Goal: Task Accomplishment & Management: Manage account settings

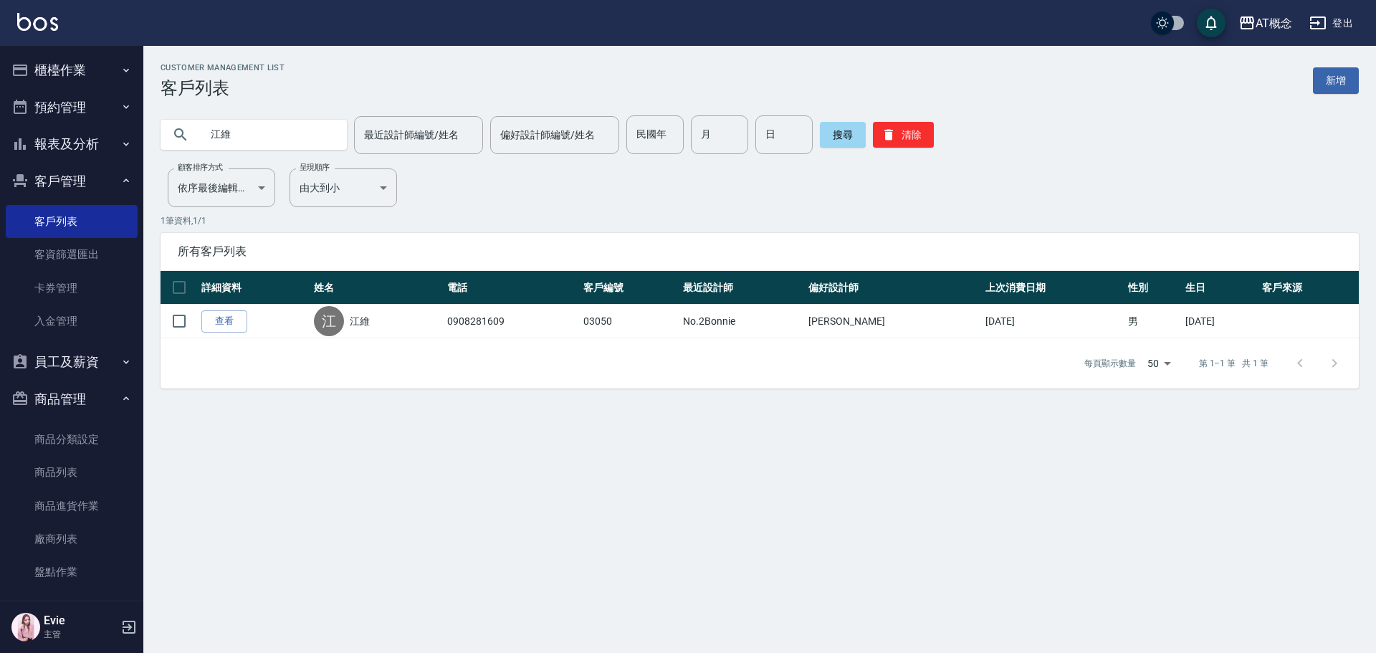
drag, startPoint x: 0, startPoint y: 0, endPoint x: 155, endPoint y: 148, distance: 213.9
click at [170, 143] on div "江維" at bounding box center [254, 135] width 186 height 30
type input "夫"
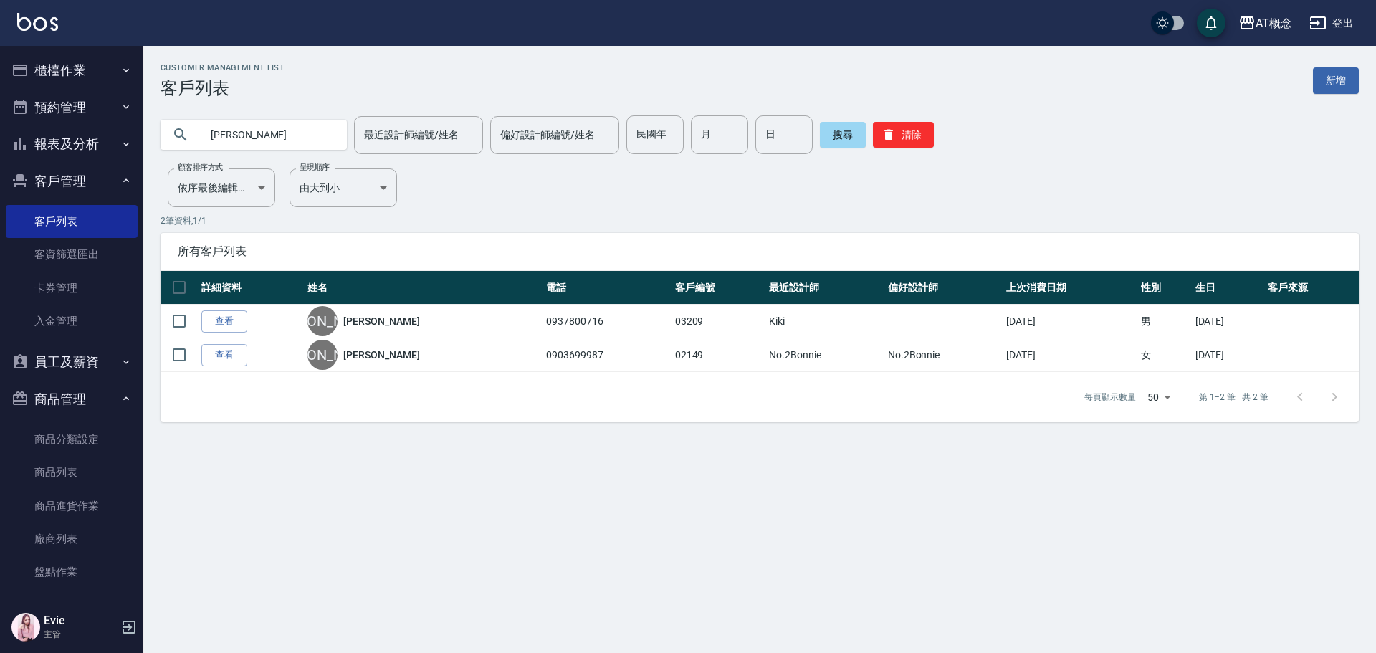
type input "[PERSON_NAME]"
type input "林"
type input "02869"
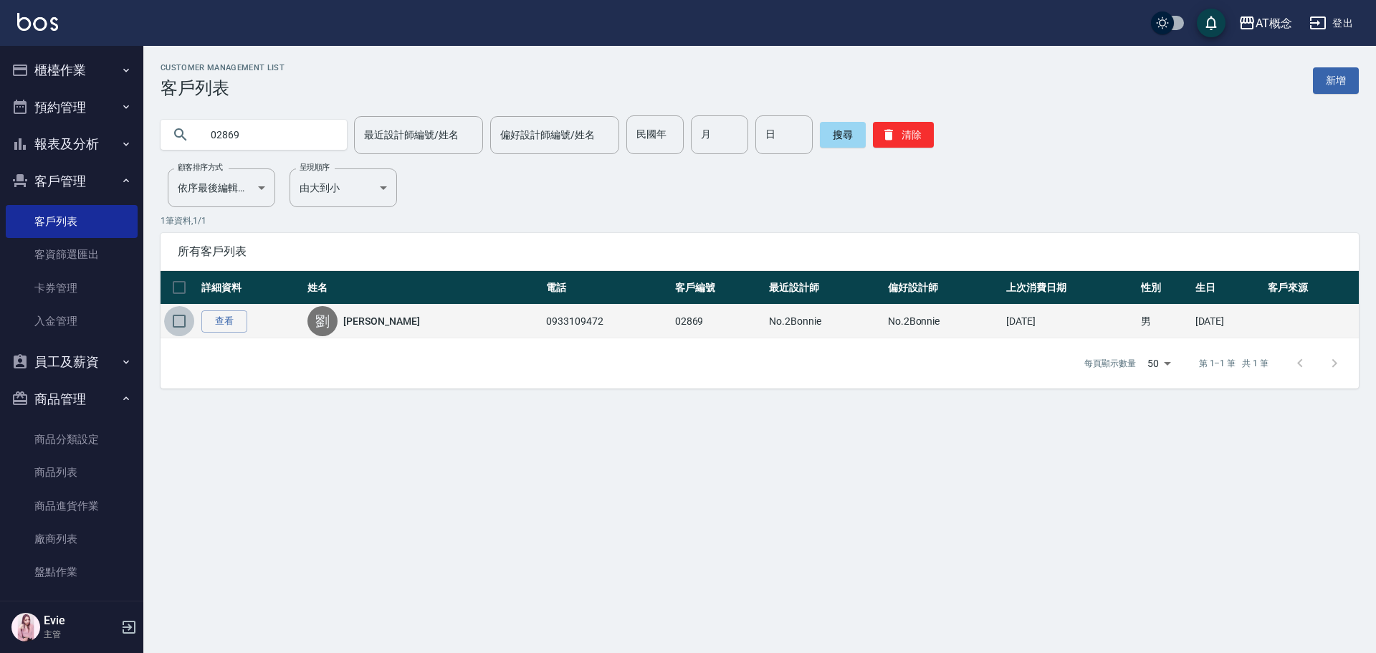
click at [177, 319] on input "checkbox" at bounding box center [179, 321] width 30 height 30
checkbox input "true"
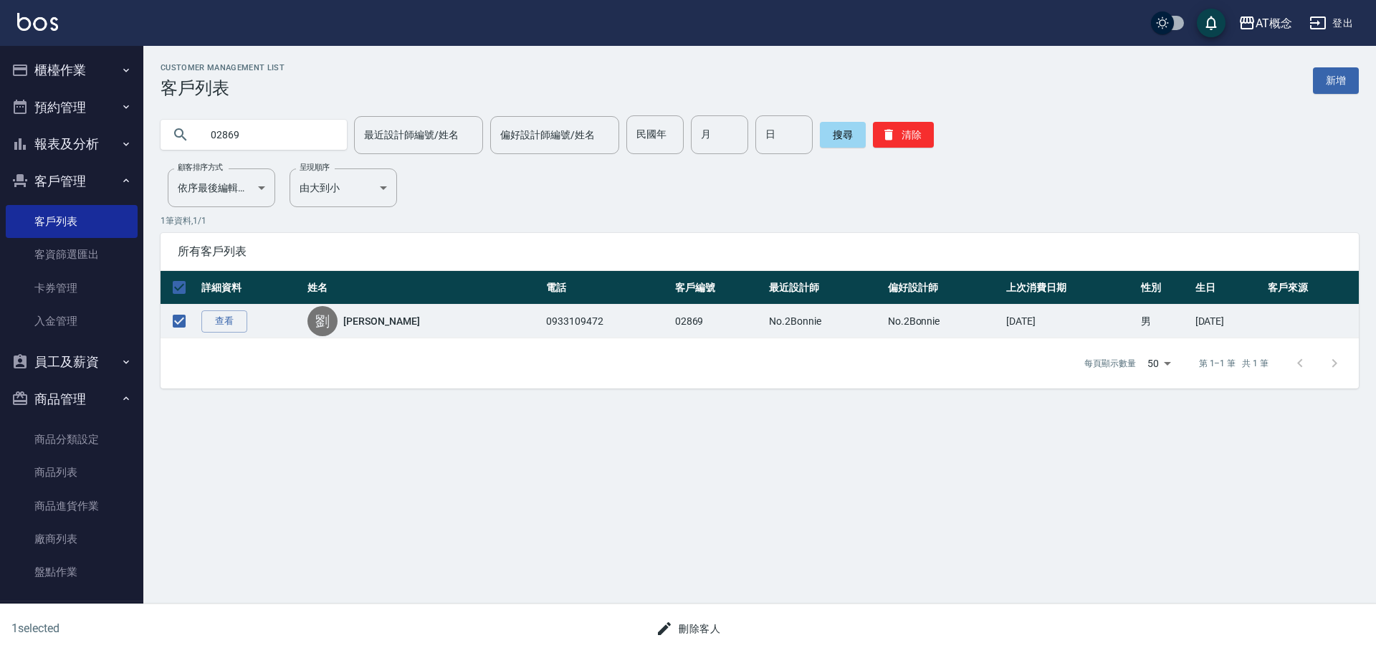
click at [703, 636] on button "刪除客人" at bounding box center [688, 629] width 76 height 27
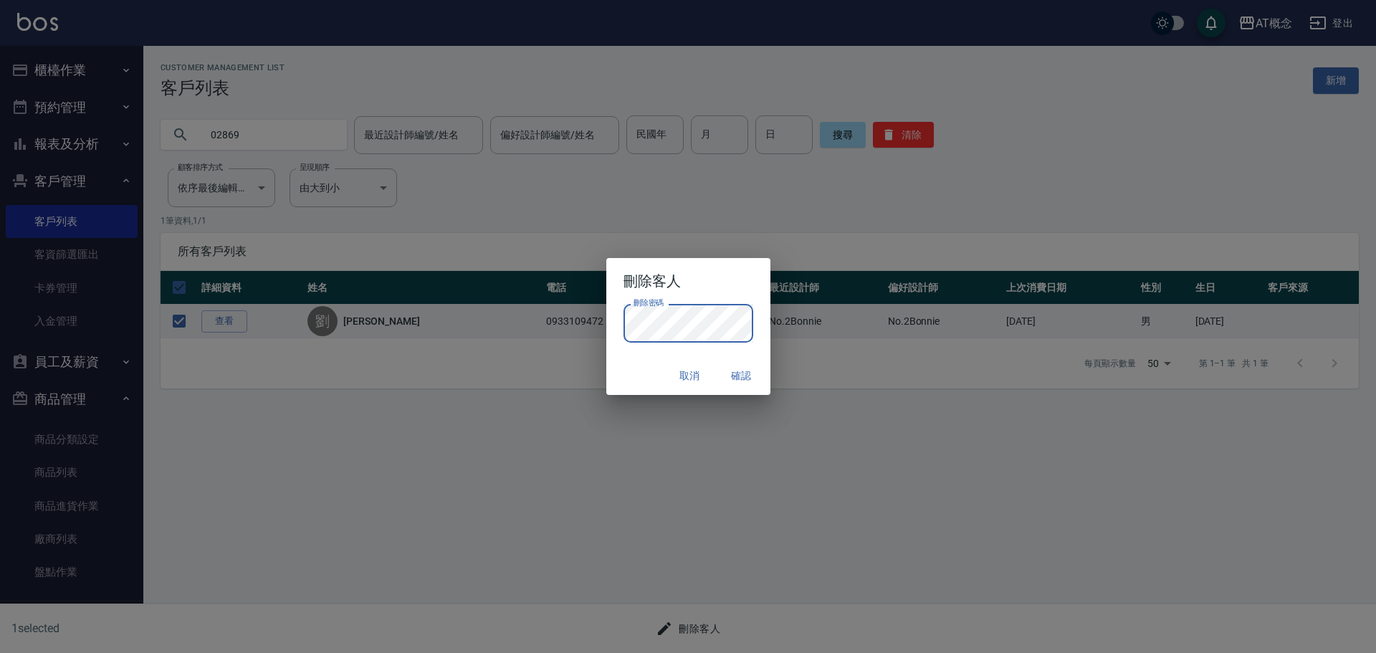
click at [668, 363] on button "取消" at bounding box center [690, 376] width 46 height 27
checkbox input "false"
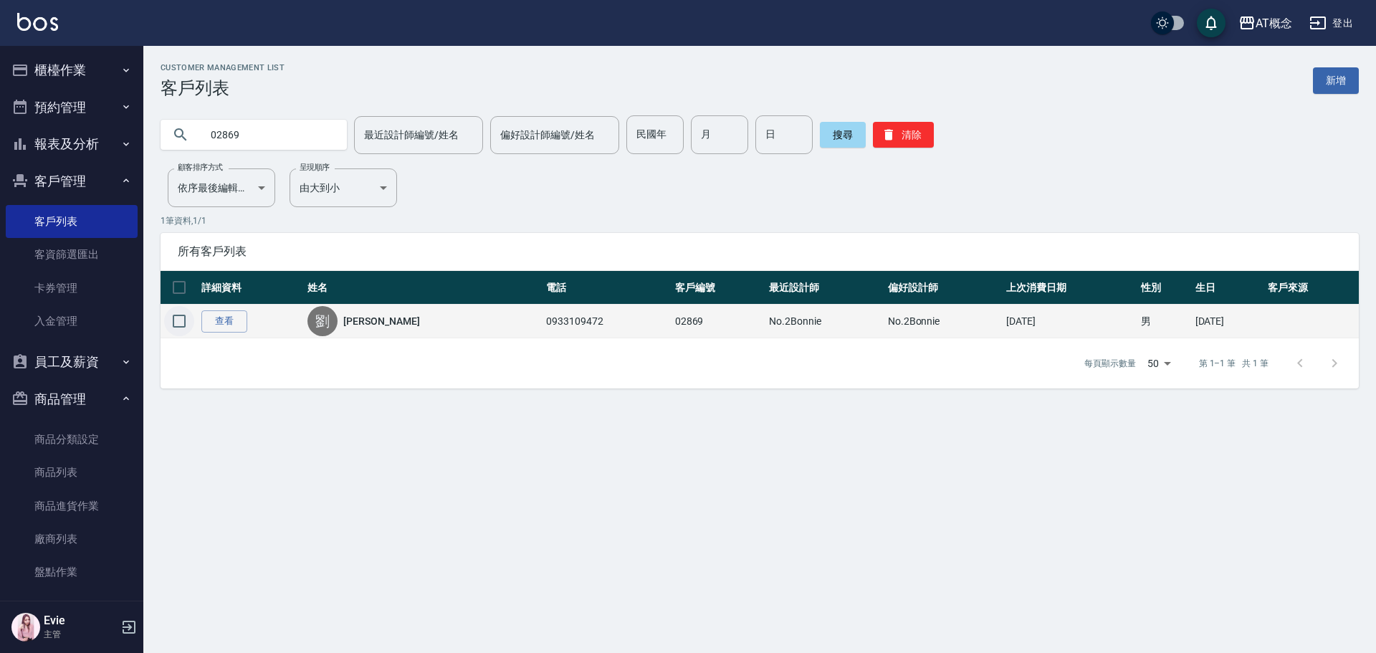
click at [180, 321] on input "checkbox" at bounding box center [179, 321] width 30 height 30
checkbox input "true"
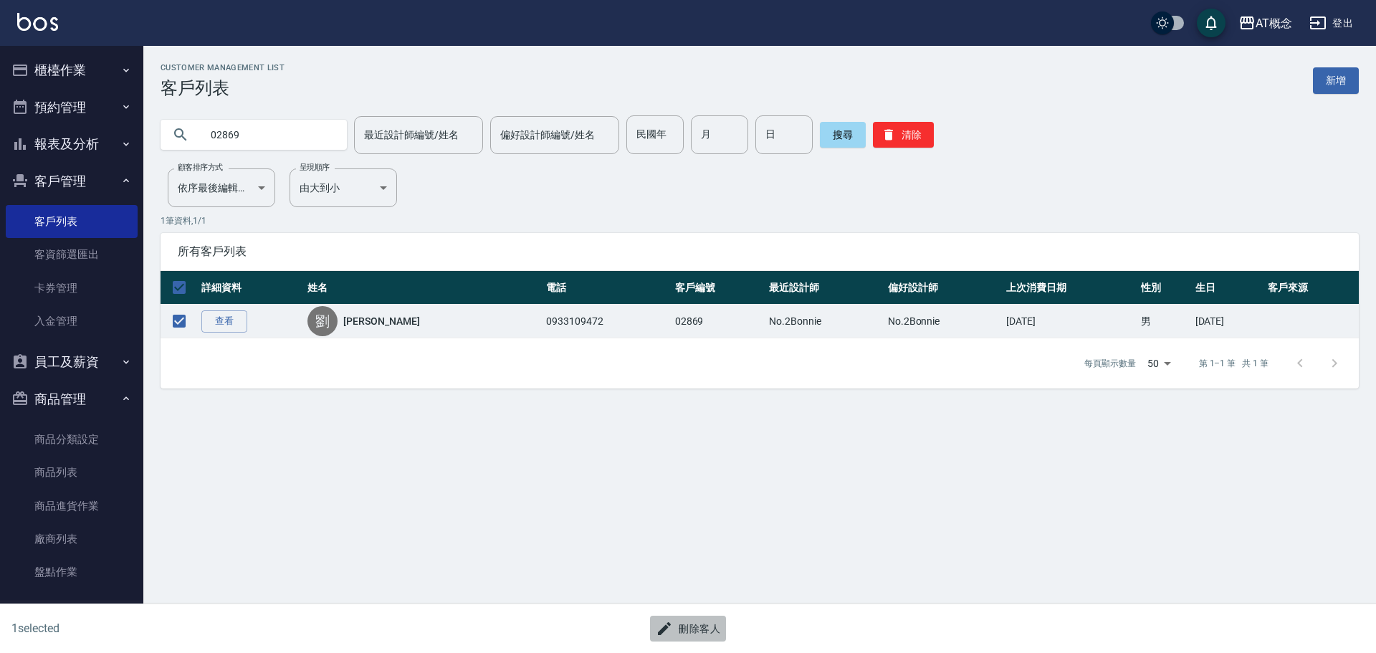
click at [692, 637] on button "刪除客人" at bounding box center [688, 629] width 76 height 27
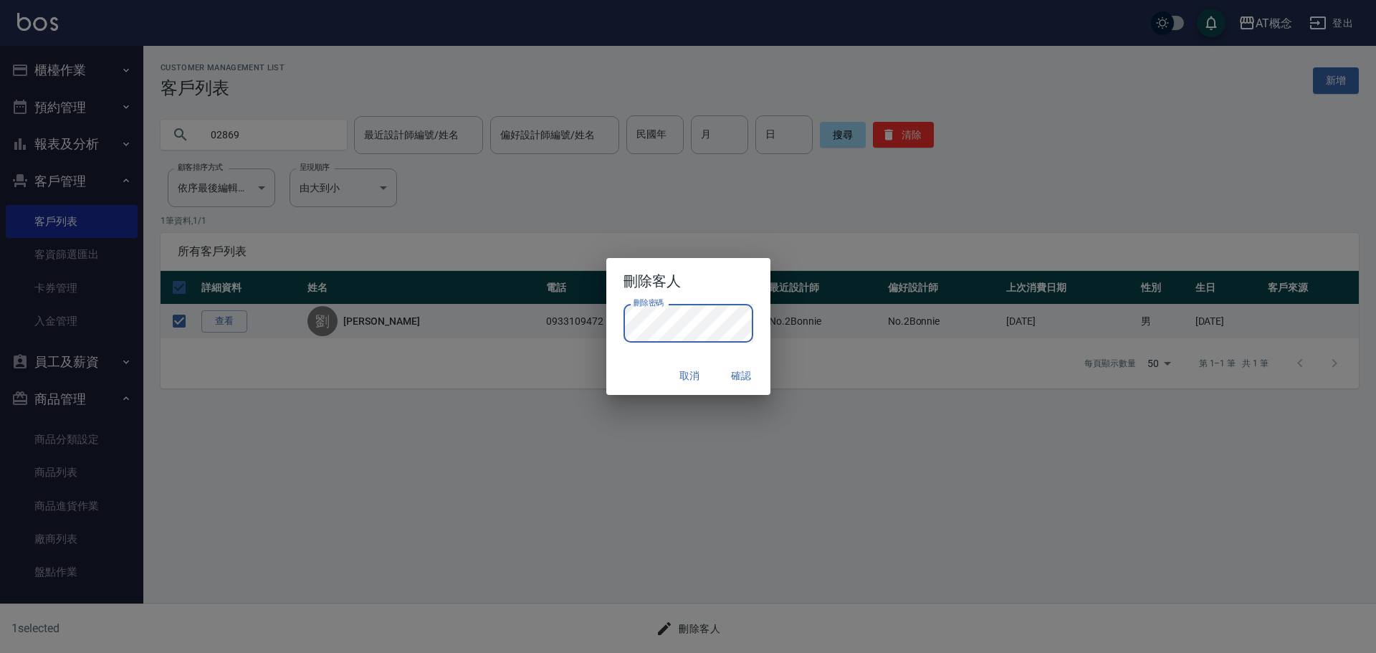
drag, startPoint x: 641, startPoint y: 367, endPoint x: 665, endPoint y: 365, distance: 24.5
click at [644, 366] on div "取消 確認" at bounding box center [688, 376] width 164 height 38
click at [738, 373] on button "確認" at bounding box center [742, 376] width 46 height 27
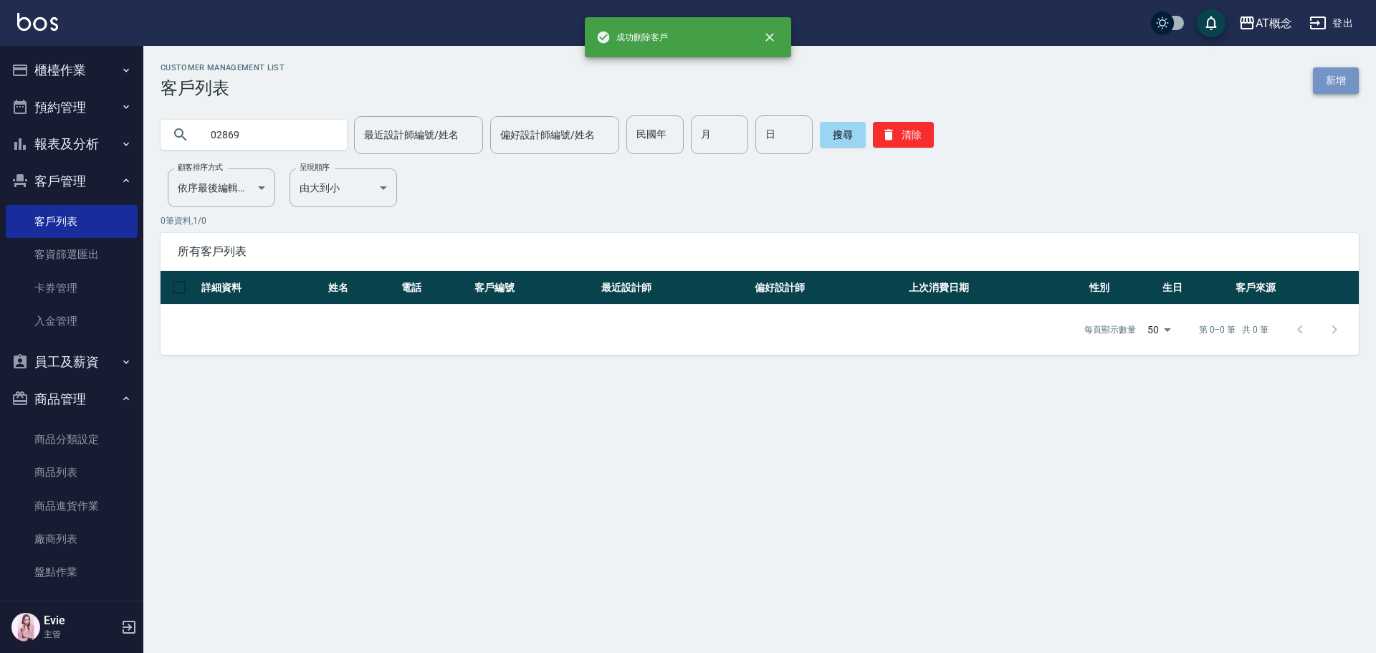
click at [1327, 83] on link "新增" at bounding box center [1336, 80] width 46 height 27
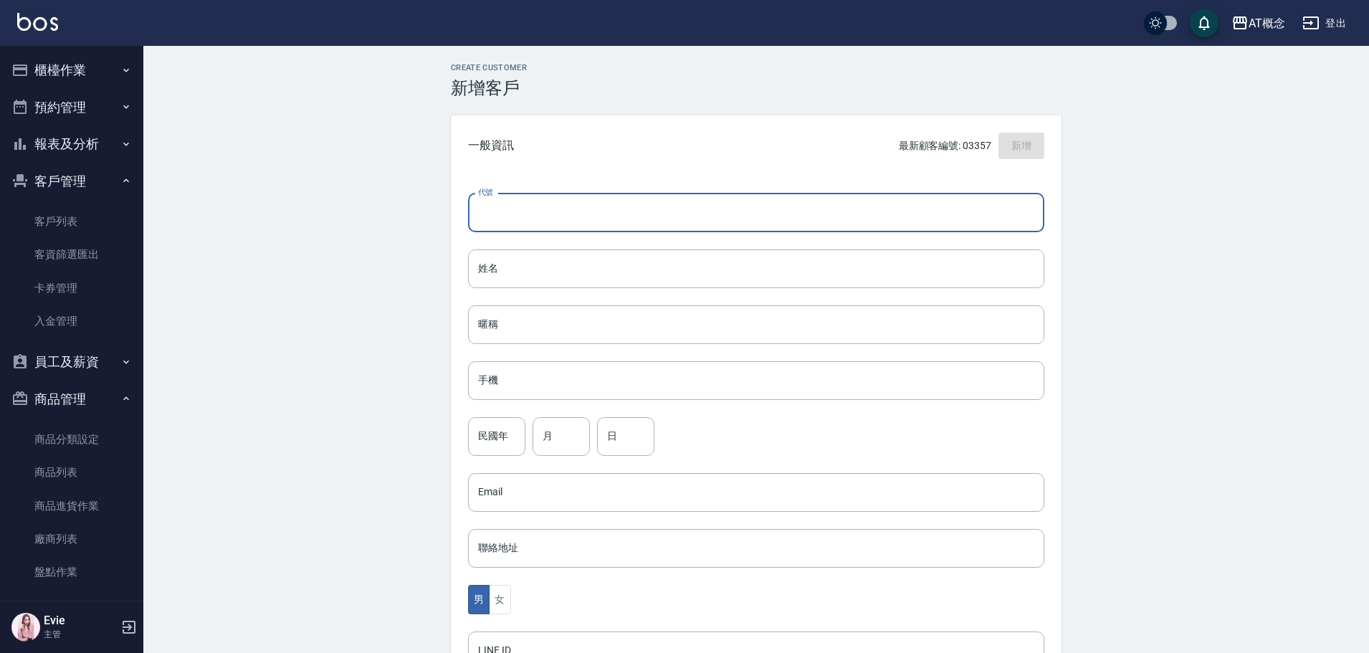
click at [750, 213] on input "代號" at bounding box center [756, 213] width 576 height 39
type input "02869"
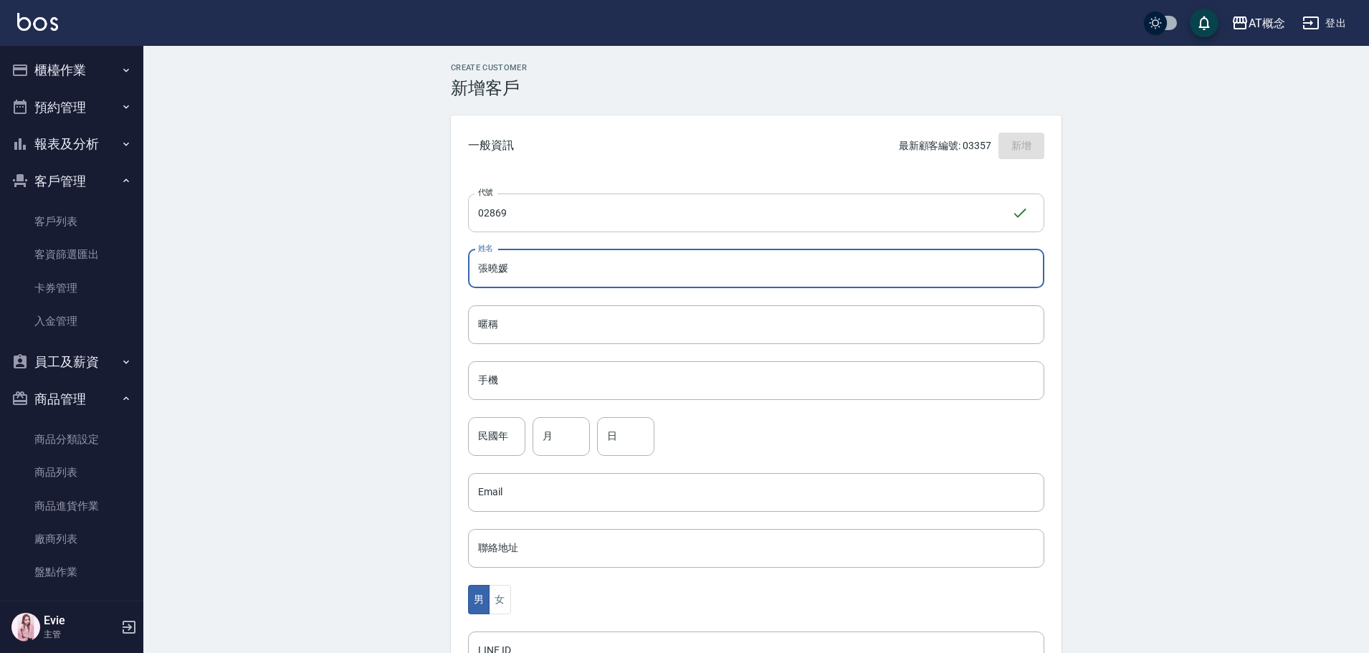
type input "張曉媛"
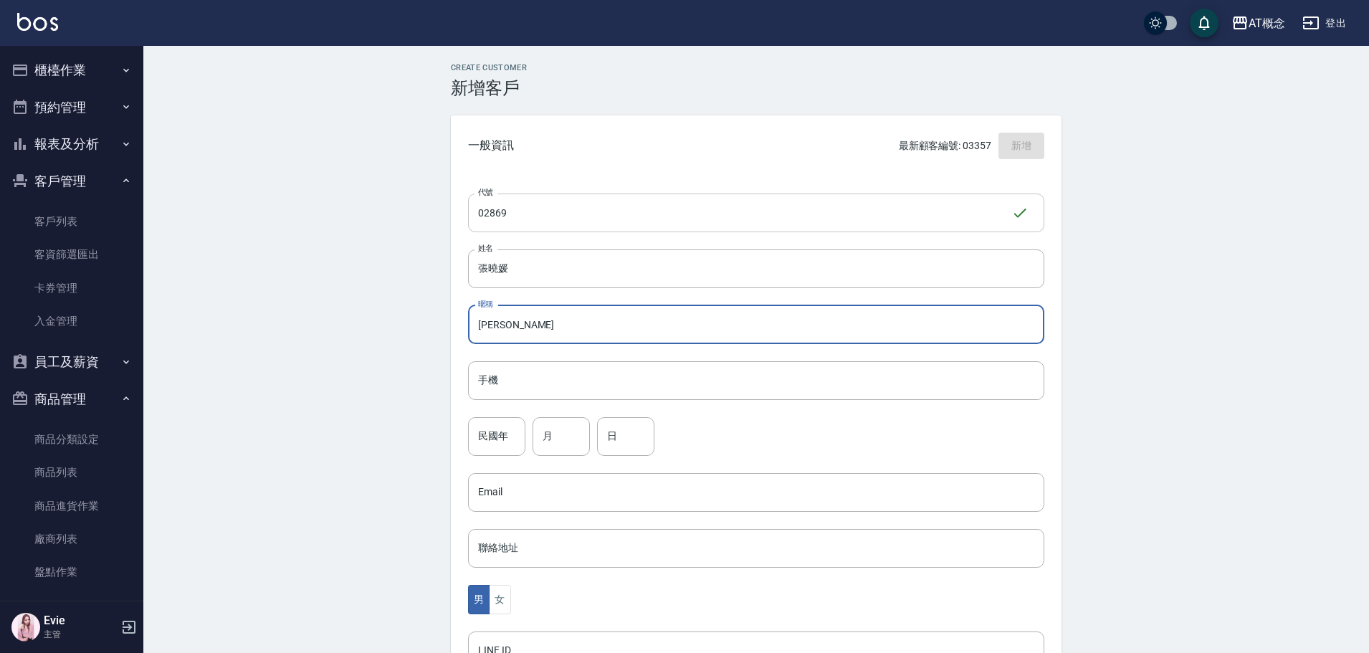
type input "[PERSON_NAME]"
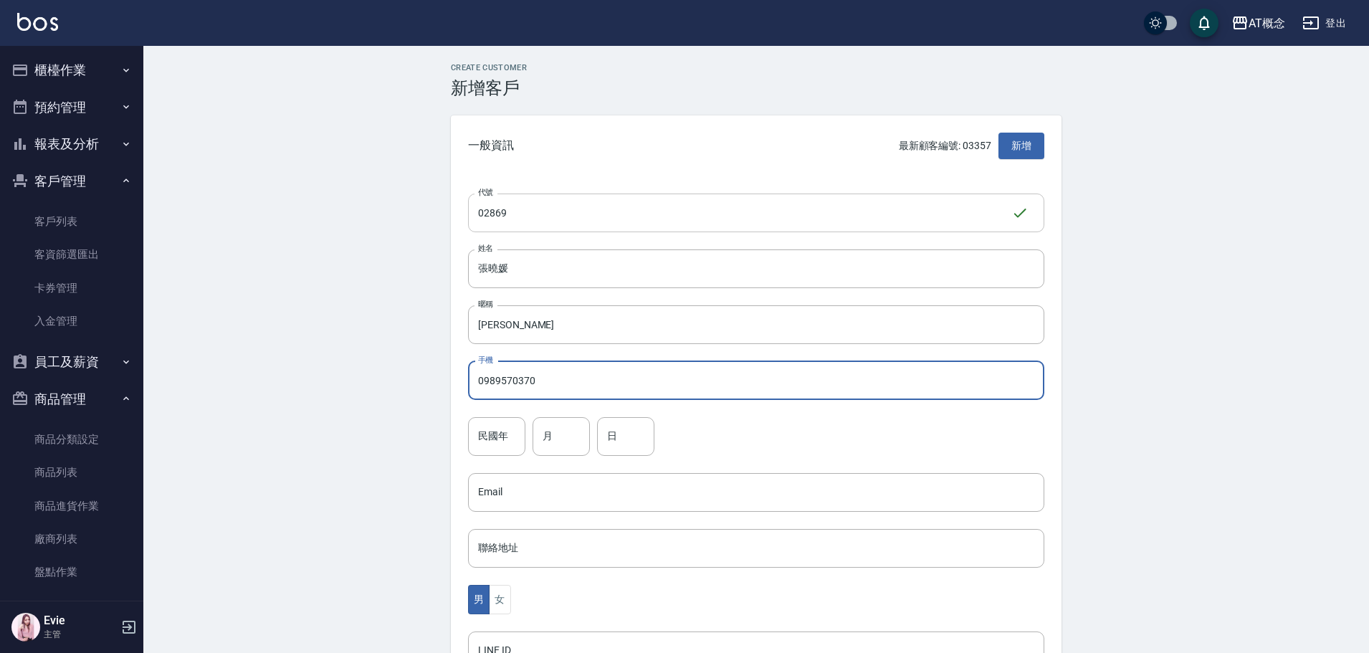
type input "0989570370"
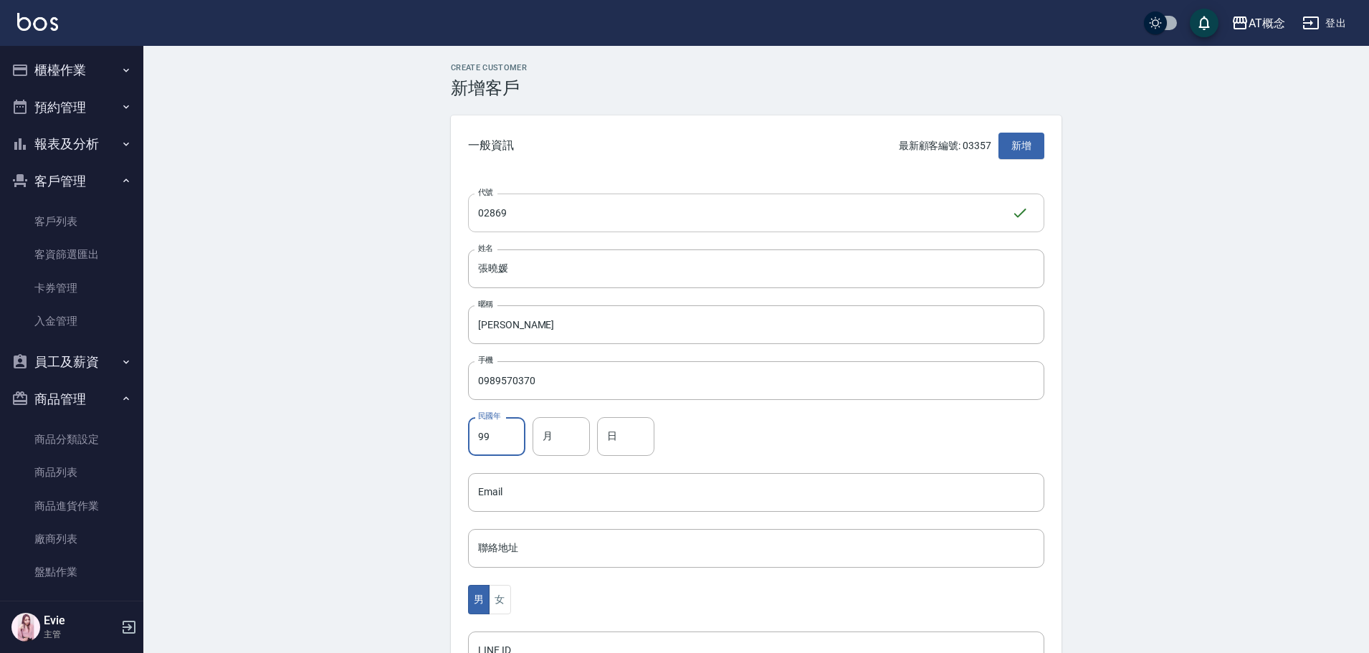
type input "99"
type input "11"
type input "30"
click at [504, 609] on button "女" at bounding box center [500, 599] width 22 height 29
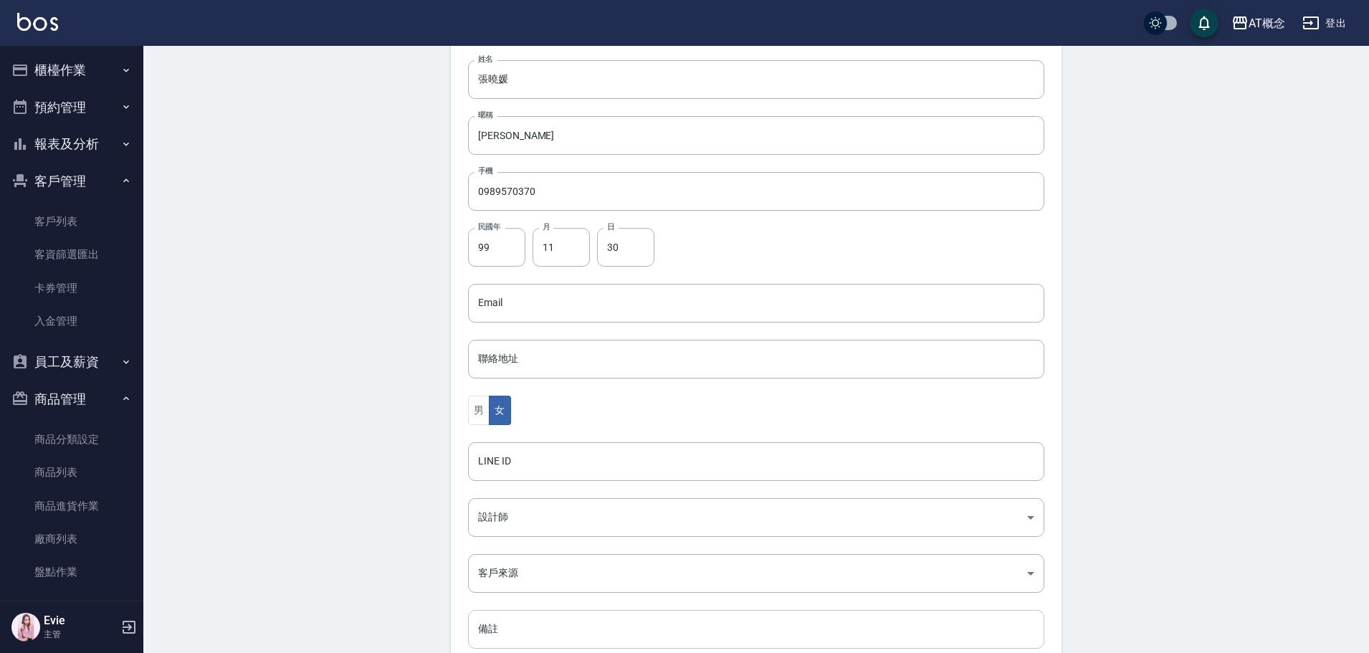
scroll to position [280, 0]
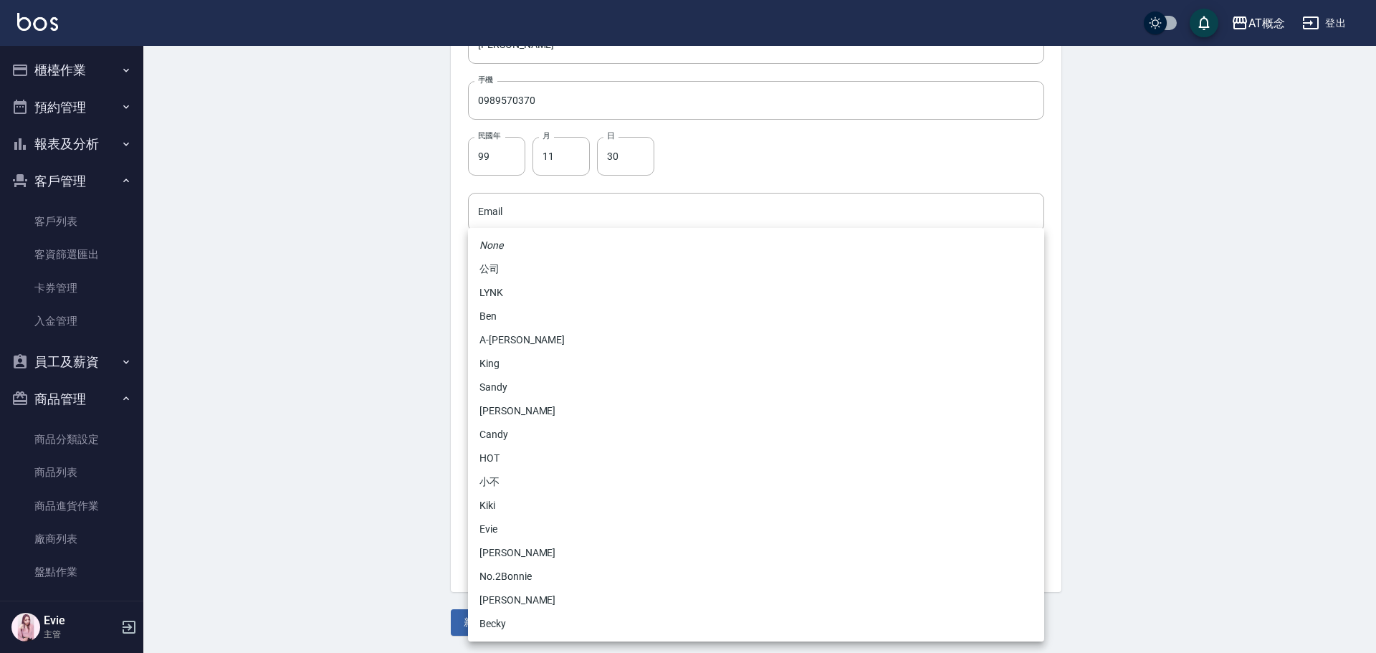
click at [530, 436] on body "AT概念 登出 櫃檯作業 打帳單 帳單列表 現金收支登錄 高階收支登錄 材料自購登錄 每日結帳 排班表 現場電腦打卡 預約管理 預約管理 單日預約紀錄 單週預…" at bounding box center [688, 186] width 1376 height 933
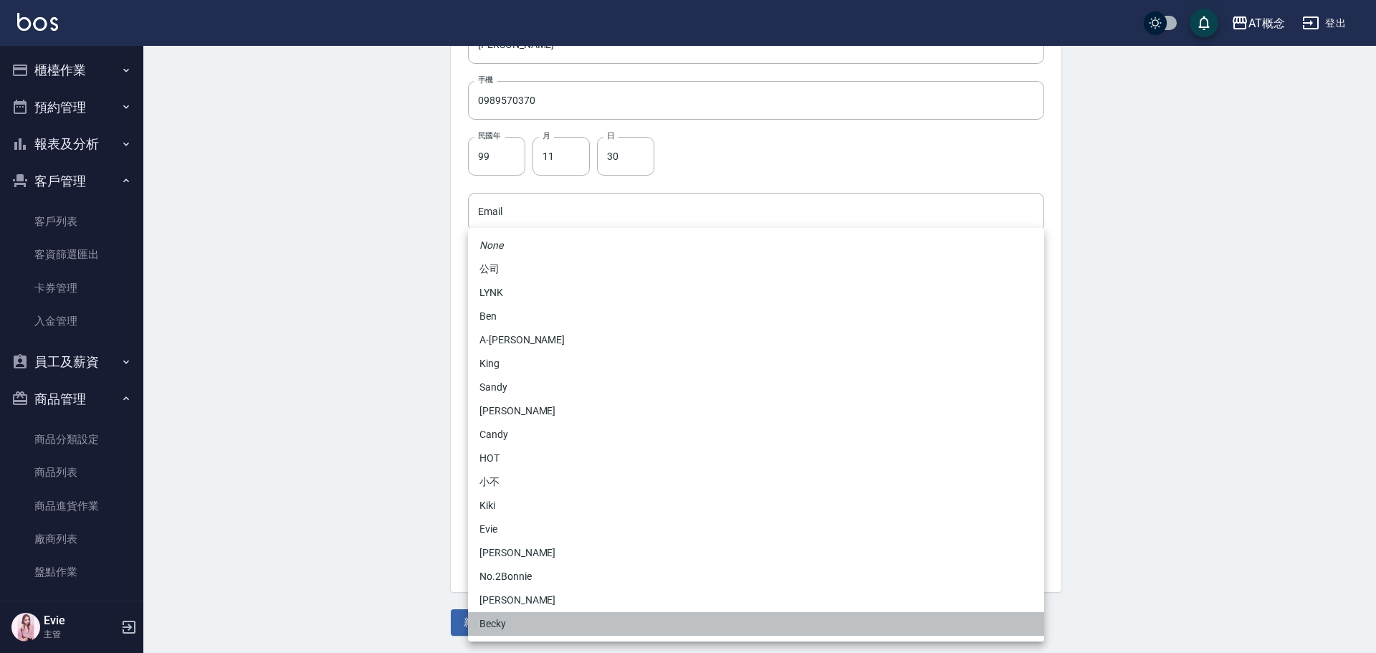
click at [500, 627] on li "Becky" at bounding box center [756, 624] width 576 height 24
type input "cba30a16-5009-42c6-9a58-f7249137d387"
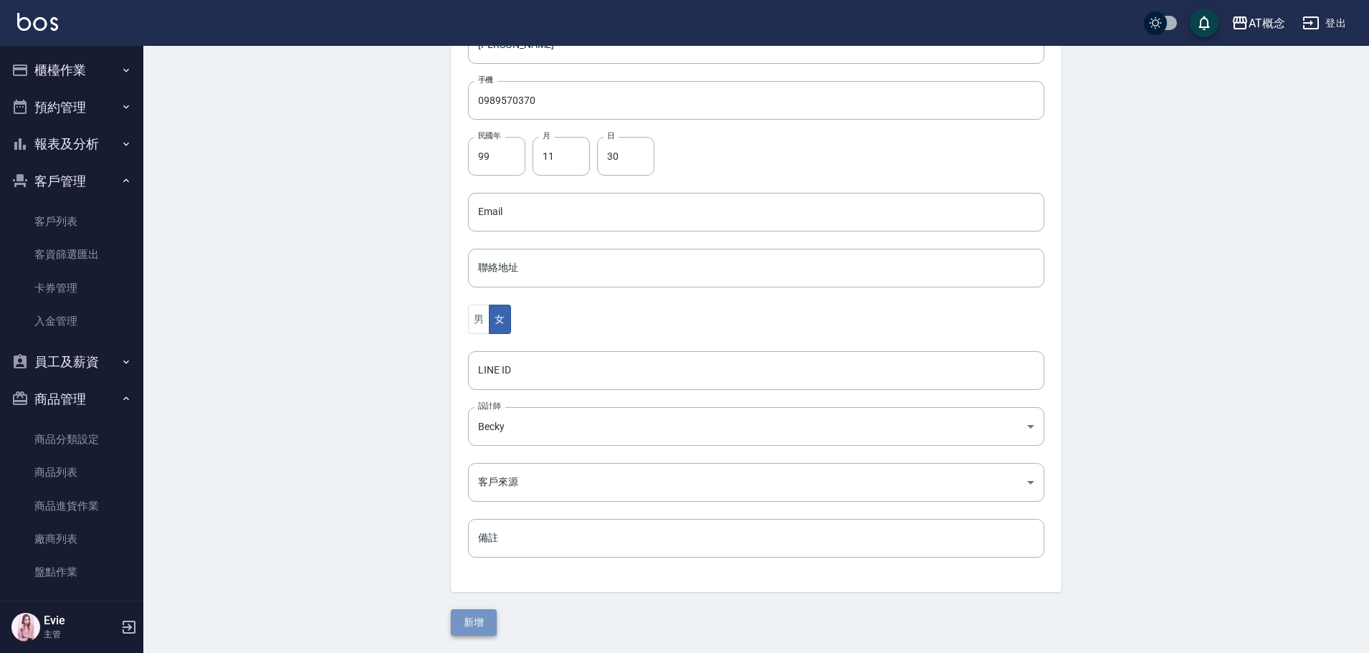
click at [479, 619] on button "新增" at bounding box center [474, 622] width 46 height 27
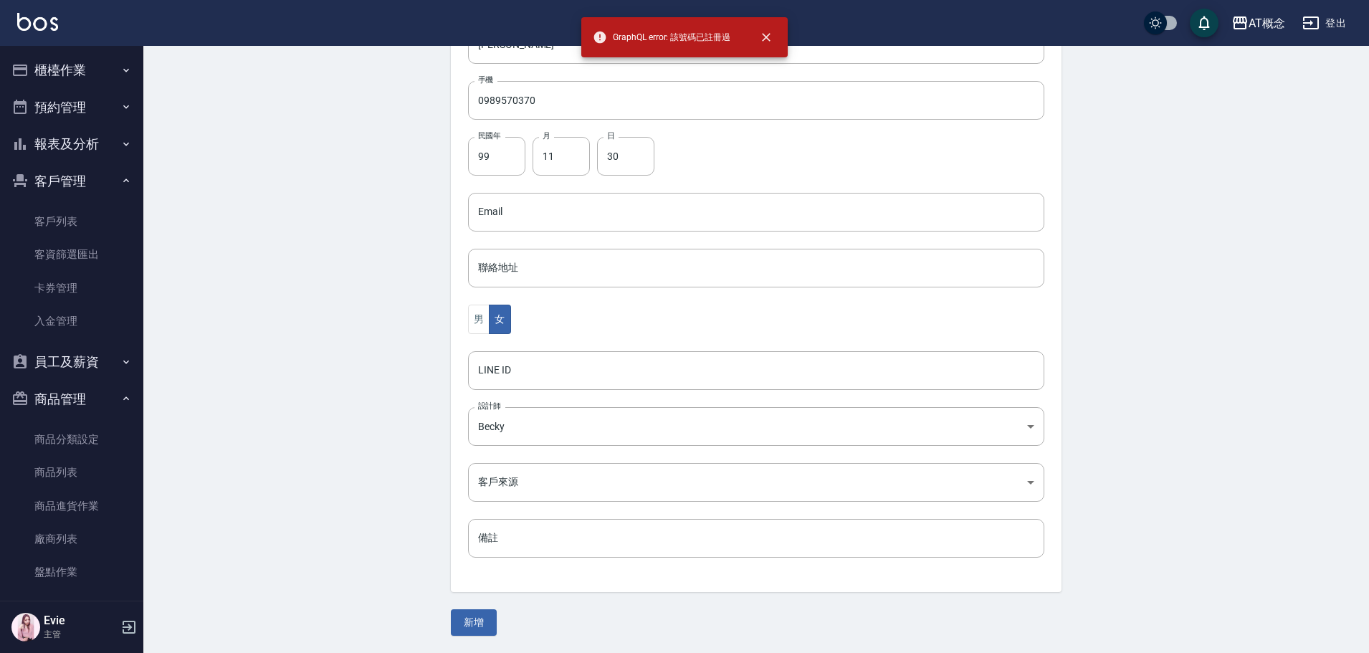
click at [226, 190] on div "Create Customer 新增客戶 一般資訊 最新顧客編號: 03357 新增 代號 02869 ​ 代號 姓名 [PERSON_NAME] 暱稱 [P…" at bounding box center [756, 209] width 1226 height 887
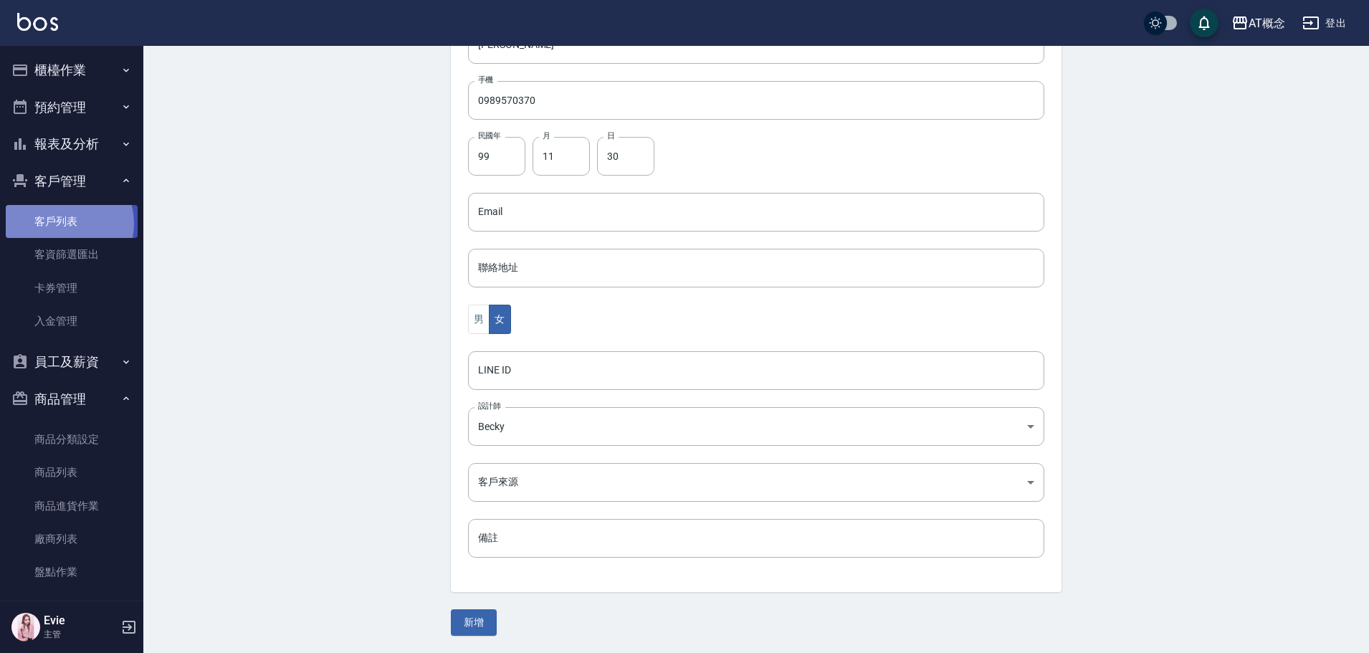
click at [62, 224] on link "客戶列表" at bounding box center [72, 221] width 132 height 33
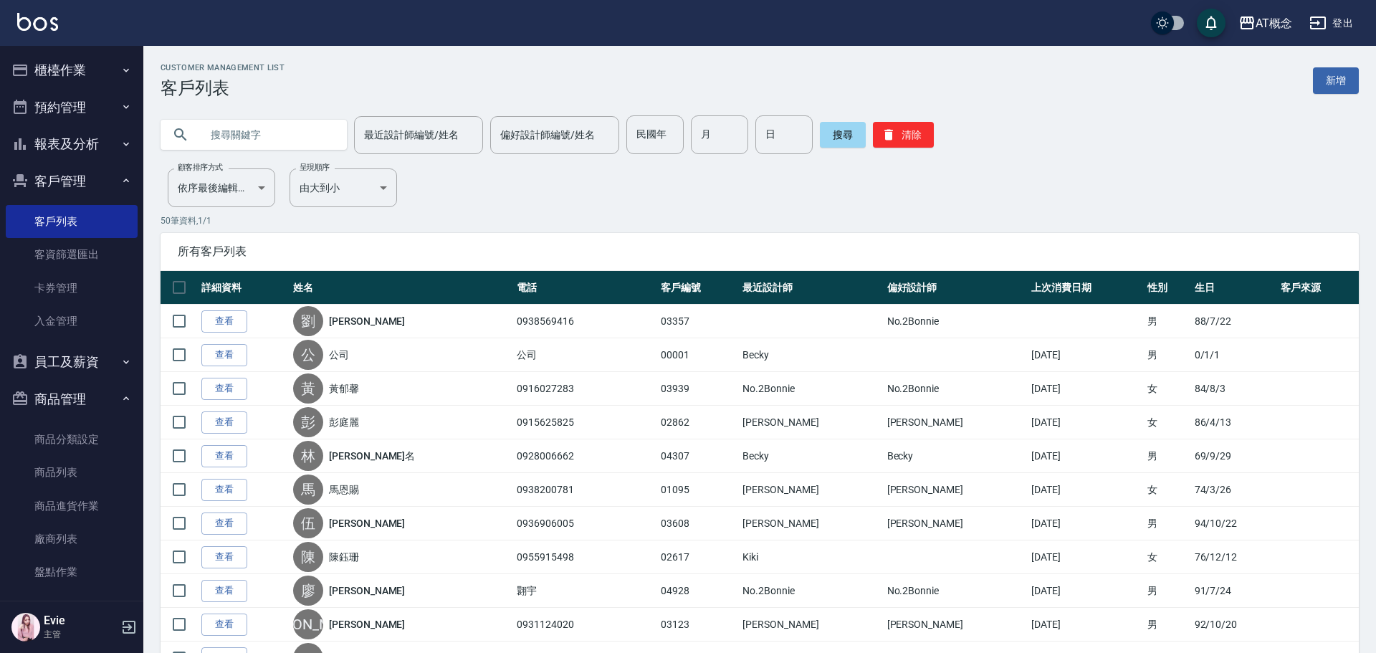
click at [234, 140] on input "text" at bounding box center [268, 134] width 135 height 39
type input "0989570370"
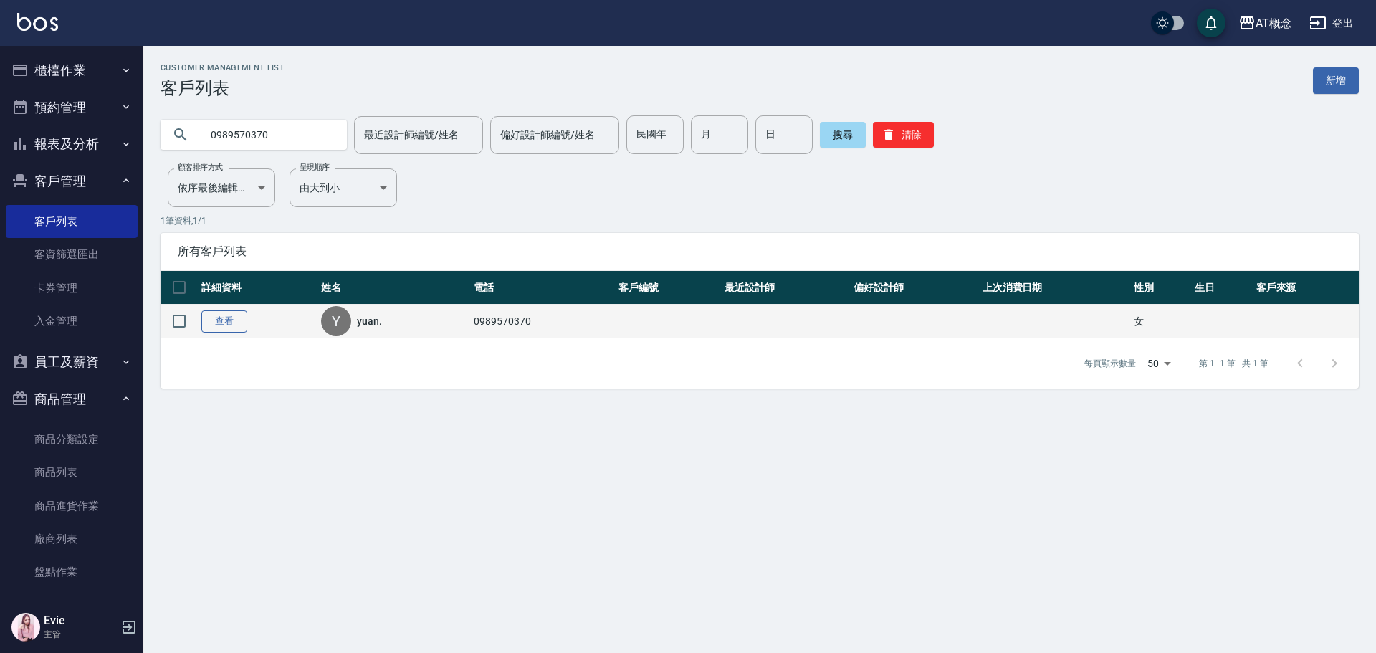
click at [219, 321] on link "查看" at bounding box center [224, 321] width 46 height 22
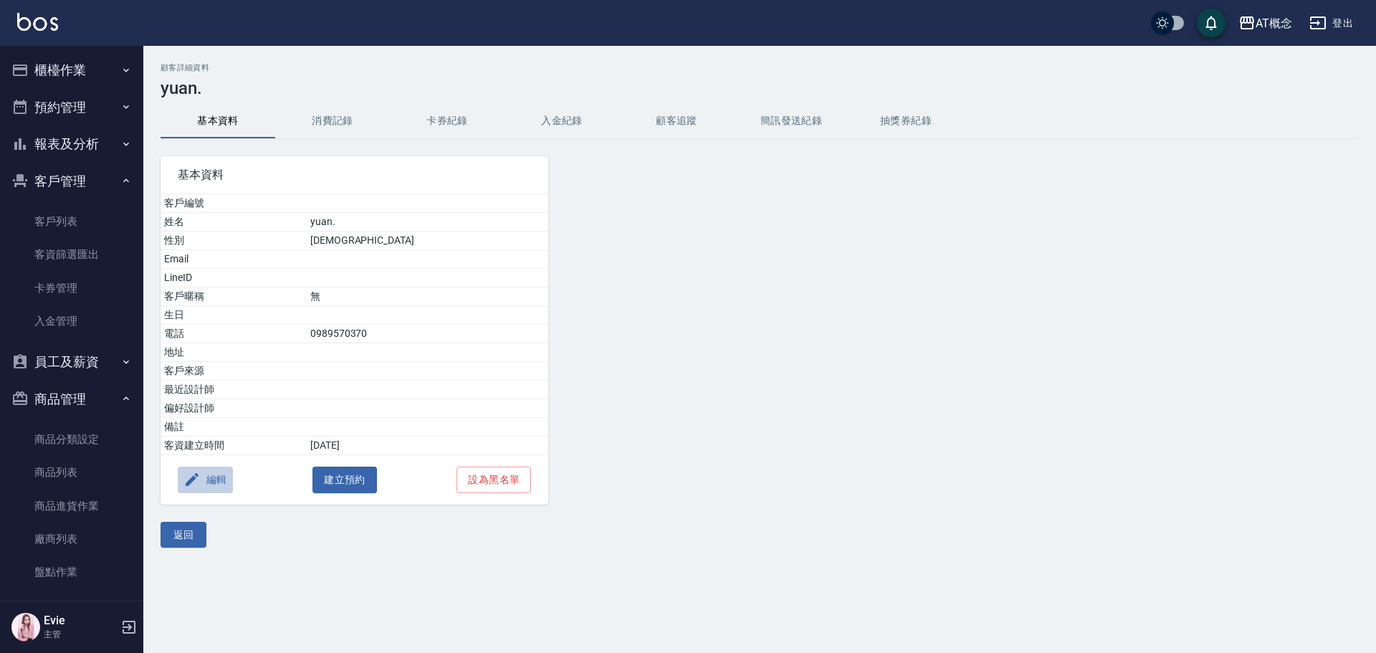
click at [208, 481] on button "編輯" at bounding box center [205, 480] width 55 height 27
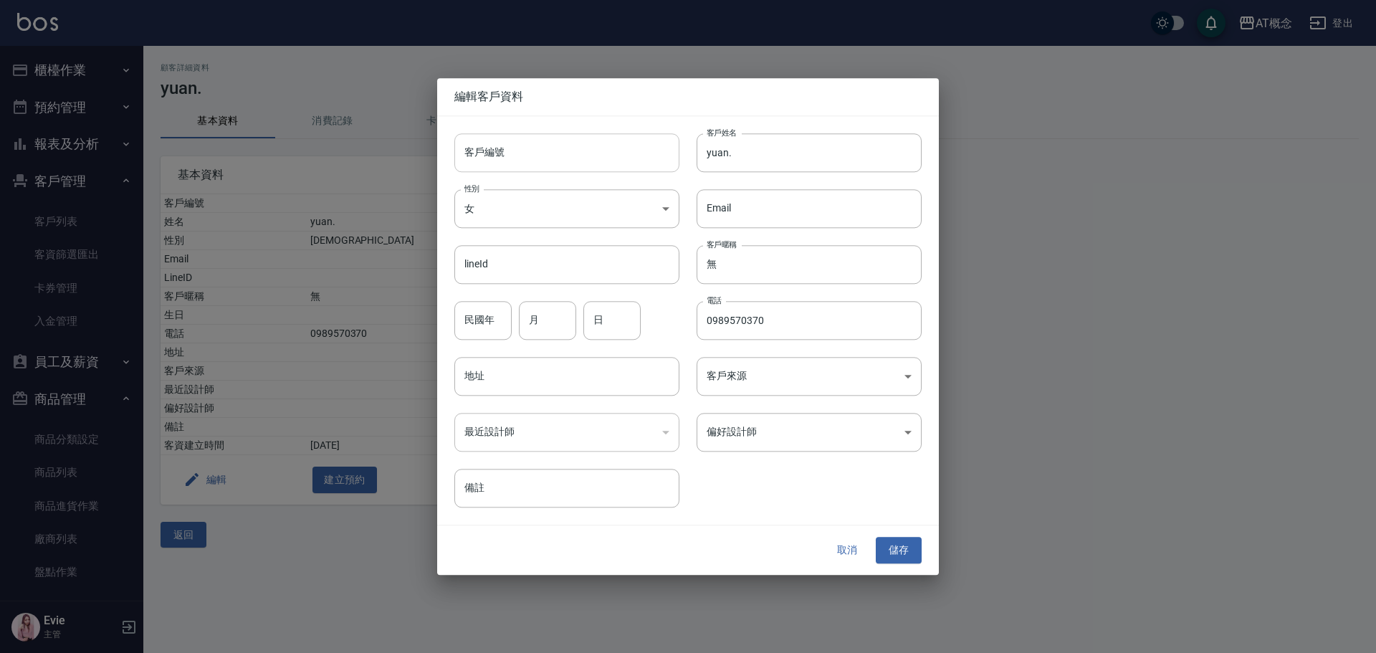
click at [527, 158] on input "客戶編號" at bounding box center [566, 152] width 225 height 39
type input "02869"
type input "張曉媛"
type input "[PERSON_NAME]"
type input "99"
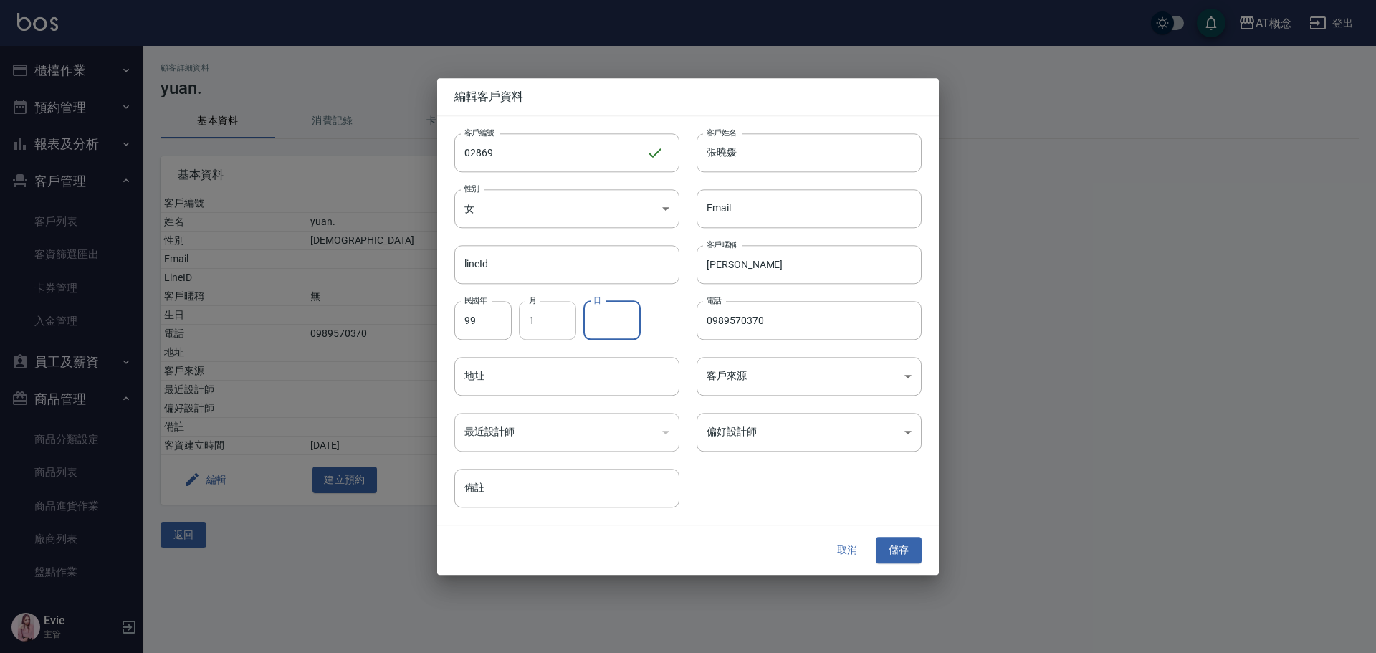
click at [558, 315] on input "1" at bounding box center [547, 320] width 57 height 39
type input "11"
type input "30"
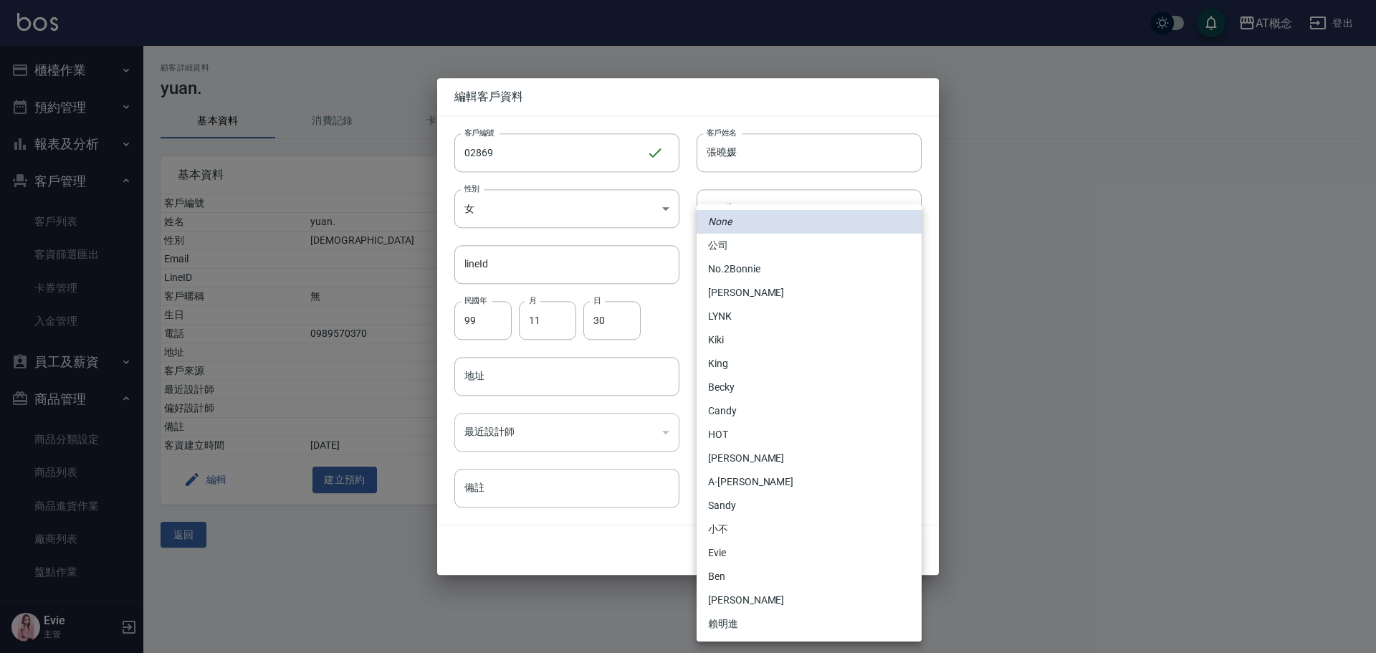
click at [735, 434] on body "AT概念 登出 櫃檯作業 打帳單 帳單列表 現金收支登錄 高階收支登錄 材料自購登錄 每日結帳 排班表 現場電腦打卡 預約管理 預約管理 單日預約紀錄 單週預…" at bounding box center [688, 326] width 1376 height 653
click at [732, 392] on li "Becky" at bounding box center [809, 388] width 225 height 24
type input "cba30a16-5009-42c6-9a58-f7249137d387"
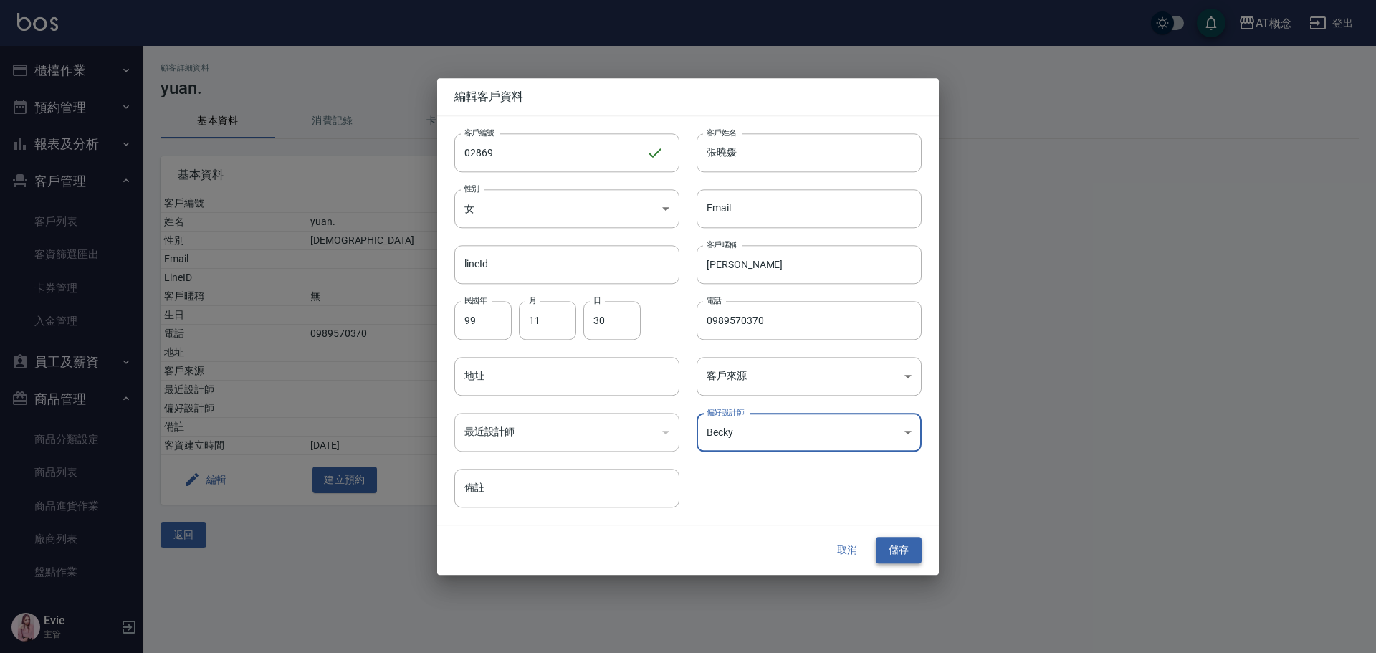
click at [909, 548] on button "儲存" at bounding box center [899, 551] width 46 height 27
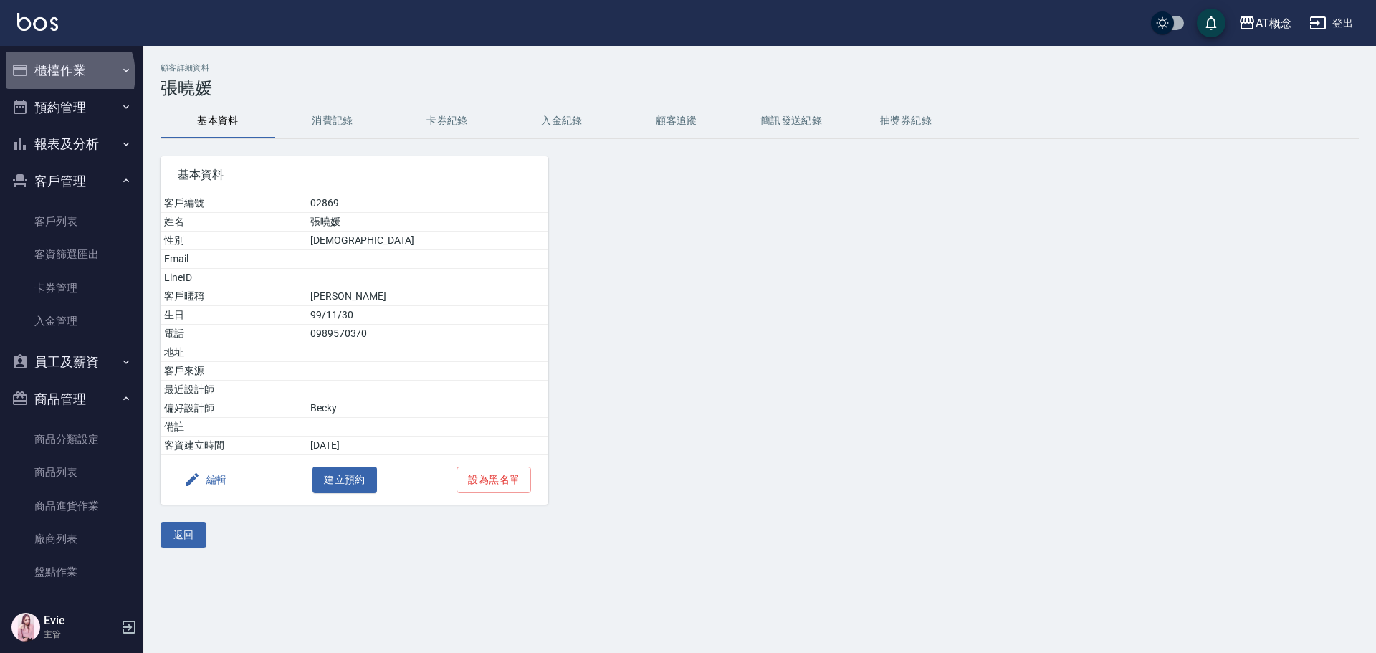
click at [64, 75] on button "櫃檯作業" at bounding box center [72, 70] width 132 height 37
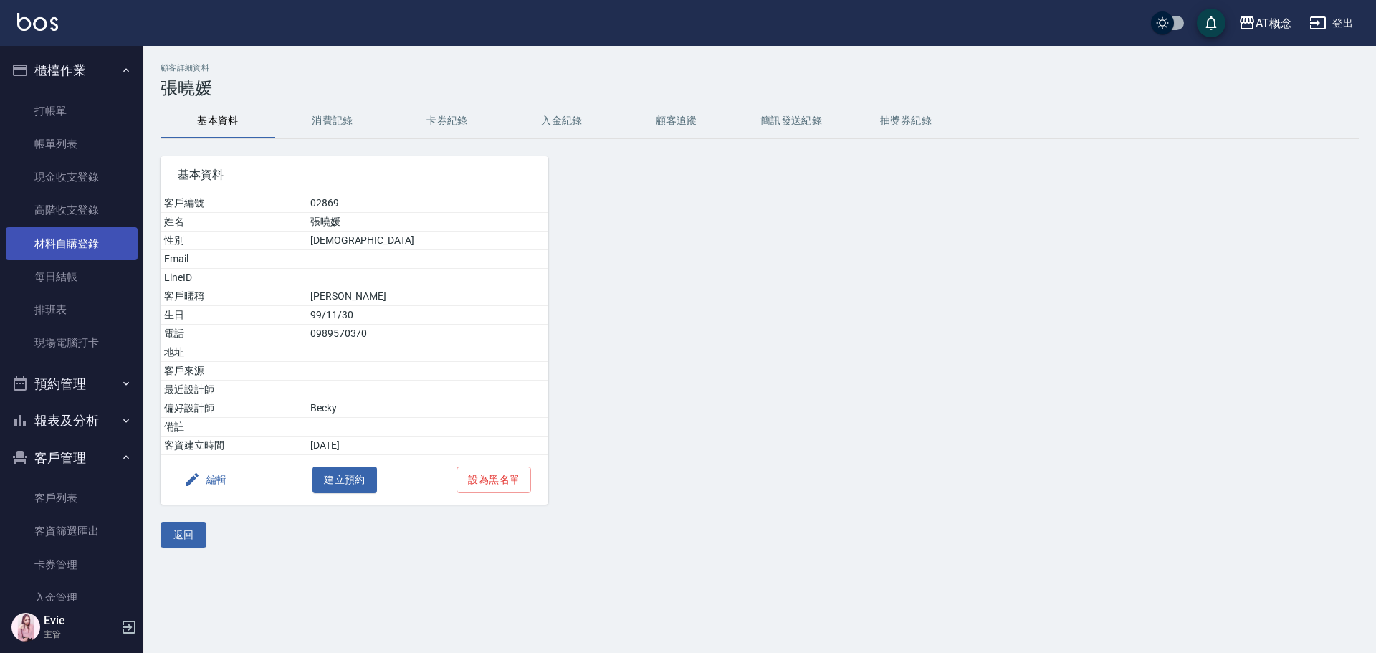
click at [60, 234] on link "材料自購登錄" at bounding box center [72, 243] width 132 height 33
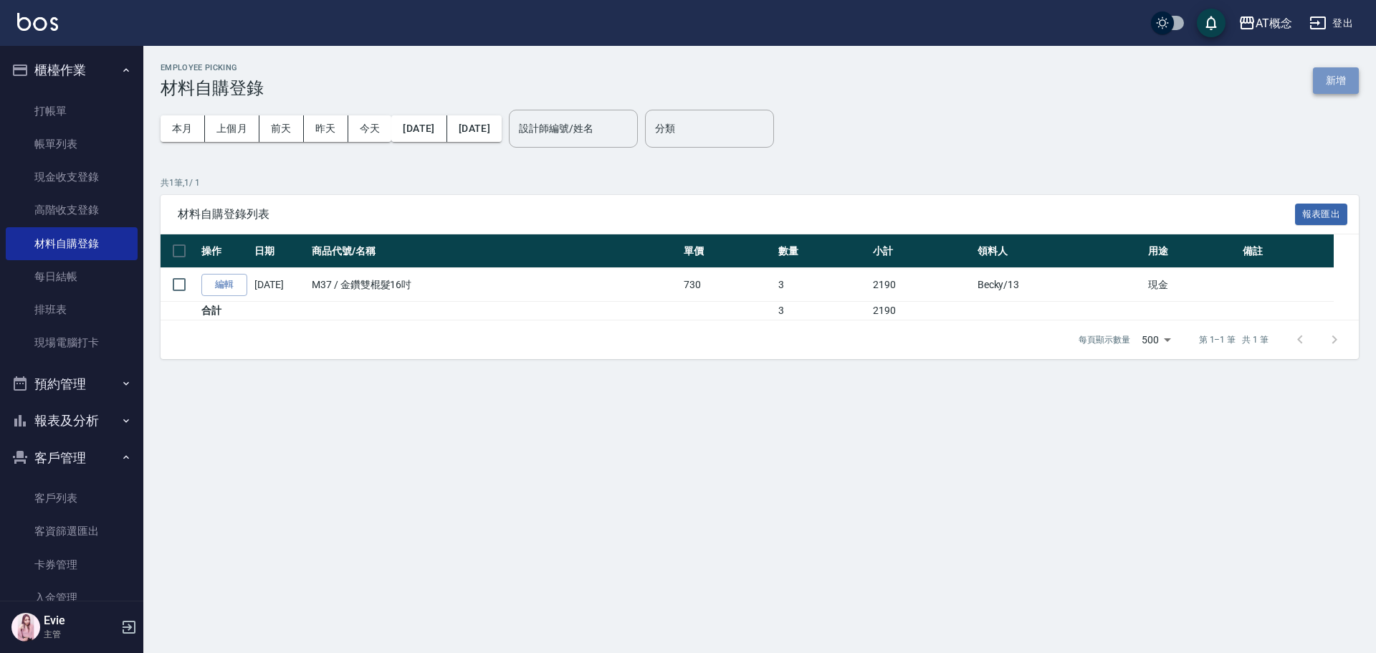
click at [1332, 81] on button "新增" at bounding box center [1336, 80] width 46 height 27
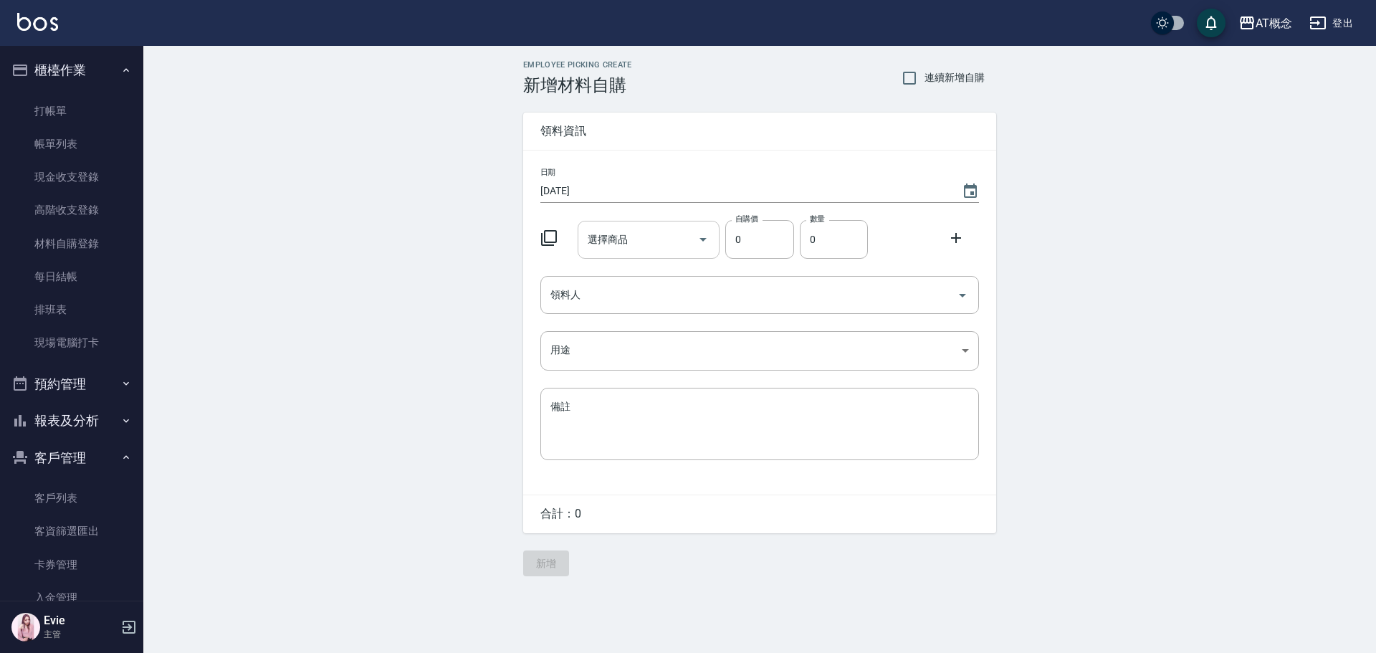
click at [640, 244] on input "選擇商品" at bounding box center [638, 239] width 108 height 25
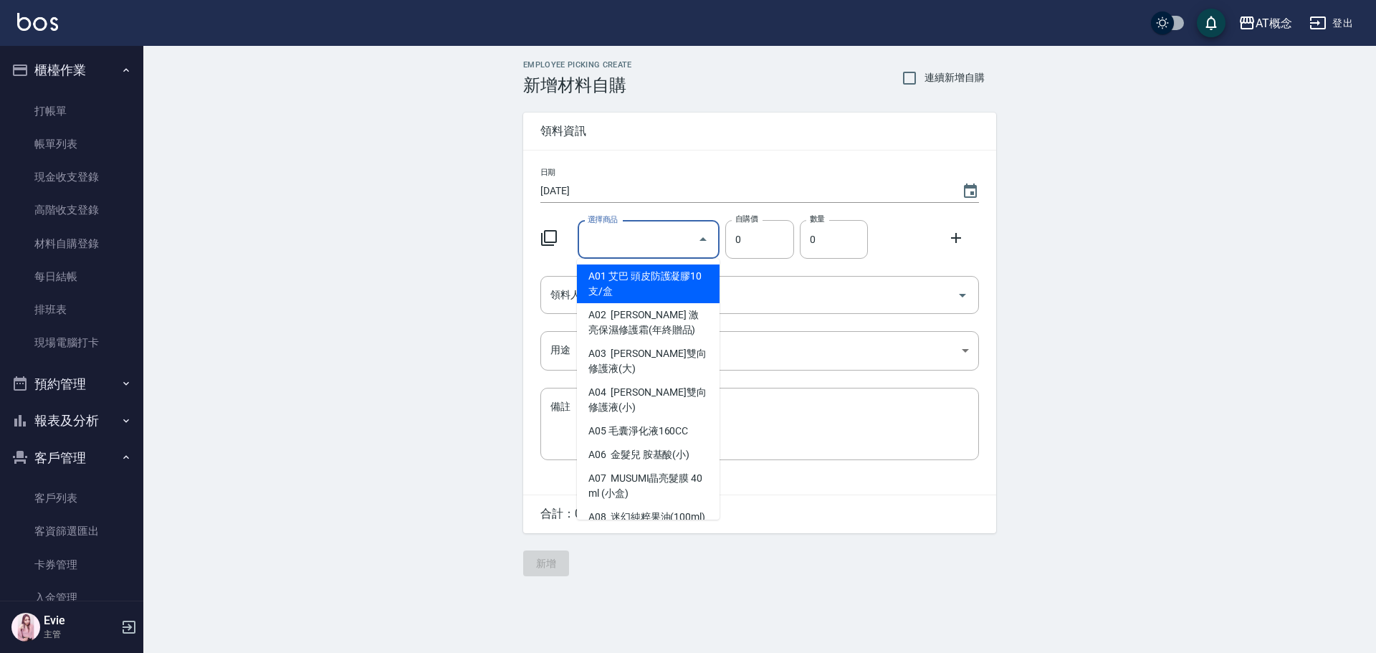
type input "獫"
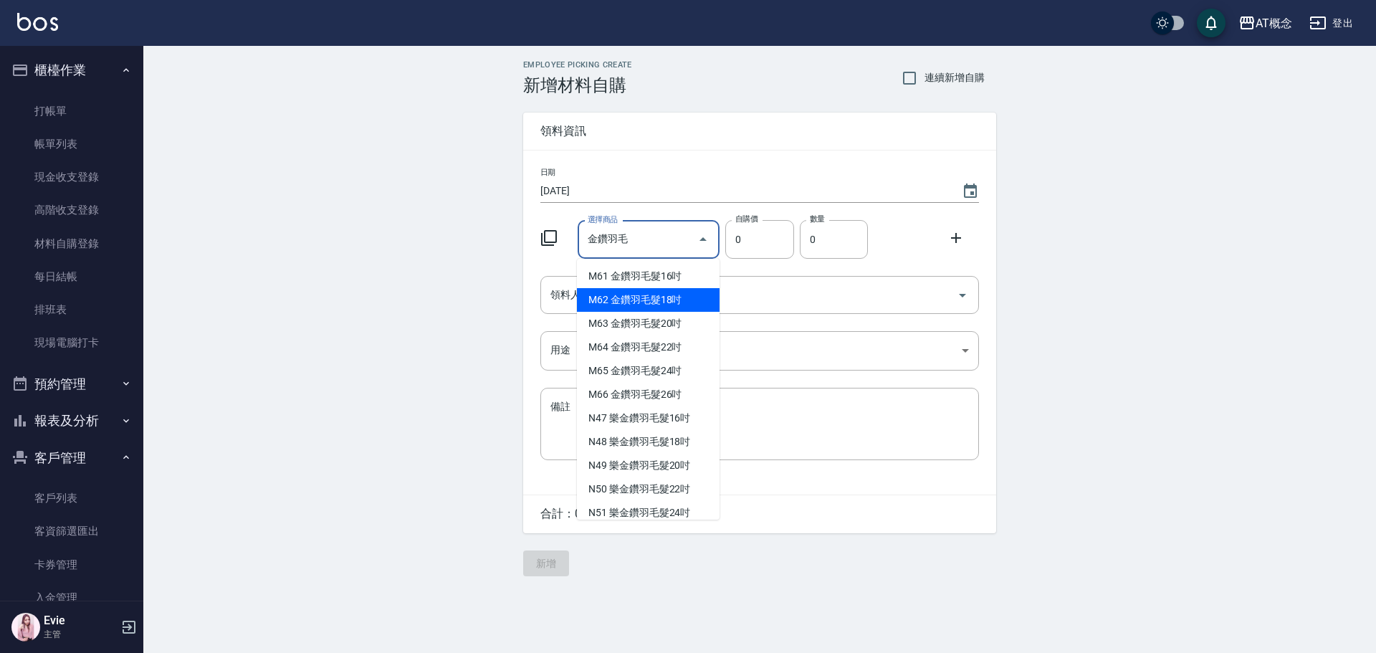
click at [687, 295] on li "M62 金鑽羽毛髮18吋" at bounding box center [648, 300] width 143 height 24
type input "金鑽羽毛髮18吋"
type input "1530"
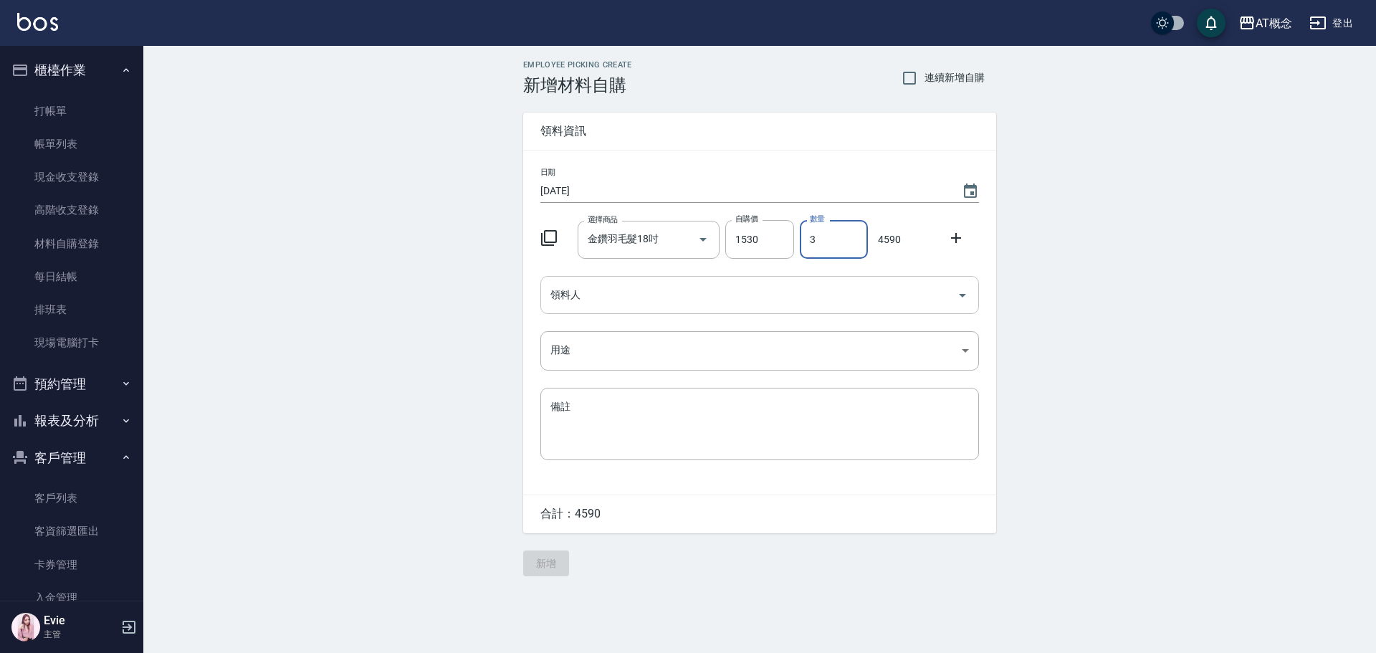
type input "3"
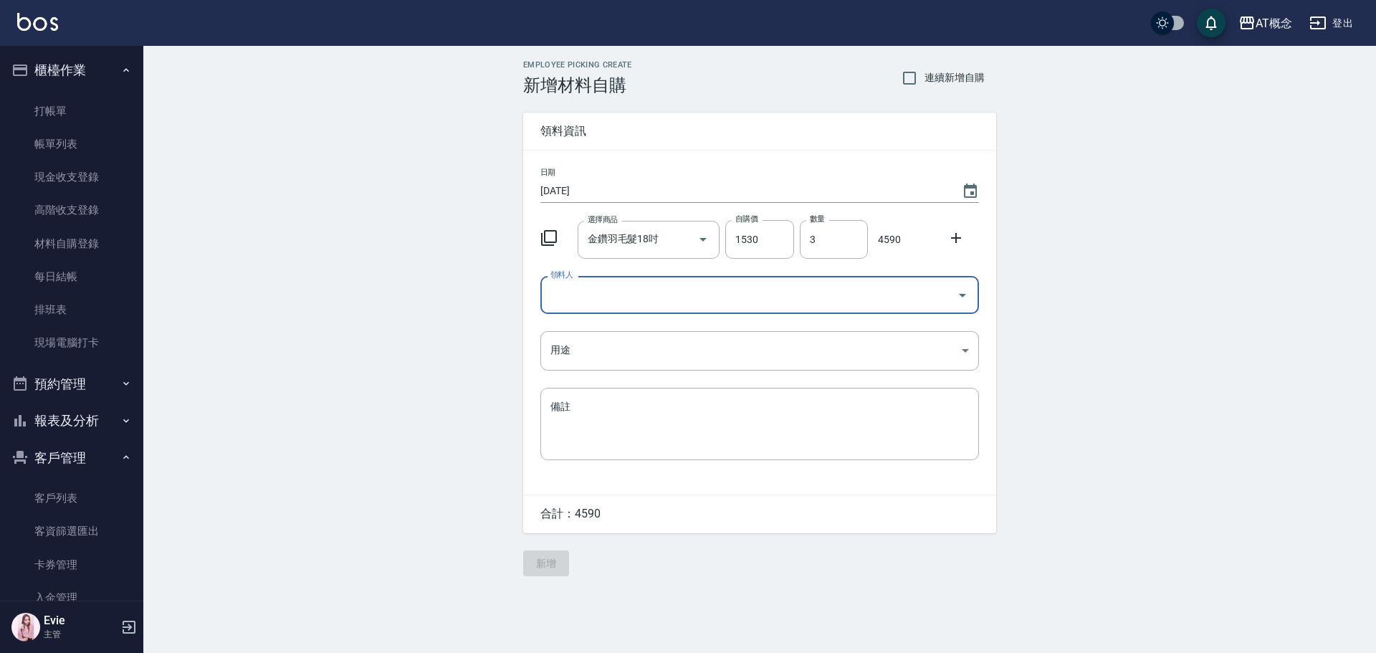
click at [717, 290] on input "領料人" at bounding box center [749, 294] width 404 height 25
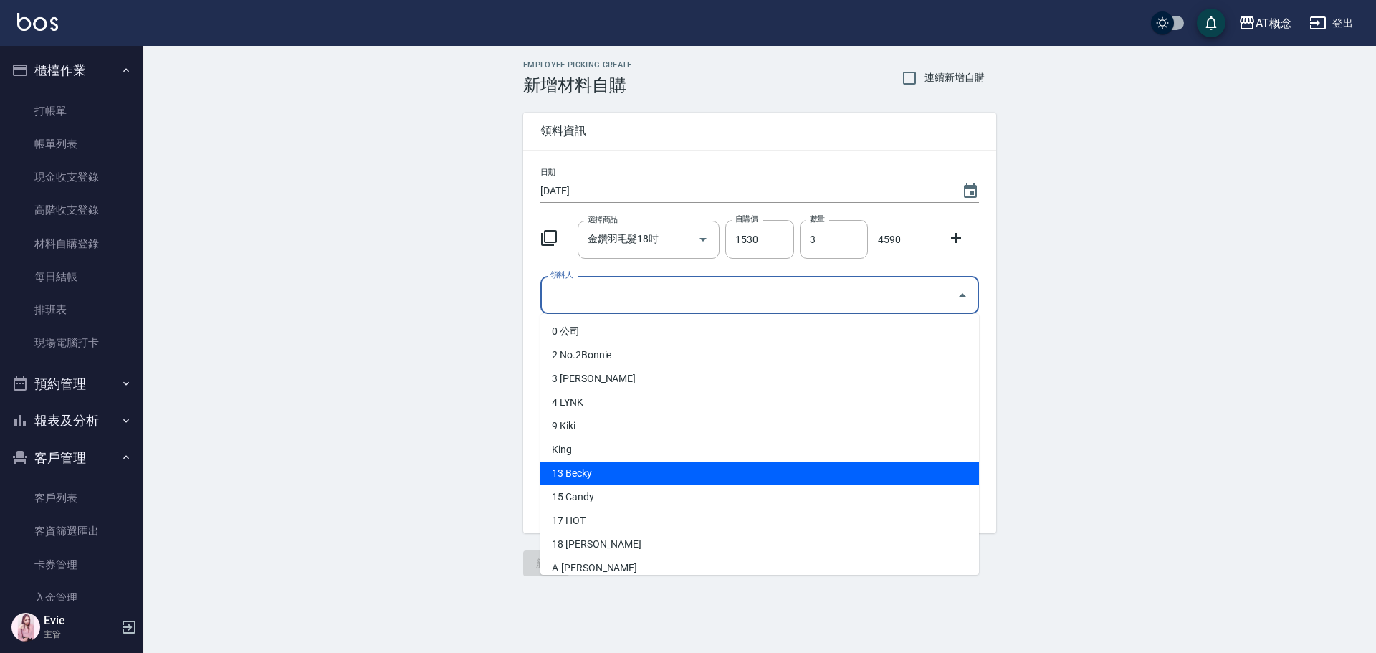
click at [594, 474] on li "13 Becky" at bounding box center [759, 474] width 439 height 24
type input "Becky"
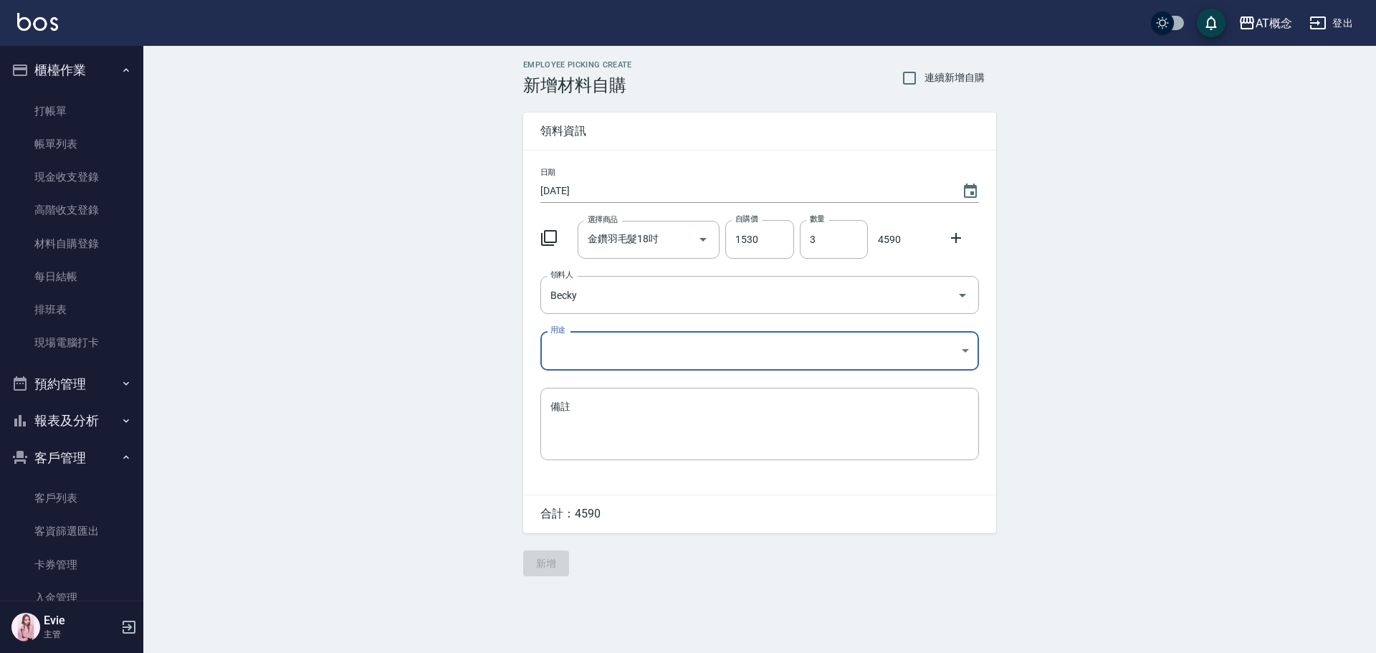
click at [608, 347] on body "AT概念 登出 櫃檯作業 打帳單 帳單列表 現金收支登錄 高階收支登錄 材料自購登錄 每日結帳 排班表 現場電腦打卡 預約管理 預約管理 單日預約紀錄 單週預…" at bounding box center [688, 326] width 1376 height 653
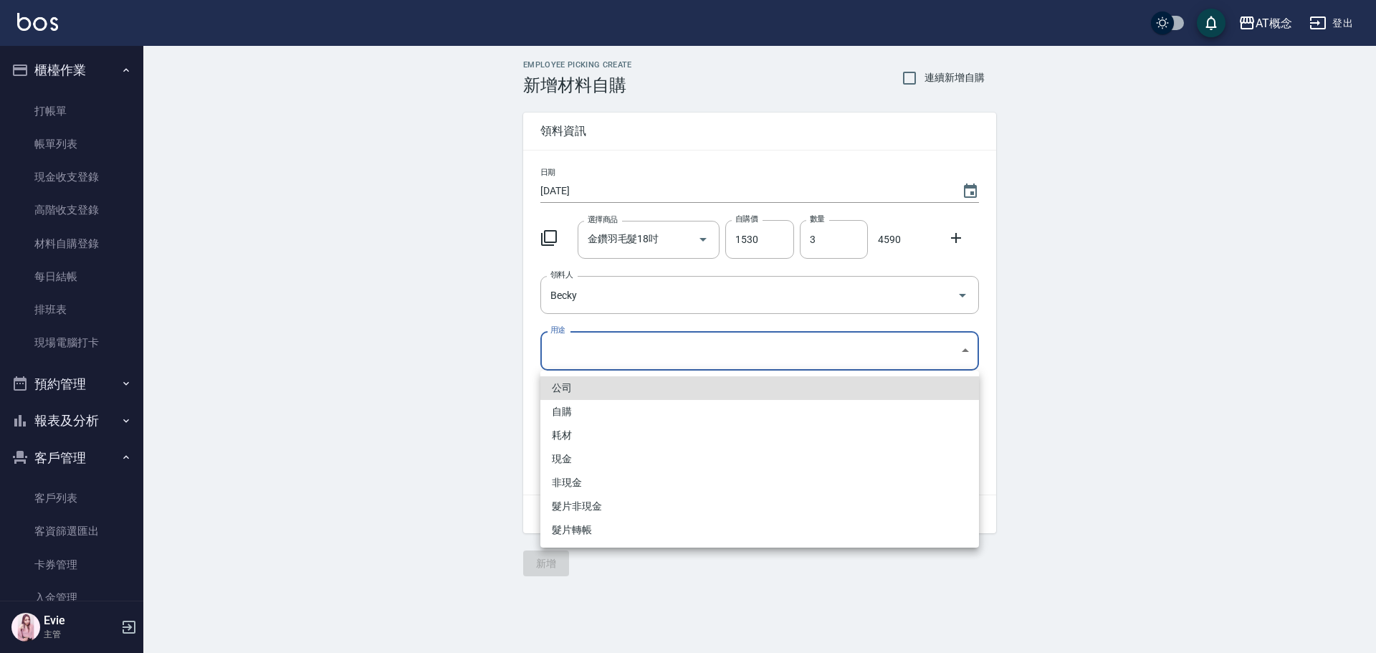
click at [564, 457] on li "現金" at bounding box center [759, 459] width 439 height 24
type input "現金"
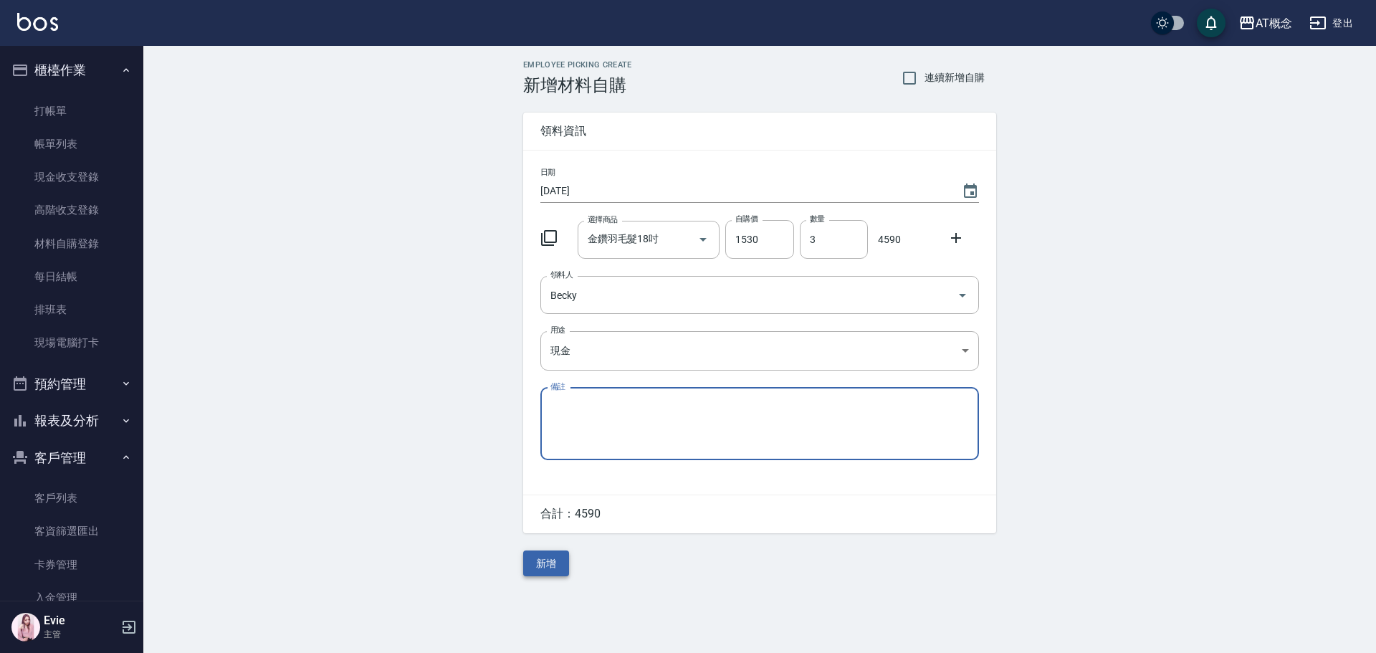
click at [551, 565] on button "新增" at bounding box center [546, 563] width 46 height 27
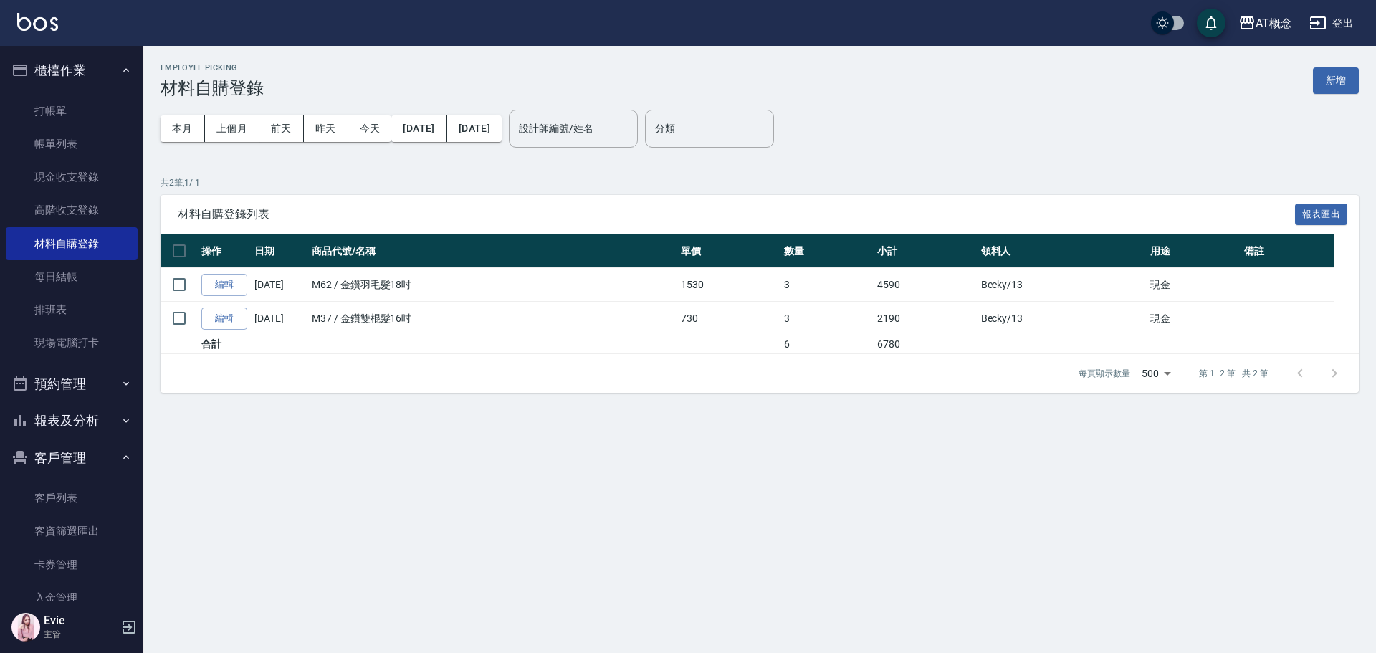
drag, startPoint x: 66, startPoint y: 499, endPoint x: 75, endPoint y: 448, distance: 51.7
click at [66, 497] on link "客戶列表" at bounding box center [72, 498] width 132 height 33
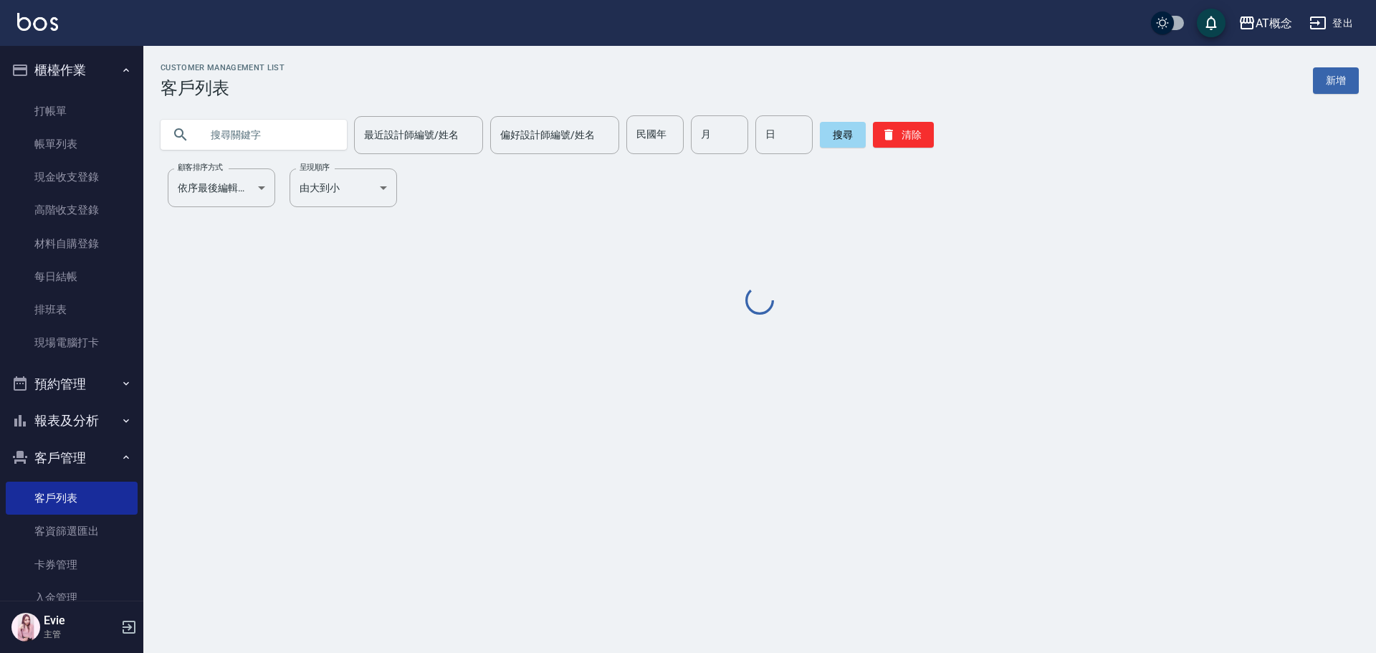
click at [239, 138] on input "text" at bounding box center [268, 134] width 135 height 39
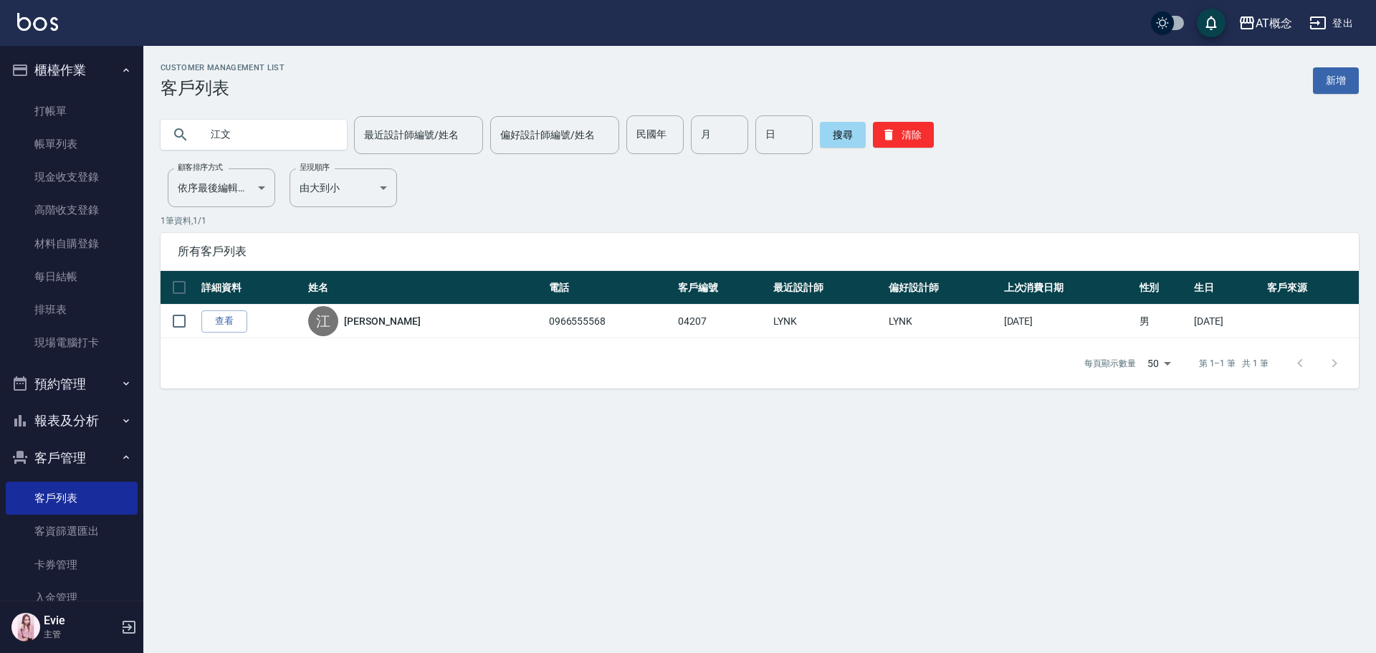
type input "江"
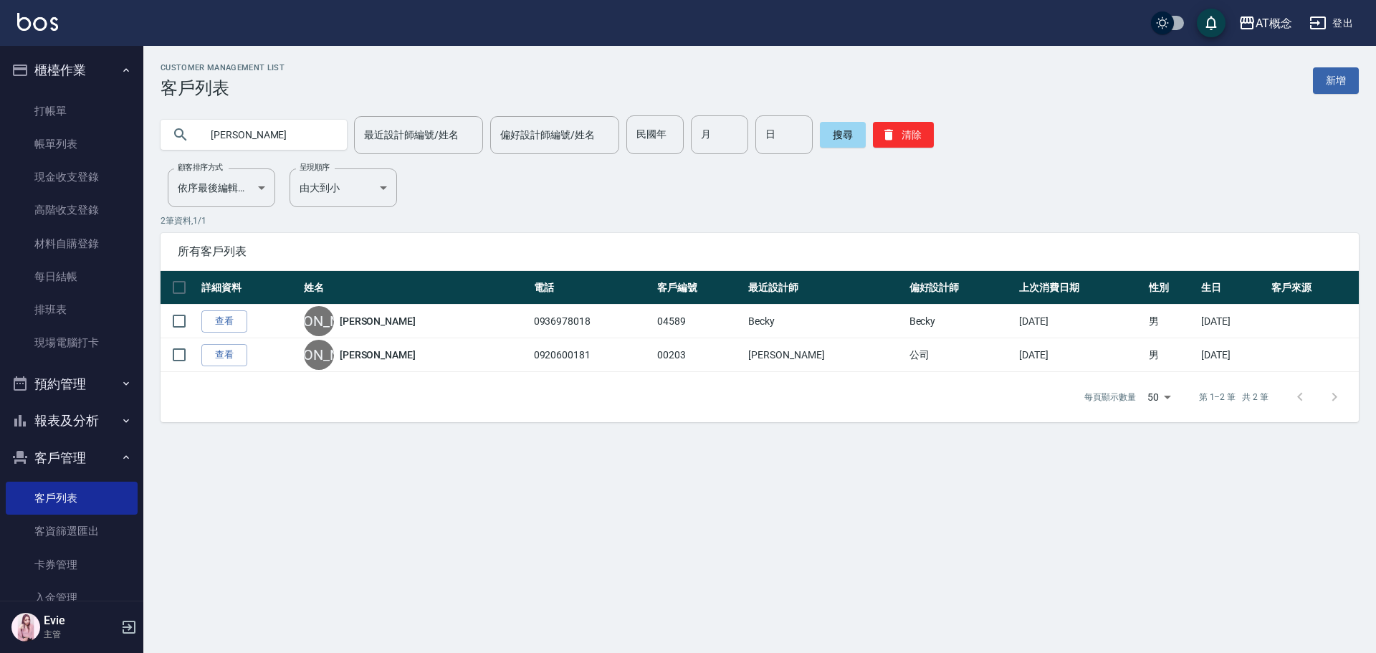
type input "[PERSON_NAME]"
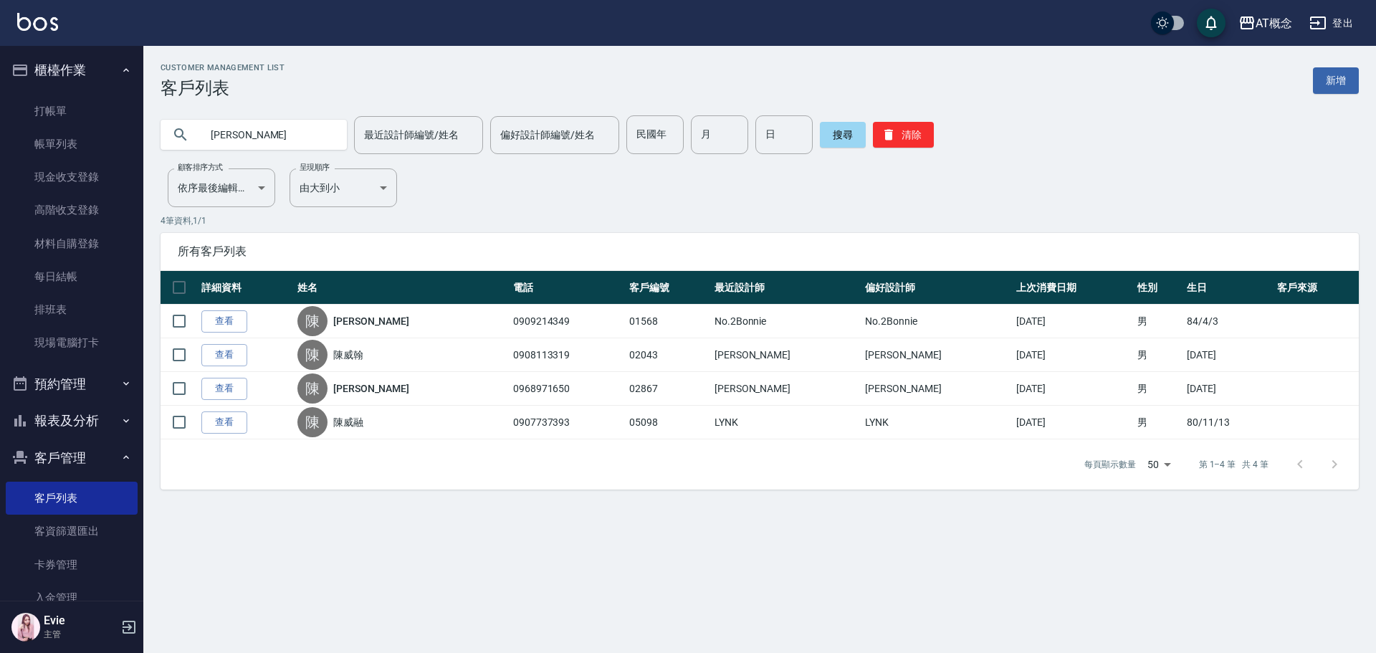
type input "陳"
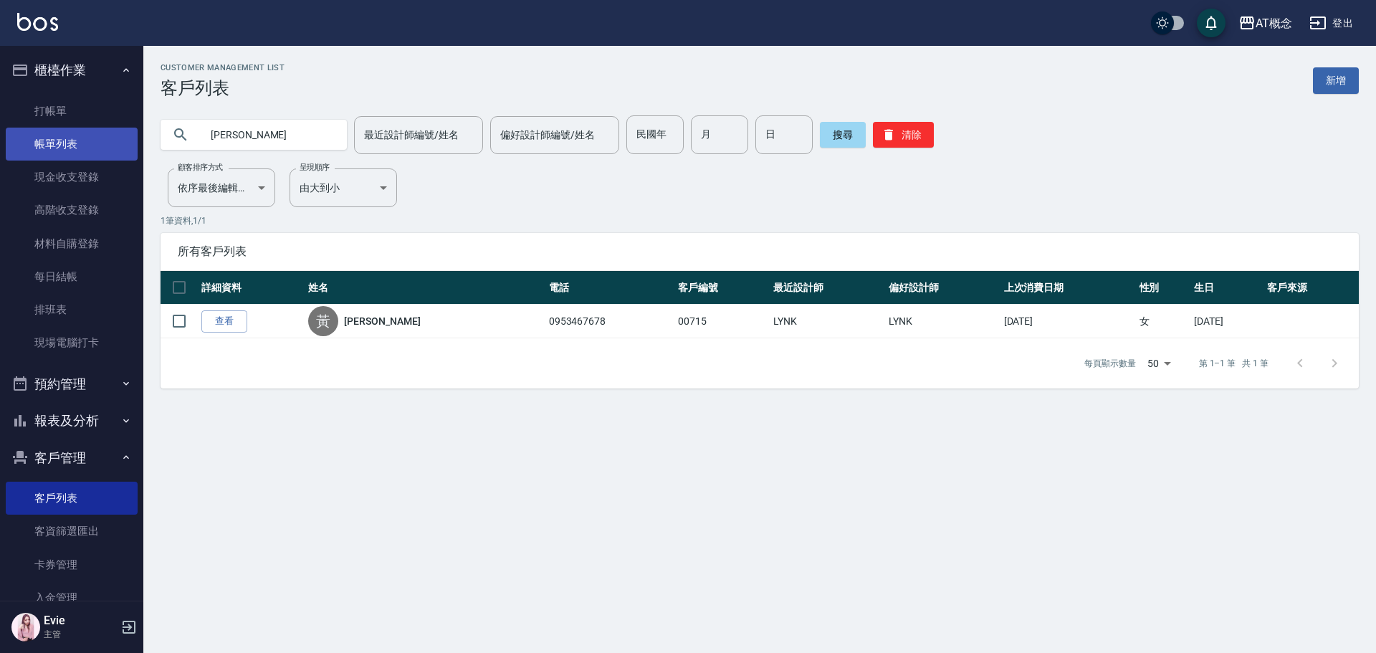
drag, startPoint x: 127, startPoint y: 138, endPoint x: 78, endPoint y: 130, distance: 49.4
click at [77, 130] on div "AT概念 登出 櫃檯作業 打帳單 帳單列表 現金收支登錄 高階收支登錄 材料自購登錄 每日結帳 排班表 現場電腦打卡 預約管理 預約管理 單日預約紀錄 單週預…" at bounding box center [688, 326] width 1376 height 653
type input "俊"
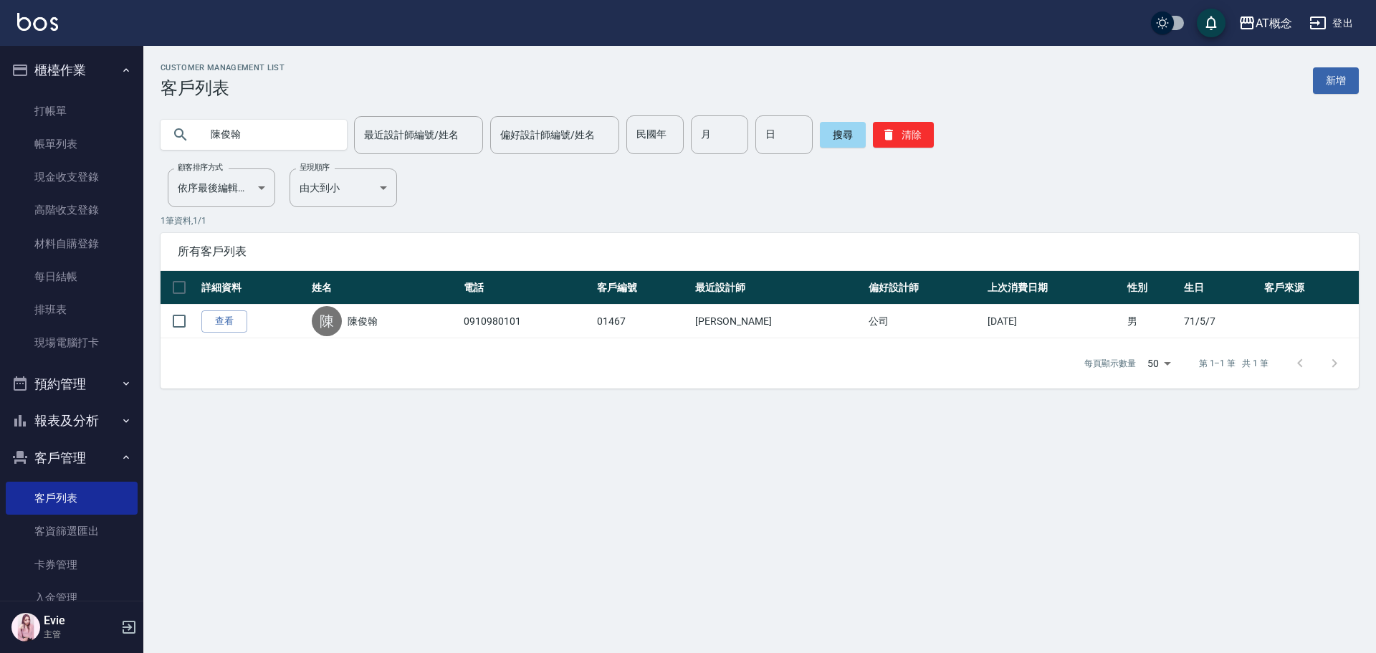
drag, startPoint x: 255, startPoint y: 137, endPoint x: 0, endPoint y: 123, distance: 255.5
click at [0, 113] on div "AT概念 登出 櫃檯作業 打帳單 帳單列表 現金收支登錄 高階收支登錄 材料自購登錄 每日結帳 排班表 現場電腦打卡 預約管理 預約管理 單日預約紀錄 單週預…" at bounding box center [688, 326] width 1376 height 653
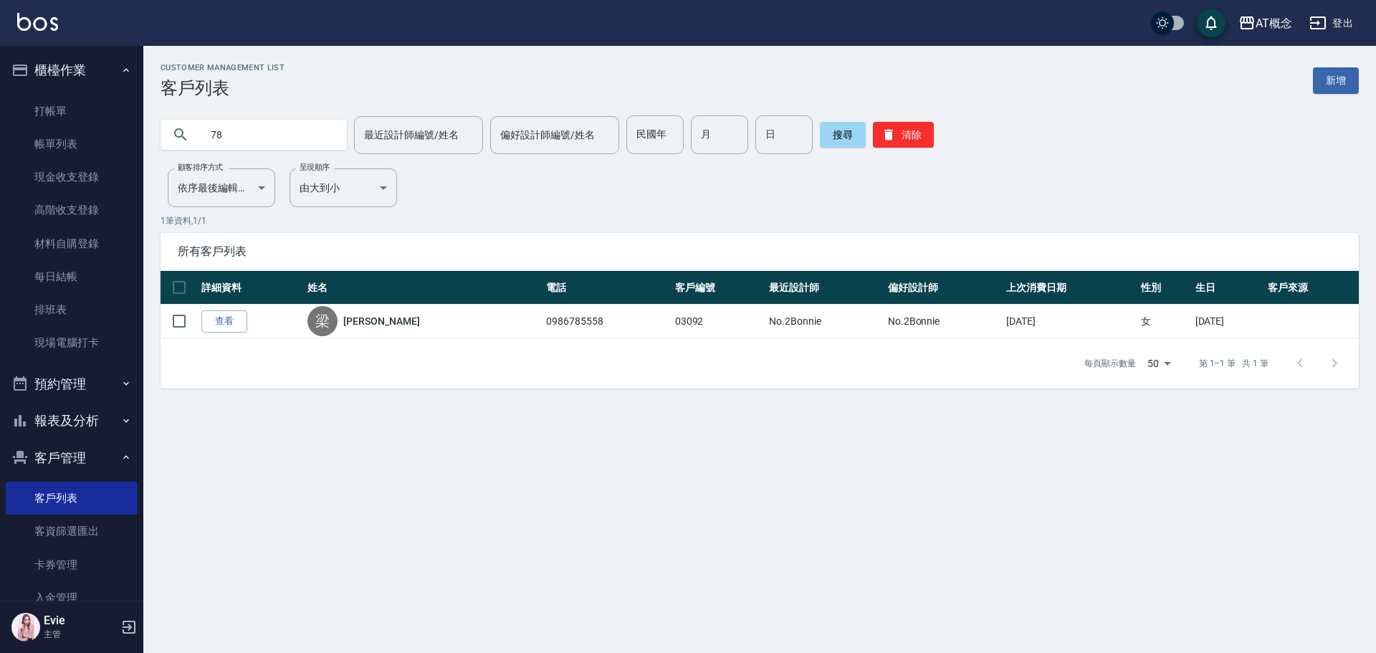
type input "7"
click at [654, 136] on input "民國年" at bounding box center [654, 134] width 57 height 39
type input "78"
type input "5"
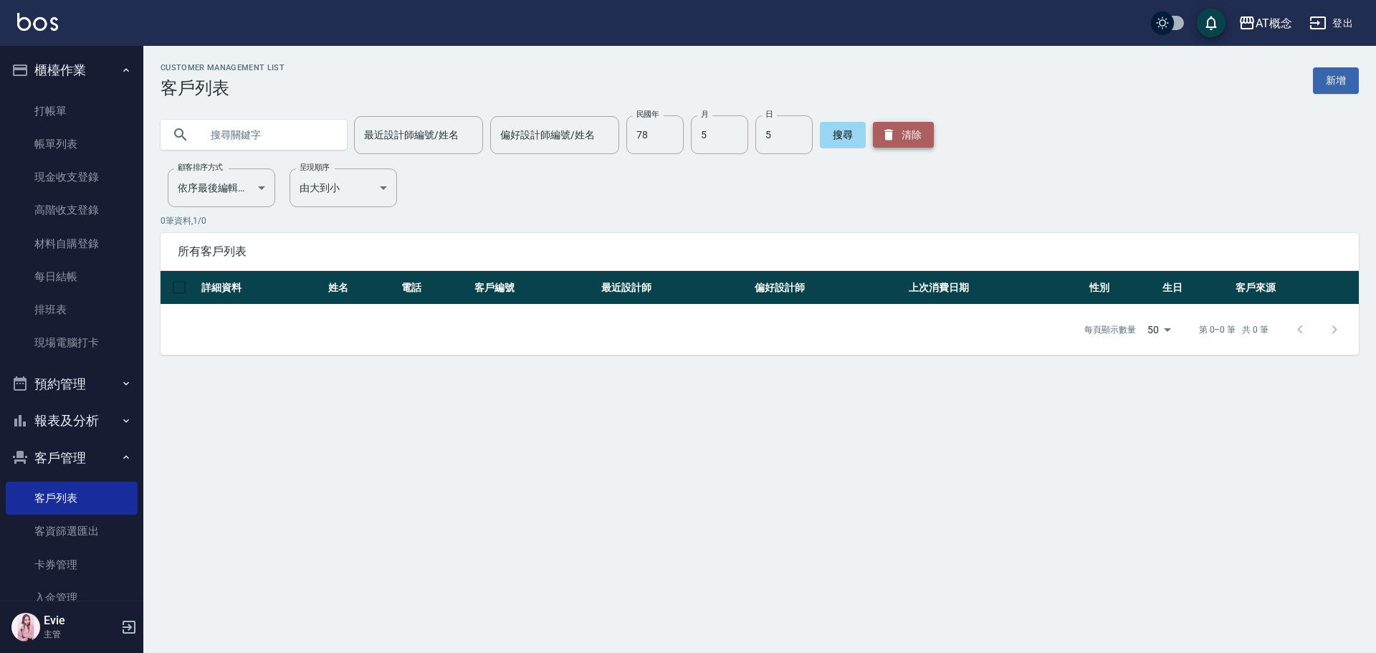
click at [887, 138] on icon "button" at bounding box center [888, 135] width 9 height 11
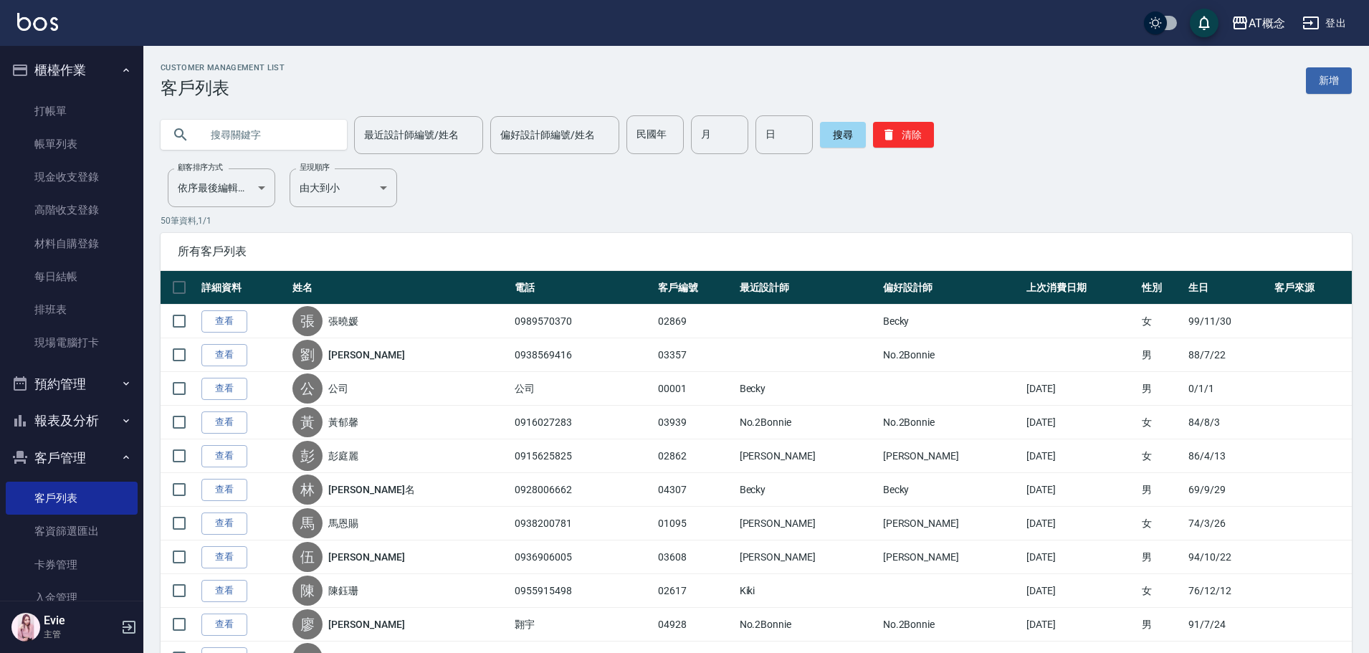
click at [302, 138] on input "text" at bounding box center [268, 134] width 135 height 39
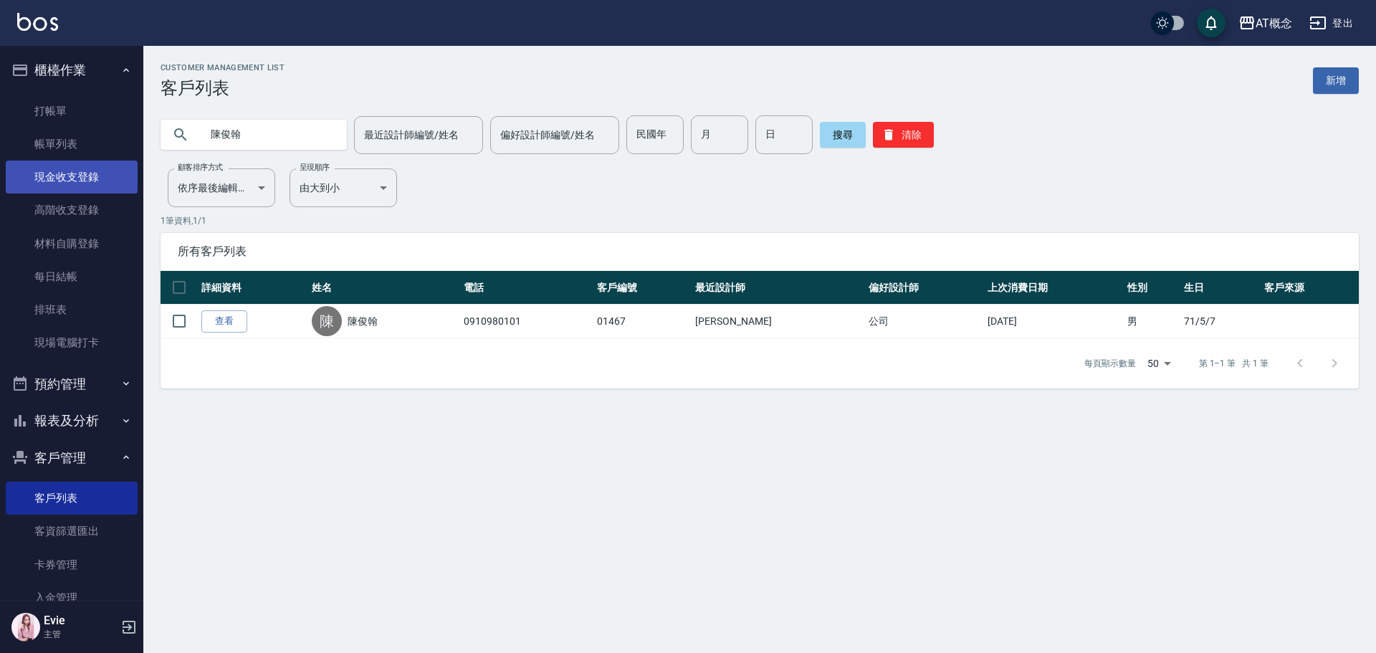
drag, startPoint x: 295, startPoint y: 137, endPoint x: 128, endPoint y: 186, distance: 174.2
click at [169, 149] on div "陳俊翰" at bounding box center [254, 135] width 186 height 30
type input "0973124279"
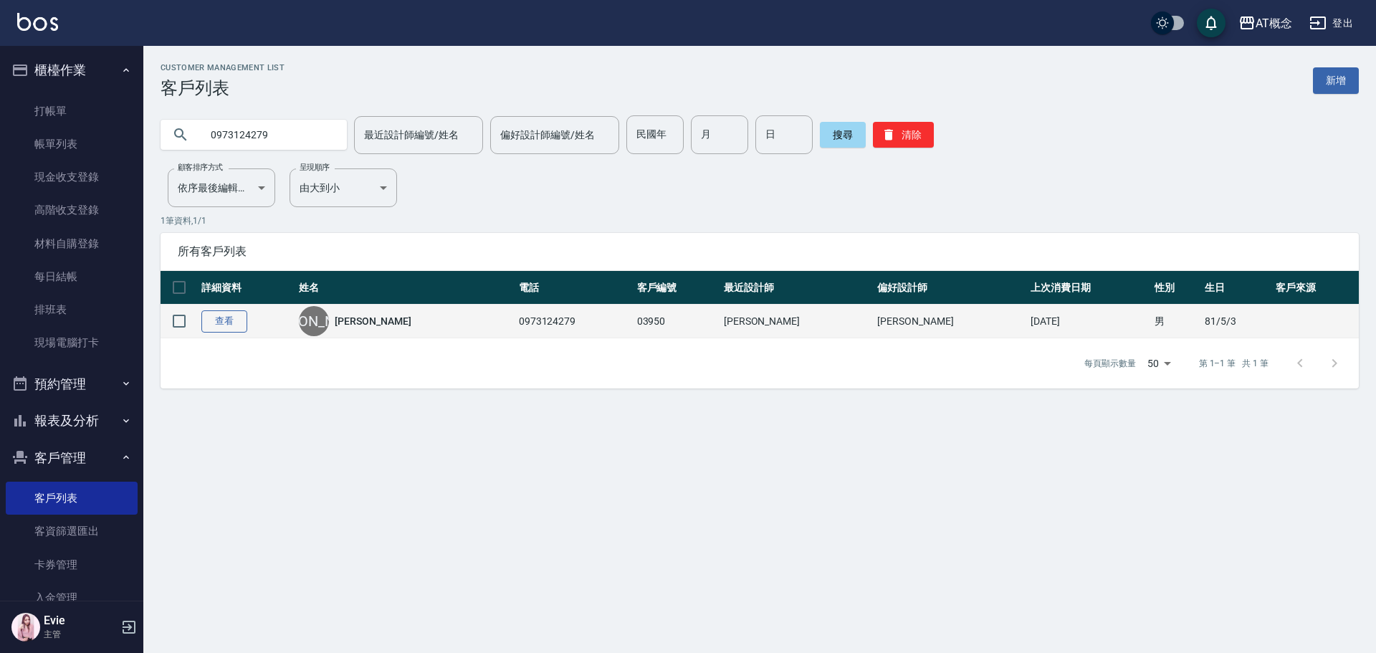
click at [223, 328] on link "查看" at bounding box center [224, 321] width 46 height 22
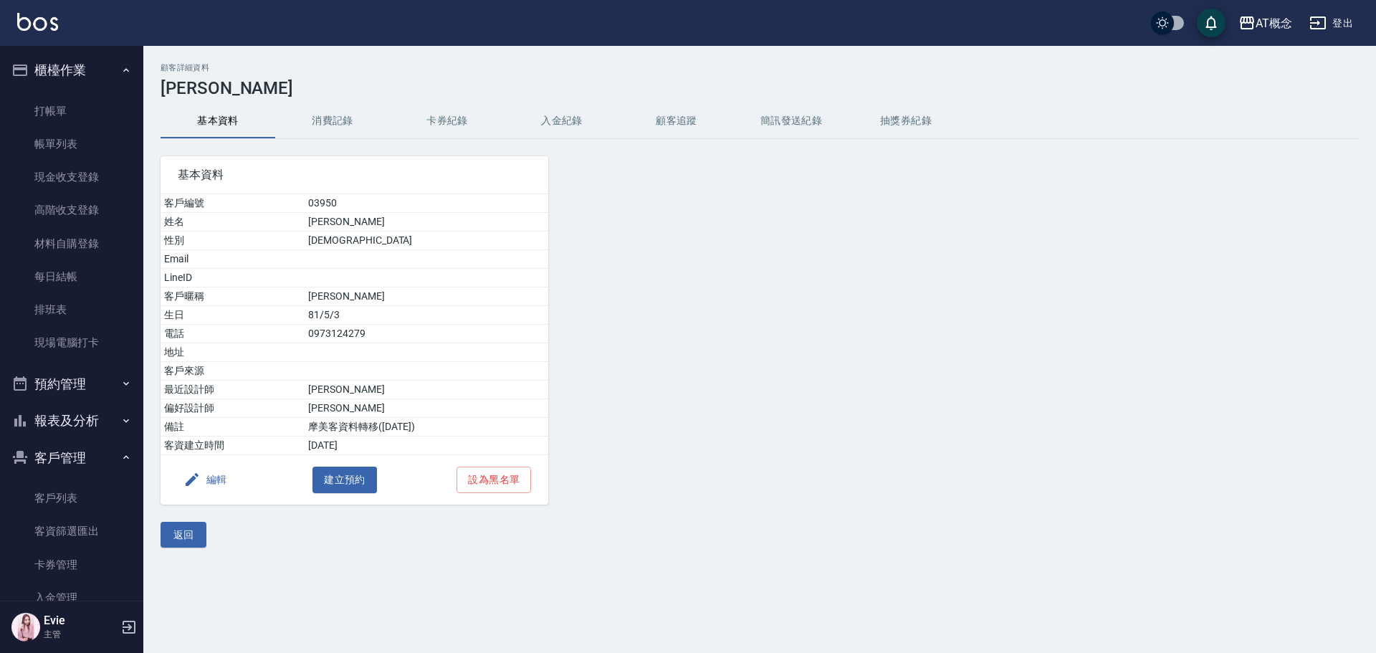
click at [328, 121] on button "消費記錄" at bounding box center [332, 121] width 115 height 34
click at [190, 535] on button "返回" at bounding box center [184, 535] width 46 height 27
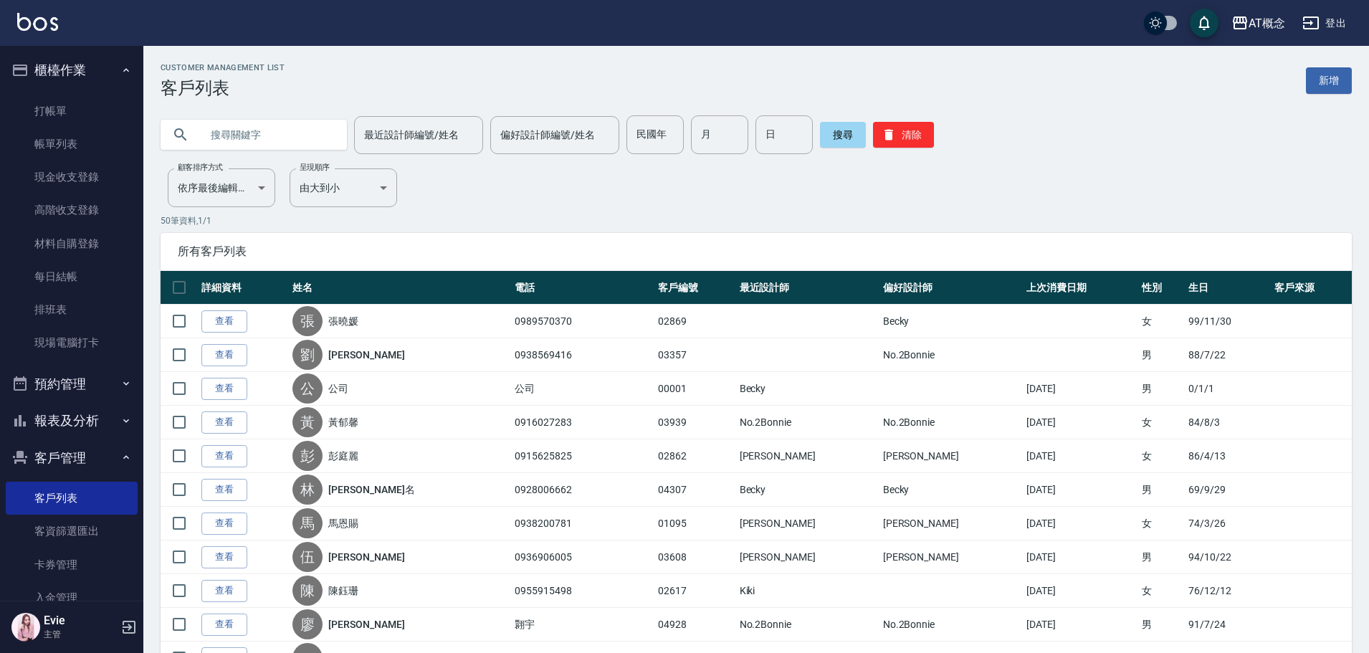
click at [254, 135] on input "text" at bounding box center [268, 134] width 135 height 39
type input "01467"
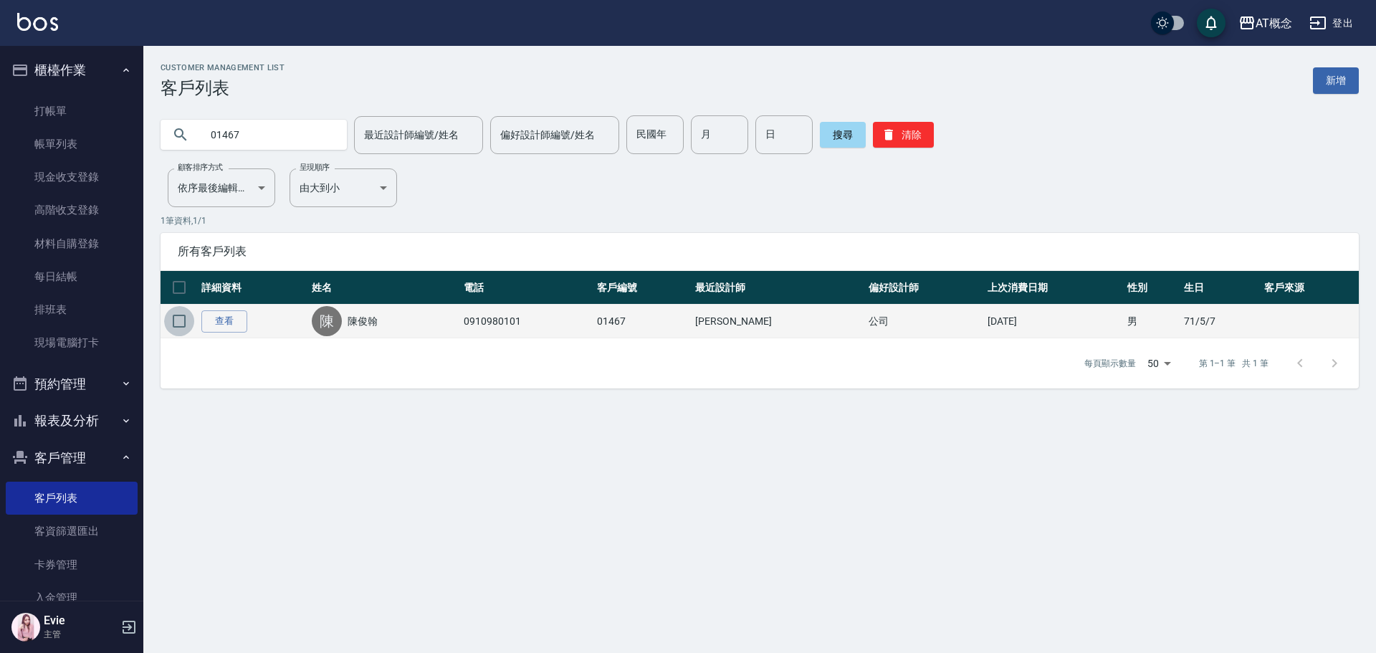
click at [181, 320] on input "checkbox" at bounding box center [179, 321] width 30 height 30
checkbox input "true"
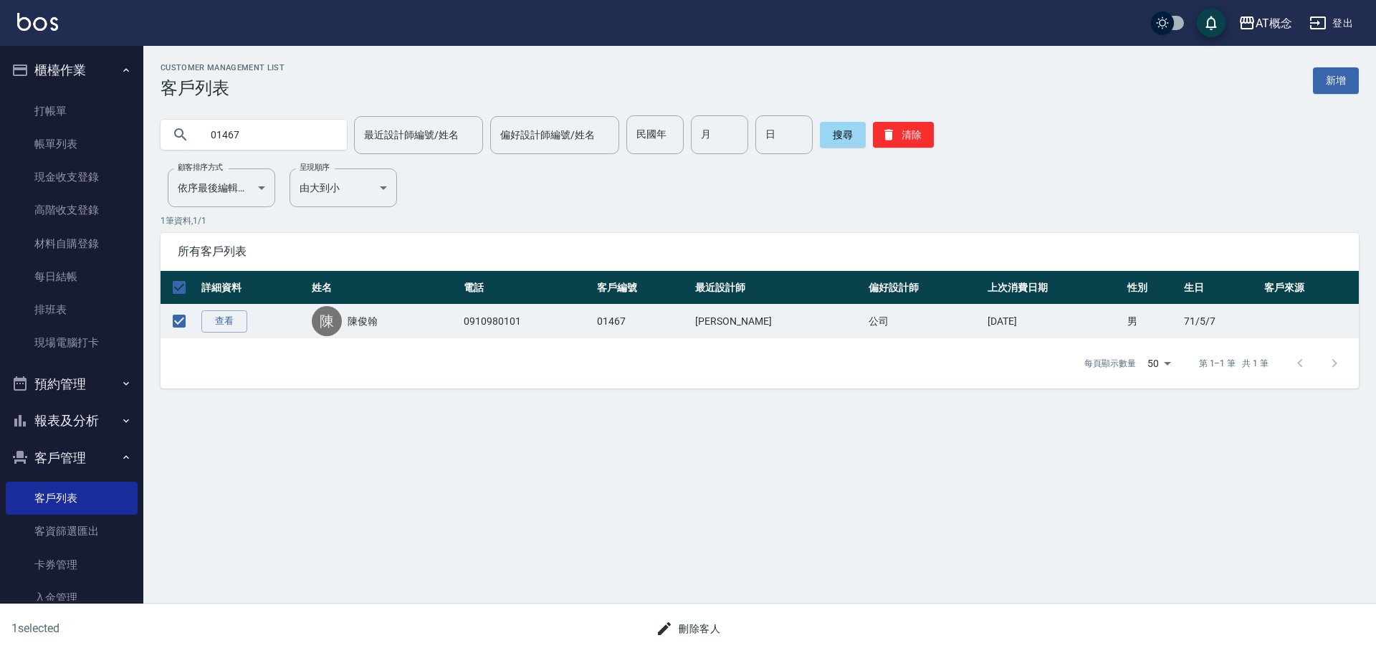
click at [698, 620] on button "刪除客人" at bounding box center [688, 629] width 76 height 27
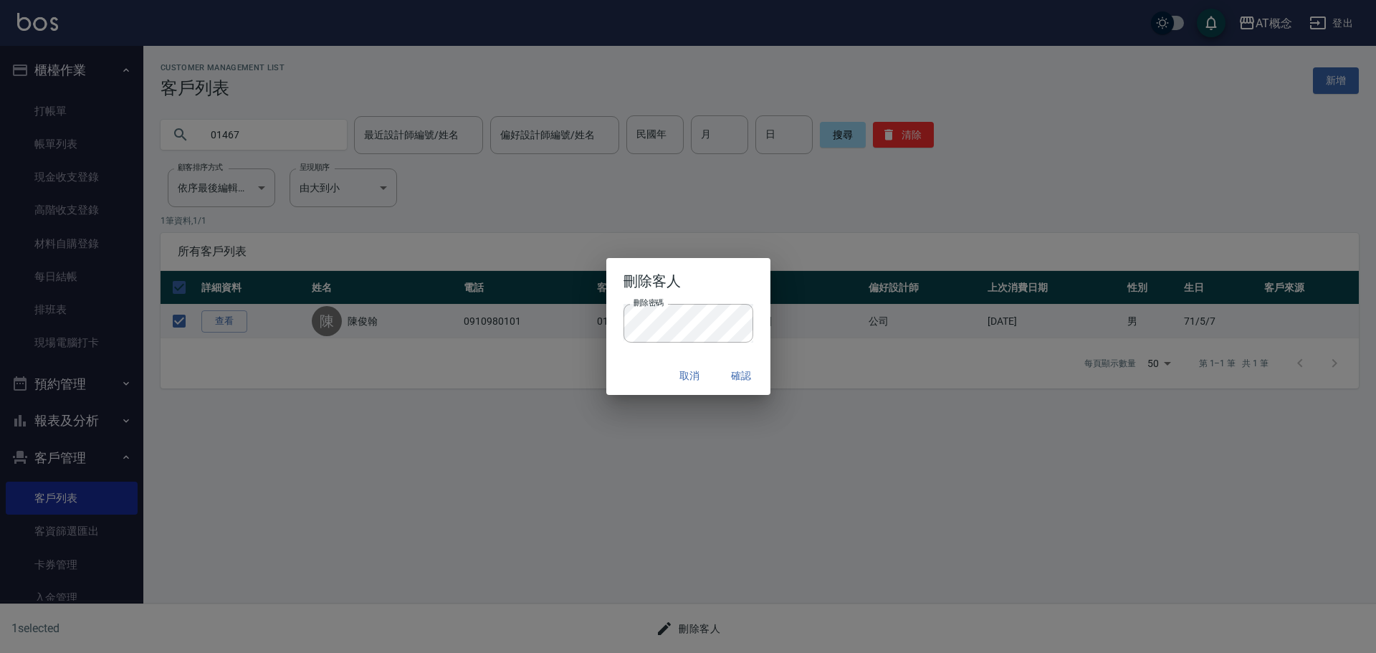
drag, startPoint x: 633, startPoint y: 378, endPoint x: 660, endPoint y: 385, distance: 28.0
click at [633, 379] on div "取消 確認" at bounding box center [688, 376] width 164 height 38
drag, startPoint x: 728, startPoint y: 371, endPoint x: 722, endPoint y: 384, distance: 14.8
click at [729, 372] on button "確認" at bounding box center [742, 376] width 46 height 27
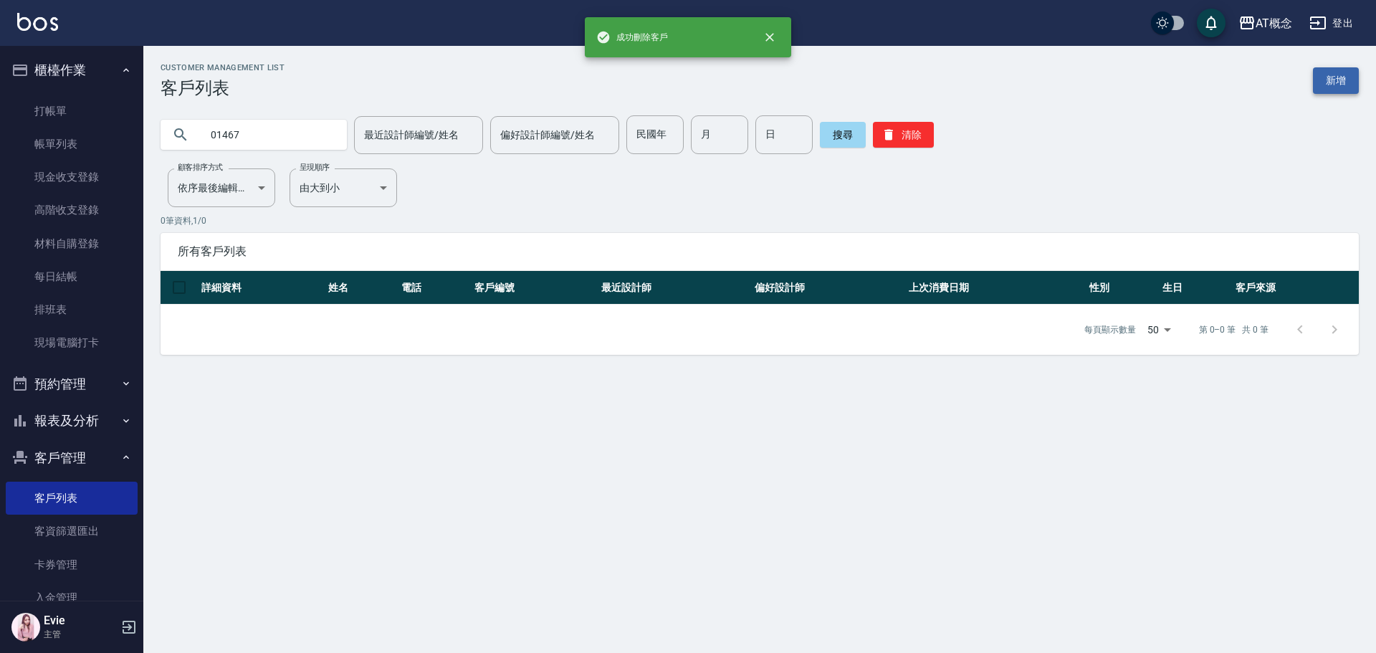
click at [1342, 80] on link "新增" at bounding box center [1336, 80] width 46 height 27
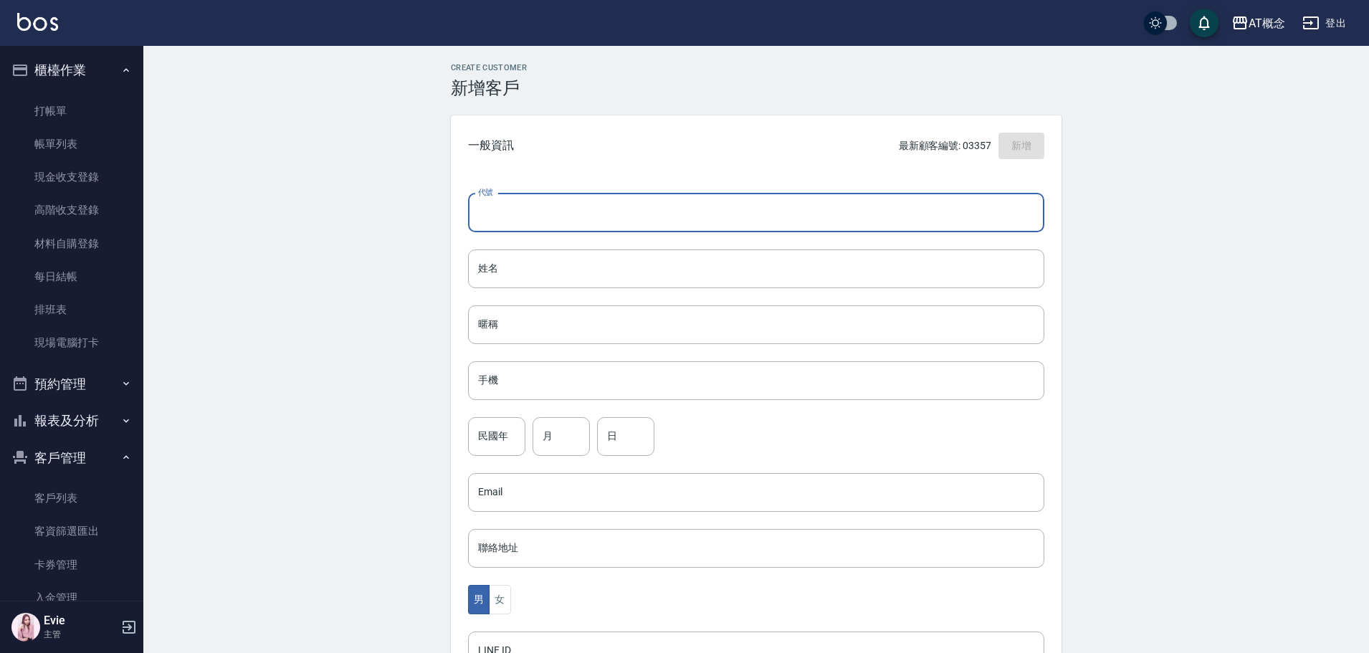
click at [561, 221] on input "代號" at bounding box center [756, 213] width 576 height 39
type input "01467"
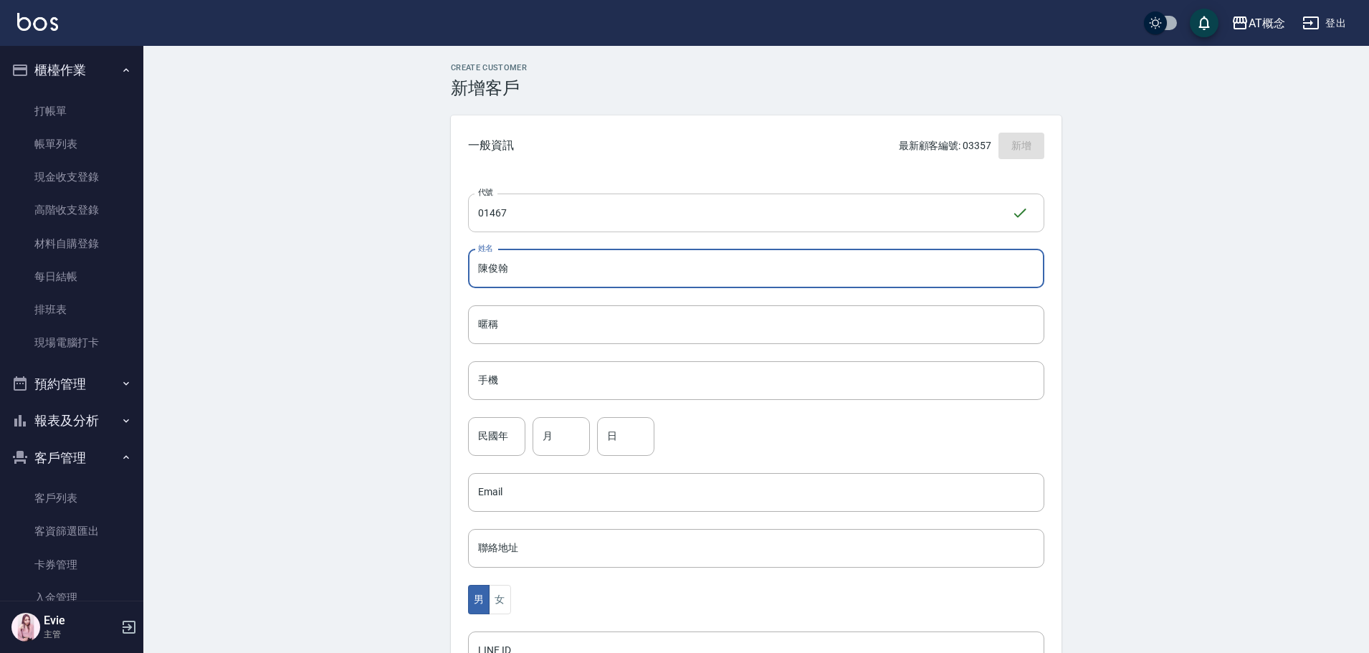
type input "陳俊翰"
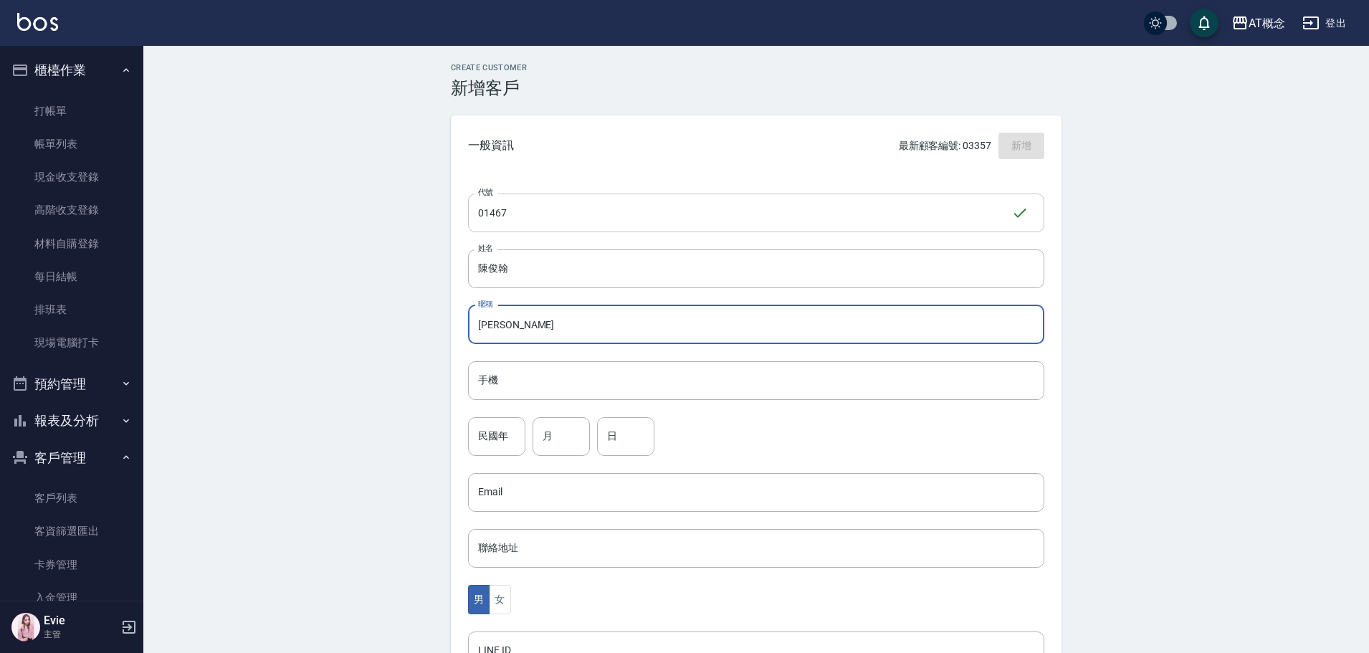
type input "[PERSON_NAME]"
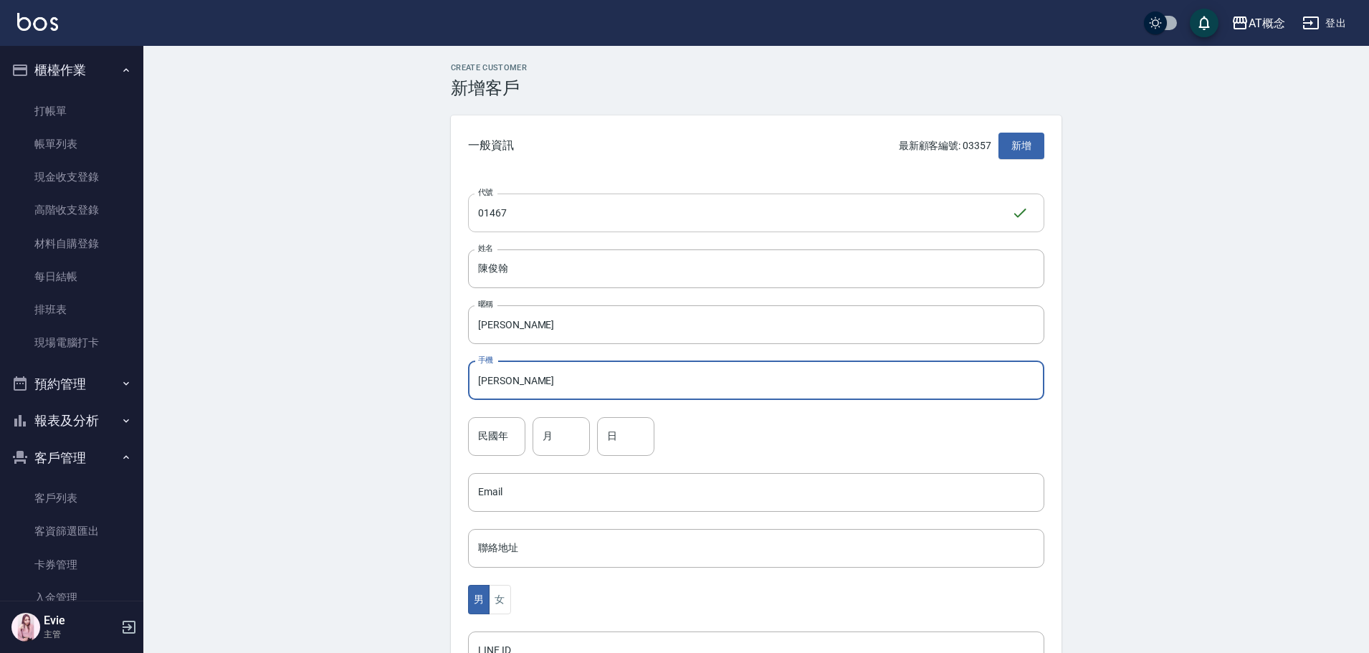
type input "[PERSON_NAME]"
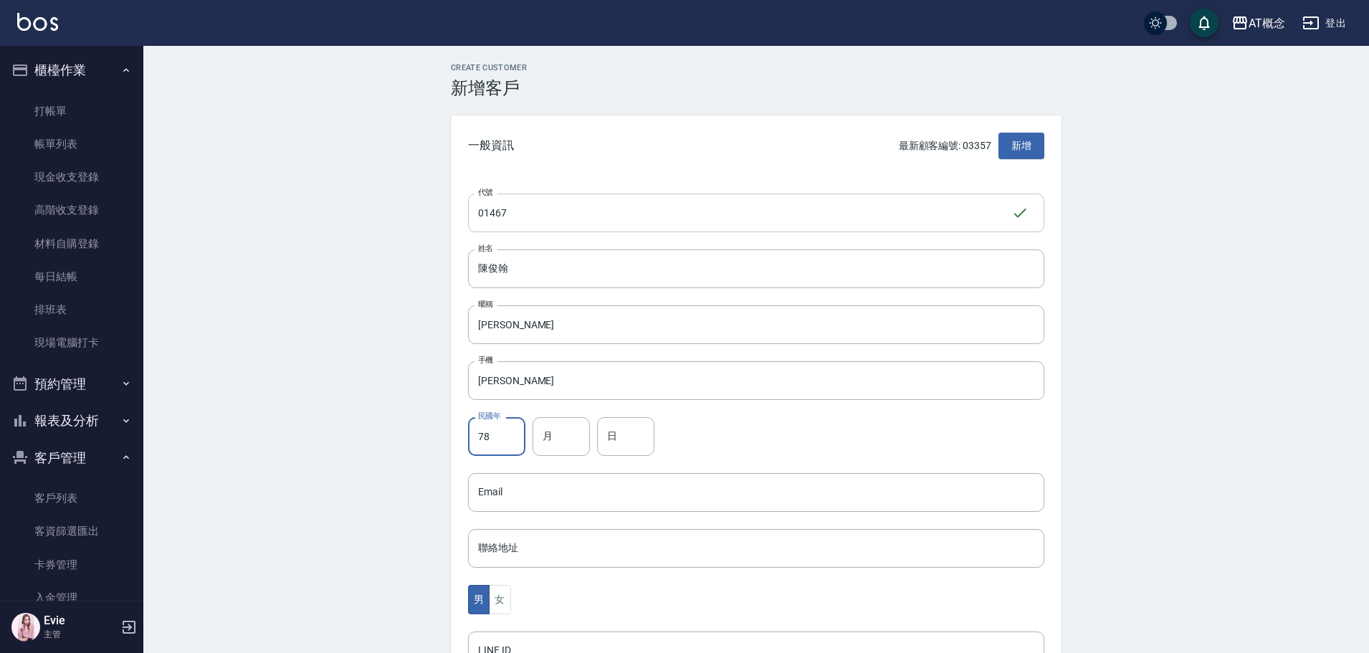
type input "78"
type input "5"
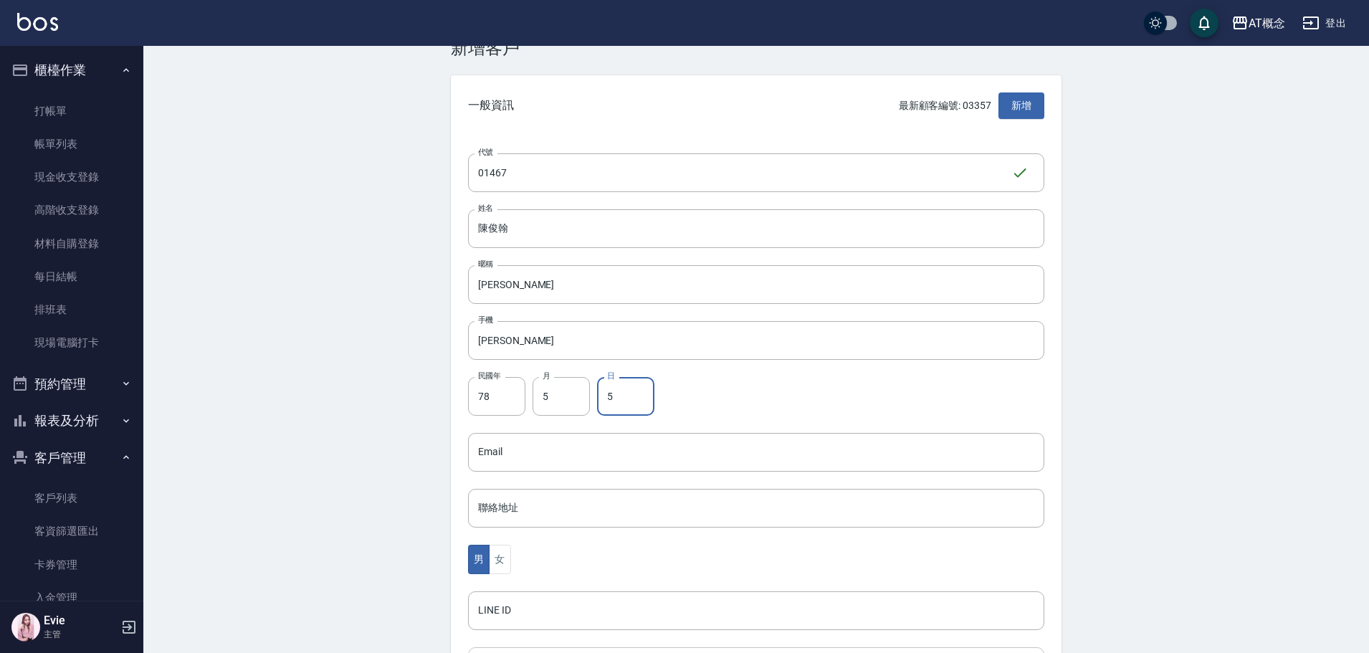
scroll to position [143, 0]
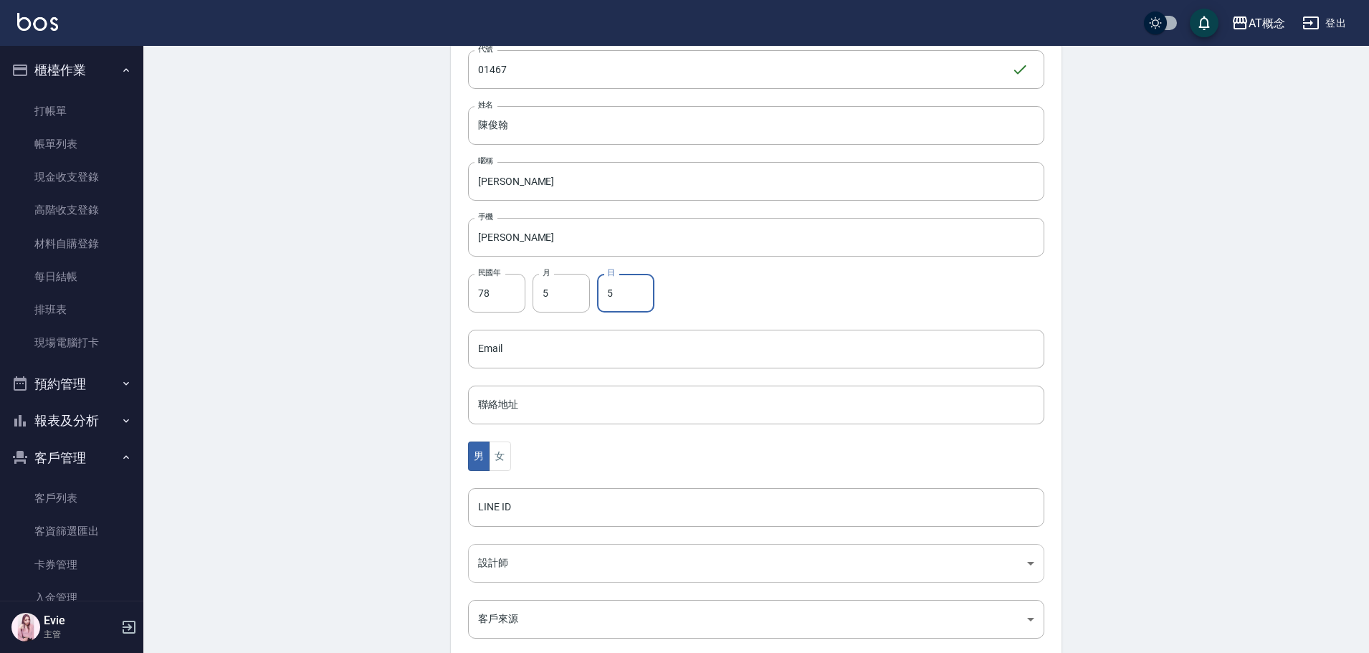
type input "5"
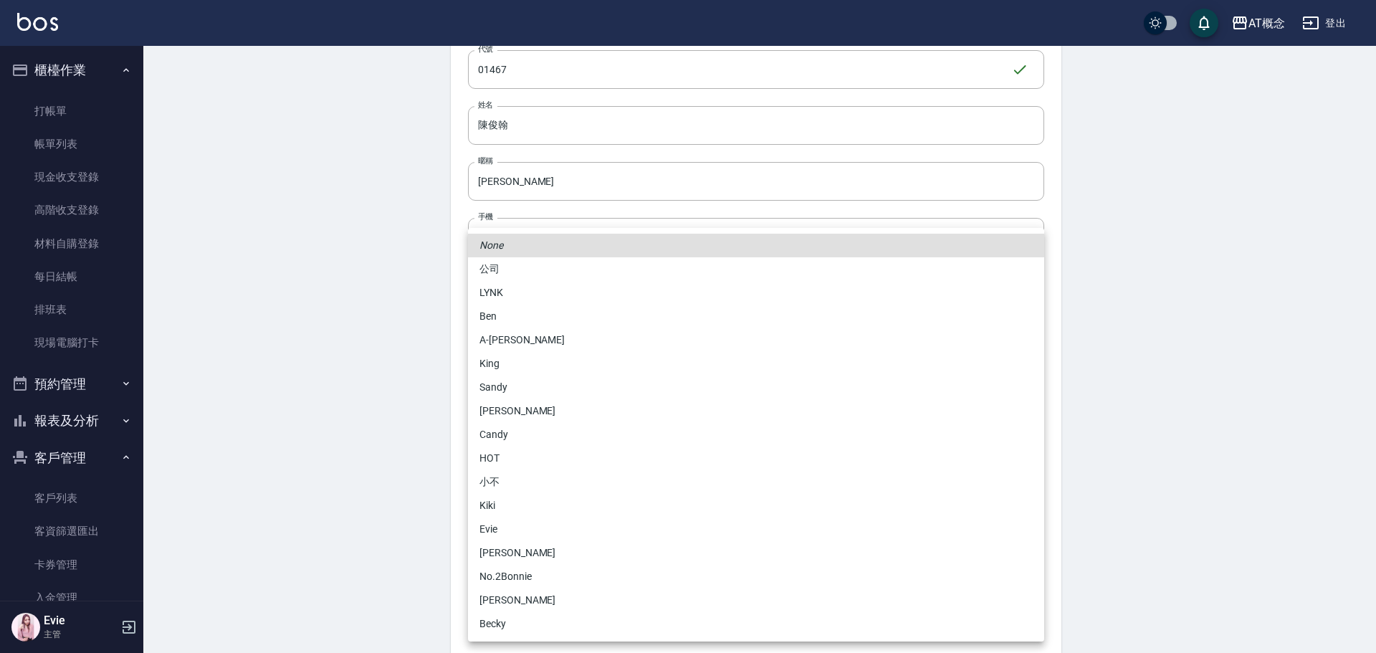
click at [520, 565] on body "AT概念 登出 櫃檯作業 打帳單 帳單列表 現金收支登錄 高階收支登錄 材料自購登錄 每日結帳 排班表 現場電腦打卡 預約管理 預約管理 單日預約紀錄 單週預…" at bounding box center [688, 323] width 1376 height 933
click at [515, 553] on li "[PERSON_NAME]" at bounding box center [756, 553] width 576 height 24
type input "6d66dedd-d7e3-492f-8c05-f4e40e3a1c36"
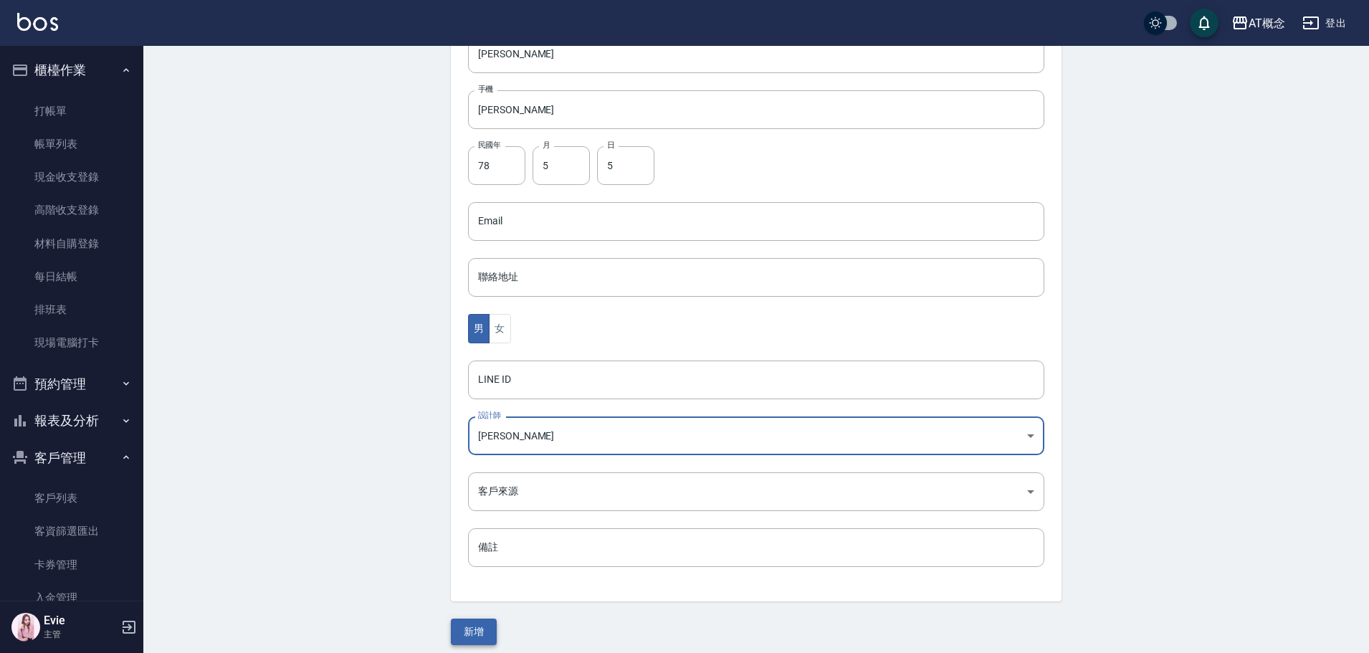
scroll to position [280, 0]
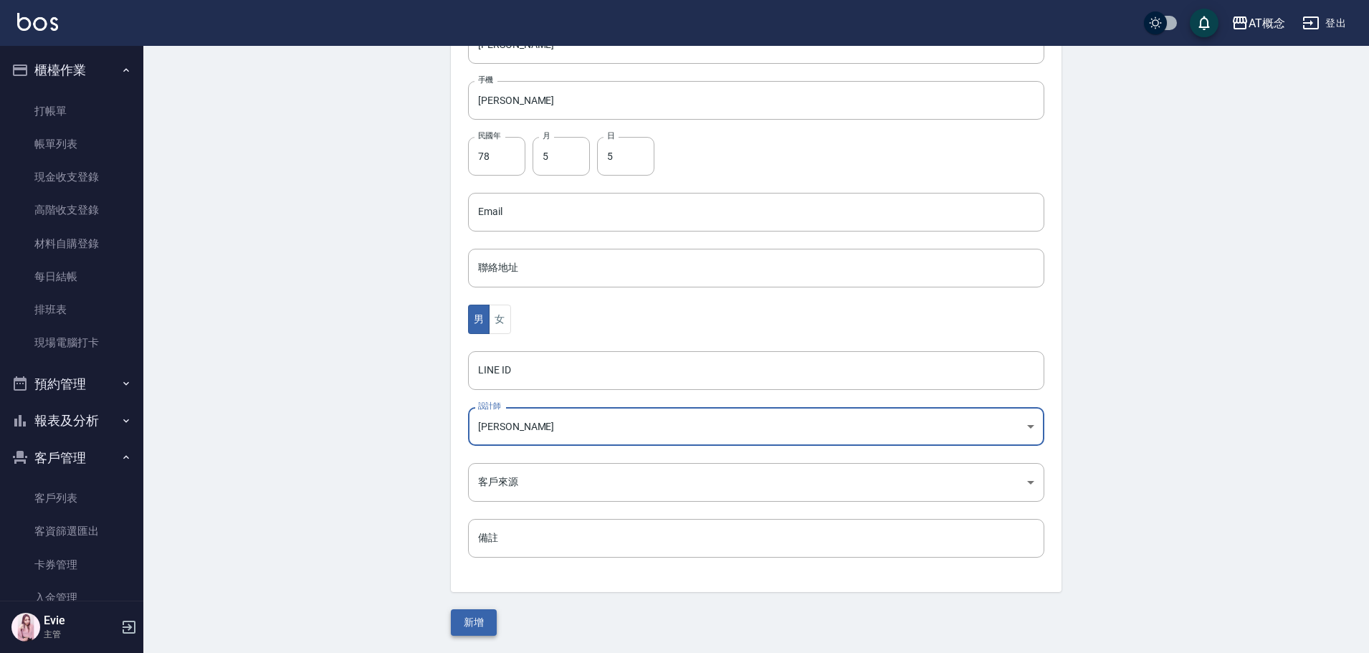
click at [482, 621] on button "新增" at bounding box center [474, 622] width 46 height 27
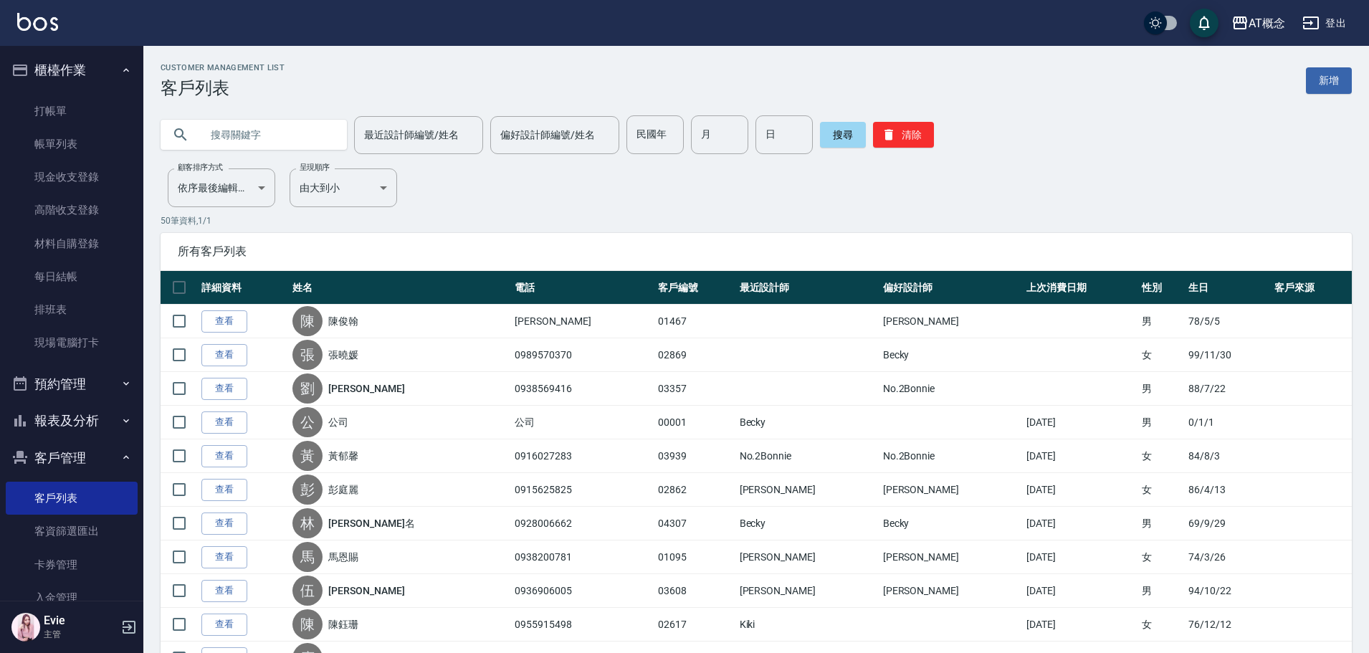
click at [227, 122] on input "text" at bounding box center [268, 134] width 135 height 39
type input "02818"
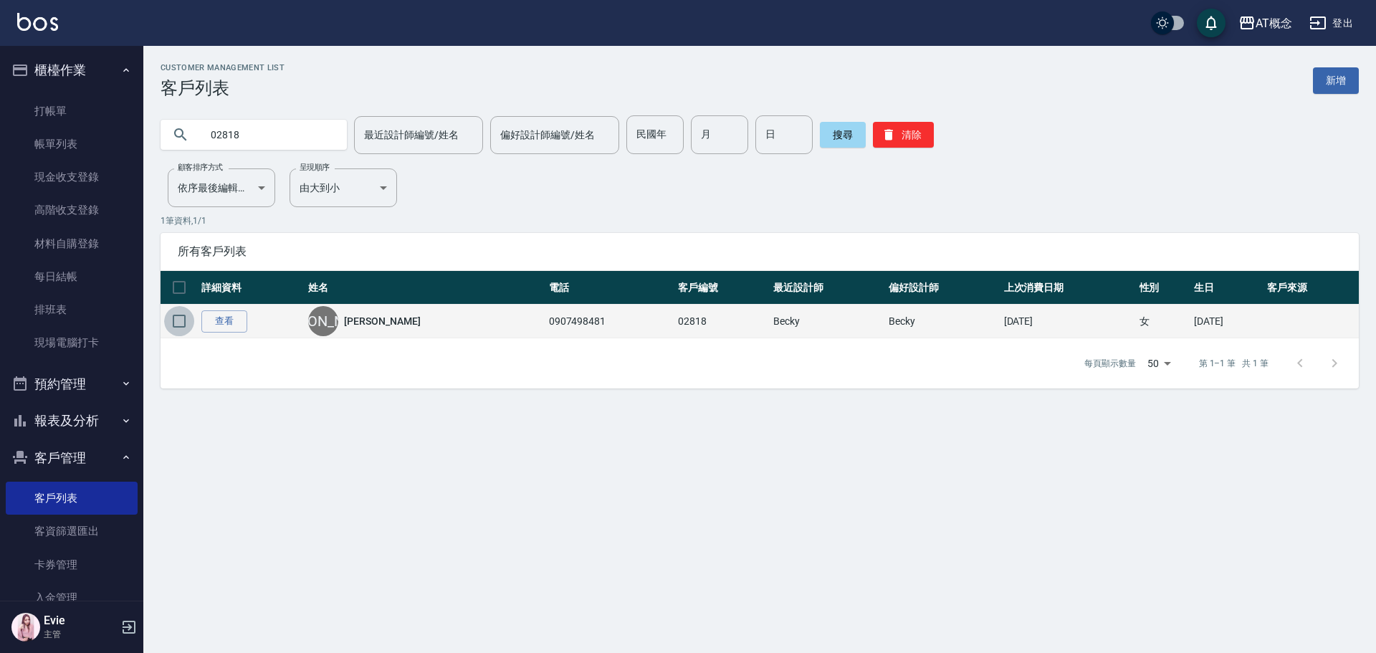
click at [177, 322] on input "checkbox" at bounding box center [179, 321] width 30 height 30
checkbox input "true"
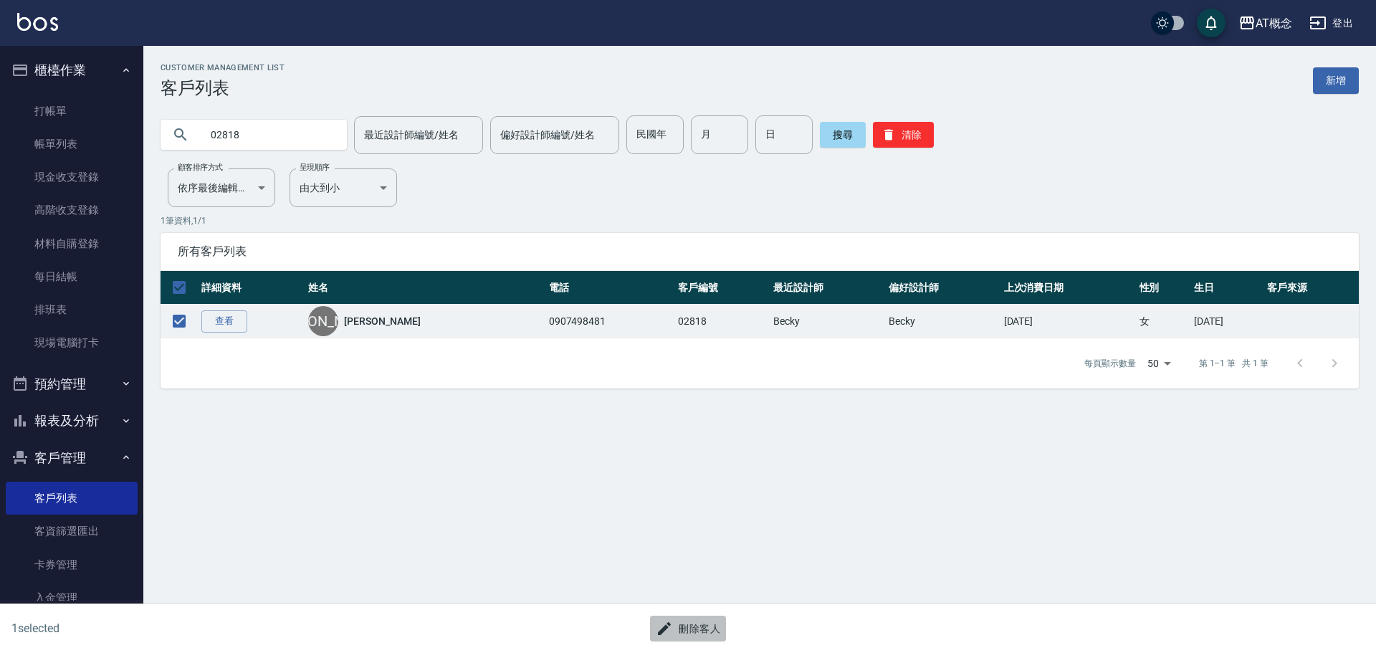
click at [688, 629] on button "刪除客人" at bounding box center [688, 629] width 76 height 27
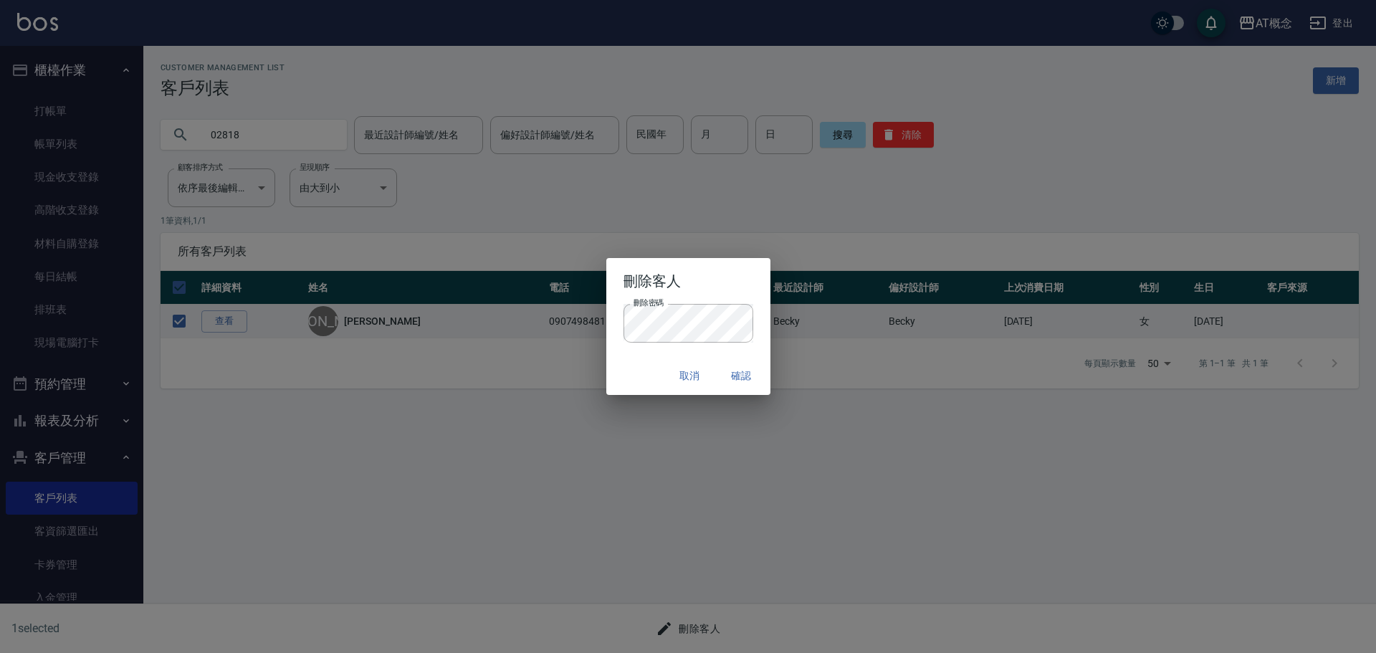
drag, startPoint x: 658, startPoint y: 364, endPoint x: 667, endPoint y: 363, distance: 9.3
click at [661, 364] on div "取消 確認" at bounding box center [688, 376] width 164 height 38
click at [741, 376] on button "確認" at bounding box center [742, 376] width 46 height 27
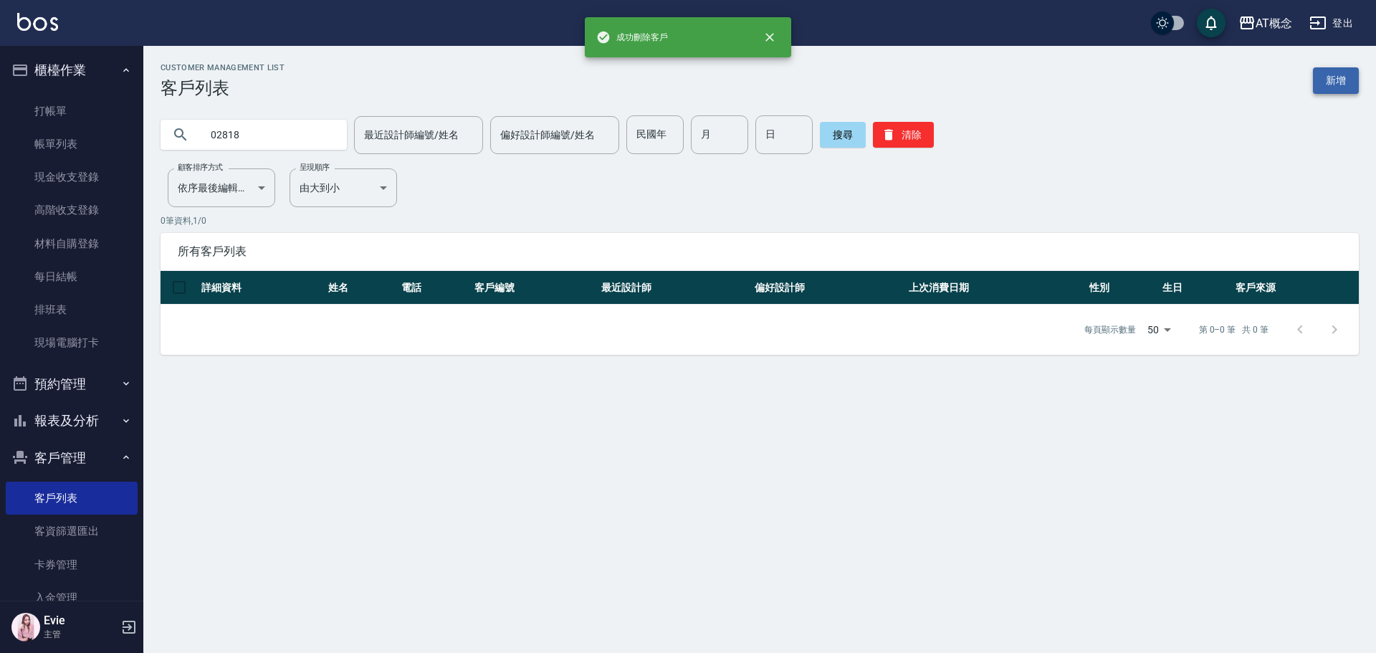
click at [1335, 73] on link "新增" at bounding box center [1336, 80] width 46 height 27
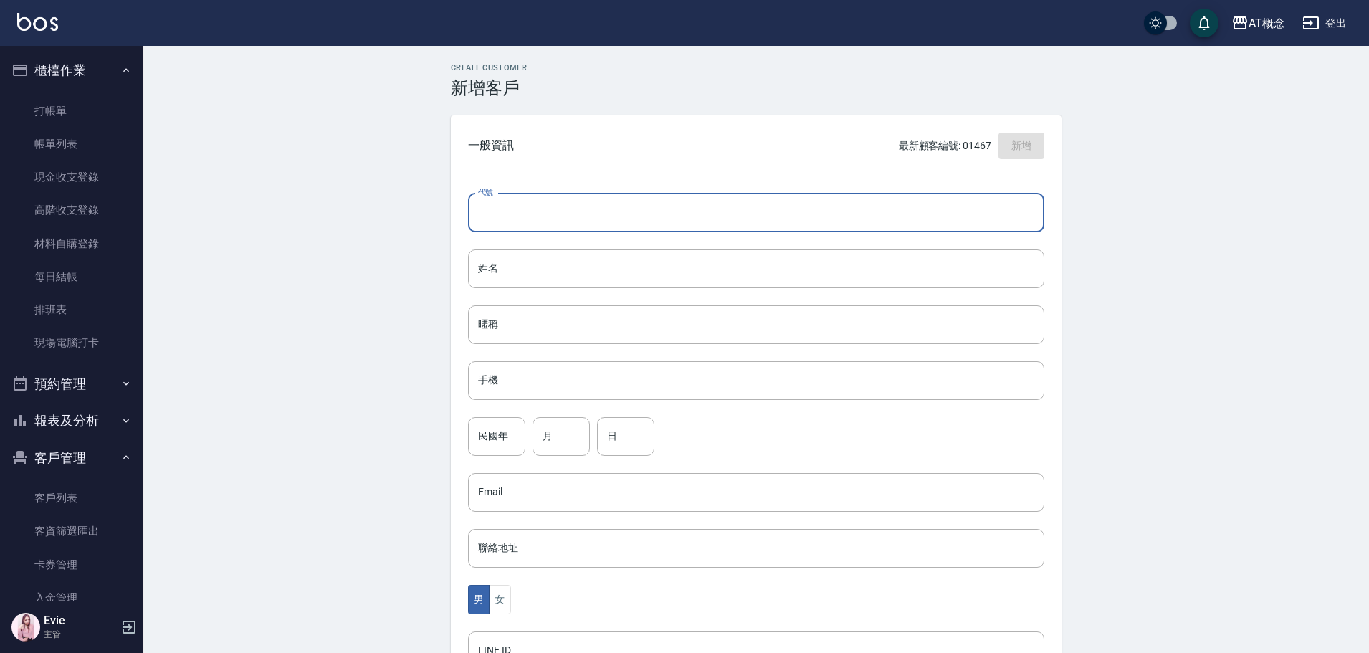
click at [674, 206] on input "代號" at bounding box center [756, 213] width 576 height 39
type input "02818"
click at [529, 272] on input "姓名" at bounding box center [756, 268] width 576 height 39
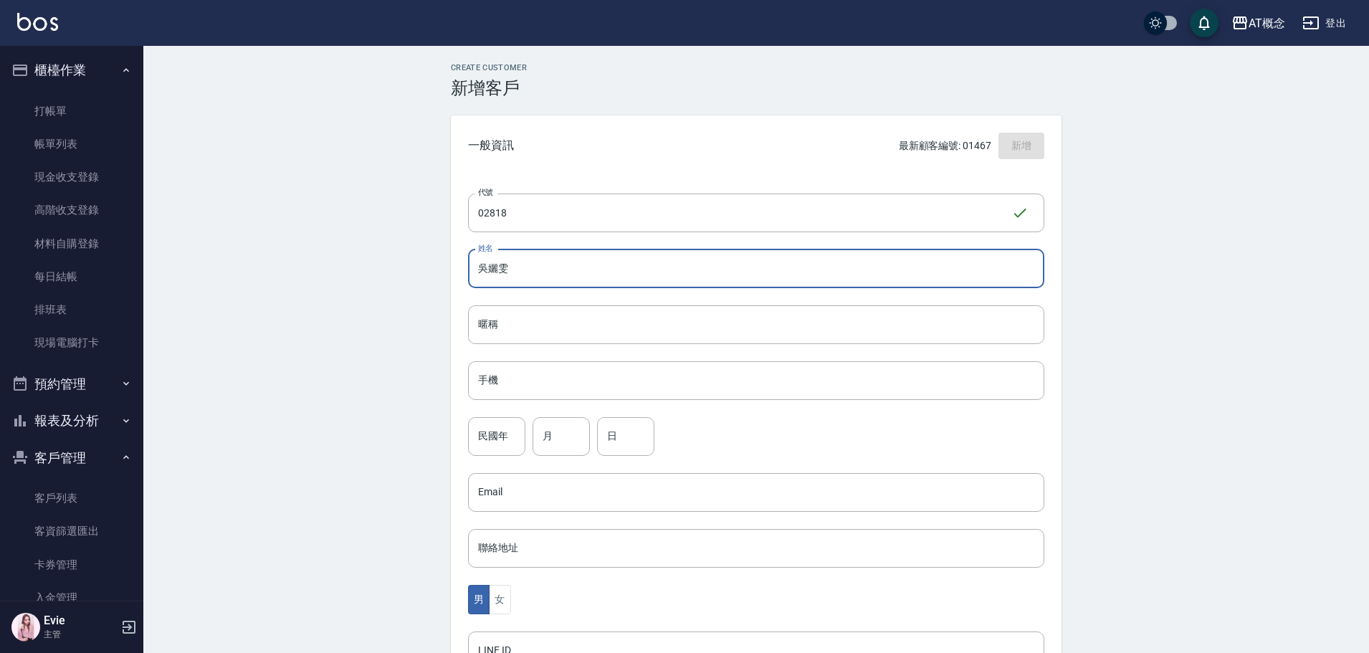
type input "吳孋雯"
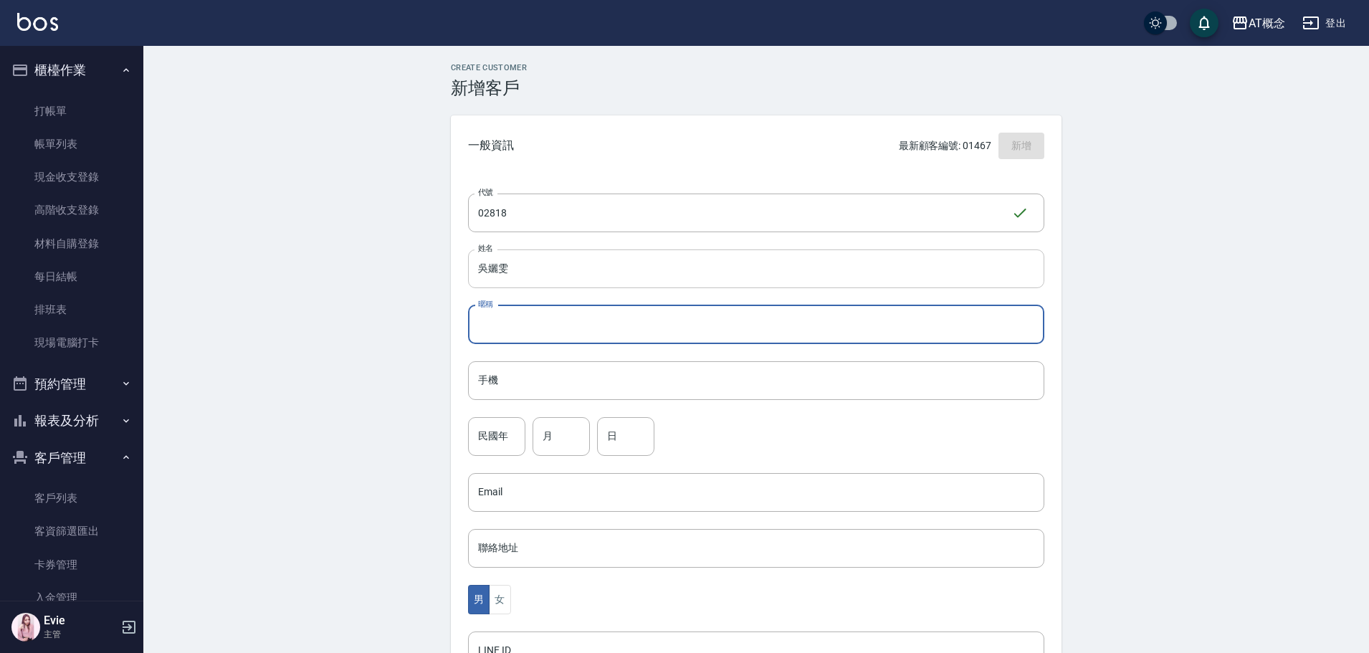
paste input "[PERSON_NAME]"
type input "[PERSON_NAME]"
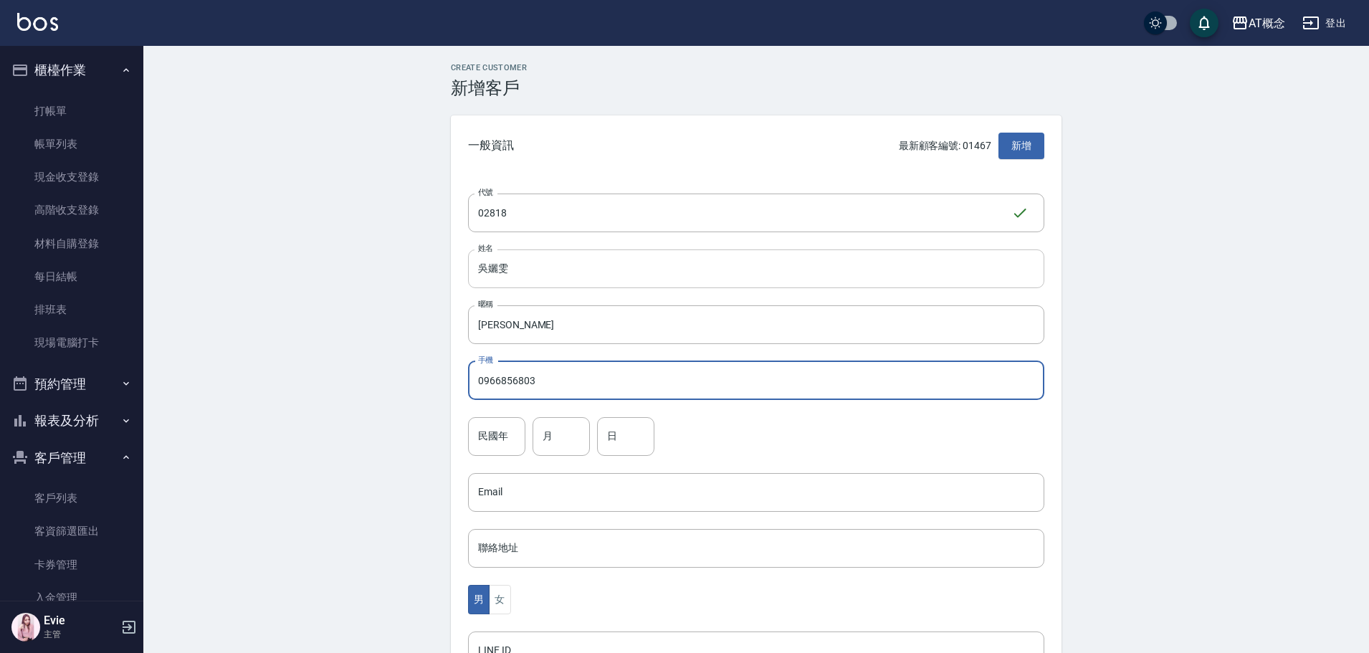
type input "0966856803"
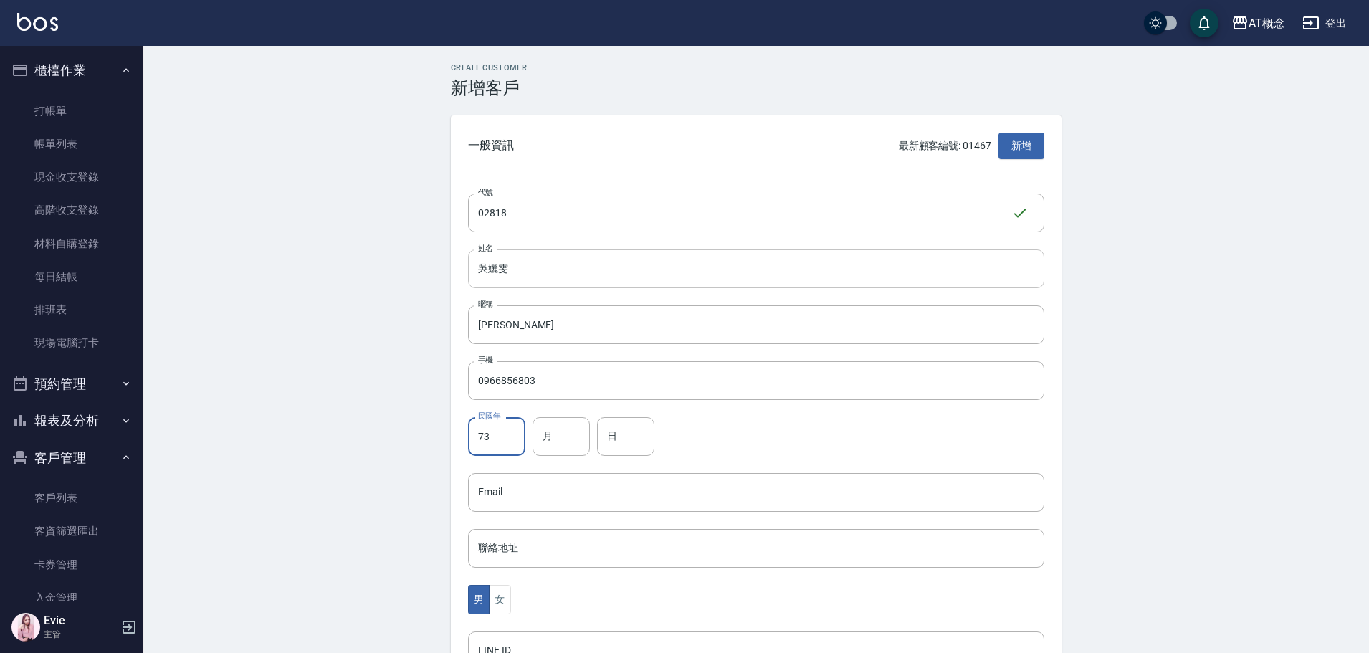
type input "73"
type input "1"
type input "23"
click at [499, 598] on button "女" at bounding box center [500, 599] width 22 height 29
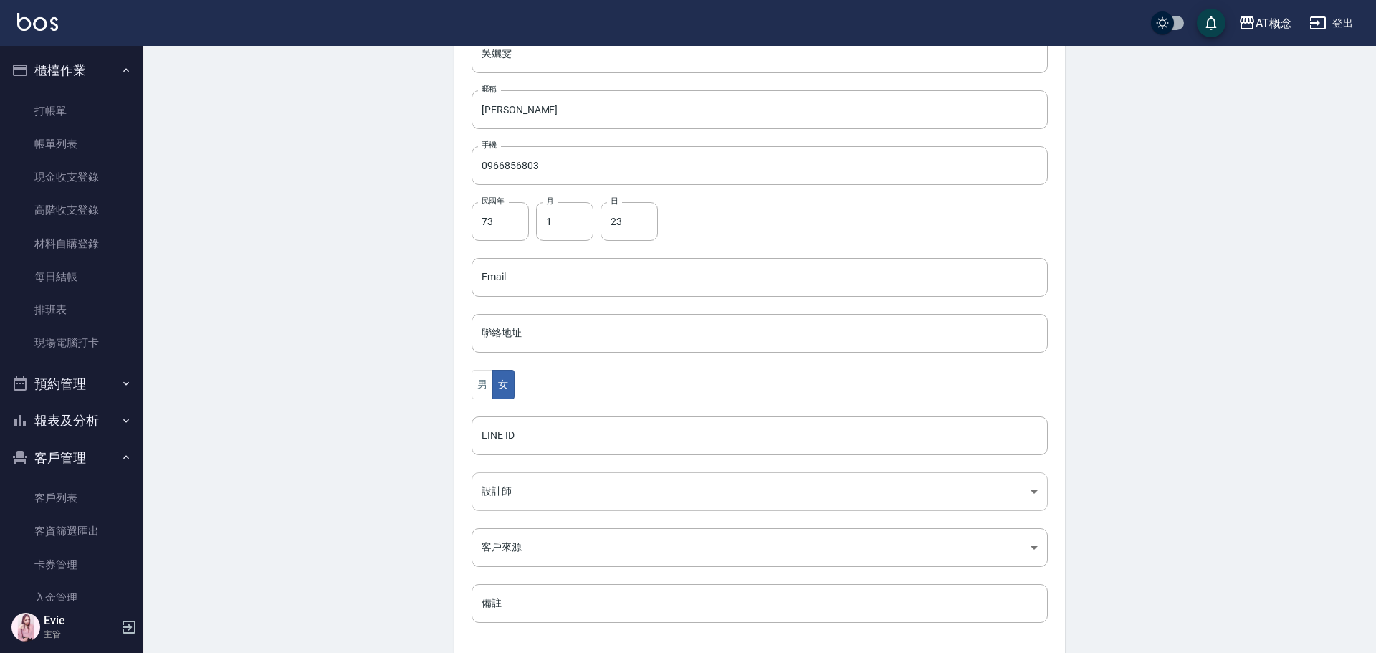
click at [517, 499] on body "AT概念 登出 櫃檯作業 打帳單 帳單列表 現金收支登錄 高階收支登錄 材料自購登錄 每日結帳 排班表 現場電腦打卡 預約管理 預約管理 單日預約紀錄 單週預…" at bounding box center [688, 251] width 1376 height 933
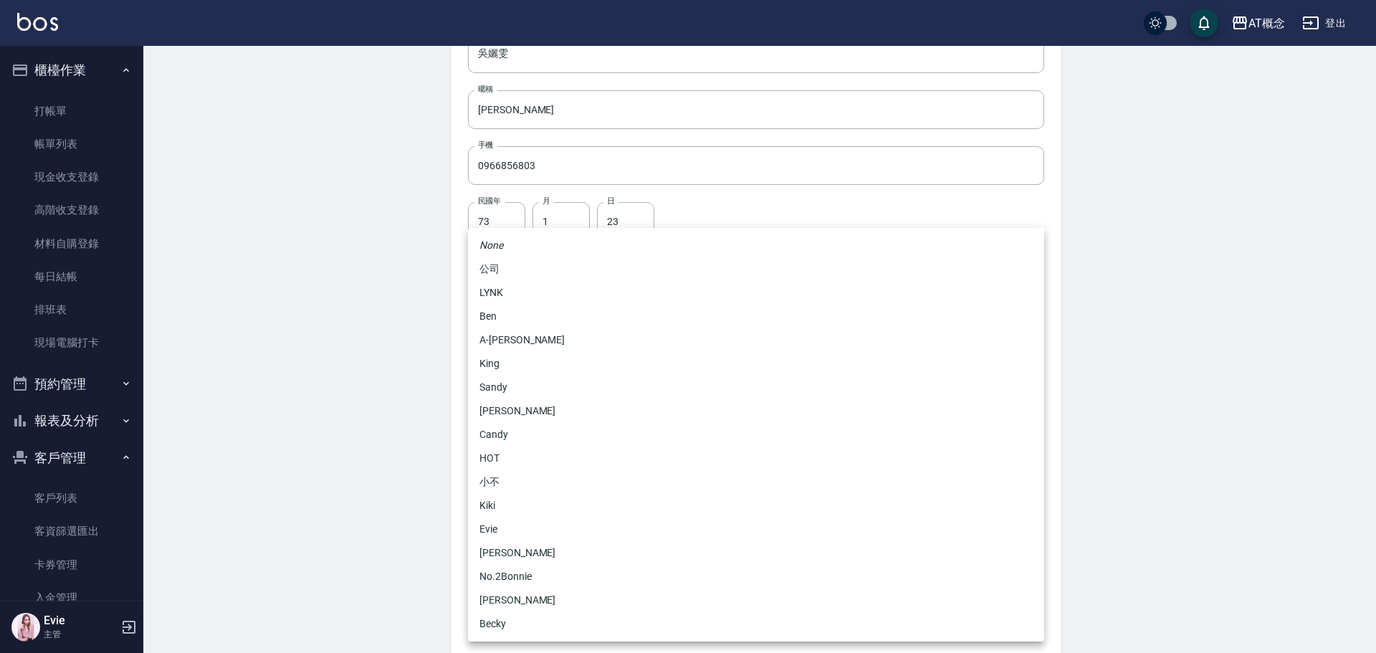
click at [492, 618] on li "Becky" at bounding box center [756, 624] width 576 height 24
type input "cba30a16-5009-42c6-9a58-f7249137d387"
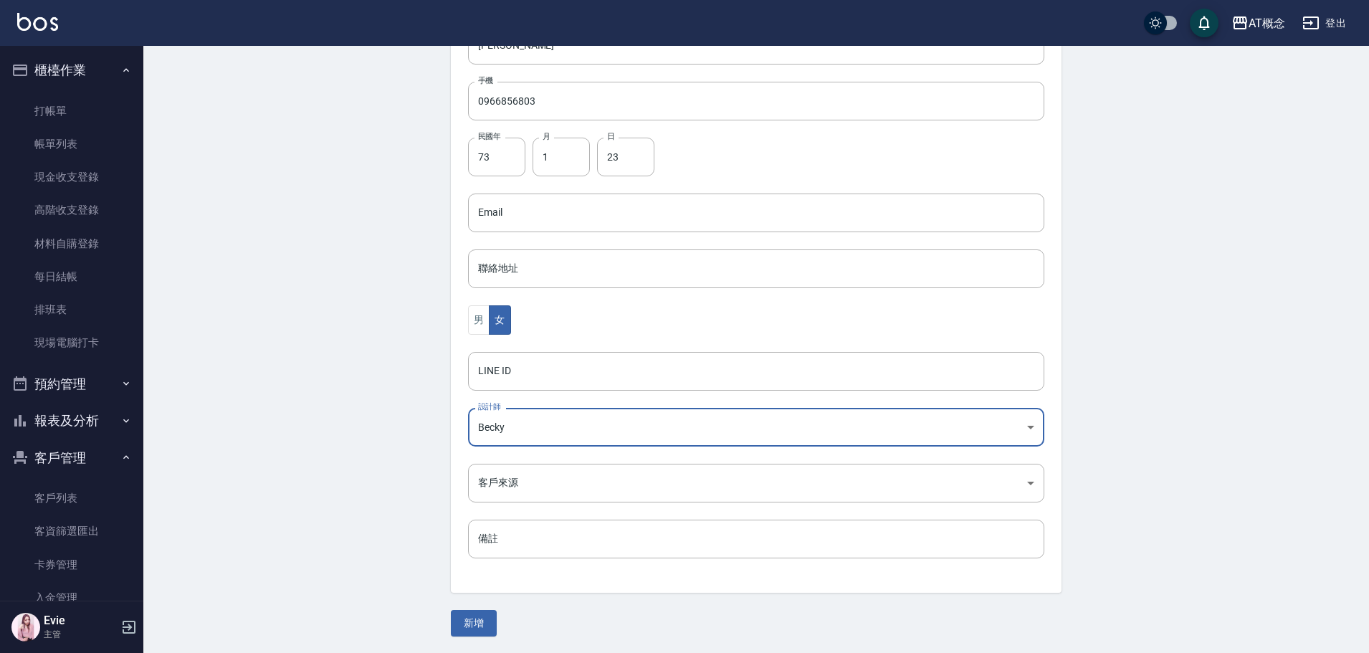
scroll to position [280, 0]
click at [473, 623] on button "新增" at bounding box center [474, 622] width 46 height 27
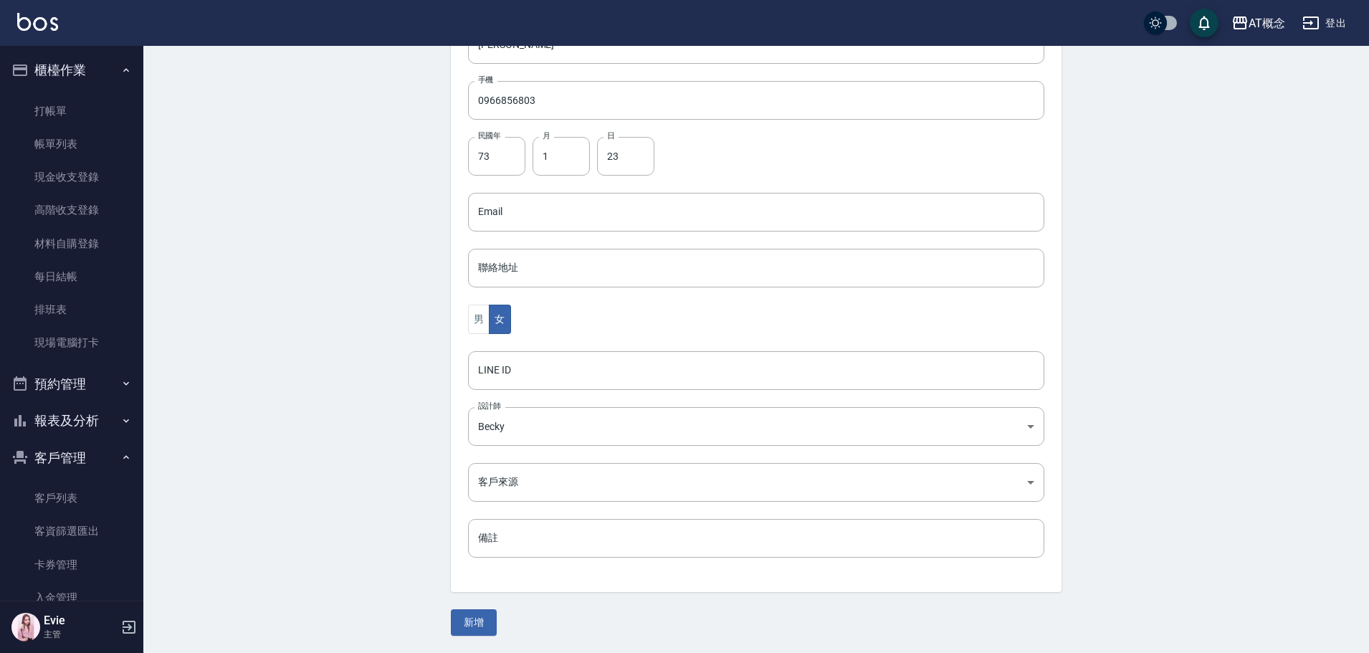
drag, startPoint x: 52, startPoint y: 500, endPoint x: 96, endPoint y: 431, distance: 80.9
click at [54, 500] on link "客戶列表" at bounding box center [72, 498] width 132 height 33
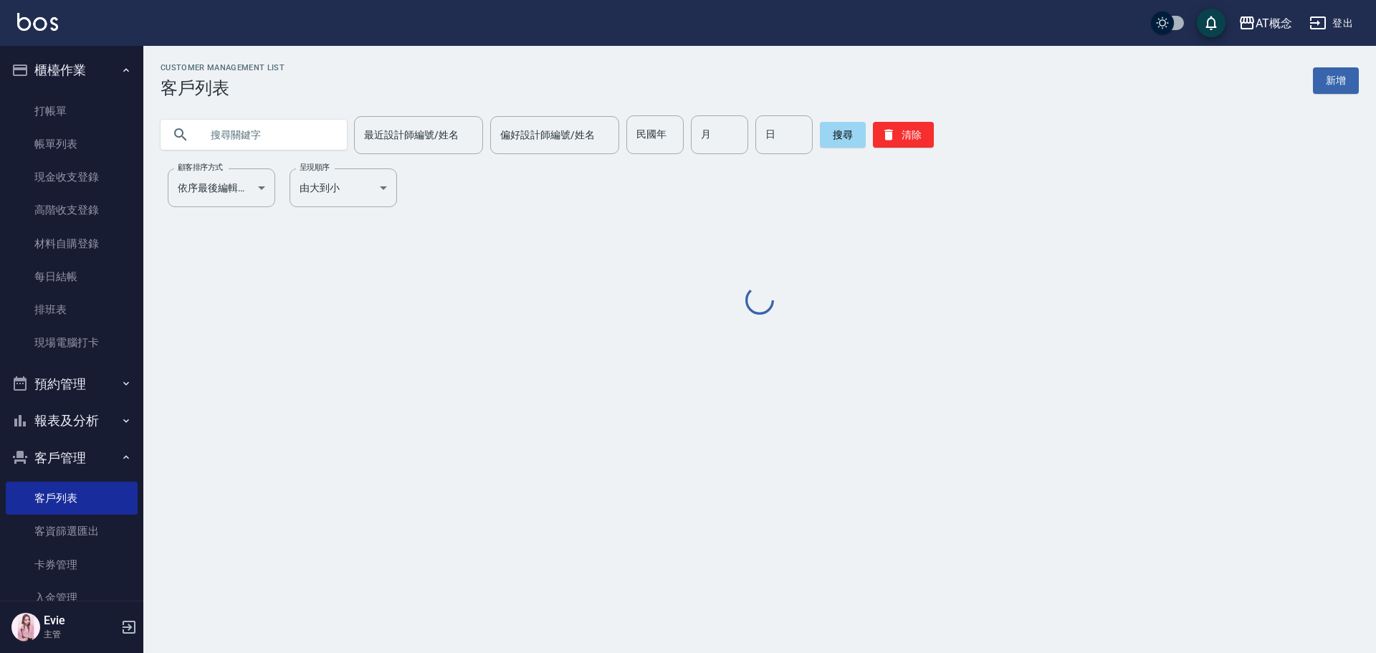
click at [254, 134] on input "text" at bounding box center [268, 134] width 135 height 39
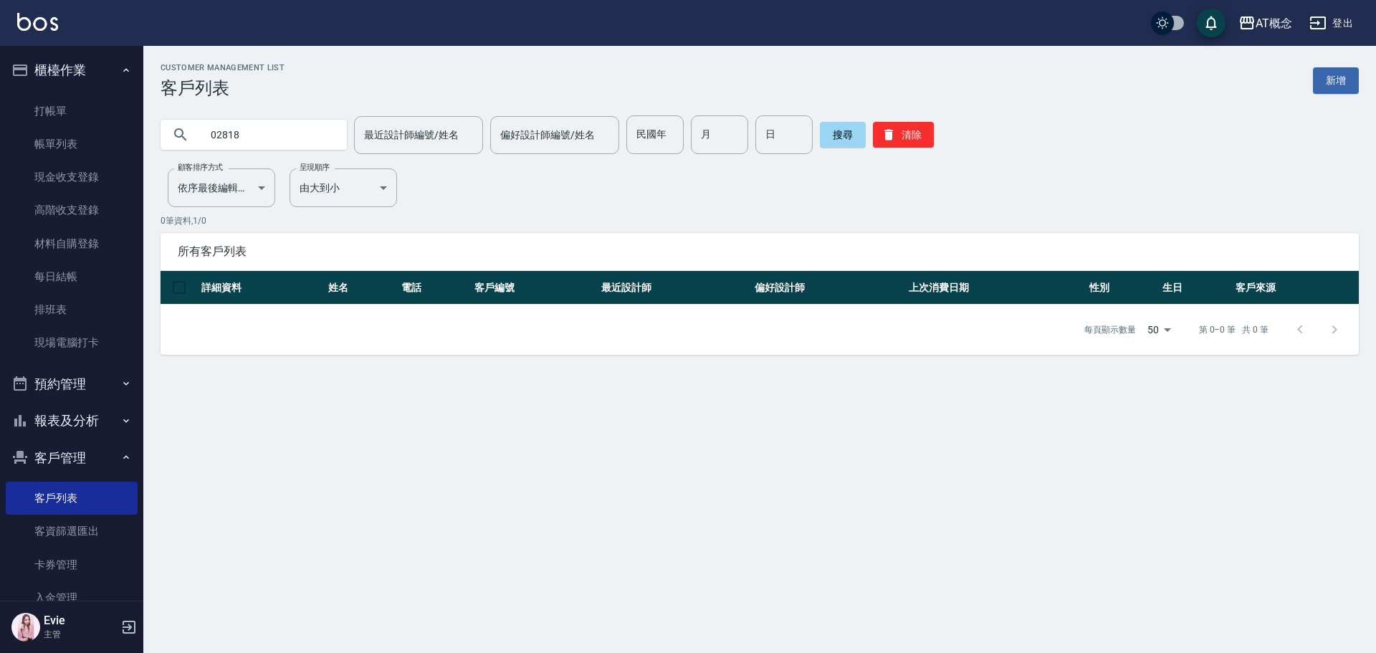
drag, startPoint x: 269, startPoint y: 135, endPoint x: 0, endPoint y: 143, distance: 268.9
click at [0, 140] on div "AT概念 登出 櫃檯作業 打帳單 帳單列表 現金收支登錄 高階收支登錄 材料自購登錄 每日結帳 排班表 現場電腦打卡 預約管理 預約管理 單日預約紀錄 單週預…" at bounding box center [688, 326] width 1376 height 653
type input "0966856803"
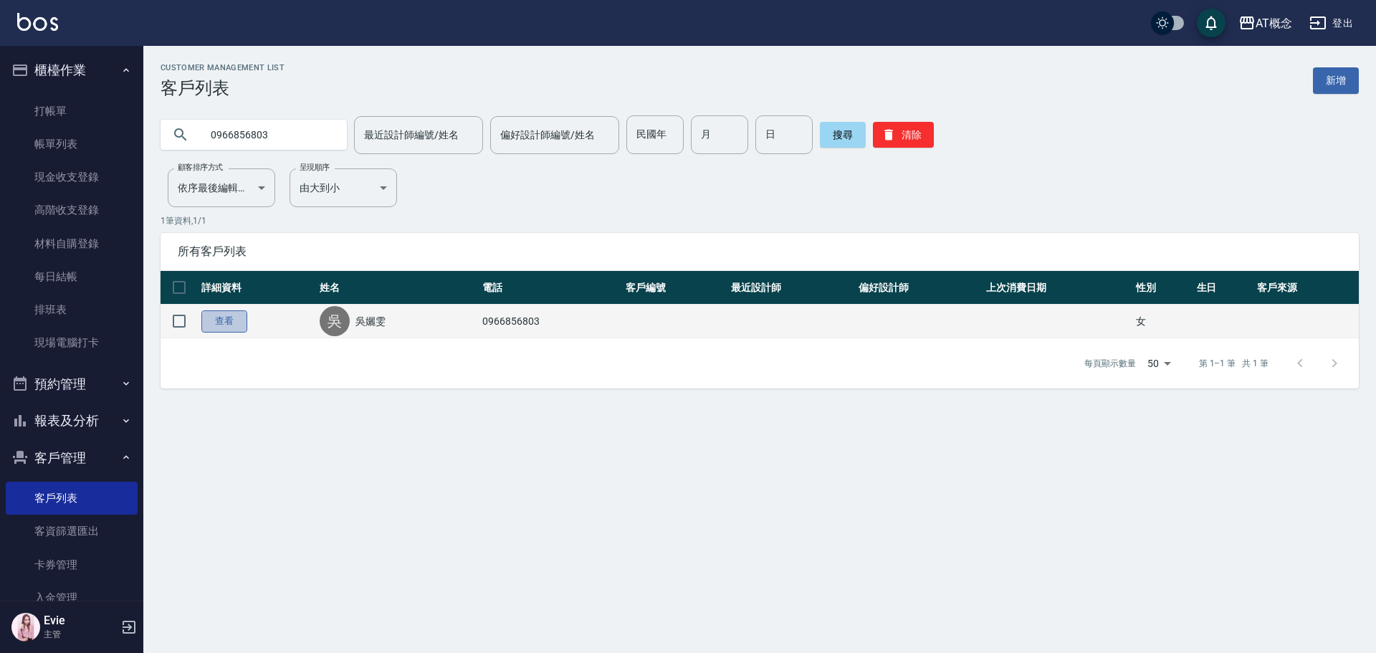
click at [214, 320] on link "查看" at bounding box center [224, 321] width 46 height 22
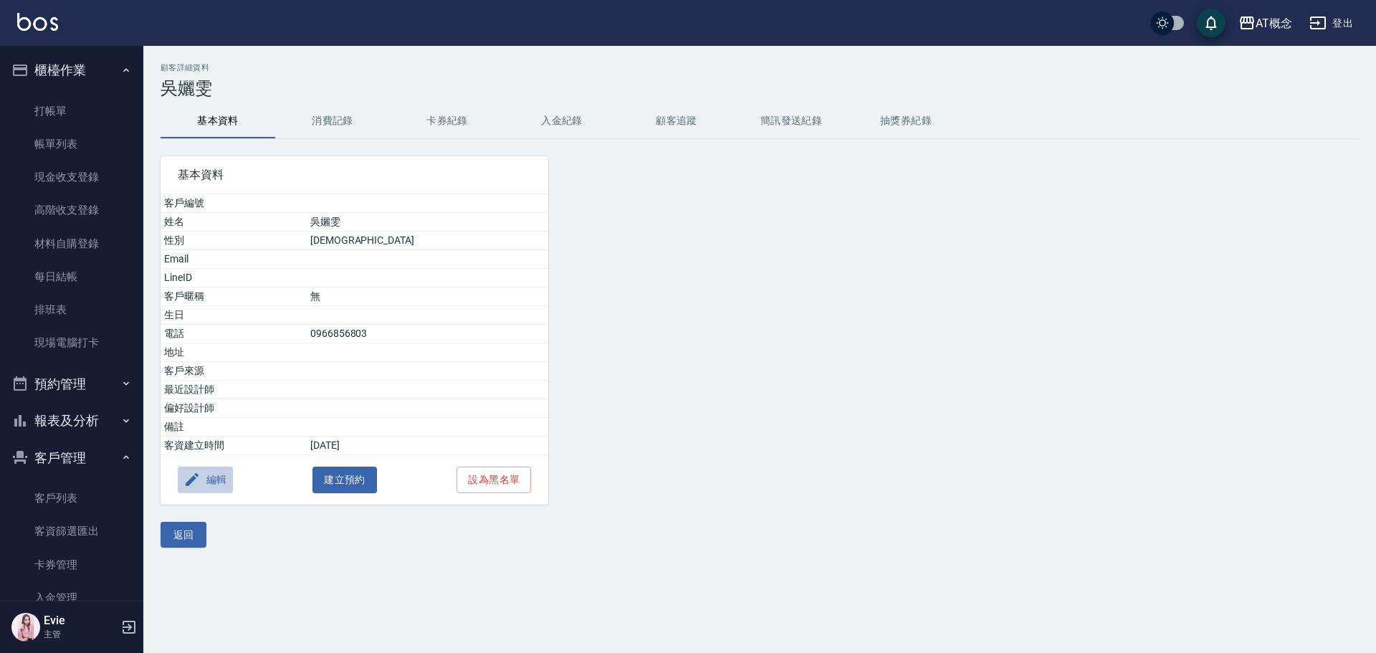
click at [208, 479] on button "編輯" at bounding box center [205, 480] width 55 height 27
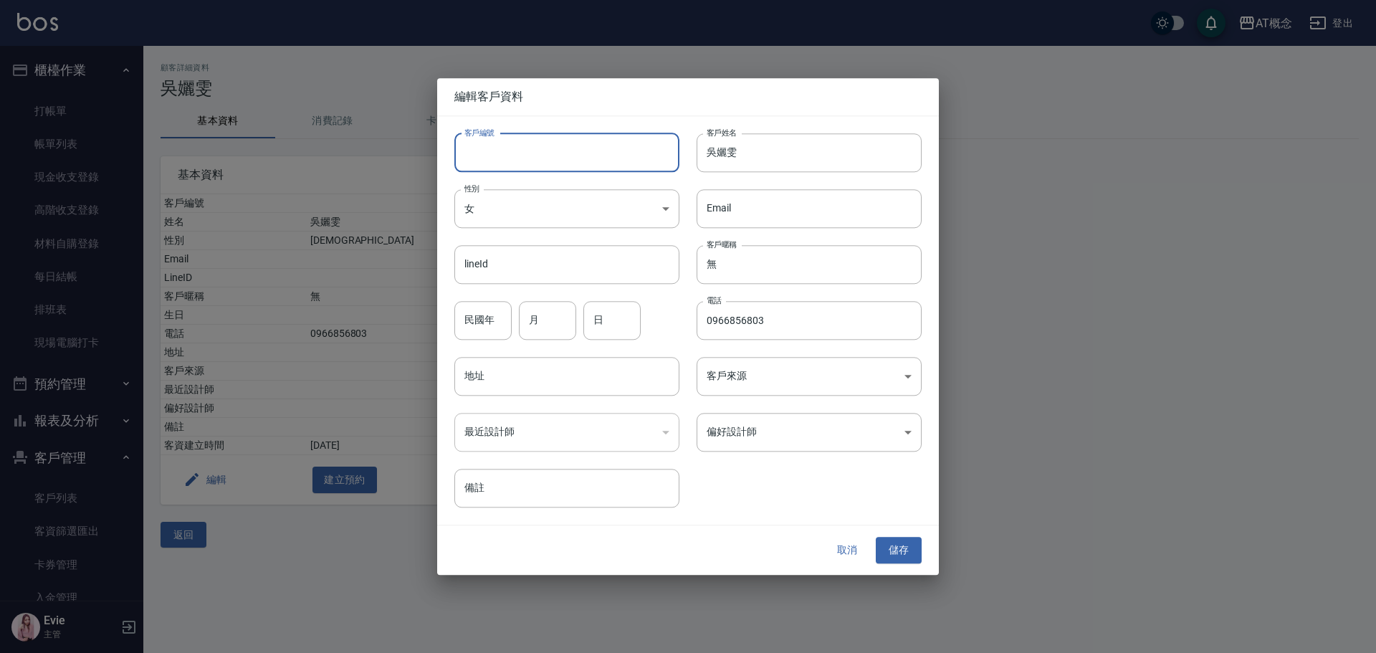
click at [565, 154] on input "客戶編號" at bounding box center [566, 152] width 225 height 39
type input "02818"
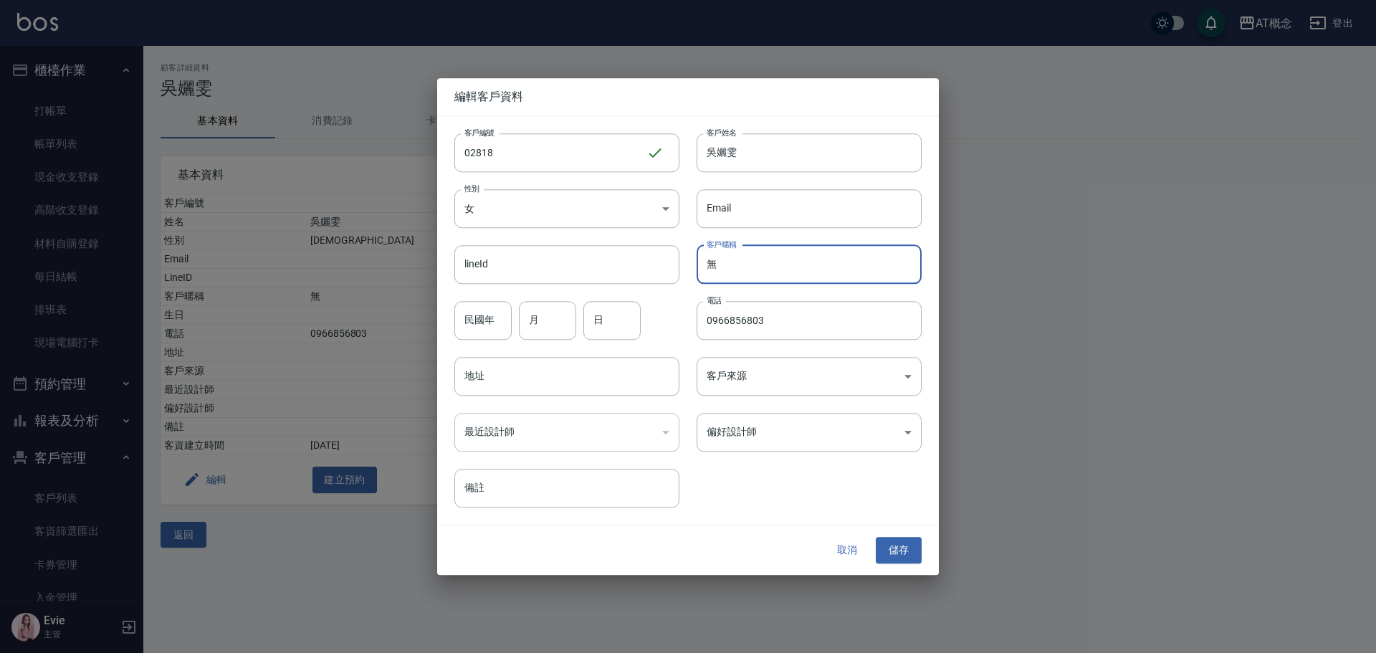
click at [735, 266] on input "無" at bounding box center [809, 264] width 225 height 39
drag, startPoint x: 735, startPoint y: 266, endPoint x: 692, endPoint y: 259, distance: 44.2
click at [692, 259] on div "客戶暱稱 無 客戶暱稱" at bounding box center [800, 256] width 242 height 56
paste input "[PERSON_NAME]"
type input "[PERSON_NAME]"
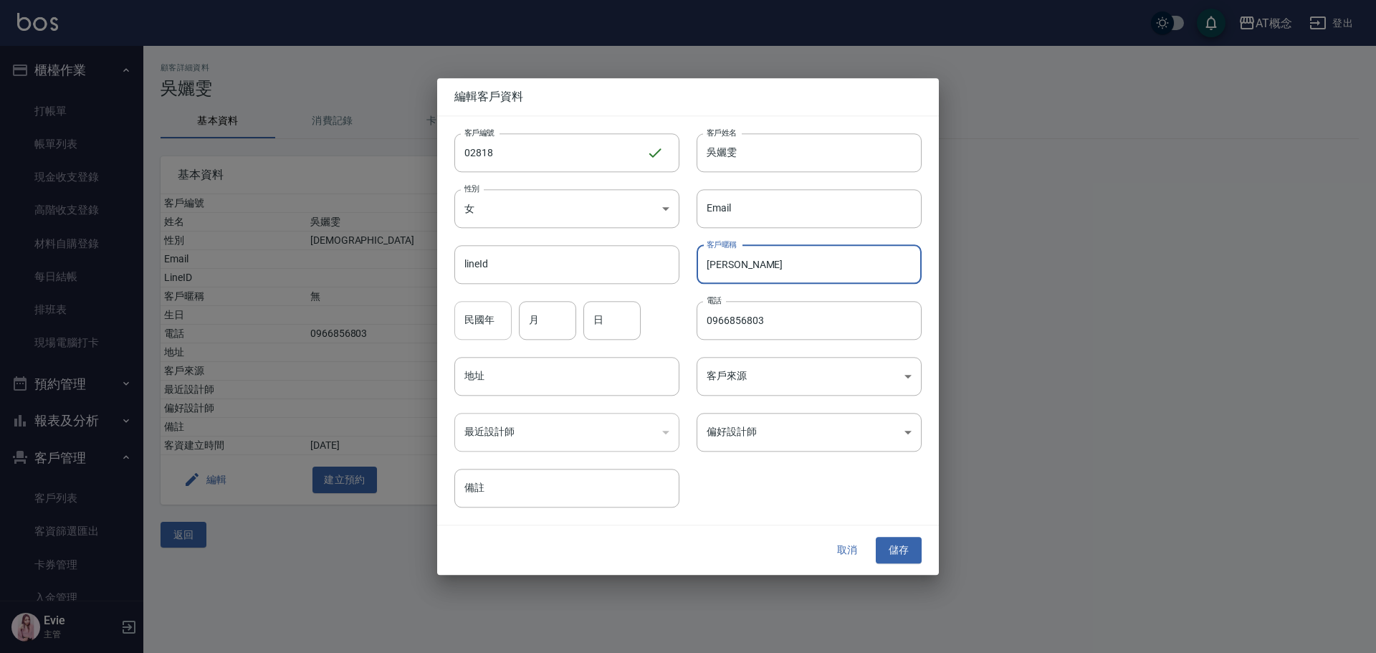
click at [467, 329] on input "民國年" at bounding box center [482, 320] width 57 height 39
type input "73"
type input "1"
type input "23"
click at [741, 436] on body "AT概念 登出 櫃檯作業 打帳單 帳單列表 現金收支登錄 高階收支登錄 材料自購登錄 每日結帳 排班表 現場電腦打卡 預約管理 預約管理 單日預約紀錄 單週預…" at bounding box center [688, 326] width 1376 height 653
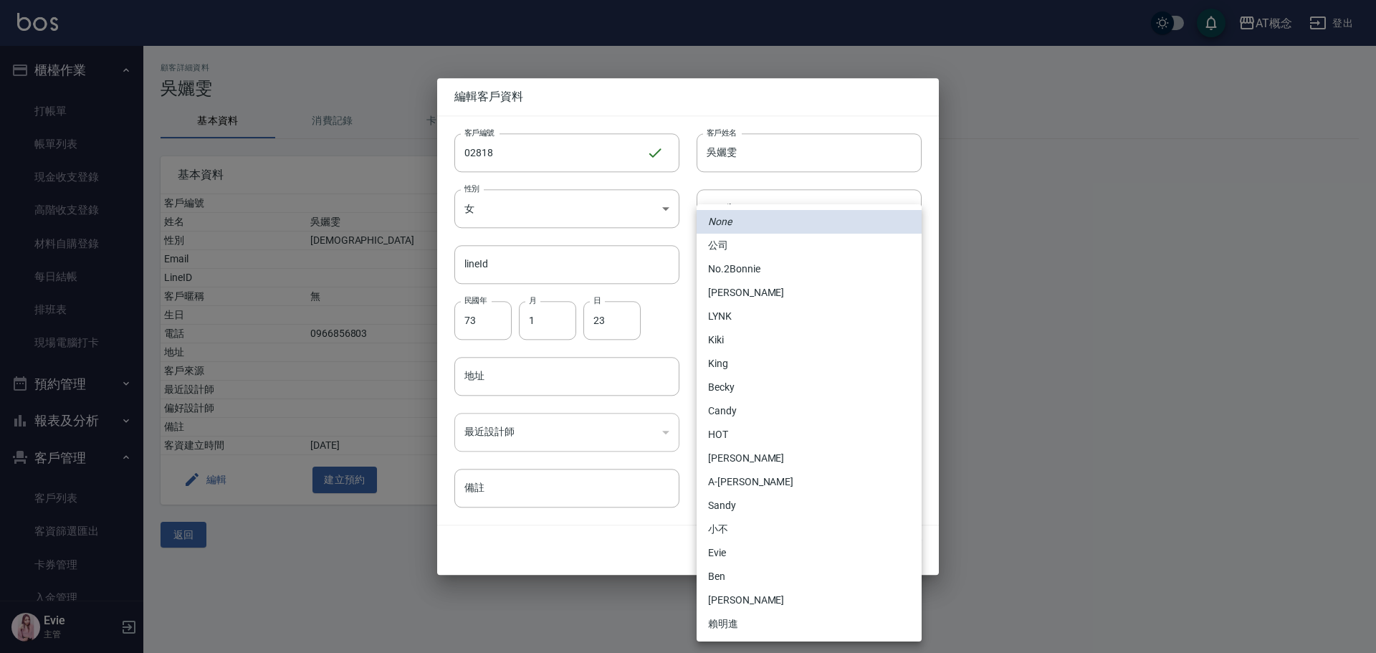
click at [720, 386] on li "Becky" at bounding box center [809, 388] width 225 height 24
type input "cba30a16-5009-42c6-9a58-f7249137d387"
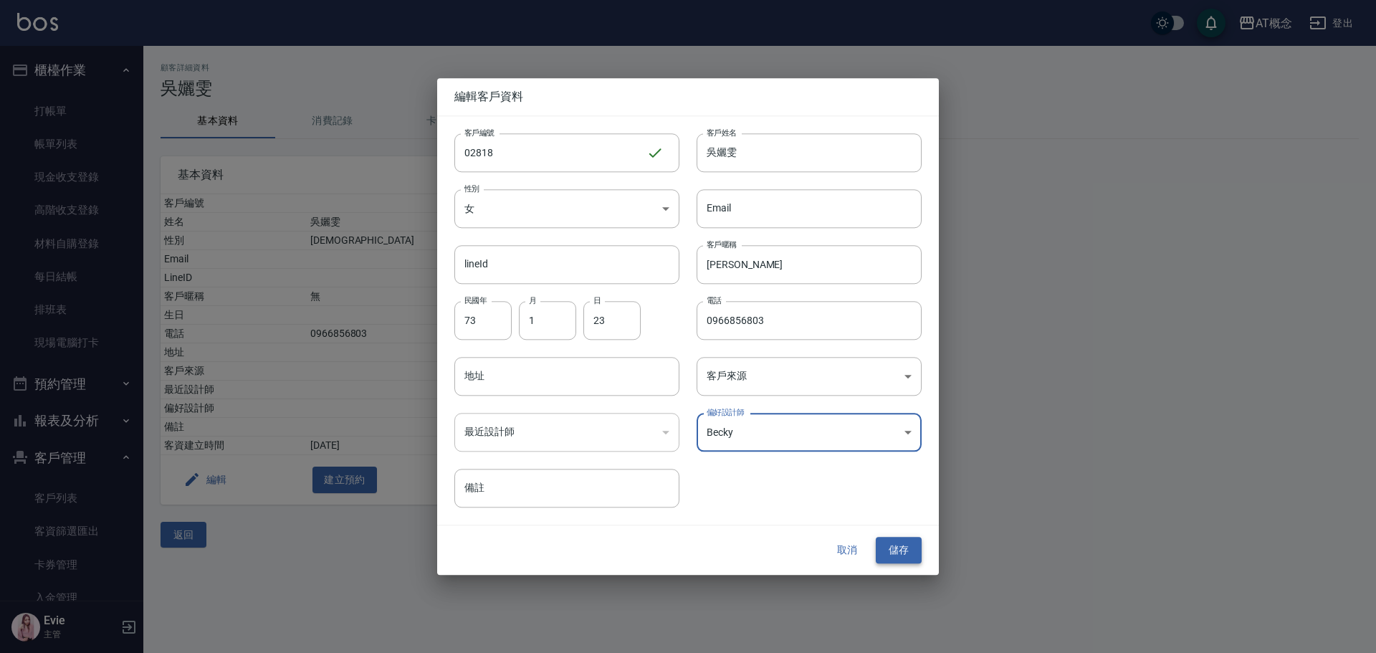
click at [899, 550] on button "儲存" at bounding box center [899, 551] width 46 height 27
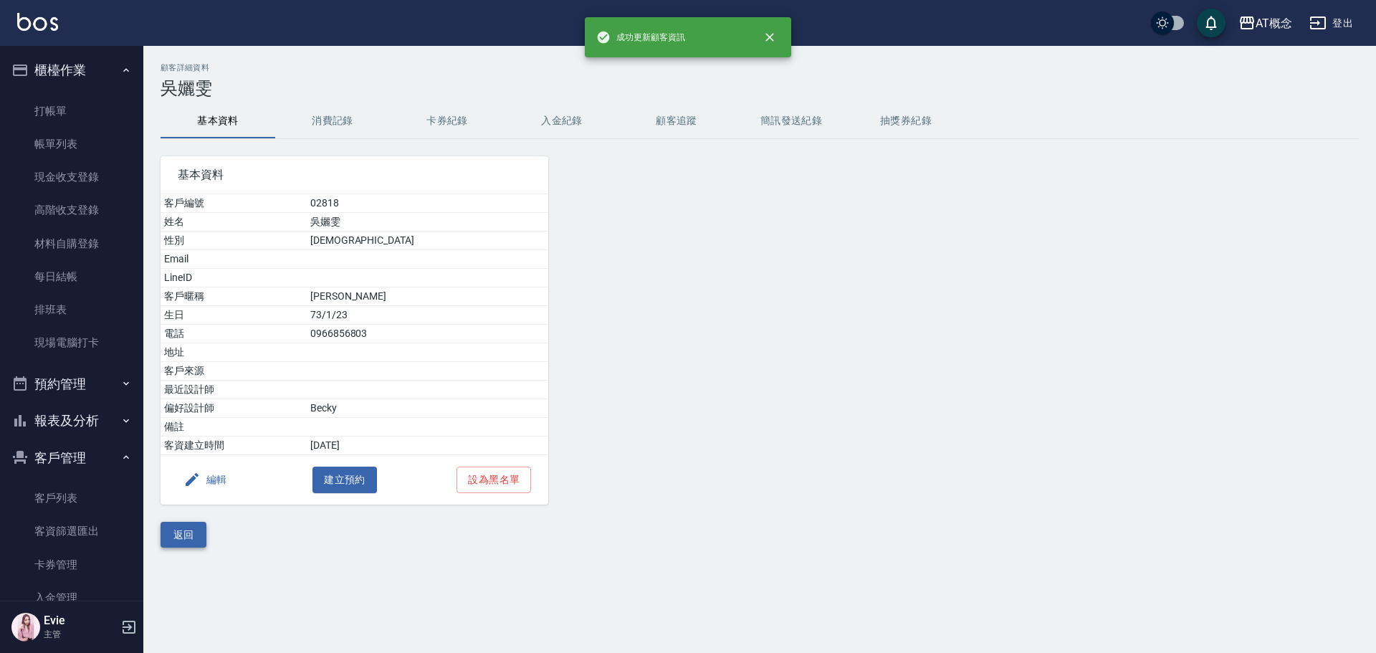
drag, startPoint x: 188, startPoint y: 535, endPoint x: 202, endPoint y: 541, distance: 14.8
click at [188, 535] on button "返回" at bounding box center [184, 535] width 46 height 27
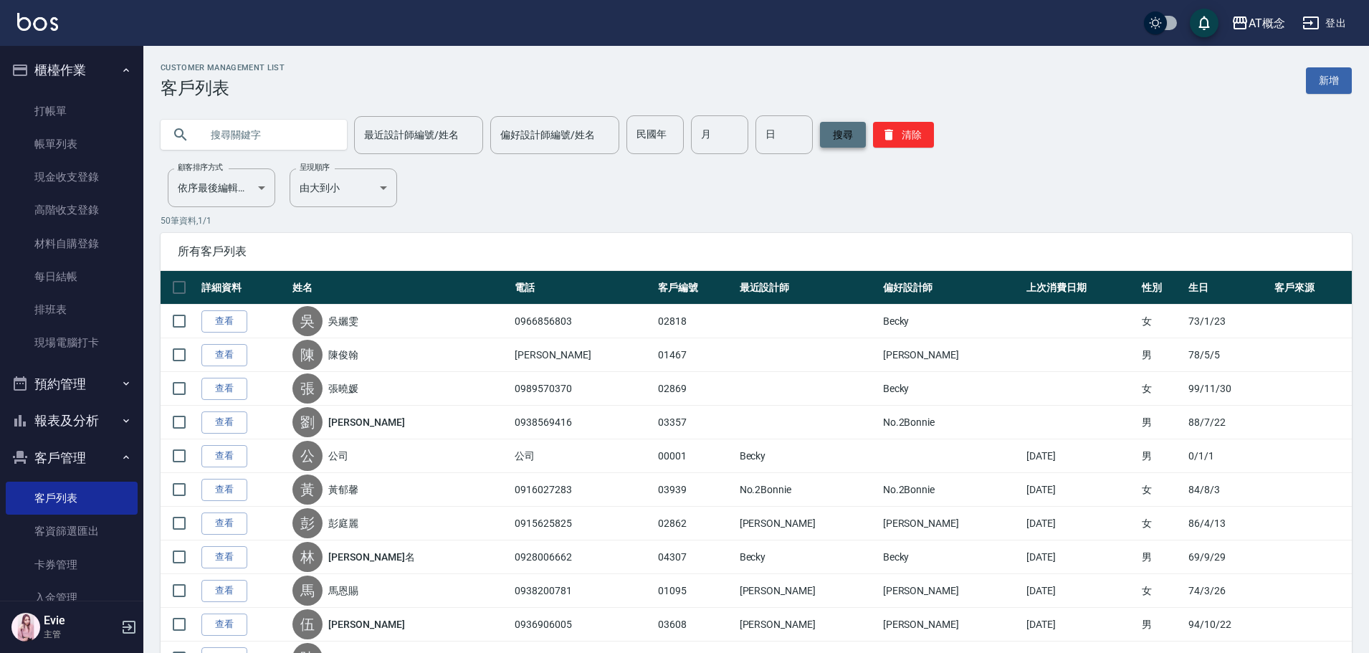
click at [851, 134] on button "搜尋" at bounding box center [843, 135] width 46 height 26
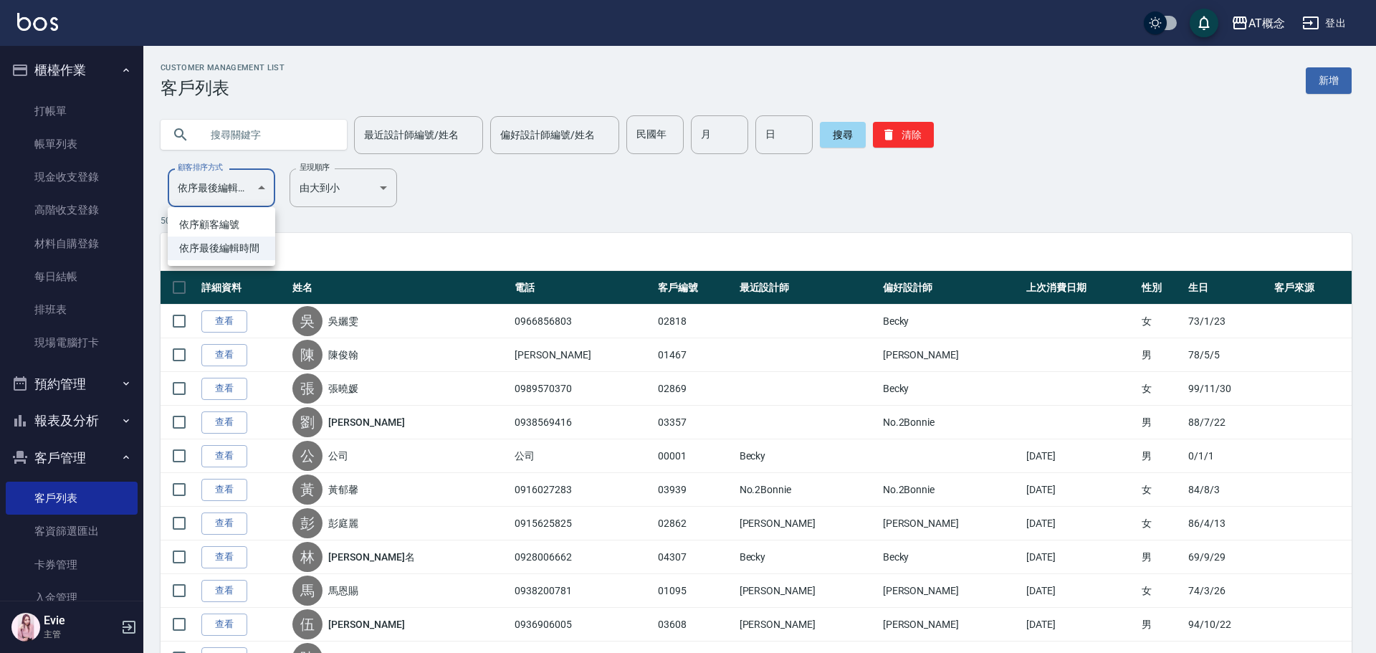
click at [199, 229] on li "依序顧客編號" at bounding box center [222, 225] width 108 height 24
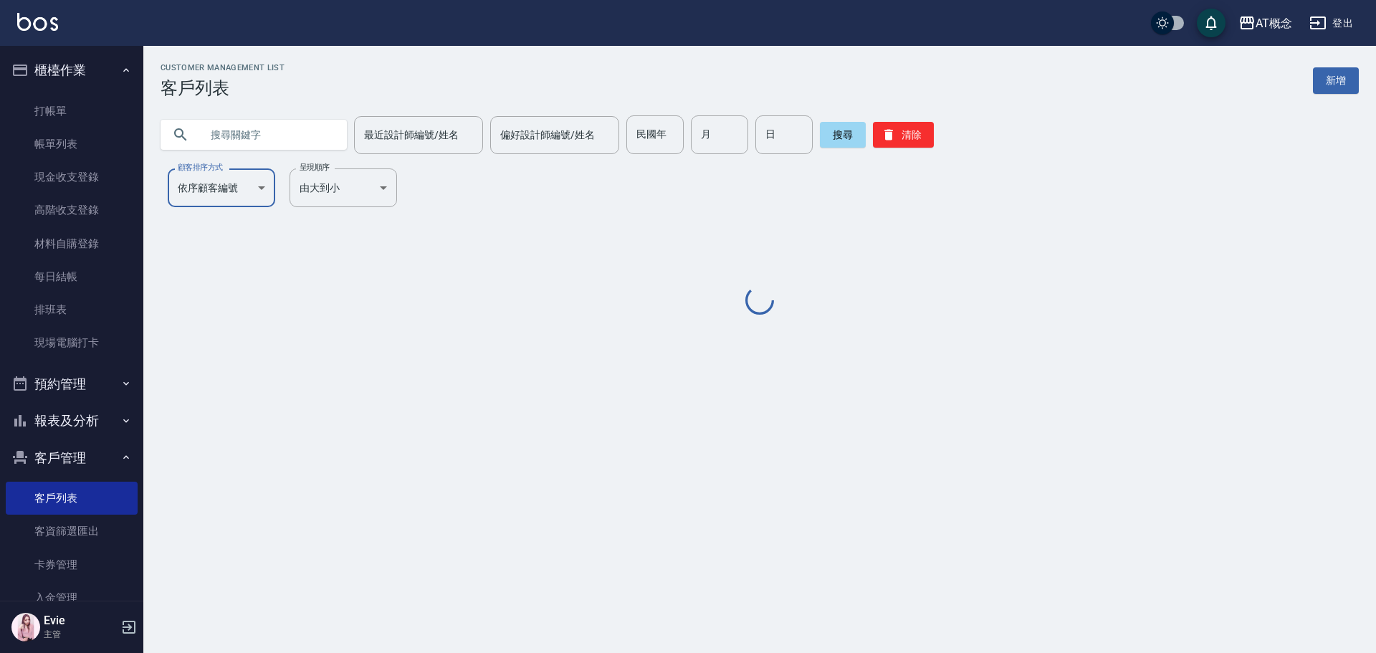
type input "NO"
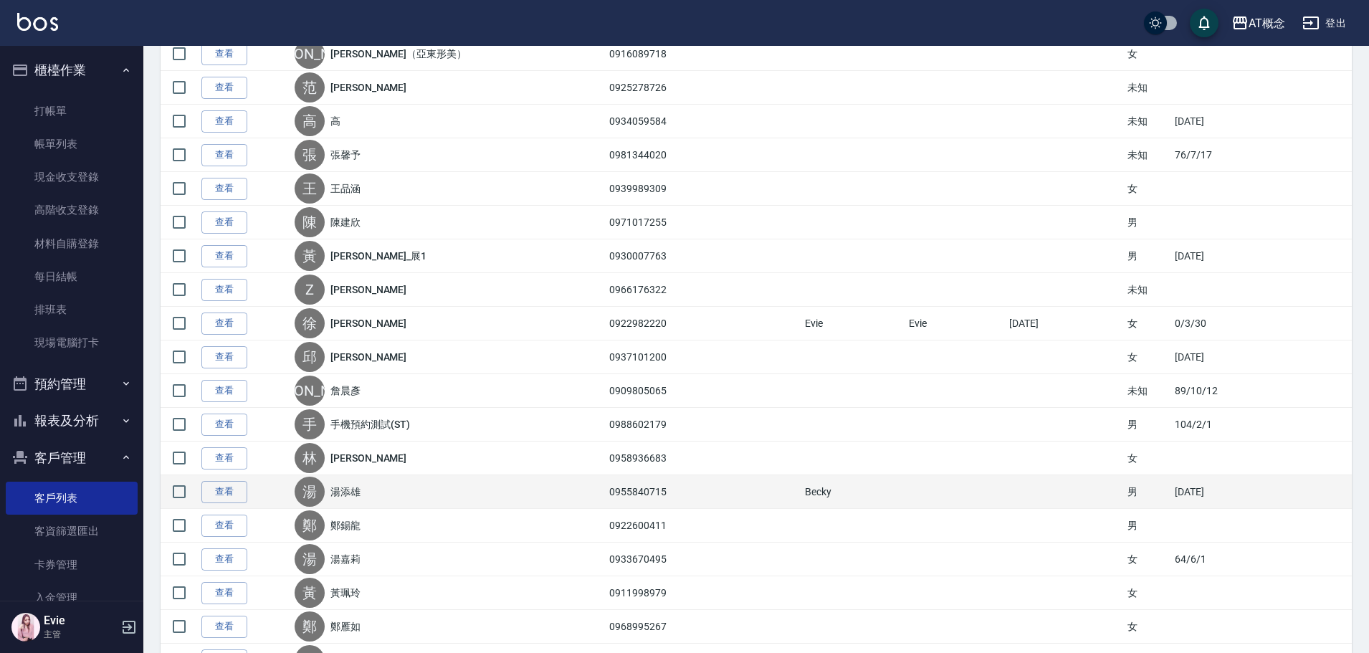
scroll to position [1045, 0]
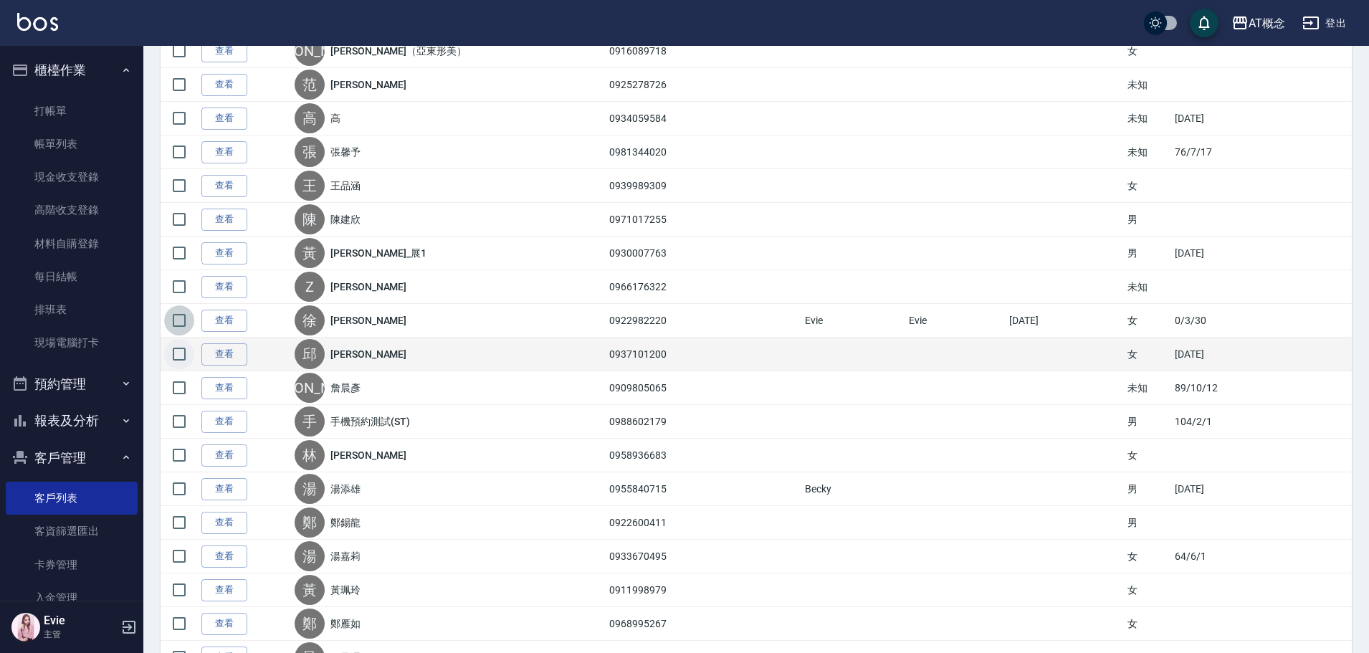
drag, startPoint x: 175, startPoint y: 320, endPoint x: 176, endPoint y: 342, distance: 21.5
click at [176, 320] on input "checkbox" at bounding box center [179, 320] width 30 height 30
checkbox input "true"
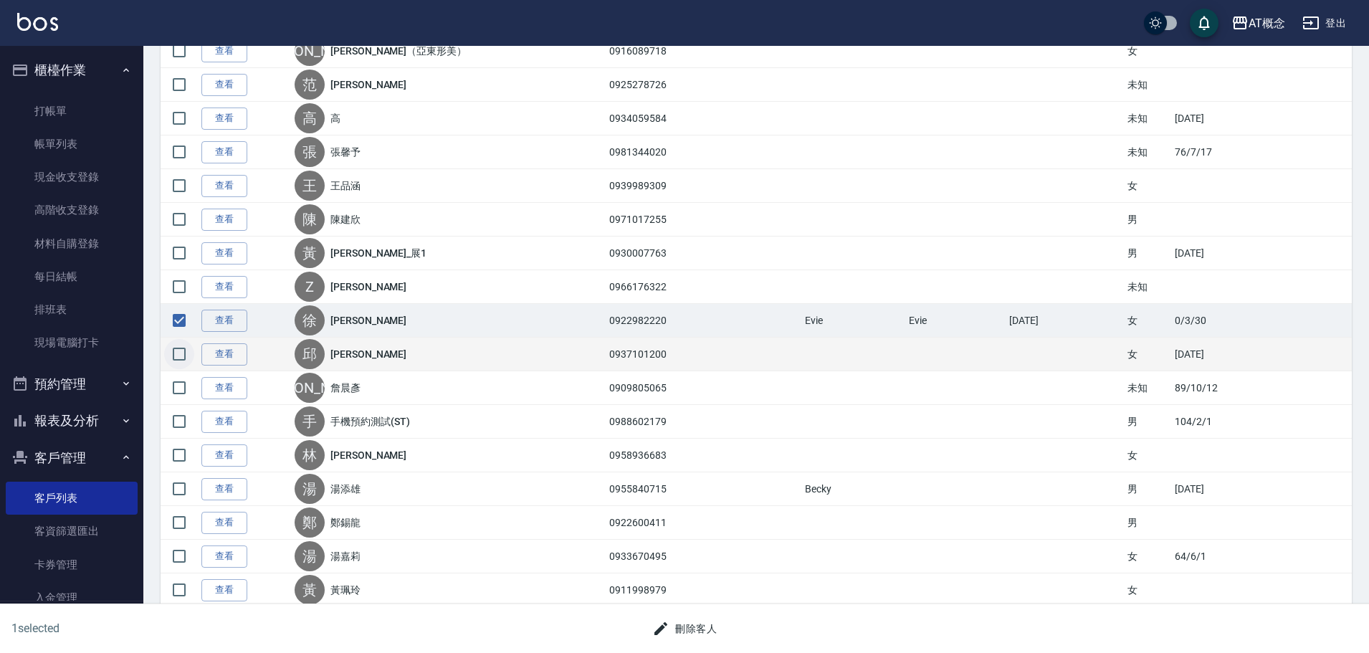
drag, startPoint x: 176, startPoint y: 349, endPoint x: 180, endPoint y: 358, distance: 9.3
click at [178, 350] on input "checkbox" at bounding box center [179, 354] width 30 height 30
checkbox input "true"
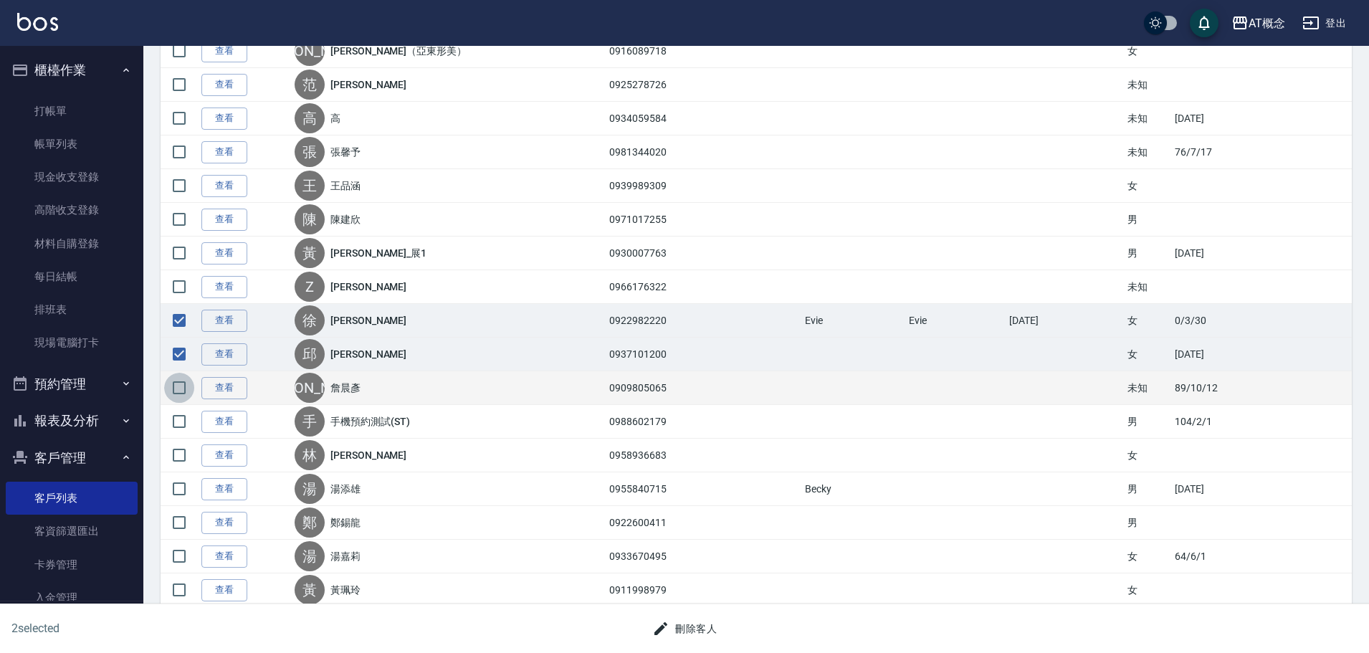
click at [183, 384] on input "checkbox" at bounding box center [179, 388] width 30 height 30
checkbox input "true"
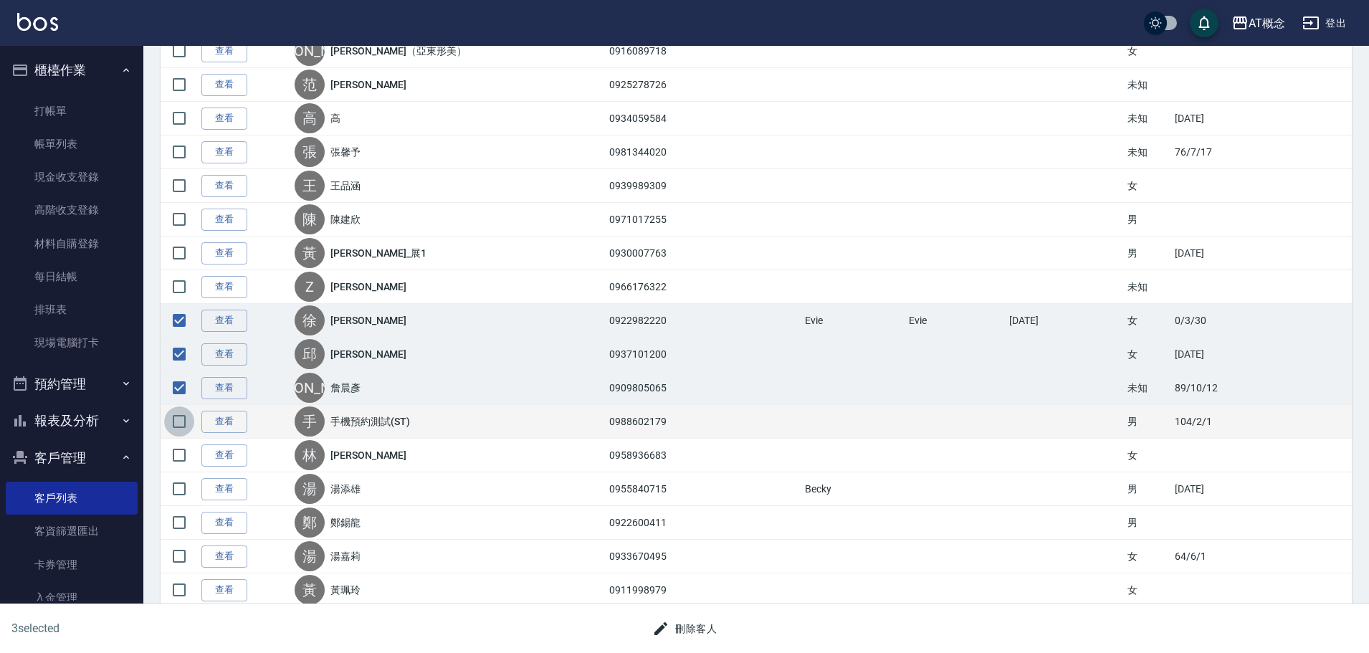
click at [181, 417] on input "checkbox" at bounding box center [179, 421] width 30 height 30
checkbox input "true"
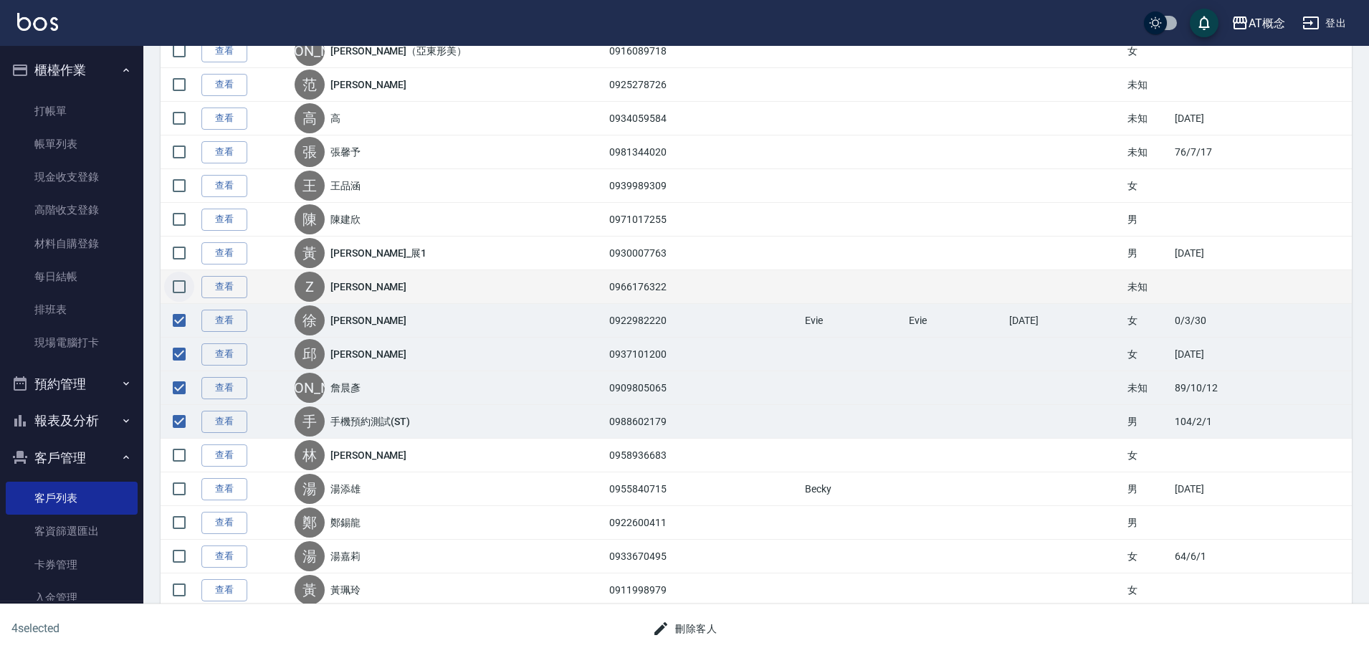
click at [178, 292] on input "checkbox" at bounding box center [179, 287] width 30 height 30
checkbox input "true"
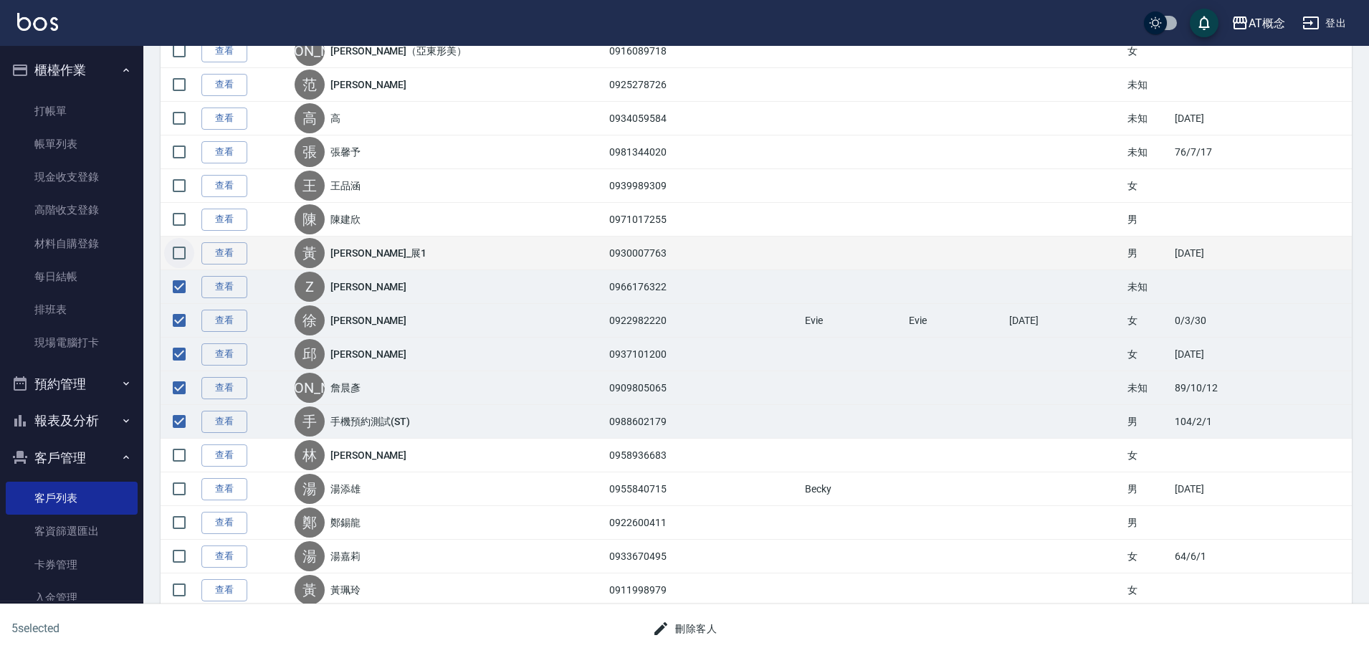
click at [183, 244] on input "checkbox" at bounding box center [179, 253] width 30 height 30
checkbox input "true"
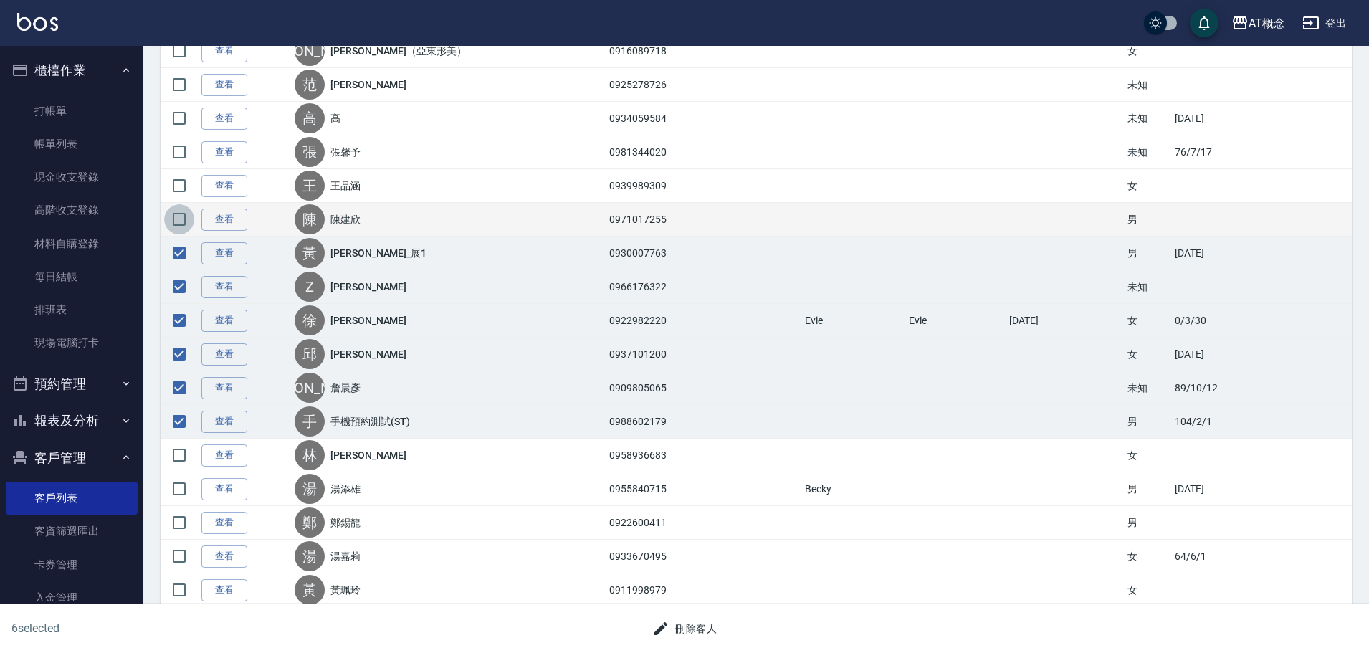
click at [183, 224] on input "checkbox" at bounding box center [179, 219] width 30 height 30
checkbox input "true"
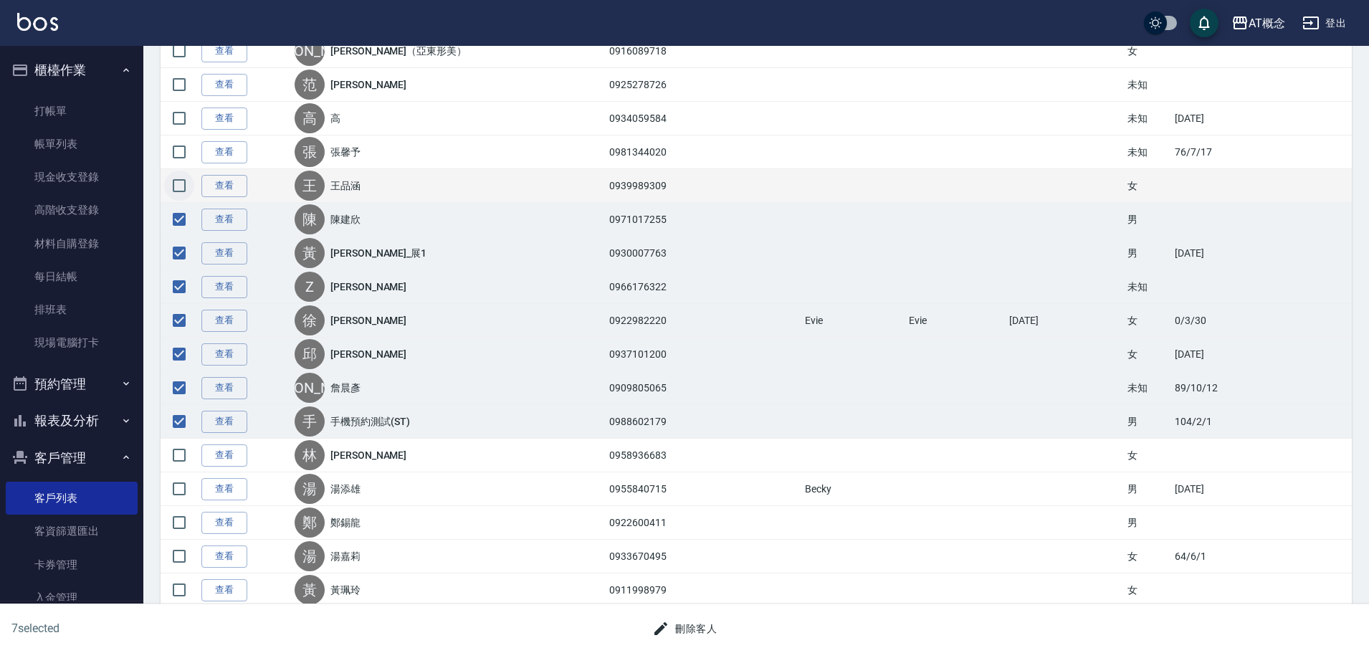
click at [181, 186] on input "checkbox" at bounding box center [179, 186] width 30 height 30
checkbox input "true"
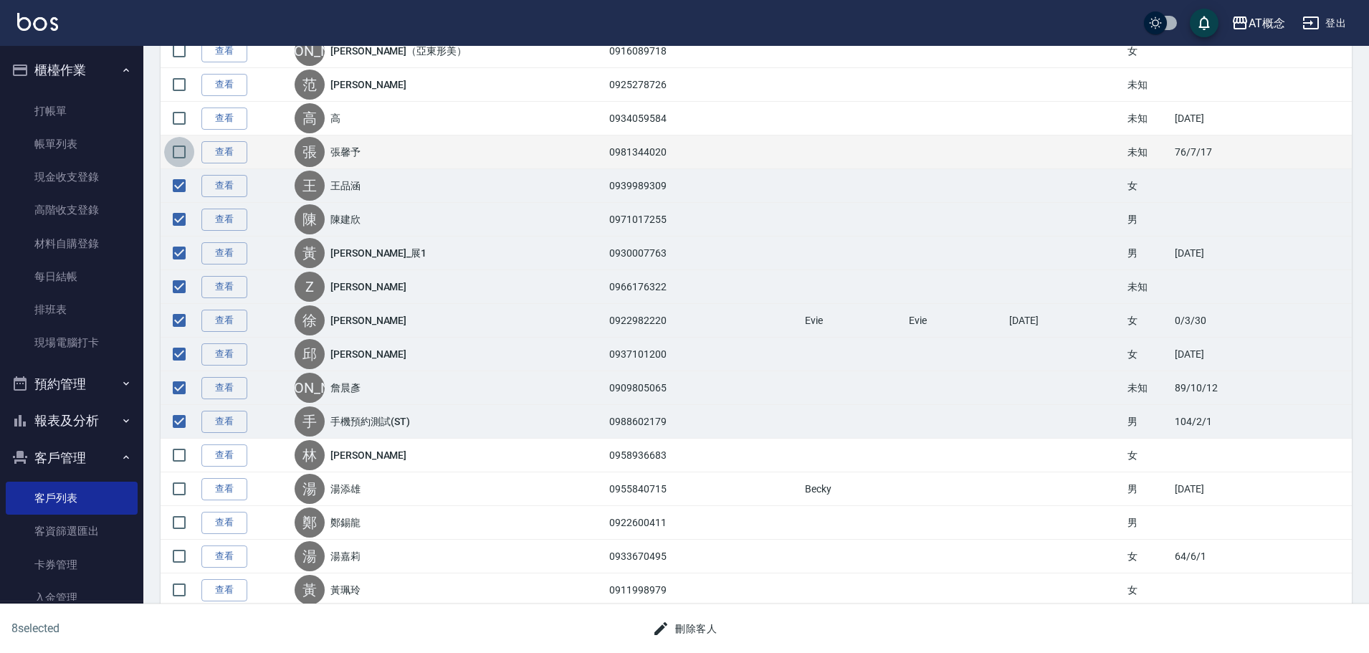
click at [186, 151] on input "checkbox" at bounding box center [179, 152] width 30 height 30
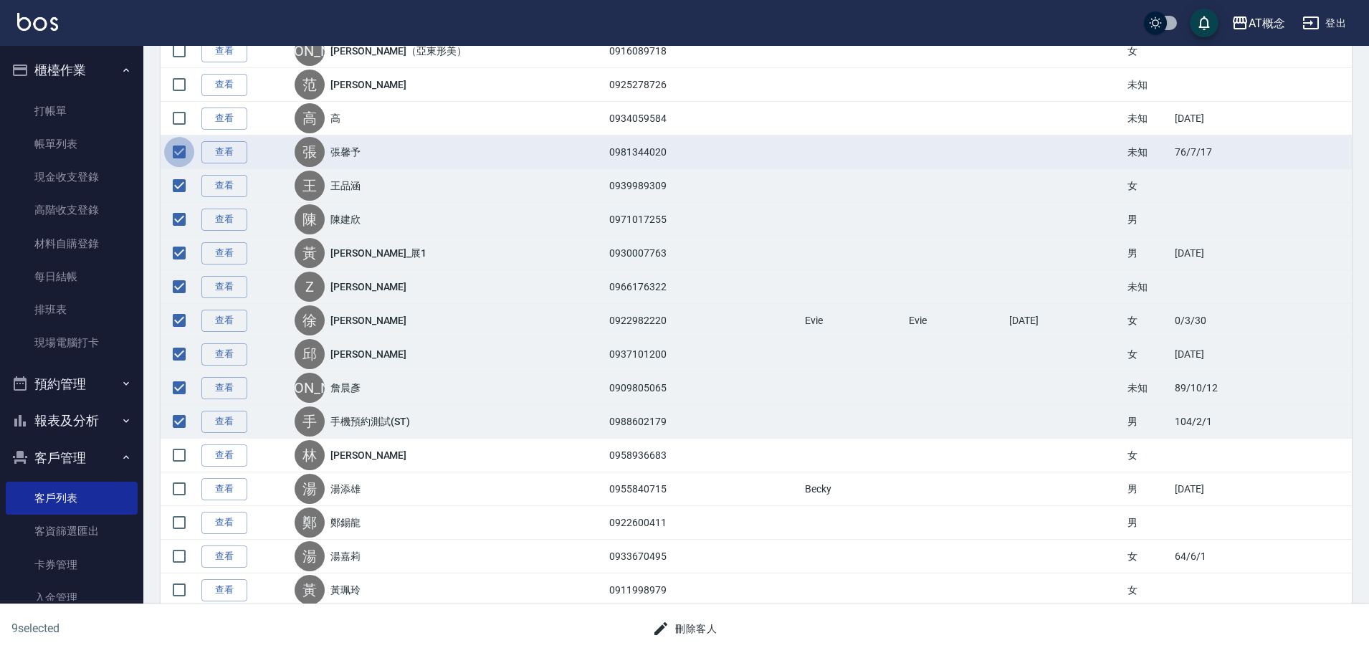
click at [181, 153] on input "checkbox" at bounding box center [179, 152] width 30 height 30
checkbox input "false"
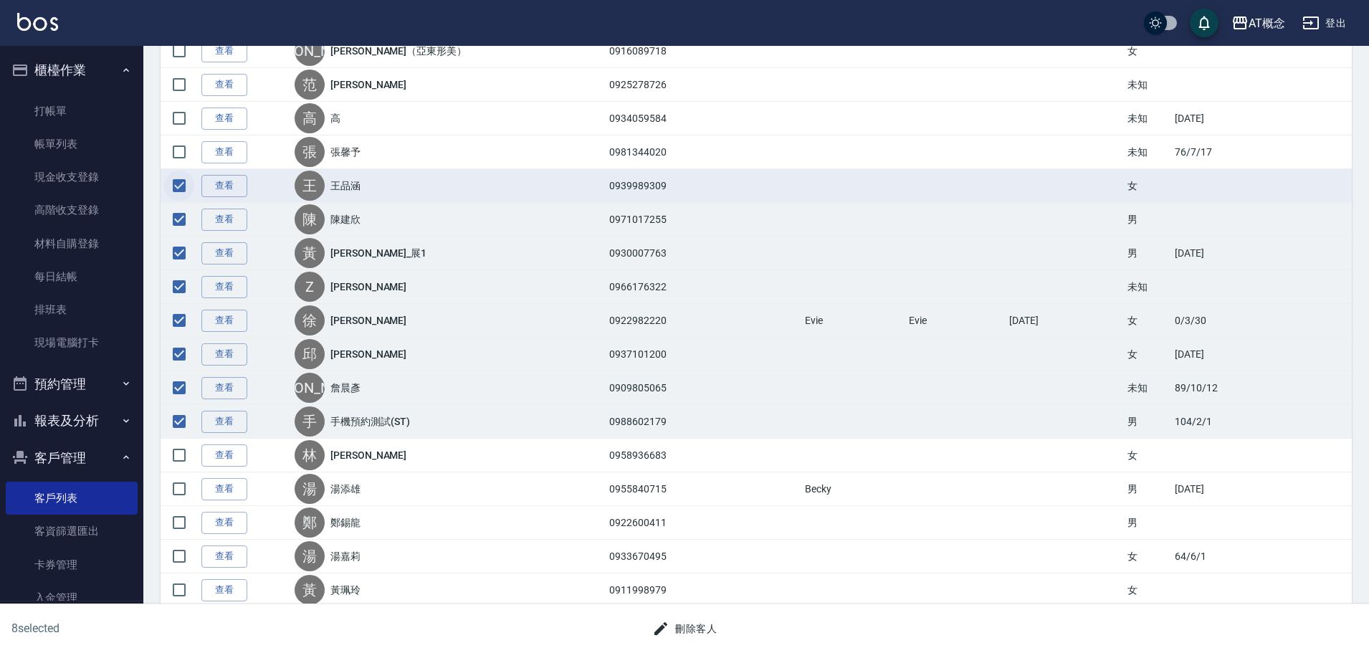
click at [182, 186] on input "checkbox" at bounding box center [179, 186] width 30 height 30
checkbox input "false"
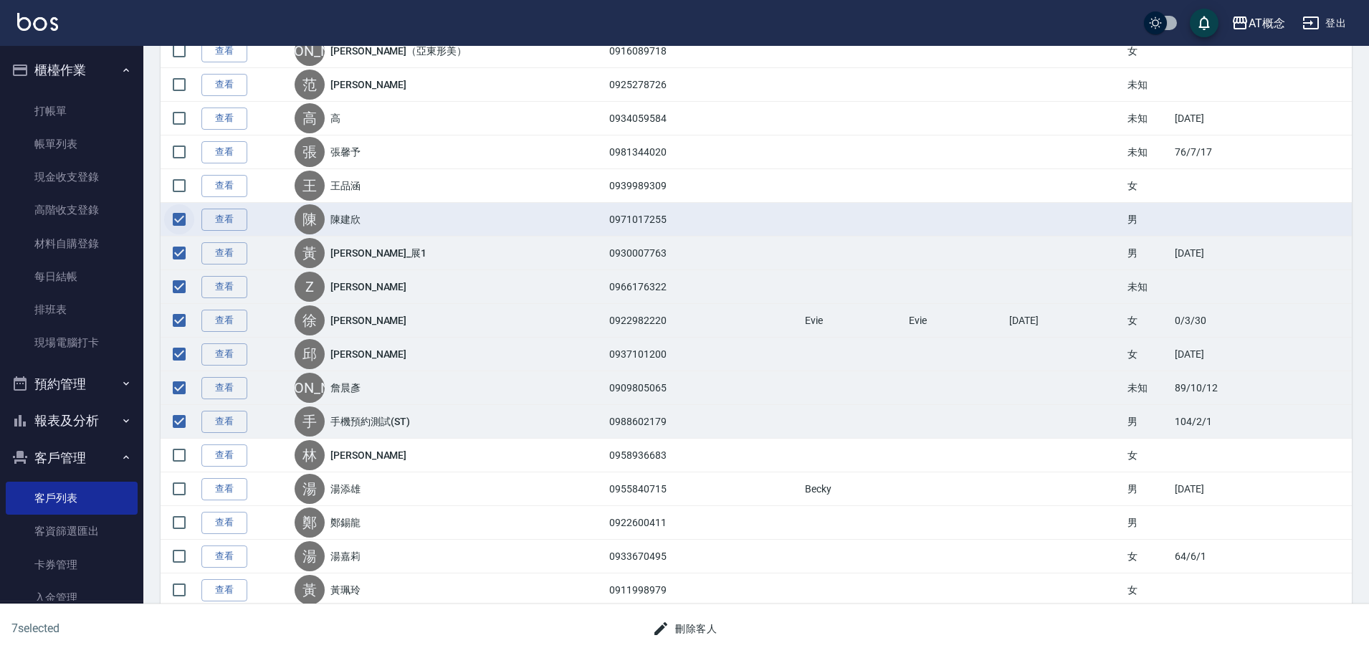
click at [181, 231] on input "checkbox" at bounding box center [179, 219] width 30 height 30
checkbox input "false"
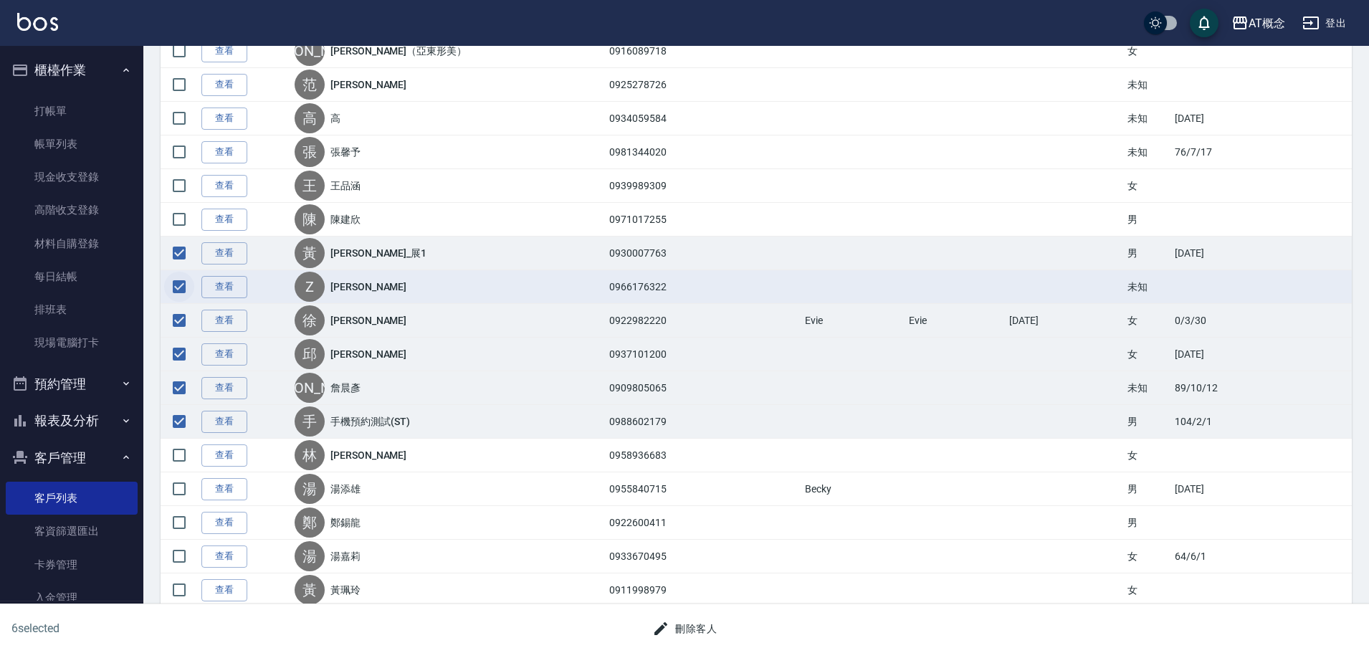
click at [181, 269] on tbody "查看 王 [PERSON_NAME] 0916866993 Becky 男 [DATE] 查看 [PERSON_NAME] 0922611466 女 [DAT…" at bounding box center [756, 102] width 1191 height 1684
click at [173, 297] on input "checkbox" at bounding box center [179, 287] width 30 height 30
checkbox input "false"
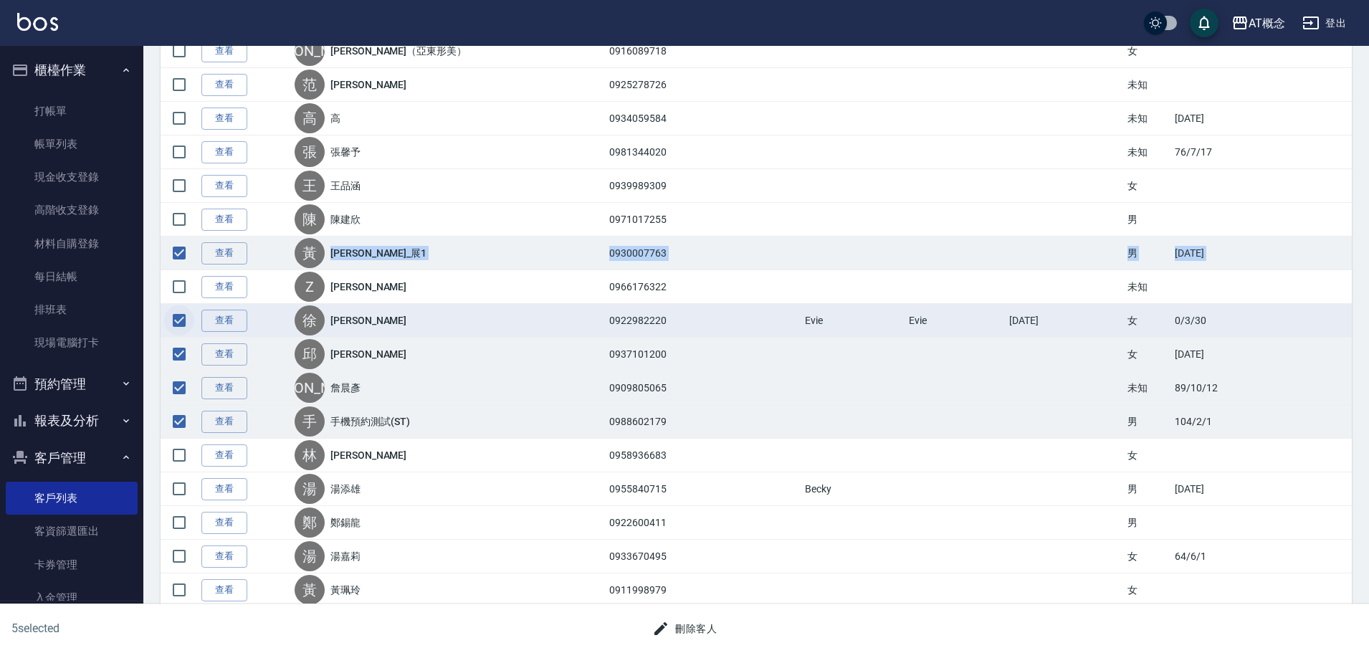
click at [177, 335] on input "checkbox" at bounding box center [179, 320] width 30 height 30
checkbox input "false"
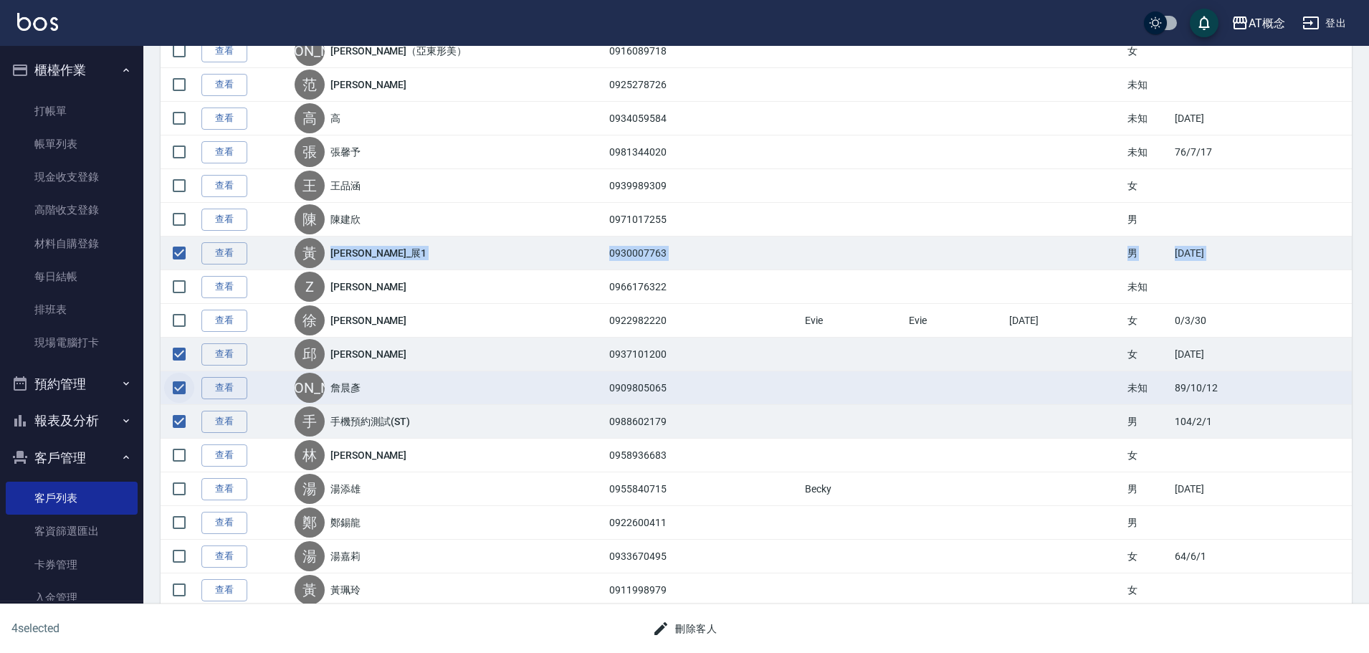
drag, startPoint x: 176, startPoint y: 346, endPoint x: 173, endPoint y: 377, distance: 31.0
click at [177, 351] on input "checkbox" at bounding box center [179, 354] width 30 height 30
checkbox input "false"
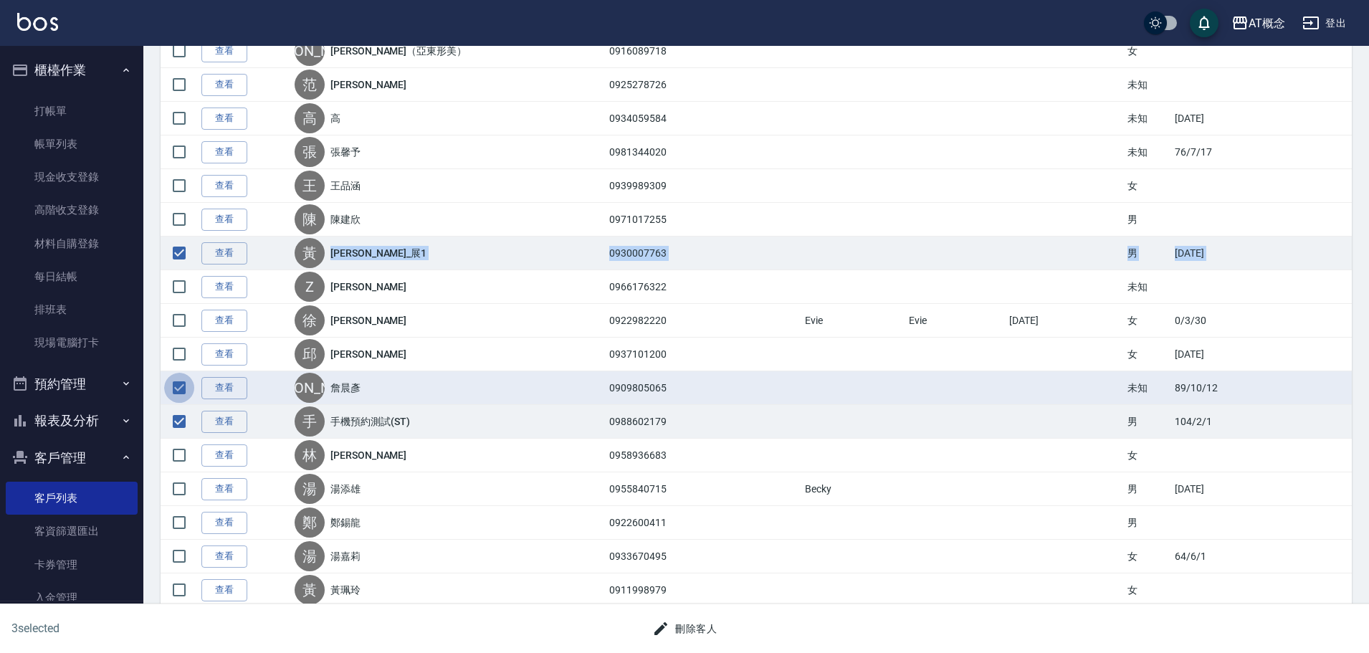
click at [176, 381] on input "checkbox" at bounding box center [179, 388] width 30 height 30
checkbox input "false"
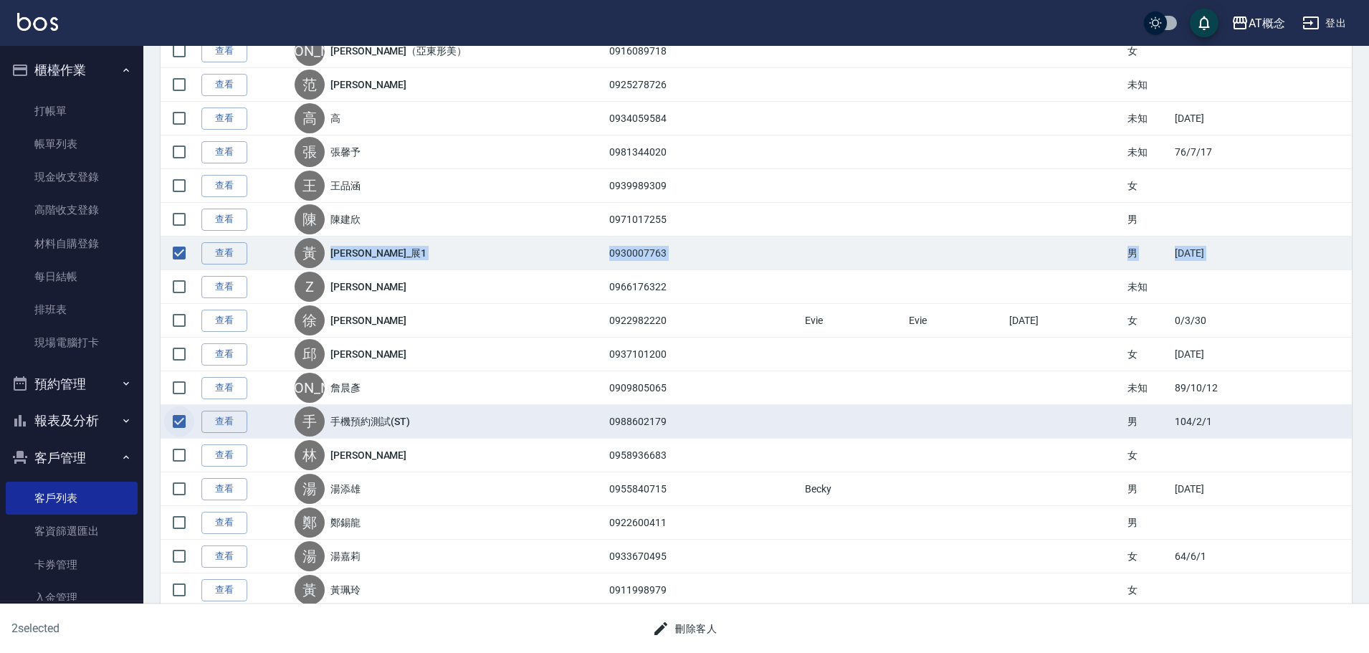
click at [179, 421] on input "checkbox" at bounding box center [179, 421] width 30 height 30
checkbox input "false"
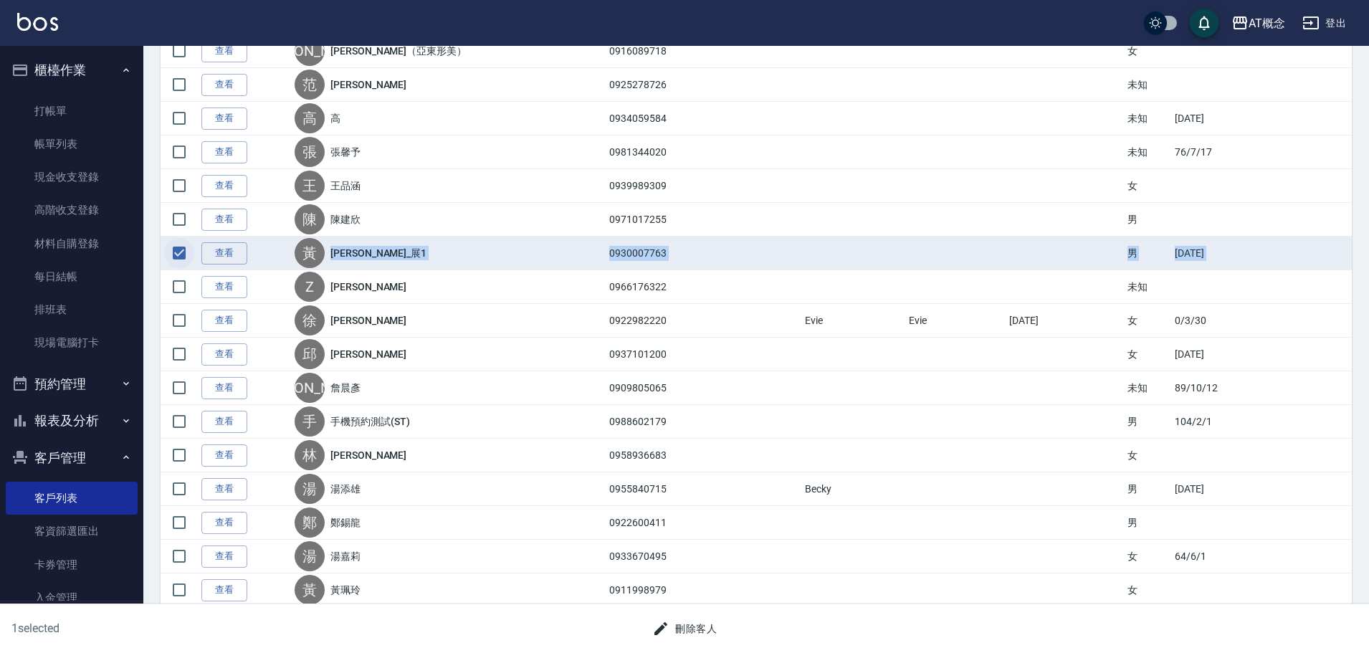
click at [181, 253] on input "checkbox" at bounding box center [179, 253] width 30 height 30
checkbox input "false"
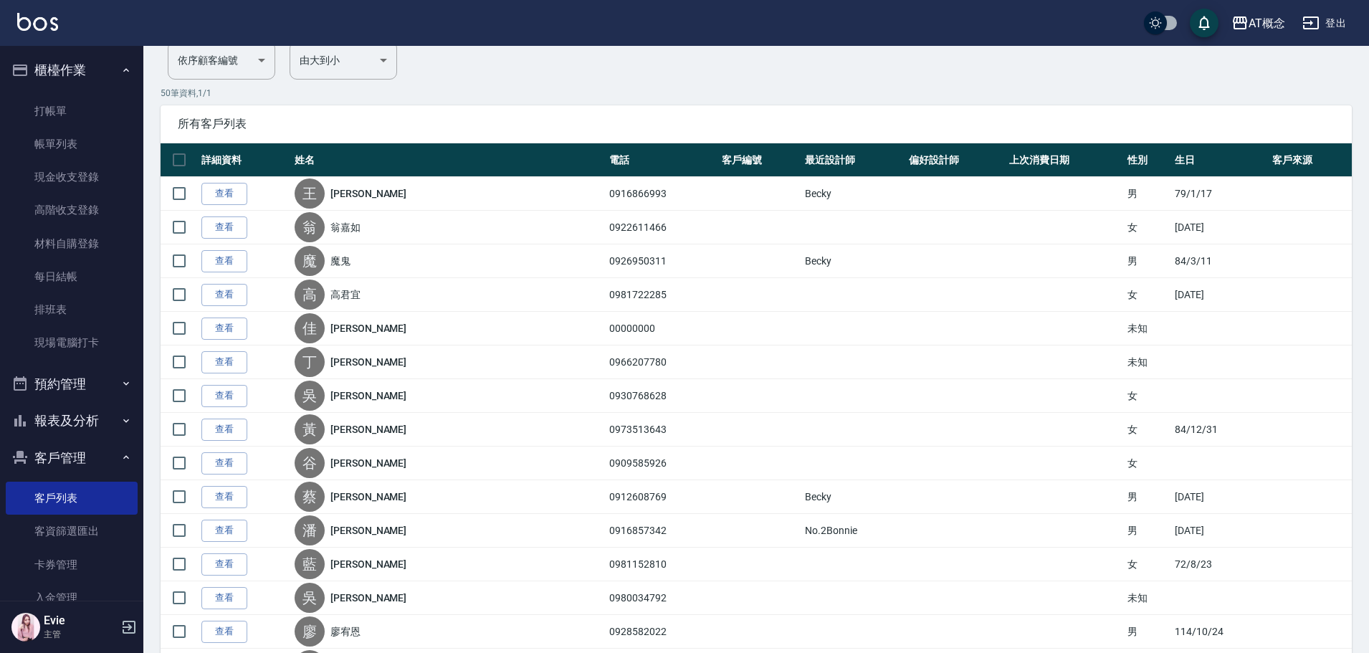
scroll to position [0, 0]
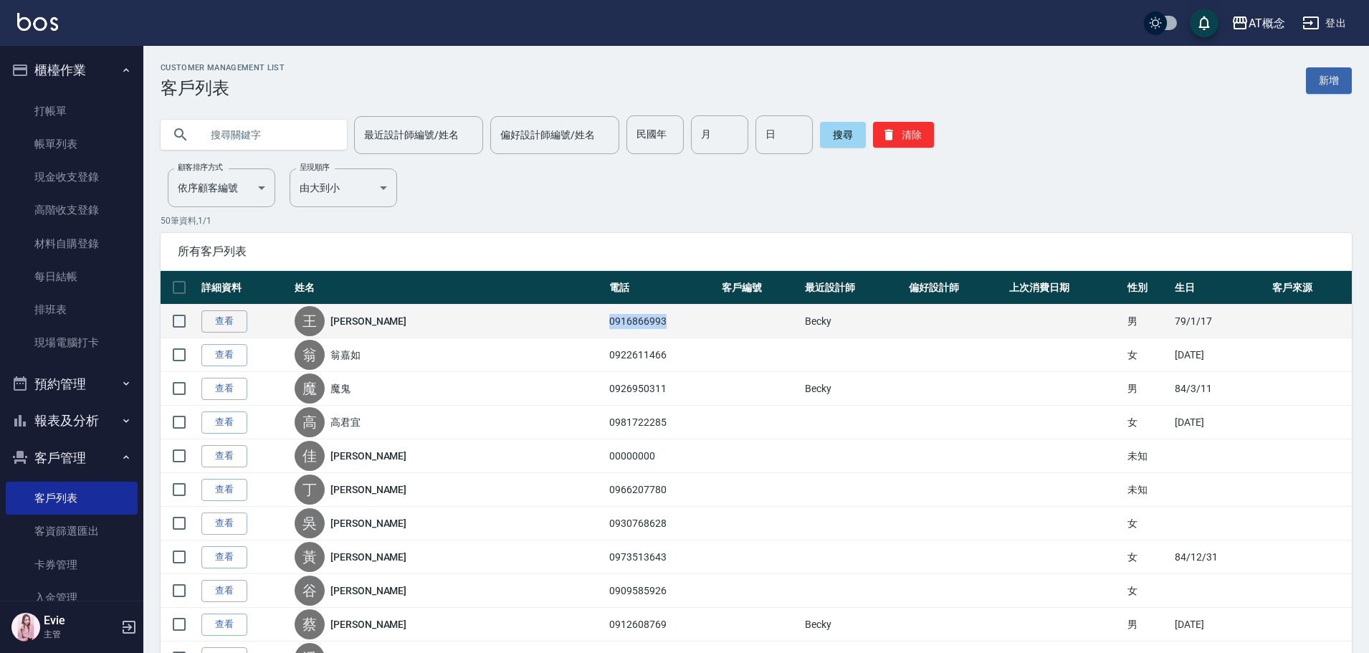
drag, startPoint x: 559, startPoint y: 320, endPoint x: 634, endPoint y: 320, distance: 74.5
click at [634, 320] on td "0916866993" at bounding box center [662, 322] width 113 height 34
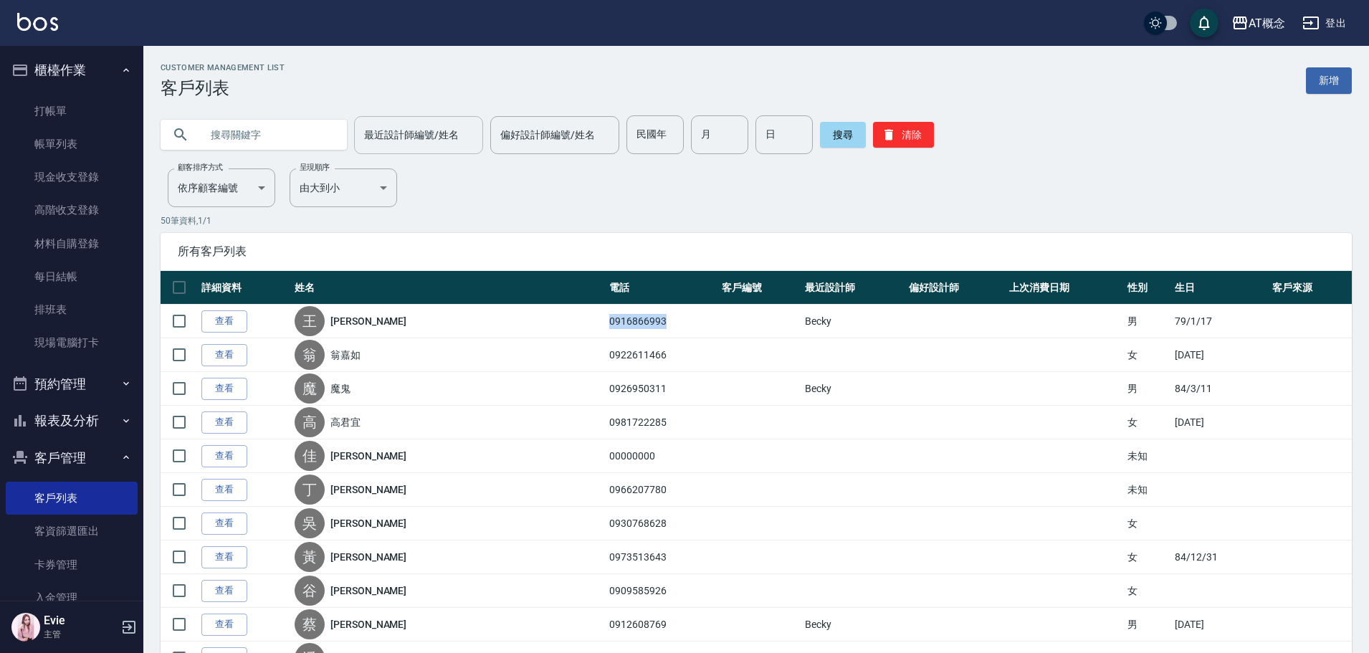
copy td "0916866993"
click at [292, 135] on input "text" at bounding box center [268, 134] width 135 height 39
paste input "0916866993"
type input "0916866993"
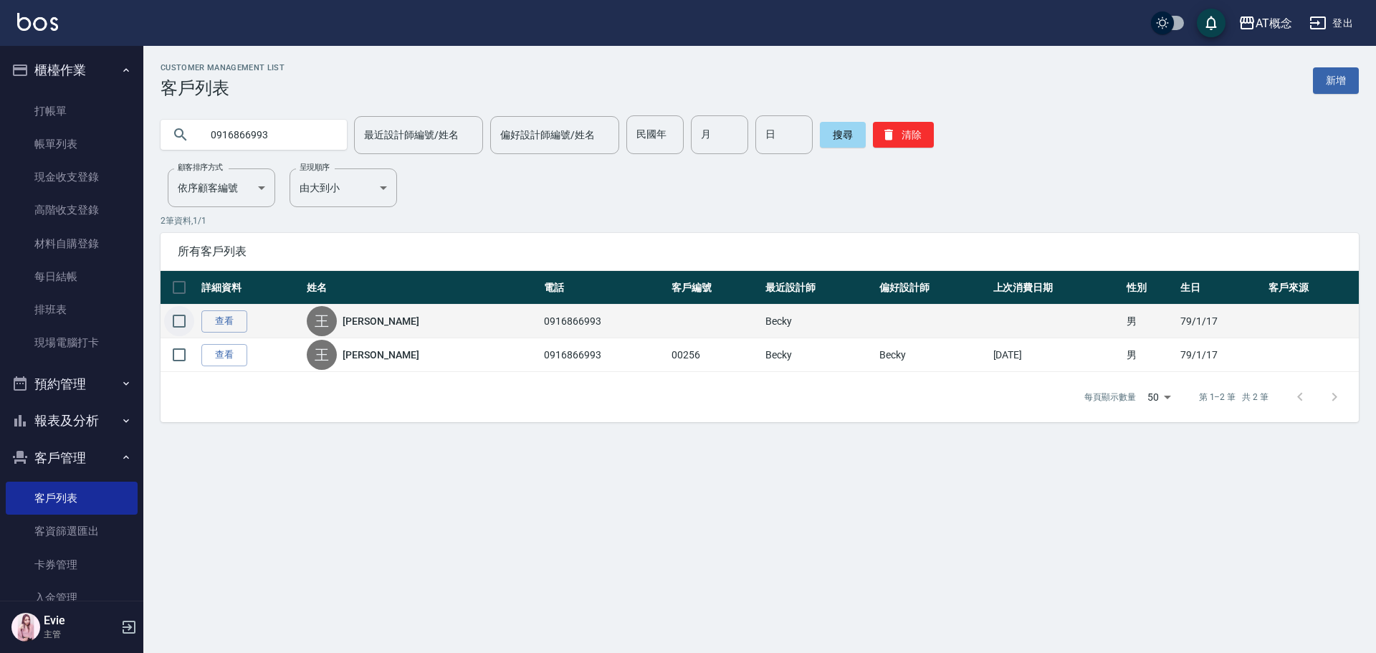
click at [179, 316] on input "checkbox" at bounding box center [179, 321] width 30 height 30
checkbox input "true"
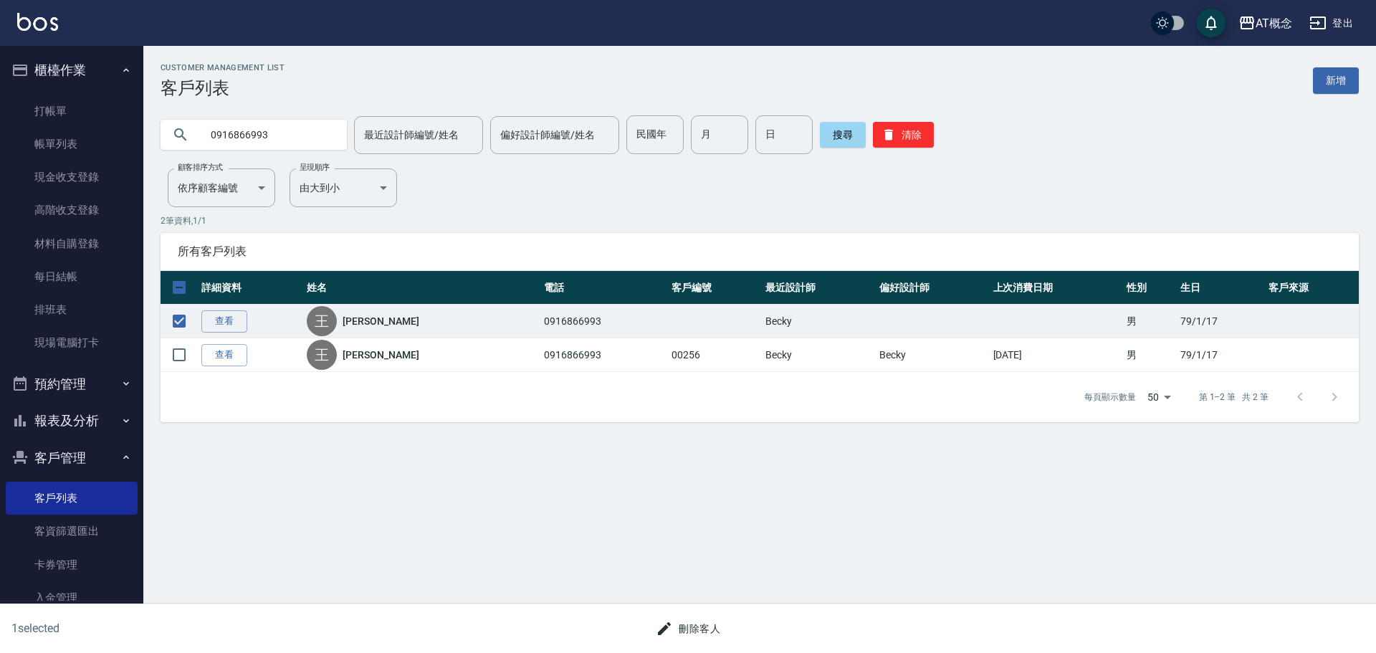
click at [709, 629] on button "刪除客人" at bounding box center [688, 629] width 76 height 27
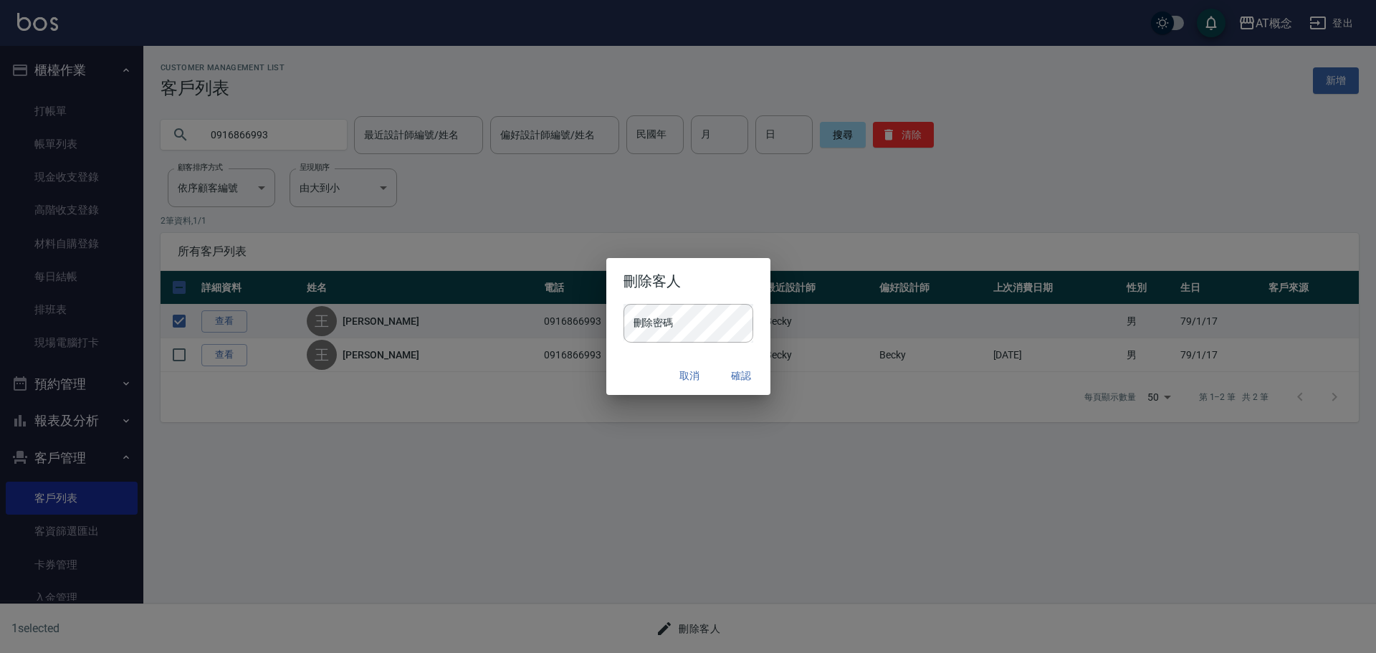
drag, startPoint x: 743, startPoint y: 376, endPoint x: 732, endPoint y: 376, distance: 10.8
click at [741, 376] on button "確認" at bounding box center [742, 376] width 46 height 27
drag, startPoint x: 647, startPoint y: 366, endPoint x: 666, endPoint y: 368, distance: 18.9
click at [647, 366] on div "取消 確認" at bounding box center [688, 376] width 164 height 38
click at [733, 375] on button "確認" at bounding box center [742, 376] width 46 height 27
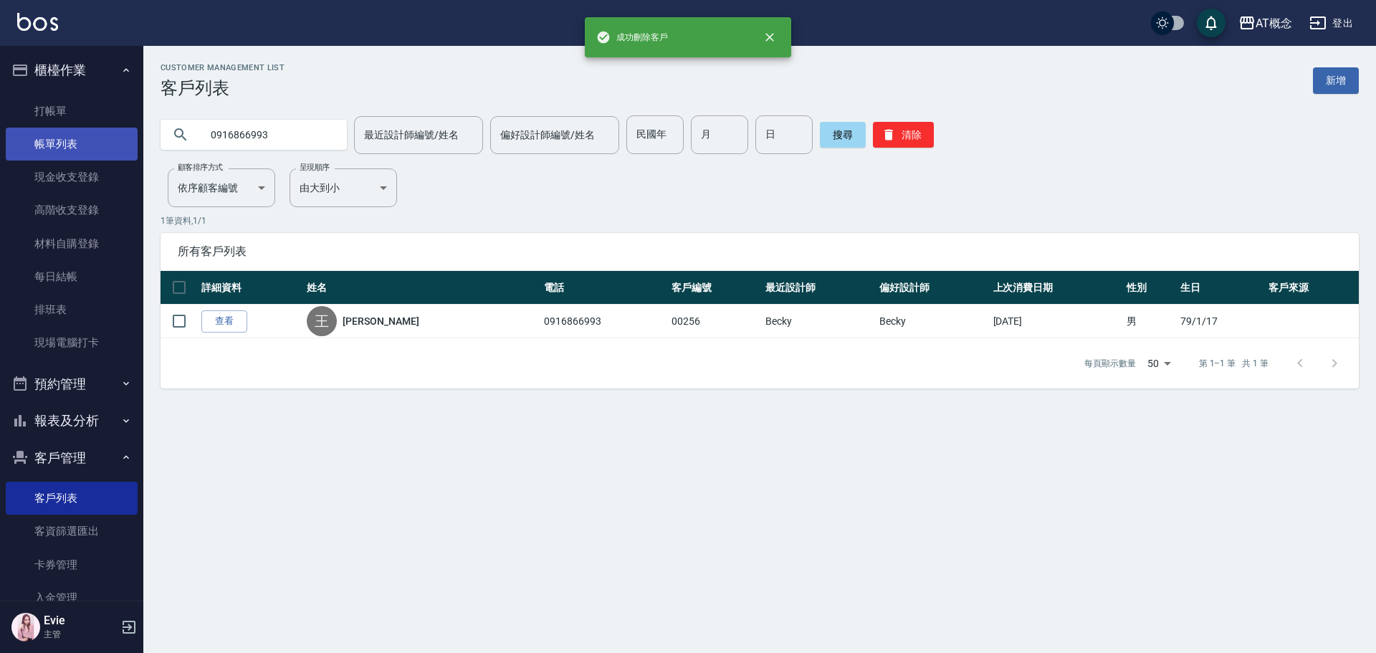
drag, startPoint x: 287, startPoint y: 131, endPoint x: 14, endPoint y: 134, distance: 273.8
click at [11, 132] on div "成功刪除客戶 AT概念 登出 櫃檯作業 打帳單 帳單列表 現金收支登錄 高階收支登錄 材料自購登錄 每日結帳 排班表 現場電腦打卡 預約管理 預約管理 單日…" at bounding box center [688, 326] width 1376 height 653
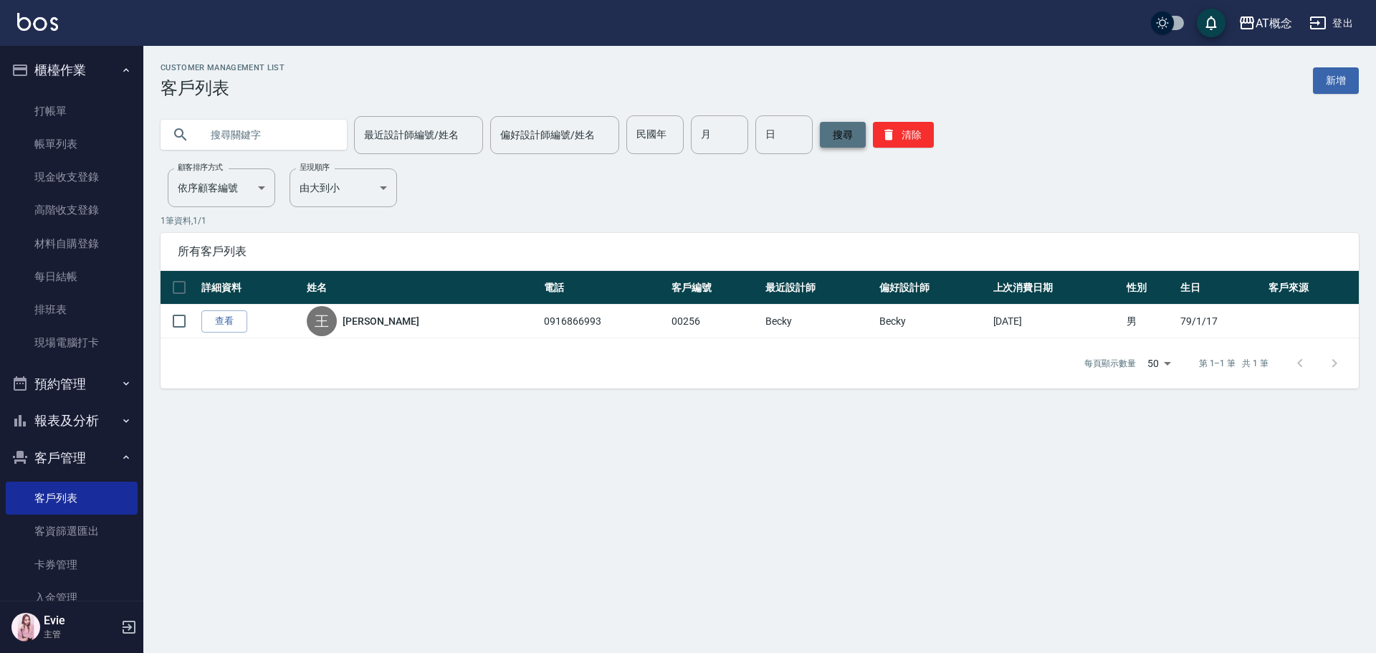
click at [839, 142] on button "搜尋" at bounding box center [843, 135] width 46 height 26
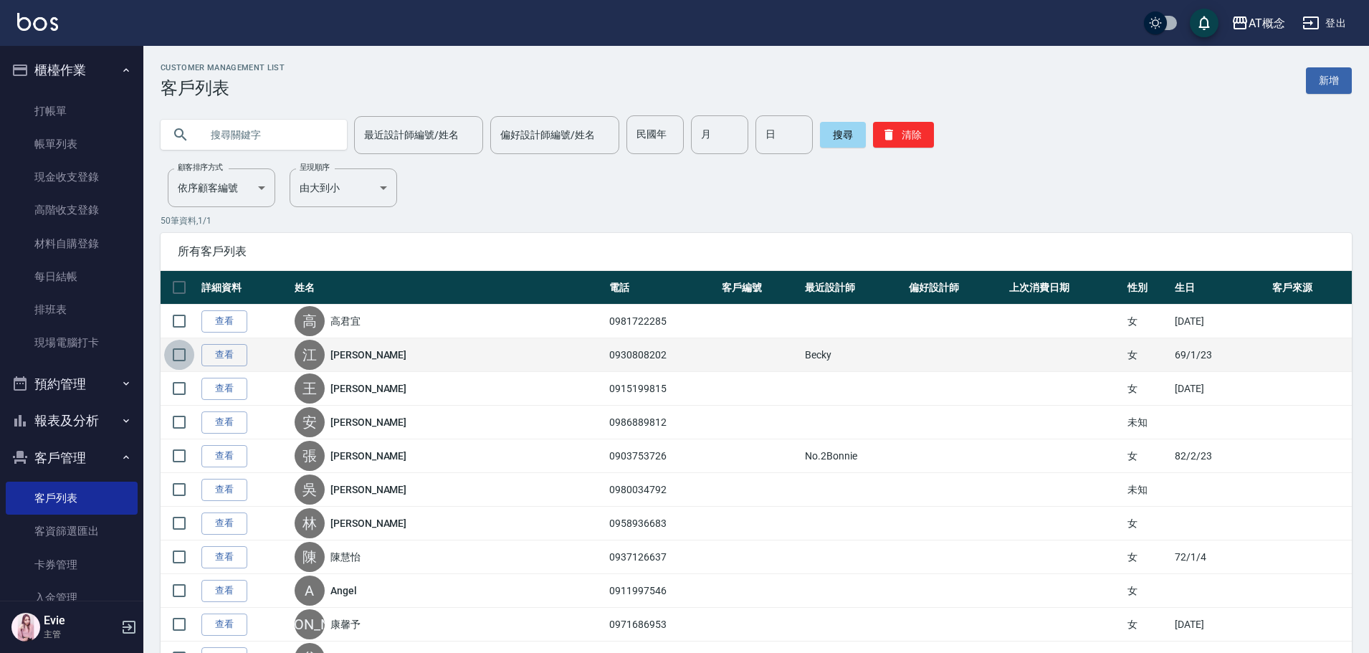
click at [178, 355] on input "checkbox" at bounding box center [179, 355] width 30 height 30
checkbox input "true"
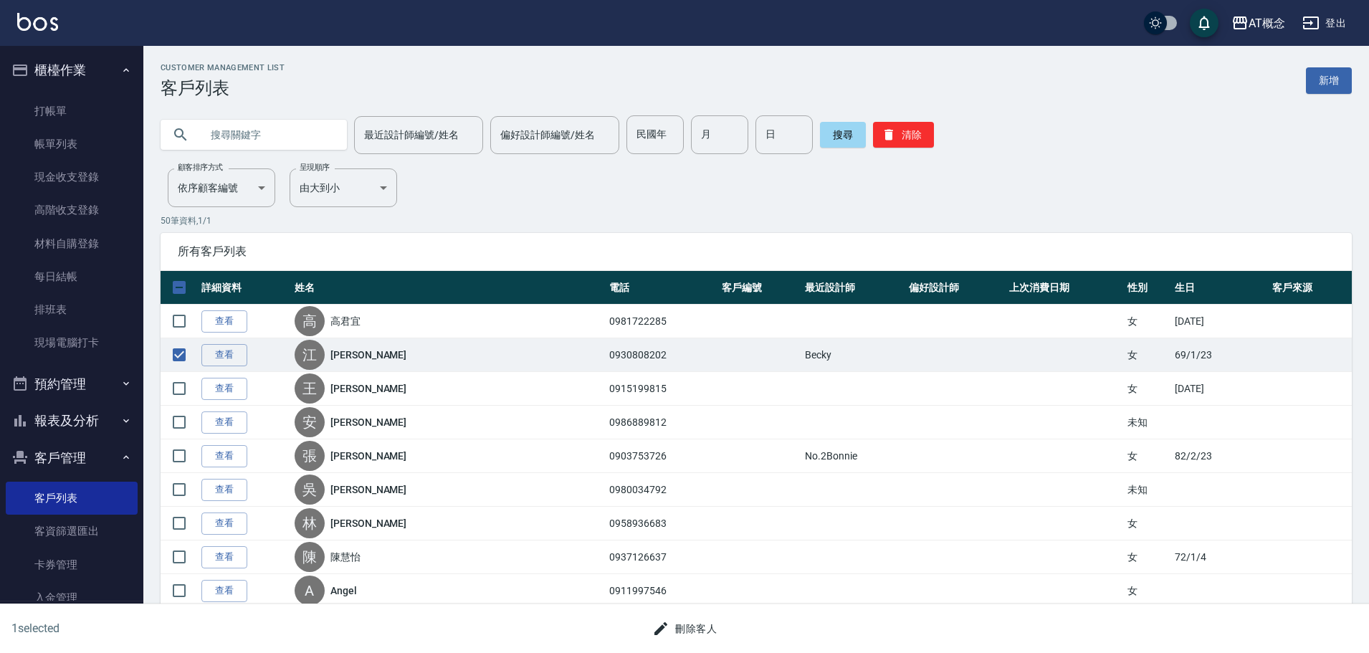
click at [696, 625] on button "刪除客人" at bounding box center [684, 629] width 76 height 27
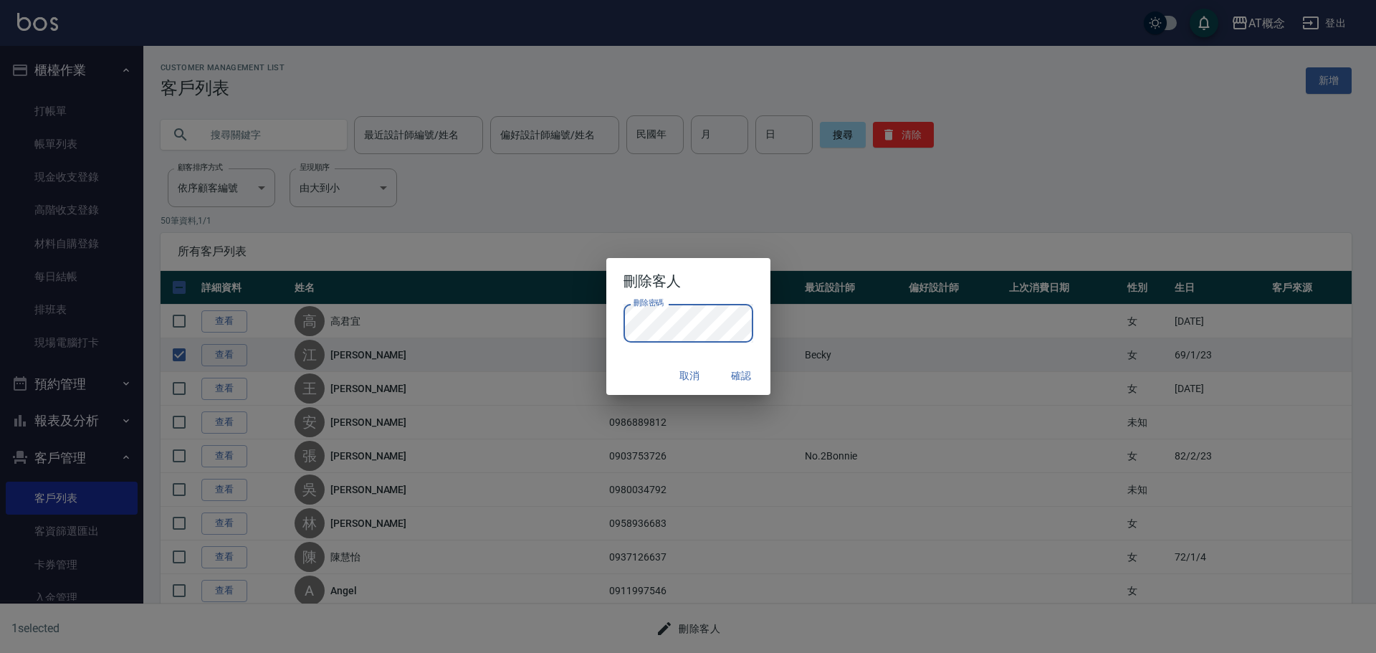
click at [641, 368] on div "取消 確認" at bounding box center [688, 376] width 164 height 38
click at [748, 376] on button "確認" at bounding box center [742, 376] width 46 height 27
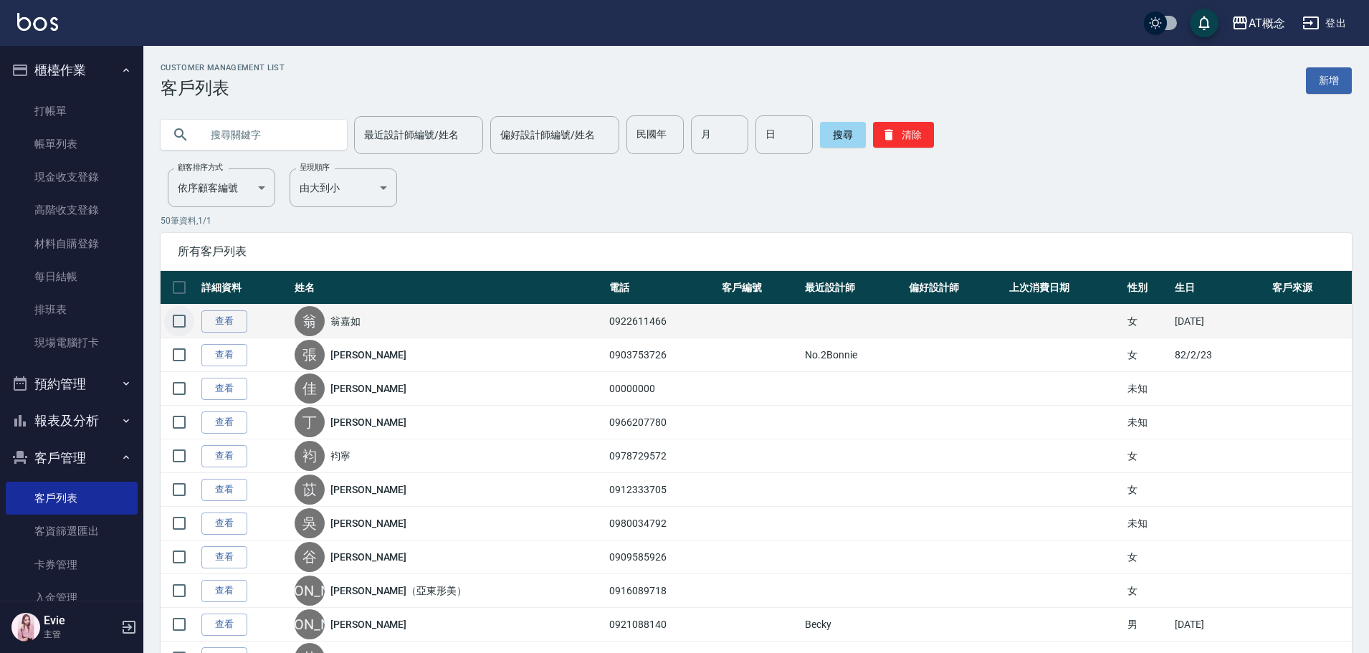
click at [182, 319] on input "checkbox" at bounding box center [179, 321] width 30 height 30
checkbox input "true"
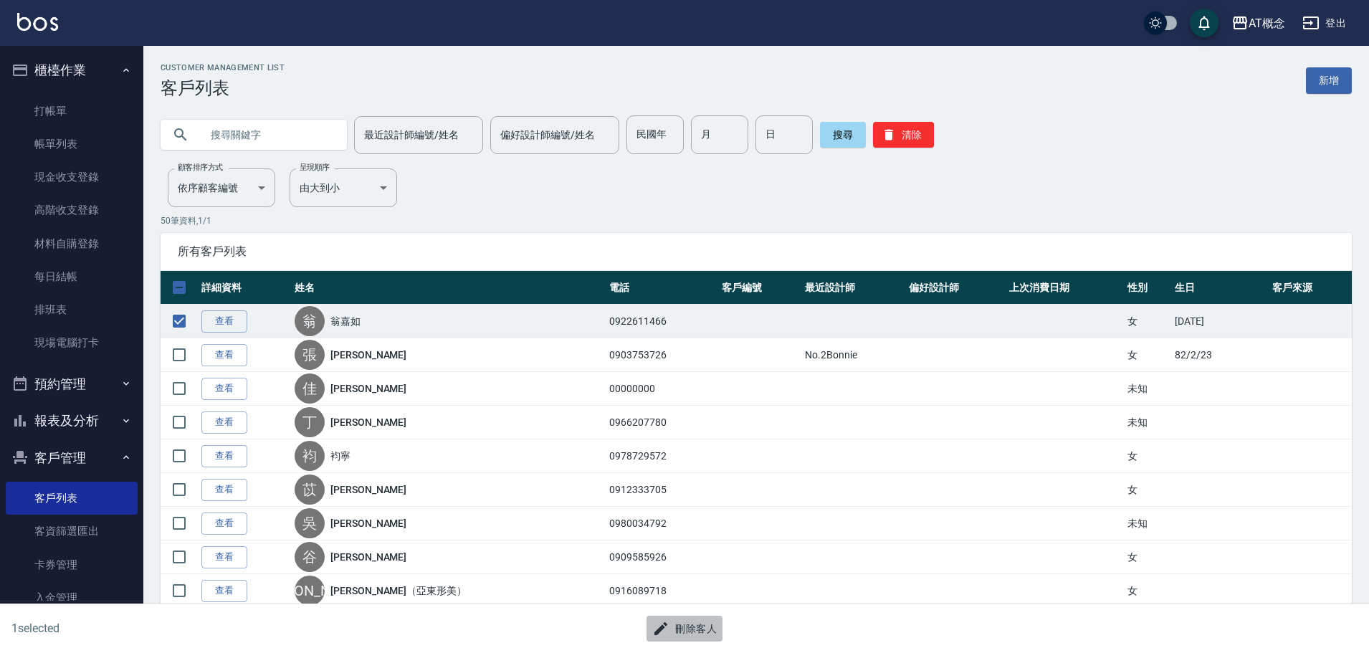
click at [688, 624] on button "刪除客人" at bounding box center [684, 629] width 76 height 27
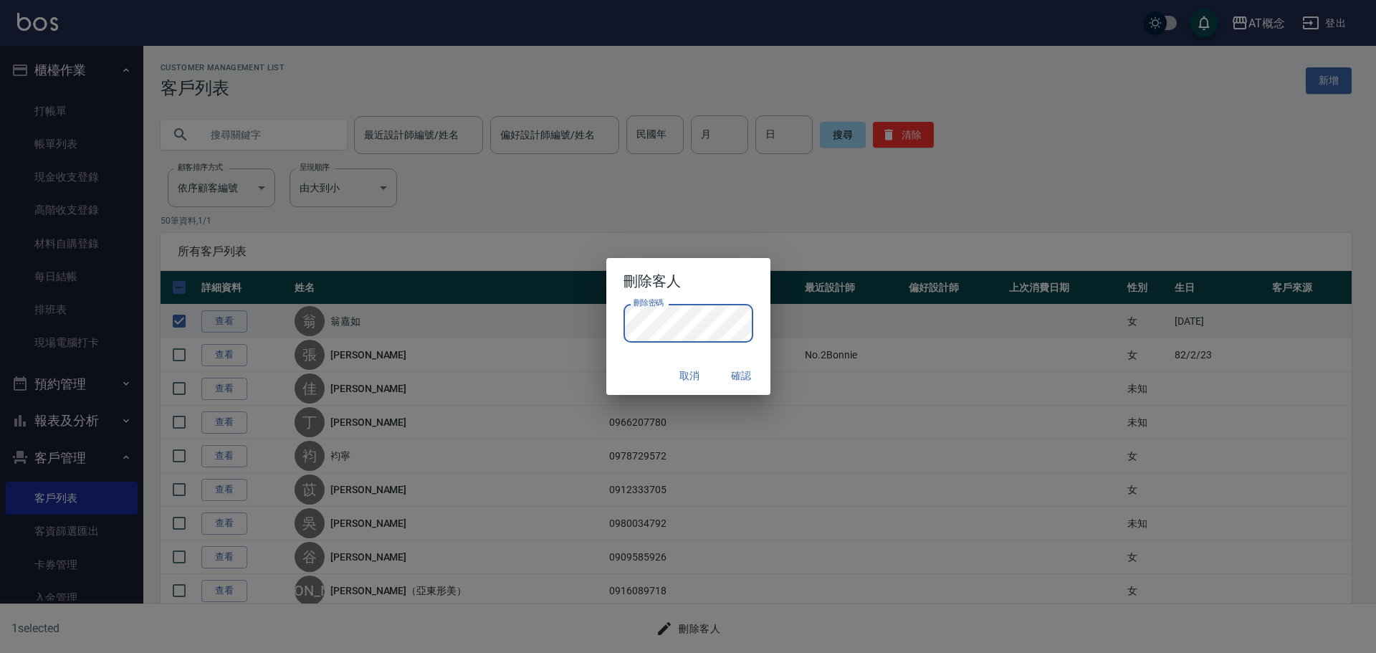
click at [630, 368] on div "取消 確認" at bounding box center [688, 376] width 164 height 38
click at [740, 373] on button "確認" at bounding box center [742, 376] width 46 height 27
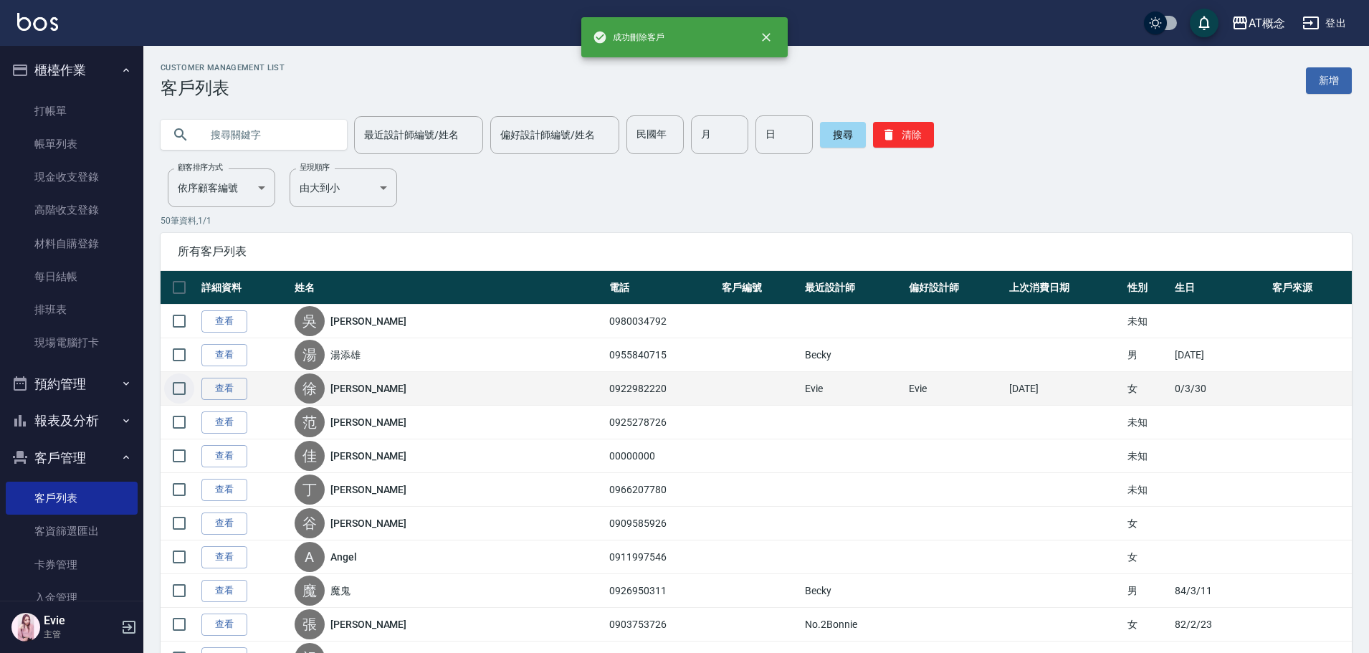
click at [180, 383] on input "checkbox" at bounding box center [179, 388] width 30 height 30
checkbox input "true"
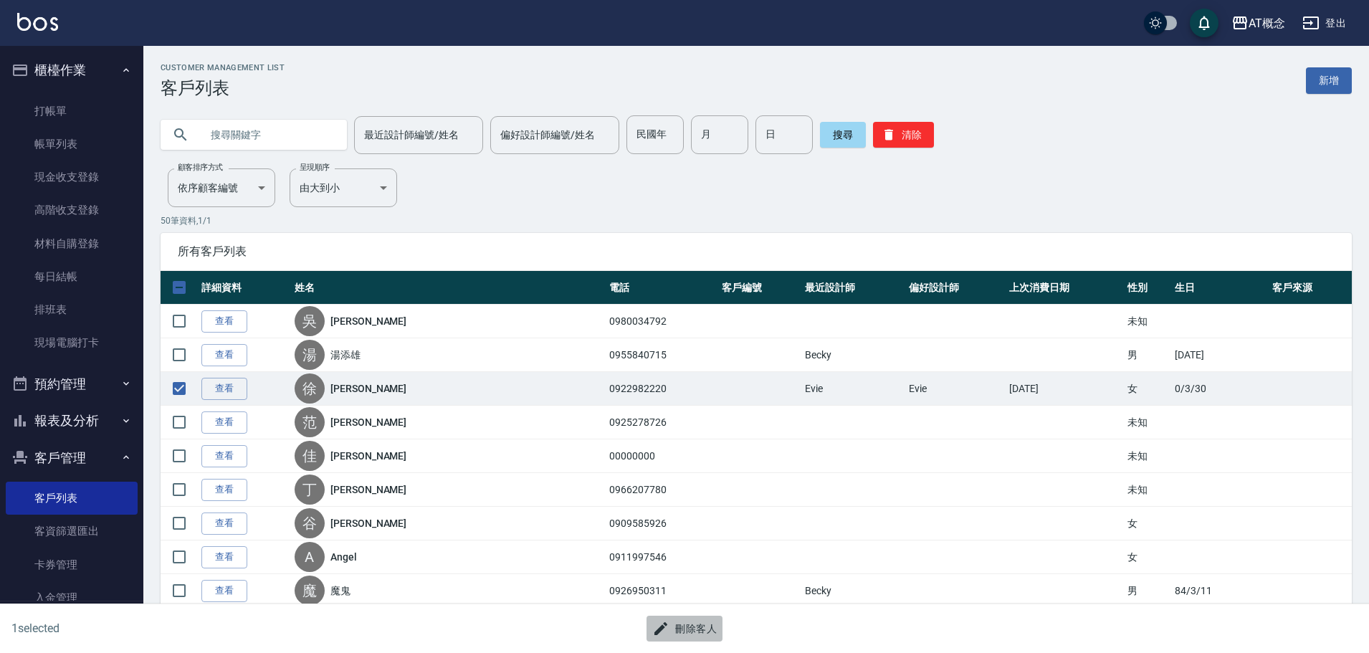
drag, startPoint x: 702, startPoint y: 626, endPoint x: 700, endPoint y: 619, distance: 8.2
click at [700, 619] on button "刪除客人" at bounding box center [684, 629] width 76 height 27
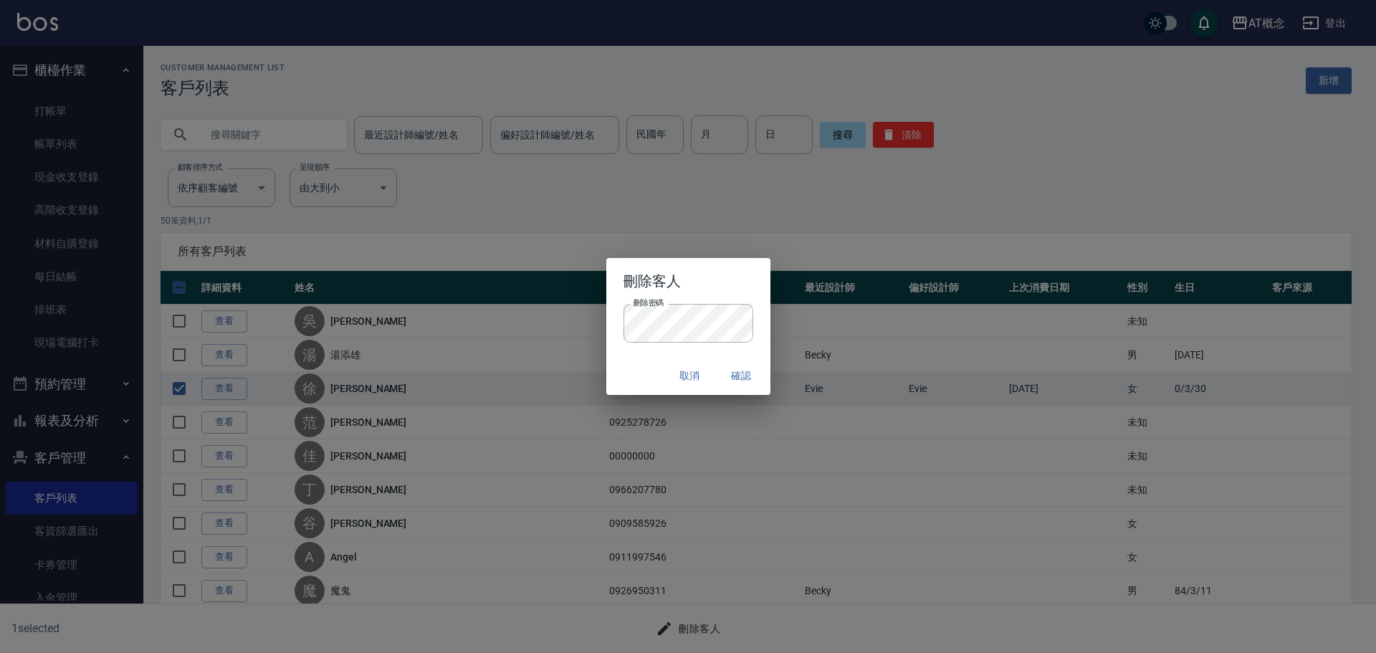
click at [646, 367] on div "取消 確認" at bounding box center [688, 376] width 164 height 38
click at [740, 371] on button "確認" at bounding box center [742, 376] width 46 height 27
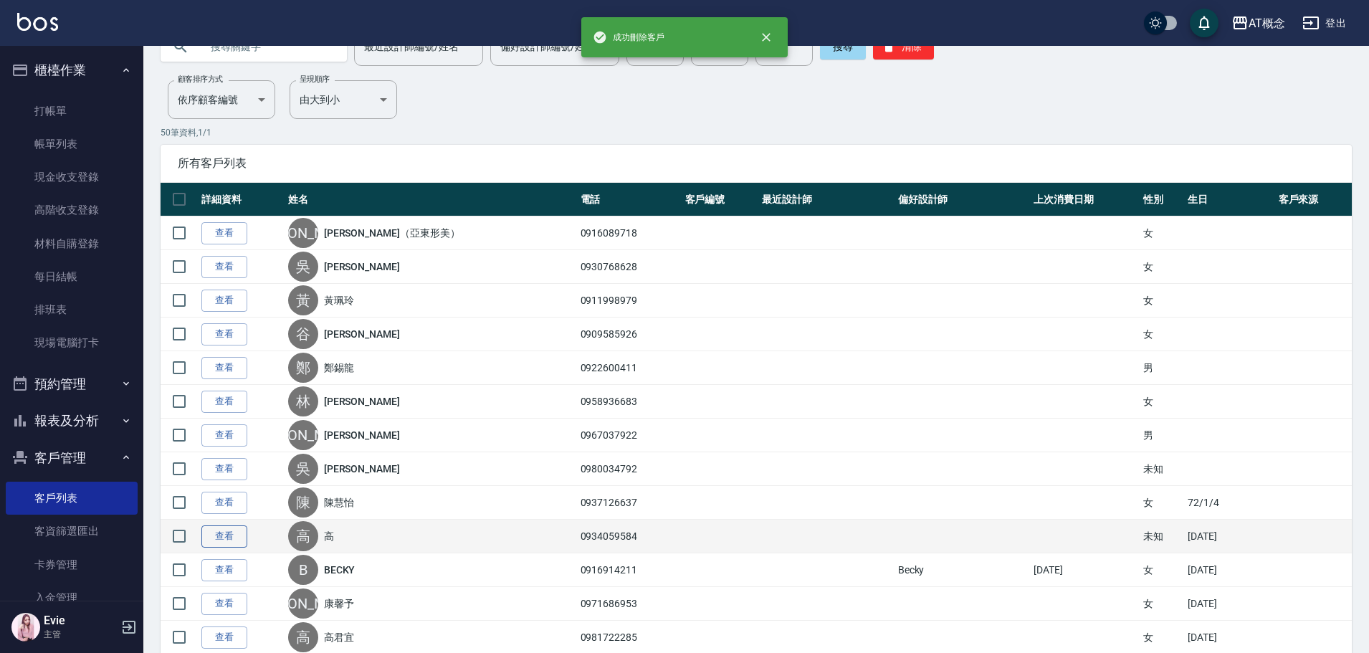
scroll to position [215, 0]
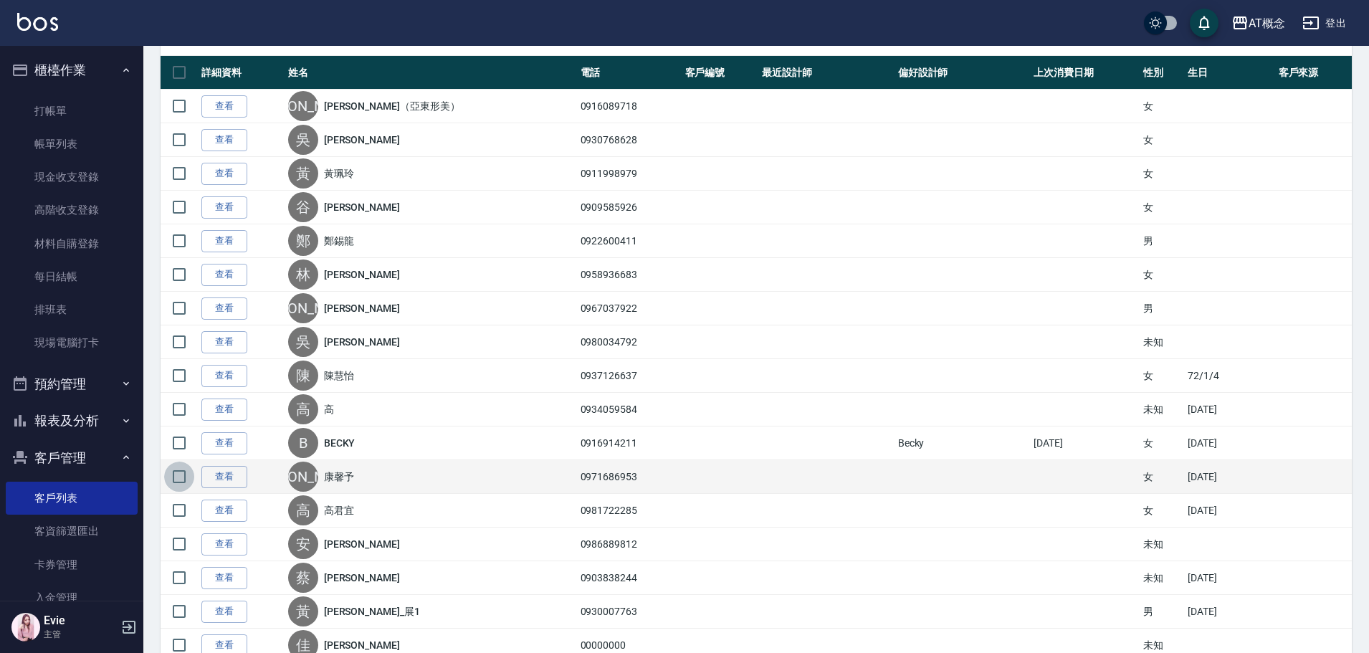
click at [177, 474] on input "checkbox" at bounding box center [179, 477] width 30 height 30
checkbox input "true"
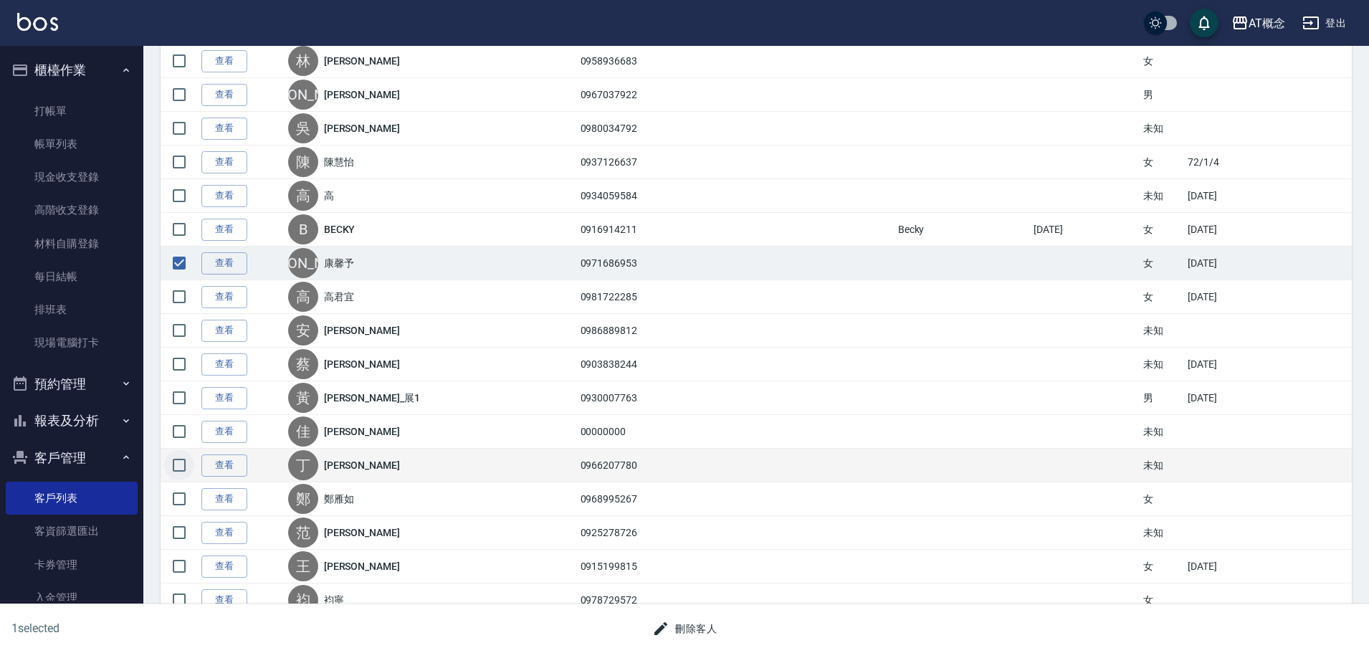
scroll to position [430, 0]
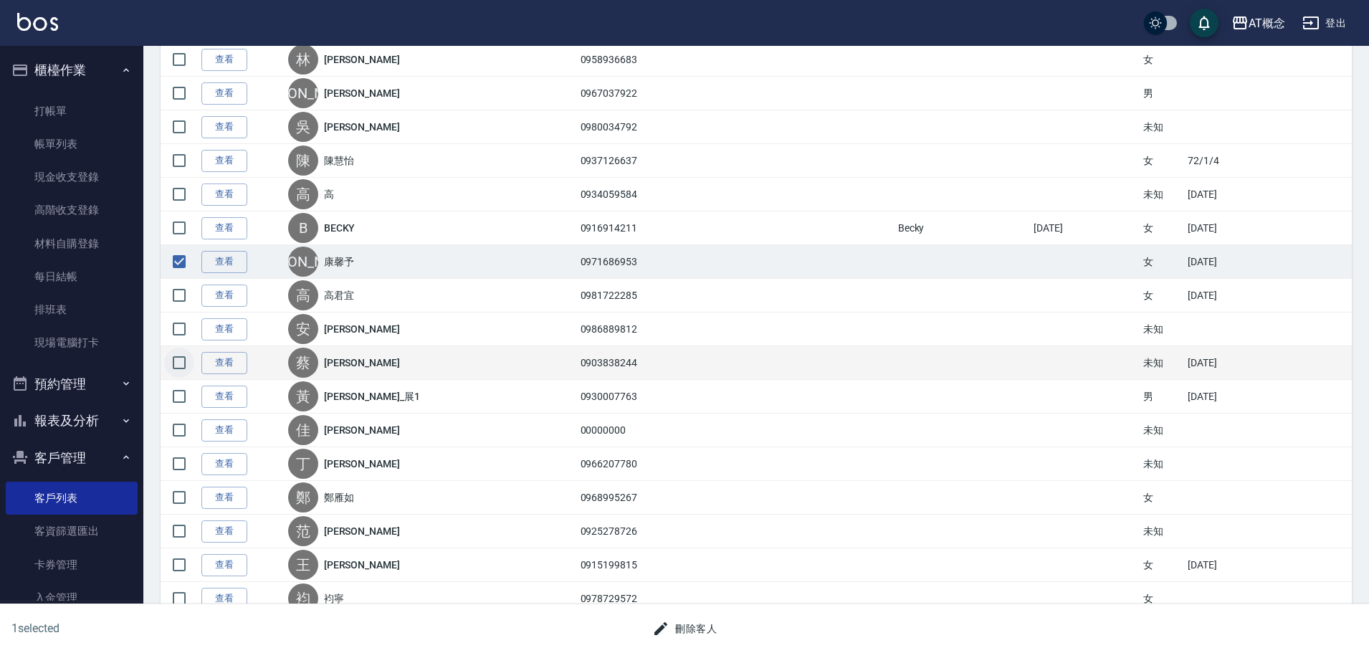
click at [178, 366] on input "checkbox" at bounding box center [179, 363] width 30 height 30
checkbox input "true"
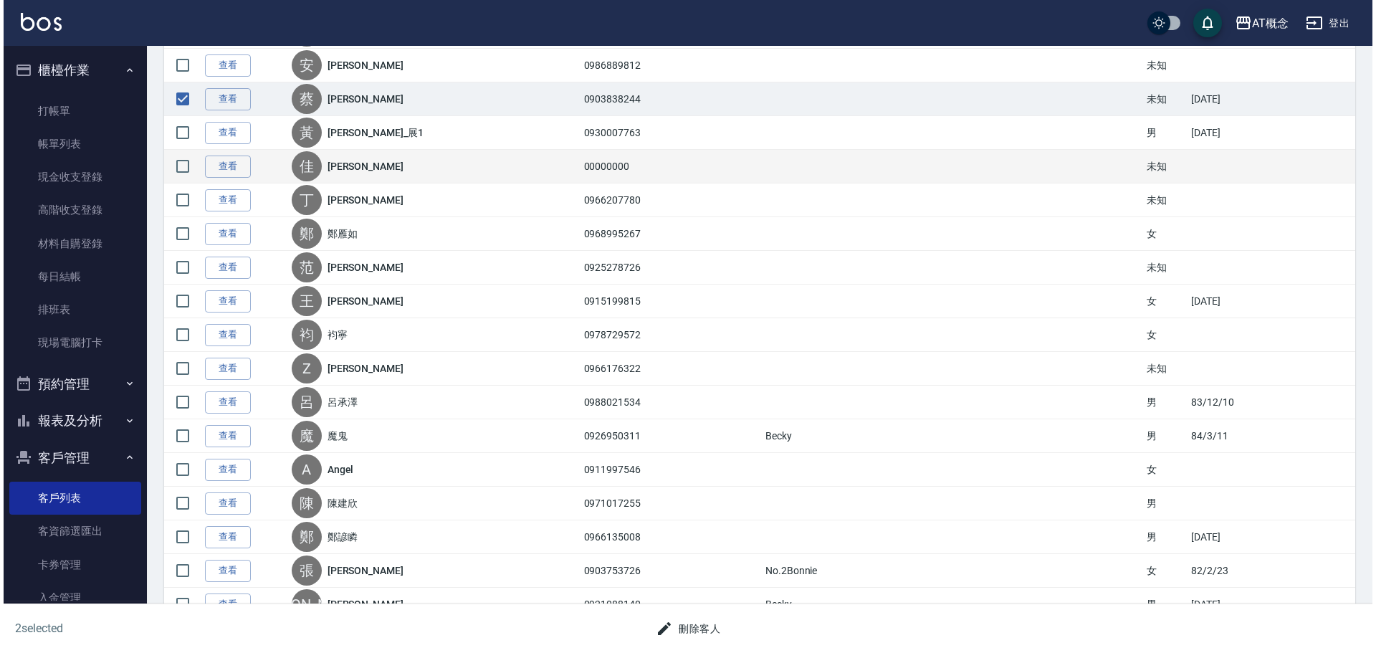
scroll to position [717, 0]
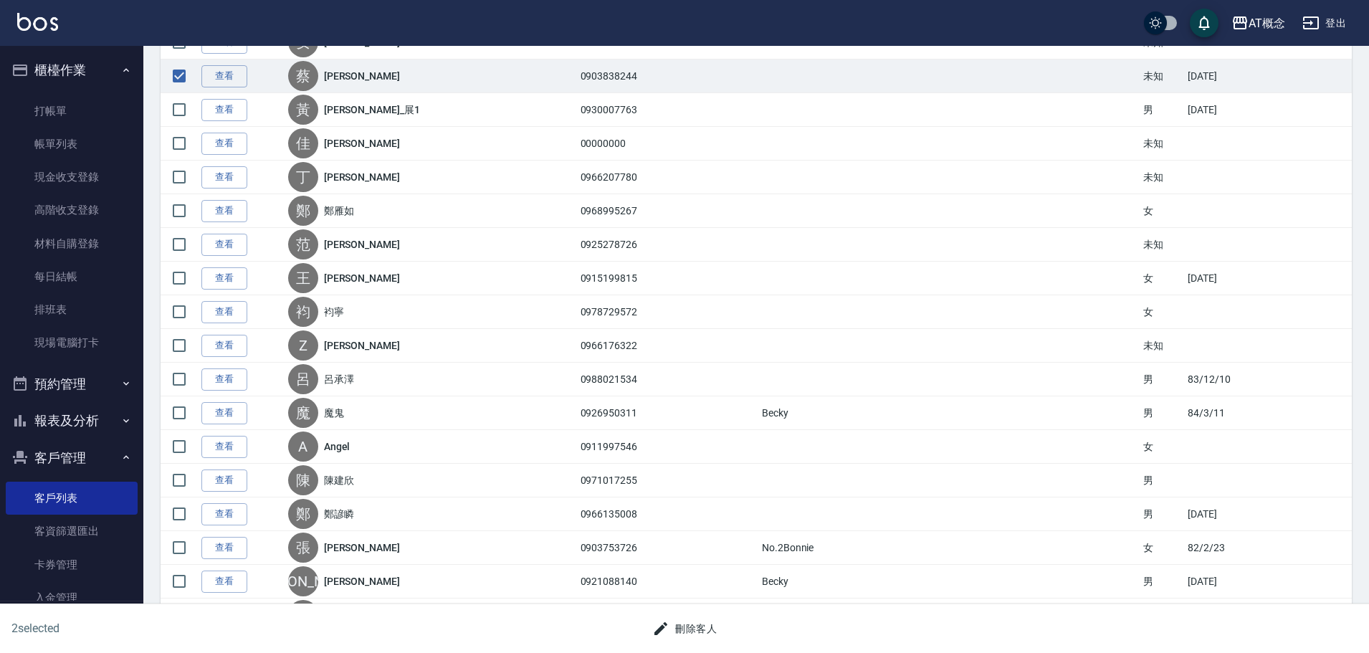
click at [696, 633] on button "刪除客人" at bounding box center [684, 629] width 76 height 27
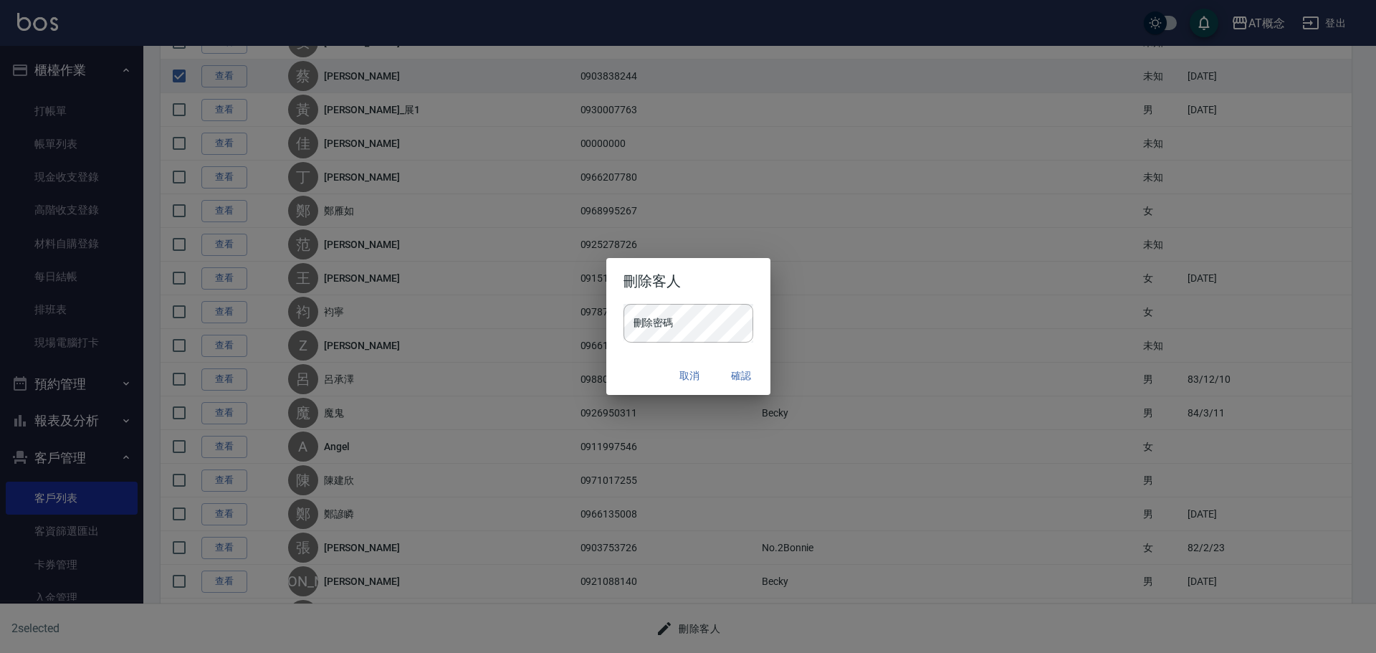
click at [669, 302] on h2 "刪除客人" at bounding box center [688, 281] width 164 height 46
drag, startPoint x: 636, startPoint y: 370, endPoint x: 710, endPoint y: 375, distance: 74.0
click at [636, 370] on div "取消 確認" at bounding box center [688, 376] width 164 height 38
click at [740, 378] on button "確認" at bounding box center [742, 376] width 46 height 27
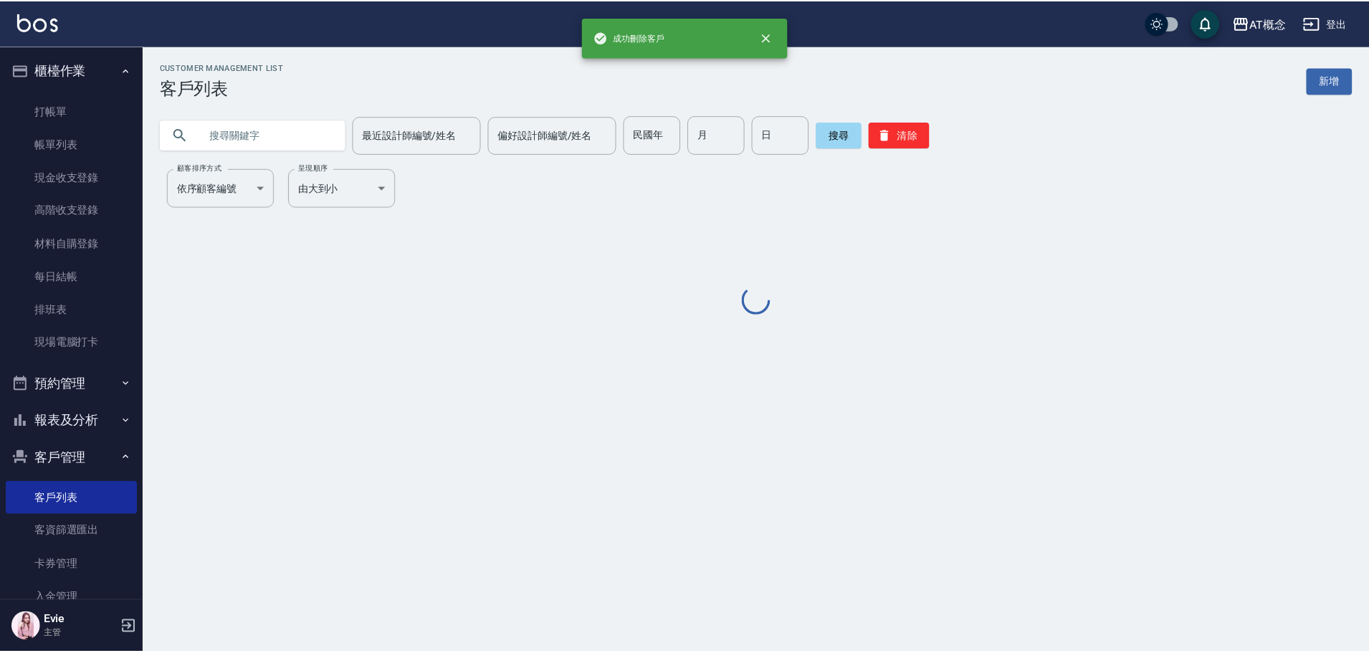
scroll to position [0, 0]
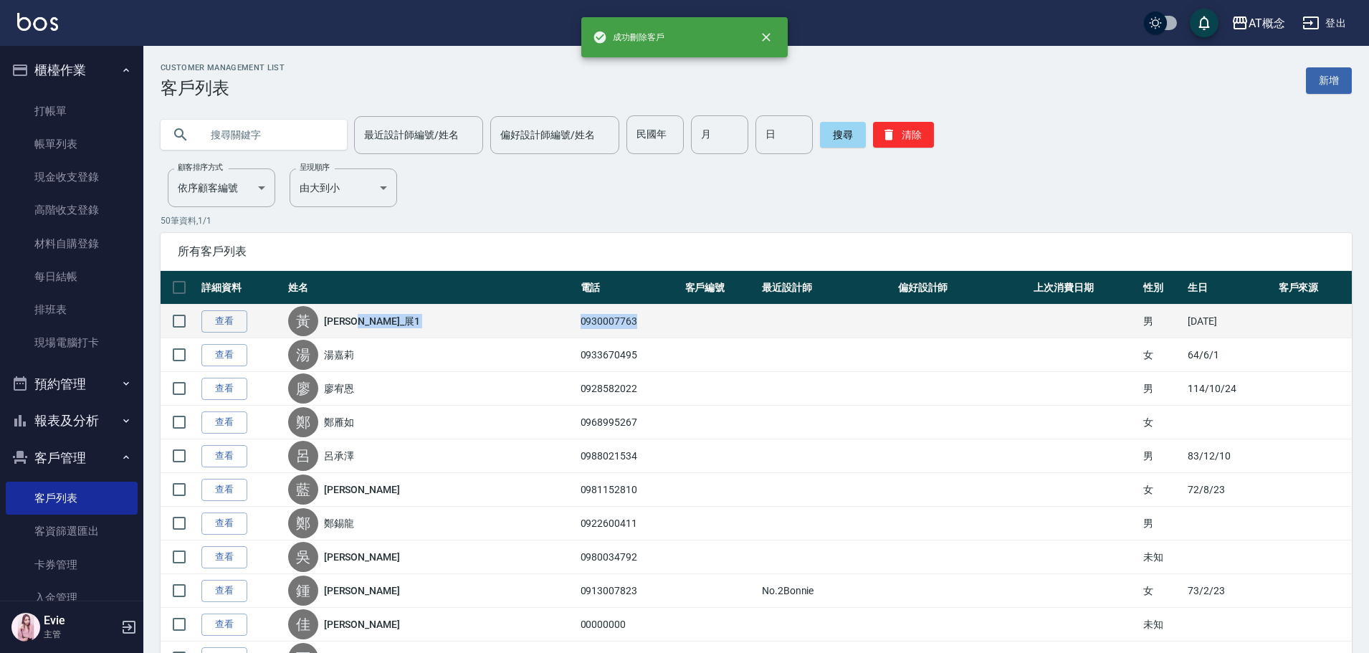
drag, startPoint x: 548, startPoint y: 324, endPoint x: 625, endPoint y: 328, distance: 77.5
click at [626, 329] on tr "查看 [PERSON_NAME]_展1 0930007763 男 [DATE]" at bounding box center [756, 322] width 1191 height 34
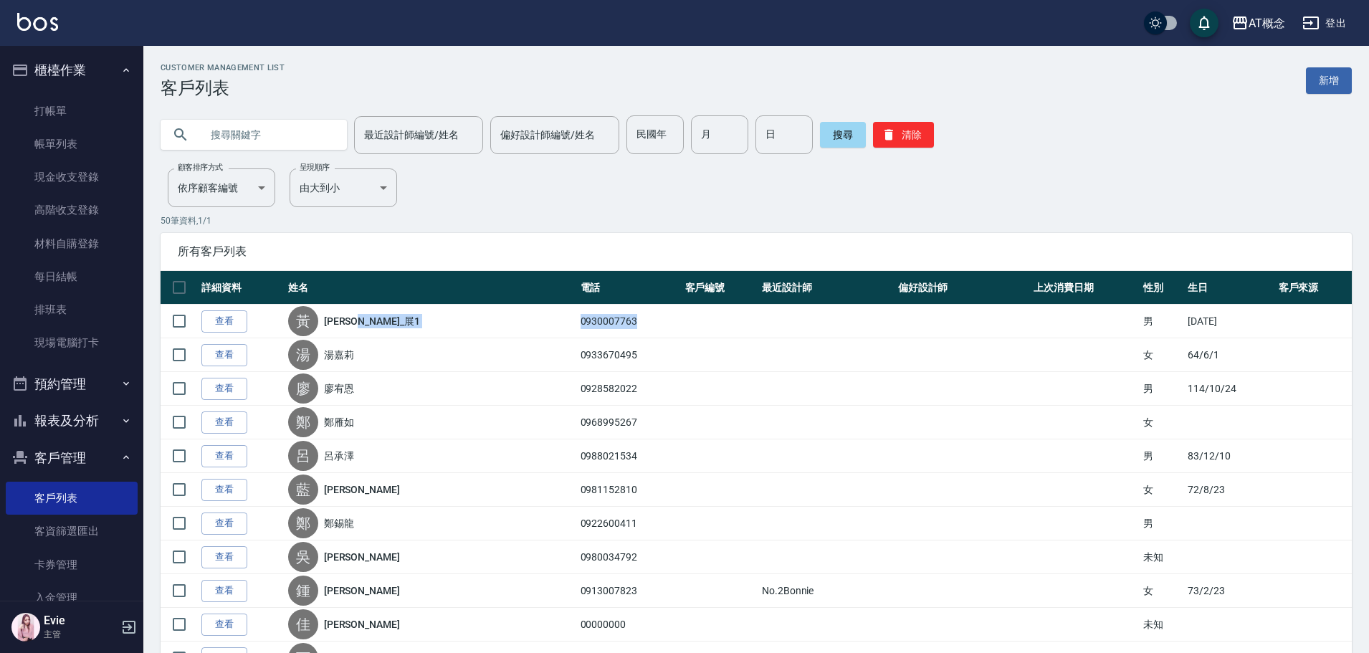
copy tr "[PERSON_NAME]_展1 0930007763"
click at [292, 134] on input "text" at bounding box center [268, 134] width 135 height 39
paste input "0930007763"
drag, startPoint x: 229, startPoint y: 135, endPoint x: 2, endPoint y: 139, distance: 226.5
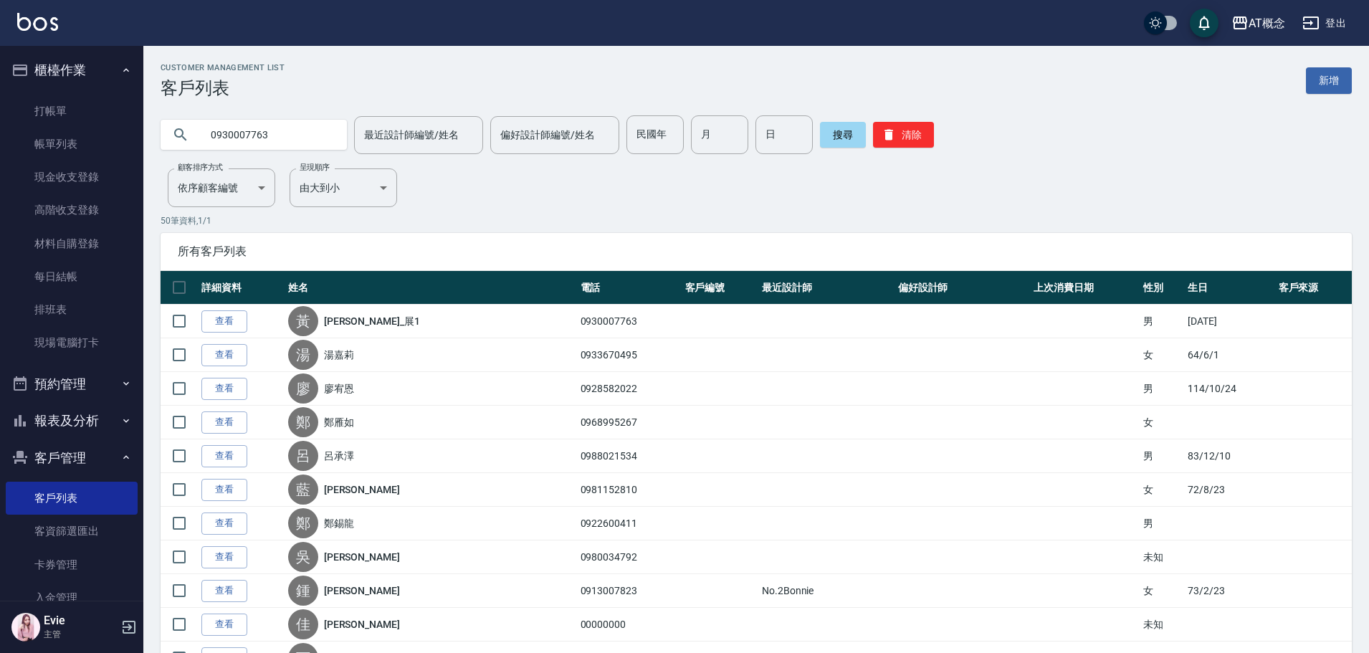
type input "0930007763"
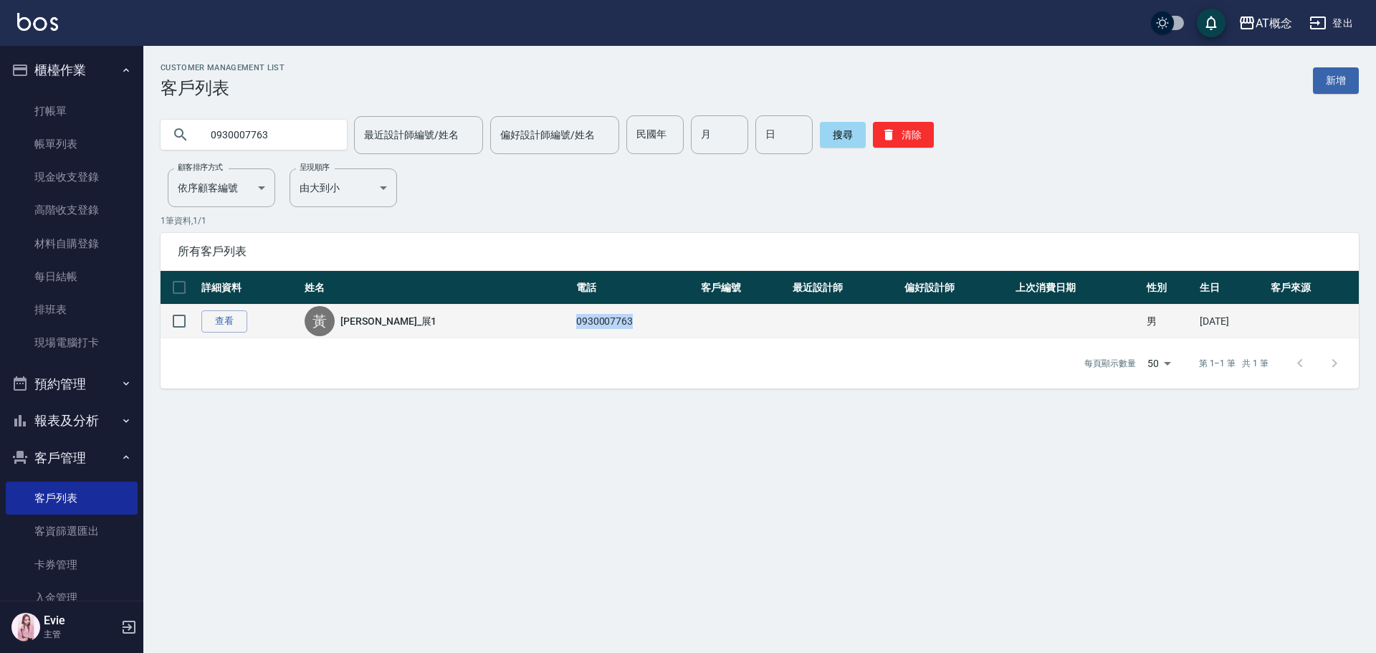
drag, startPoint x: 567, startPoint y: 321, endPoint x: 508, endPoint y: 326, distance: 59.0
click at [573, 326] on td "0930007763" at bounding box center [635, 322] width 125 height 34
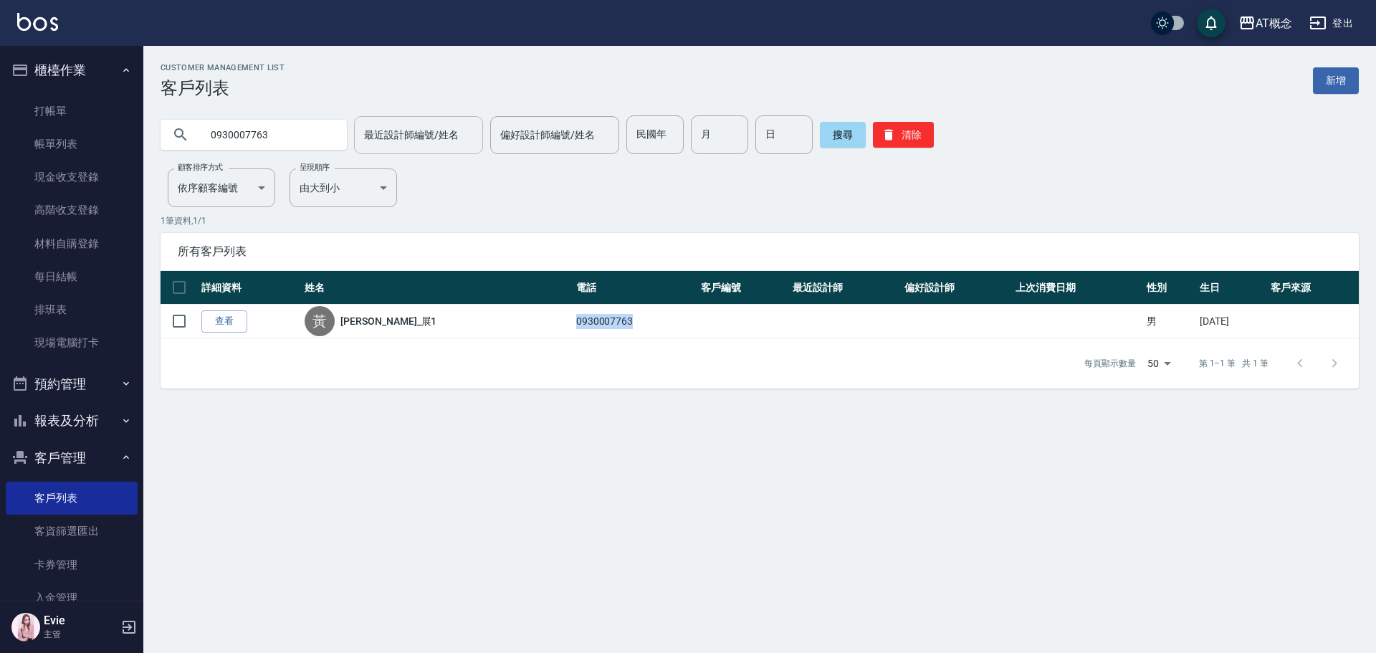
copy td "0930007763"
drag, startPoint x: 279, startPoint y: 138, endPoint x: 106, endPoint y: 140, distance: 172.7
click at [105, 138] on div "AT概念 登出 櫃檯作業 打帳單 帳單列表 現金收支登錄 高階收支登錄 材料自購登錄 每日結帳 排班表 現場電腦打卡 預約管理 預約管理 單日預約紀錄 單週預…" at bounding box center [688, 326] width 1376 height 653
drag, startPoint x: 279, startPoint y: 138, endPoint x: 65, endPoint y: 130, distance: 214.5
click at [0, 134] on div "AT概念 登出 櫃檯作業 打帳單 帳單列表 現金收支登錄 高階收支登錄 材料自購登錄 每日結帳 排班表 現場電腦打卡 預約管理 預約管理 單日預約紀錄 單週預…" at bounding box center [688, 326] width 1376 height 653
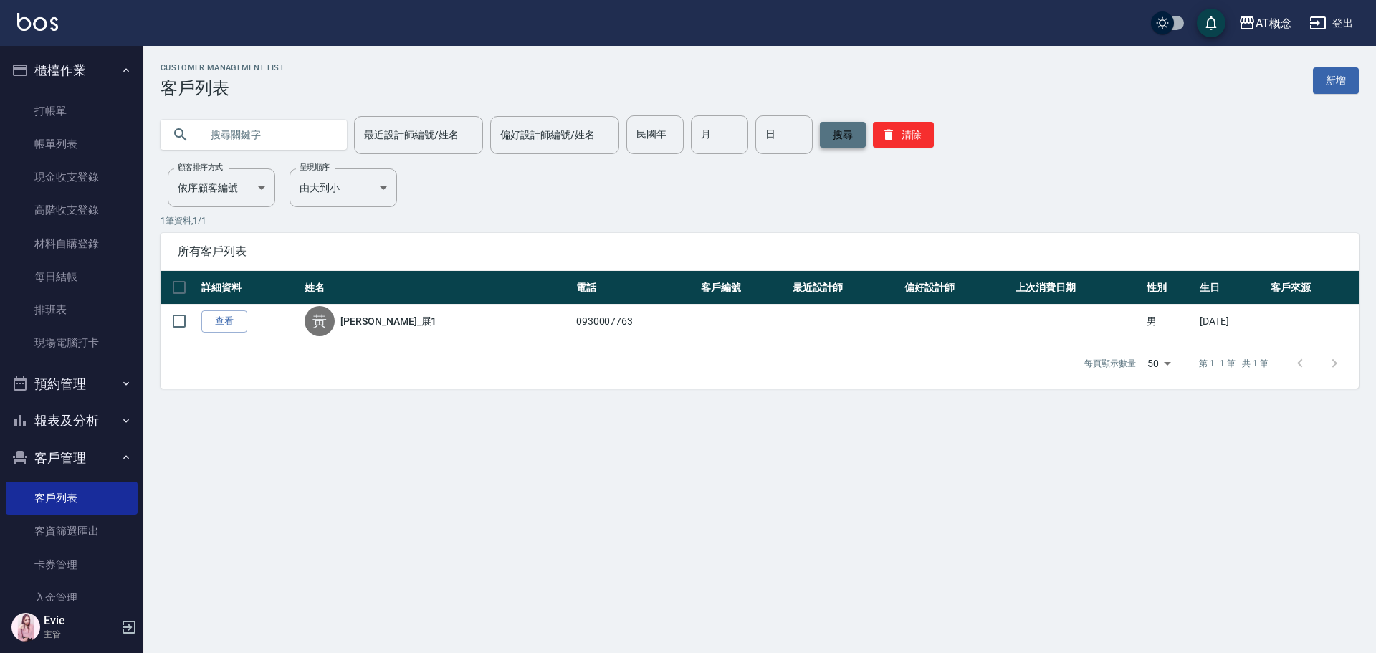
click at [838, 135] on button "搜尋" at bounding box center [843, 135] width 46 height 26
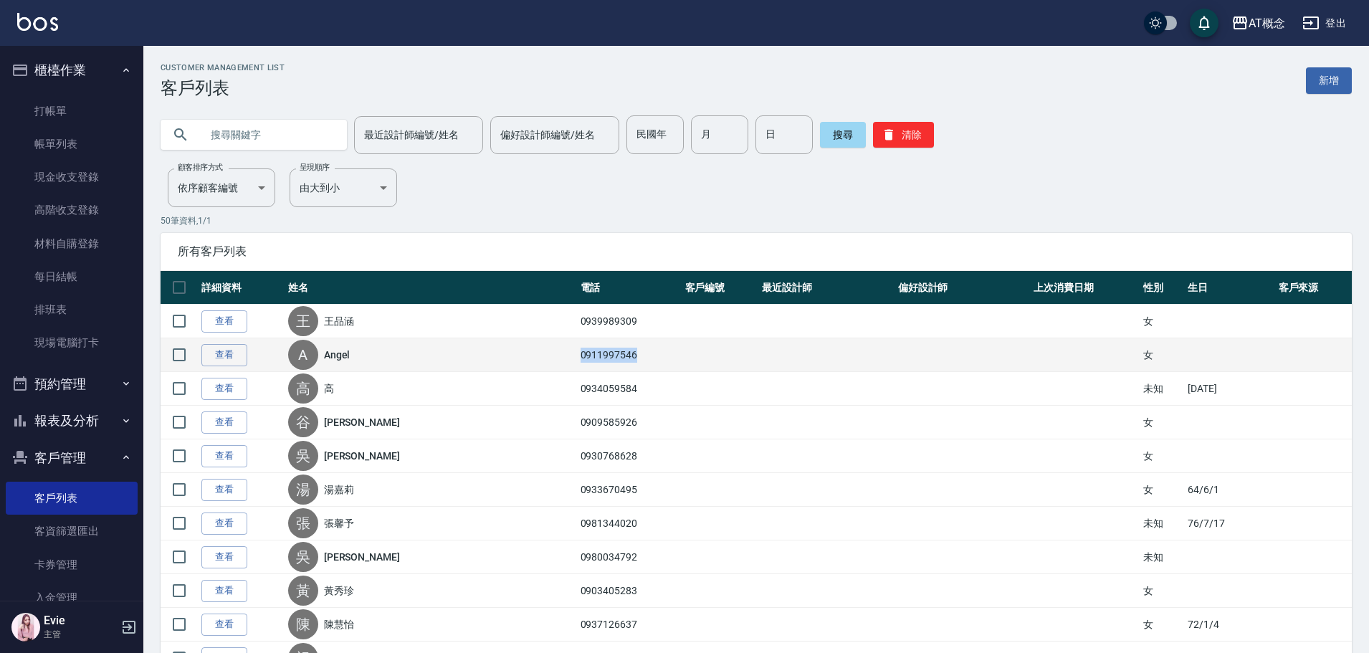
drag, startPoint x: 615, startPoint y: 353, endPoint x: 539, endPoint y: 355, distance: 76.0
click at [539, 355] on tr "查看 A [PERSON_NAME] 0911997546 女" at bounding box center [756, 355] width 1191 height 34
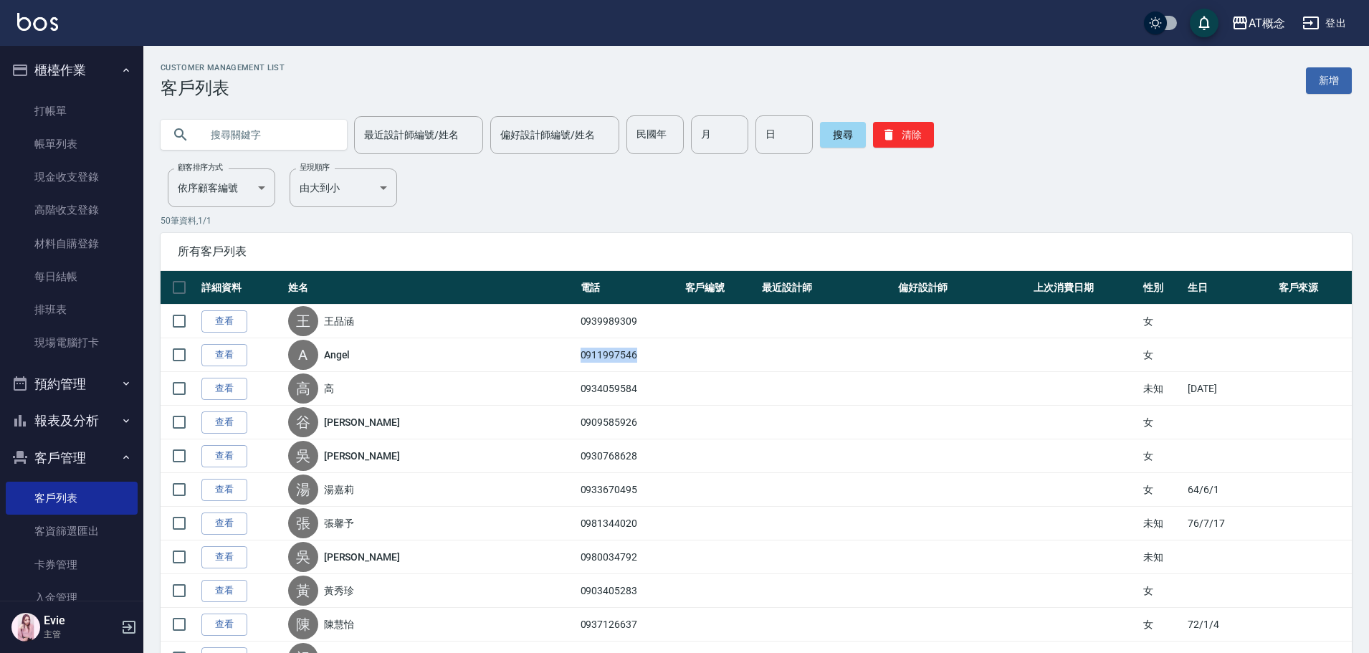
copy tr "0911997546"
click at [301, 133] on input "text" at bounding box center [268, 134] width 135 height 39
paste input "0911997546"
click at [839, 134] on button "搜尋" at bounding box center [843, 135] width 46 height 26
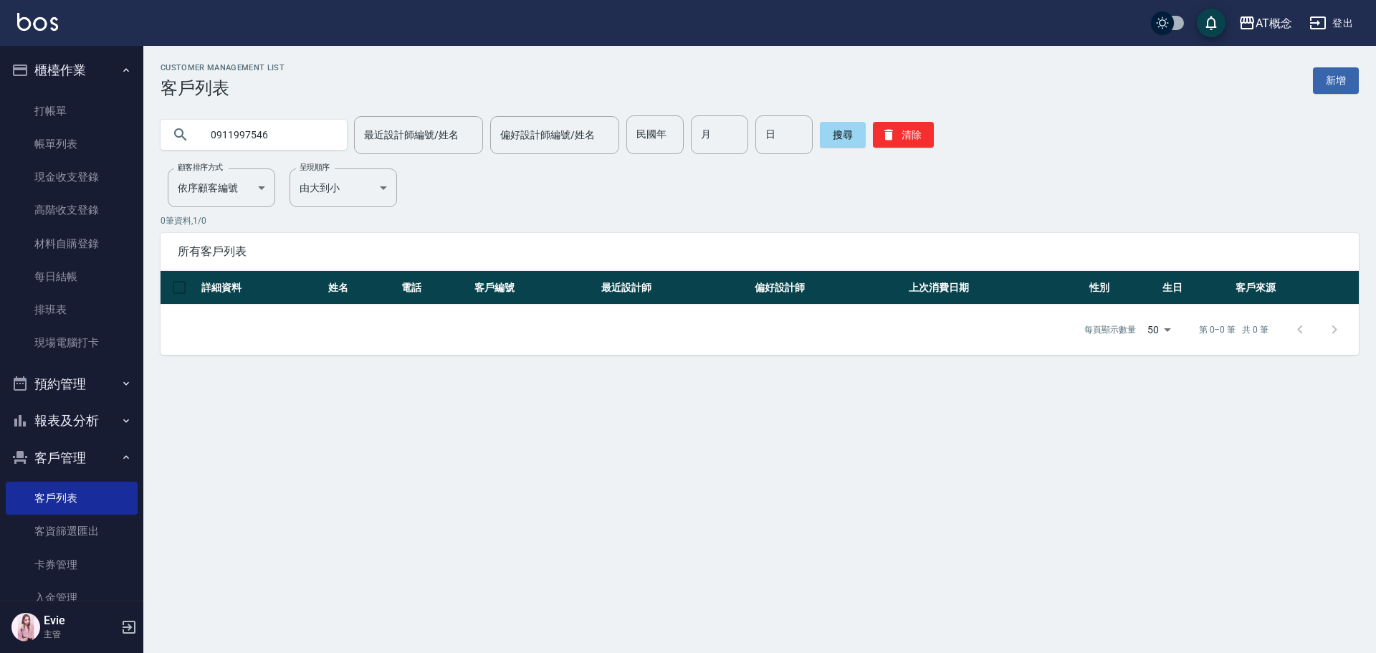
click at [231, 134] on input "0911997546" at bounding box center [268, 134] width 135 height 39
type input "0911997546"
click at [839, 136] on button "搜尋" at bounding box center [843, 135] width 46 height 26
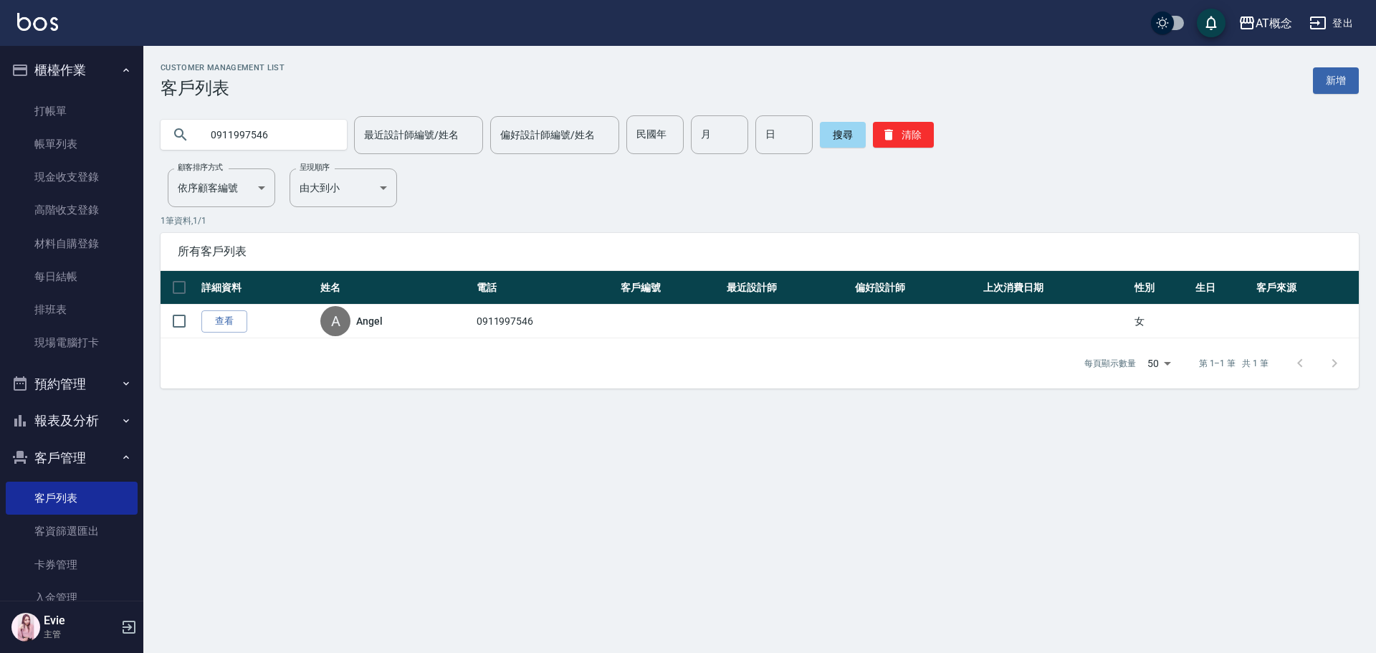
click at [210, 135] on input "0911997546" at bounding box center [268, 134] width 135 height 39
drag, startPoint x: 282, startPoint y: 136, endPoint x: 24, endPoint y: 138, distance: 258.7
click at [22, 139] on div "AT概念 登出 櫃檯作業 打帳單 帳單列表 現金收支登錄 高階收支登錄 材料自購登錄 每日結帳 排班表 現場電腦打卡 預約管理 預約管理 單日預約紀錄 單週預…" at bounding box center [688, 326] width 1376 height 653
click at [846, 135] on button "搜尋" at bounding box center [843, 135] width 46 height 26
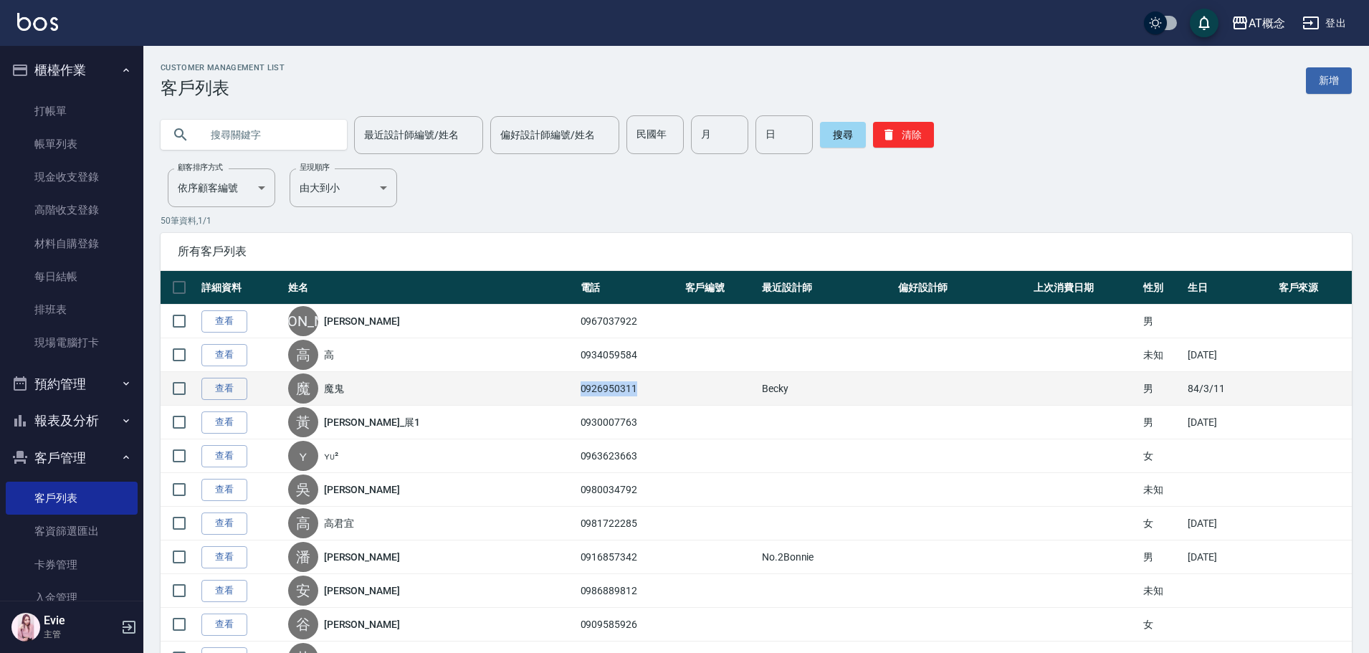
drag, startPoint x: 608, startPoint y: 391, endPoint x: 555, endPoint y: 392, distance: 53.1
click at [577, 392] on td "0926950311" at bounding box center [629, 389] width 105 height 34
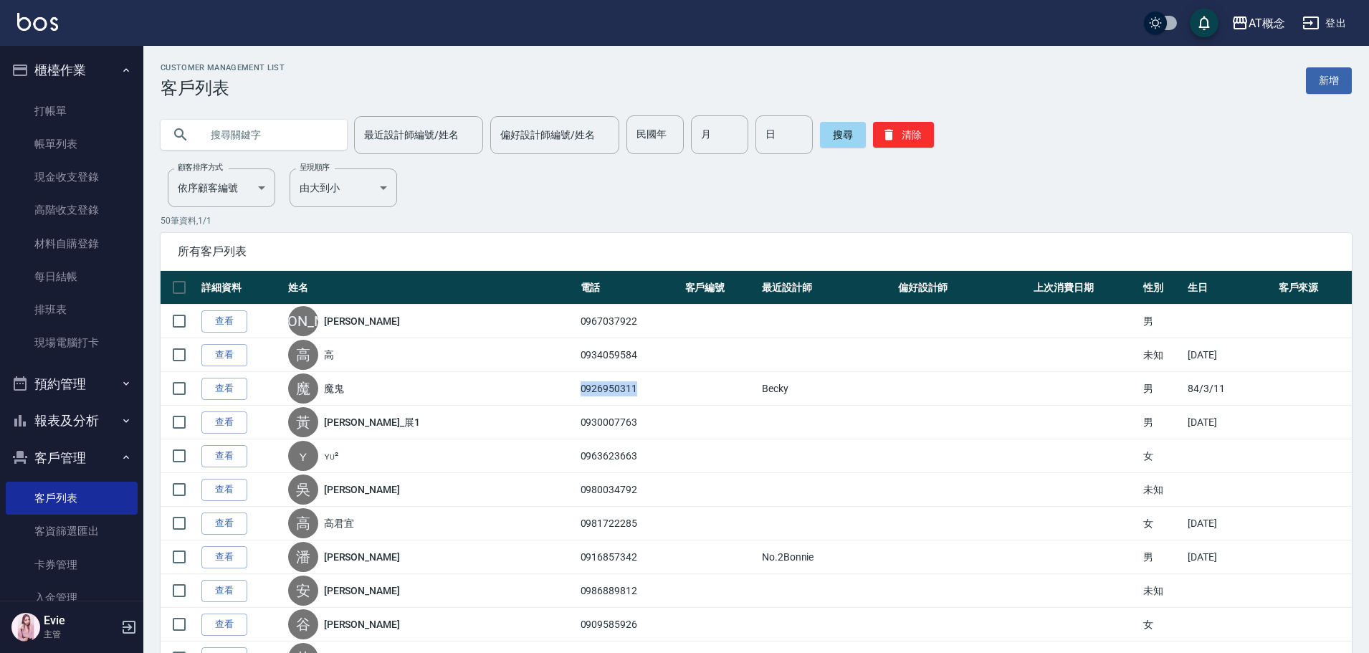
copy td "0926950311"
click at [281, 137] on input "text" at bounding box center [268, 134] width 135 height 39
paste input "0926950311"
type input "0926950311"
click at [839, 128] on button "搜尋" at bounding box center [843, 135] width 46 height 26
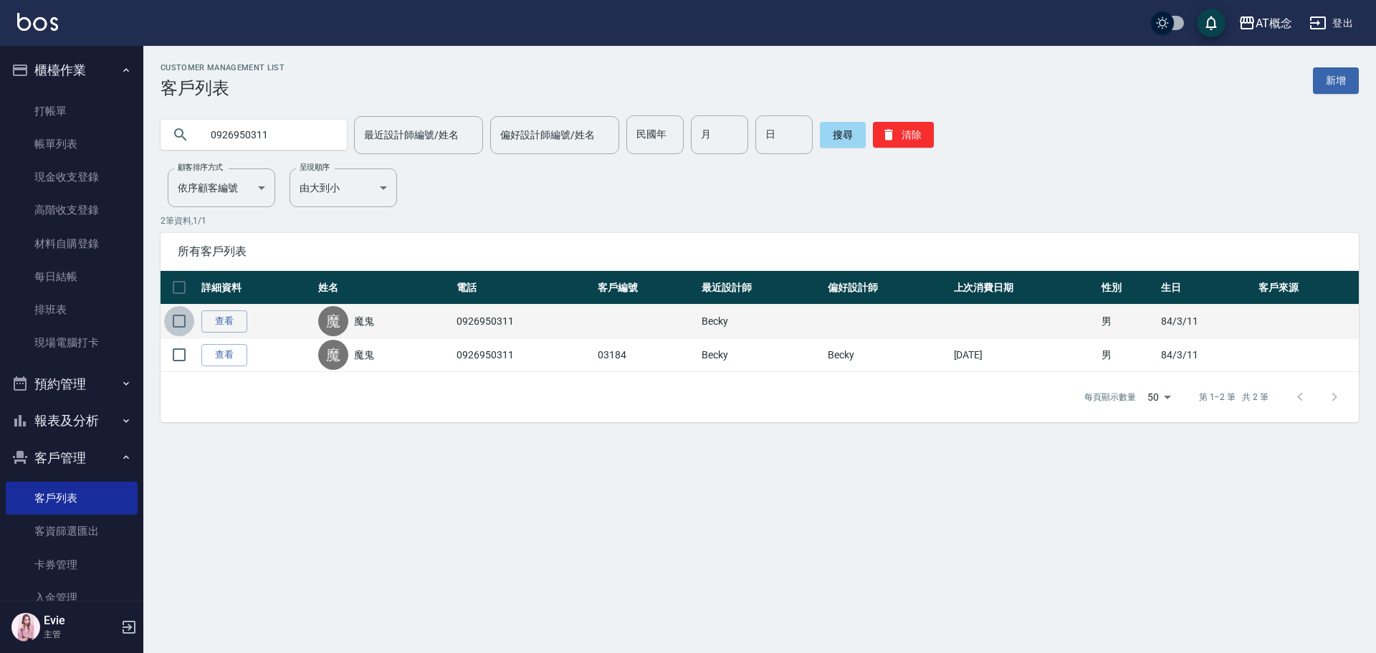
click at [179, 320] on input "checkbox" at bounding box center [179, 321] width 30 height 30
checkbox input "true"
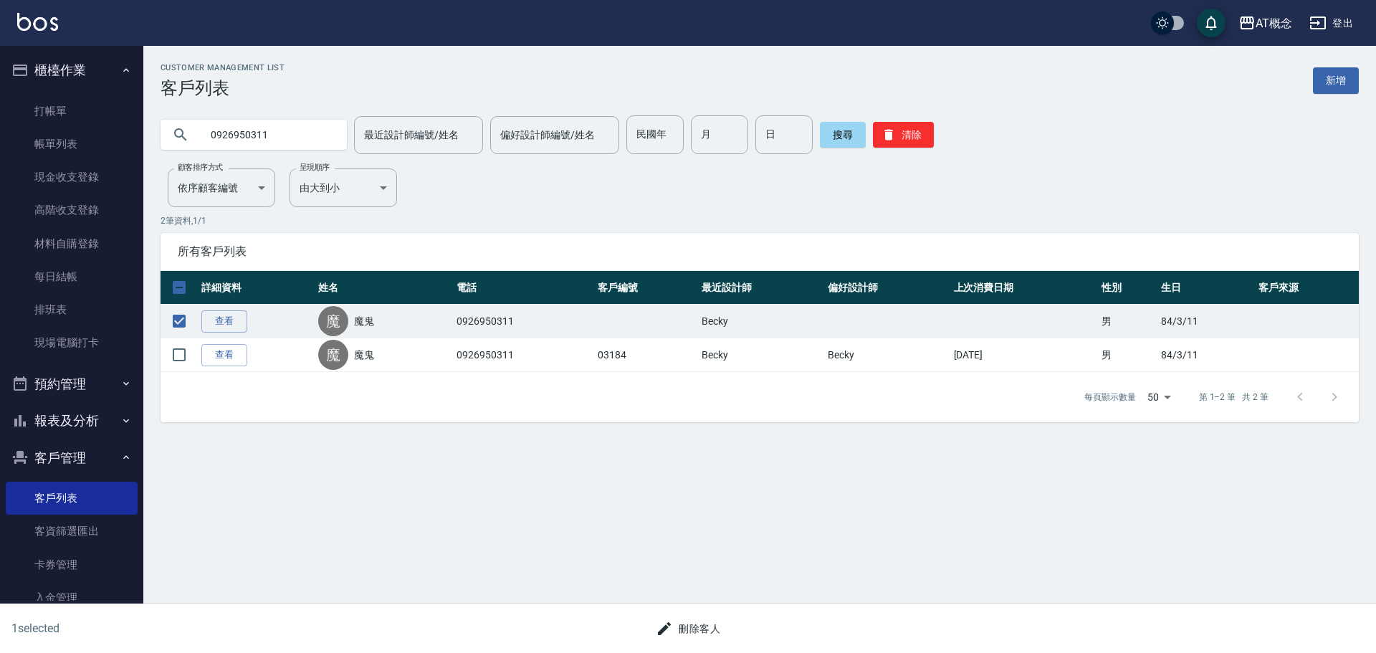
click at [694, 629] on button "刪除客人" at bounding box center [688, 629] width 76 height 27
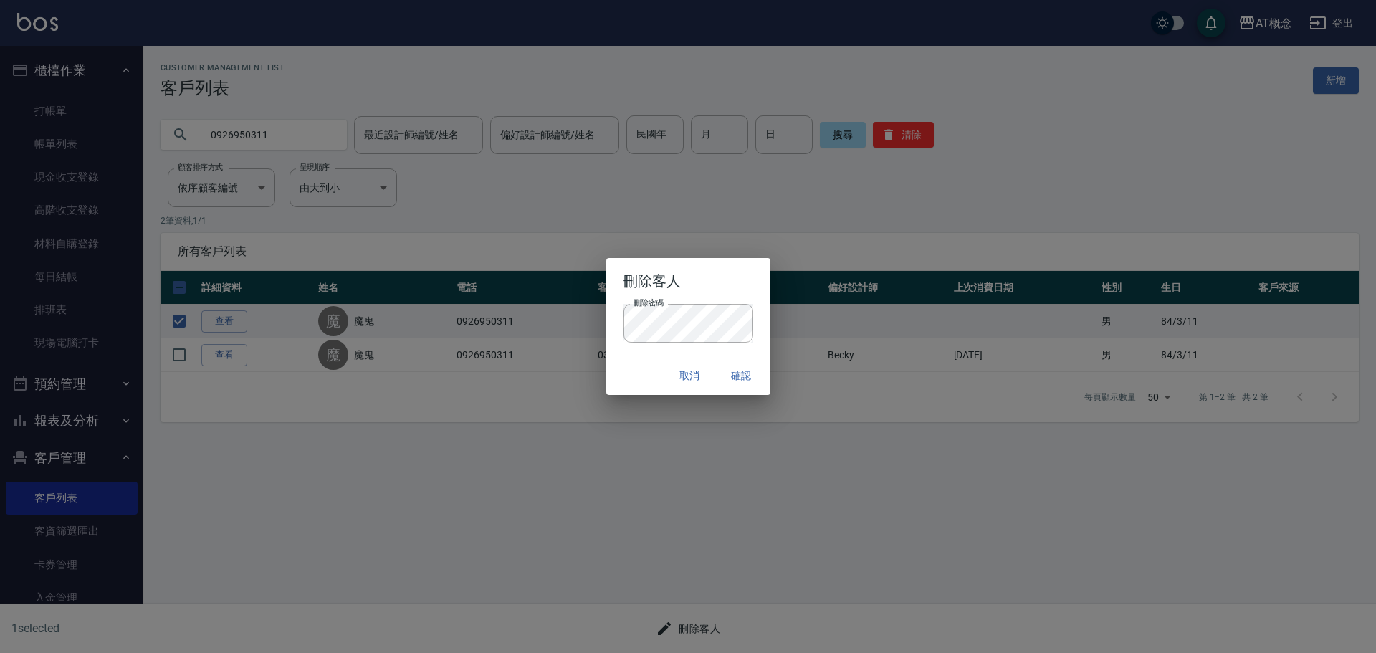
click at [634, 363] on div "取消 確認" at bounding box center [688, 376] width 164 height 38
click at [742, 371] on button "確認" at bounding box center [742, 376] width 46 height 27
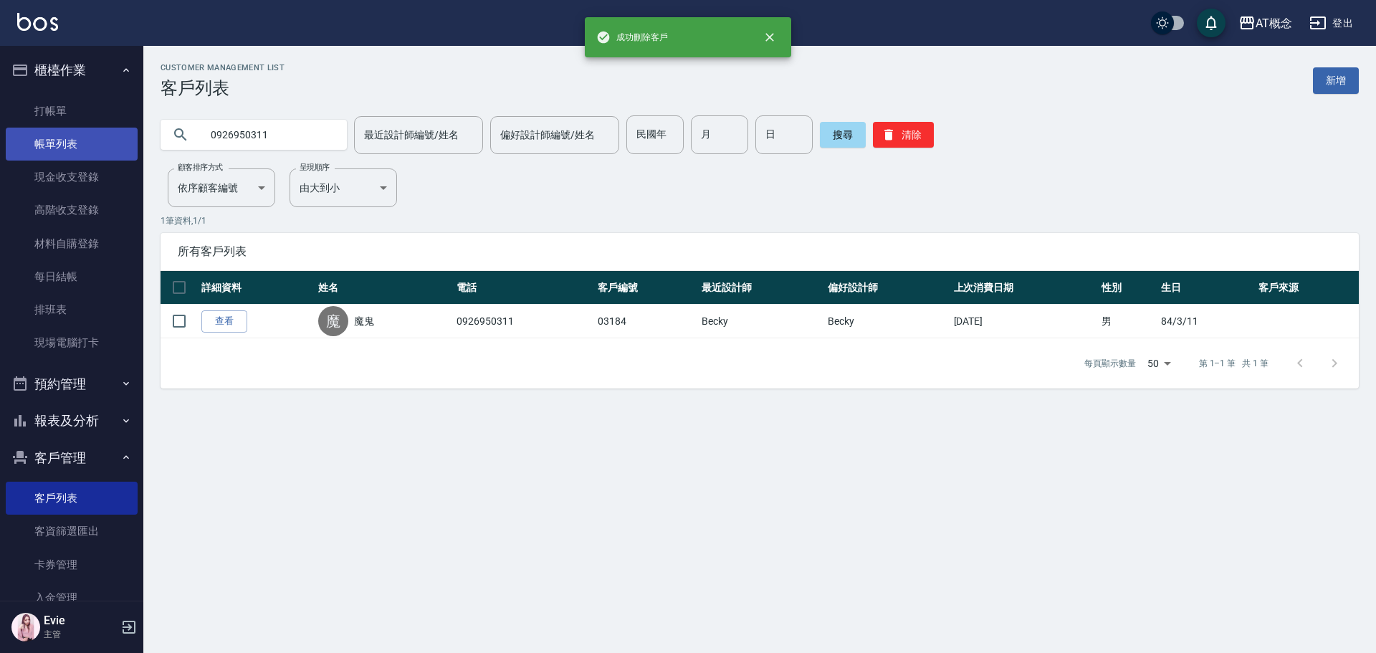
drag, startPoint x: 315, startPoint y: 134, endPoint x: 16, endPoint y: 148, distance: 299.2
click at [6, 140] on div "成功刪除客戶 AT概念 登出 櫃檯作業 打帳單 帳單列表 現金收支登錄 高階收支登錄 材料自購登錄 每日結帳 排班表 現場電腦打卡 預約管理 預約管理 單日…" at bounding box center [688, 326] width 1376 height 653
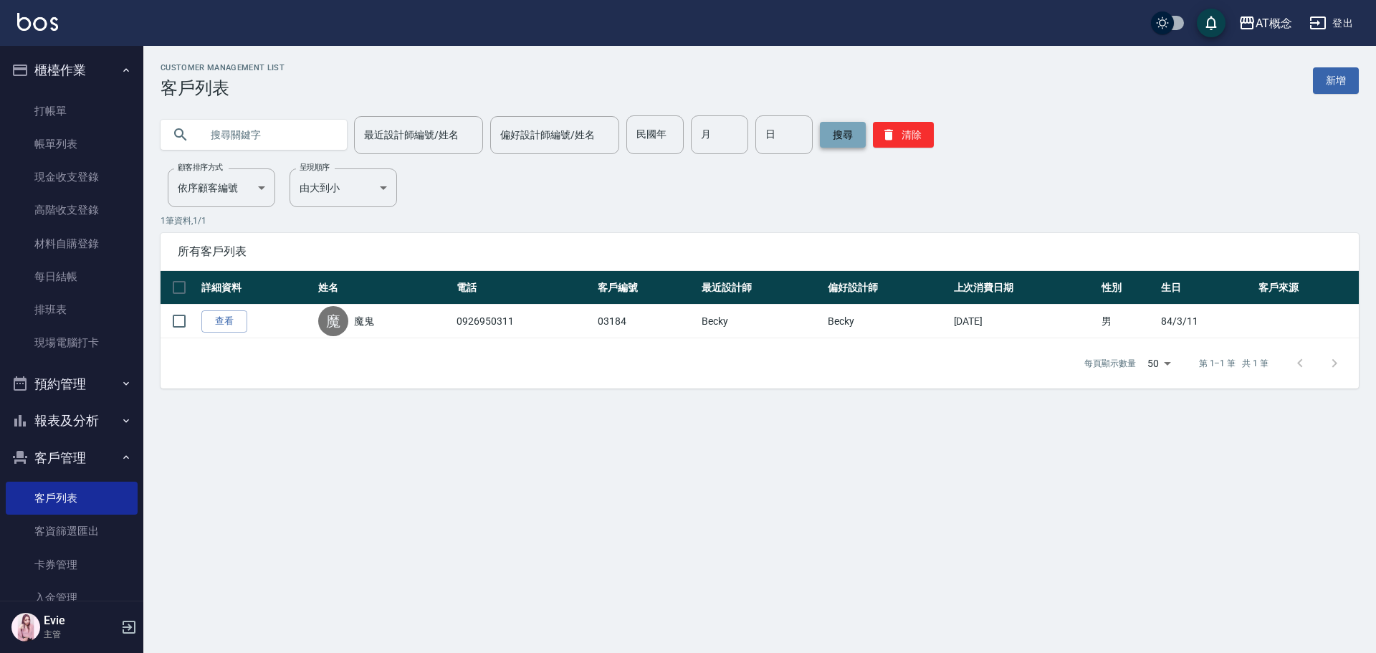
click at [838, 126] on button "搜尋" at bounding box center [843, 135] width 46 height 26
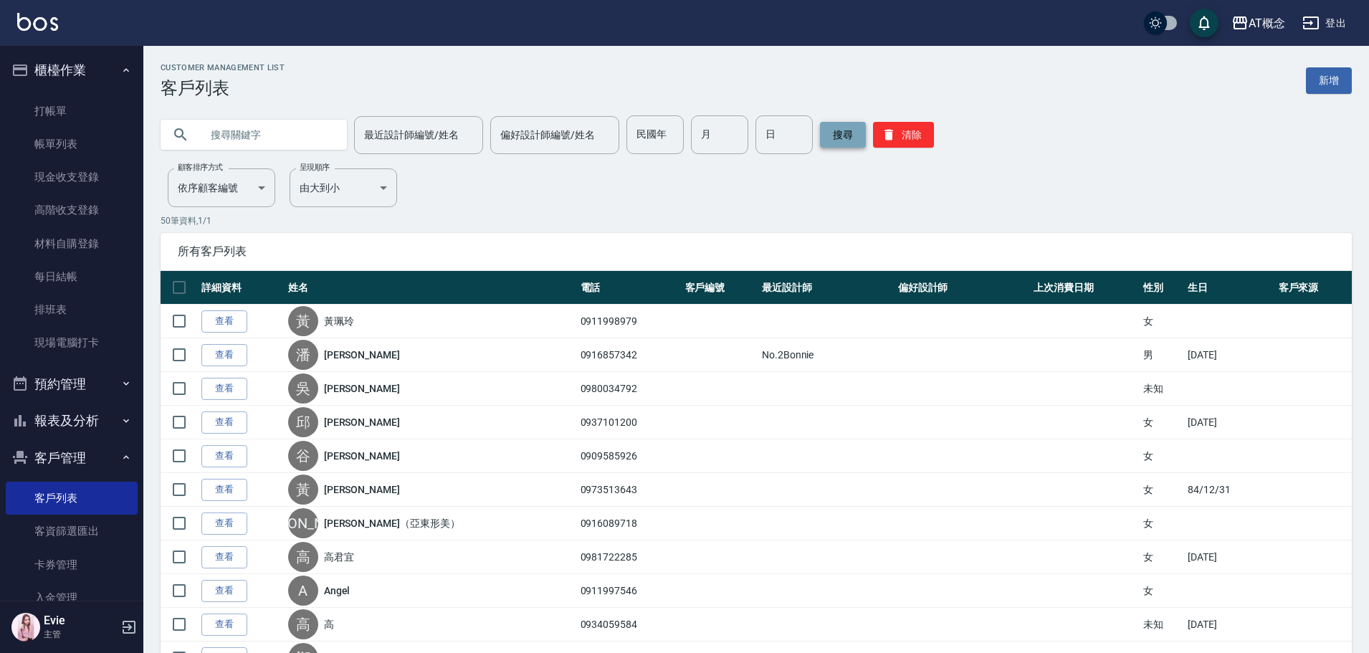
click at [846, 134] on button "搜尋" at bounding box center [843, 135] width 46 height 26
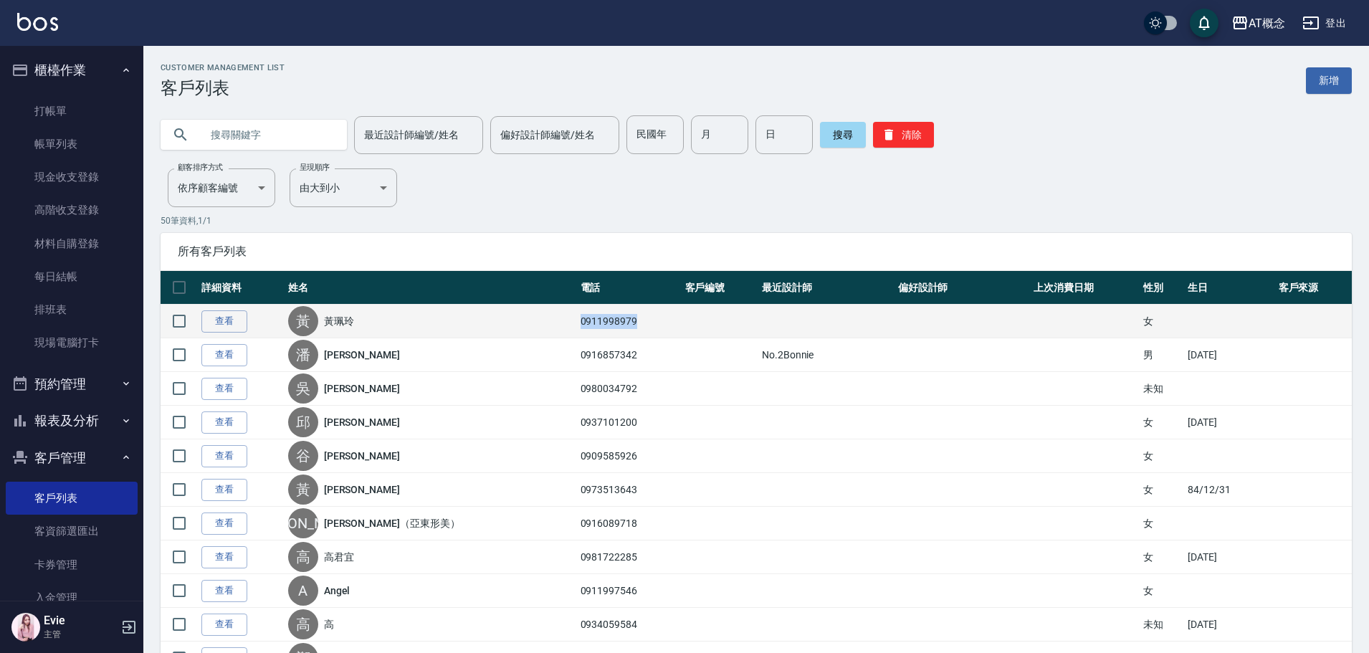
drag, startPoint x: 623, startPoint y: 323, endPoint x: 495, endPoint y: 323, distance: 128.3
click at [495, 323] on tr "查看 [PERSON_NAME] 0911998979 女" at bounding box center [756, 322] width 1191 height 34
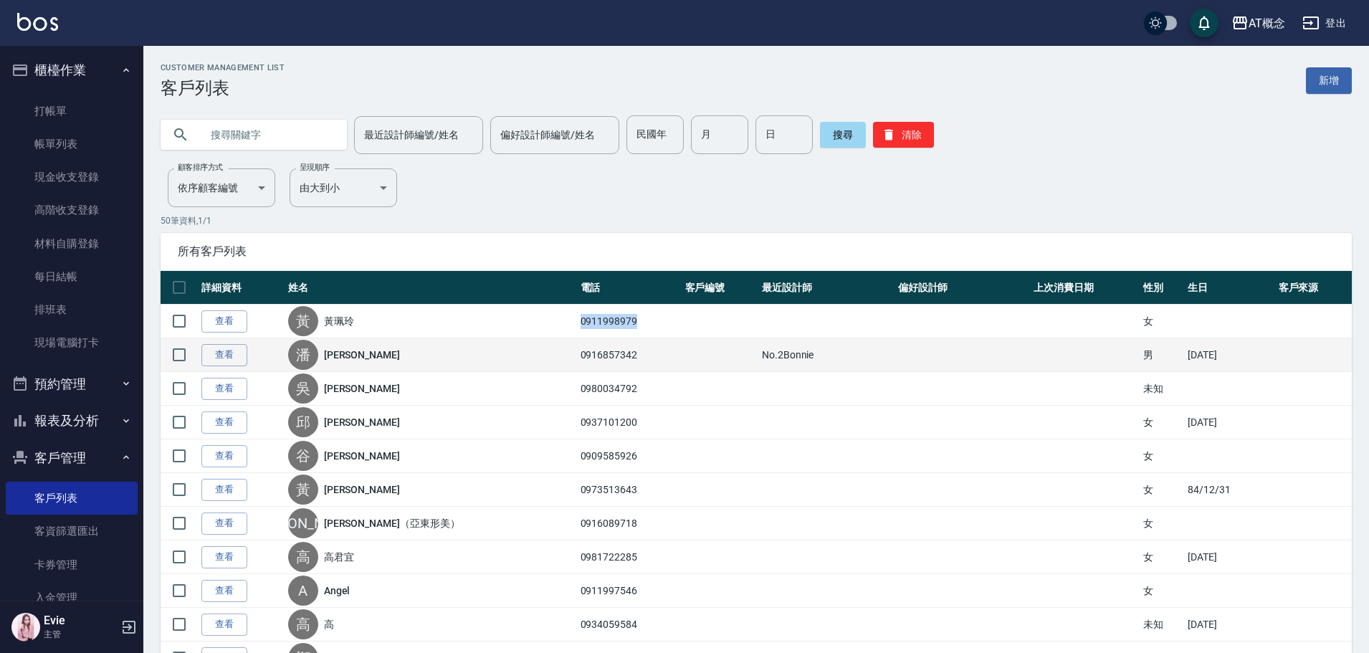
copy tr "[PERSON_NAME]0911998979"
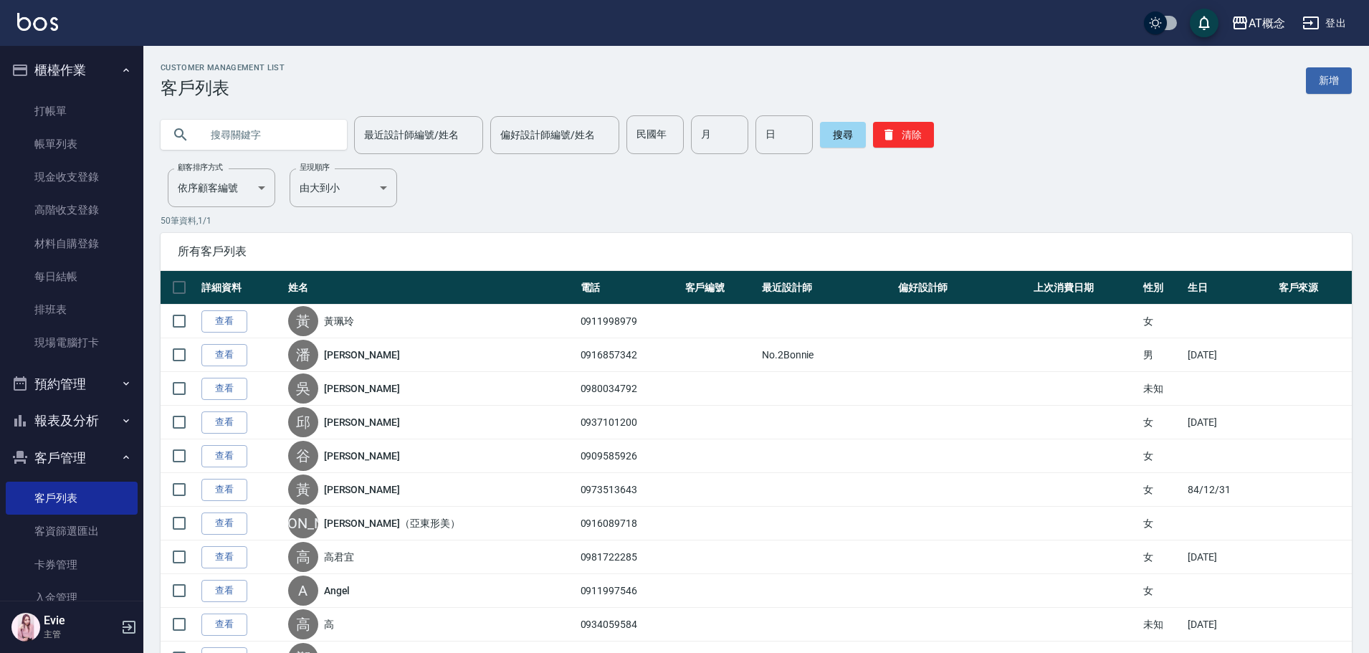
click at [271, 135] on input "text" at bounding box center [268, 134] width 135 height 39
paste input "0911998979"
click at [231, 138] on input "0911998979" at bounding box center [268, 134] width 135 height 39
type input "0911998979"
click at [836, 138] on button "搜尋" at bounding box center [843, 135] width 46 height 26
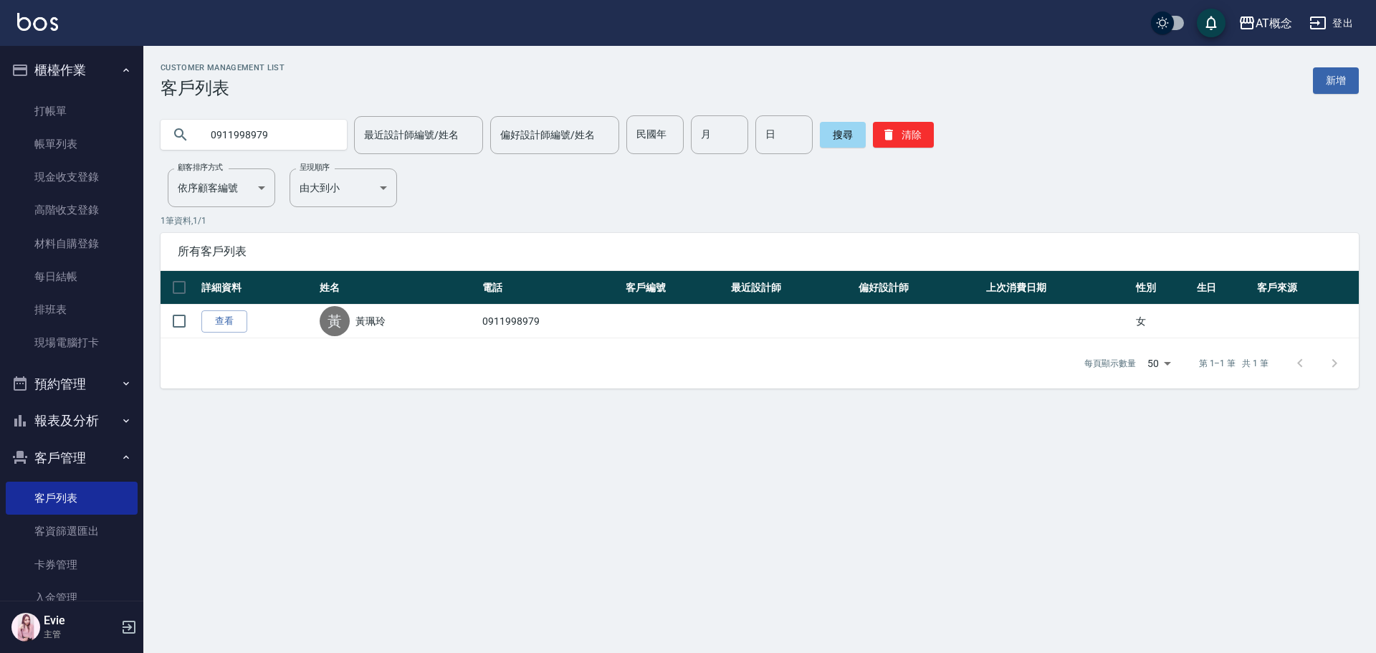
drag, startPoint x: 282, startPoint y: 138, endPoint x: 216, endPoint y: 133, distance: 66.1
click at [102, 135] on div "AT概念 登出 櫃檯作業 打帳單 帳單列表 現金收支登錄 高階收支登錄 材料自購登錄 每日結帳 排班表 現場電腦打卡 預約管理 預約管理 單日預約紀錄 單週預…" at bounding box center [688, 326] width 1376 height 653
click at [835, 131] on button "搜尋" at bounding box center [843, 135] width 46 height 26
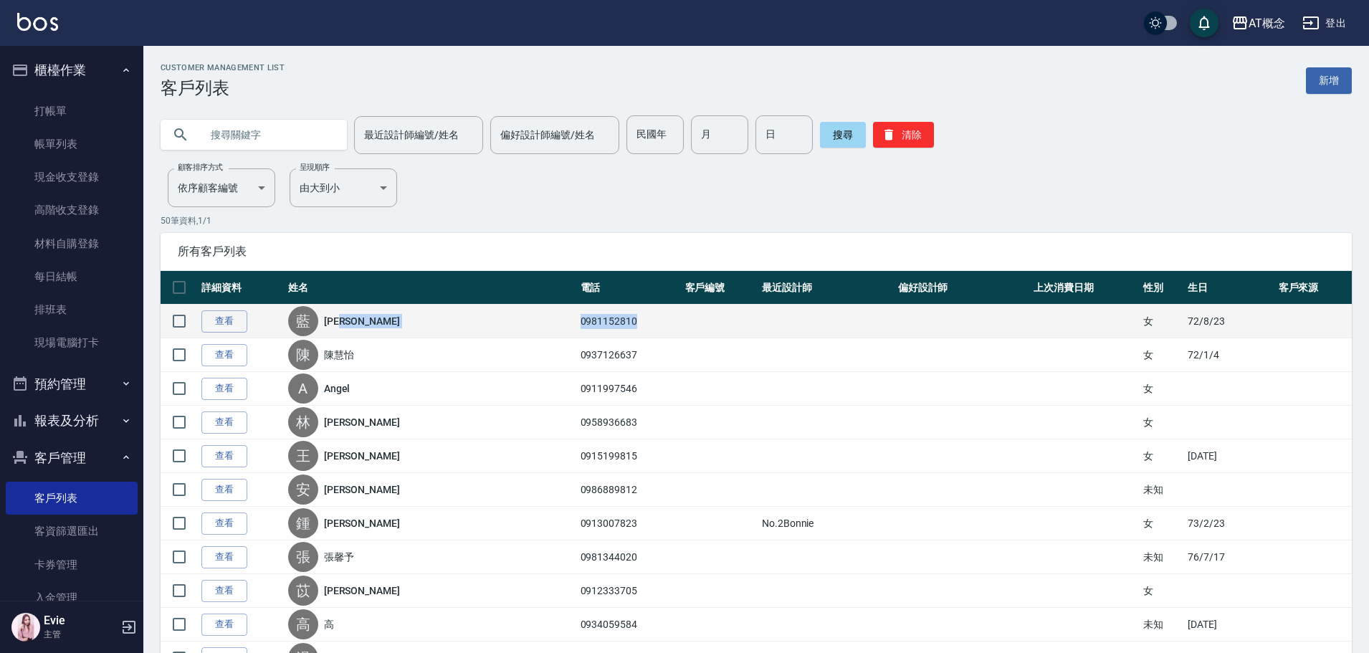
drag, startPoint x: 616, startPoint y: 322, endPoint x: 546, endPoint y: 324, distance: 70.3
click at [546, 324] on tr "查看 藍 [PERSON_NAME] 0981152810 女 [DATE]" at bounding box center [756, 322] width 1191 height 34
copy tr "[PERSON_NAME] 0981152810"
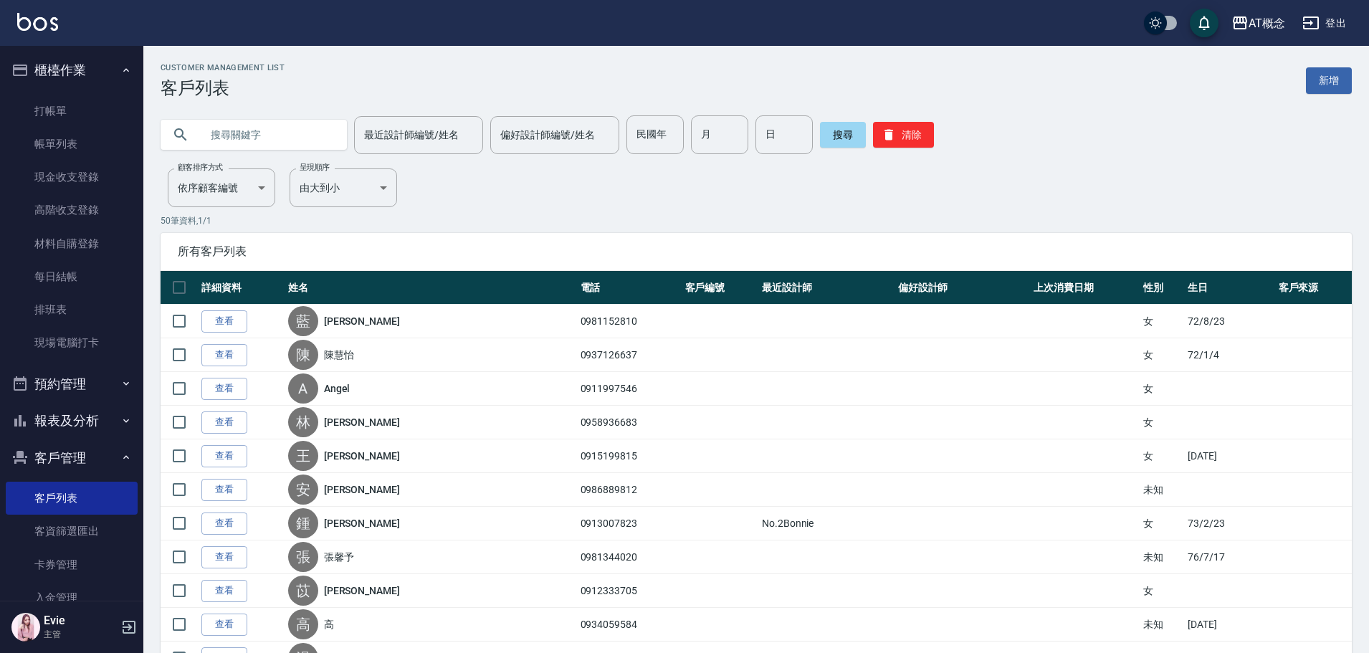
click at [279, 128] on input "text" at bounding box center [268, 134] width 135 height 39
paste input "0981152810"
drag, startPoint x: 232, startPoint y: 135, endPoint x: 176, endPoint y: 133, distance: 55.9
click at [176, 133] on div "0981152810" at bounding box center [254, 135] width 186 height 30
type input "0981152810"
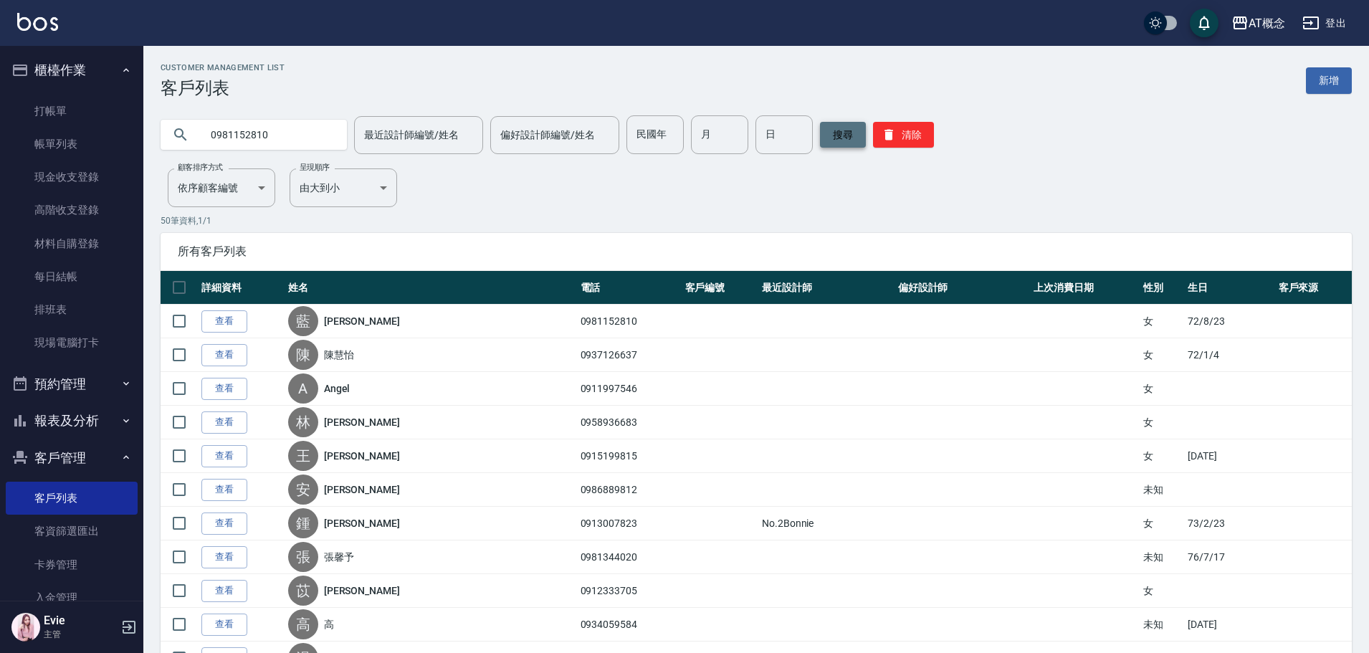
click at [841, 140] on button "搜尋" at bounding box center [843, 135] width 46 height 26
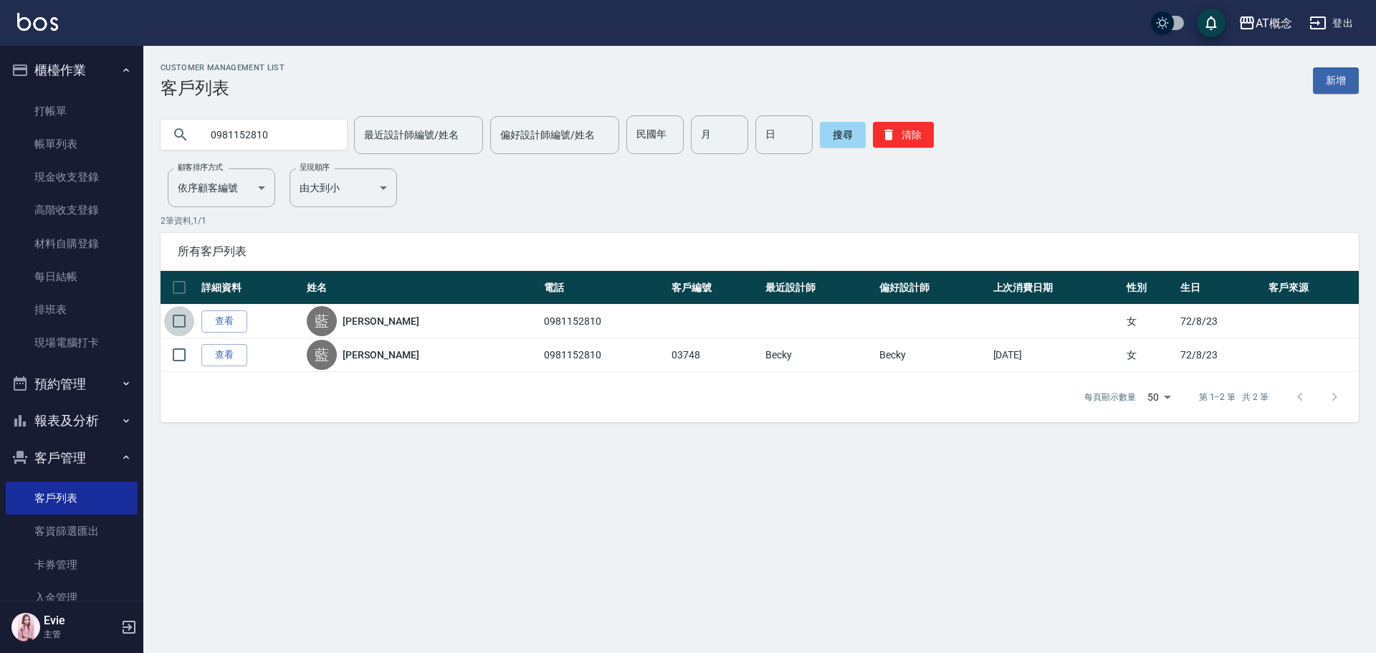
drag, startPoint x: 181, startPoint y: 320, endPoint x: 340, endPoint y: 406, distance: 181.5
click at [181, 320] on input "checkbox" at bounding box center [179, 321] width 30 height 30
checkbox input "true"
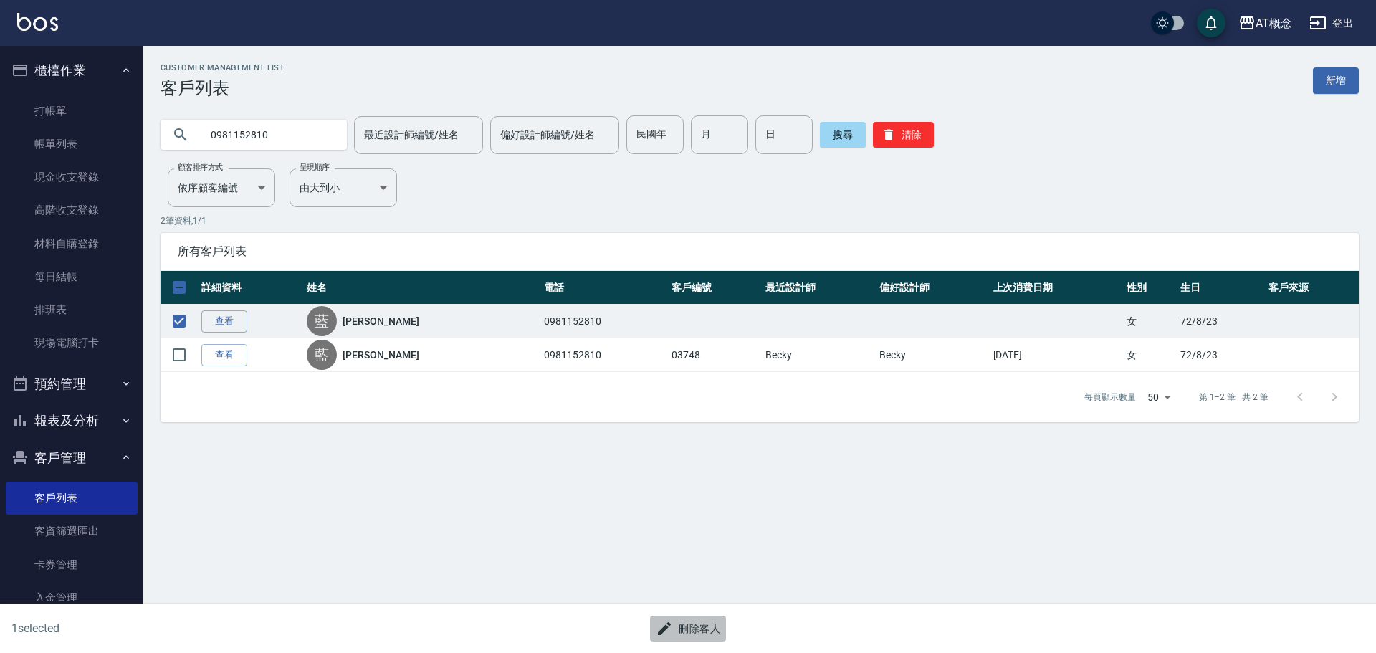
click at [699, 629] on button "刪除客人" at bounding box center [688, 629] width 76 height 27
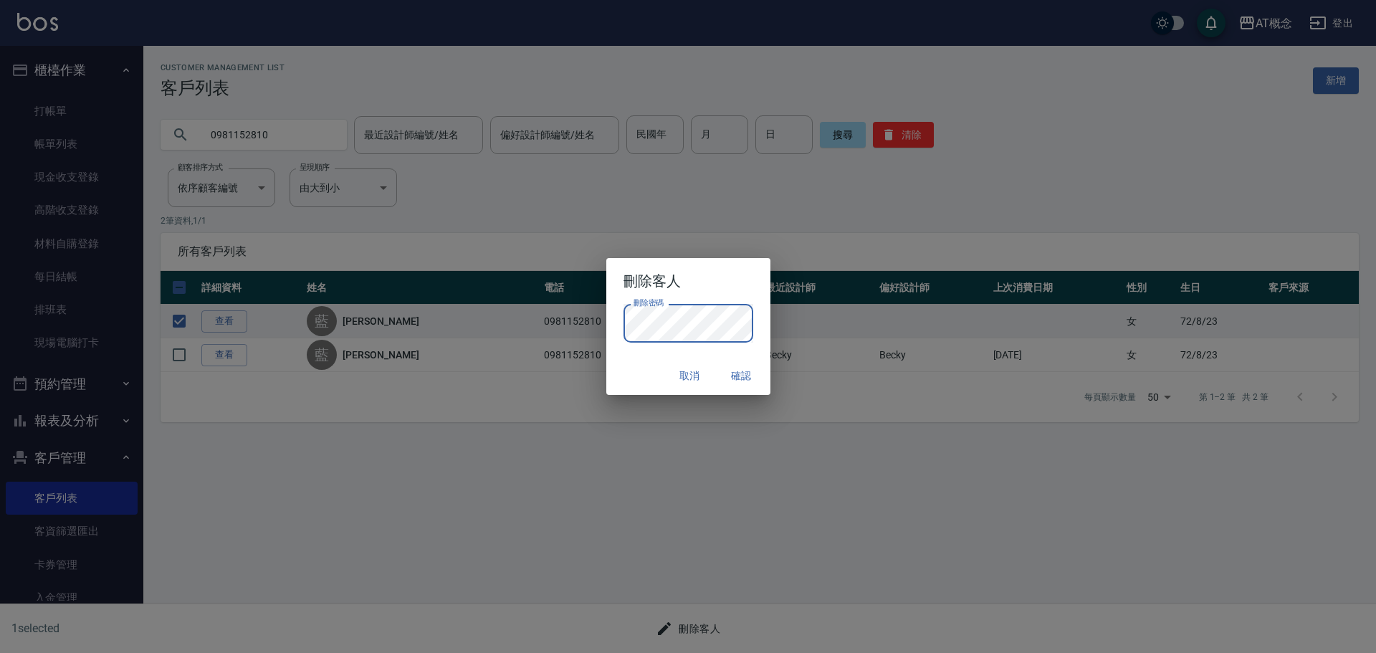
click at [654, 372] on div "取消 確認" at bounding box center [688, 376] width 164 height 38
click at [749, 375] on button "確認" at bounding box center [742, 376] width 46 height 27
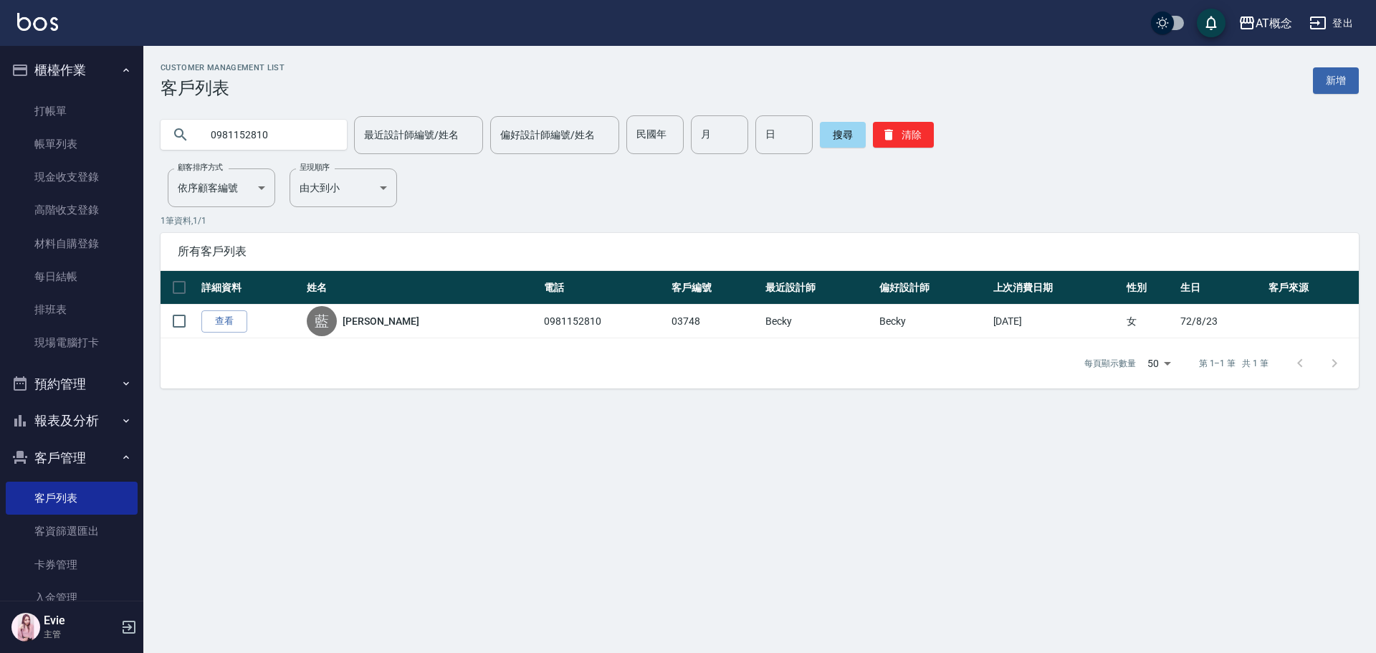
drag, startPoint x: 279, startPoint y: 133, endPoint x: 168, endPoint y: 136, distance: 110.4
click at [168, 136] on div "0981152810" at bounding box center [254, 135] width 186 height 30
click at [849, 133] on button "搜尋" at bounding box center [843, 135] width 46 height 26
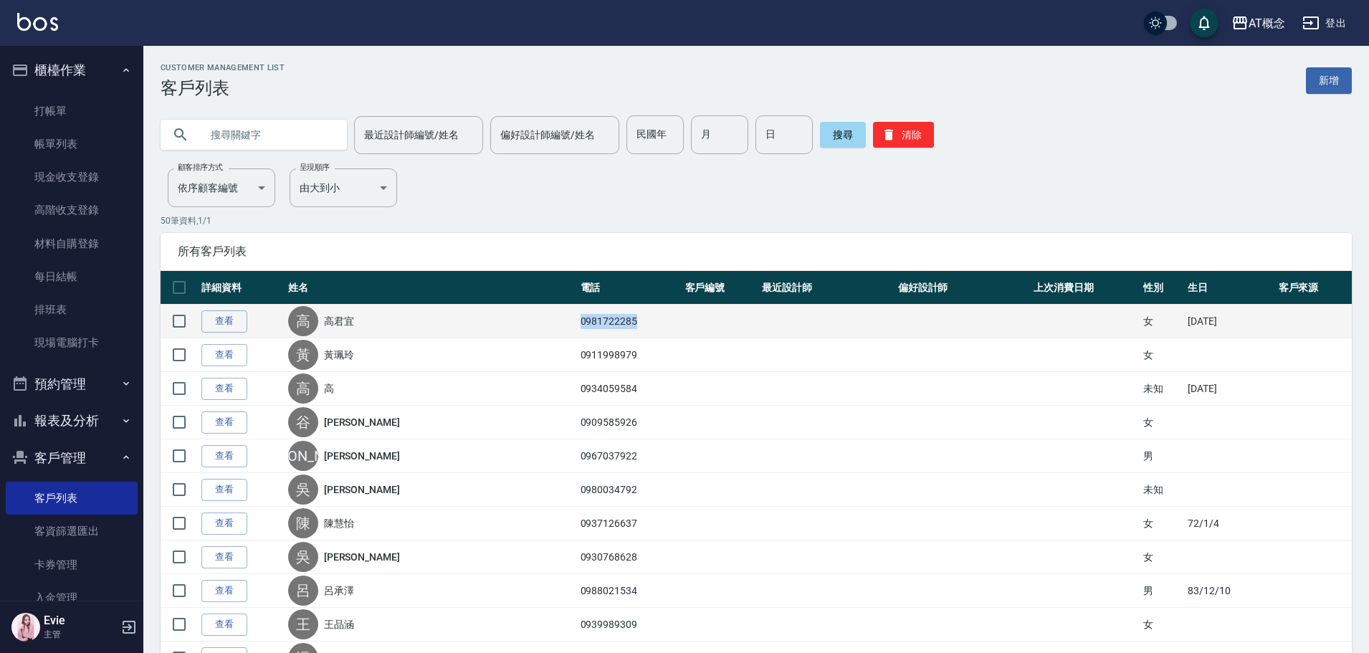
drag, startPoint x: 617, startPoint y: 320, endPoint x: 526, endPoint y: 325, distance: 91.1
click at [526, 325] on tr "查看 高 高君宜 0981722285 女 [DATE]" at bounding box center [756, 322] width 1191 height 34
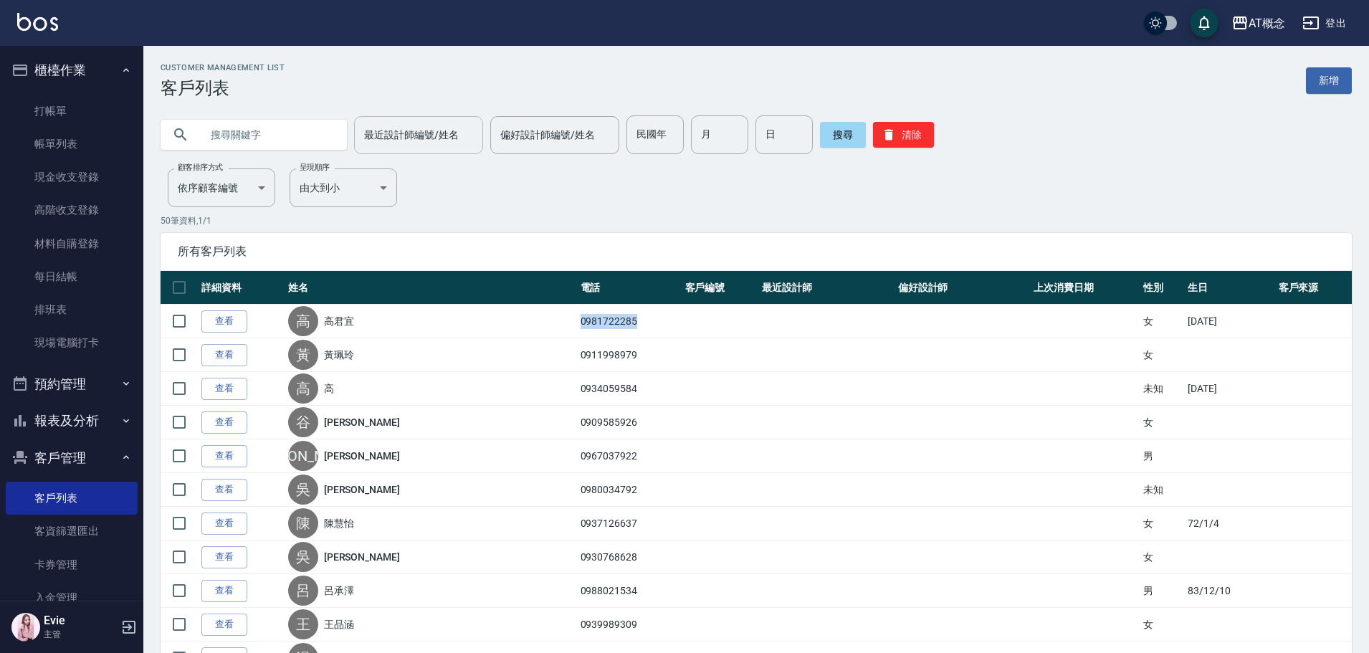
copy tr "高君宜 0981722285"
click at [283, 136] on input "text" at bounding box center [268, 134] width 135 height 39
paste input "0981722285"
drag, startPoint x: 231, startPoint y: 134, endPoint x: 135, endPoint y: 143, distance: 96.4
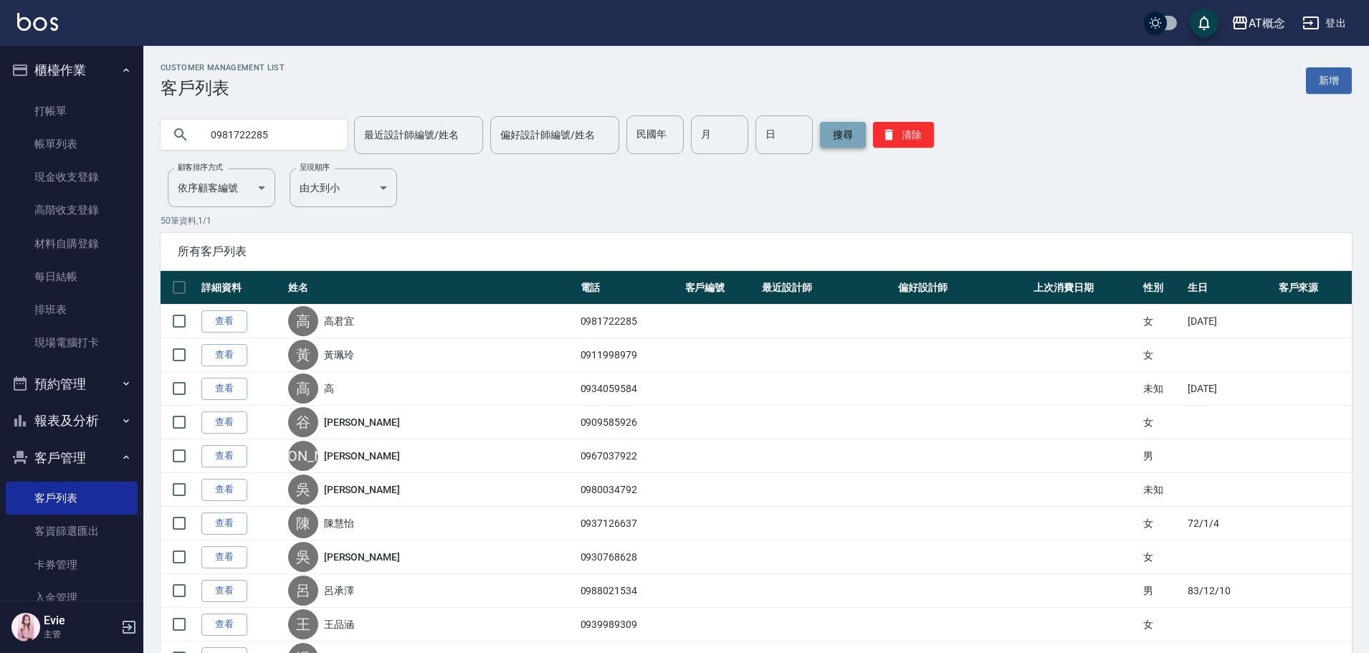
type input "0981722285"
click at [835, 130] on button "搜尋" at bounding box center [843, 135] width 46 height 26
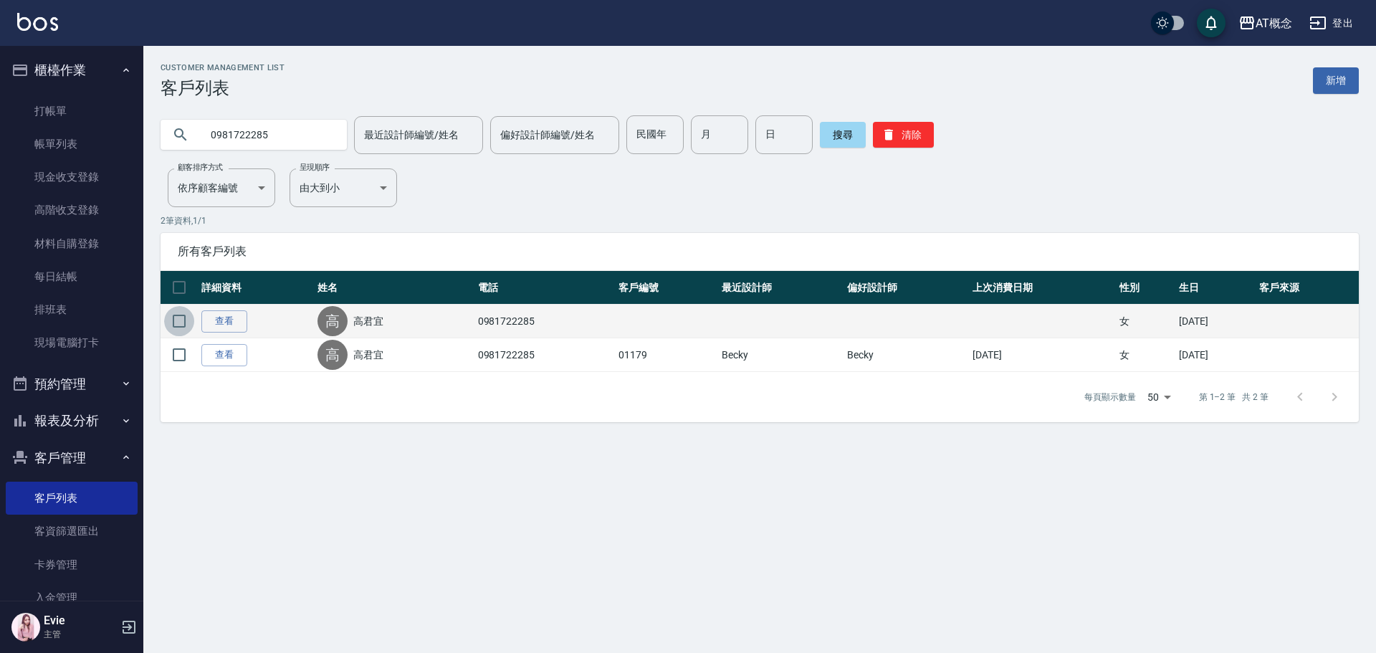
click at [174, 320] on input "checkbox" at bounding box center [179, 321] width 30 height 30
checkbox input "true"
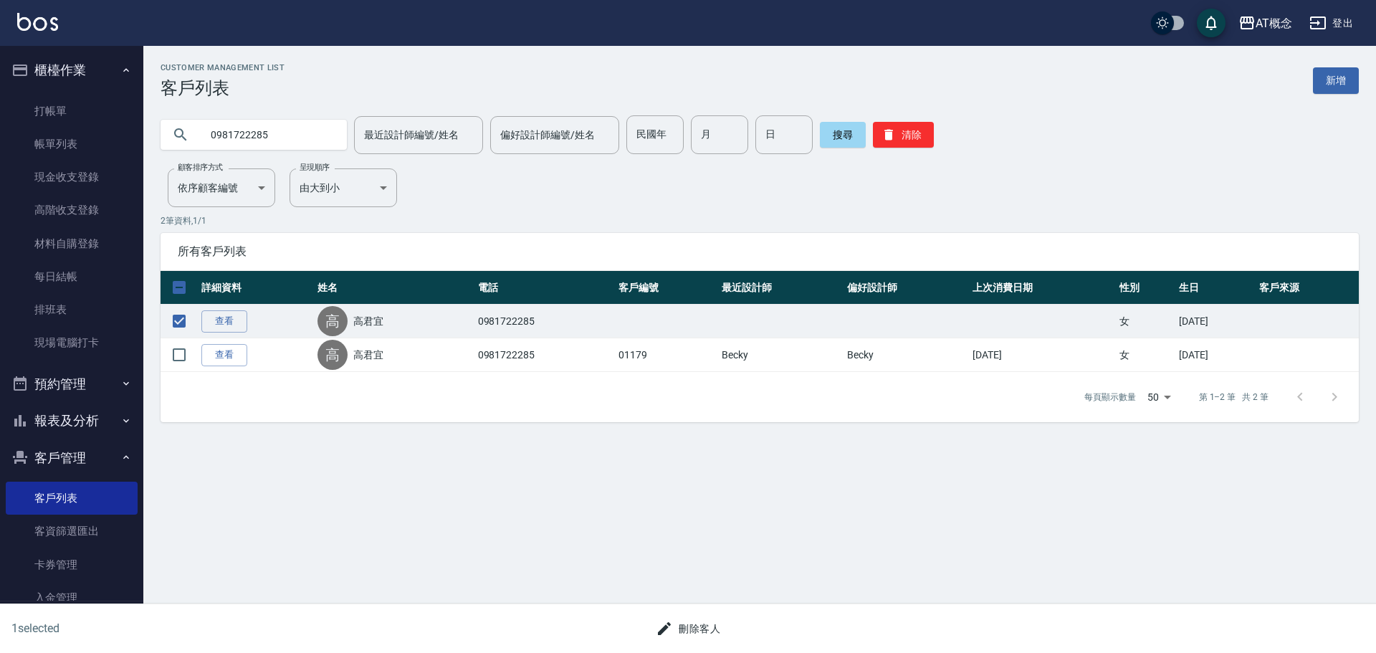
click at [697, 625] on button "刪除客人" at bounding box center [688, 629] width 76 height 27
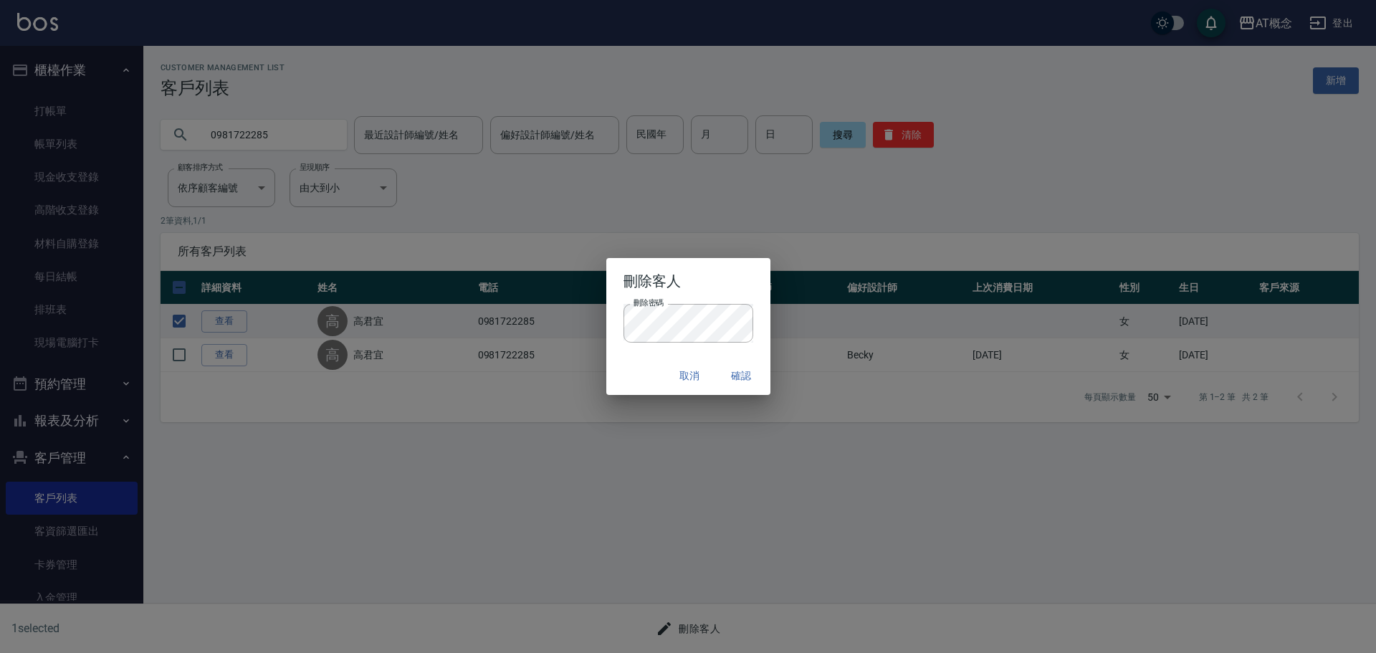
drag, startPoint x: 635, startPoint y: 368, endPoint x: 661, endPoint y: 368, distance: 25.8
click at [635, 368] on div "取消 確認" at bounding box center [688, 376] width 164 height 38
click at [738, 371] on button "確認" at bounding box center [742, 376] width 46 height 27
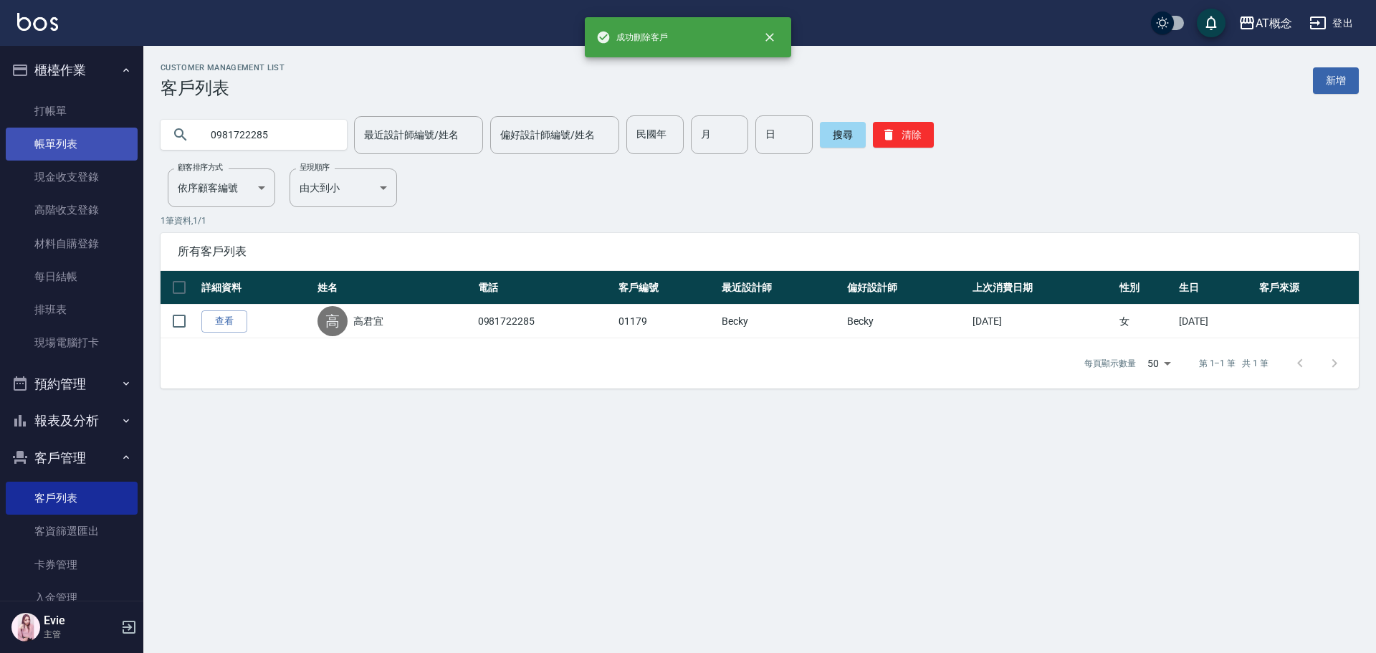
drag, startPoint x: 239, startPoint y: 135, endPoint x: 67, endPoint y: 138, distance: 172.0
click at [67, 138] on div "成功刪除客戶 AT概念 登出 櫃檯作業 打帳單 帳單列表 現金收支登錄 高階收支登錄 材料自購登錄 每日結帳 排班表 現場電腦打卡 預約管理 預約管理 單日…" at bounding box center [688, 326] width 1376 height 653
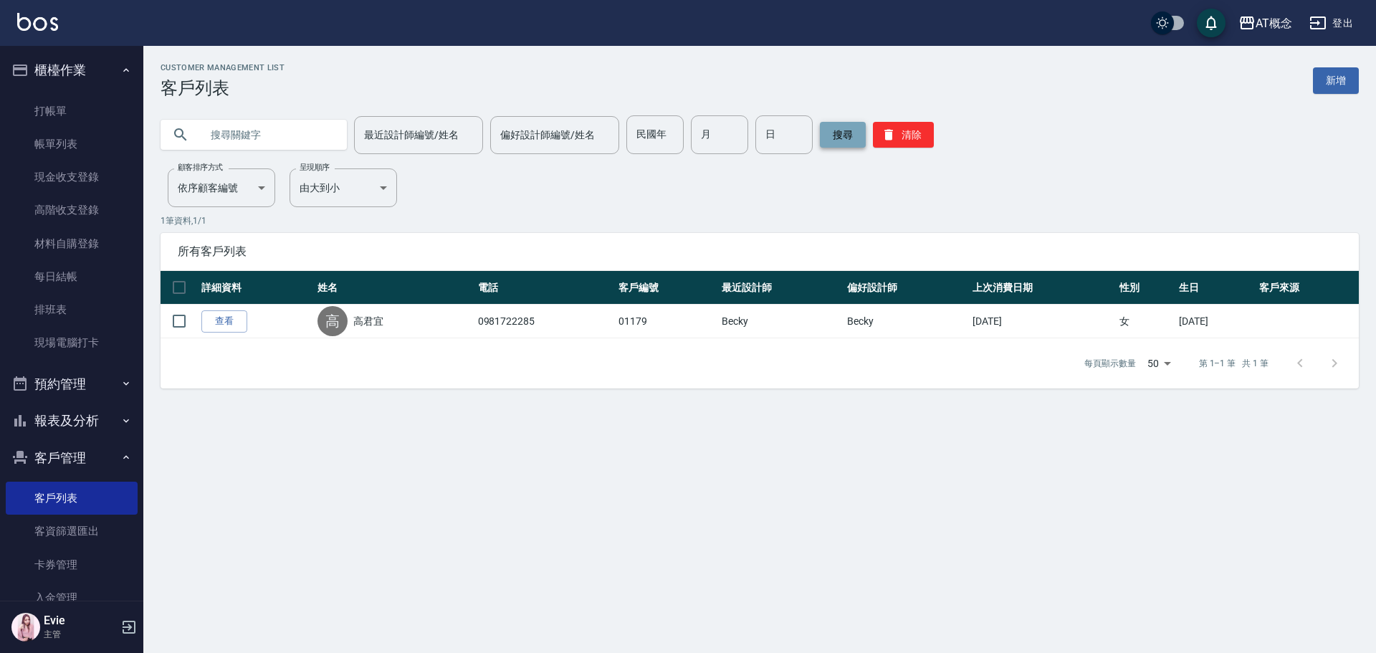
click at [830, 135] on button "搜尋" at bounding box center [843, 135] width 46 height 26
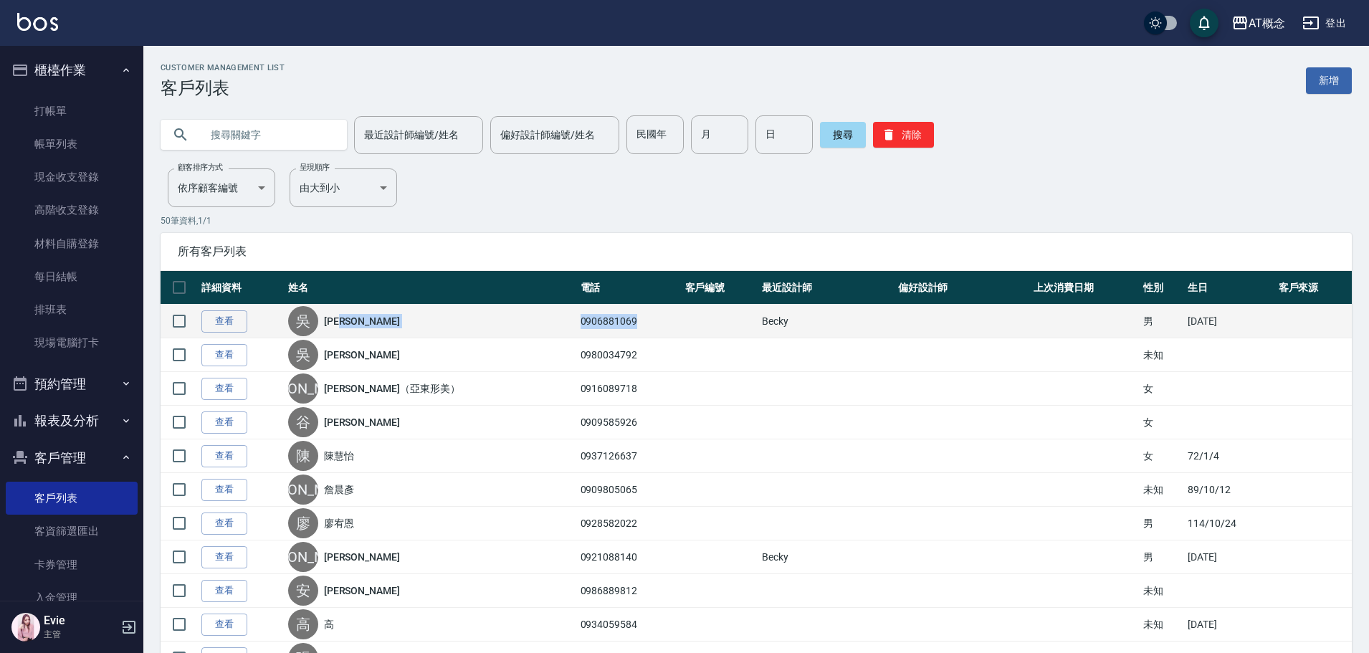
drag, startPoint x: 612, startPoint y: 322, endPoint x: 516, endPoint y: 328, distance: 96.3
click at [516, 328] on tr "查看 [PERSON_NAME] 0906881069 [PERSON_NAME] 男 [DATE]" at bounding box center [756, 322] width 1191 height 34
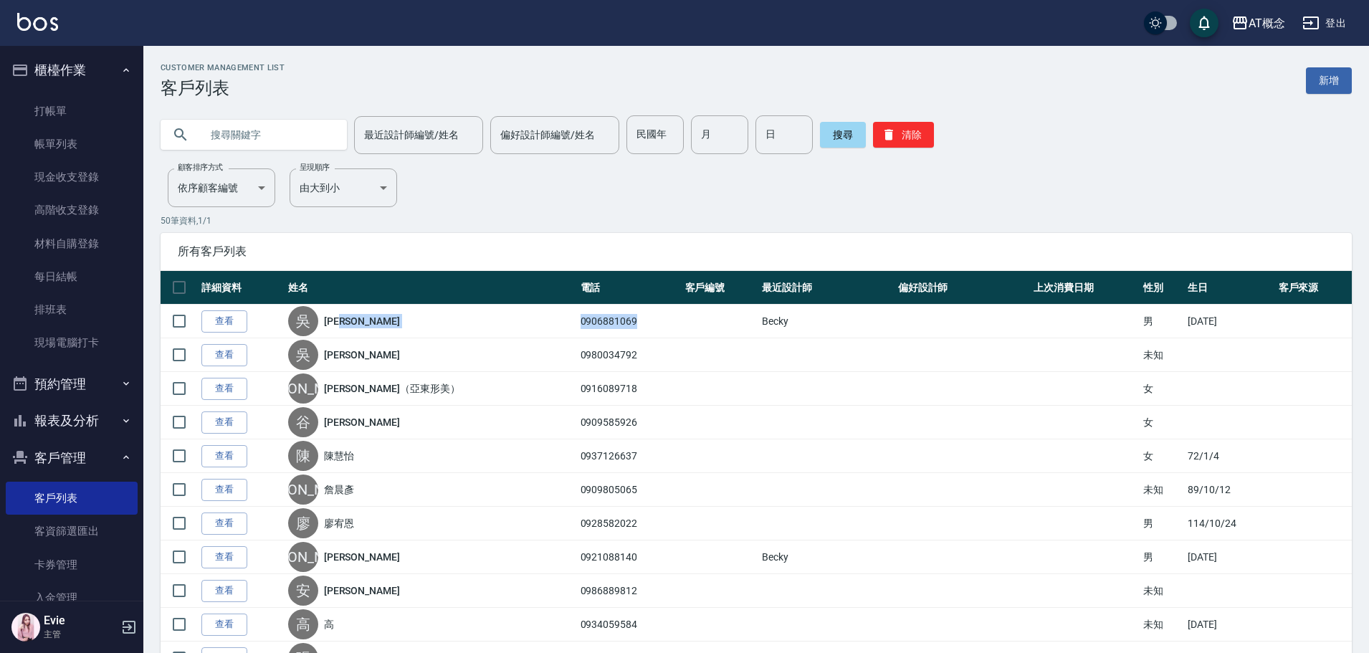
copy tr "[PERSON_NAME]0906881069"
click at [266, 136] on input "text" at bounding box center [268, 134] width 135 height 39
paste input "0906881069"
drag, startPoint x: 229, startPoint y: 132, endPoint x: 1, endPoint y: 128, distance: 228.0
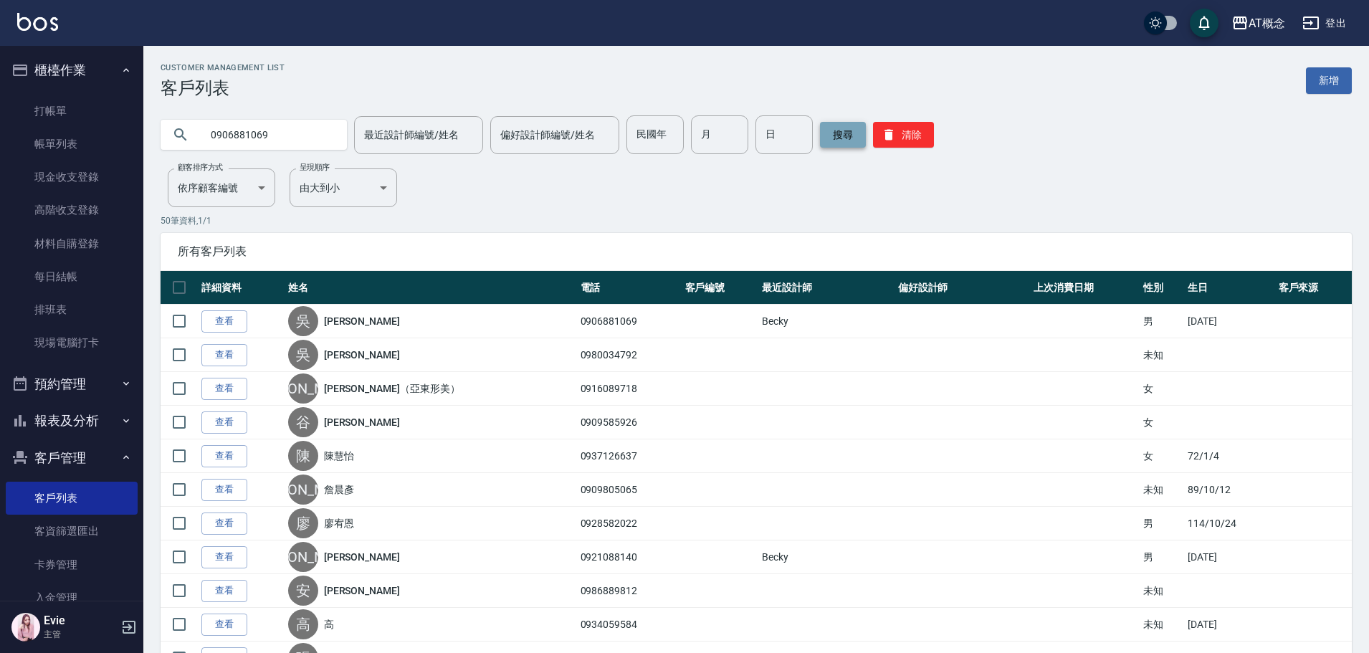
type input "0906881069"
click at [830, 145] on button "搜尋" at bounding box center [843, 135] width 46 height 26
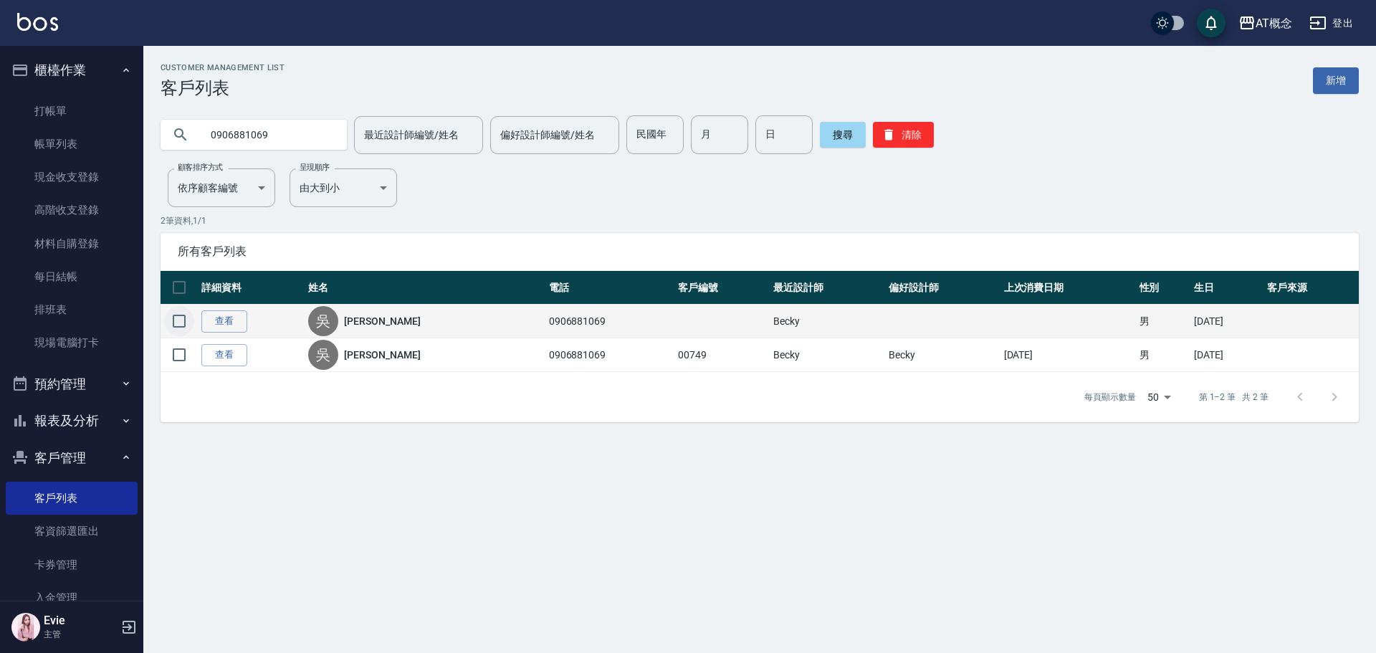
click at [178, 318] on input "checkbox" at bounding box center [179, 321] width 30 height 30
checkbox input "true"
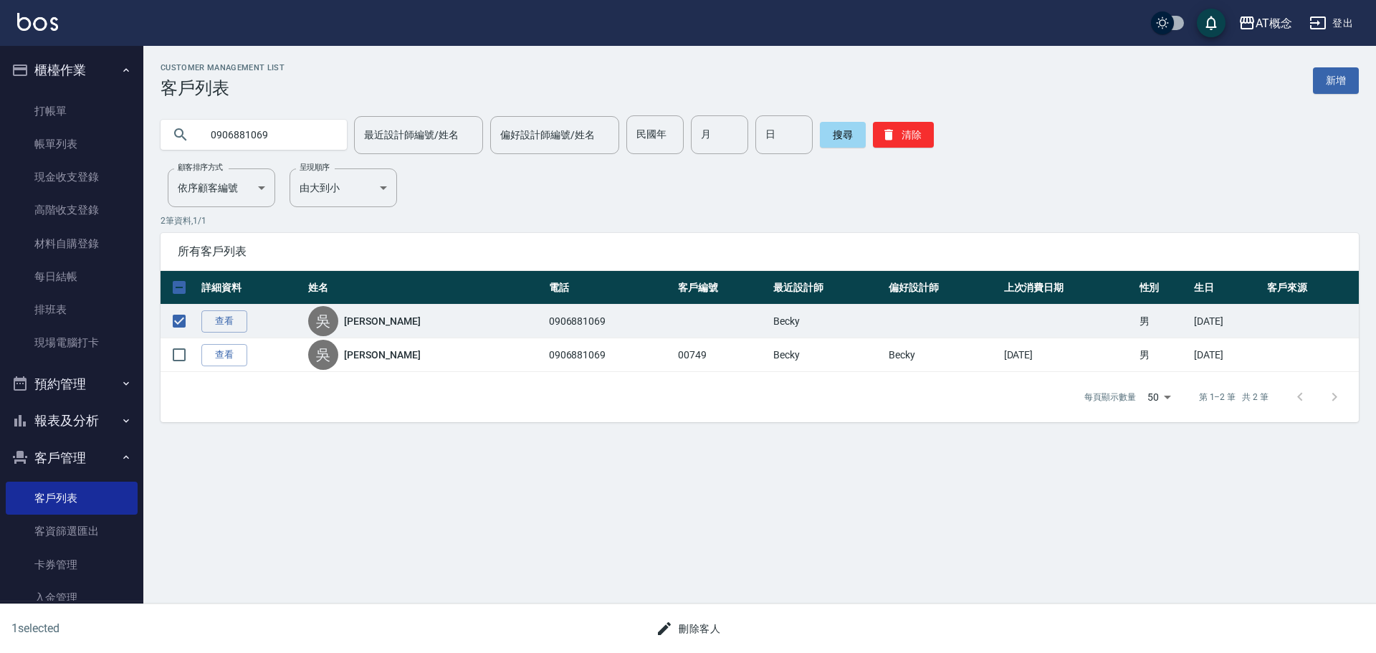
click at [707, 625] on button "刪除客人" at bounding box center [688, 629] width 76 height 27
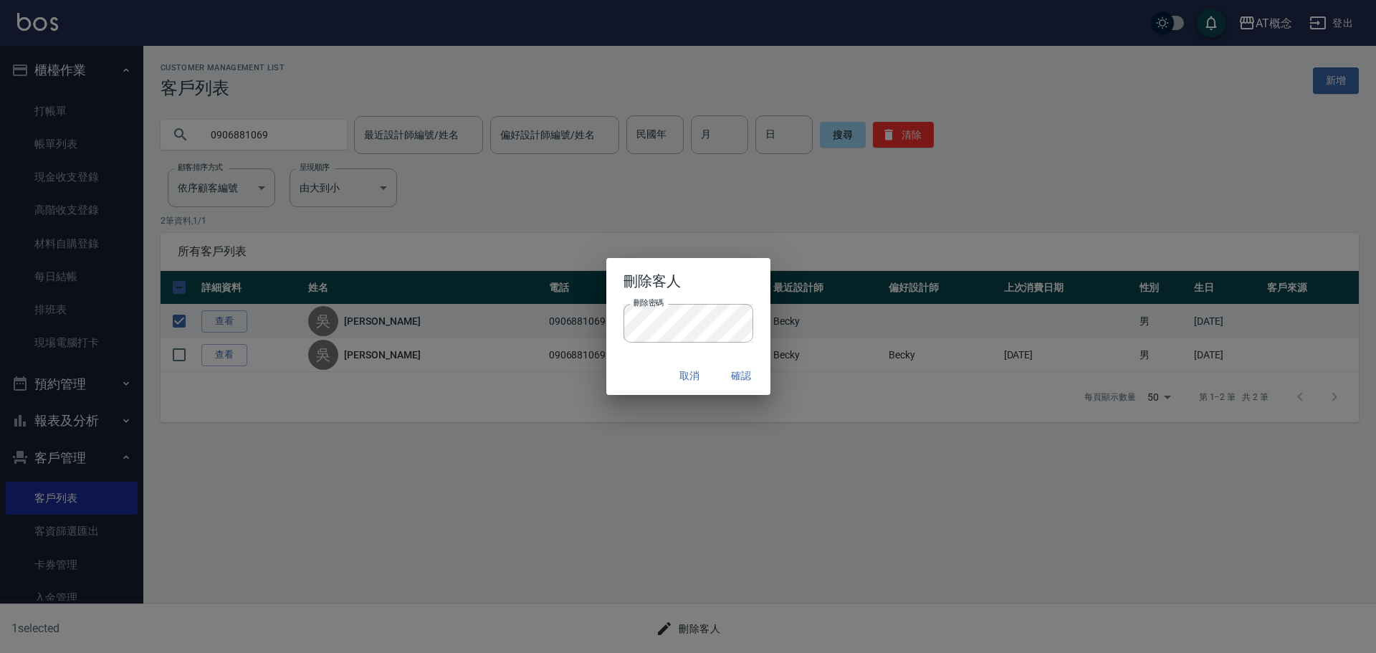
drag, startPoint x: 643, startPoint y: 364, endPoint x: 664, endPoint y: 361, distance: 21.0
click at [644, 363] on div "取消 確認" at bounding box center [688, 376] width 164 height 38
click at [741, 370] on button "確認" at bounding box center [742, 376] width 46 height 27
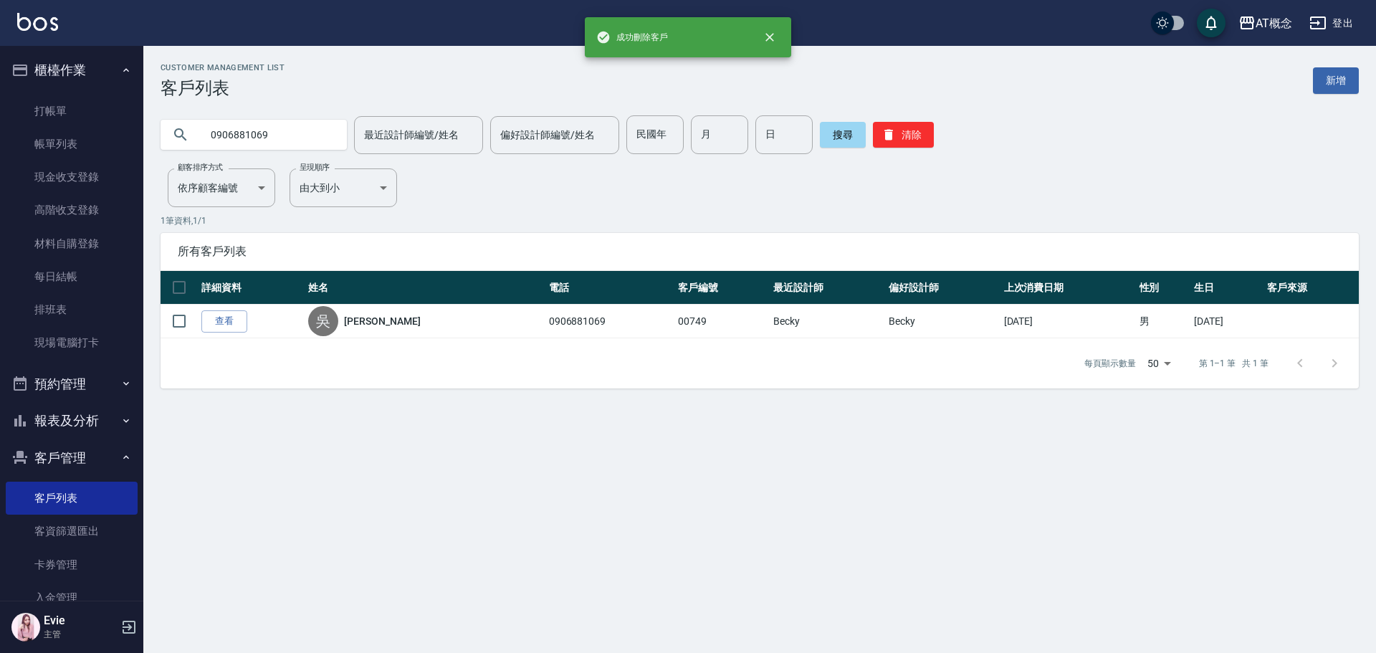
drag, startPoint x: 267, startPoint y: 135, endPoint x: 166, endPoint y: 143, distance: 101.4
click at [164, 145] on div "0906881069" at bounding box center [254, 135] width 186 height 30
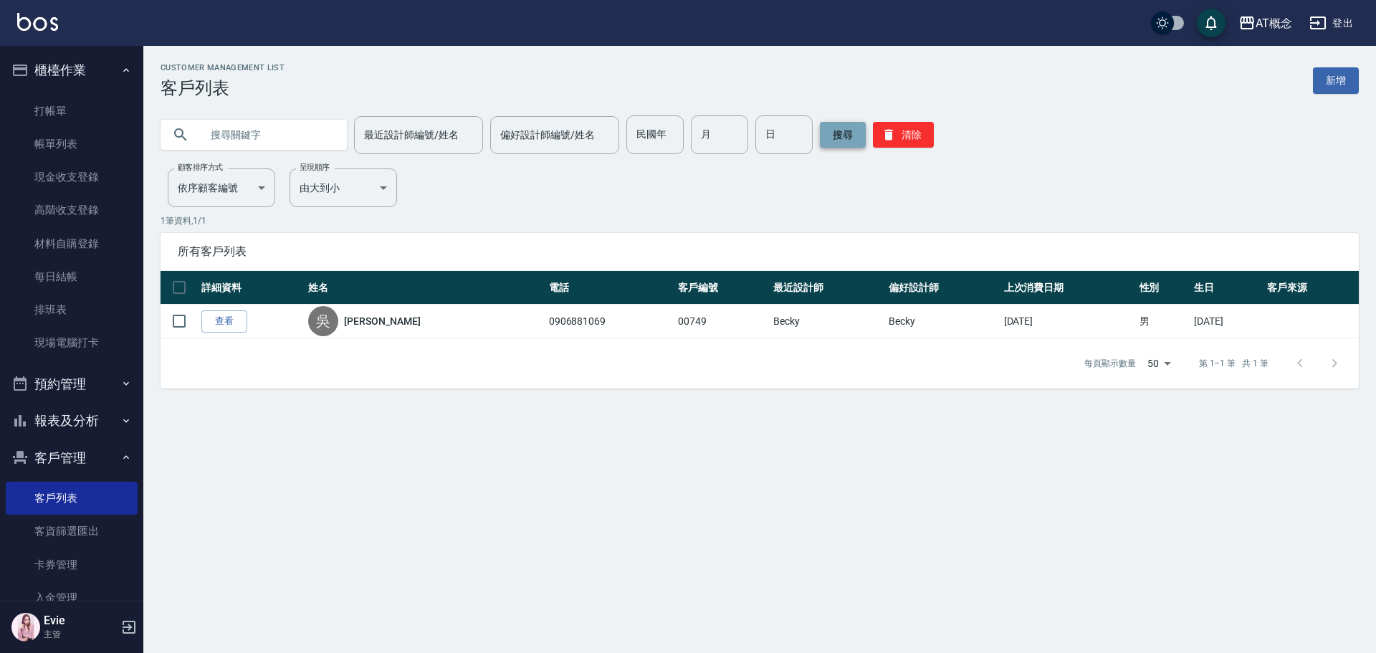
click at [839, 133] on button "搜尋" at bounding box center [843, 135] width 46 height 26
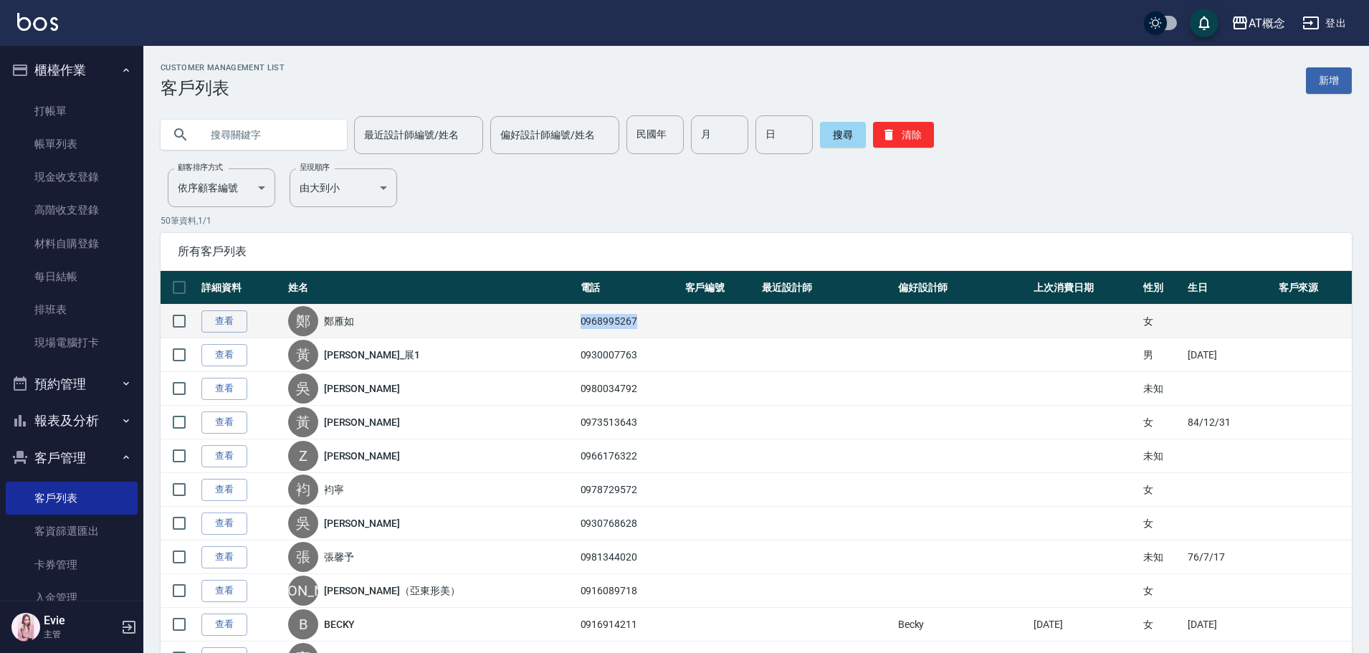
drag, startPoint x: 612, startPoint y: 321, endPoint x: 510, endPoint y: 317, distance: 102.6
click at [510, 317] on tr "查看 [PERSON_NAME] 0968995267 女" at bounding box center [756, 322] width 1191 height 34
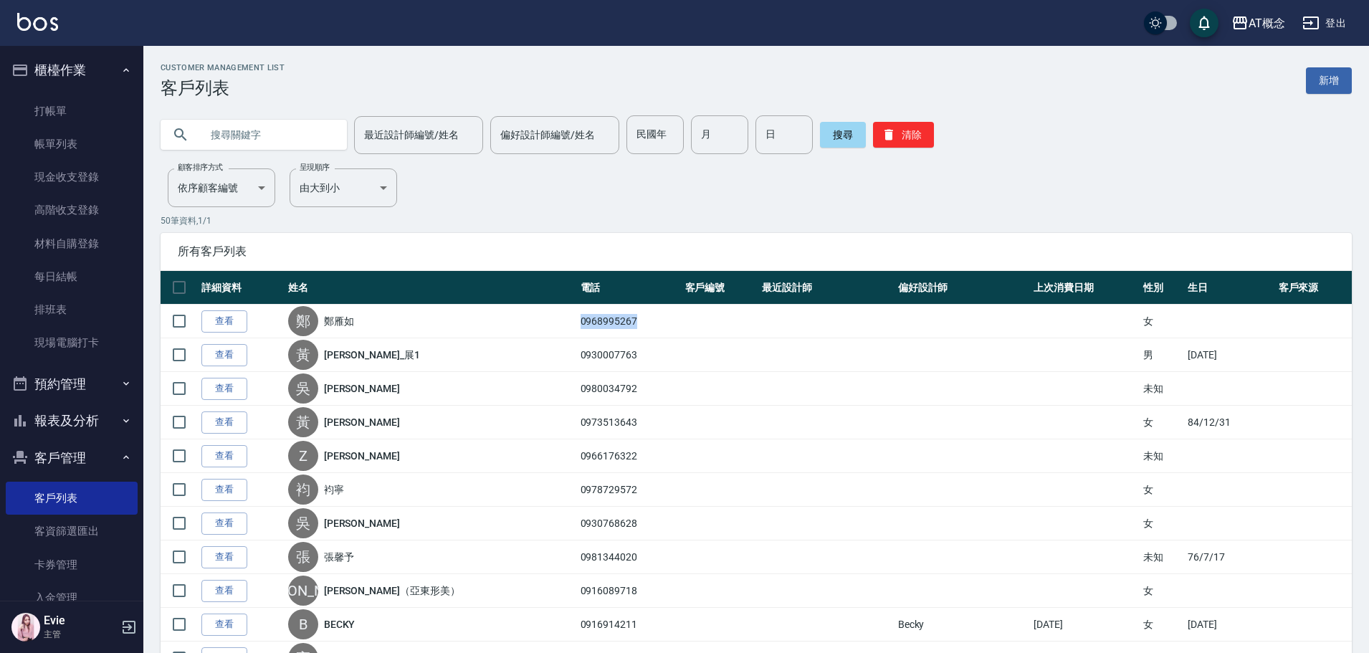
copy tr "[PERSON_NAME]0968995267"
click at [252, 128] on input "text" at bounding box center [268, 134] width 135 height 39
paste input "0968995267"
drag, startPoint x: 229, startPoint y: 134, endPoint x: 52, endPoint y: 143, distance: 176.5
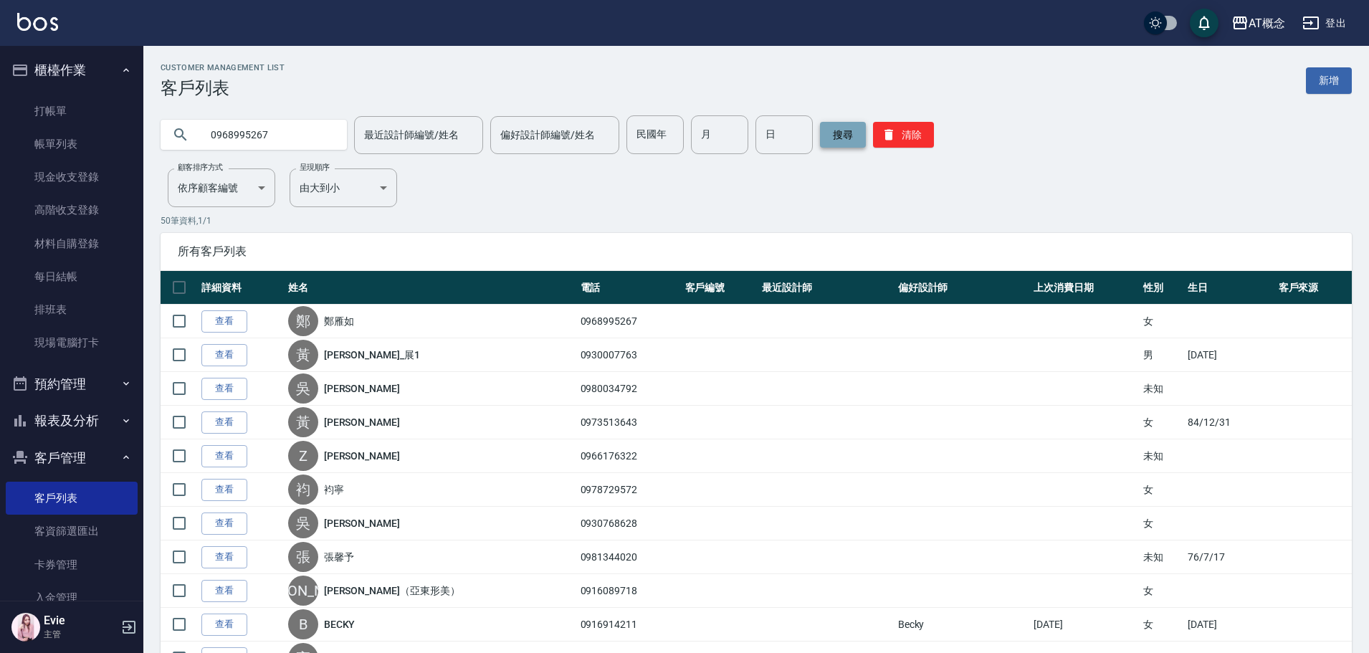
type input "0968995267"
click at [825, 134] on button "搜尋" at bounding box center [843, 135] width 46 height 26
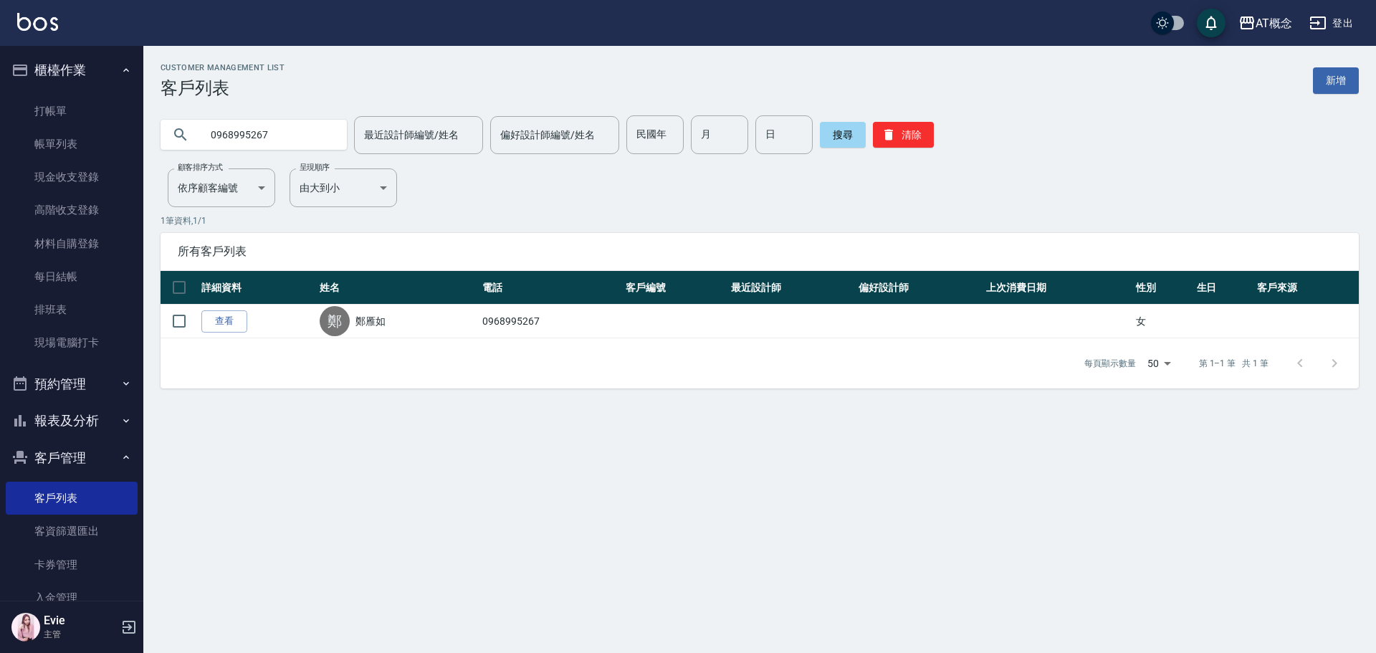
drag, startPoint x: 292, startPoint y: 140, endPoint x: 194, endPoint y: 130, distance: 97.9
click at [194, 130] on div "0968995267" at bounding box center [254, 135] width 186 height 30
drag, startPoint x: 824, startPoint y: 130, endPoint x: 821, endPoint y: 153, distance: 23.1
click at [825, 130] on button "搜尋" at bounding box center [843, 135] width 46 height 26
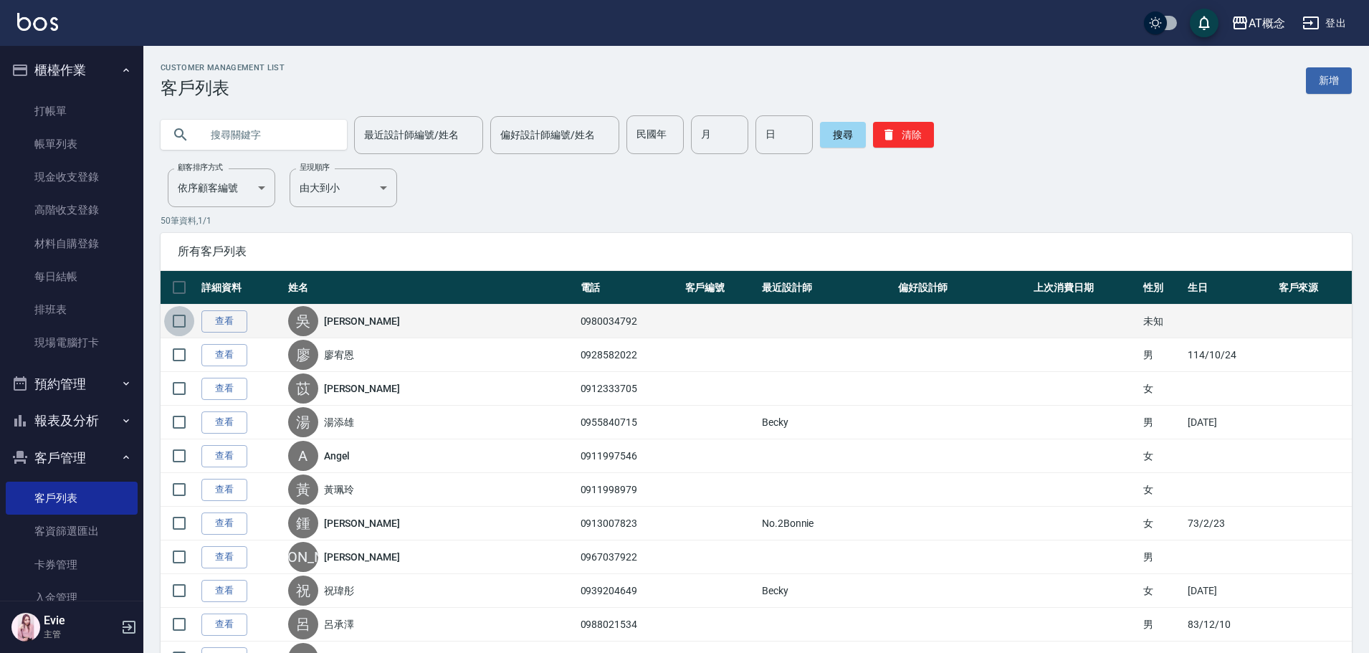
click at [178, 320] on input "checkbox" at bounding box center [179, 321] width 30 height 30
checkbox input "true"
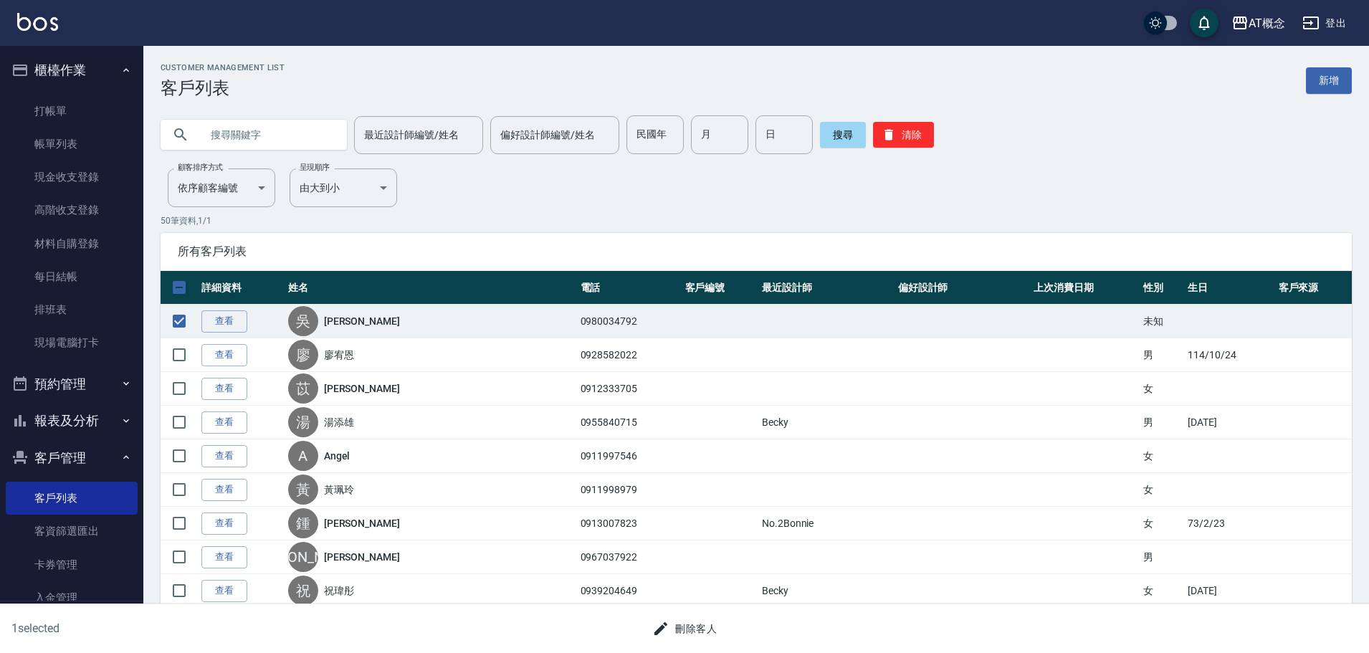
click at [686, 627] on button "刪除客人" at bounding box center [684, 629] width 76 height 27
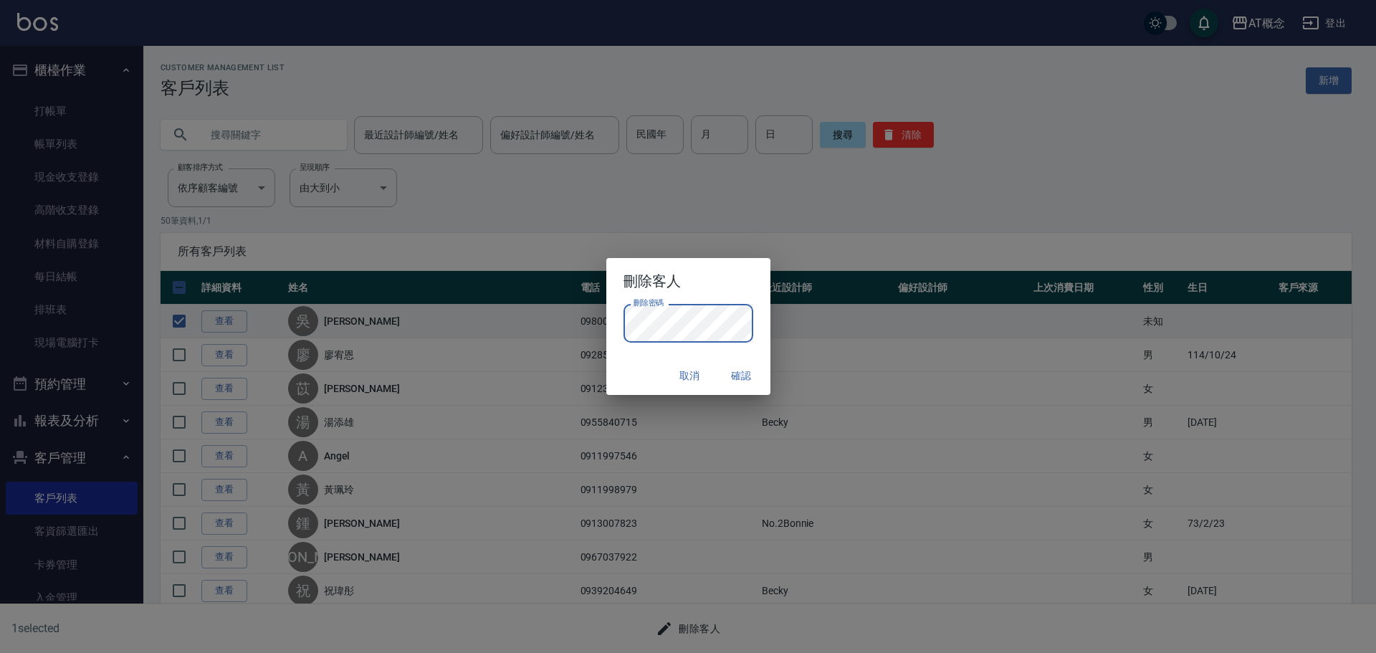
drag, startPoint x: 626, startPoint y: 361, endPoint x: 669, endPoint y: 363, distance: 43.1
click at [626, 361] on div "取消 確認" at bounding box center [688, 376] width 164 height 38
click at [736, 374] on button "確認" at bounding box center [742, 376] width 46 height 27
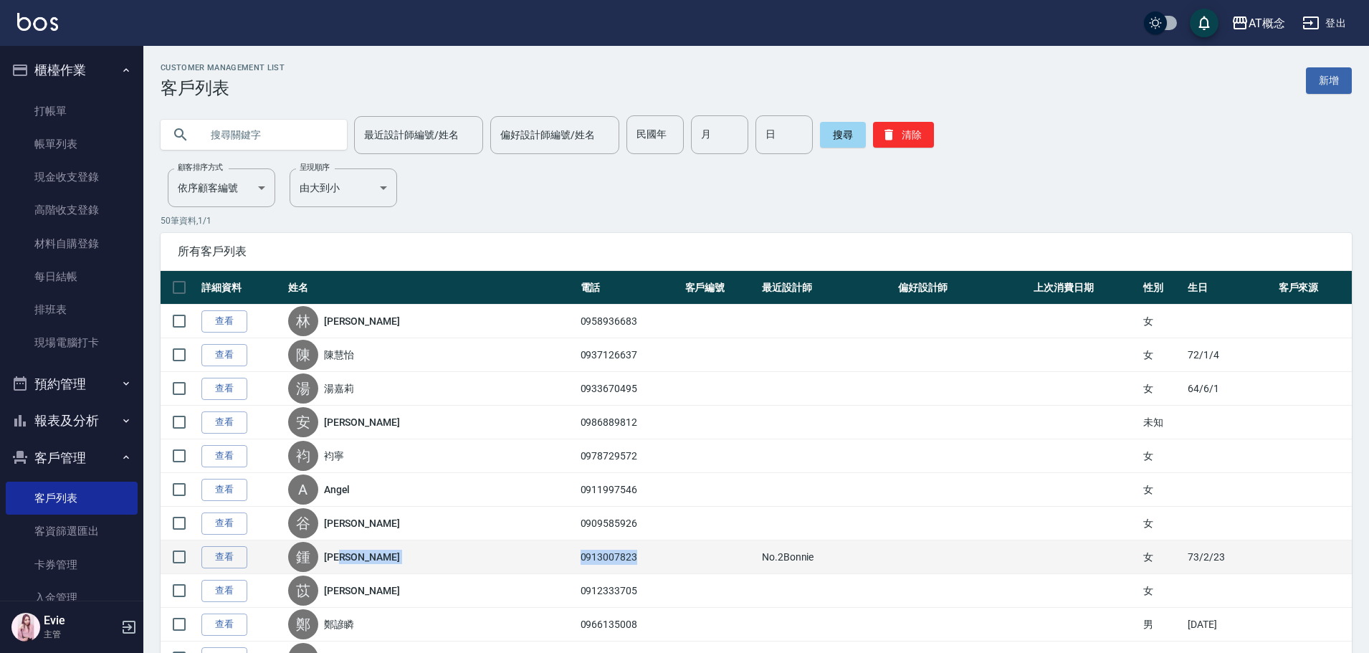
drag, startPoint x: 609, startPoint y: 558, endPoint x: 527, endPoint y: 564, distance: 82.0
click at [527, 564] on tr "查看 [PERSON_NAME] 0913007823 No.2Bonnie 女 [DATE]" at bounding box center [756, 557] width 1191 height 34
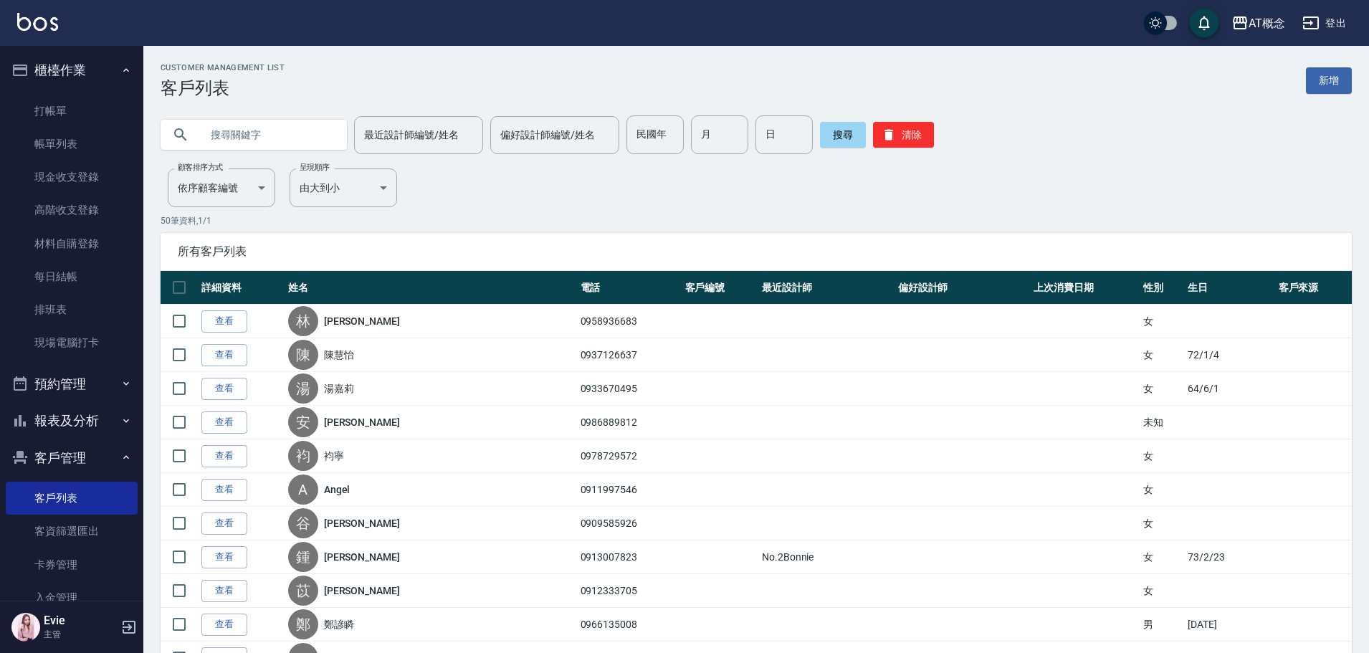
click at [288, 140] on input "text" at bounding box center [268, 134] width 135 height 39
paste input "0913007823"
drag, startPoint x: 228, startPoint y: 133, endPoint x: 99, endPoint y: 148, distance: 129.9
type input "0913007823"
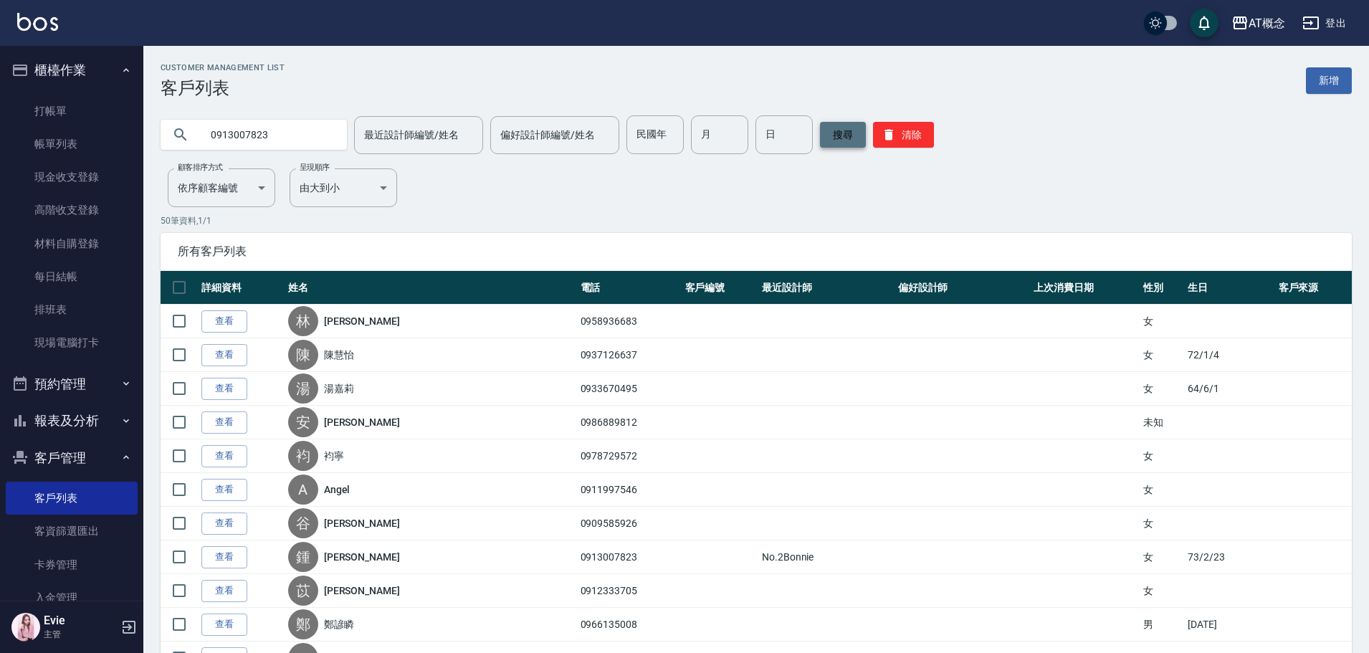
click at [841, 138] on button "搜尋" at bounding box center [843, 135] width 46 height 26
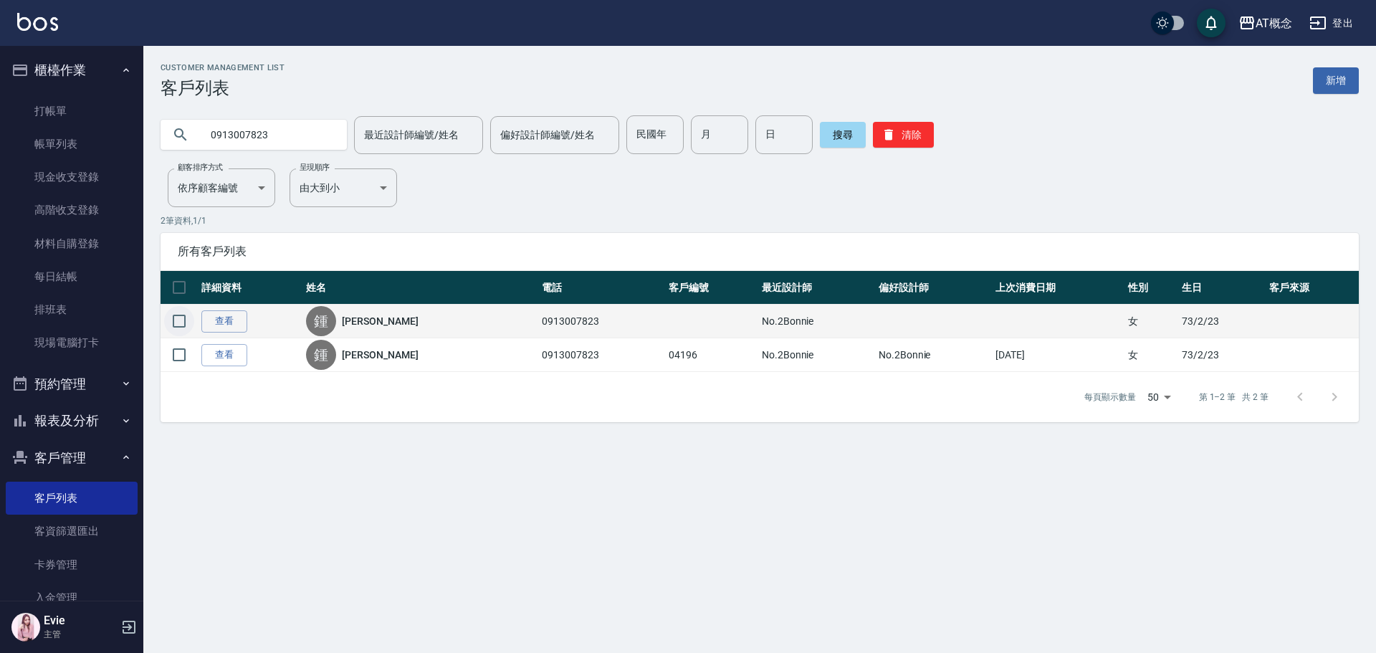
click at [183, 313] on input "checkbox" at bounding box center [179, 321] width 30 height 30
checkbox input "true"
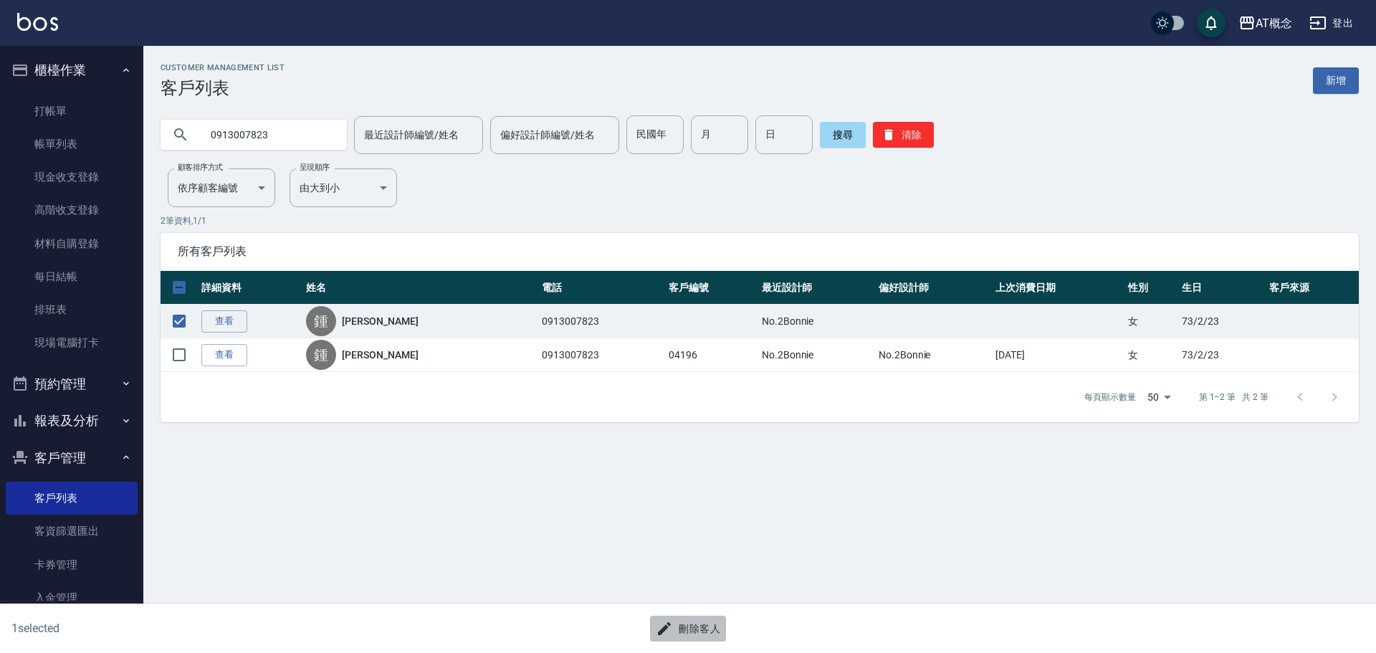
click at [714, 625] on button "刪除客人" at bounding box center [688, 629] width 76 height 27
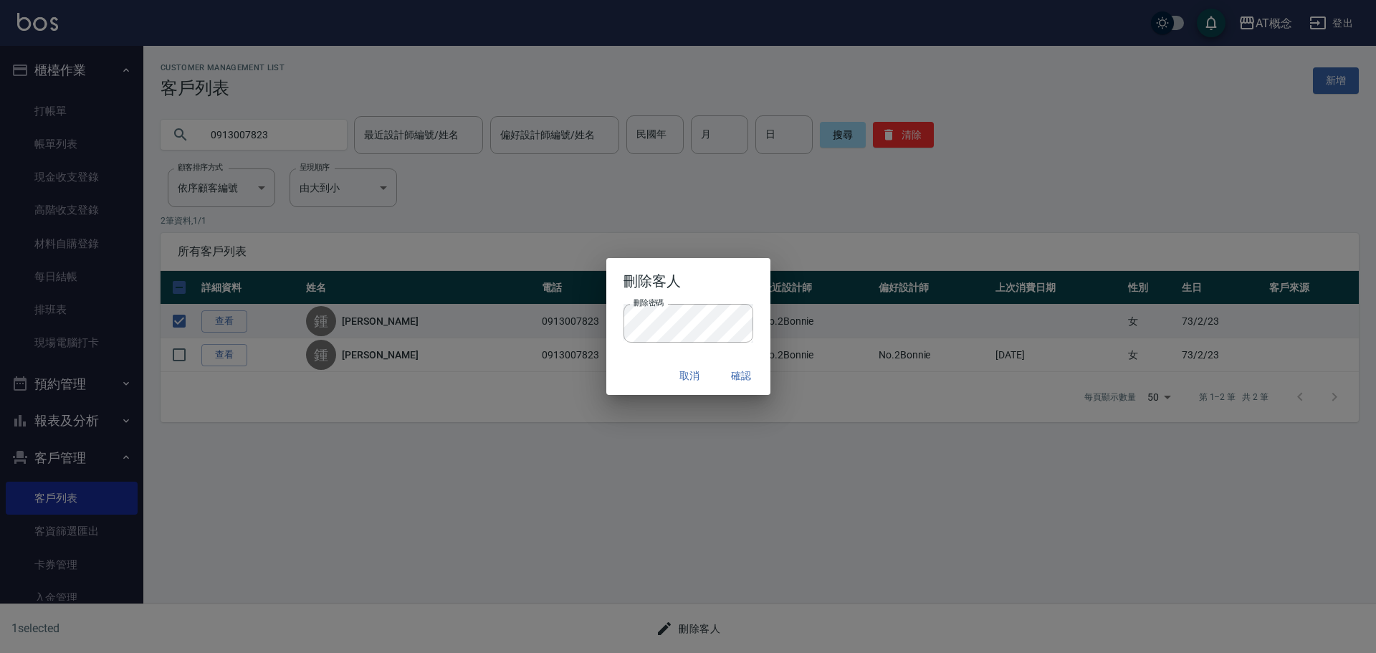
drag, startPoint x: 634, startPoint y: 374, endPoint x: 667, endPoint y: 375, distance: 32.3
click at [634, 374] on div "取消 確認" at bounding box center [688, 376] width 164 height 38
click at [745, 373] on button "確認" at bounding box center [742, 376] width 46 height 27
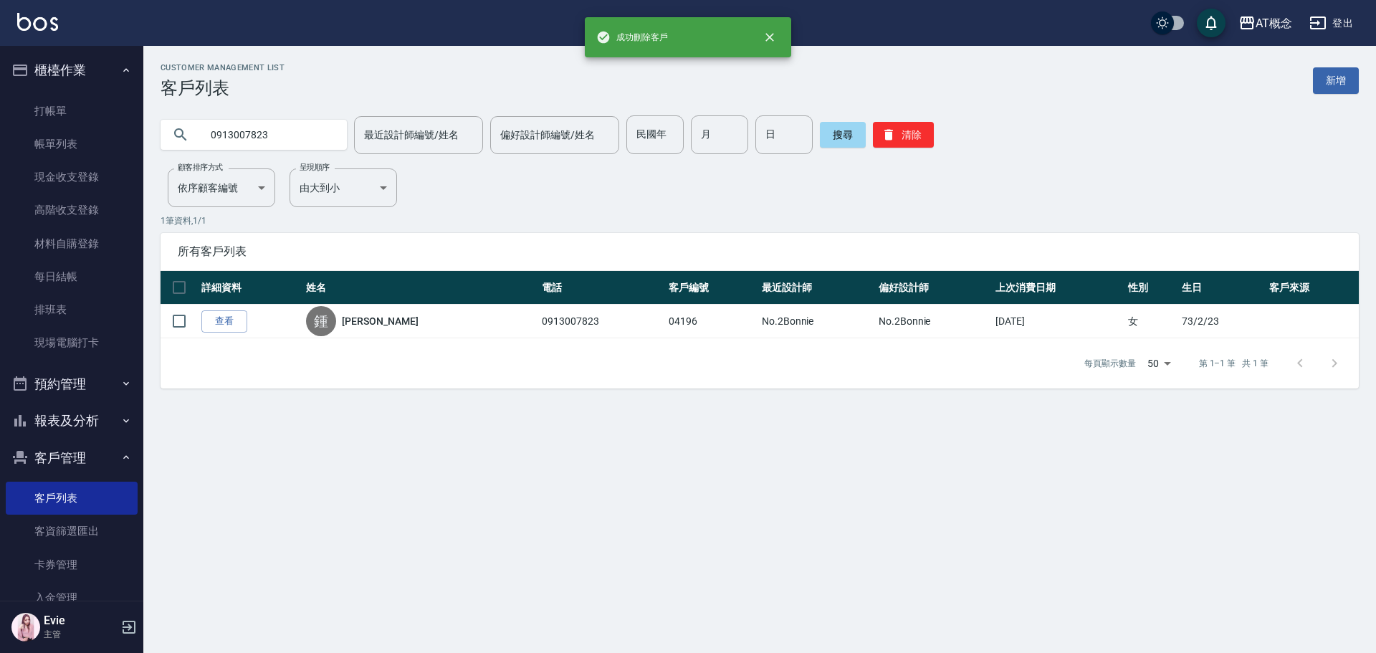
drag, startPoint x: 293, startPoint y: 137, endPoint x: 196, endPoint y: 145, distance: 97.1
click at [22, 144] on div "成功刪除客戶 AT概念 登出 櫃檯作業 打帳單 帳單列表 現金收支登錄 高階收支登錄 材料自購登錄 每日結帳 排班表 現場電腦打卡 預約管理 預約管理 單日…" at bounding box center [688, 326] width 1376 height 653
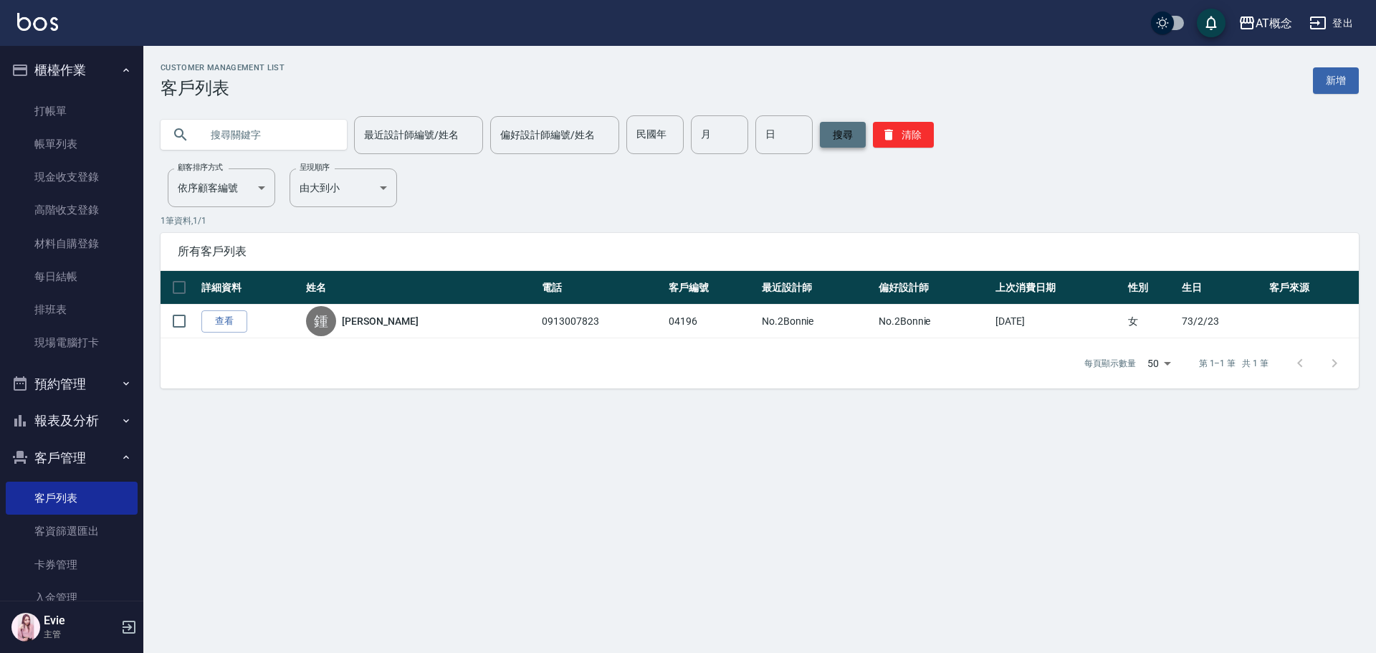
click at [845, 138] on button "搜尋" at bounding box center [843, 135] width 46 height 26
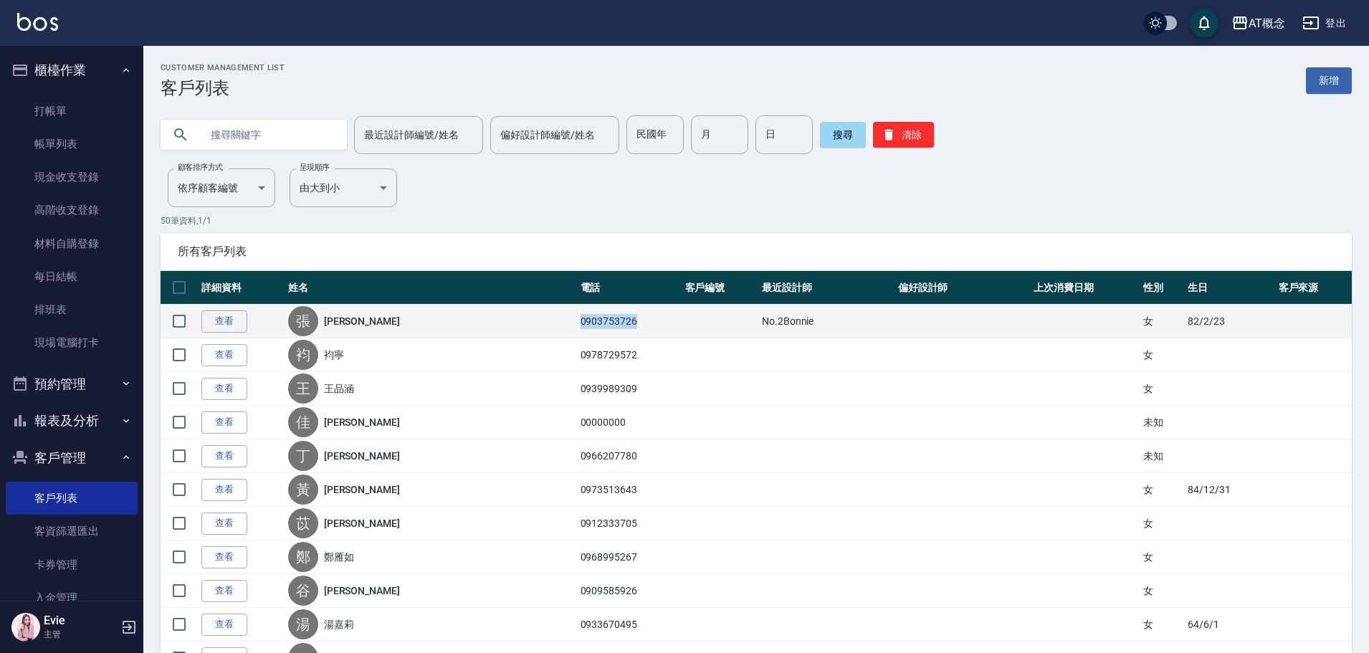
drag, startPoint x: 613, startPoint y: 320, endPoint x: 551, endPoint y: 315, distance: 62.6
click at [577, 315] on td "0903753726" at bounding box center [629, 322] width 105 height 34
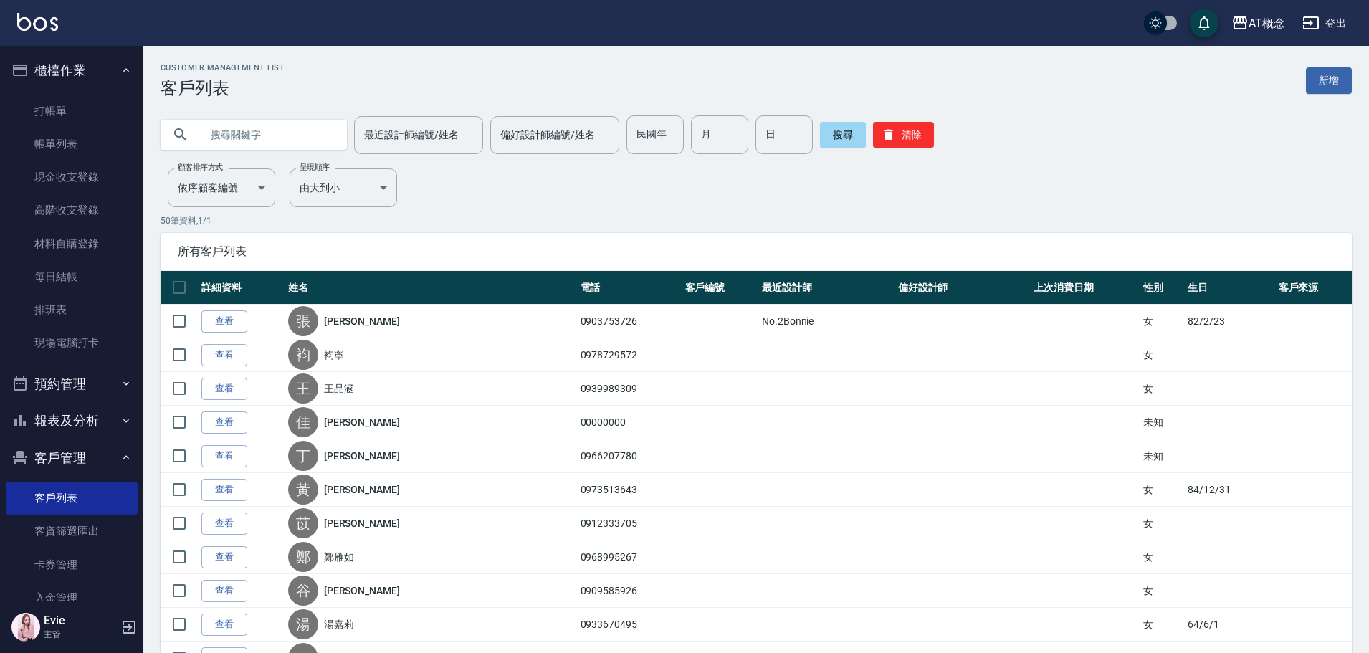
click at [220, 136] on input "text" at bounding box center [268, 134] width 135 height 39
paste input "0903753726"
type input "0903753726"
click at [832, 135] on button "搜尋" at bounding box center [843, 135] width 46 height 26
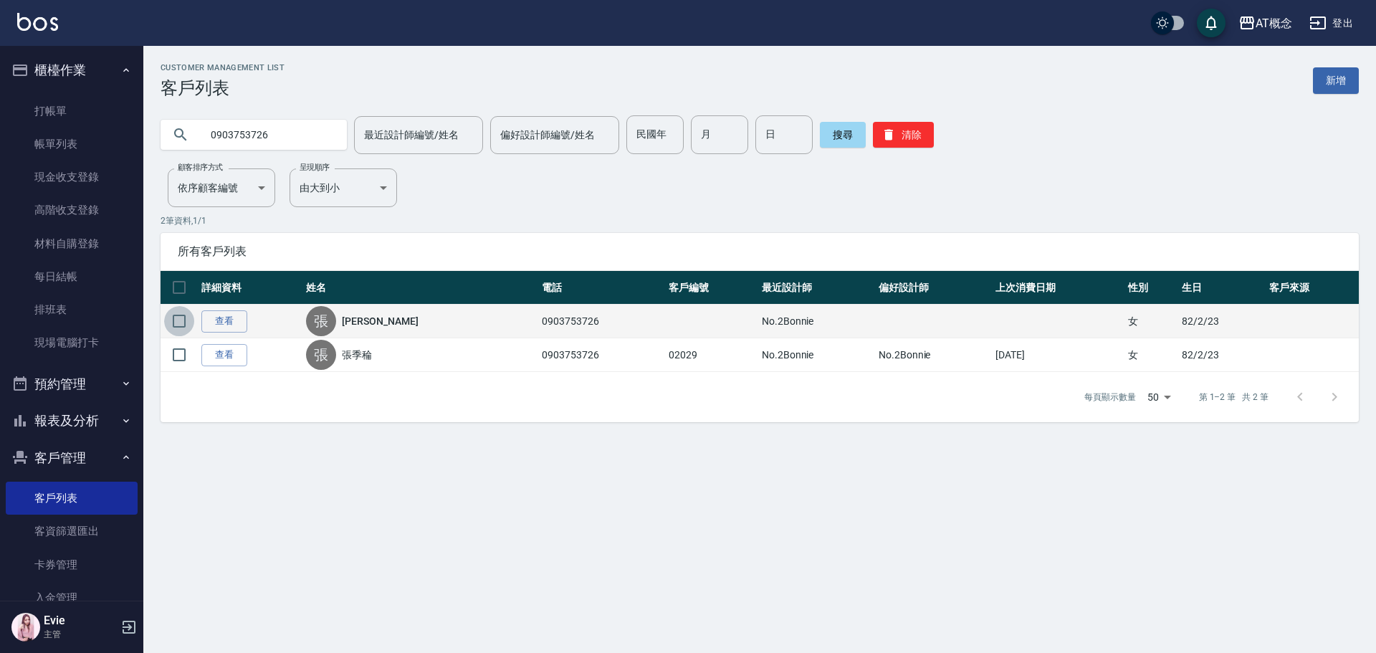
click at [176, 326] on input "checkbox" at bounding box center [179, 321] width 30 height 30
checkbox input "true"
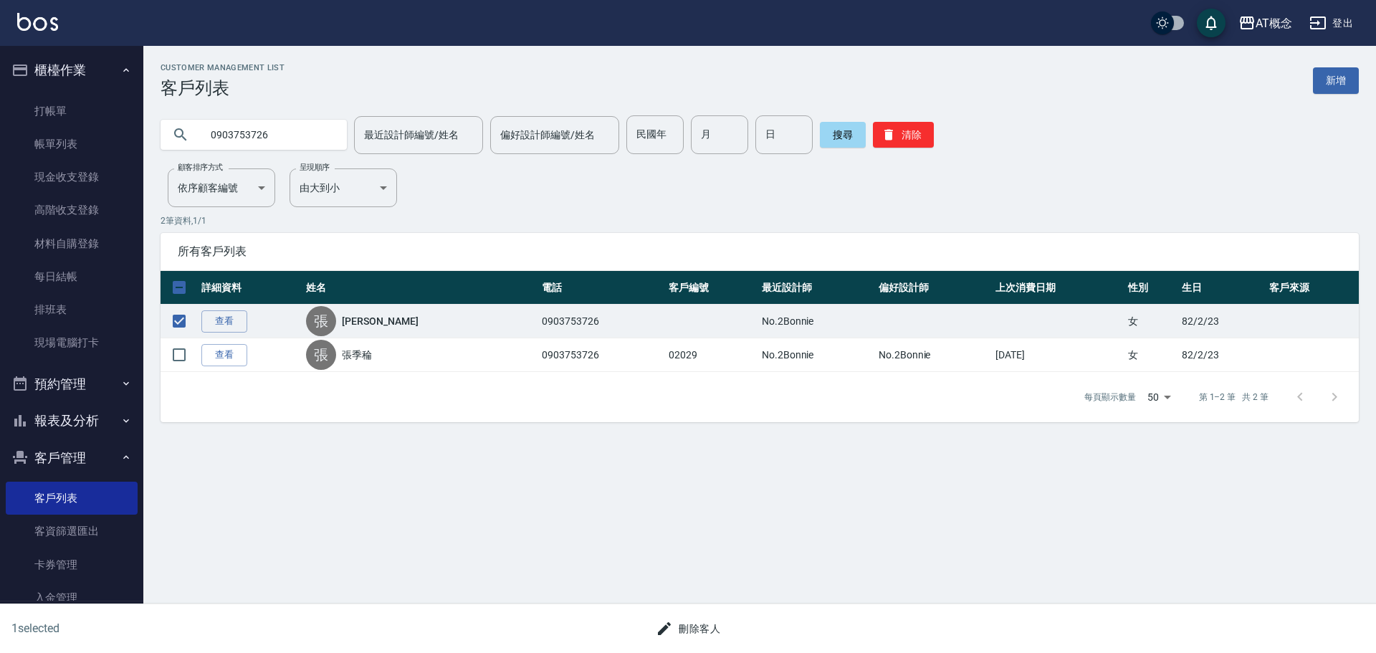
click at [704, 632] on button "刪除客人" at bounding box center [688, 629] width 76 height 27
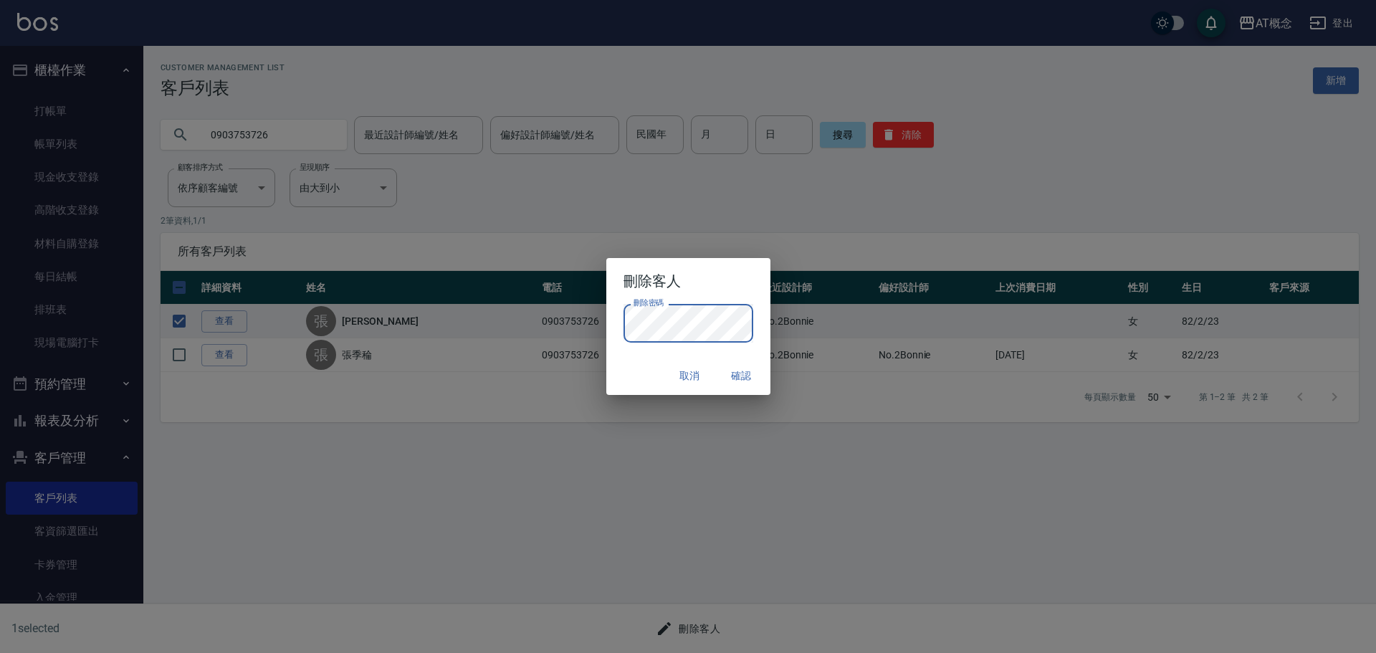
click at [641, 366] on div "取消 確認" at bounding box center [688, 376] width 164 height 38
click at [741, 370] on button "確認" at bounding box center [742, 376] width 46 height 27
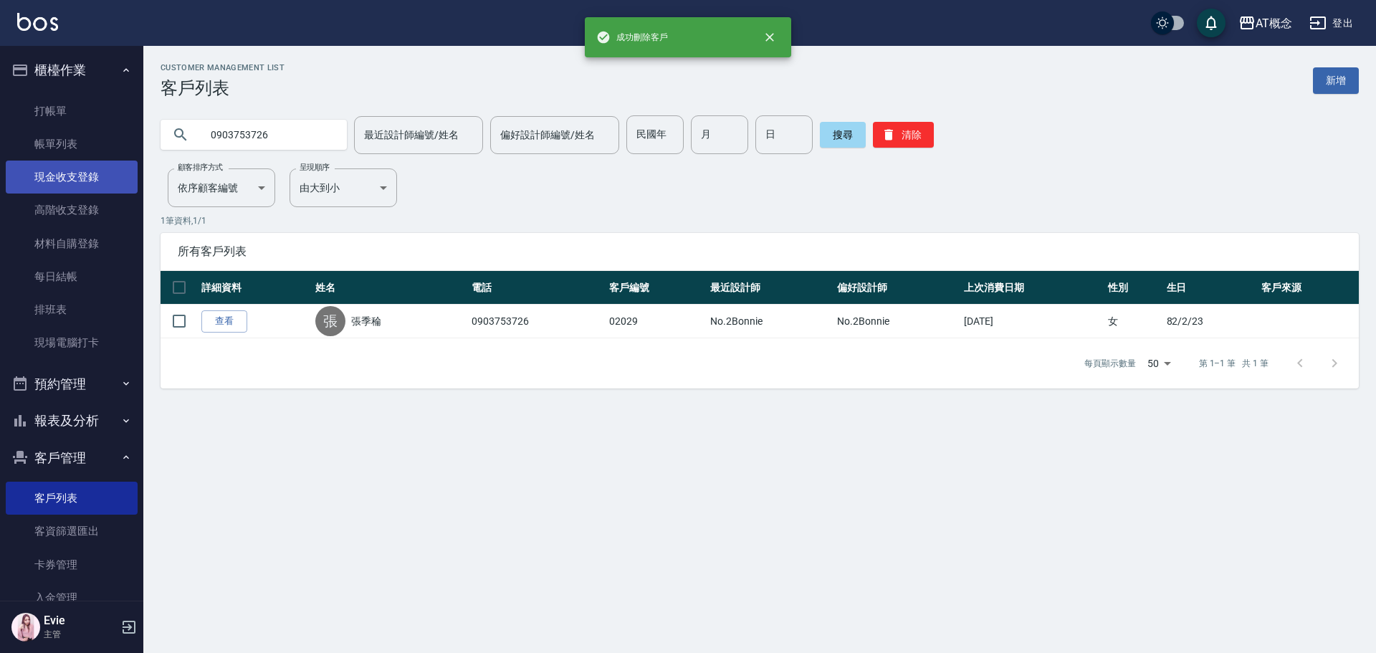
drag, startPoint x: 245, startPoint y: 139, endPoint x: 90, endPoint y: 161, distance: 157.0
click at [11, 140] on div "成功刪除客戶 AT概念 登出 櫃檯作業 打帳單 帳單列表 現金收支登錄 高階收支登錄 材料自購登錄 每日結帳 排班表 現場電腦打卡 預約管理 預約管理 單日…" at bounding box center [688, 326] width 1376 height 653
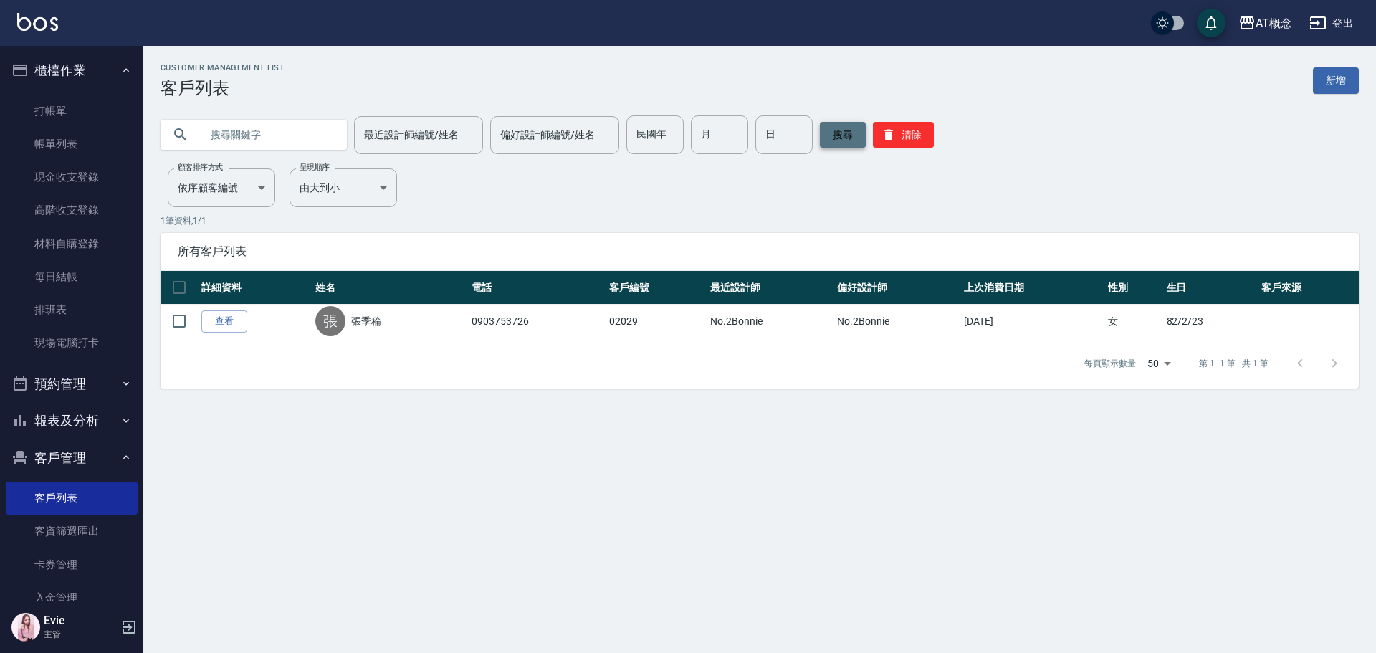
click at [846, 128] on button "搜尋" at bounding box center [843, 135] width 46 height 26
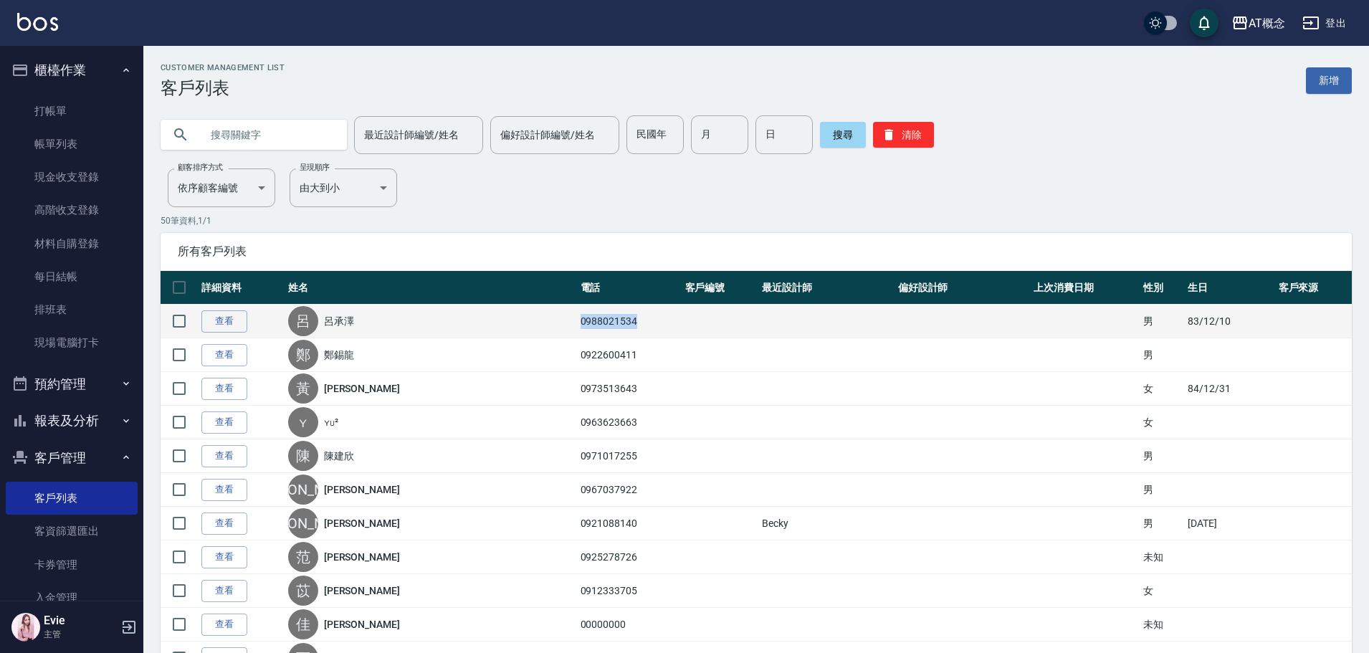
drag, startPoint x: 611, startPoint y: 320, endPoint x: 514, endPoint y: 323, distance: 96.8
click at [514, 323] on tr "查看 [PERSON_NAME] 0988021534 男 [DATE]" at bounding box center [756, 322] width 1191 height 34
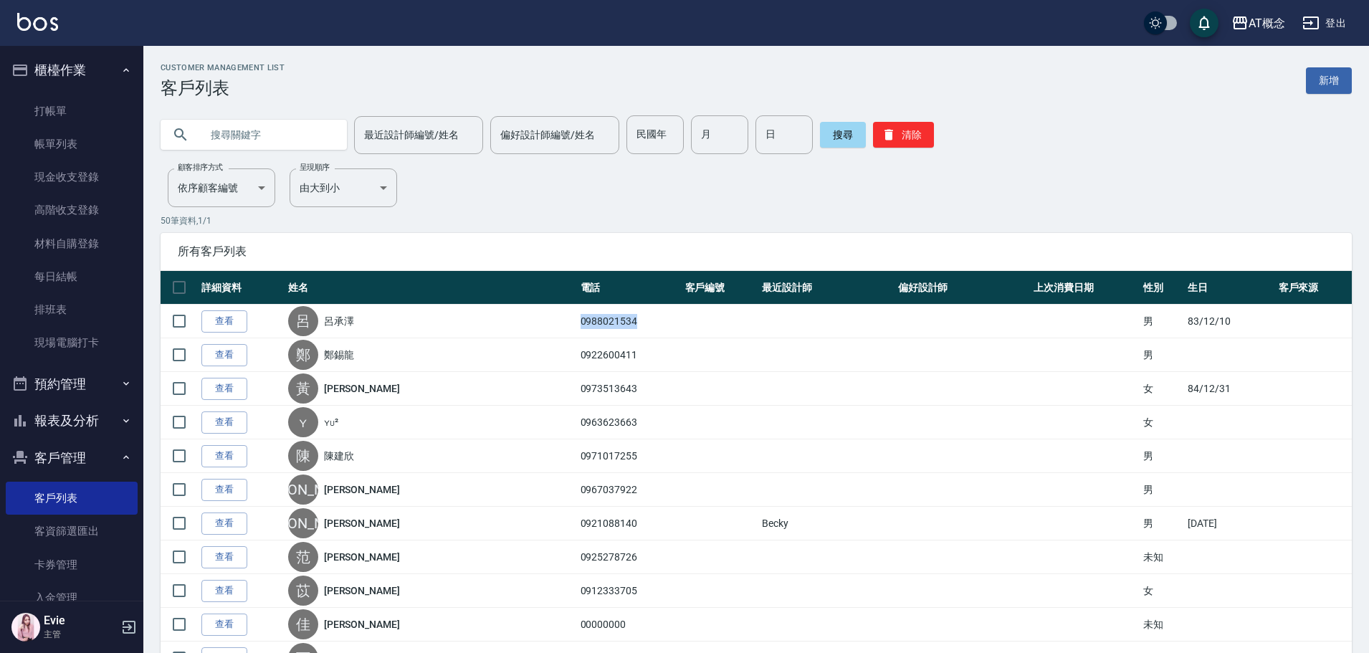
click at [188, 136] on icon at bounding box center [180, 134] width 17 height 17
click at [203, 130] on input "text" at bounding box center [268, 134] width 135 height 39
paste input "0988021534"
drag, startPoint x: 230, startPoint y: 137, endPoint x: 14, endPoint y: 177, distance: 220.1
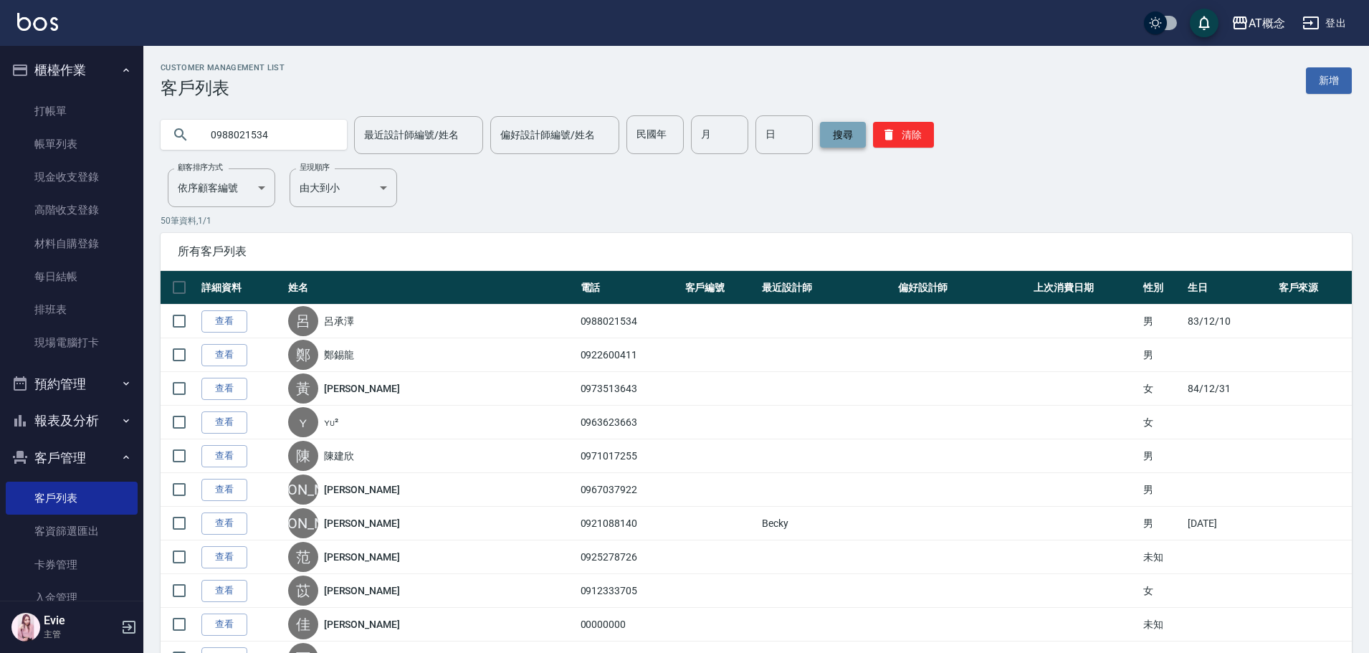
type input "0988021534"
click at [847, 133] on button "搜尋" at bounding box center [843, 135] width 46 height 26
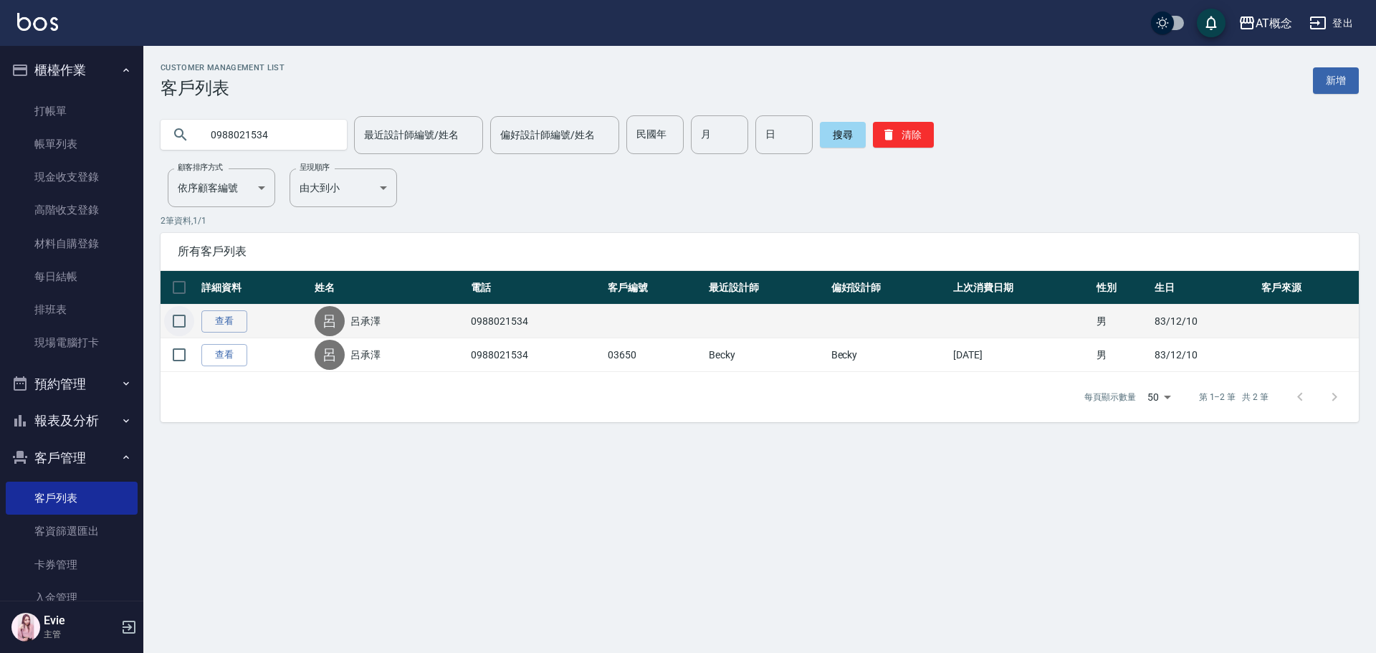
click at [183, 320] on input "checkbox" at bounding box center [179, 321] width 30 height 30
checkbox input "true"
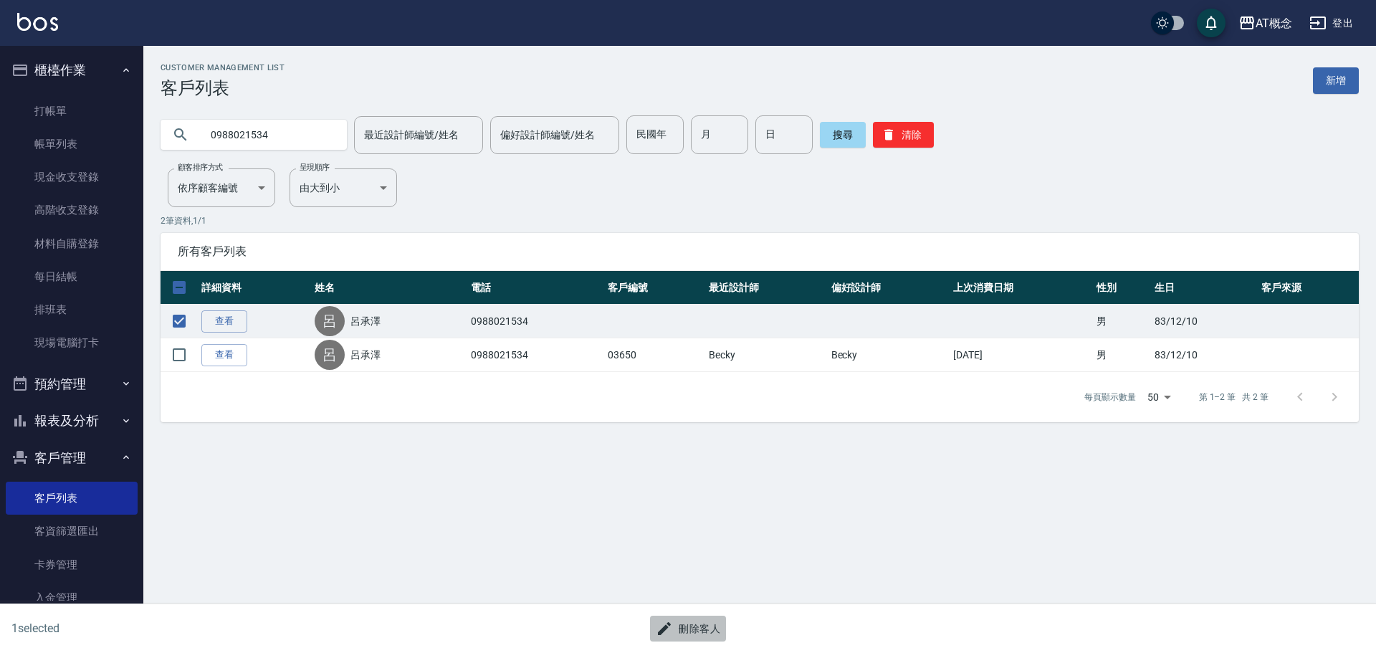
click at [692, 622] on button "刪除客人" at bounding box center [688, 629] width 76 height 27
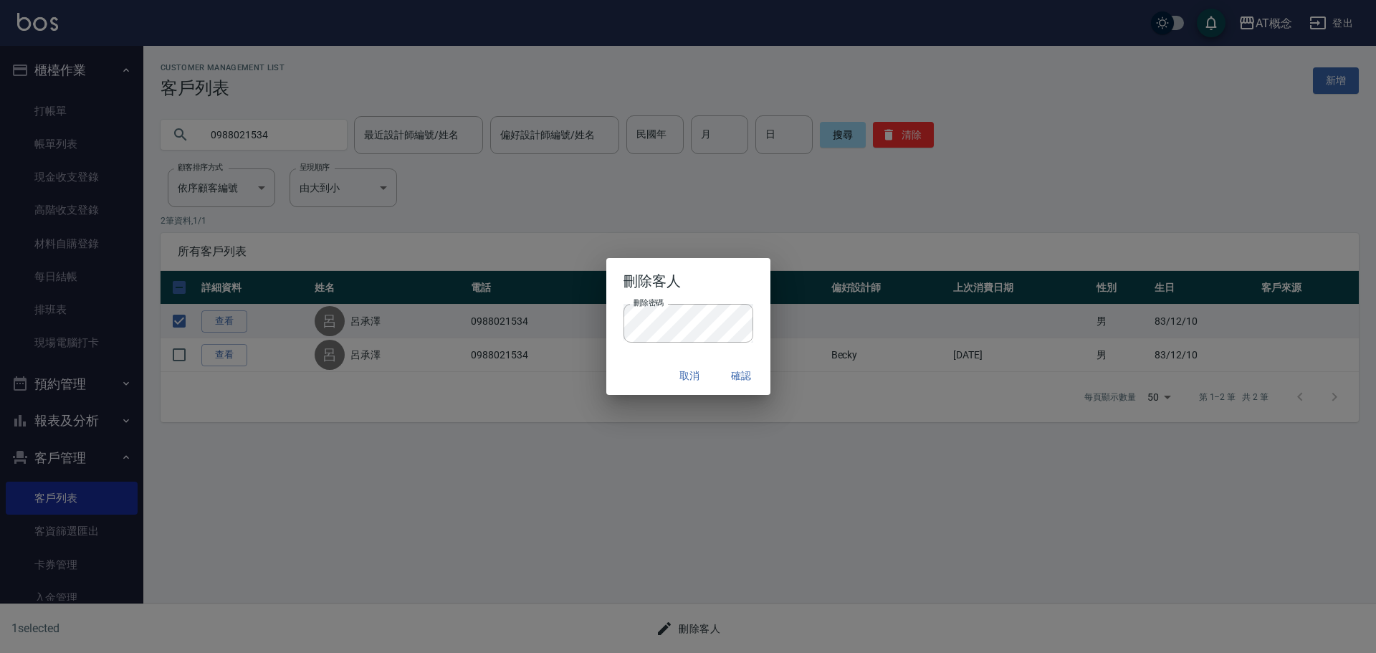
click at [631, 365] on div "取消 確認" at bounding box center [688, 376] width 164 height 38
click at [748, 375] on button "確認" at bounding box center [742, 376] width 46 height 27
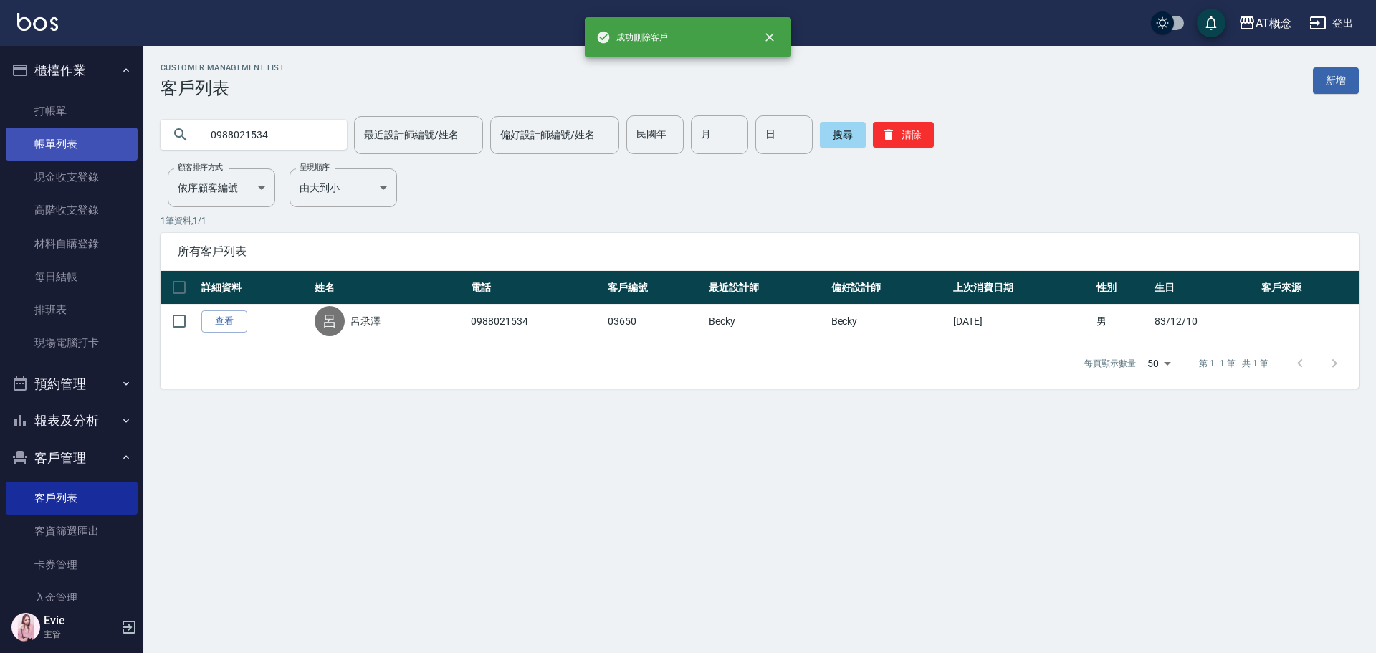
drag, startPoint x: 282, startPoint y: 134, endPoint x: 115, endPoint y: 127, distance: 166.4
click at [105, 135] on div "成功刪除客戶 AT概念 登出 櫃檯作業 打帳單 帳單列表 現金收支登錄 高階收支登錄 材料自購登錄 每日結帳 排班表 現場電腦打卡 預約管理 預約管理 單日…" at bounding box center [688, 326] width 1376 height 653
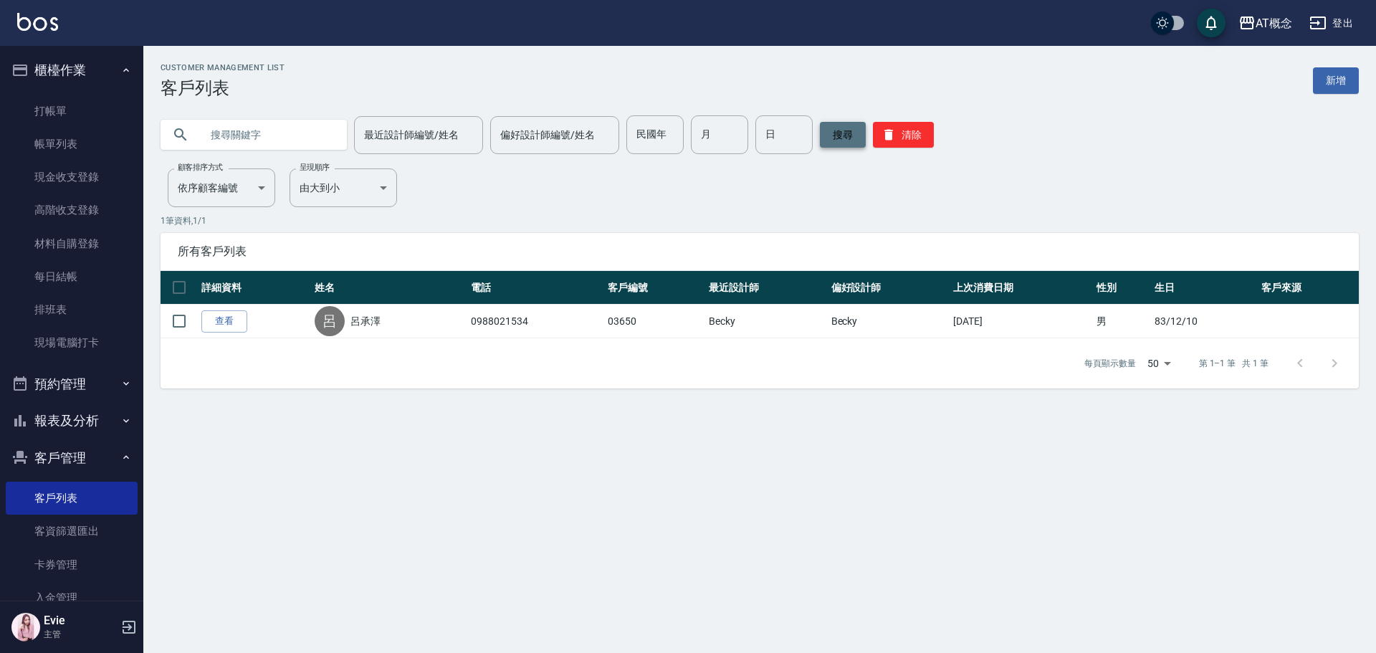
click at [848, 136] on button "搜尋" at bounding box center [843, 135] width 46 height 26
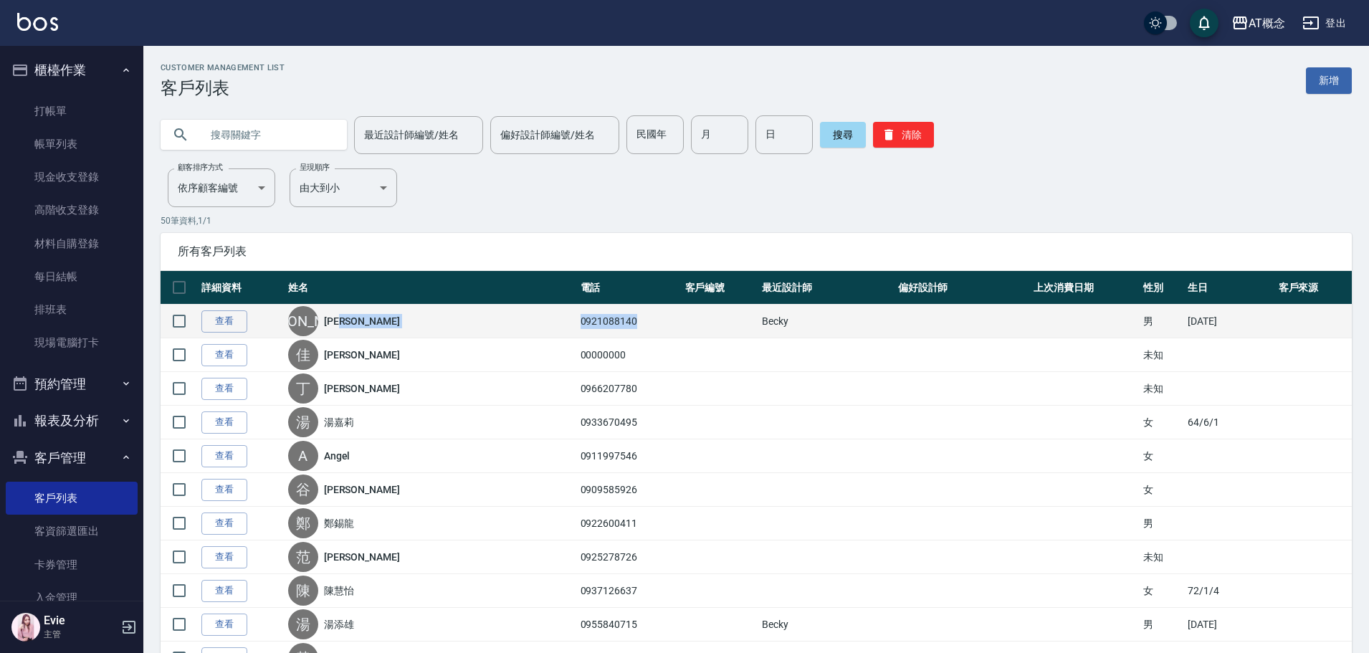
drag, startPoint x: 612, startPoint y: 317, endPoint x: 548, endPoint y: 328, distance: 65.4
click at [548, 328] on tr "查看 [PERSON_NAME] 0921088140 Becky 男 [DATE]" at bounding box center [756, 322] width 1191 height 34
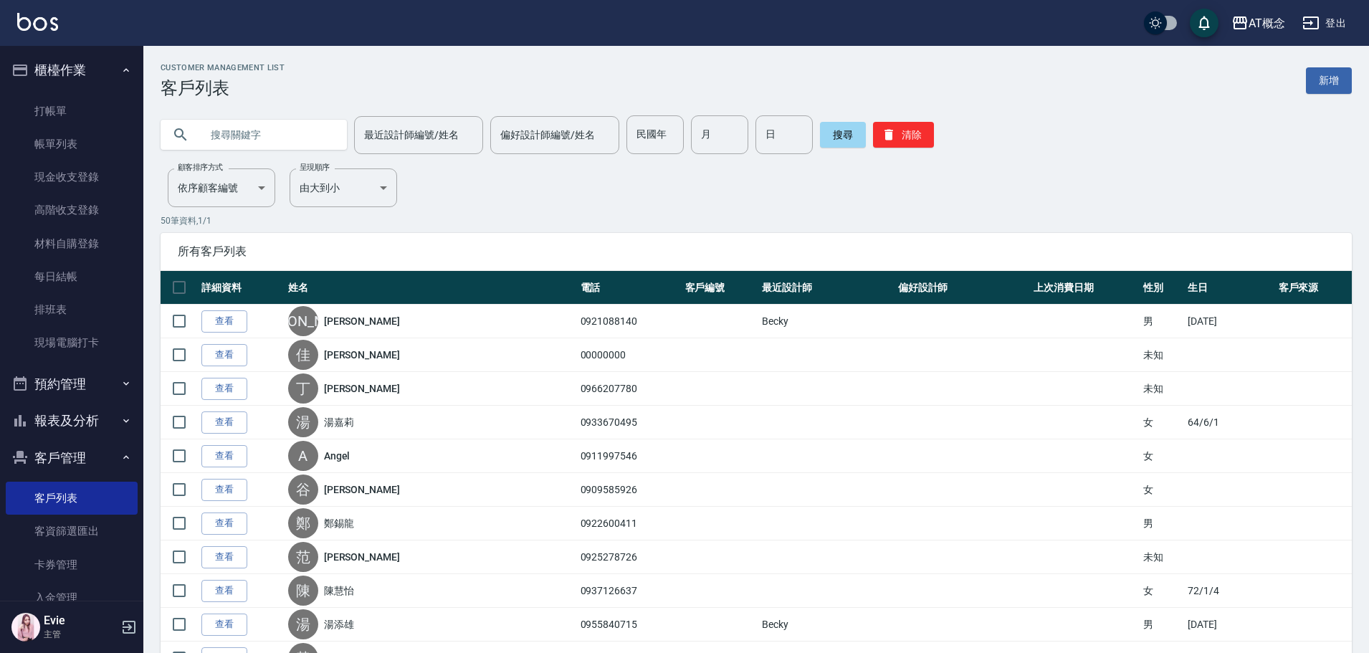
click at [274, 131] on input "text" at bounding box center [268, 134] width 135 height 39
paste input "0921088140"
drag, startPoint x: 229, startPoint y: 134, endPoint x: 131, endPoint y: 132, distance: 98.2
type input "0921088140"
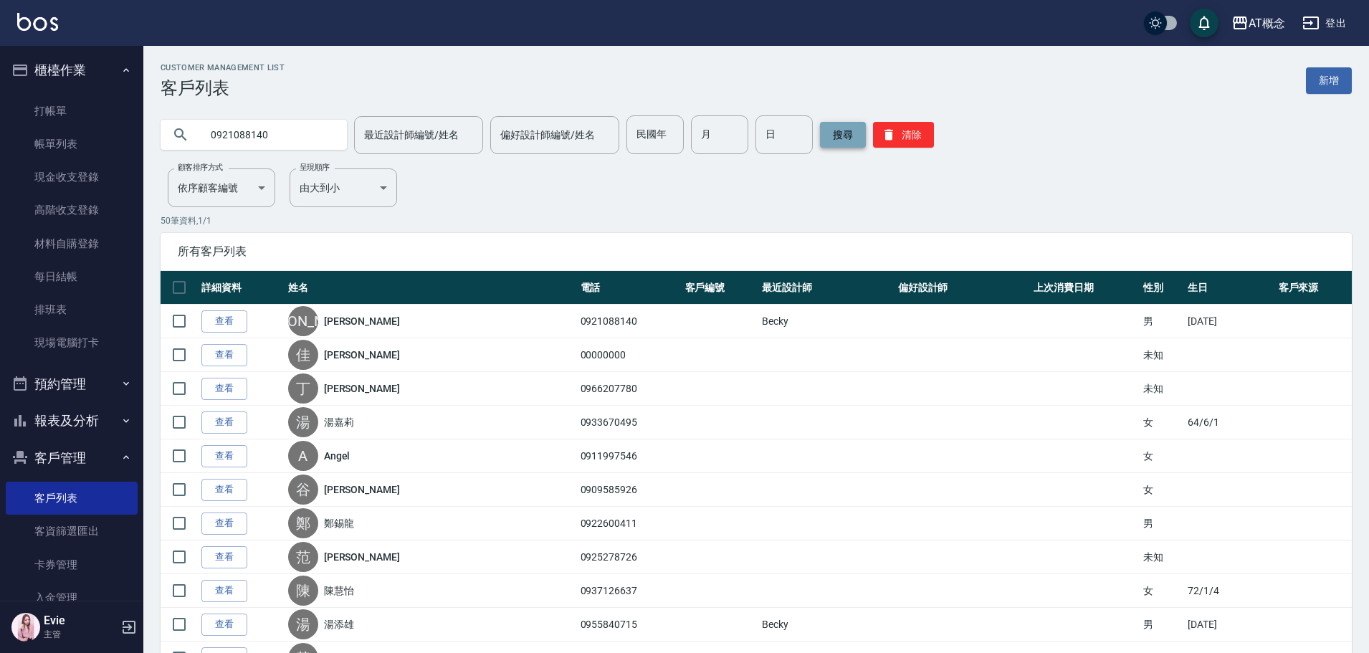
click at [834, 135] on button "搜尋" at bounding box center [843, 135] width 46 height 26
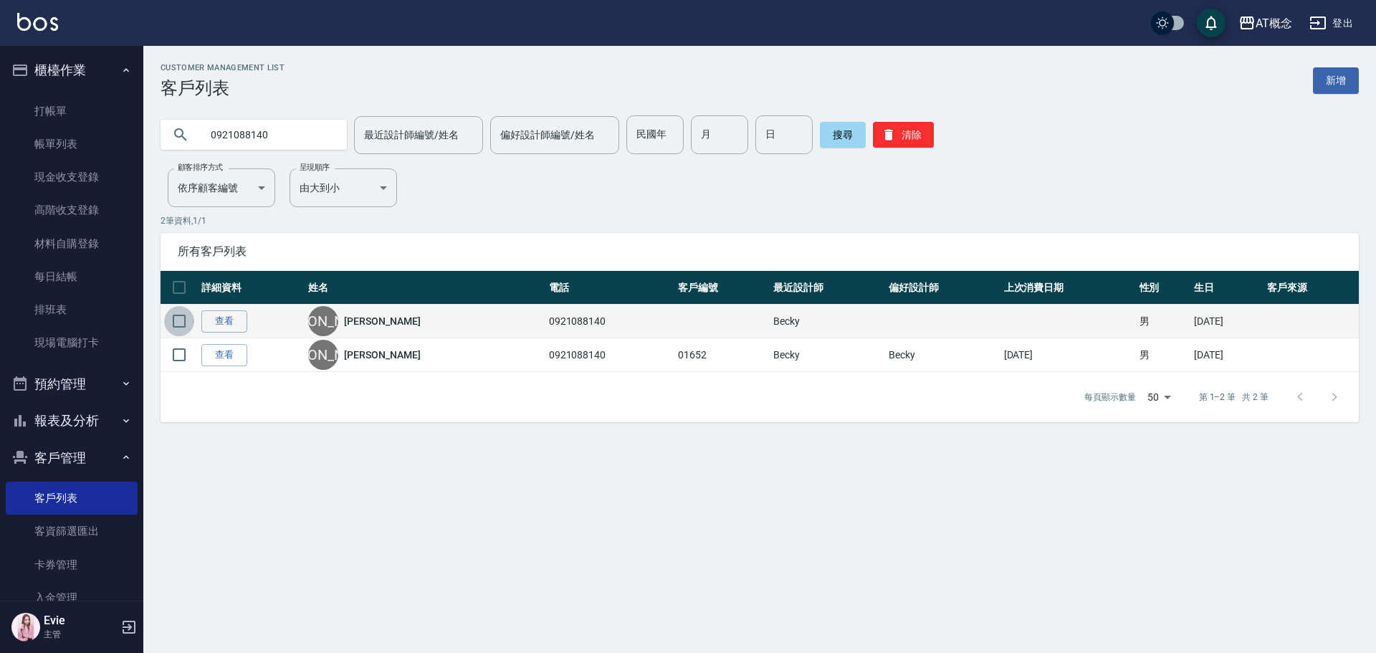
click at [177, 321] on input "checkbox" at bounding box center [179, 321] width 30 height 30
checkbox input "true"
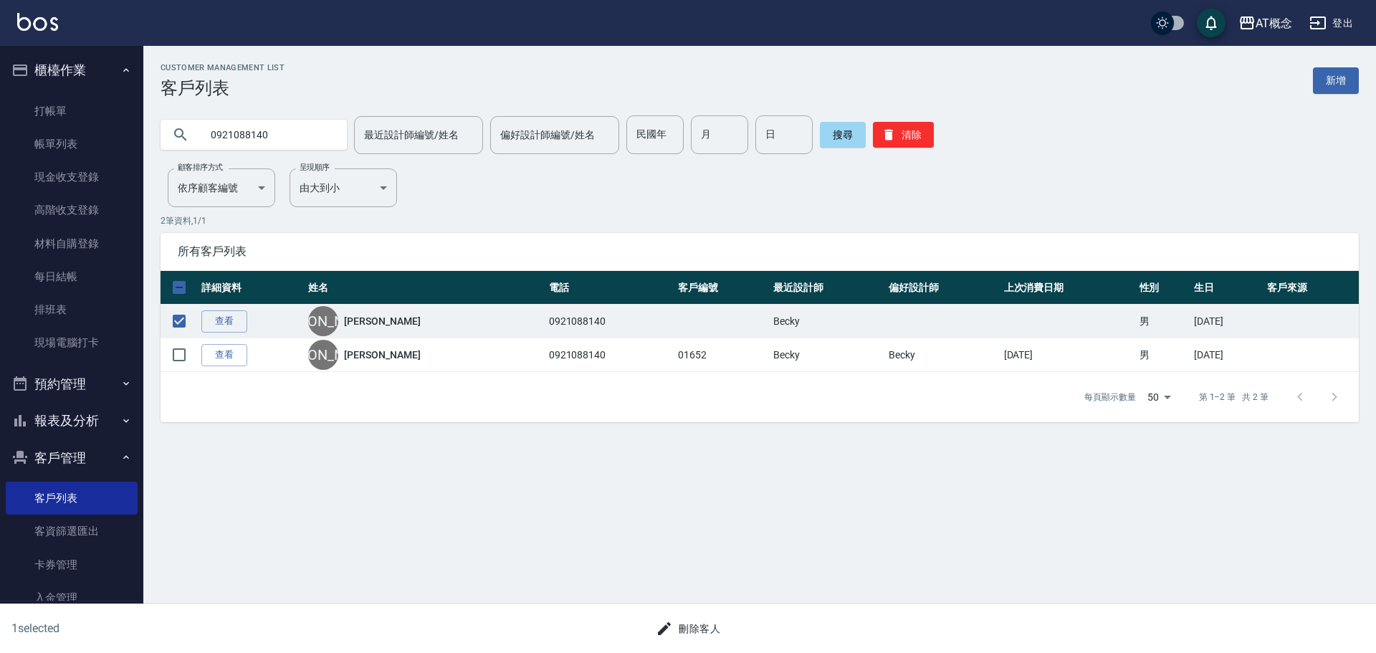
click at [705, 624] on button "刪除客人" at bounding box center [688, 629] width 76 height 27
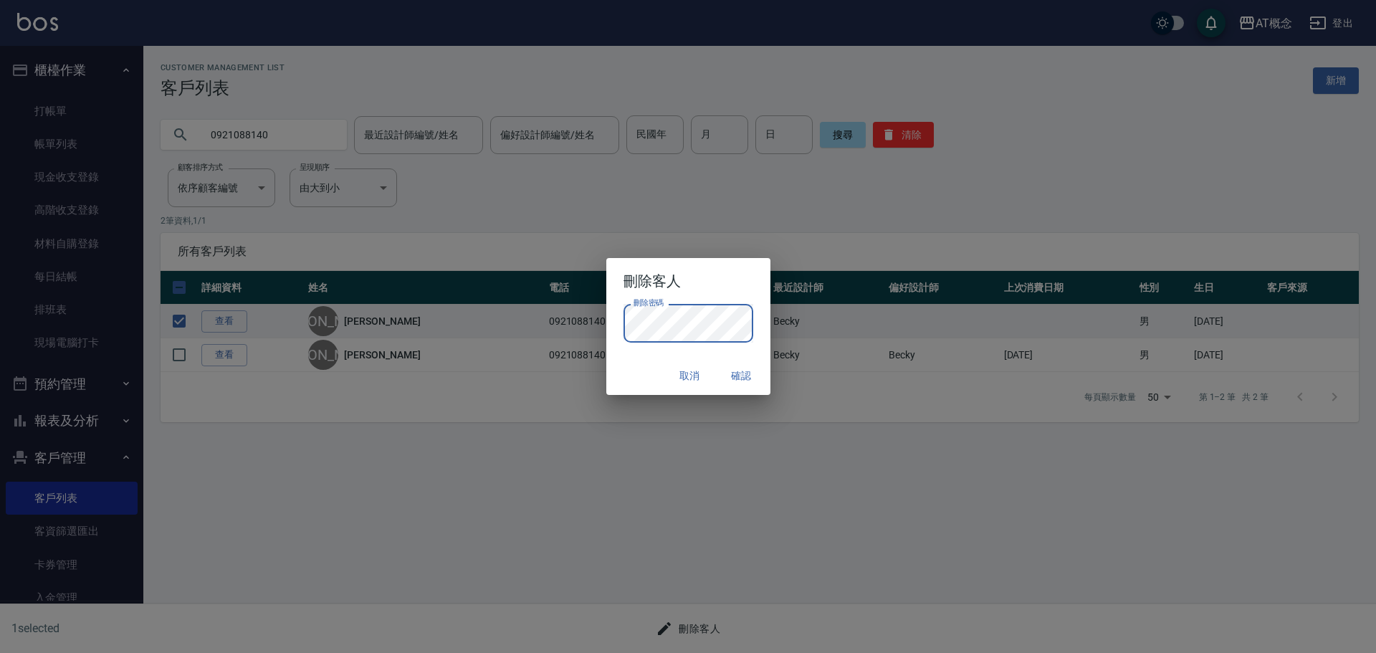
drag, startPoint x: 620, startPoint y: 361, endPoint x: 639, endPoint y: 359, distance: 18.7
click at [620, 361] on div "取消 確認" at bounding box center [688, 376] width 164 height 38
click at [742, 376] on button "確認" at bounding box center [742, 376] width 46 height 27
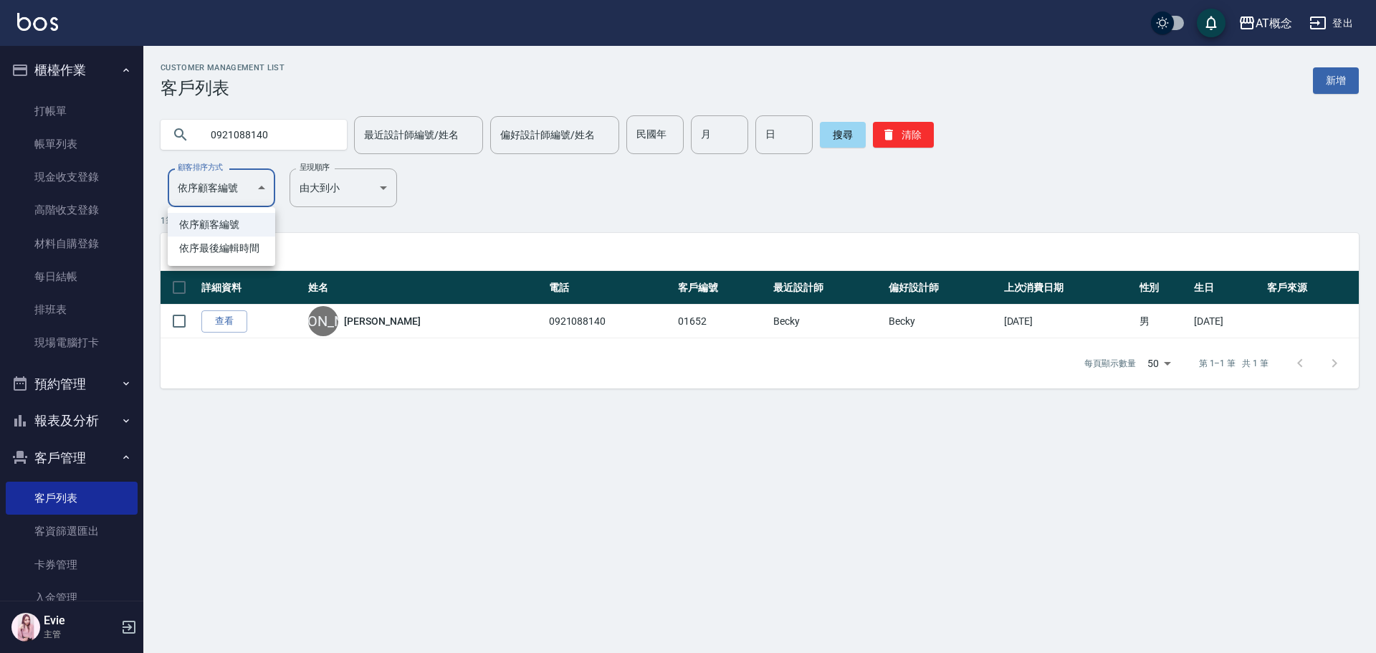
click at [216, 186] on body "AT概念 登出 櫃檯作業 打帳單 帳單列表 現金收支登錄 高階收支登錄 材料自購登錄 每日結帳 排班表 現場電腦打卡 預約管理 預約管理 單日預約紀錄 單週預…" at bounding box center [688, 326] width 1376 height 653
drag, startPoint x: 220, startPoint y: 250, endPoint x: 288, endPoint y: 254, distance: 68.2
click at [219, 250] on li "依序最後編輯時間" at bounding box center [222, 249] width 108 height 24
type input "UPDATEDAT"
drag, startPoint x: 272, startPoint y: 133, endPoint x: 0, endPoint y: 135, distance: 271.6
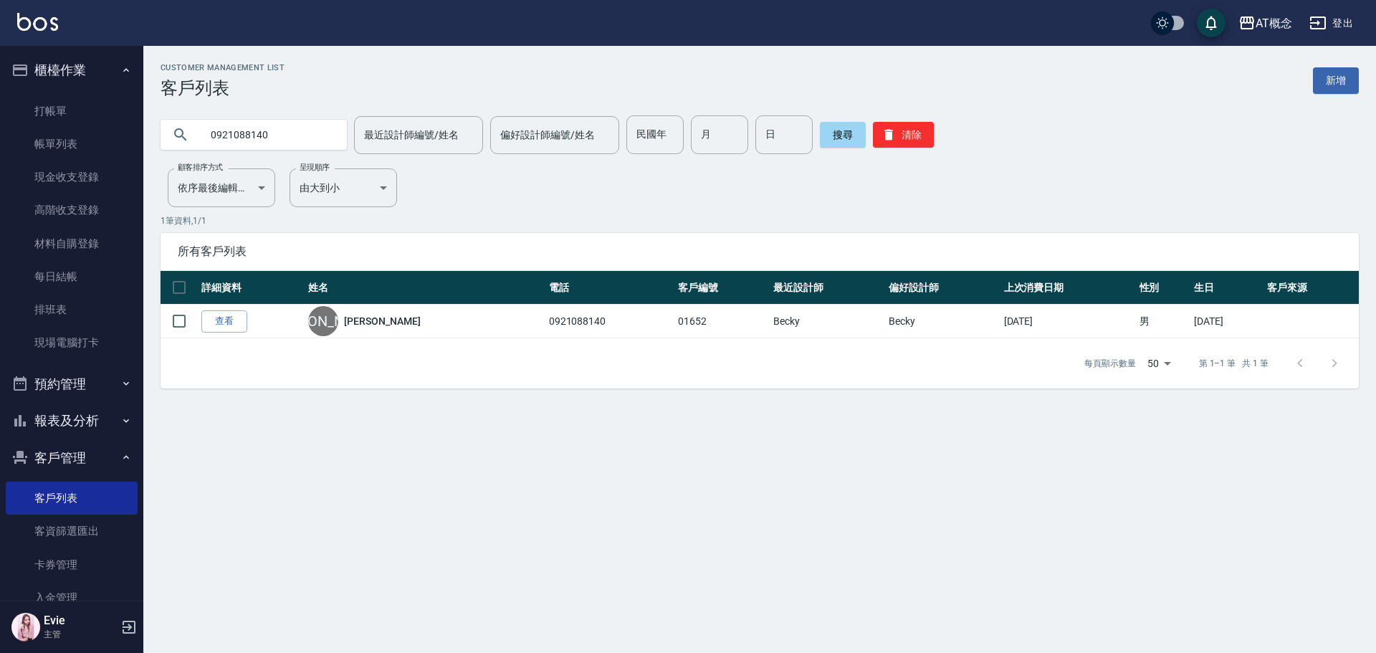
click at [0, 135] on div "AT概念 登出 櫃檯作業 打帳單 帳單列表 現金收支登錄 高階收支登錄 材料自購登錄 每日結帳 排班表 現場電腦打卡 預約管理 預約管理 單日預約紀錄 單週預…" at bounding box center [688, 326] width 1376 height 653
click at [237, 180] on body "AT概念 登出 櫃檯作業 打帳單 帳單列表 現金收支登錄 高階收支登錄 材料自購登錄 每日結帳 排班表 現場電腦打卡 預約管理 預約管理 單日預約紀錄 單週預…" at bounding box center [688, 326] width 1376 height 653
drag, startPoint x: 234, startPoint y: 224, endPoint x: 544, endPoint y: 209, distance: 310.0
click at [236, 224] on li "依序顧客編號" at bounding box center [222, 225] width 108 height 24
type input "NO"
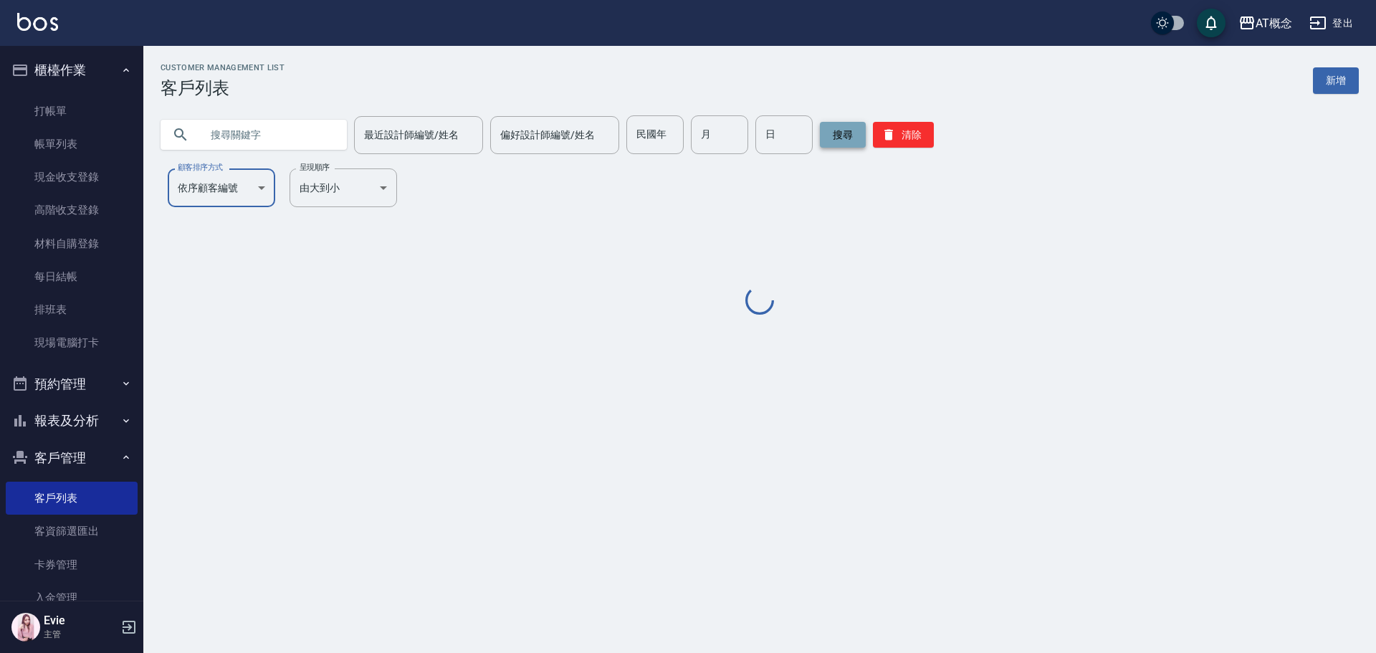
click at [841, 135] on button "搜尋" at bounding box center [843, 135] width 46 height 26
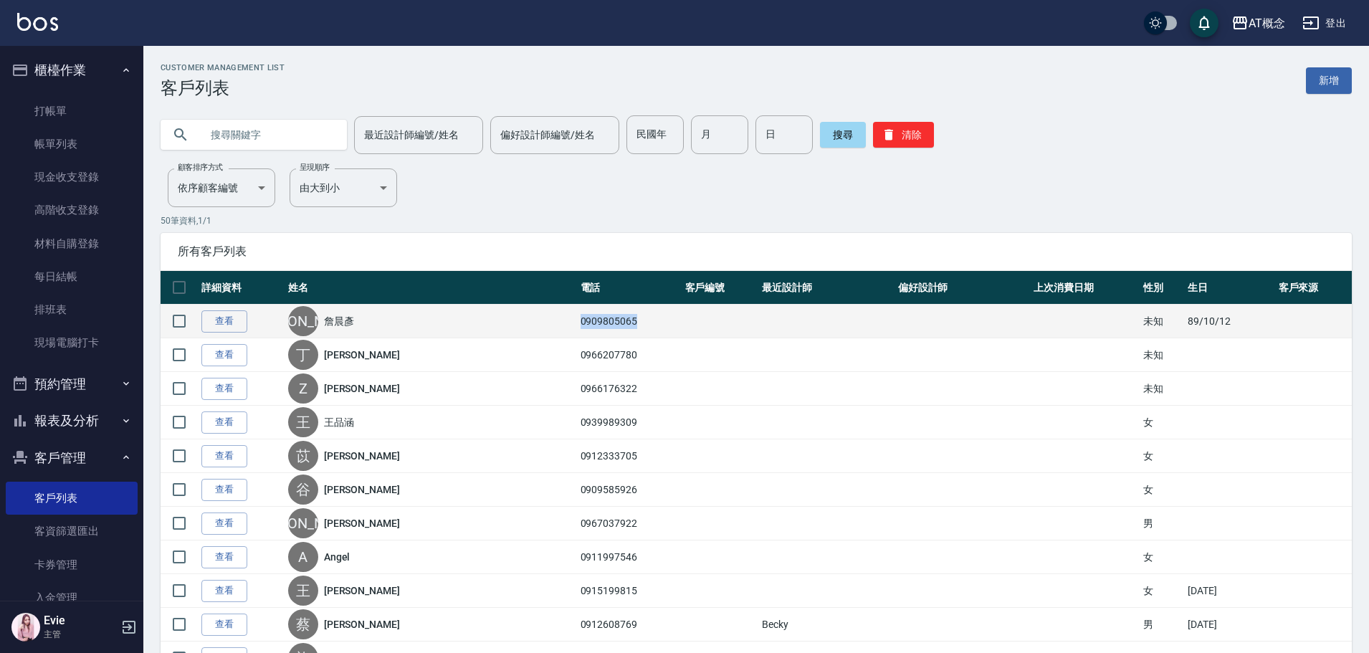
drag, startPoint x: 611, startPoint y: 323, endPoint x: 540, endPoint y: 327, distance: 71.1
click at [542, 327] on tr "查看 [PERSON_NAME] 0909805065 未知 [DATE]" at bounding box center [756, 322] width 1191 height 34
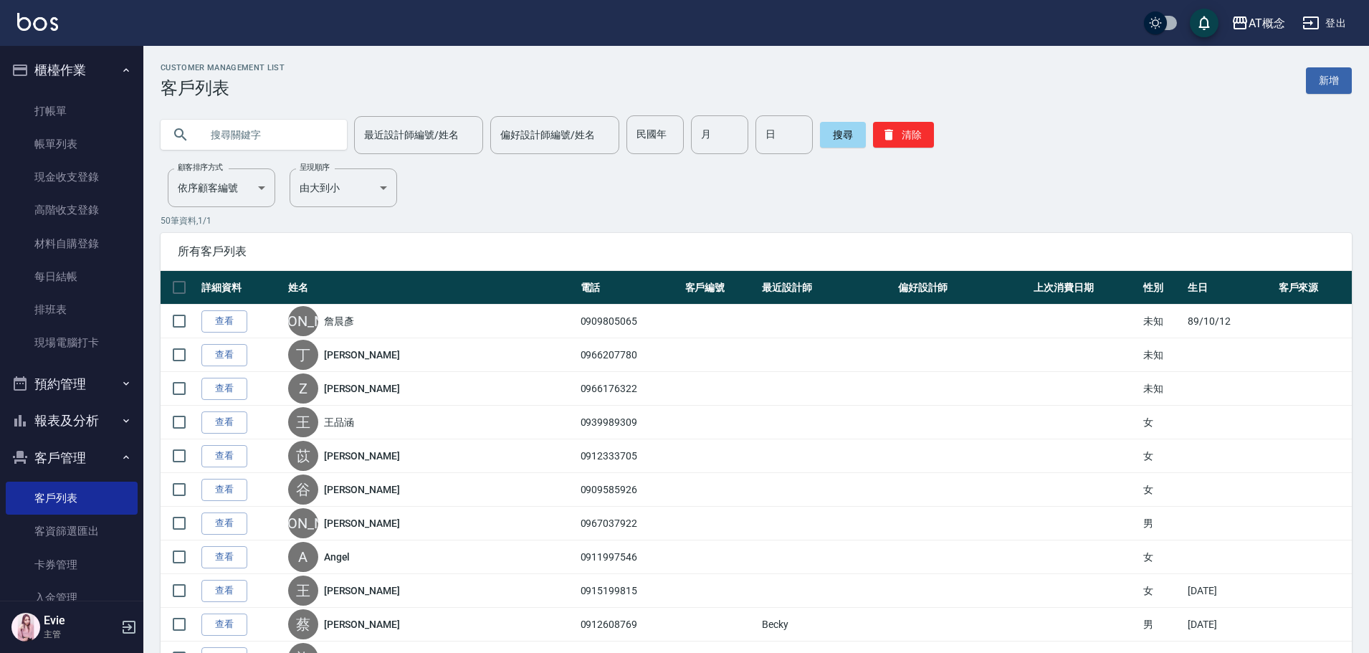
click at [231, 131] on input "text" at bounding box center [268, 134] width 135 height 39
paste input "0909805065"
drag, startPoint x: 231, startPoint y: 138, endPoint x: 151, endPoint y: 125, distance: 81.9
click at [176, 133] on div "0909805065" at bounding box center [254, 135] width 186 height 30
click at [831, 129] on button "搜尋" at bounding box center [843, 135] width 46 height 26
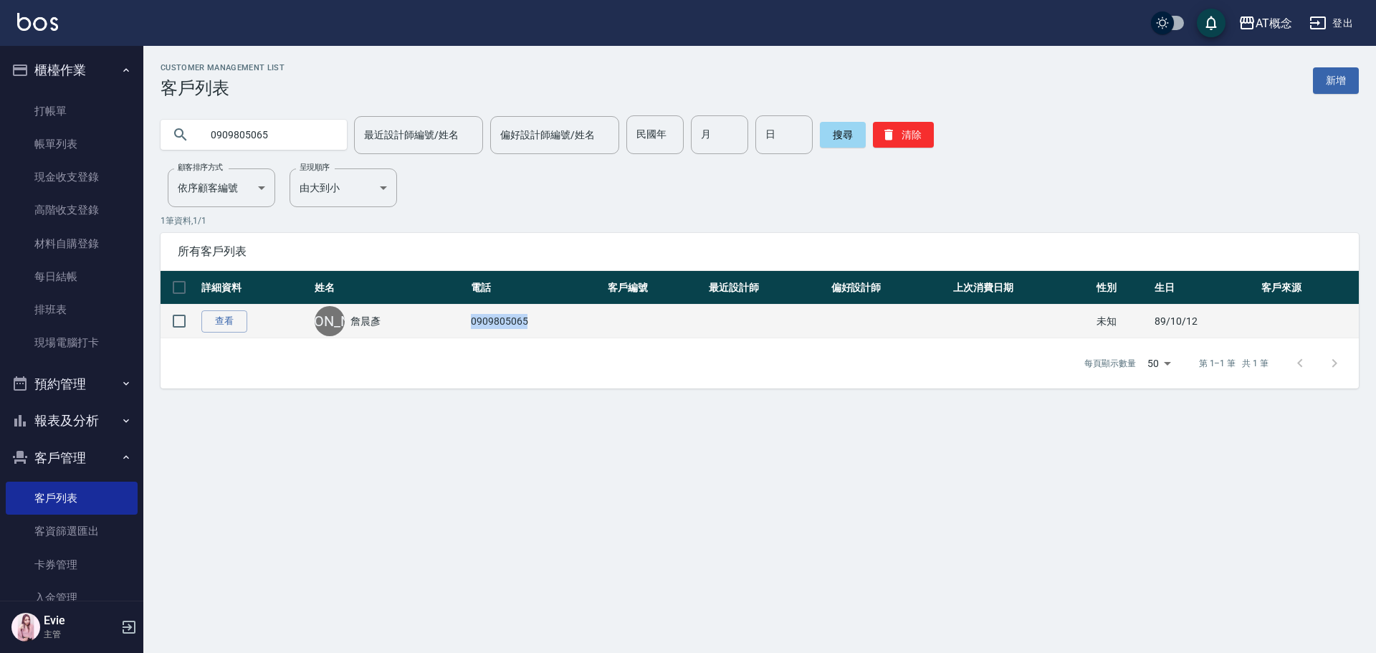
drag, startPoint x: 409, startPoint y: 312, endPoint x: 401, endPoint y: 312, distance: 7.9
click at [401, 312] on tr "查看 [PERSON_NAME] 0909805065 未知 [DATE]" at bounding box center [760, 322] width 1198 height 34
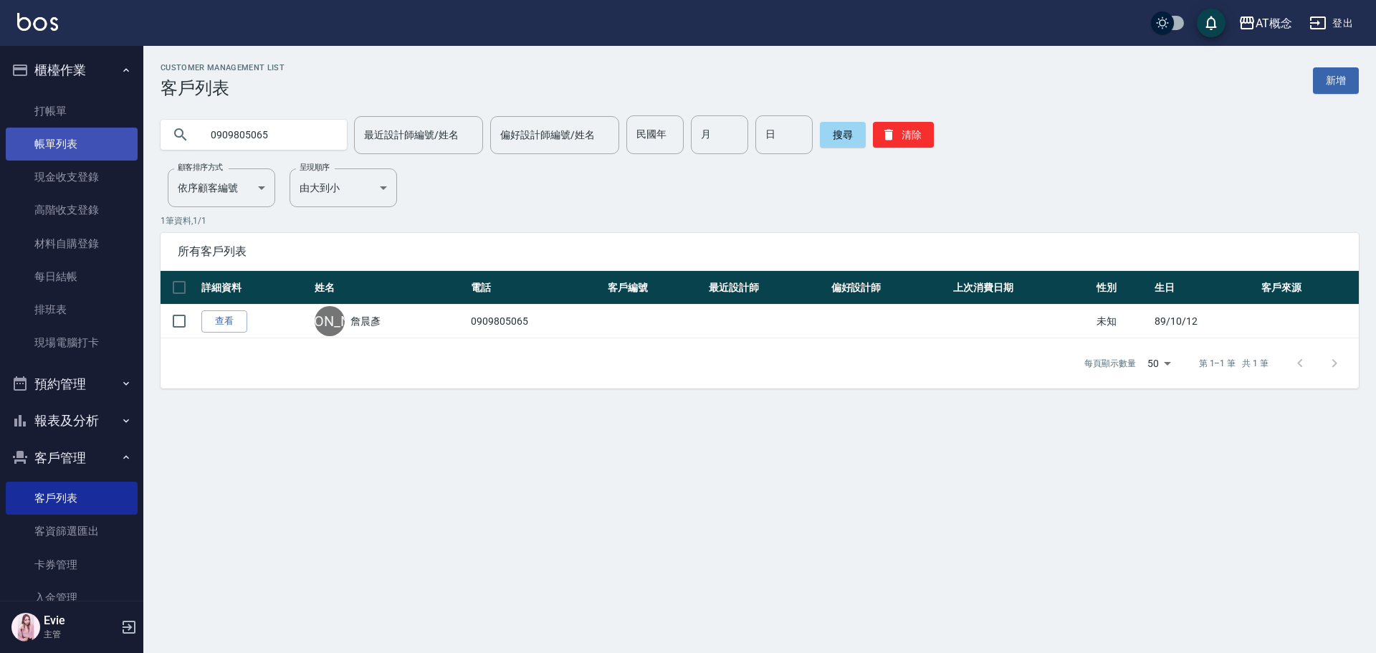
drag, startPoint x: 298, startPoint y: 138, endPoint x: 74, endPoint y: 133, distance: 224.4
click at [75, 133] on div "AT概念 登出 櫃檯作業 打帳單 帳單列表 現金收支登錄 高階收支登錄 材料自購登錄 每日結帳 排班表 現場電腦打卡 預約管理 預約管理 單日預約紀錄 單週預…" at bounding box center [688, 326] width 1376 height 653
paste input "text"
drag, startPoint x: 300, startPoint y: 131, endPoint x: 80, endPoint y: 143, distance: 220.3
click at [80, 143] on div "AT概念 登出 櫃檯作業 打帳單 帳單列表 現金收支登錄 高階收支登錄 材料自購登錄 每日結帳 排班表 現場電腦打卡 預約管理 預約管理 單日預約紀錄 單週預…" at bounding box center [688, 326] width 1376 height 653
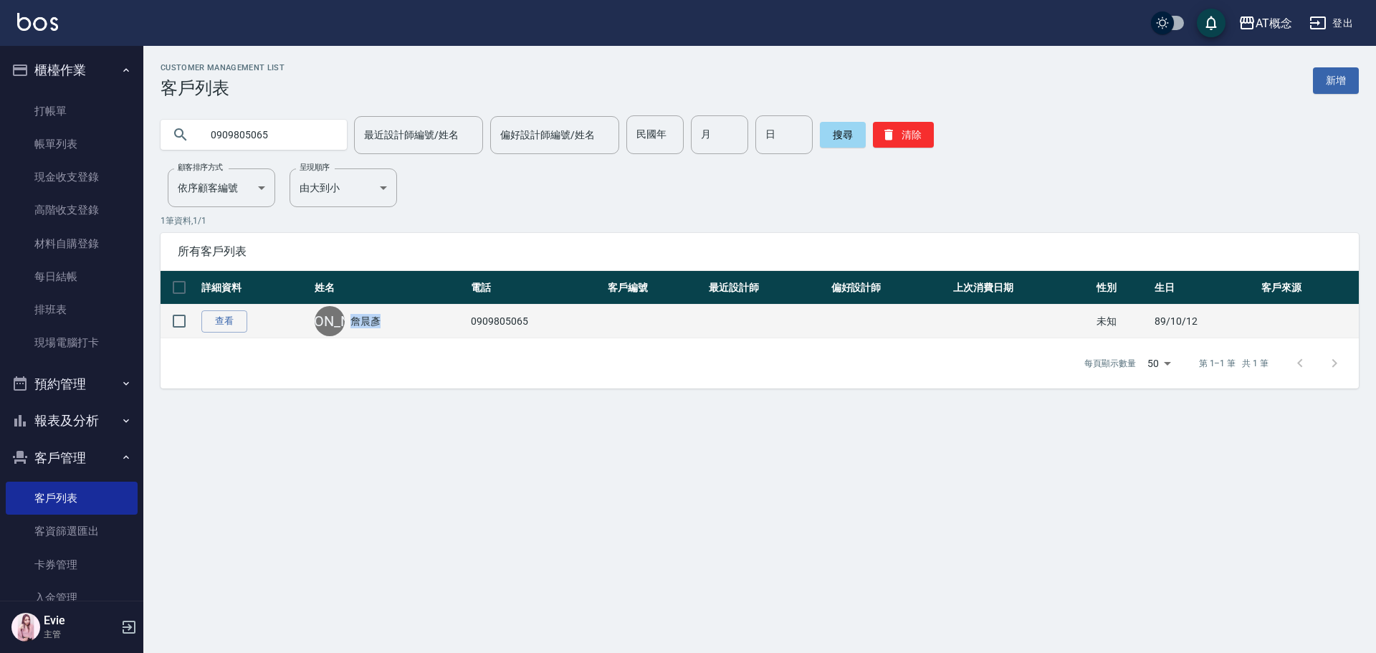
drag, startPoint x: 382, startPoint y: 319, endPoint x: 350, endPoint y: 320, distance: 32.3
click at [350, 320] on div "[PERSON_NAME]" at bounding box center [389, 321] width 149 height 30
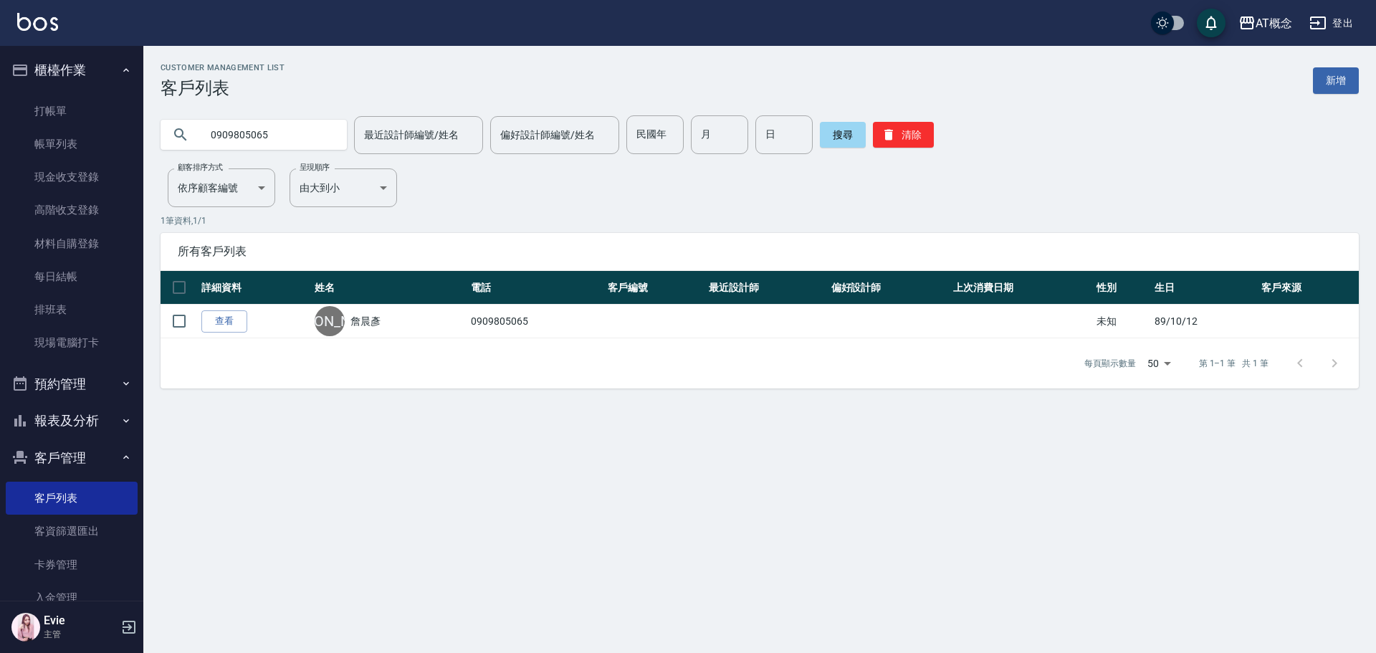
drag, startPoint x: 291, startPoint y: 135, endPoint x: 188, endPoint y: 134, distance: 102.5
click at [189, 135] on div "0909805065" at bounding box center [254, 135] width 186 height 30
paste input "詹晨彥"
type input "詹晨彥"
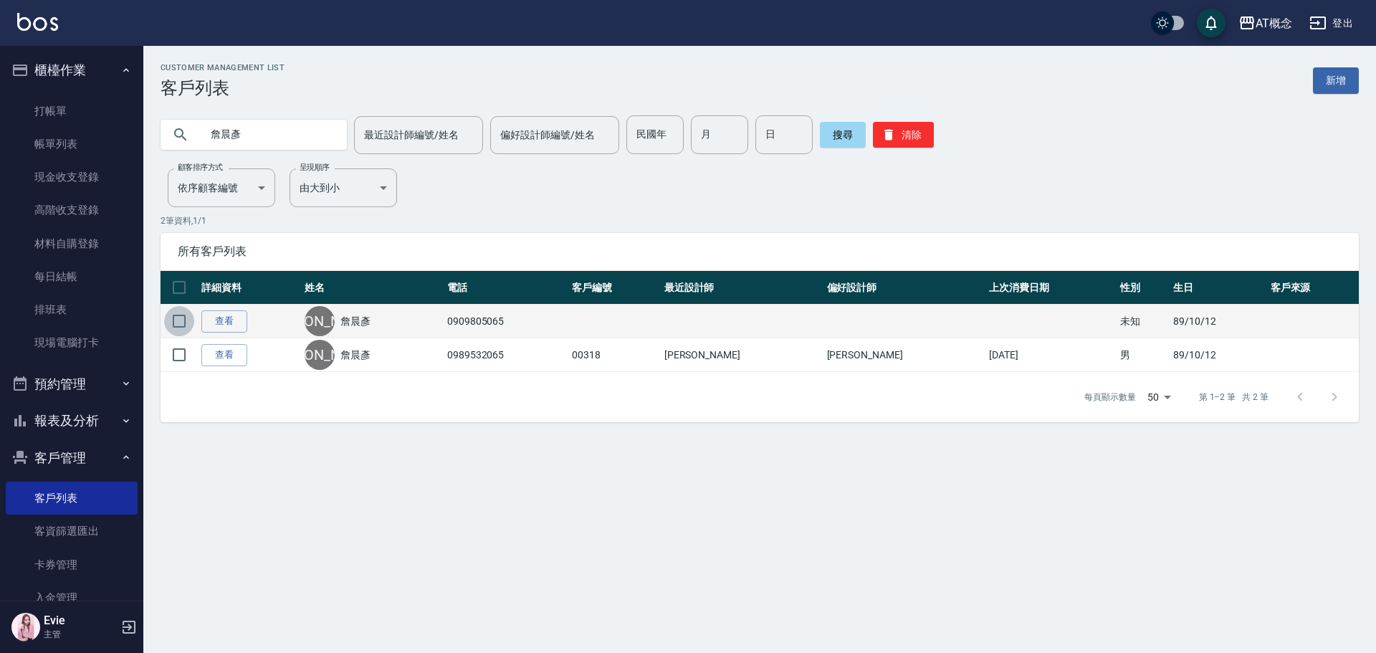
click at [178, 317] on input "checkbox" at bounding box center [179, 321] width 30 height 30
checkbox input "true"
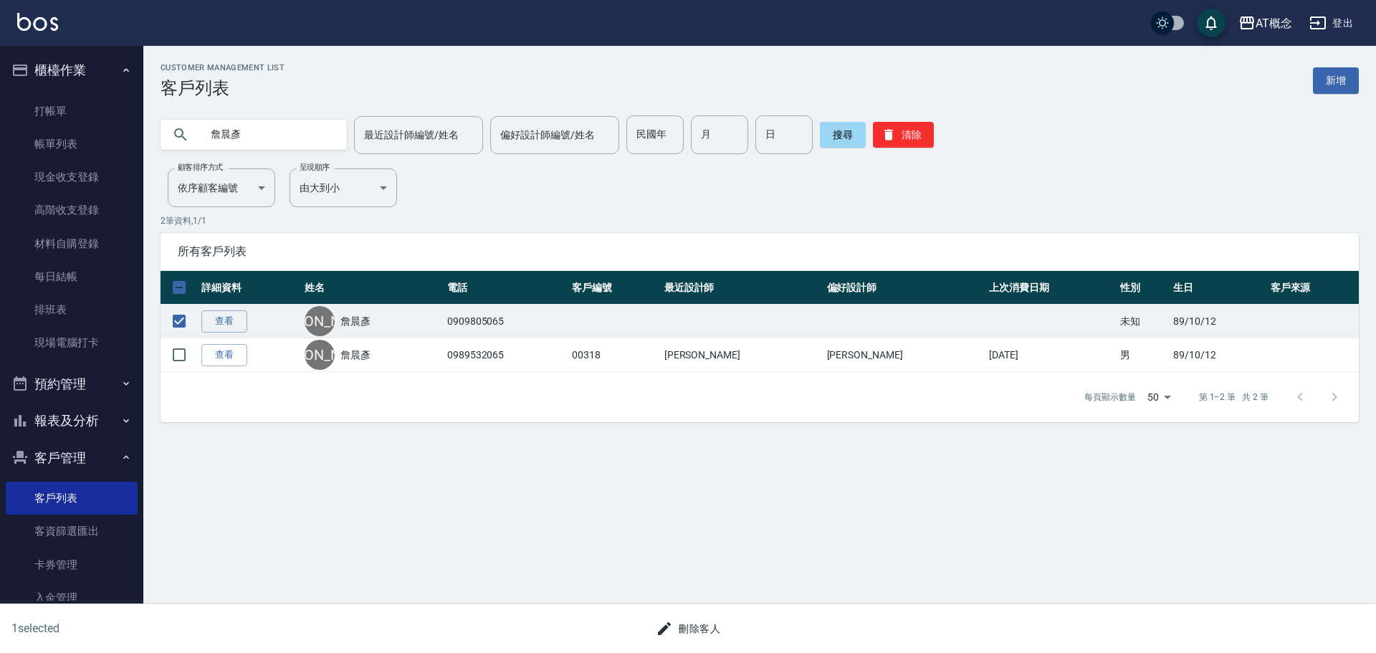
click at [707, 625] on button "刪除客人" at bounding box center [688, 629] width 76 height 27
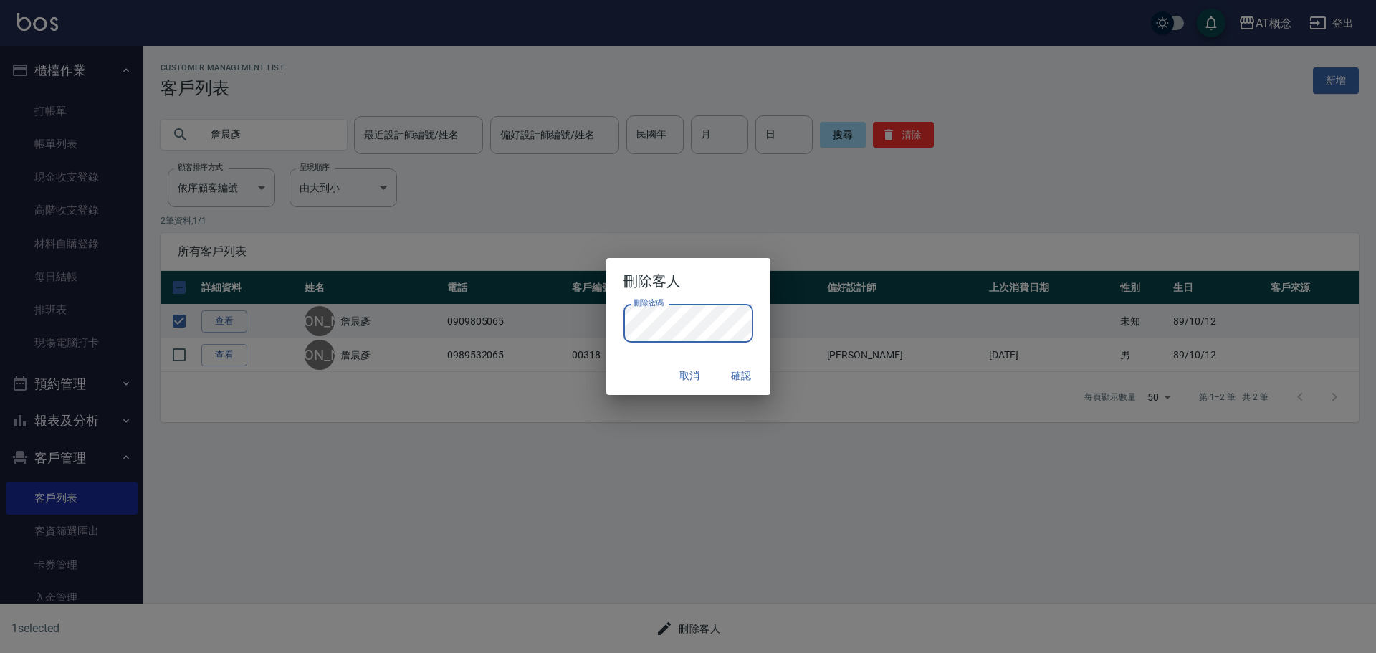
click at [629, 357] on div "取消 確認" at bounding box center [688, 376] width 164 height 38
click at [735, 378] on button "確認" at bounding box center [742, 376] width 46 height 27
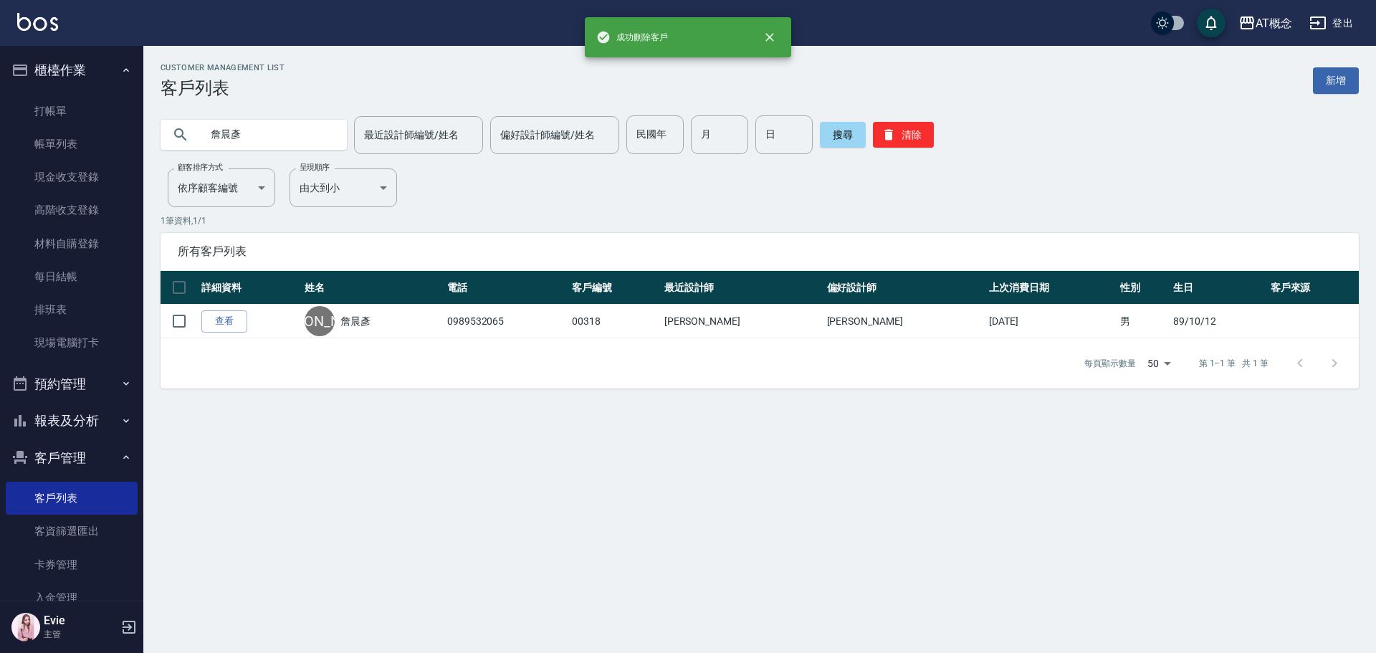
click at [223, 324] on link "查看" at bounding box center [224, 321] width 46 height 22
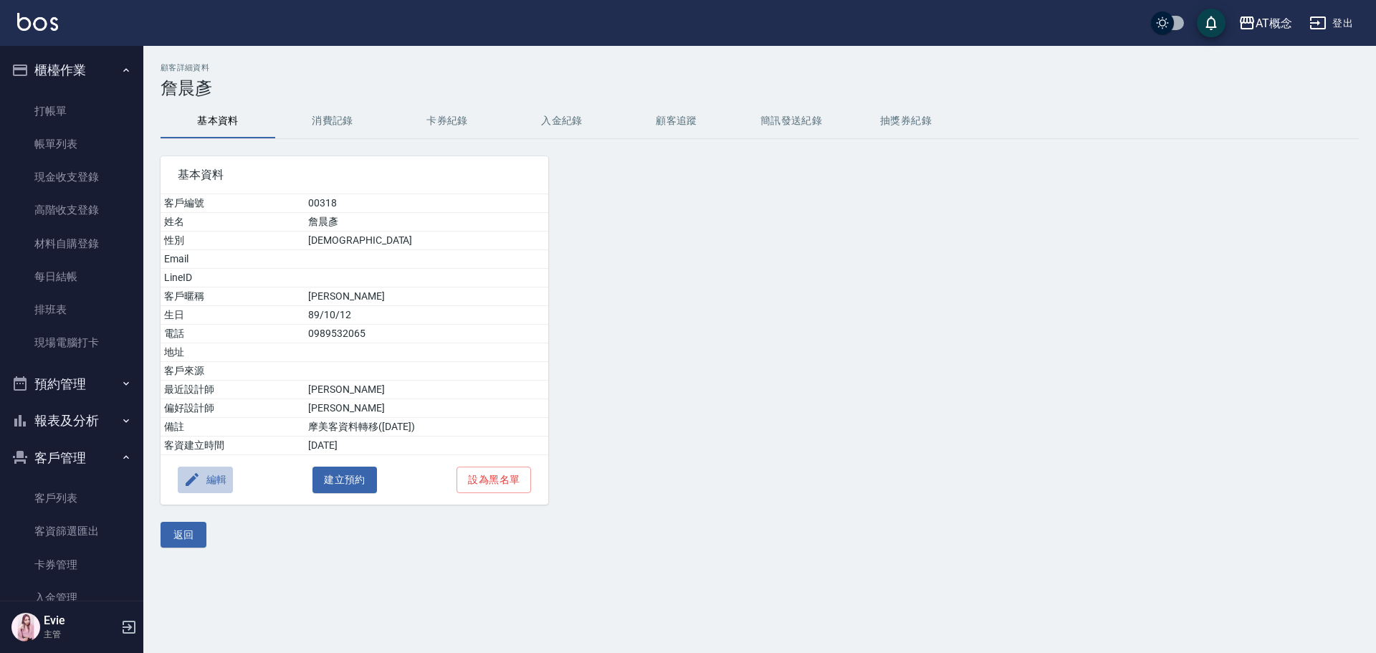
click at [214, 474] on button "編輯" at bounding box center [205, 480] width 55 height 27
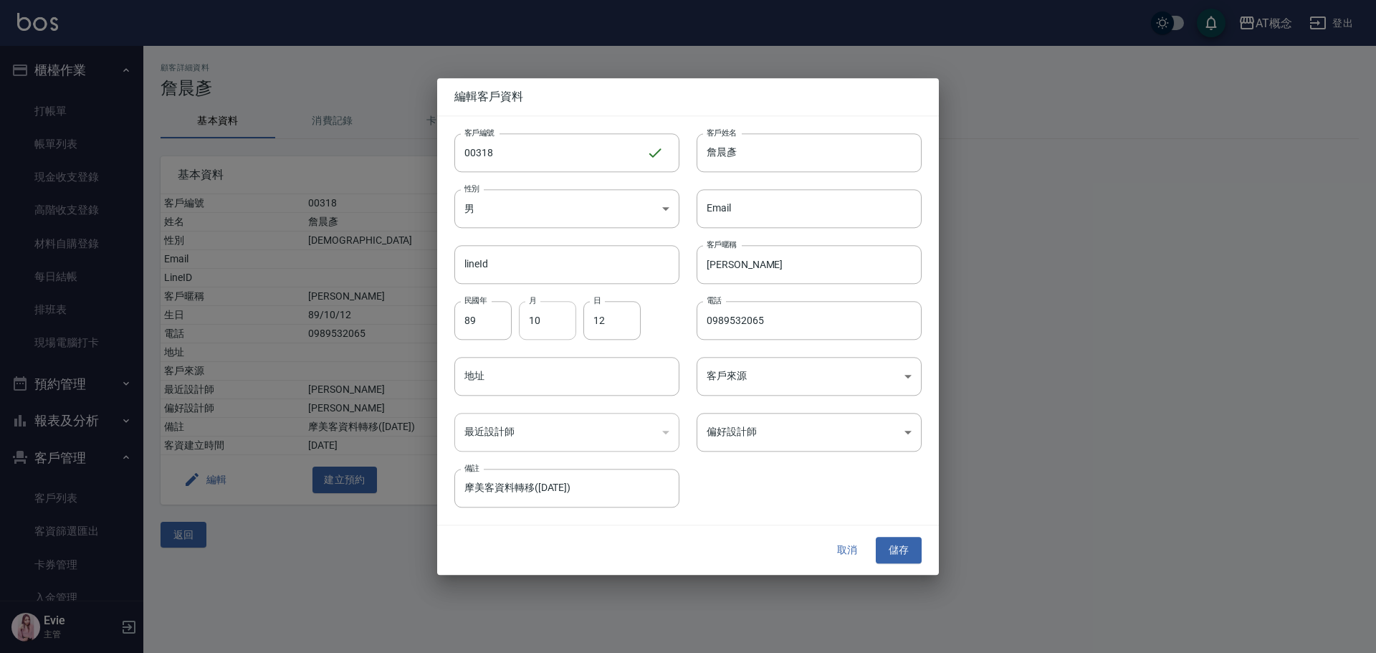
drag, startPoint x: 772, startPoint y: 313, endPoint x: 539, endPoint y: 325, distance: 233.2
click at [539, 325] on div "客戶編號 00318 ​ 客戶編號 客戶姓名 [PERSON_NAME]姓名 性別 男 [DEMOGRAPHIC_DATA] 性別 Email Email l…" at bounding box center [679, 312] width 484 height 392
type input "0909805065"
click at [894, 554] on button "儲存" at bounding box center [899, 551] width 46 height 27
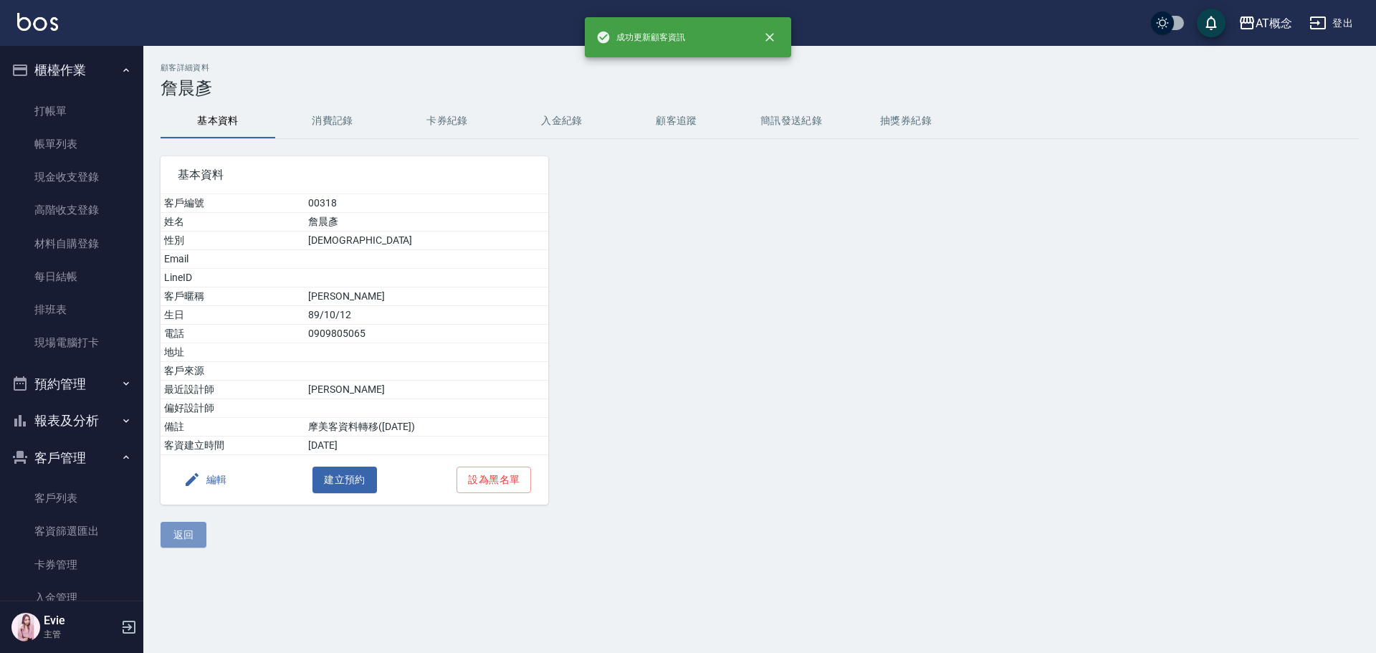
drag, startPoint x: 172, startPoint y: 536, endPoint x: 173, endPoint y: 494, distance: 42.3
click at [173, 536] on button "返回" at bounding box center [184, 535] width 46 height 27
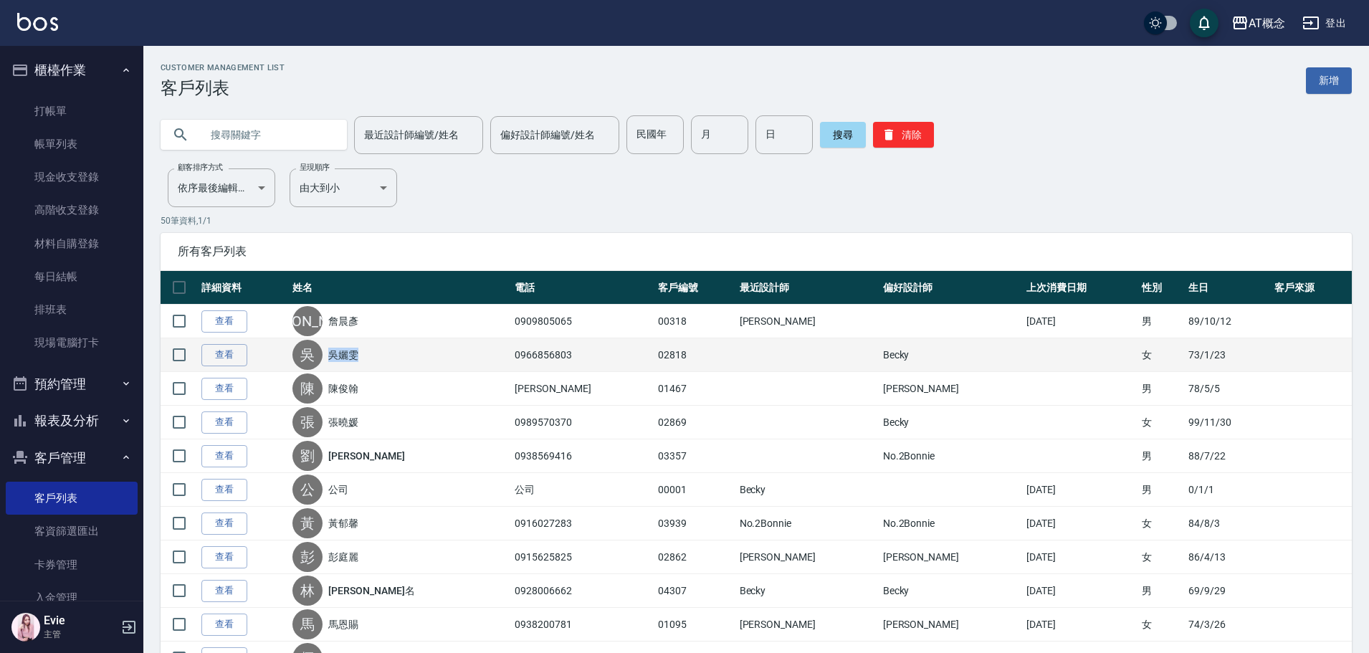
drag, startPoint x: 371, startPoint y: 355, endPoint x: 322, endPoint y: 353, distance: 48.8
click at [322, 353] on div "[PERSON_NAME]" at bounding box center [399, 355] width 215 height 30
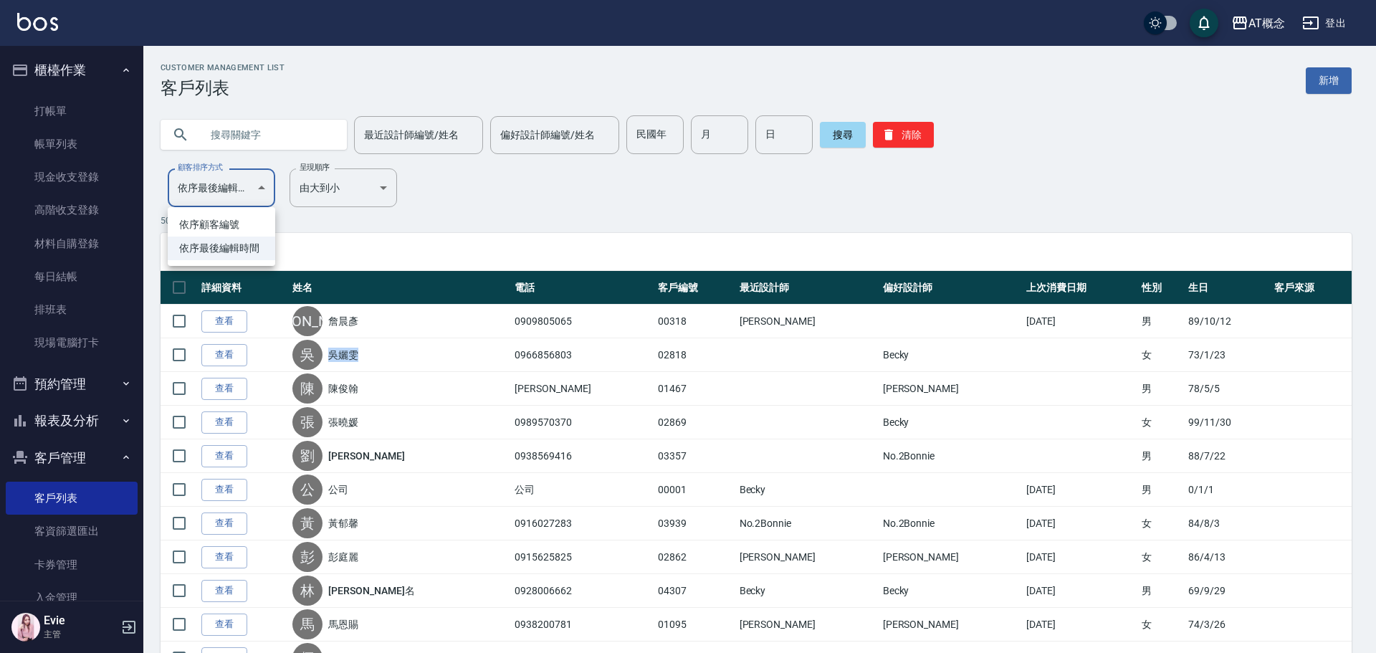
click at [209, 225] on li "依序顧客編號" at bounding box center [222, 225] width 108 height 24
type input "NO"
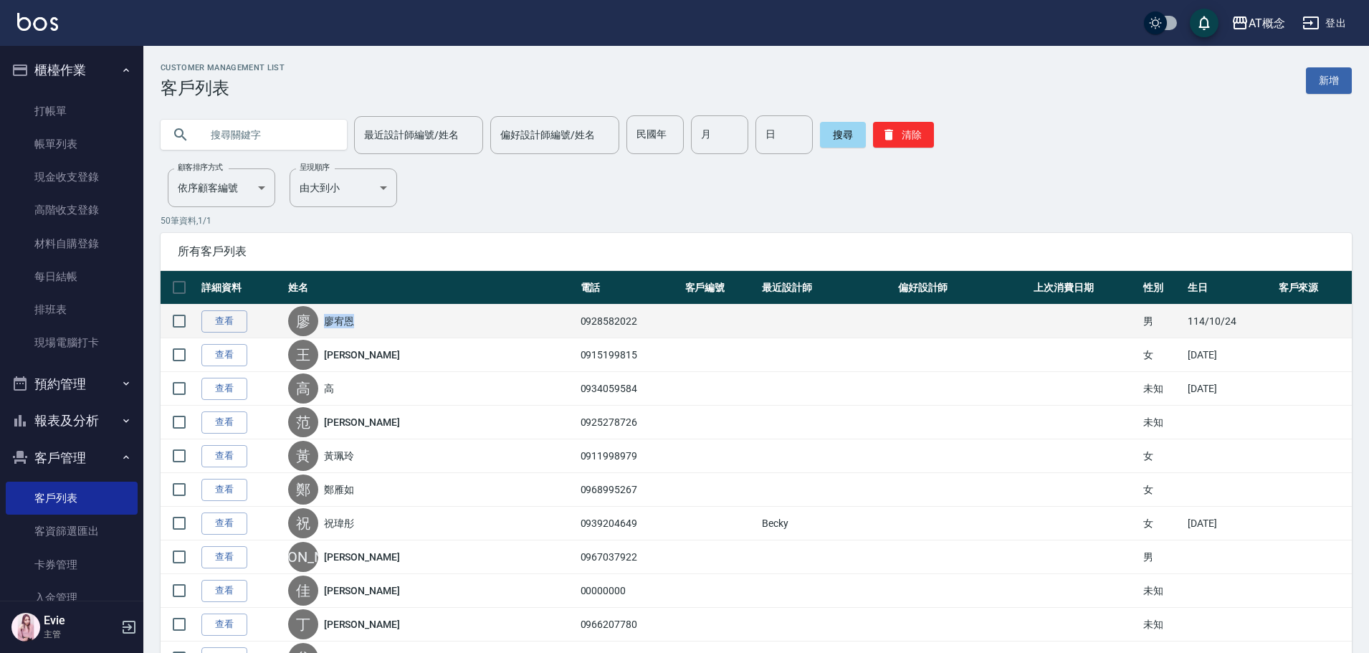
drag, startPoint x: 370, startPoint y: 320, endPoint x: 325, endPoint y: 323, distance: 44.6
click at [325, 323] on div "[PERSON_NAME]" at bounding box center [430, 321] width 285 height 30
drag, startPoint x: 400, startPoint y: 329, endPoint x: 545, endPoint y: 317, distance: 145.3
click at [400, 328] on div "[PERSON_NAME]" at bounding box center [430, 321] width 285 height 30
drag, startPoint x: 611, startPoint y: 320, endPoint x: 551, endPoint y: 327, distance: 59.8
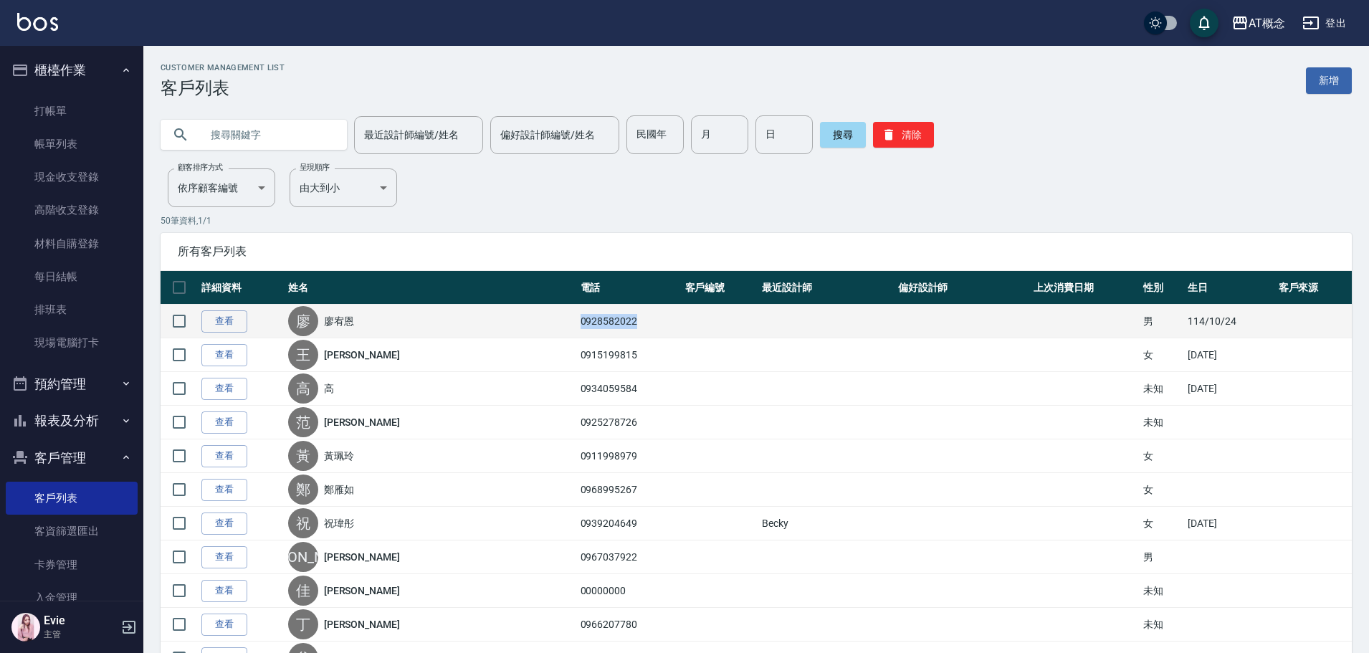
click at [577, 327] on td "0928582022" at bounding box center [629, 322] width 105 height 34
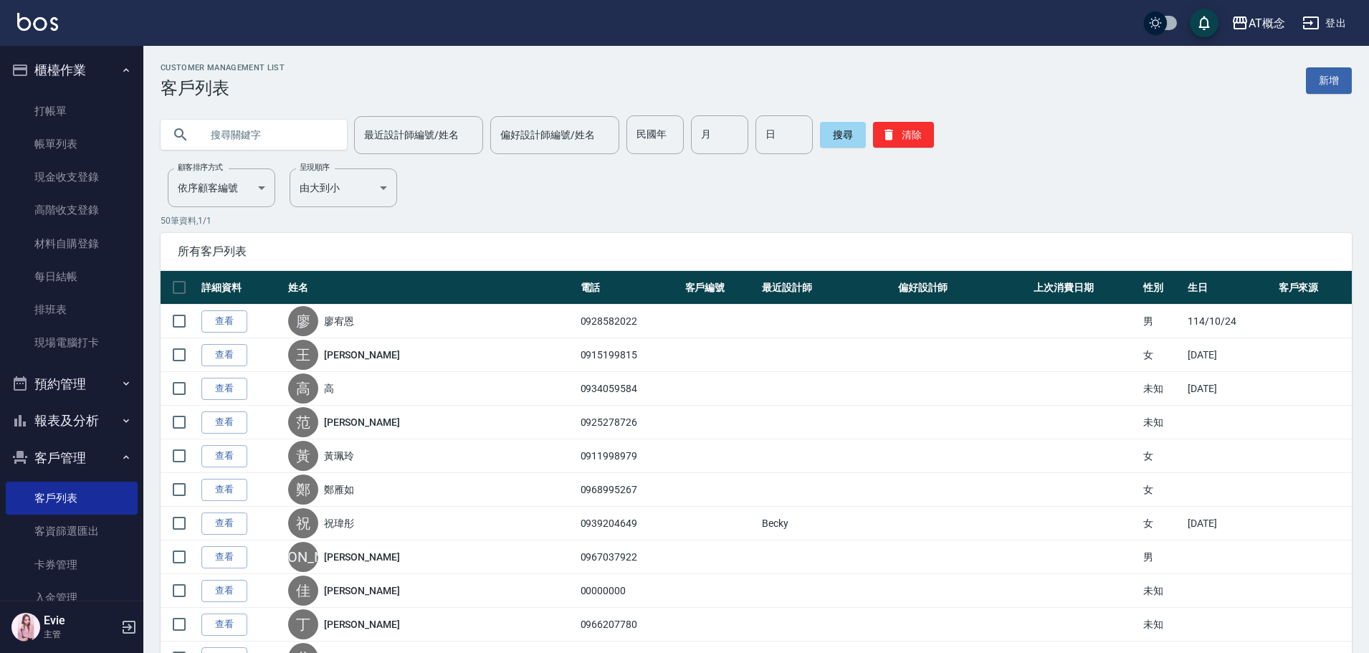
click at [258, 135] on input "text" at bounding box center [268, 134] width 135 height 39
paste input "0928582022"
type input "0928582022"
click at [821, 138] on button "搜尋" at bounding box center [843, 135] width 46 height 26
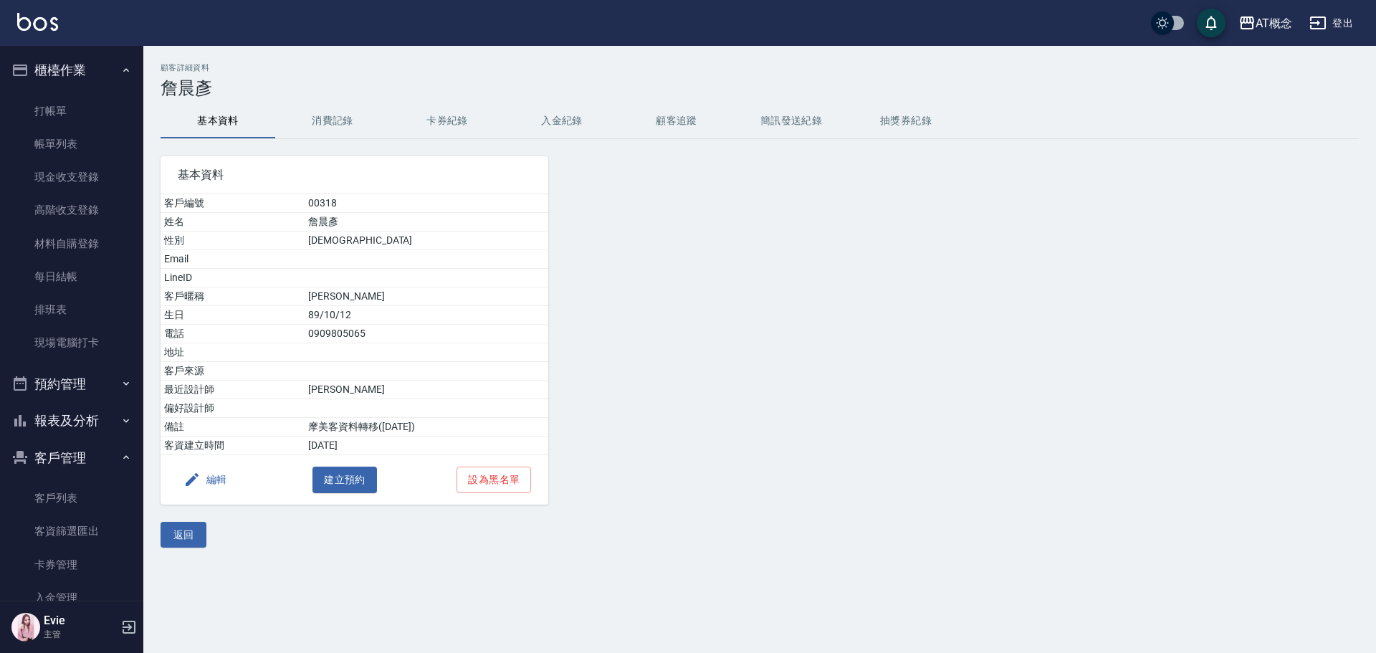
click at [181, 535] on button "返回" at bounding box center [184, 535] width 46 height 27
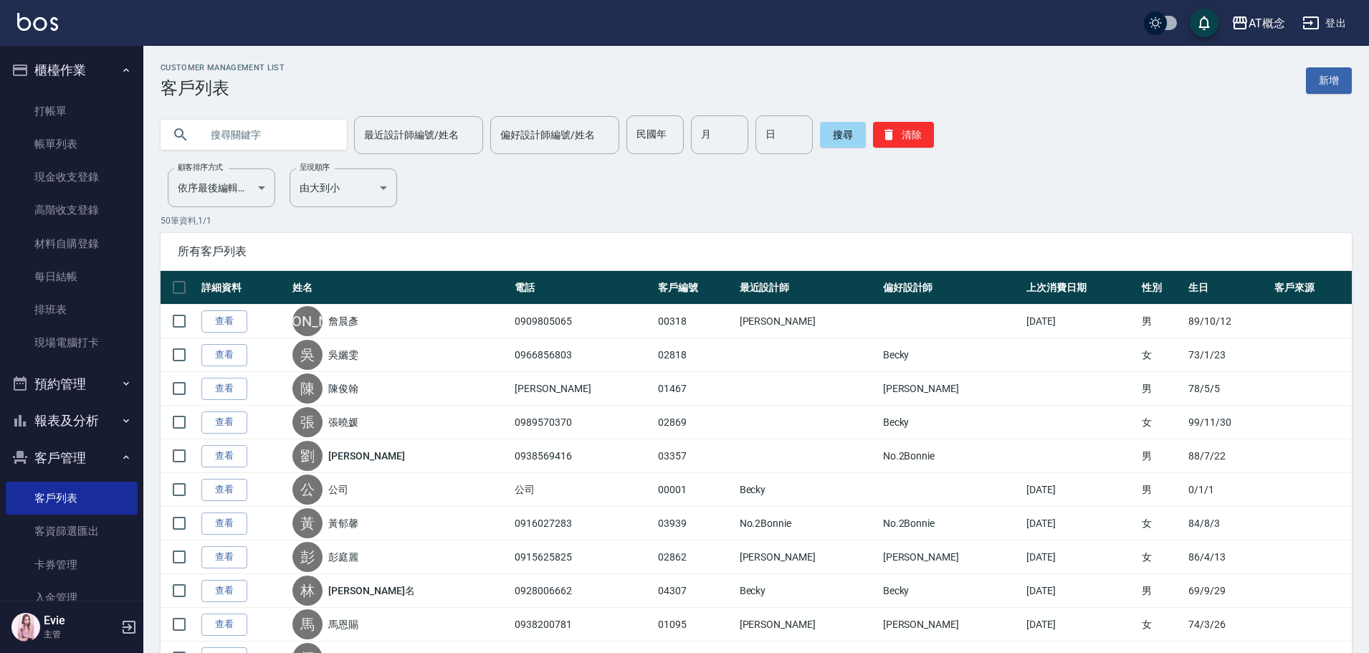
click at [291, 133] on input "text" at bounding box center [268, 134] width 135 height 39
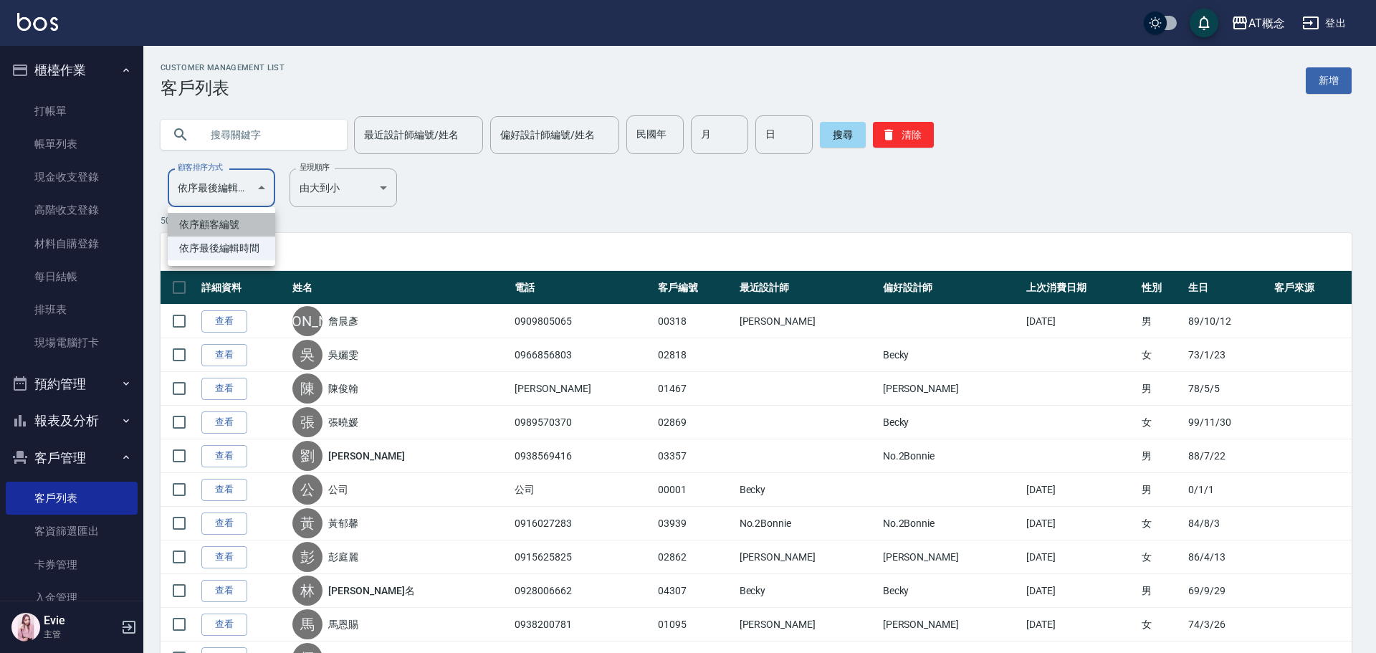
click at [214, 225] on li "依序顧客編號" at bounding box center [222, 225] width 108 height 24
type input "NO"
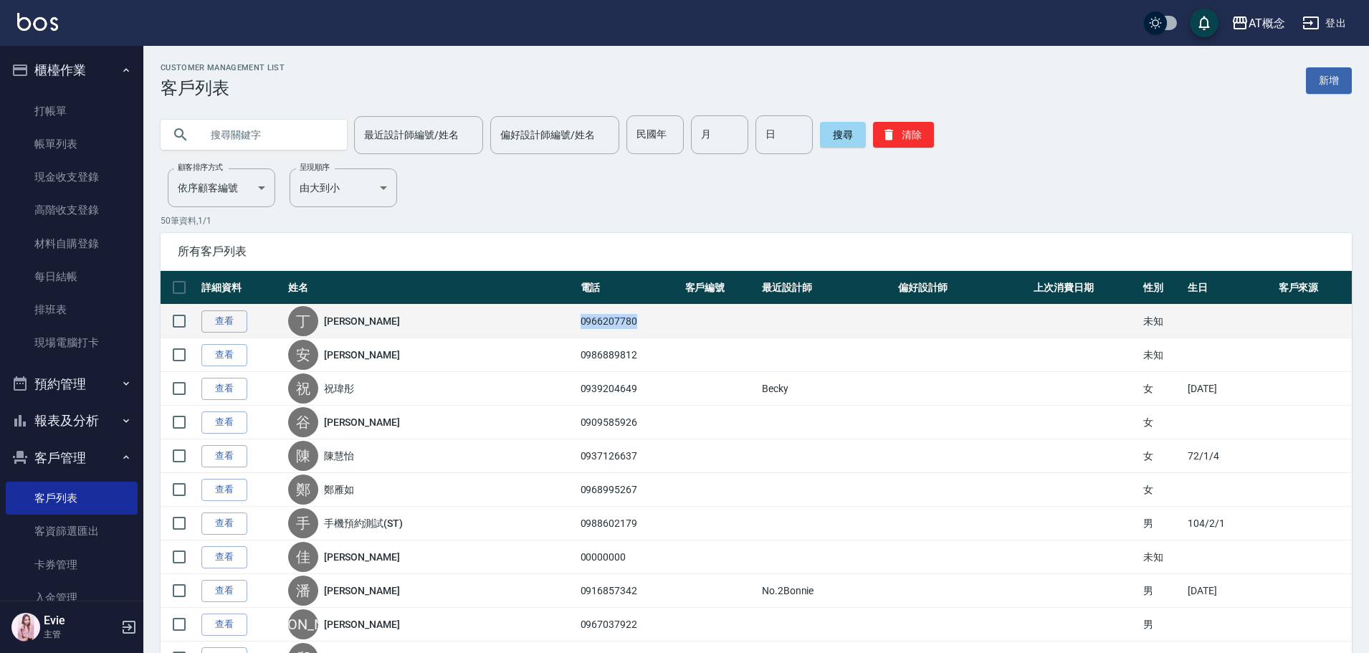
drag, startPoint x: 608, startPoint y: 321, endPoint x: 549, endPoint y: 325, distance: 58.9
click at [577, 325] on td "0966207780" at bounding box center [629, 322] width 105 height 34
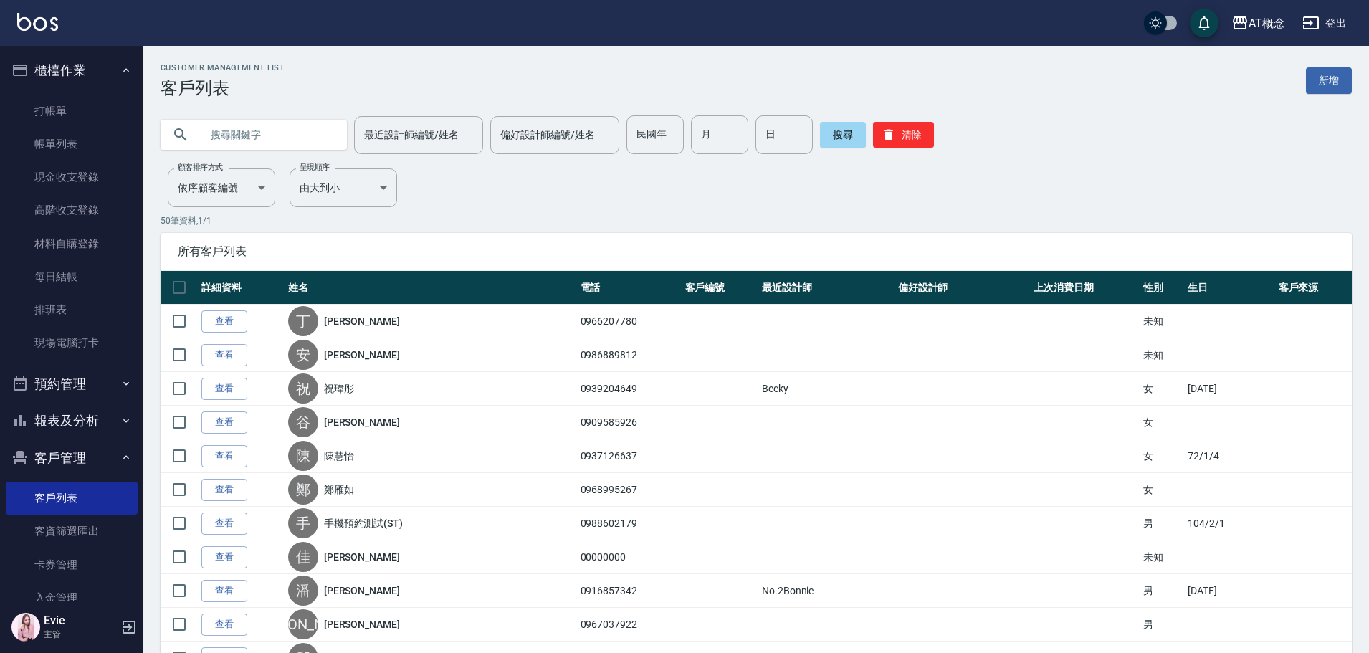
click at [274, 143] on input "text" at bounding box center [268, 134] width 135 height 39
paste input "0966207780"
type input "0966207780"
click at [849, 130] on button "搜尋" at bounding box center [843, 135] width 46 height 26
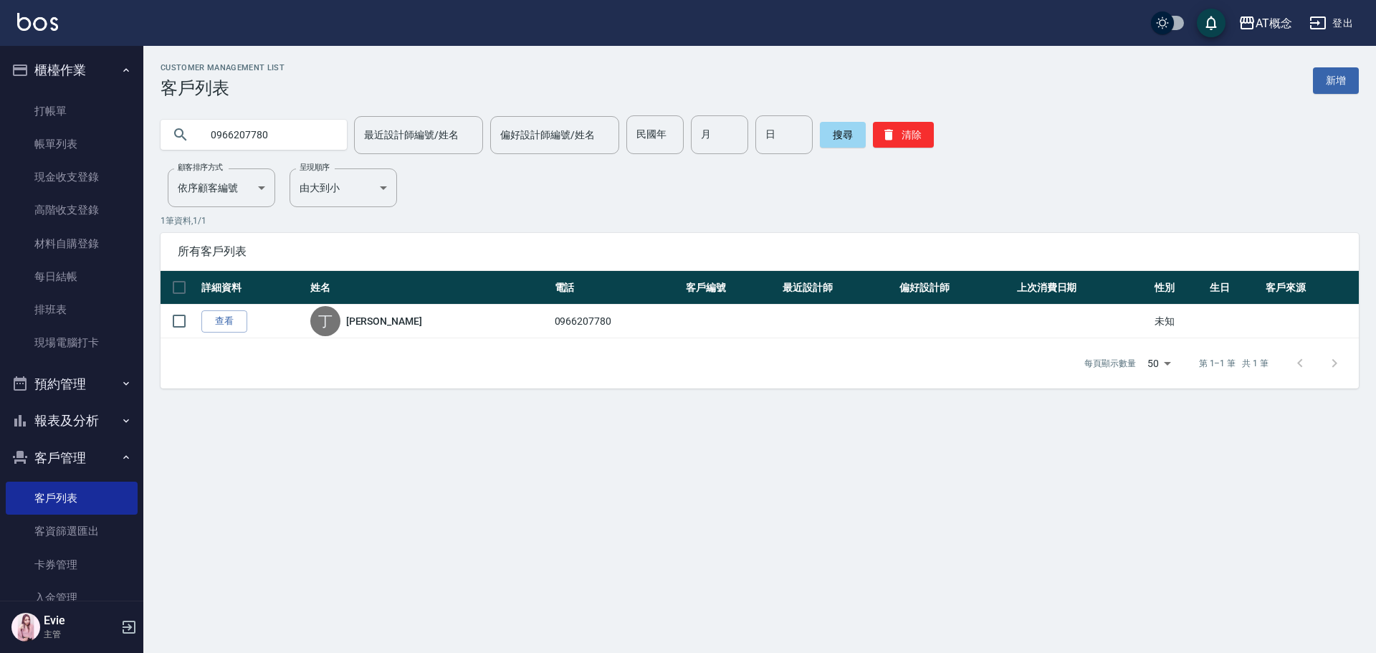
drag, startPoint x: 280, startPoint y: 135, endPoint x: 0, endPoint y: 158, distance: 280.5
click at [0, 158] on div "AT概念 登出 櫃檯作業 打帳單 帳單列表 現金收支登錄 高階收支登錄 材料自購登錄 每日結帳 排班表 現場電腦打卡 預約管理 預約管理 單日預約紀錄 單週預…" at bounding box center [688, 326] width 1376 height 653
click at [839, 135] on button "搜尋" at bounding box center [843, 135] width 46 height 26
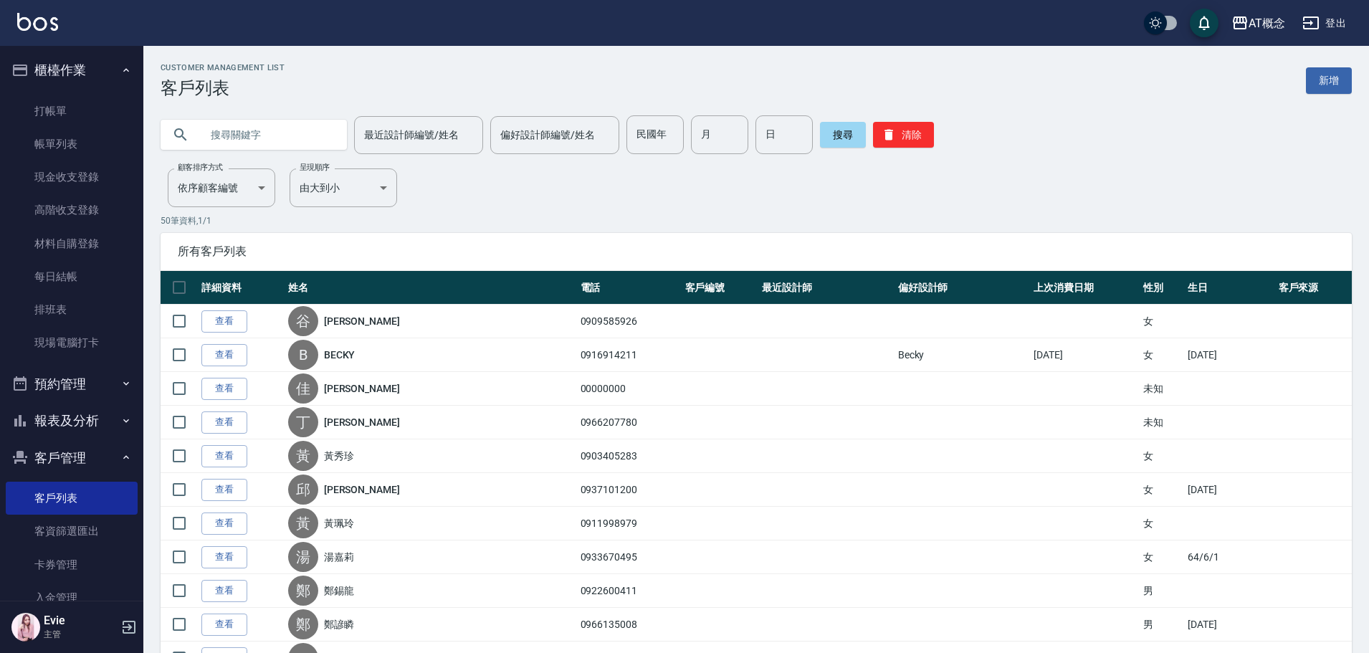
click at [245, 143] on input "text" at bounding box center [268, 134] width 135 height 39
type input "雔"
type input "[PERSON_NAME]"
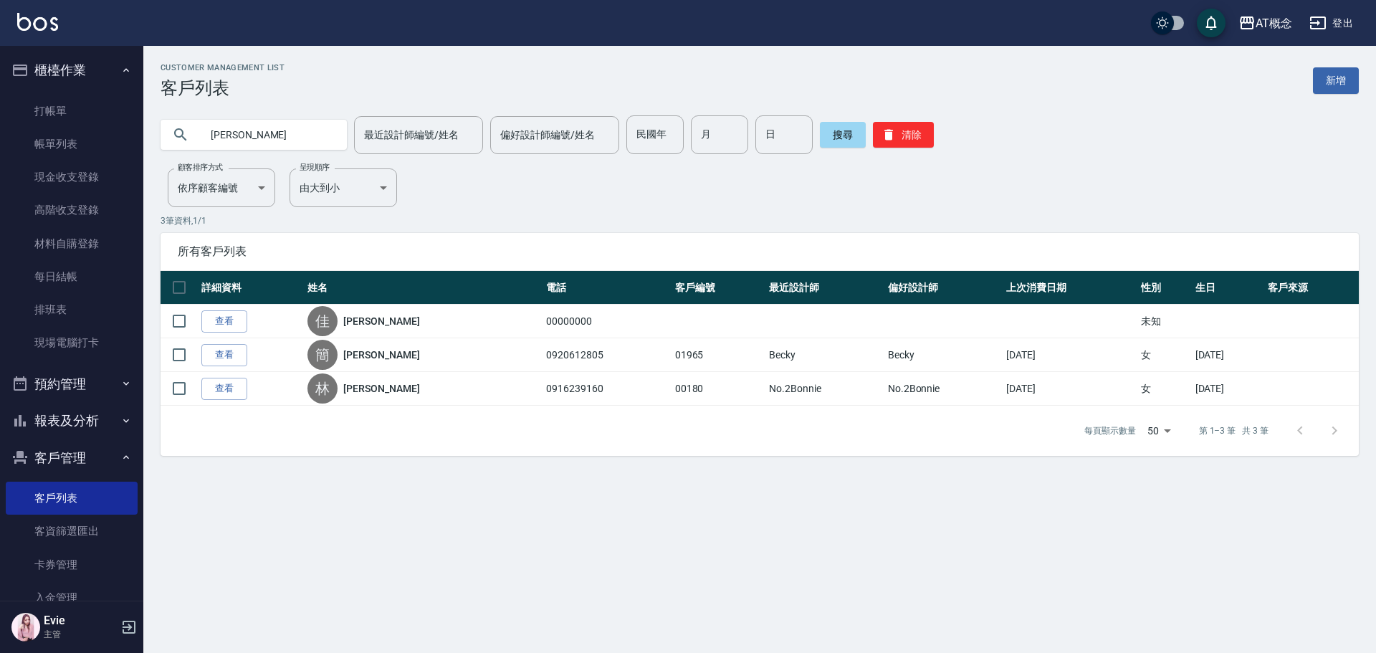
drag, startPoint x: 226, startPoint y: 140, endPoint x: 143, endPoint y: 143, distance: 83.9
click at [150, 142] on div "[PERSON_NAME] 最近設計師編號/姓名 最近設計師編號/姓名 偏好設計師編號/姓名 偏好設計師編號/姓名 民國年 民國年 月 月 日 日 搜尋 清除" at bounding box center [751, 126] width 1216 height 56
click at [831, 135] on button "搜尋" at bounding box center [843, 135] width 46 height 26
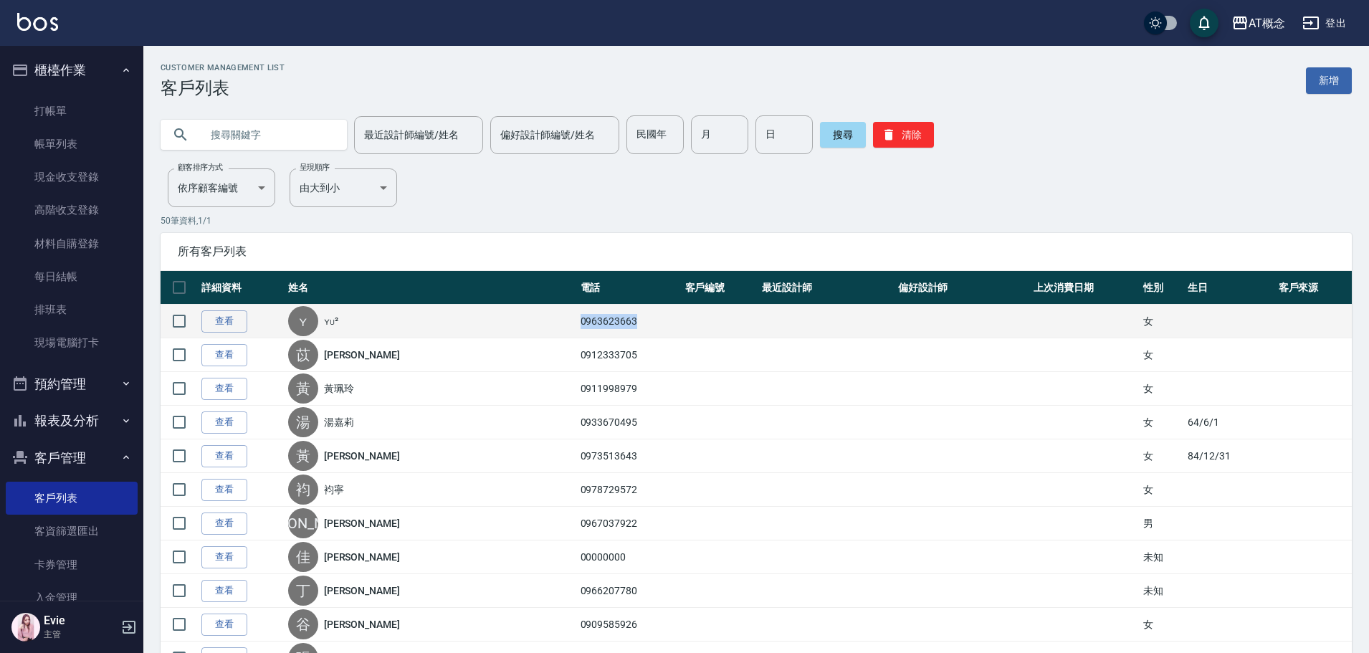
drag, startPoint x: 610, startPoint y: 318, endPoint x: 550, endPoint y: 322, distance: 60.3
click at [577, 322] on td "0963623663" at bounding box center [629, 322] width 105 height 34
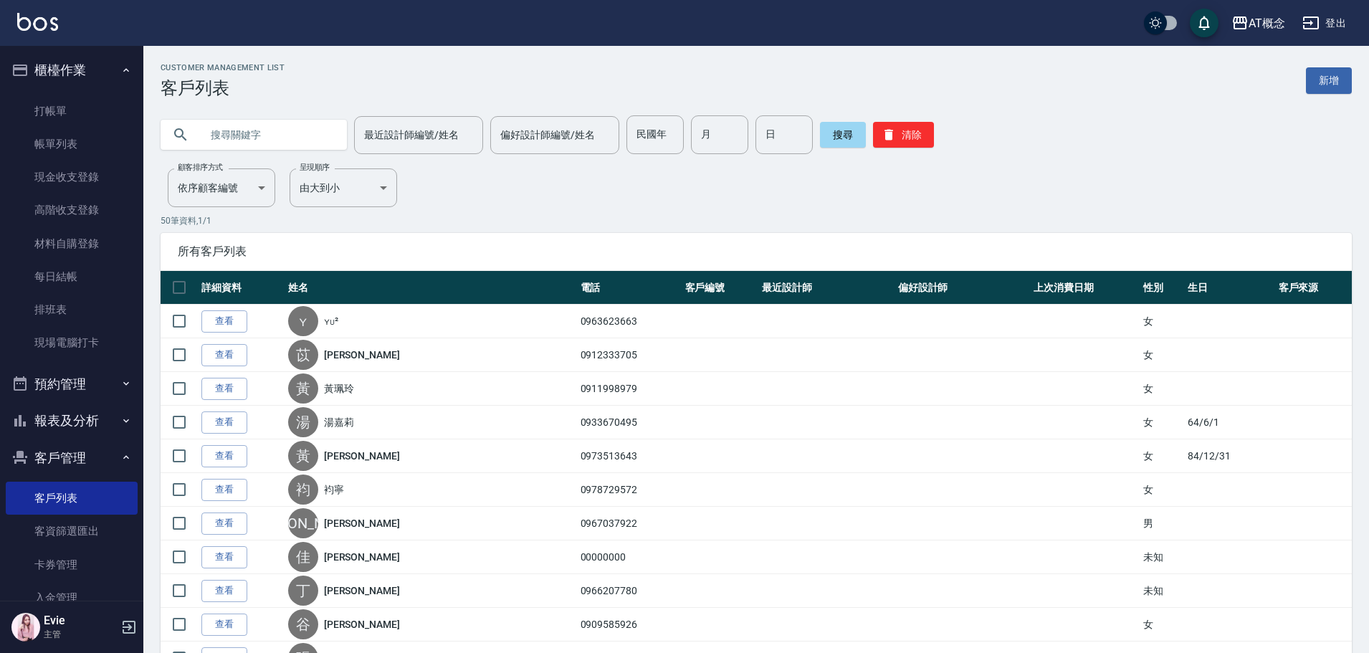
click at [279, 132] on input "text" at bounding box center [268, 134] width 135 height 39
paste input "0963623663"
type input "0963623663"
click at [837, 133] on button "搜尋" at bounding box center [843, 135] width 46 height 26
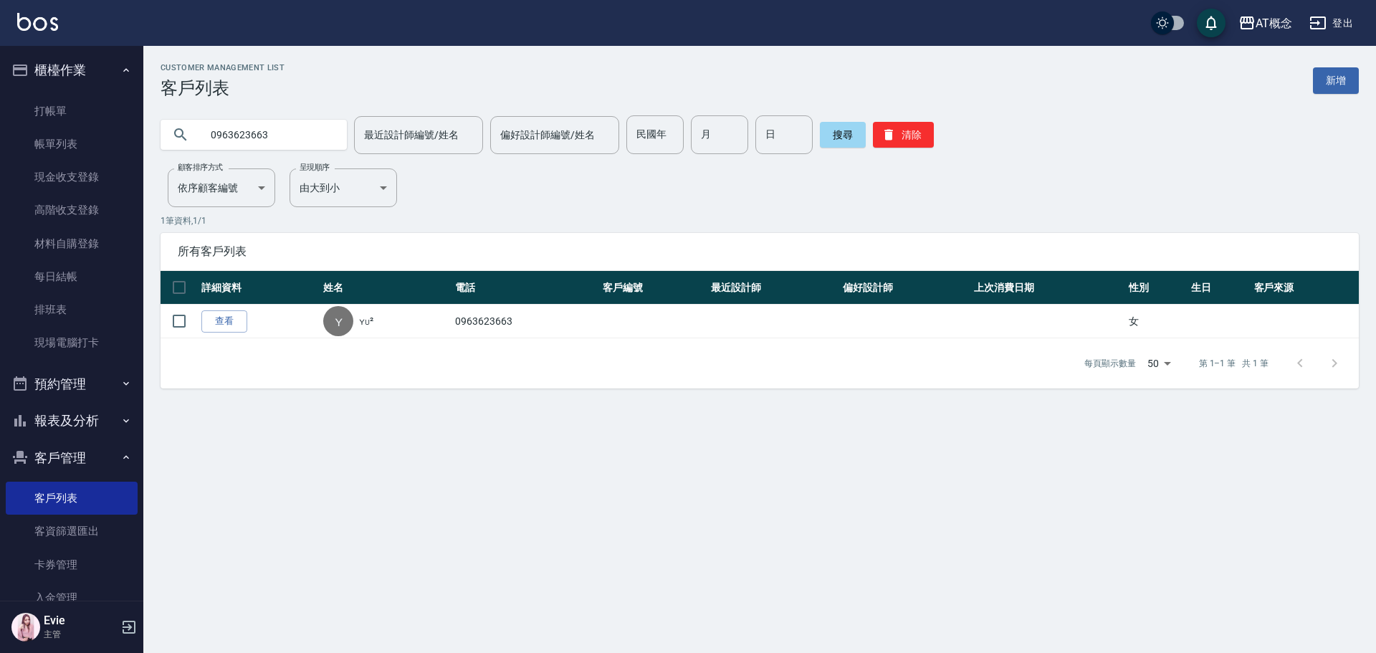
click at [2, 153] on div "AT概念 登出 櫃檯作業 打帳單 帳單列表 現金收支登錄 高階收支登錄 材料自購登錄 每日結帳 排班表 現場電腦打卡 預約管理 預約管理 單日預約紀錄 單週預…" at bounding box center [688, 326] width 1376 height 653
drag, startPoint x: 828, startPoint y: 128, endPoint x: 816, endPoint y: 137, distance: 14.8
click at [828, 128] on button "搜尋" at bounding box center [843, 135] width 46 height 26
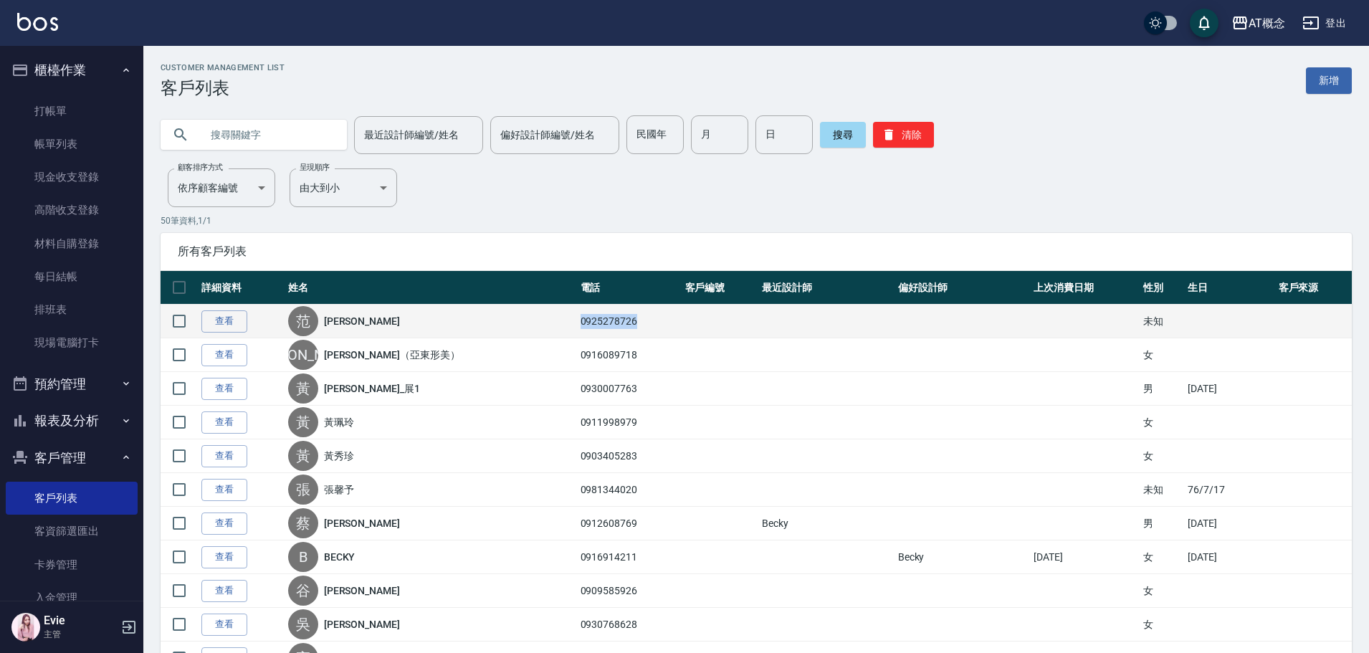
drag, startPoint x: 612, startPoint y: 323, endPoint x: 552, endPoint y: 317, distance: 60.4
click at [577, 317] on td "0925278726" at bounding box center [629, 322] width 105 height 34
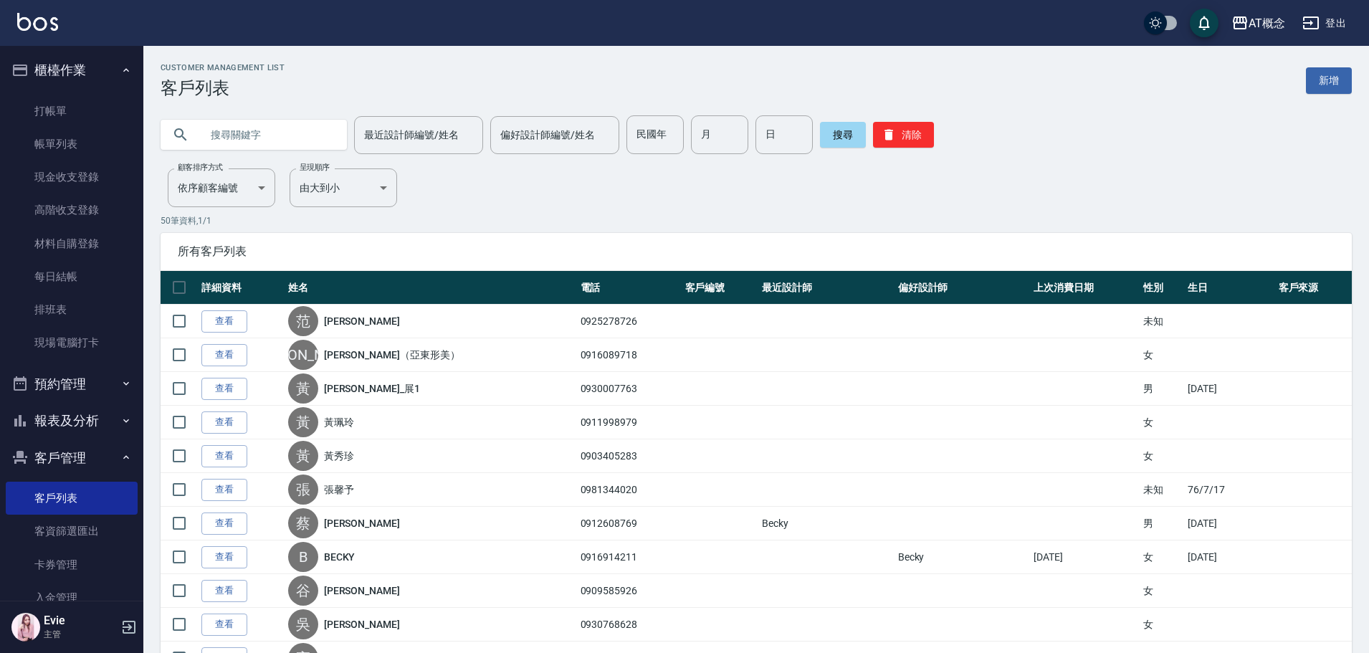
click at [282, 127] on input "text" at bounding box center [268, 134] width 135 height 39
paste input "0925278726"
type input "0925278726"
click at [841, 135] on button "搜尋" at bounding box center [843, 135] width 46 height 26
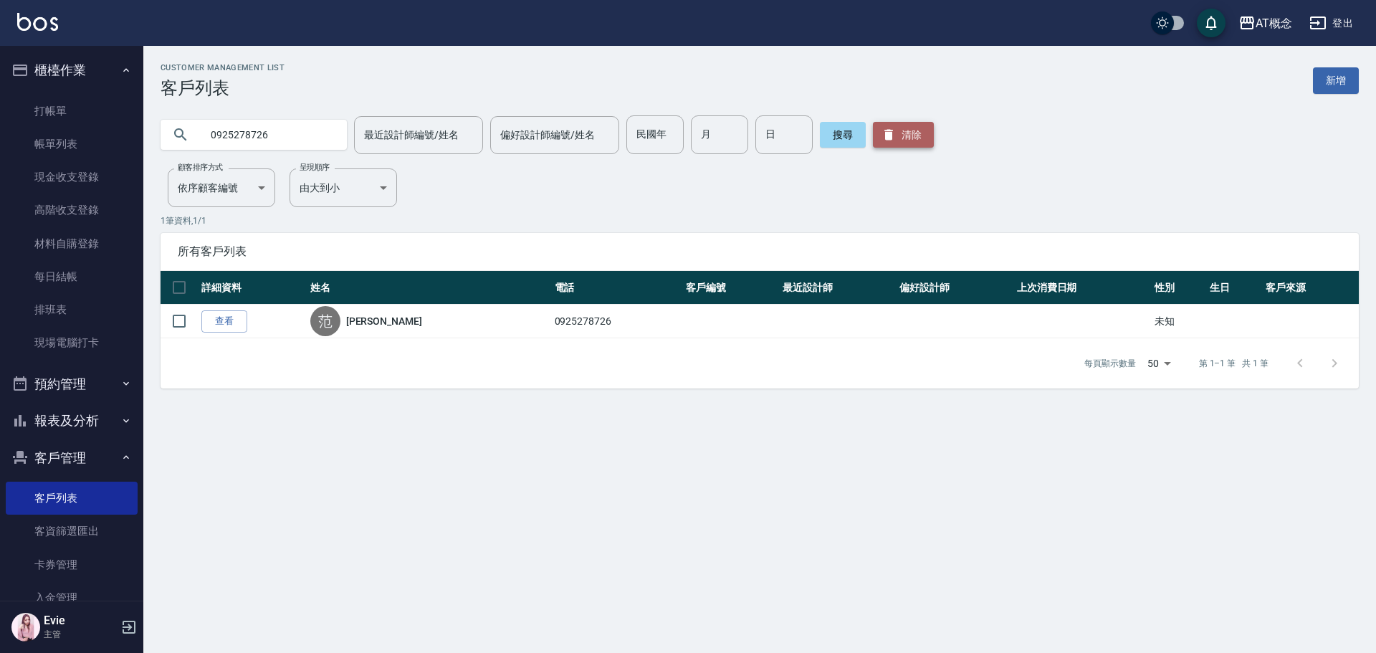
click at [904, 131] on button "清除" at bounding box center [903, 135] width 61 height 26
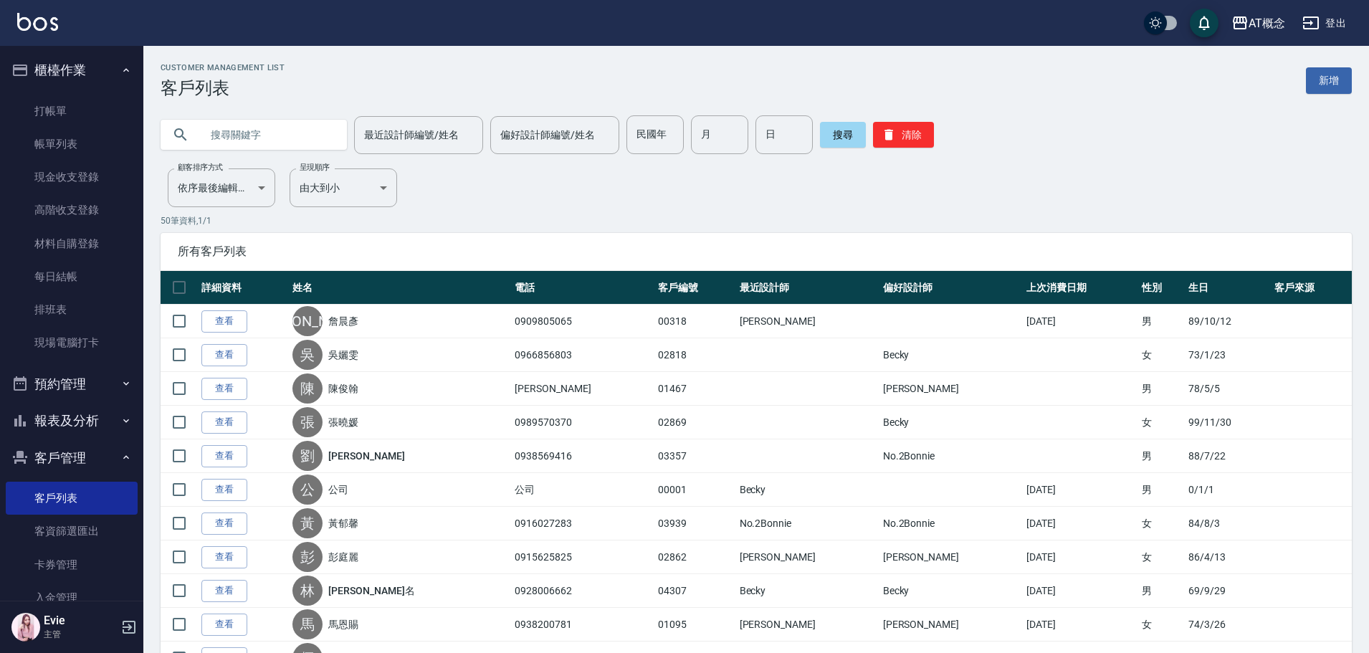
click at [274, 140] on input "text" at bounding box center [268, 134] width 135 height 39
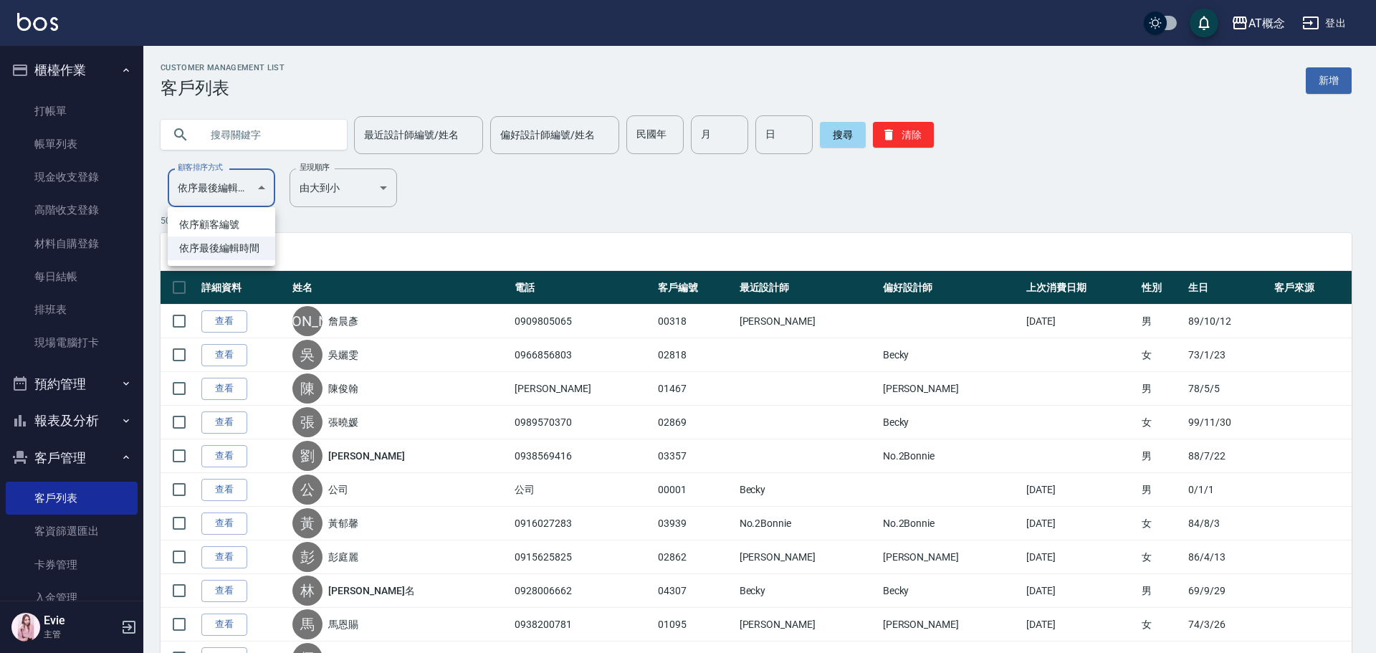
click at [229, 217] on li "依序顧客編號" at bounding box center [222, 225] width 108 height 24
type input "NO"
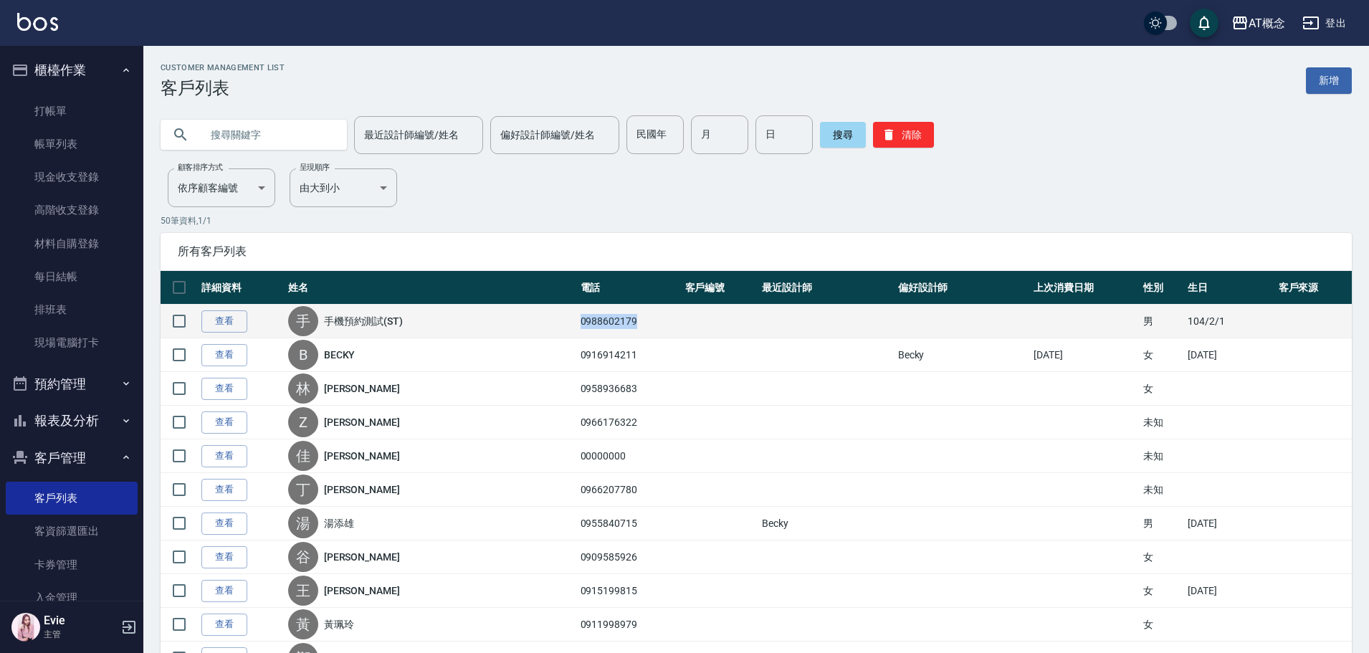
drag, startPoint x: 611, startPoint y: 323, endPoint x: 551, endPoint y: 327, distance: 59.6
click at [577, 327] on td "0988602179" at bounding box center [629, 322] width 105 height 34
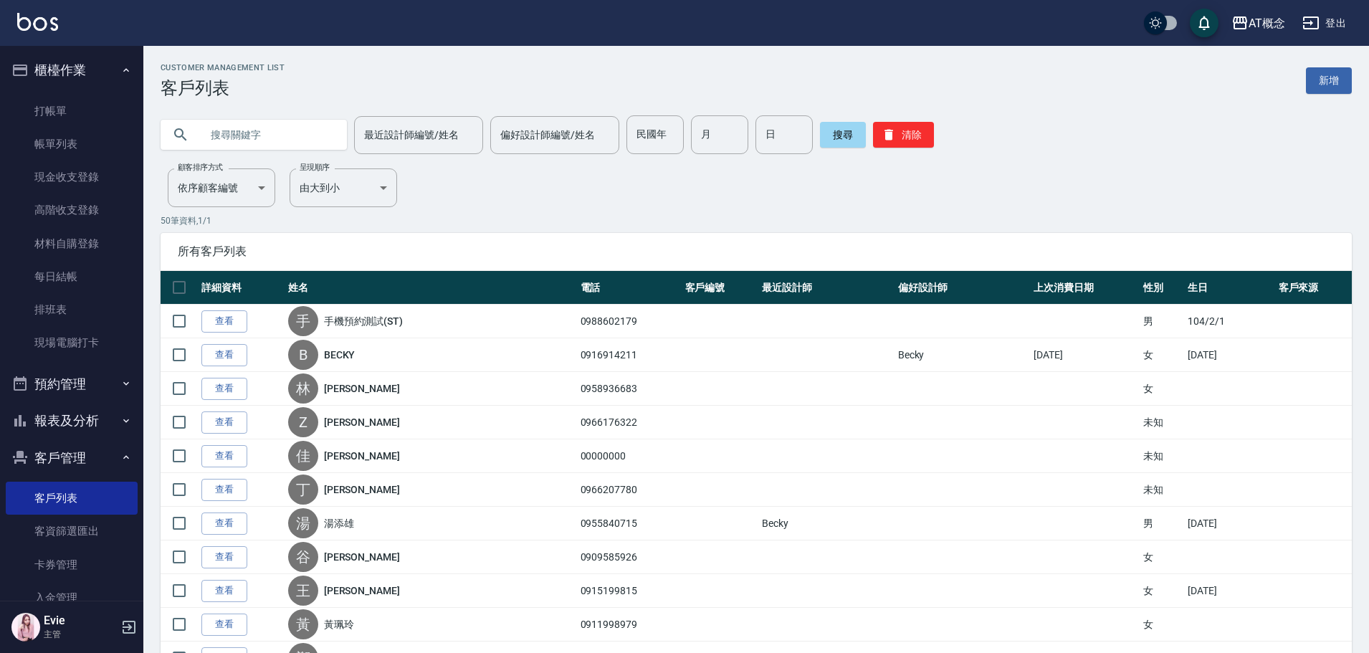
click at [272, 133] on input "text" at bounding box center [268, 134] width 135 height 39
paste input "0988602179"
type input "0988602179"
click at [838, 126] on button "搜尋" at bounding box center [843, 135] width 46 height 26
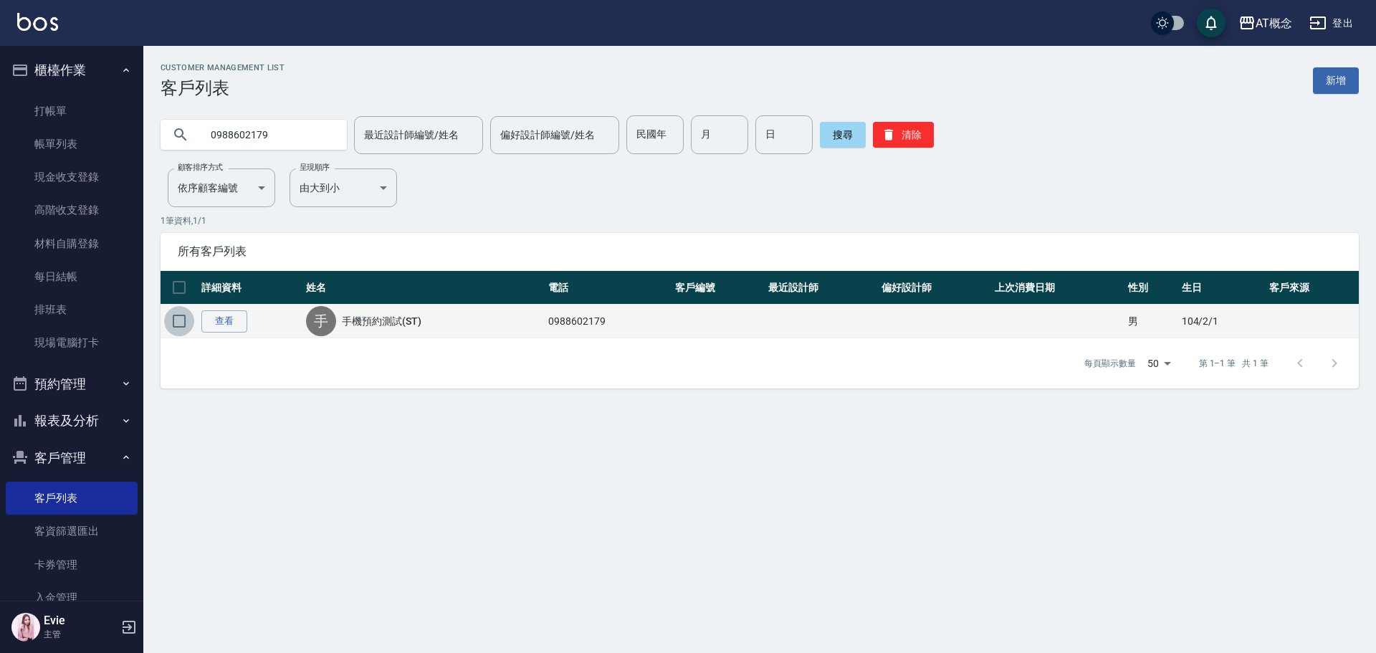
click at [181, 318] on input "checkbox" at bounding box center [179, 321] width 30 height 30
checkbox input "true"
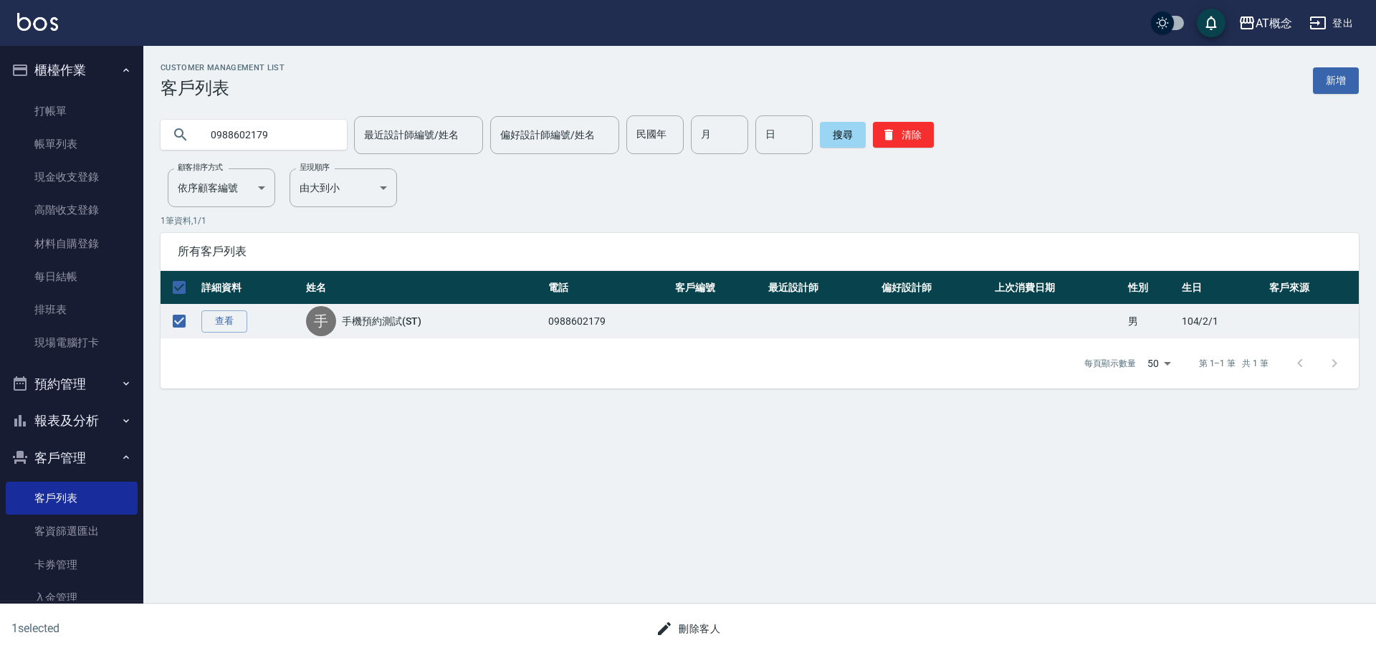
click at [694, 621] on button "刪除客人" at bounding box center [688, 629] width 76 height 27
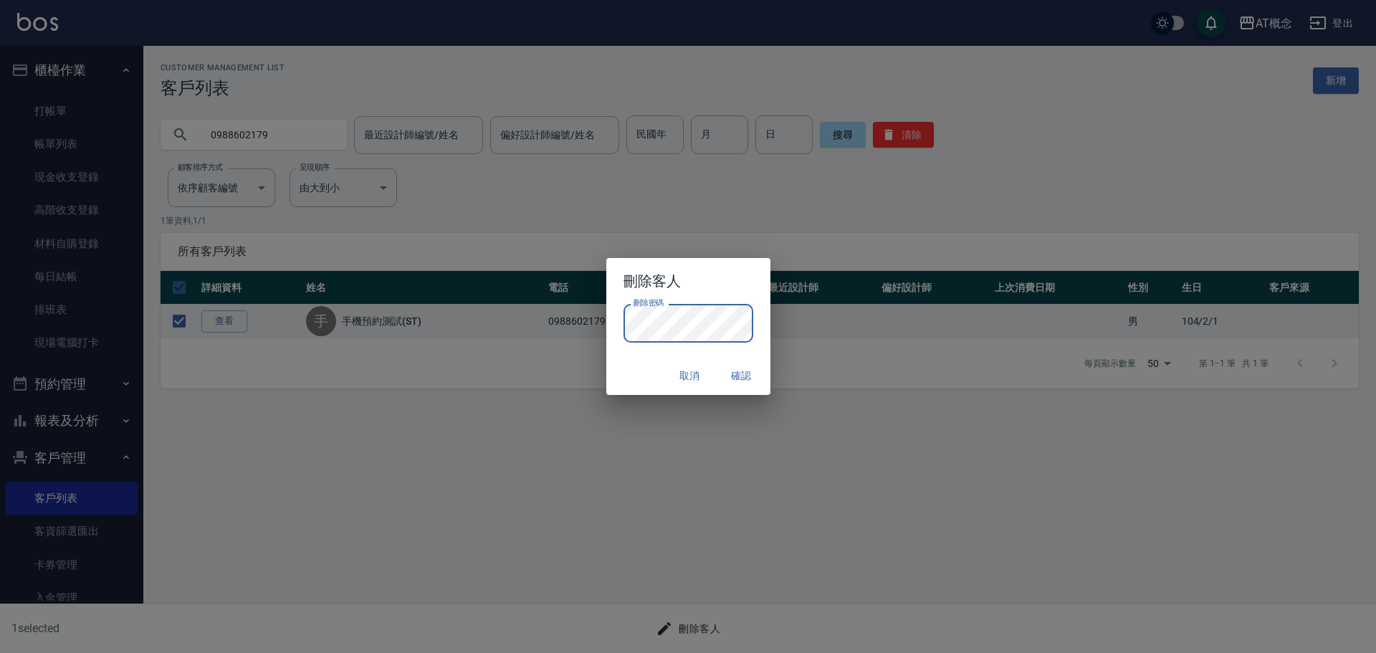
drag, startPoint x: 644, startPoint y: 371, endPoint x: 656, endPoint y: 371, distance: 12.2
click at [644, 371] on div "取消 確認" at bounding box center [688, 376] width 164 height 38
click at [744, 376] on button "確認" at bounding box center [742, 376] width 46 height 27
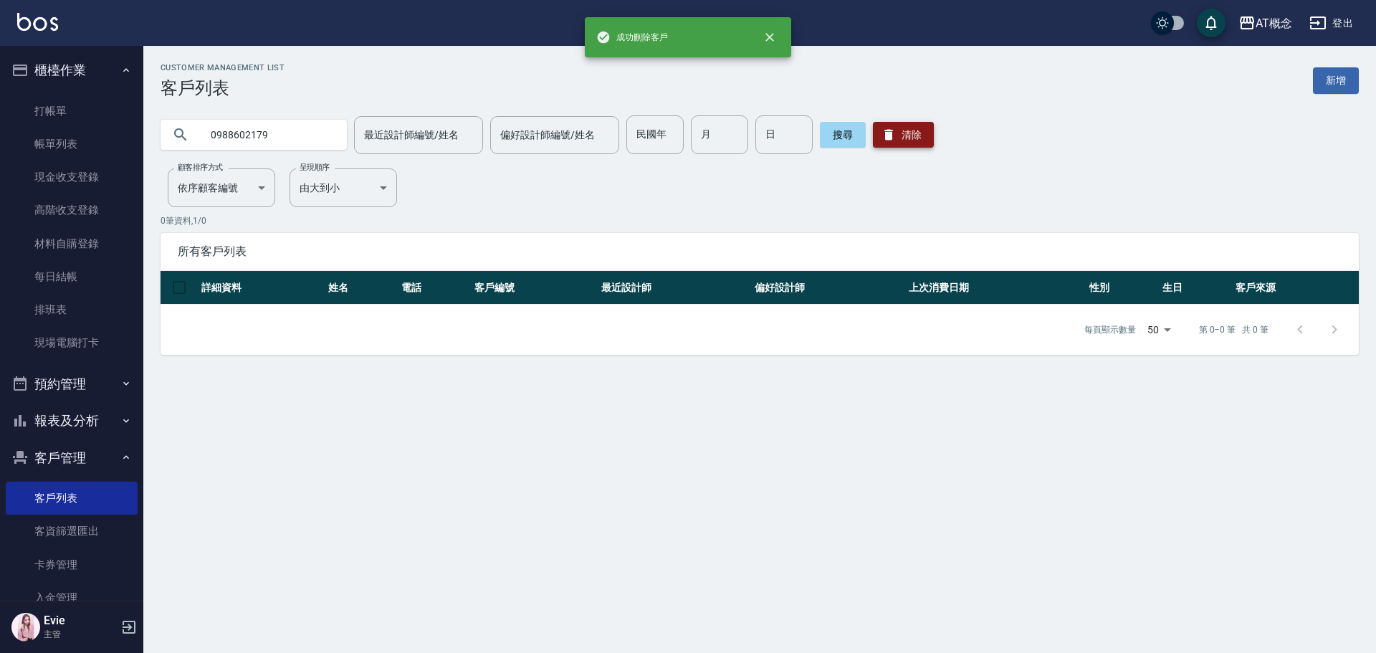
click at [897, 135] on button "清除" at bounding box center [903, 135] width 61 height 26
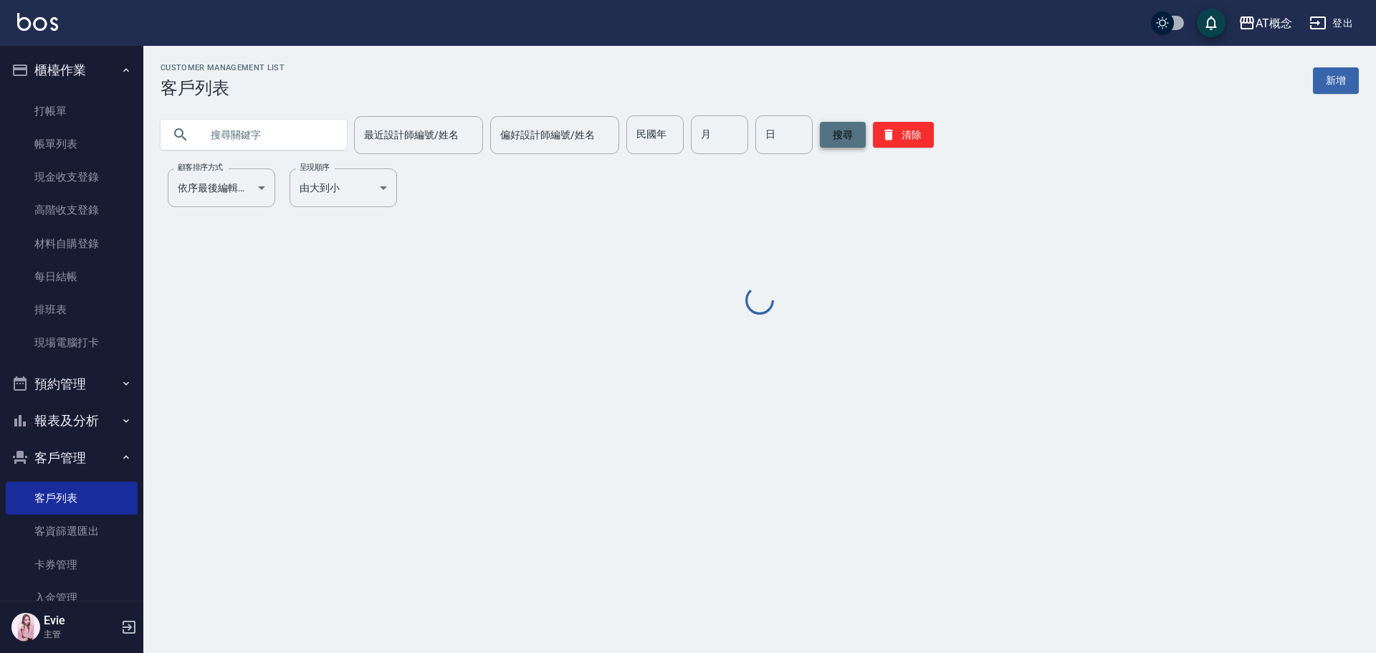
click at [838, 133] on button "搜尋" at bounding box center [843, 135] width 46 height 26
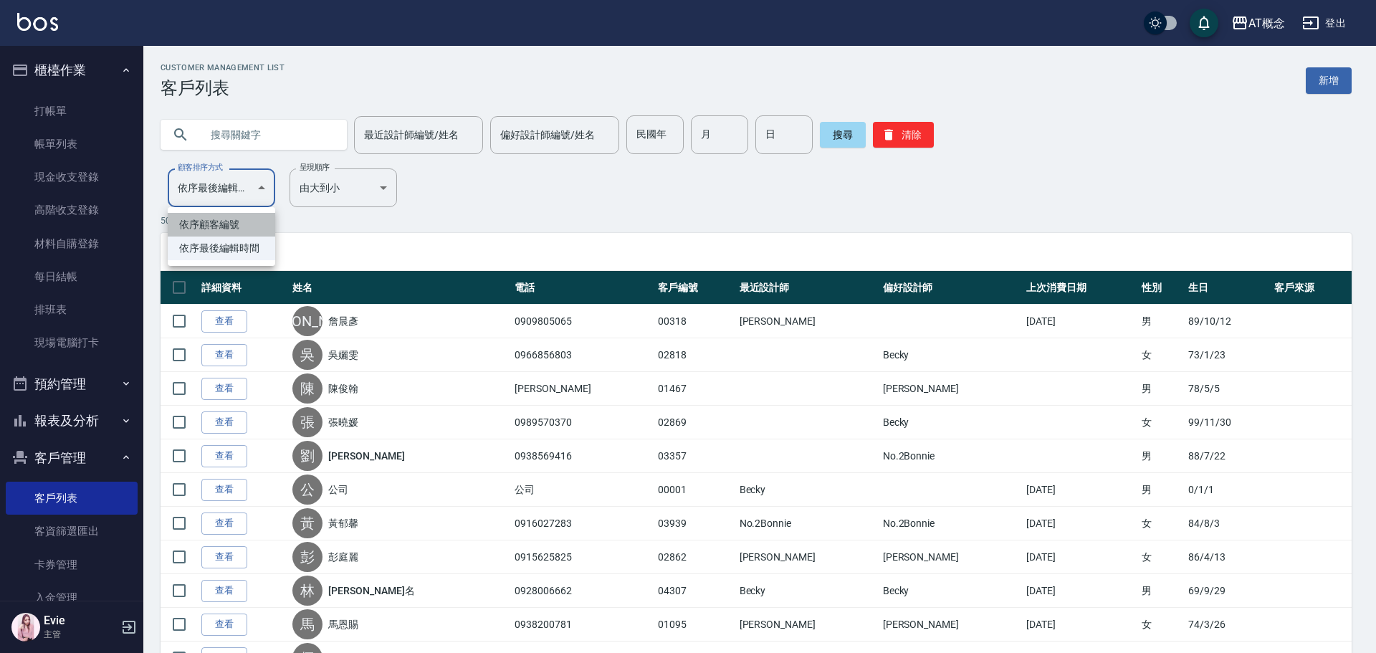
click at [218, 217] on li "依序顧客編號" at bounding box center [222, 225] width 108 height 24
type input "NO"
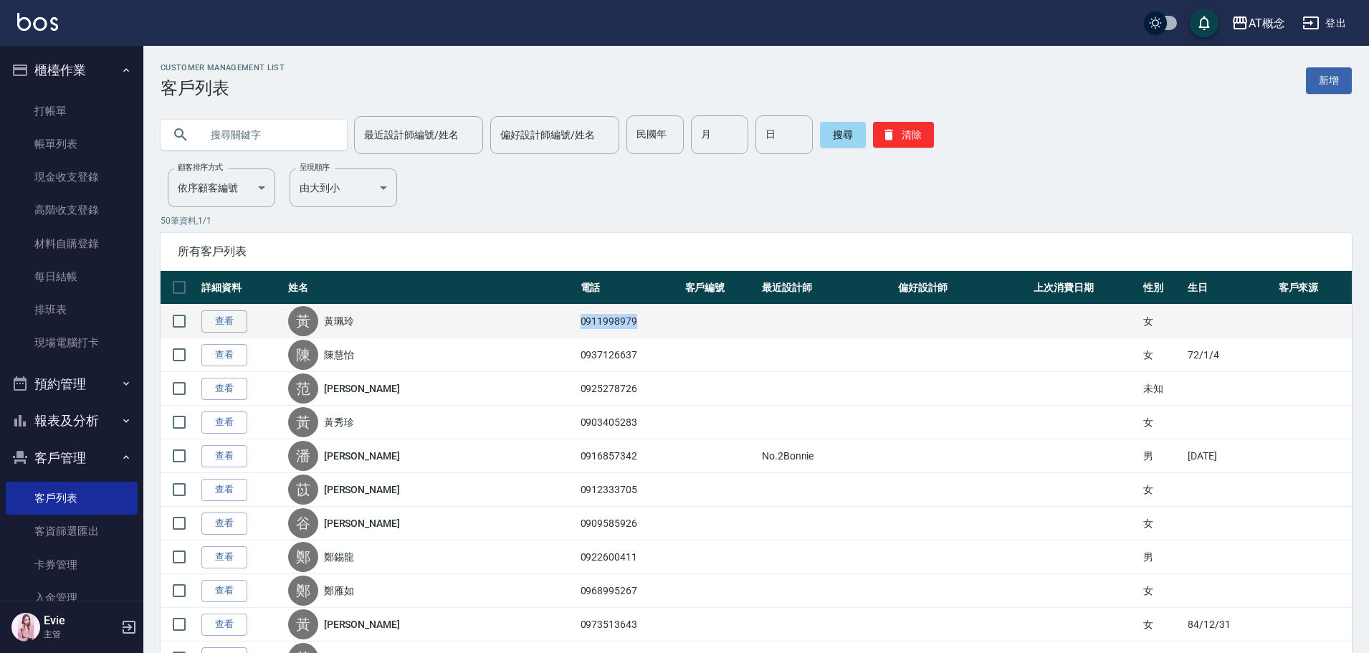
drag, startPoint x: 611, startPoint y: 323, endPoint x: 545, endPoint y: 322, distance: 66.0
click at [545, 322] on tr "查看 [PERSON_NAME] 0911998979 女" at bounding box center [756, 322] width 1191 height 34
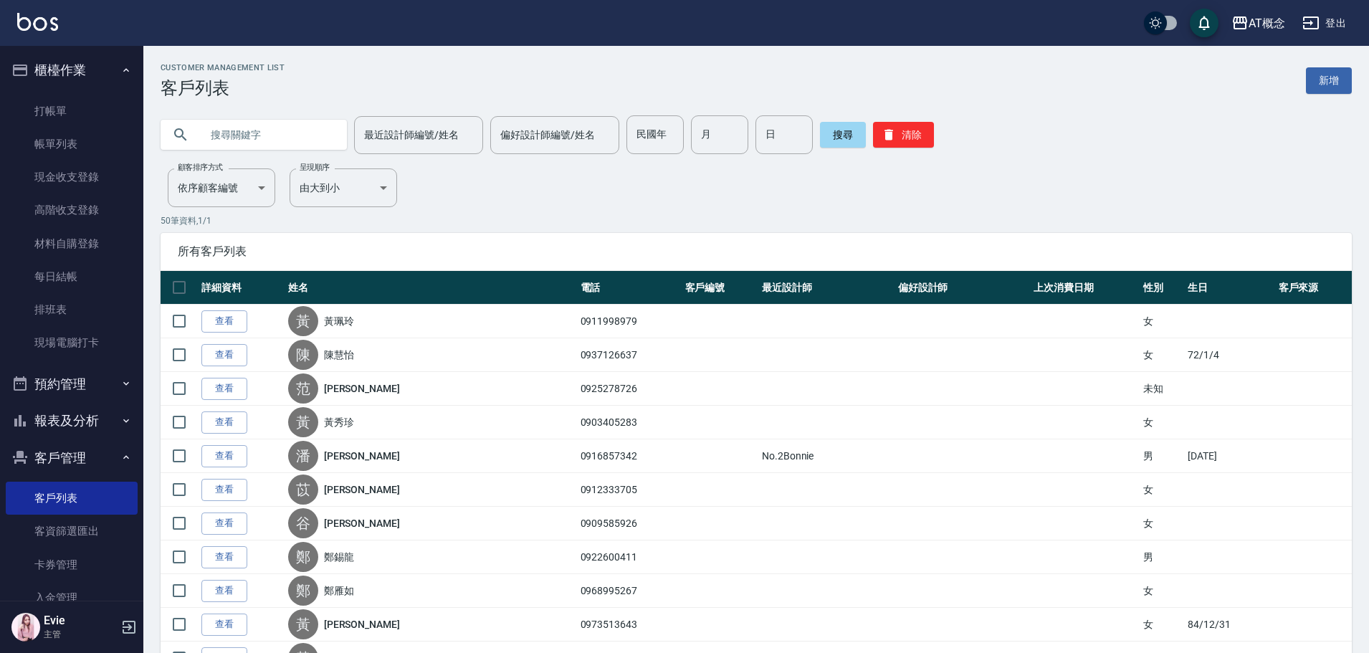
click at [293, 128] on input "text" at bounding box center [268, 134] width 135 height 39
paste input "0911998979"
drag, startPoint x: 231, startPoint y: 134, endPoint x: 168, endPoint y: 138, distance: 63.2
click at [168, 138] on div "0911998979" at bounding box center [254, 135] width 186 height 30
type input "0911998979"
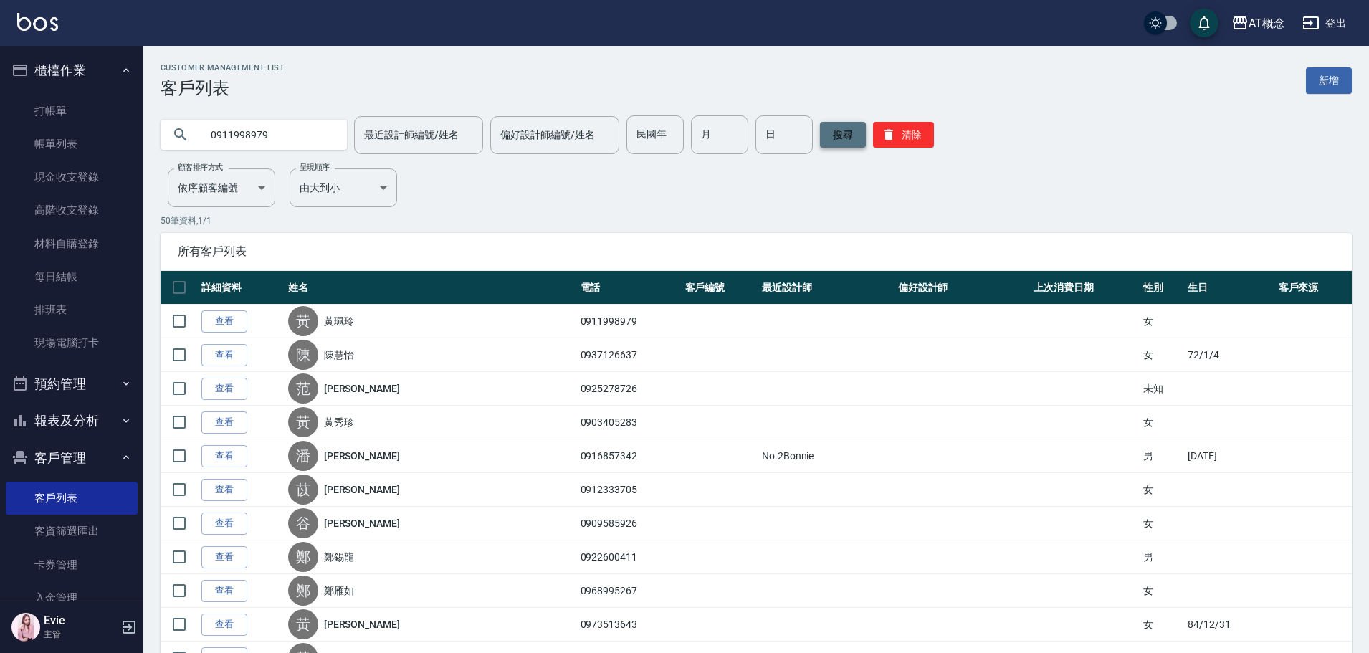
click at [833, 127] on button "搜尋" at bounding box center [843, 135] width 46 height 26
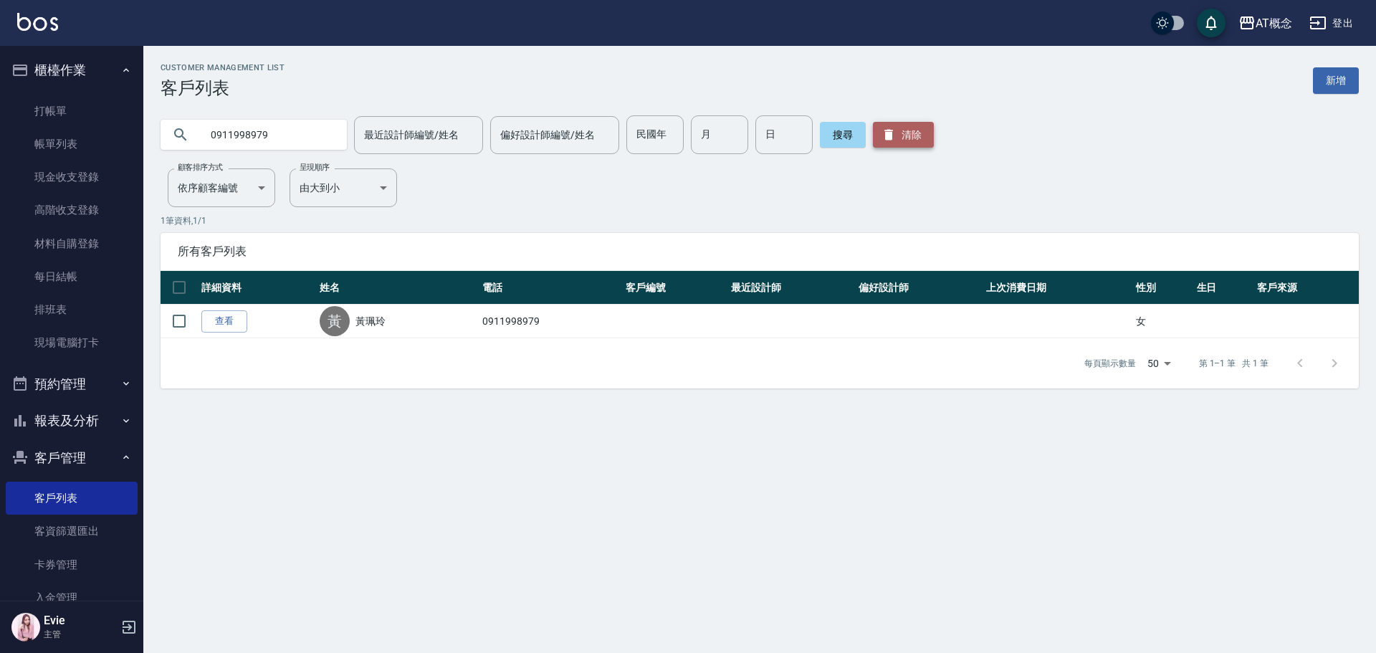
click at [907, 130] on button "清除" at bounding box center [903, 135] width 61 height 26
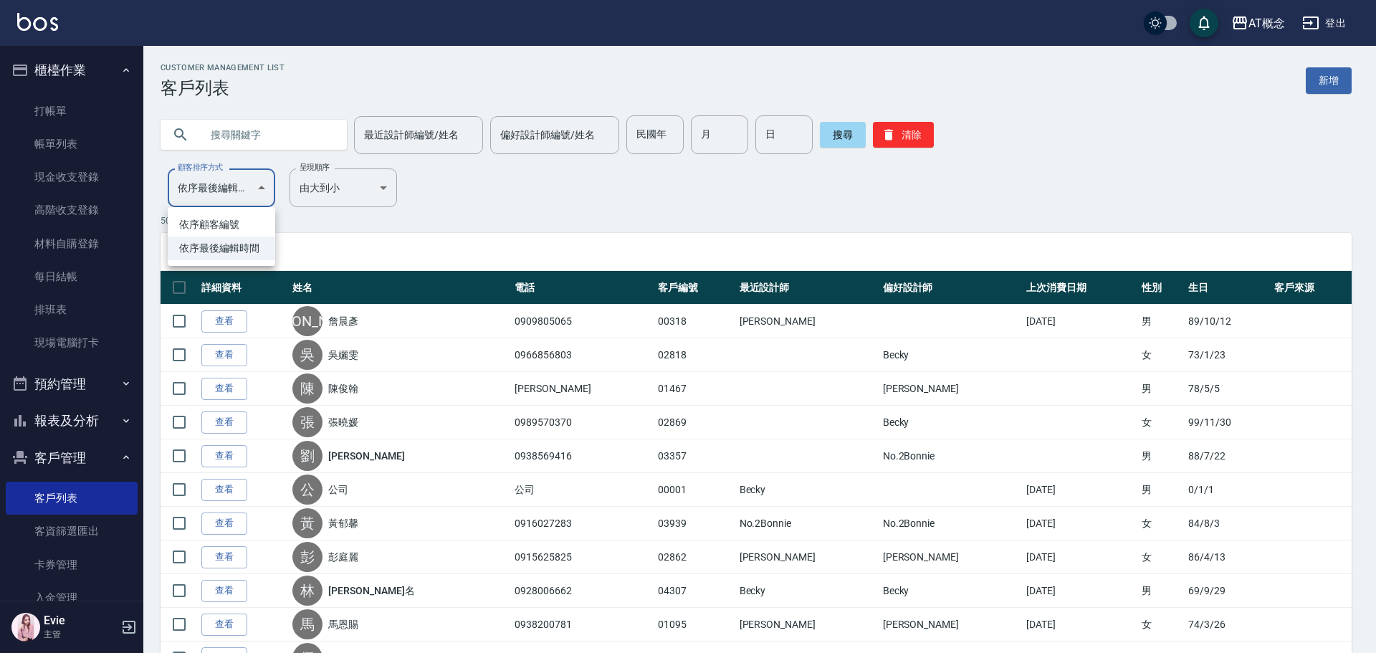
click at [226, 194] on div at bounding box center [688, 326] width 1376 height 653
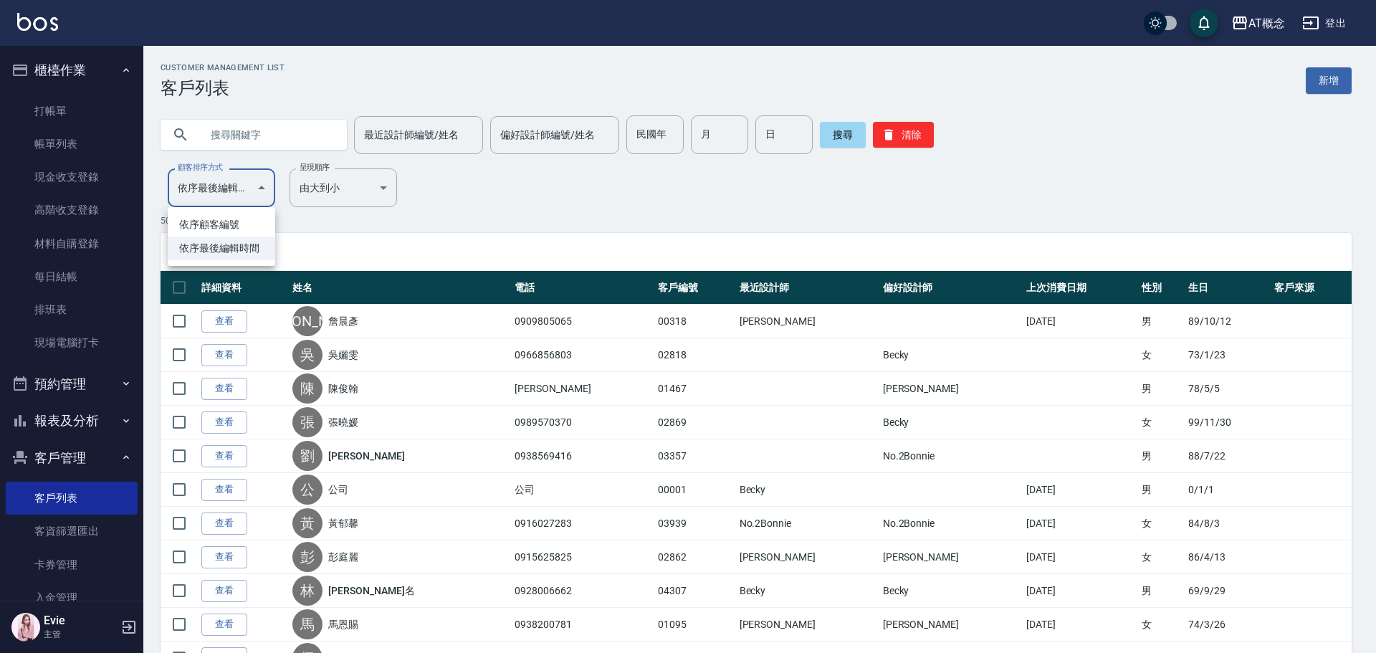
click at [219, 223] on li "依序顧客編號" at bounding box center [222, 225] width 108 height 24
type input "NO"
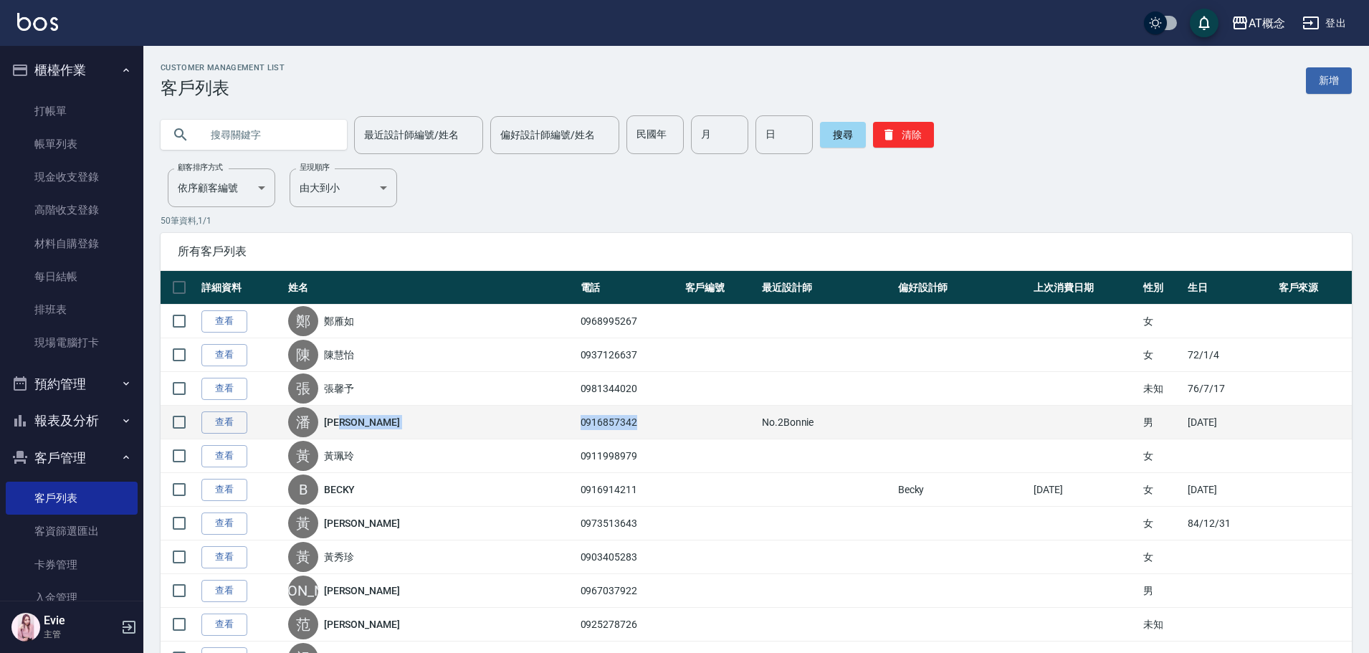
drag, startPoint x: 615, startPoint y: 421, endPoint x: 530, endPoint y: 415, distance: 84.8
click at [530, 415] on tr "查看 [PERSON_NAME] 0916857342 No.2Bonnie 男 [DATE]" at bounding box center [756, 423] width 1191 height 34
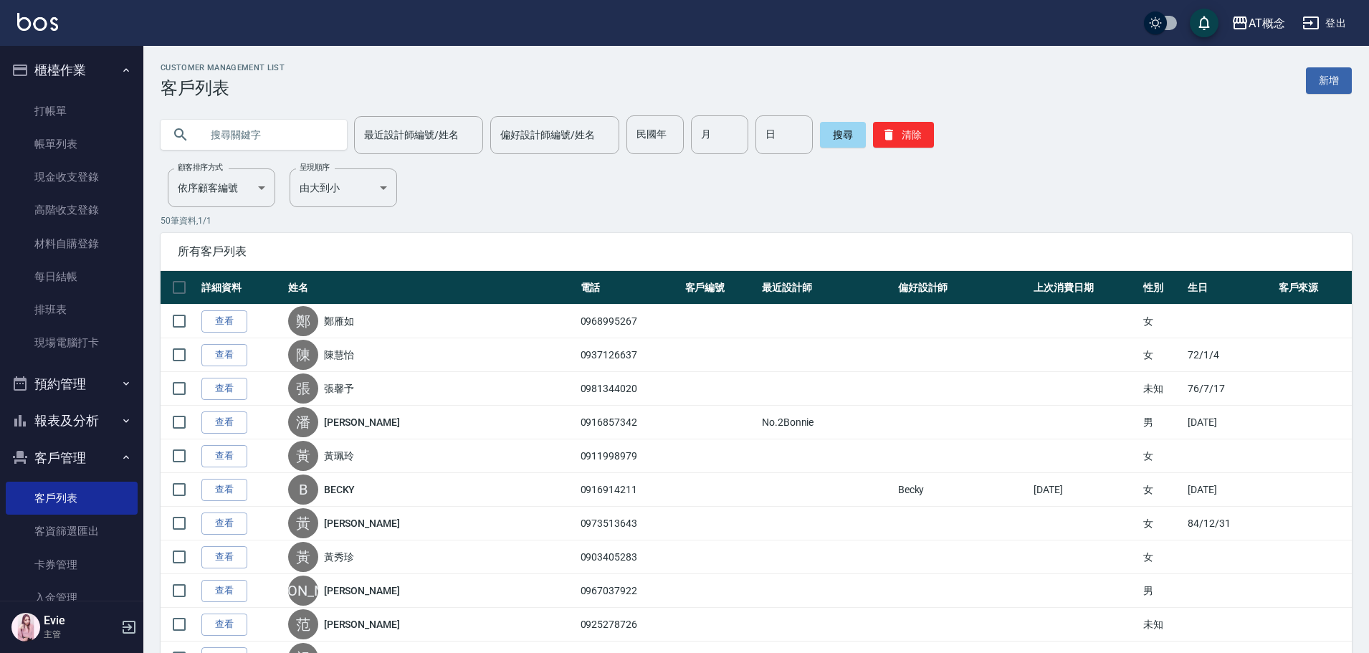
click at [270, 134] on input "text" at bounding box center [268, 134] width 135 height 39
paste input "0916857342"
drag, startPoint x: 229, startPoint y: 134, endPoint x: 42, endPoint y: 123, distance: 187.4
type input "0916857342"
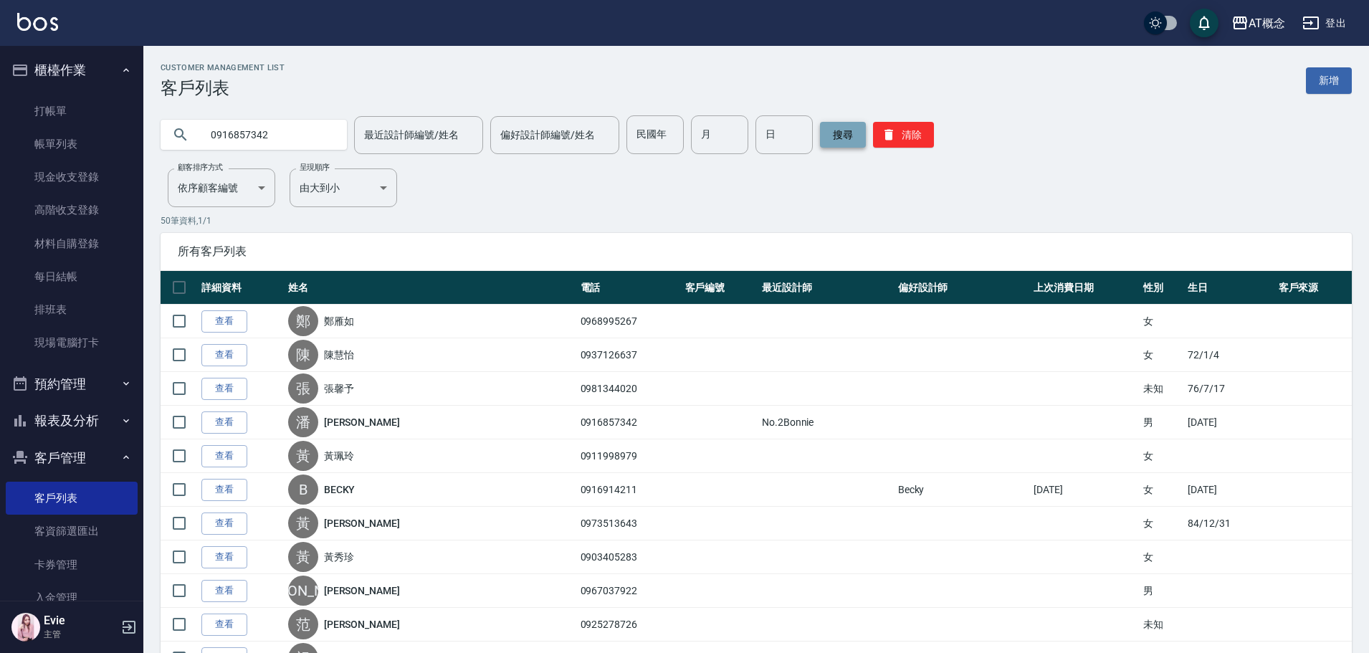
click at [837, 130] on button "搜尋" at bounding box center [843, 135] width 46 height 26
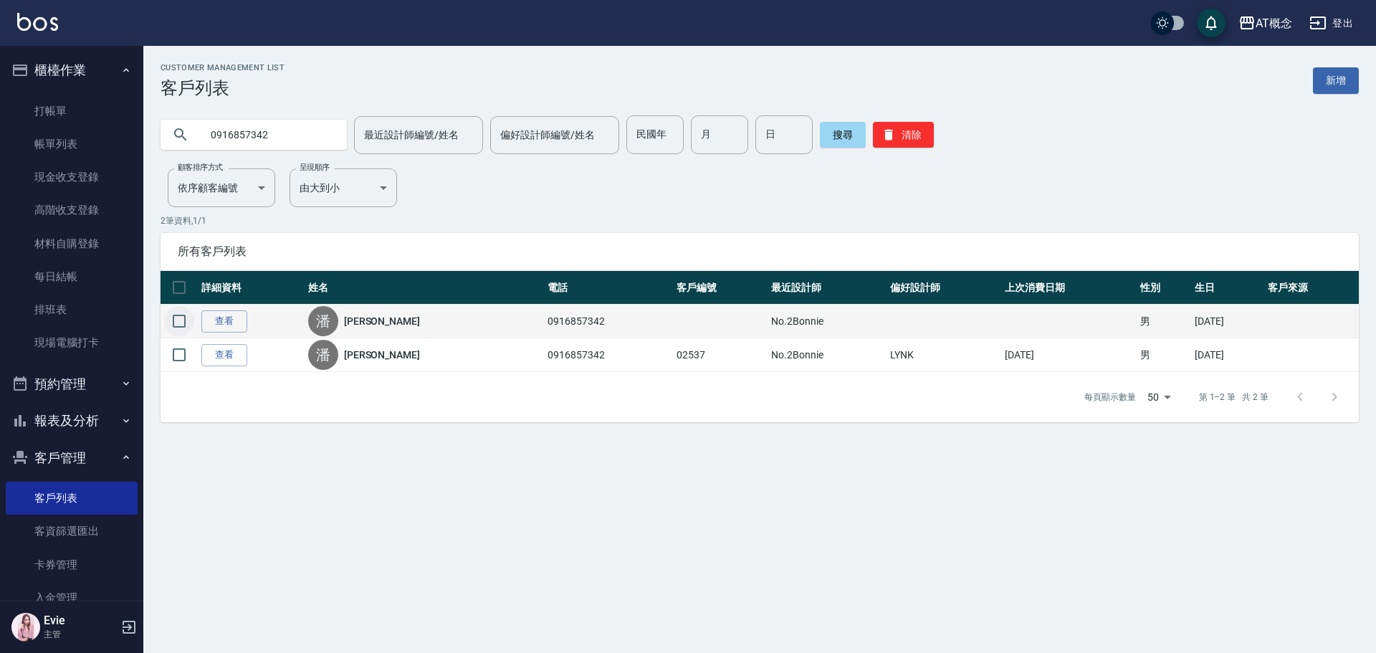
drag, startPoint x: 176, startPoint y: 320, endPoint x: 177, endPoint y: 330, distance: 10.1
click at [177, 320] on input "checkbox" at bounding box center [179, 321] width 30 height 30
checkbox input "true"
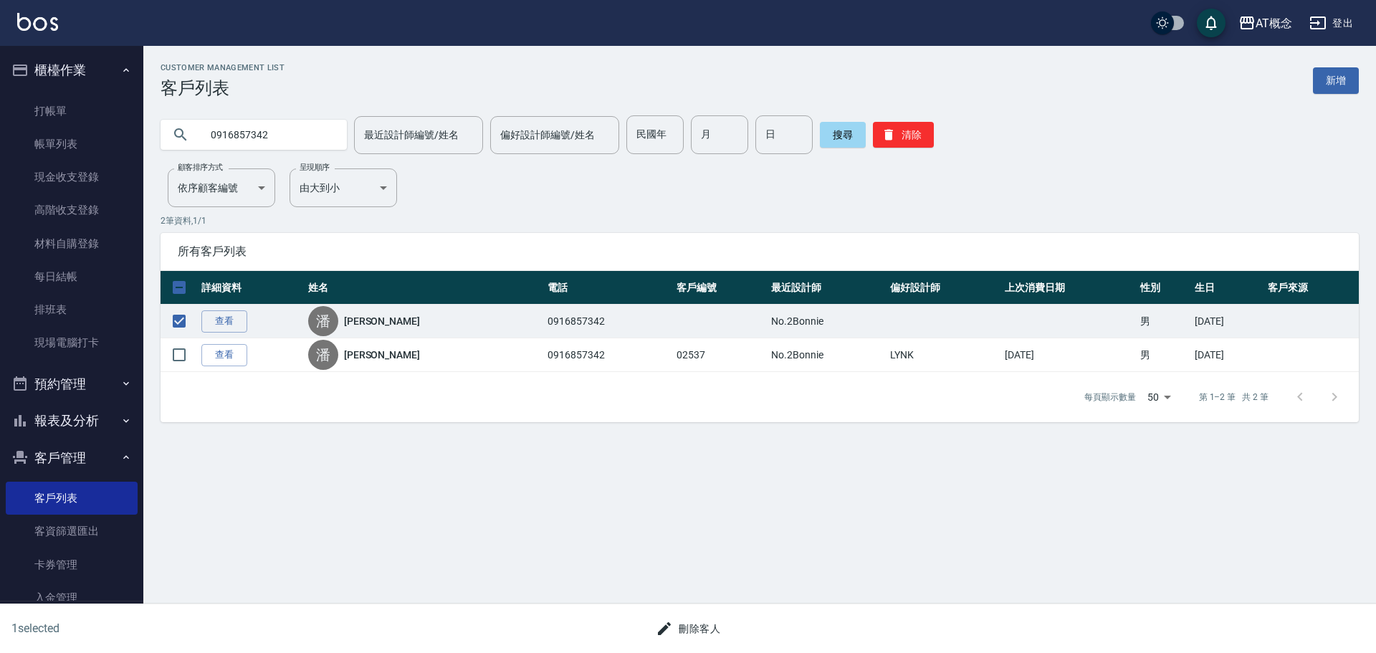
click at [690, 627] on button "刪除客人" at bounding box center [688, 629] width 76 height 27
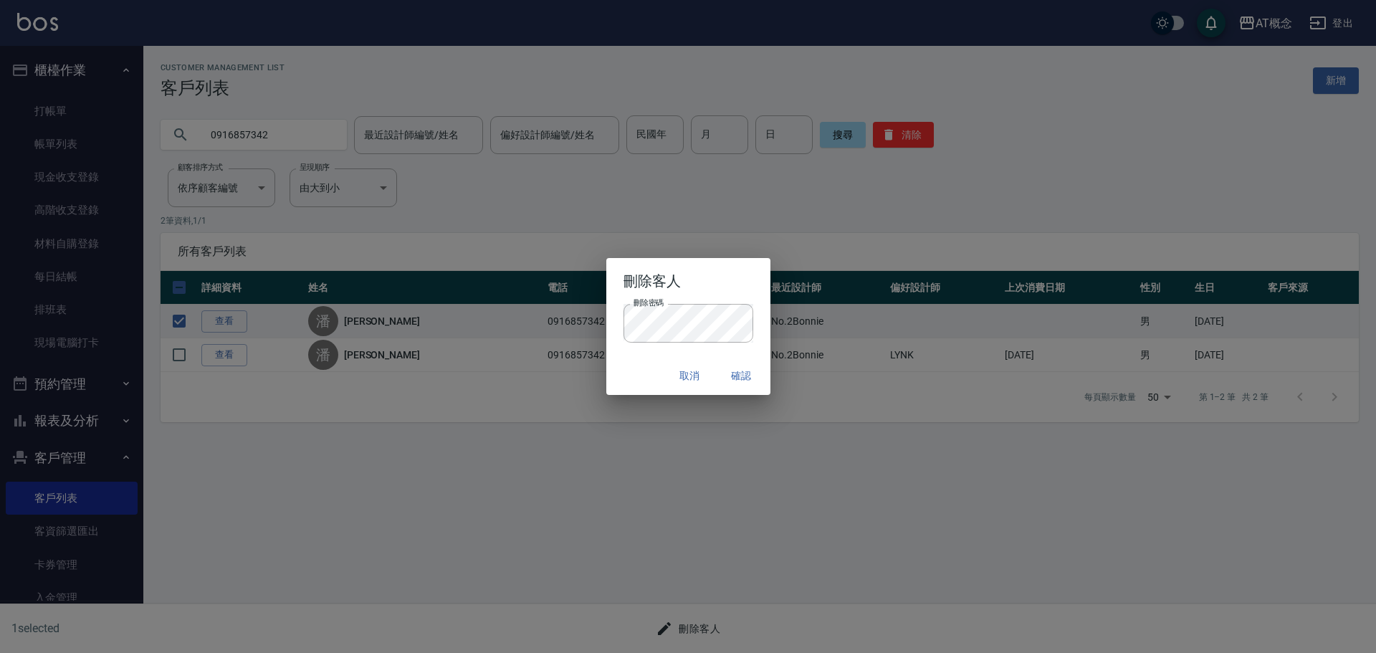
click at [634, 357] on div "取消 確認" at bounding box center [688, 376] width 164 height 38
click at [750, 373] on button "確認" at bounding box center [742, 376] width 46 height 27
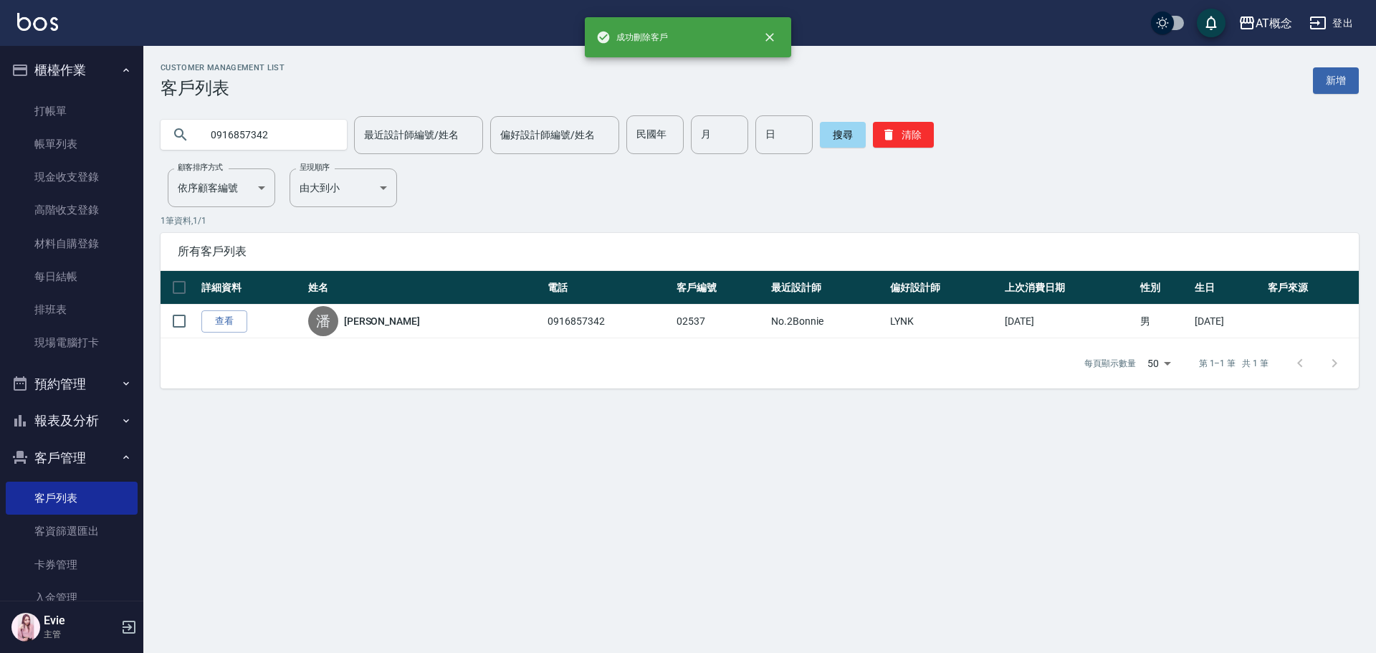
drag, startPoint x: 280, startPoint y: 138, endPoint x: 161, endPoint y: 136, distance: 118.3
click at [161, 136] on div "0916857342" at bounding box center [254, 135] width 186 height 30
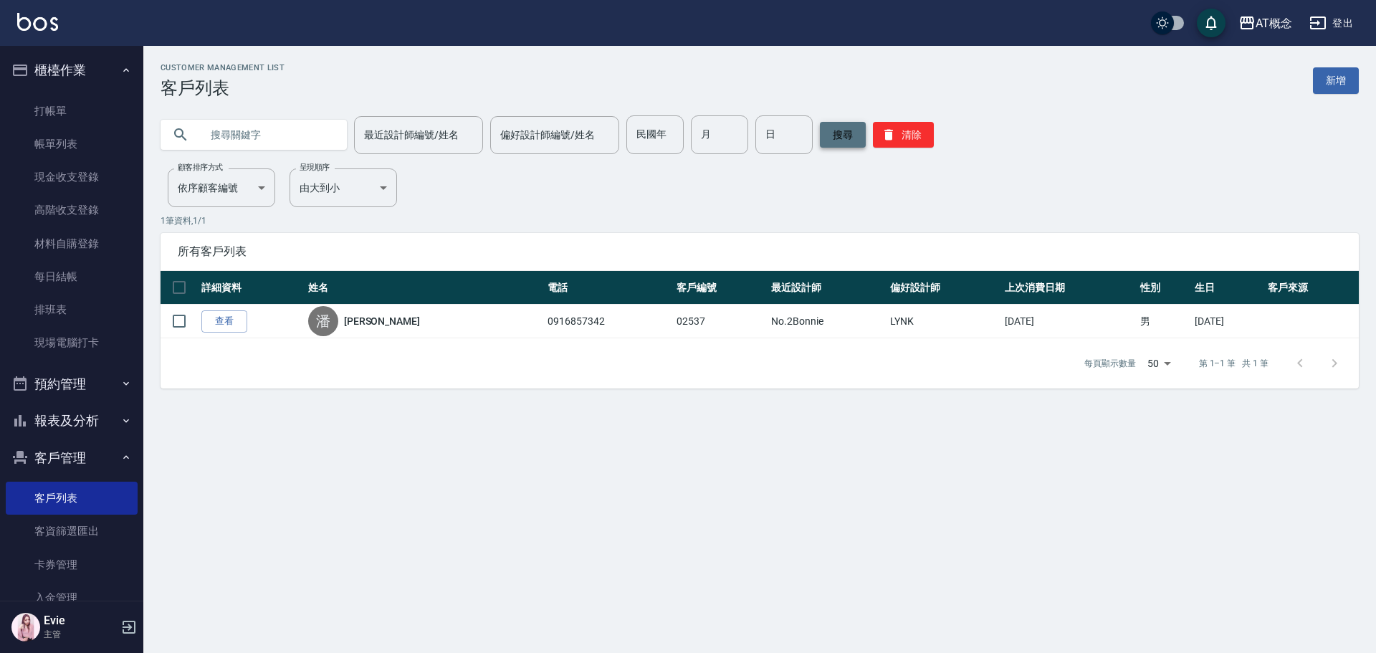
click at [836, 139] on button "搜尋" at bounding box center [843, 135] width 46 height 26
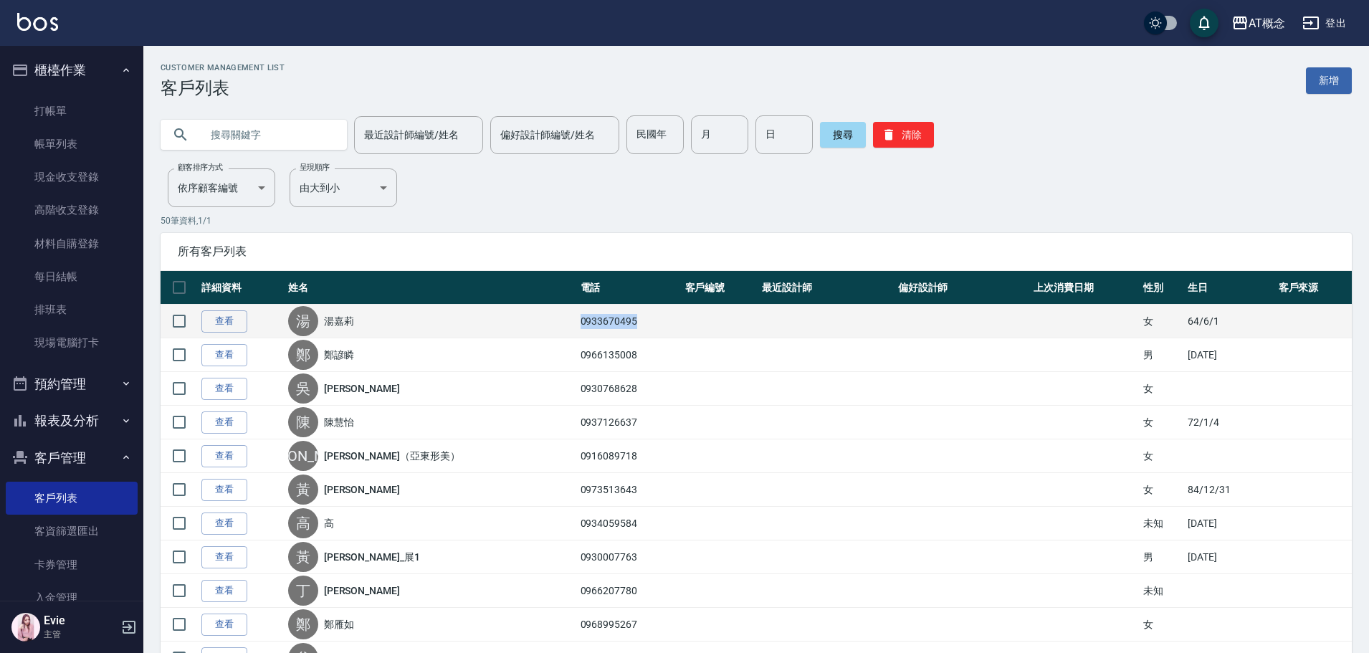
drag, startPoint x: 608, startPoint y: 325, endPoint x: 553, endPoint y: 320, distance: 55.5
click at [577, 320] on td "0933670495" at bounding box center [629, 322] width 105 height 34
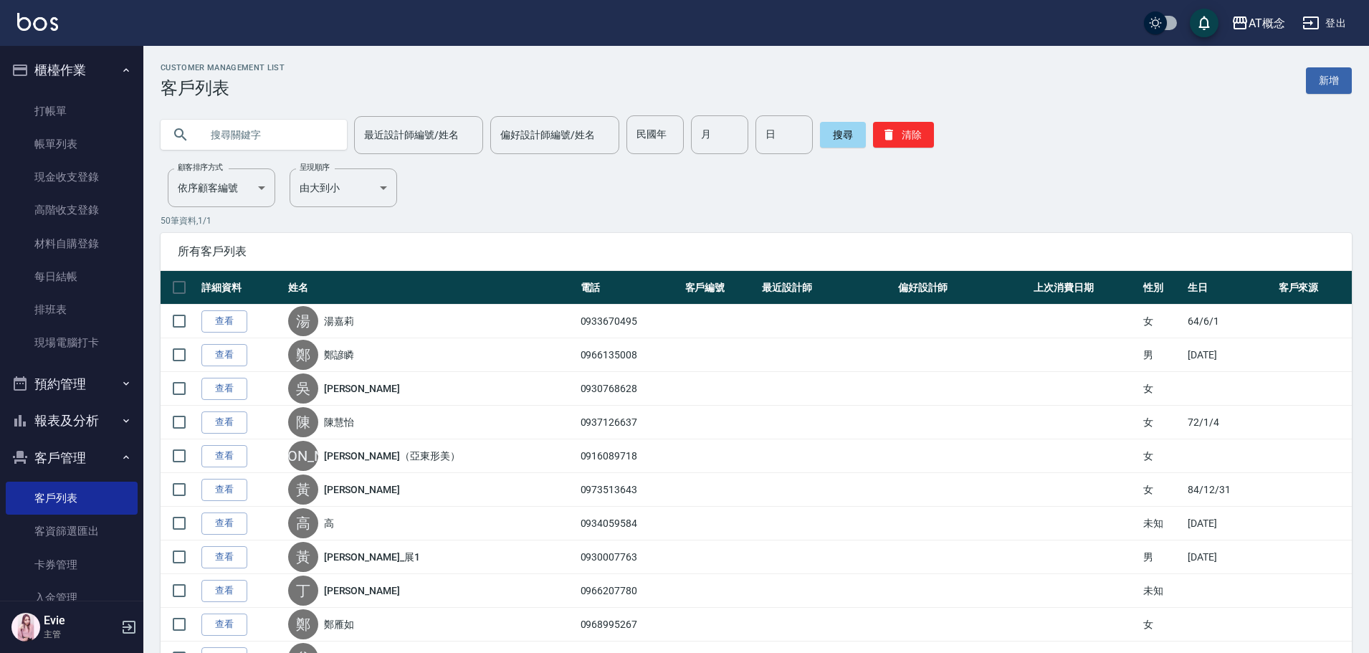
click at [261, 133] on input "text" at bounding box center [268, 134] width 135 height 39
paste input "0933670495"
type input "0933670495"
click at [841, 133] on button "搜尋" at bounding box center [843, 135] width 46 height 26
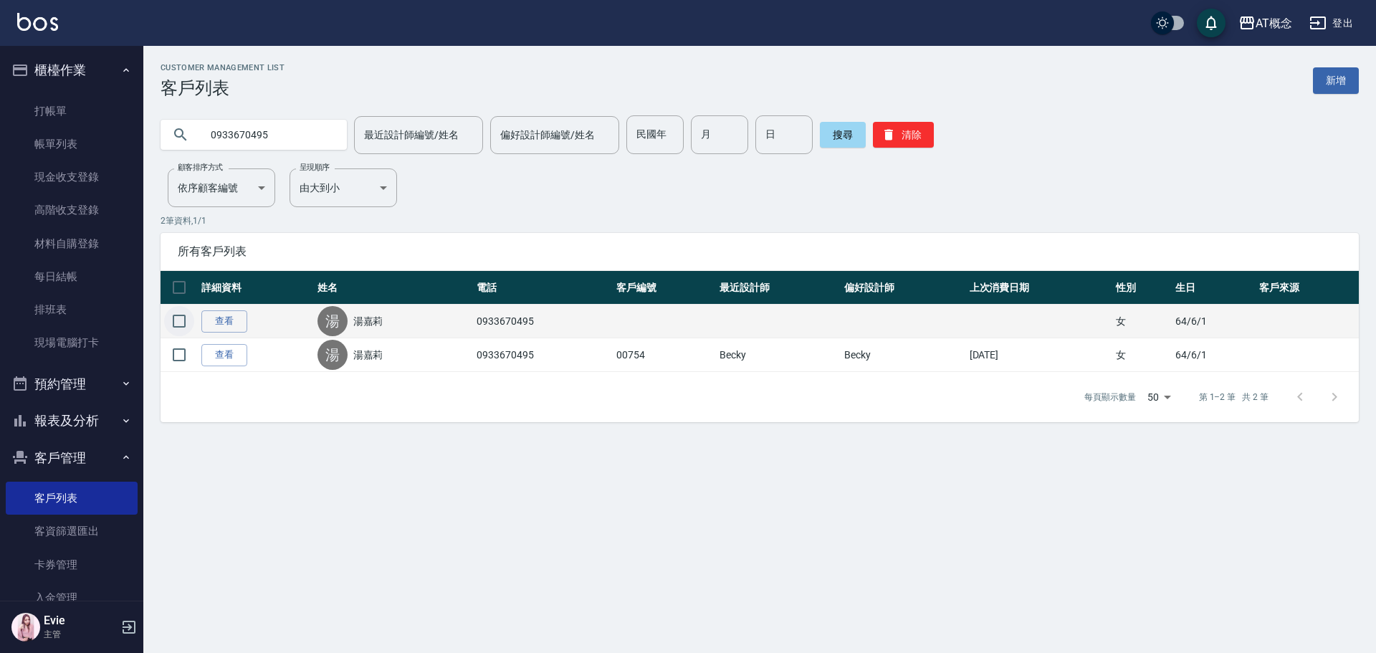
click at [176, 319] on input "checkbox" at bounding box center [179, 321] width 30 height 30
checkbox input "true"
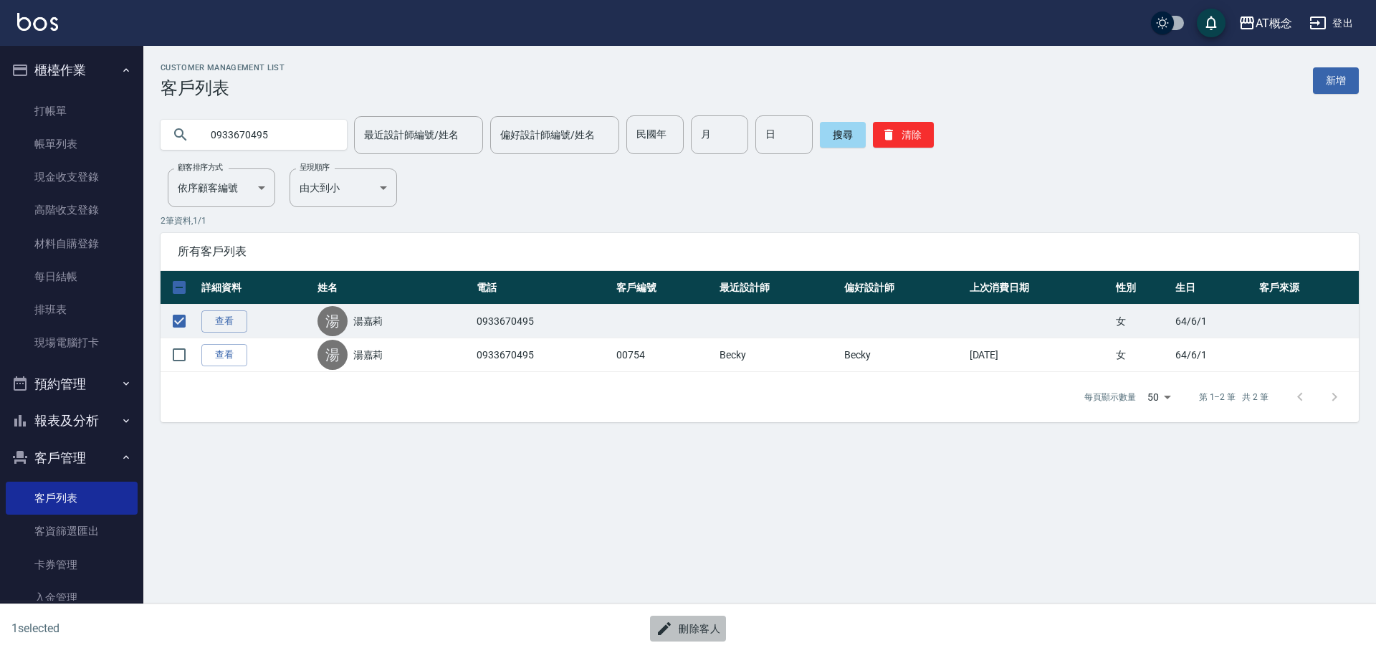
click at [707, 625] on button "刪除客人" at bounding box center [688, 629] width 76 height 27
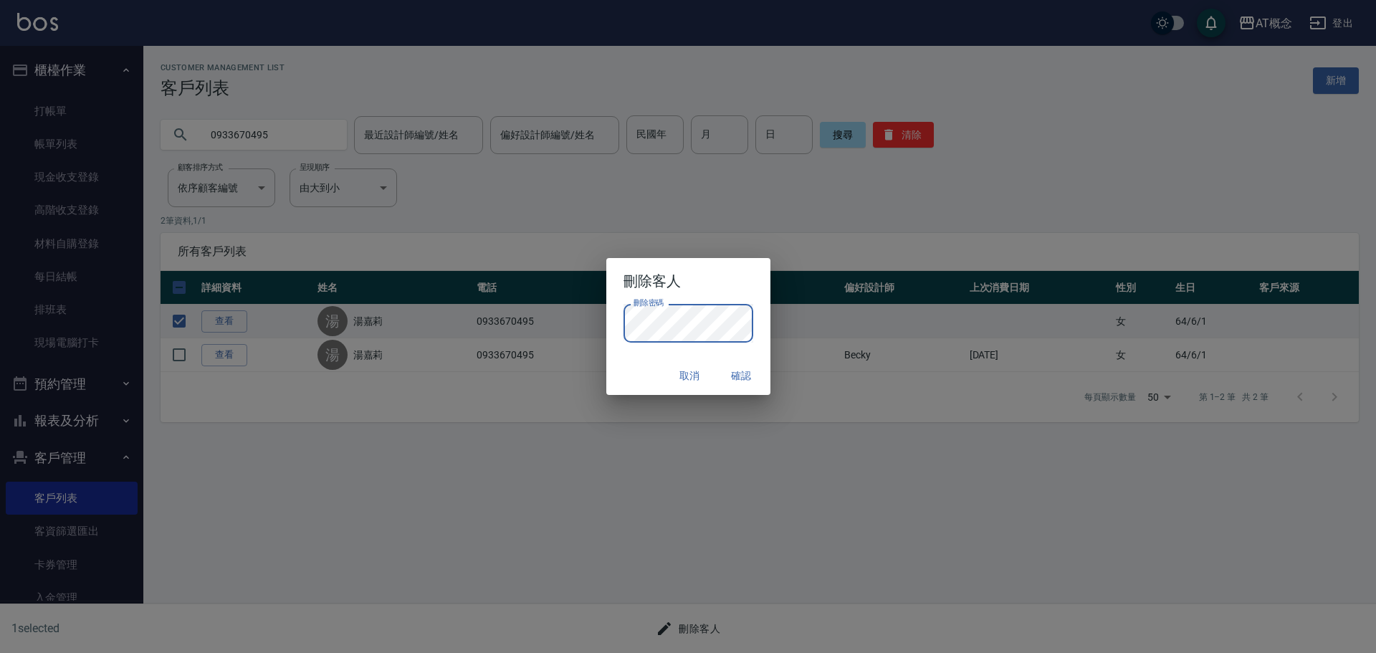
drag, startPoint x: 644, startPoint y: 356, endPoint x: 662, endPoint y: 357, distance: 17.9
click at [646, 356] on div "刪除密碼 刪除密碼" at bounding box center [688, 330] width 164 height 53
click at [740, 371] on button "確認" at bounding box center [742, 376] width 46 height 27
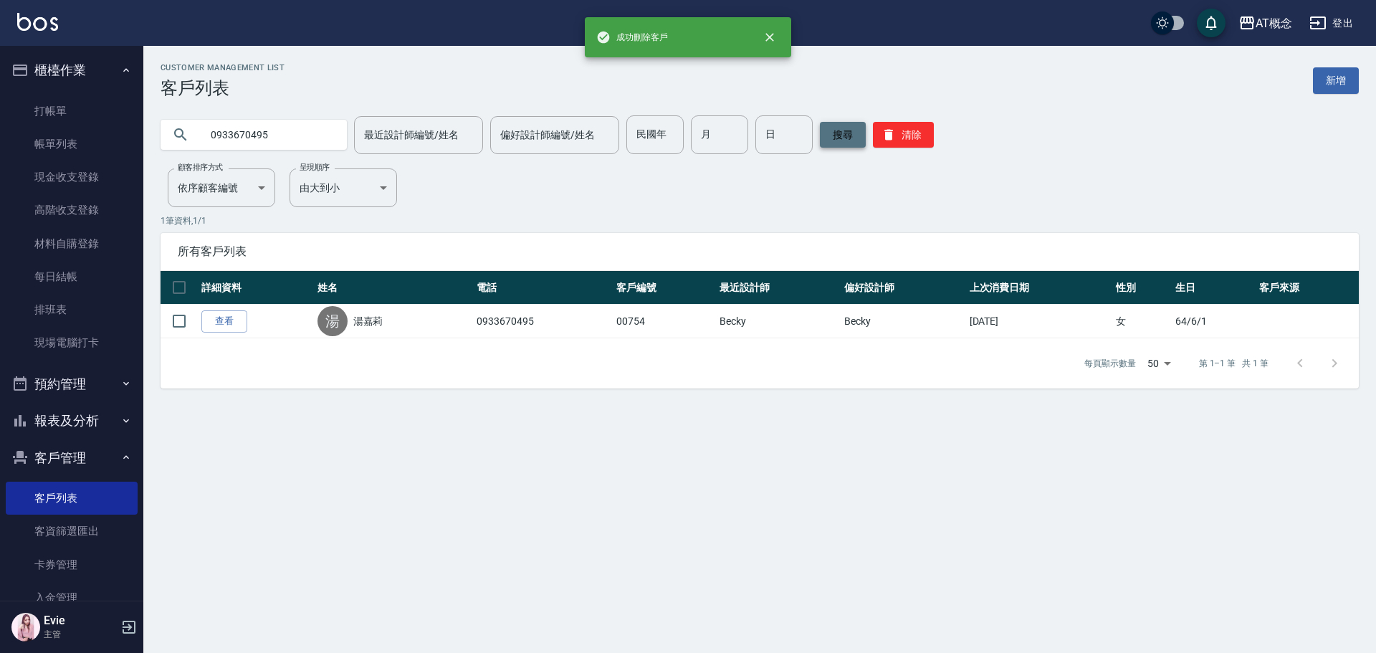
click at [838, 133] on button "搜尋" at bounding box center [843, 135] width 46 height 26
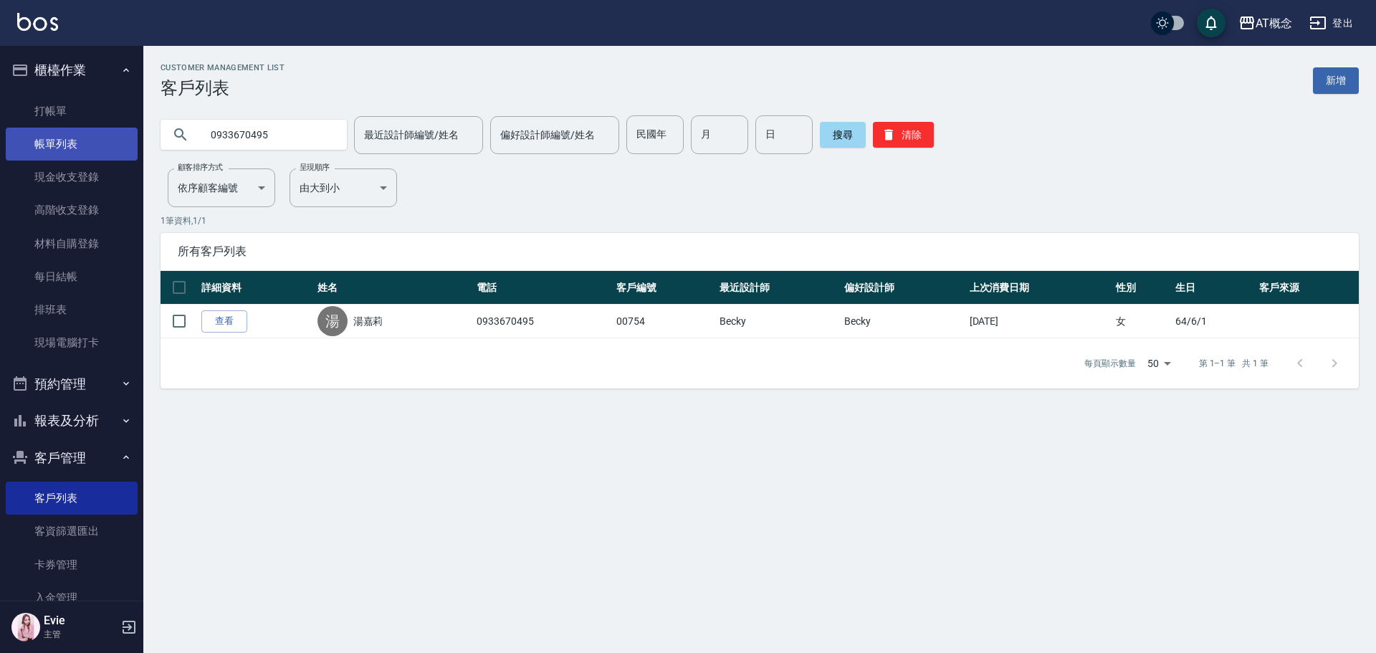
drag, startPoint x: 307, startPoint y: 136, endPoint x: 45, endPoint y: 147, distance: 262.5
click at [45, 147] on div "AT概念 登出 櫃檯作業 打帳單 帳單列表 現金收支登錄 高階收支登錄 材料自購登錄 每日結帳 排班表 現場電腦打卡 預約管理 預約管理 單日預約紀錄 單週預…" at bounding box center [688, 326] width 1376 height 653
click at [856, 136] on button "搜尋" at bounding box center [843, 135] width 46 height 26
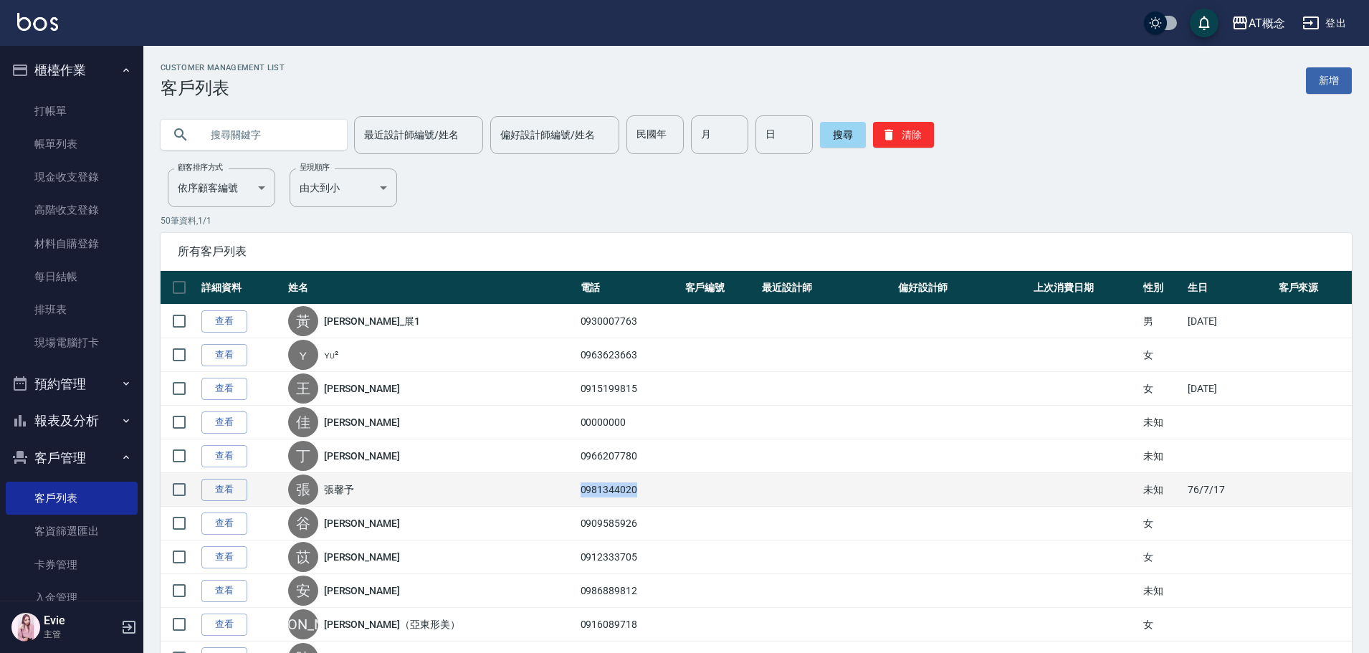
drag, startPoint x: 610, startPoint y: 491, endPoint x: 536, endPoint y: 489, distance: 73.9
click at [536, 489] on tr "查看 [PERSON_NAME] 0981344020 未知 [DATE]" at bounding box center [756, 490] width 1191 height 34
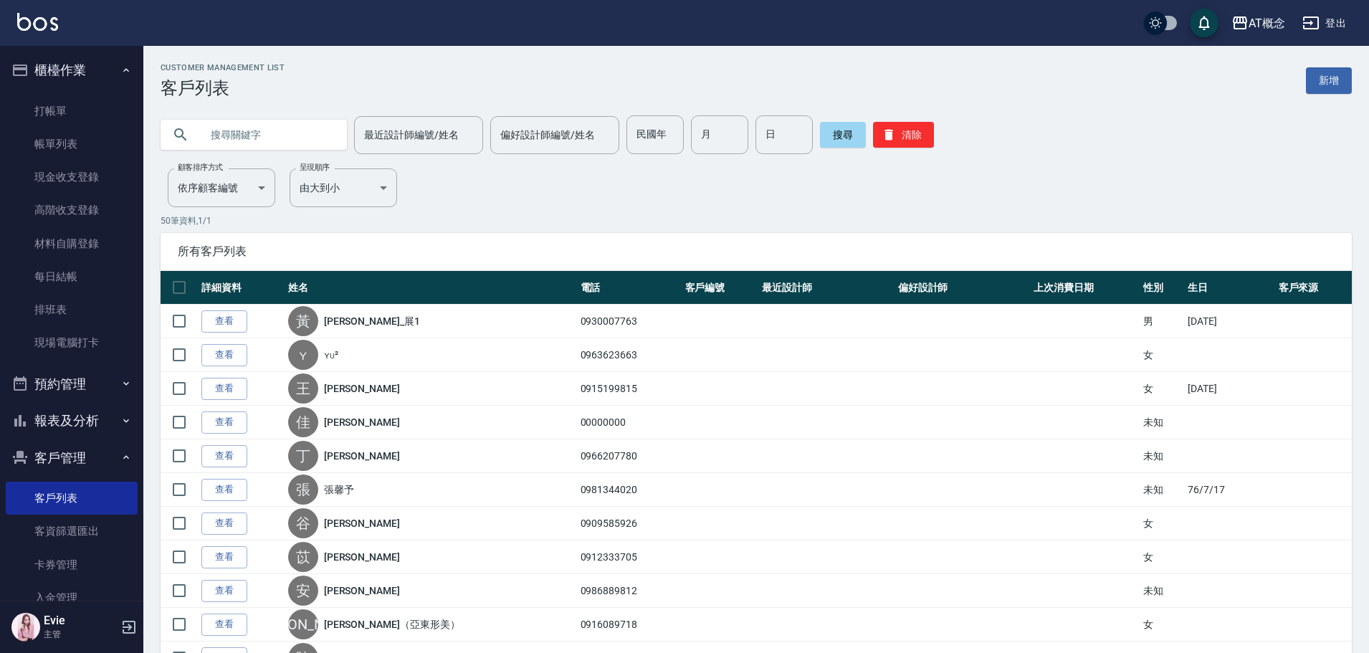
click at [256, 131] on input "text" at bounding box center [268, 134] width 135 height 39
paste input "0981344020"
drag, startPoint x: 231, startPoint y: 134, endPoint x: 189, endPoint y: 143, distance: 42.6
click at [161, 139] on div "0981344020" at bounding box center [254, 135] width 186 height 30
click at [832, 129] on button "搜尋" at bounding box center [843, 135] width 46 height 26
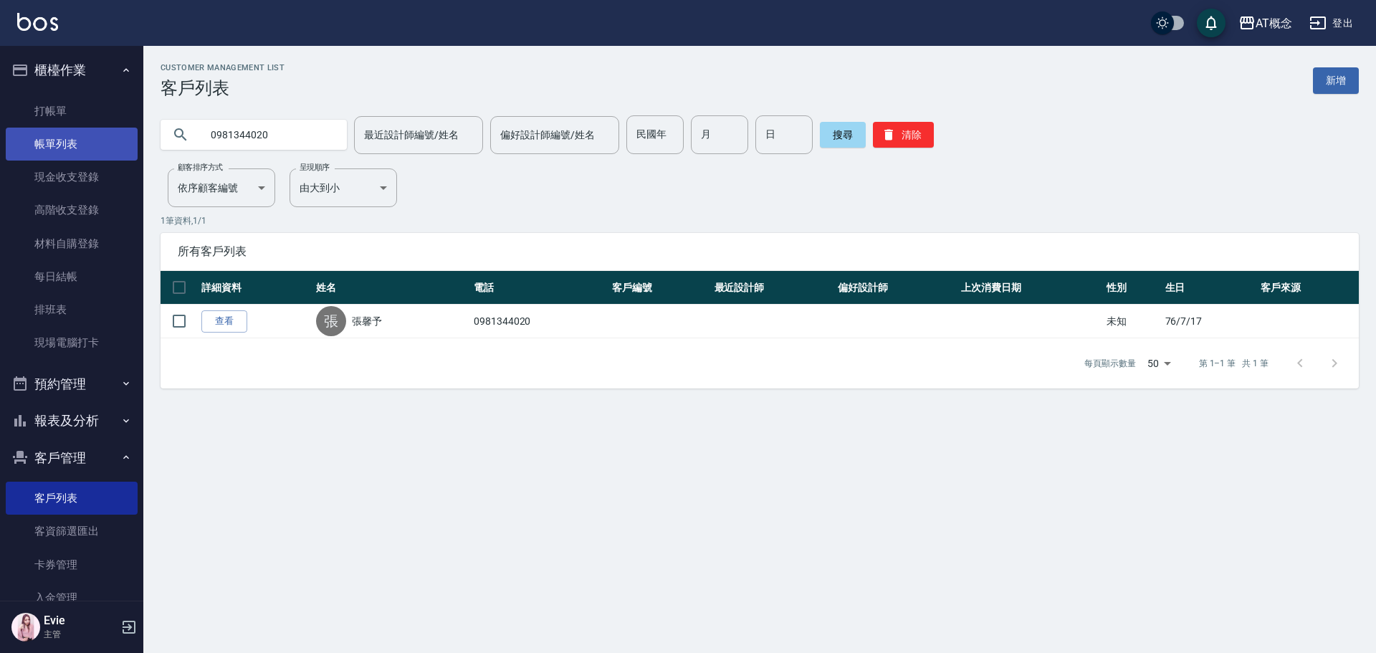
drag, startPoint x: 287, startPoint y: 137, endPoint x: 80, endPoint y: 132, distance: 207.9
click at [80, 132] on div "AT概念 登出 櫃檯作業 打帳單 帳單列表 現金收支登錄 高階收支登錄 材料自購登錄 每日結帳 排班表 現場電腦打卡 預約管理 預約管理 單日預約紀錄 單週預…" at bounding box center [688, 326] width 1376 height 653
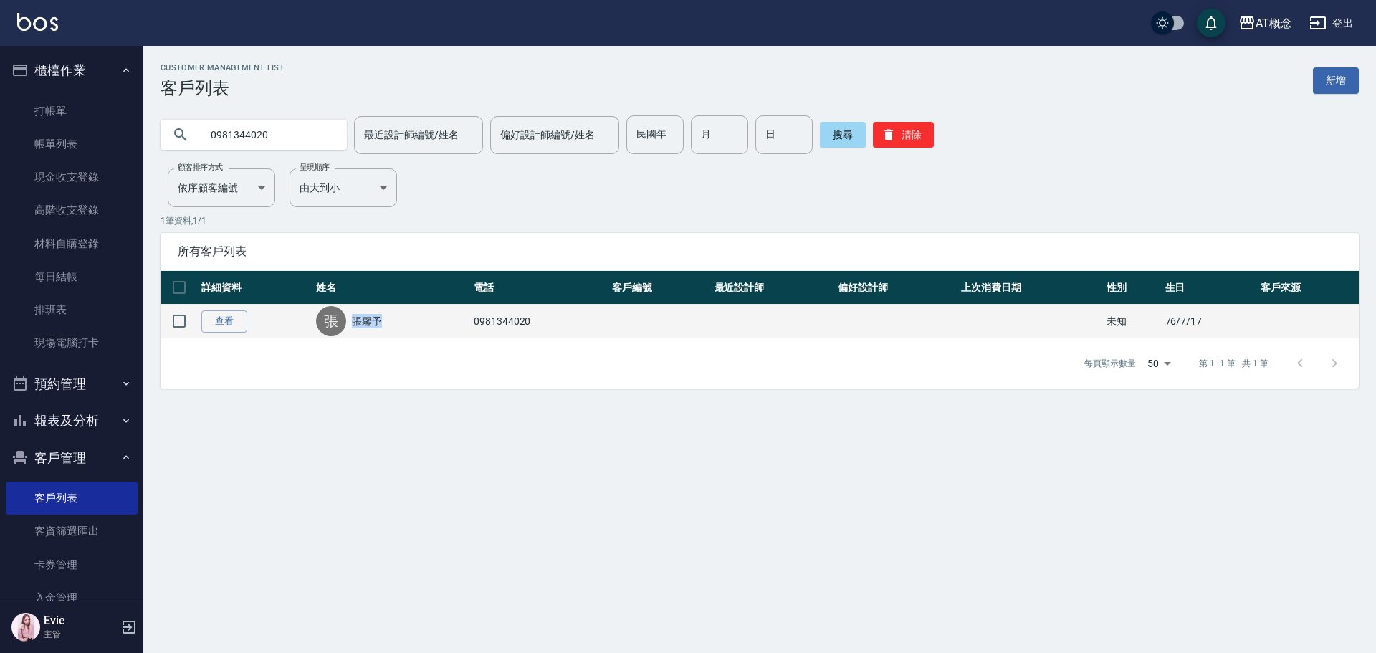
drag, startPoint x: 386, startPoint y: 322, endPoint x: 325, endPoint y: 333, distance: 61.2
click at [325, 333] on div "[PERSON_NAME]" at bounding box center [391, 321] width 151 height 30
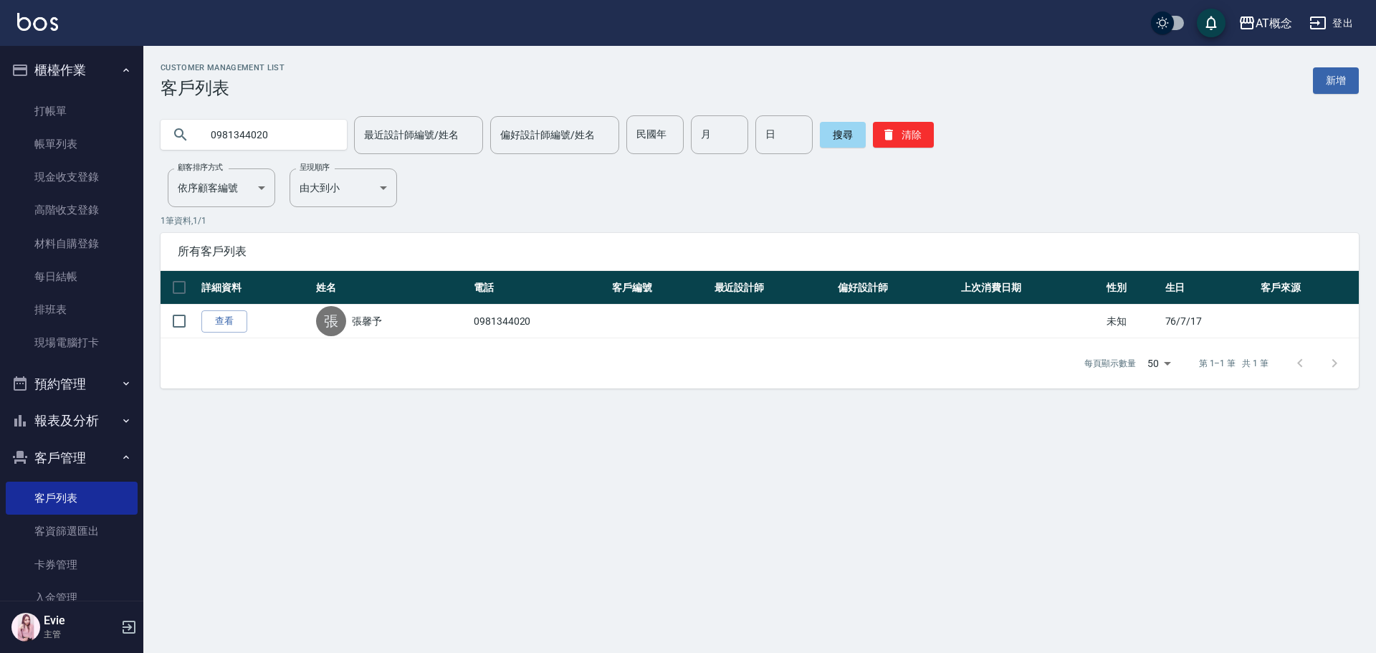
paste input "張馨予"
drag, startPoint x: 282, startPoint y: 128, endPoint x: 146, endPoint y: 123, distance: 136.3
click at [147, 123] on div "張馨予 最近設計師編號/姓名 最近設計師編號/姓名 偏好設計師編號/姓名 偏好設計師編號/姓名 民國年 民國年 月 月 日 日 搜尋 清除" at bounding box center [751, 126] width 1216 height 56
type input "張馨予"
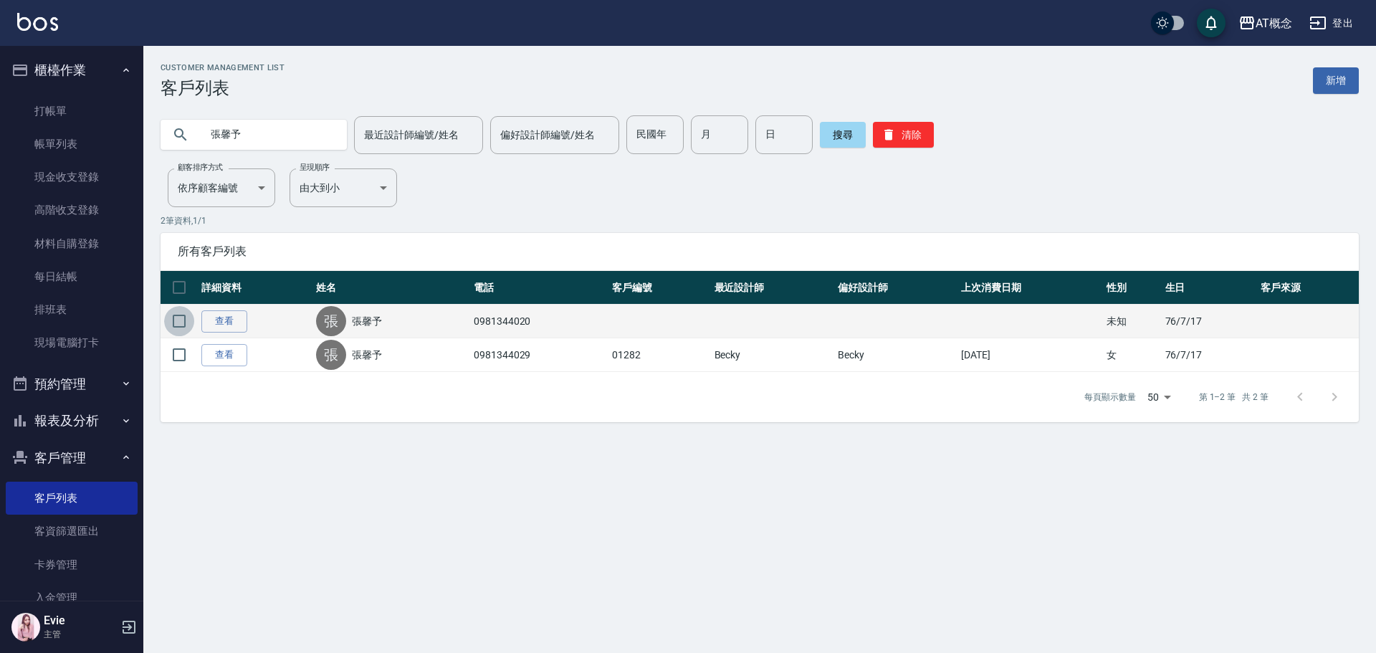
click at [173, 320] on input "checkbox" at bounding box center [179, 321] width 30 height 30
checkbox input "true"
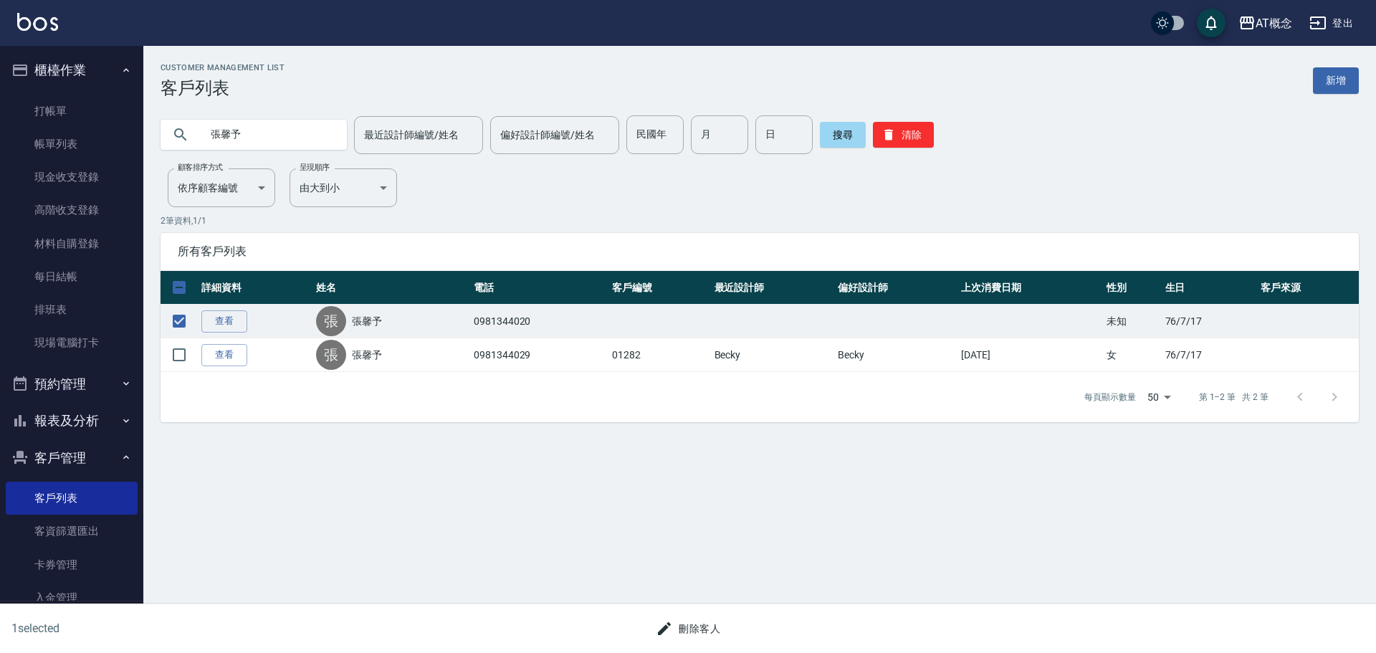
click at [700, 627] on button "刪除客人" at bounding box center [688, 629] width 76 height 27
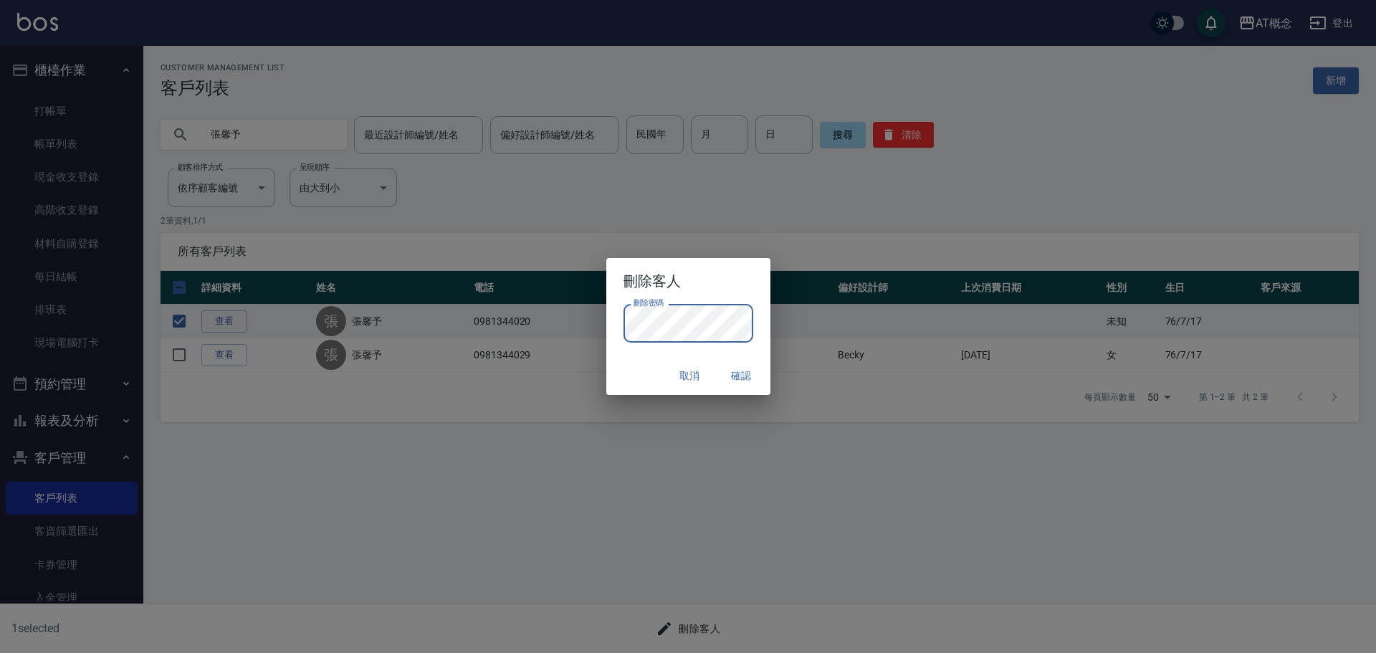
drag, startPoint x: 627, startPoint y: 363, endPoint x: 730, endPoint y: 389, distance: 106.6
click at [627, 363] on div "取消 確認" at bounding box center [688, 376] width 164 height 38
click at [745, 376] on button "確認" at bounding box center [742, 376] width 46 height 27
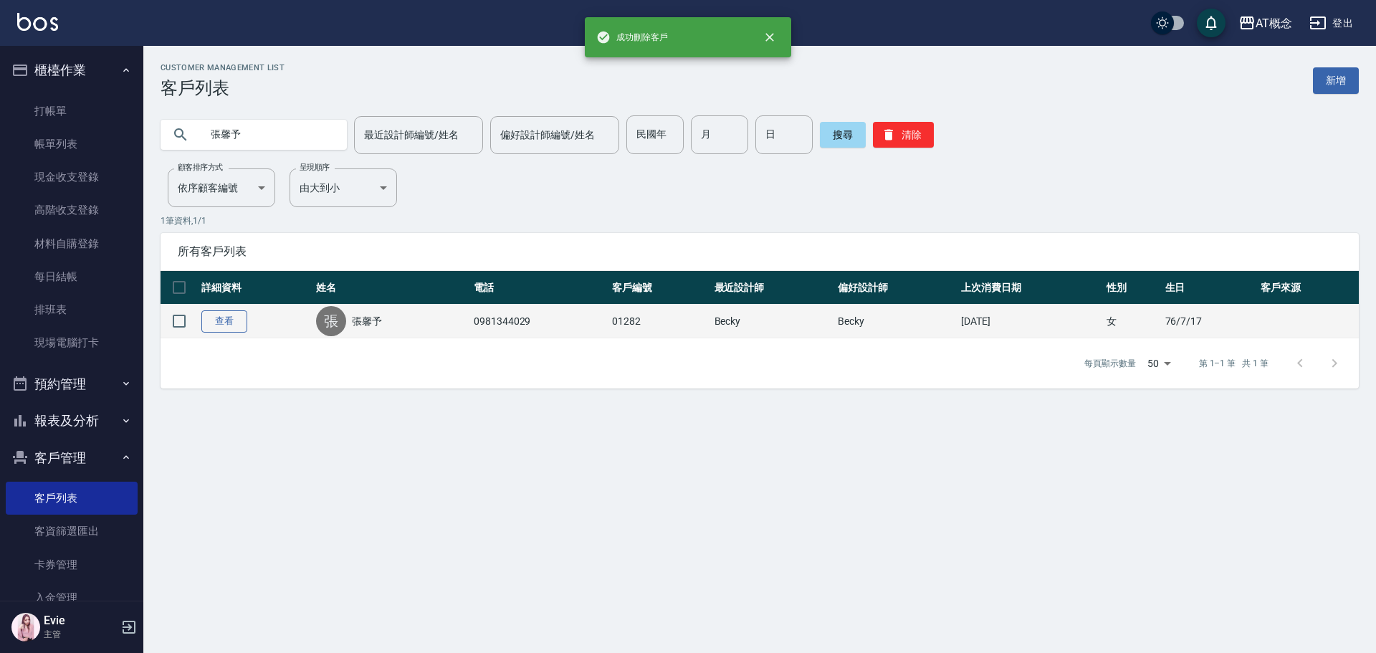
click at [238, 322] on link "查看" at bounding box center [224, 321] width 46 height 22
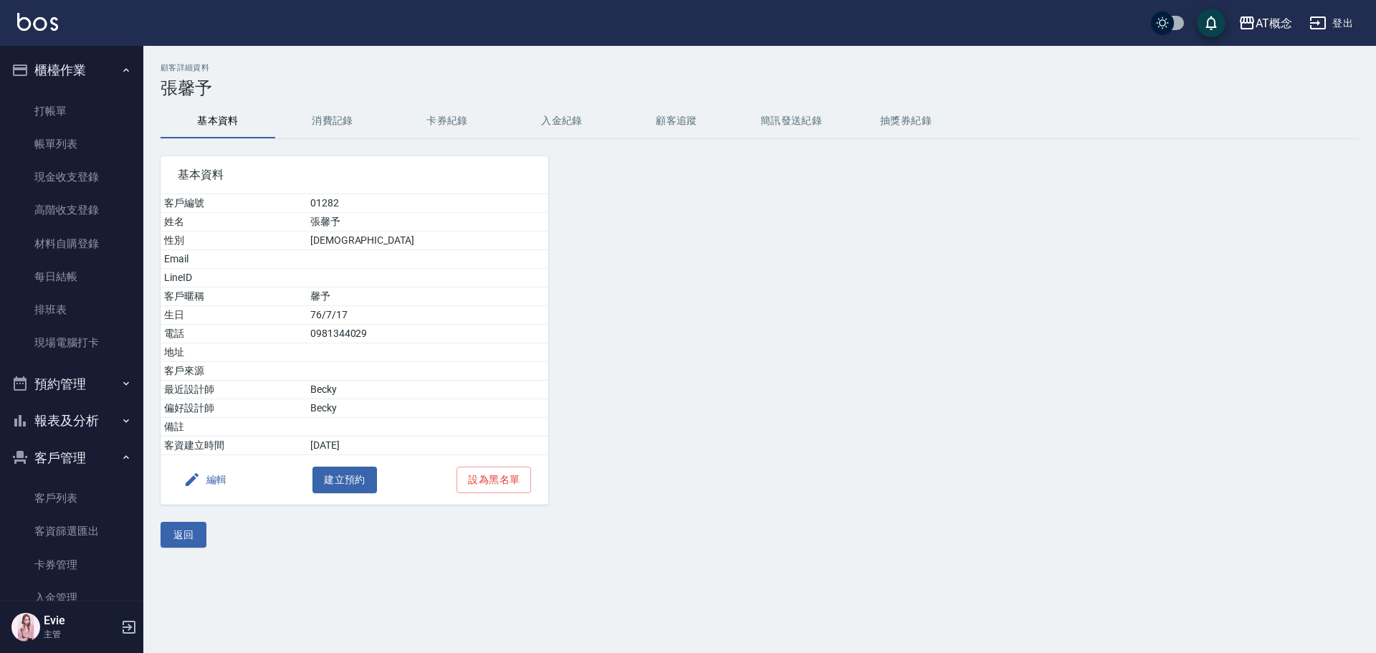
click at [218, 480] on button "編輯" at bounding box center [205, 480] width 55 height 27
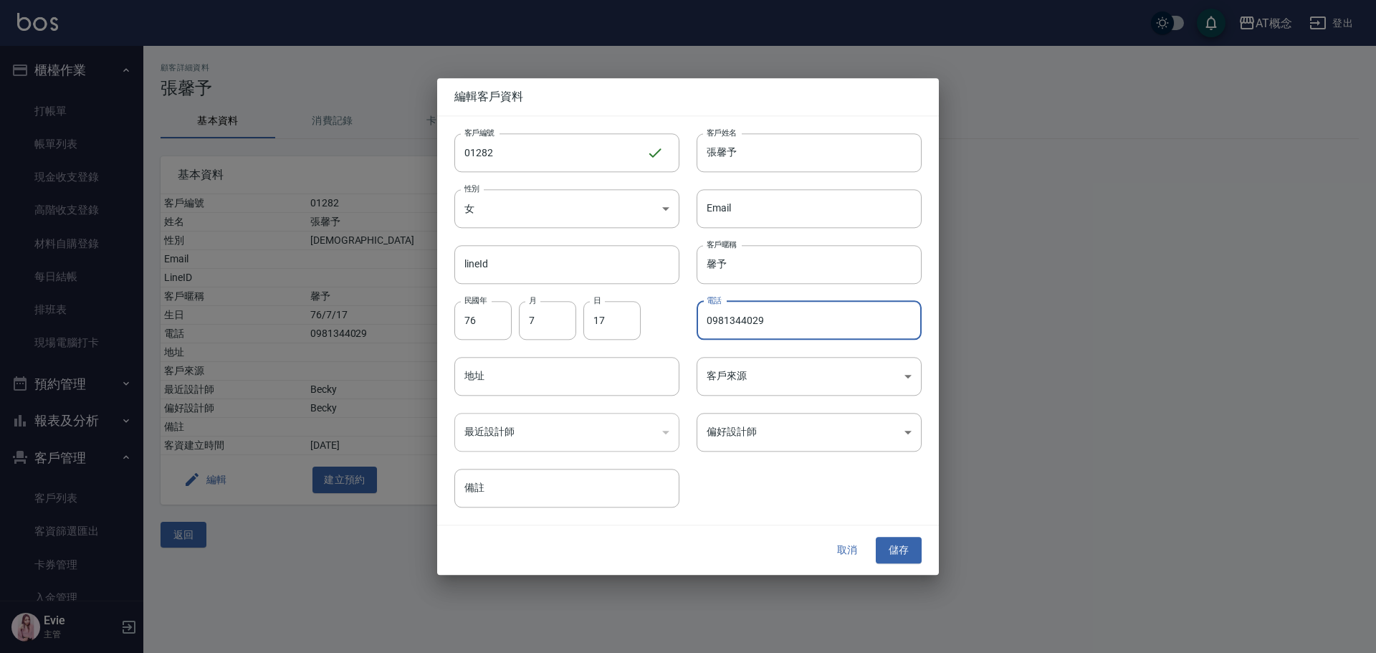
drag, startPoint x: 780, startPoint y: 315, endPoint x: 406, endPoint y: 330, distance: 375.1
click at [478, 322] on div "客戶編號 01282 ​ 客戶編號 客戶姓名 張馨予 客戶姓名 性別 女 [DEMOGRAPHIC_DATA] 性別 Email Email lineId l…" at bounding box center [679, 312] width 484 height 392
type input "0981344020"
click at [879, 548] on button "儲存" at bounding box center [899, 551] width 46 height 27
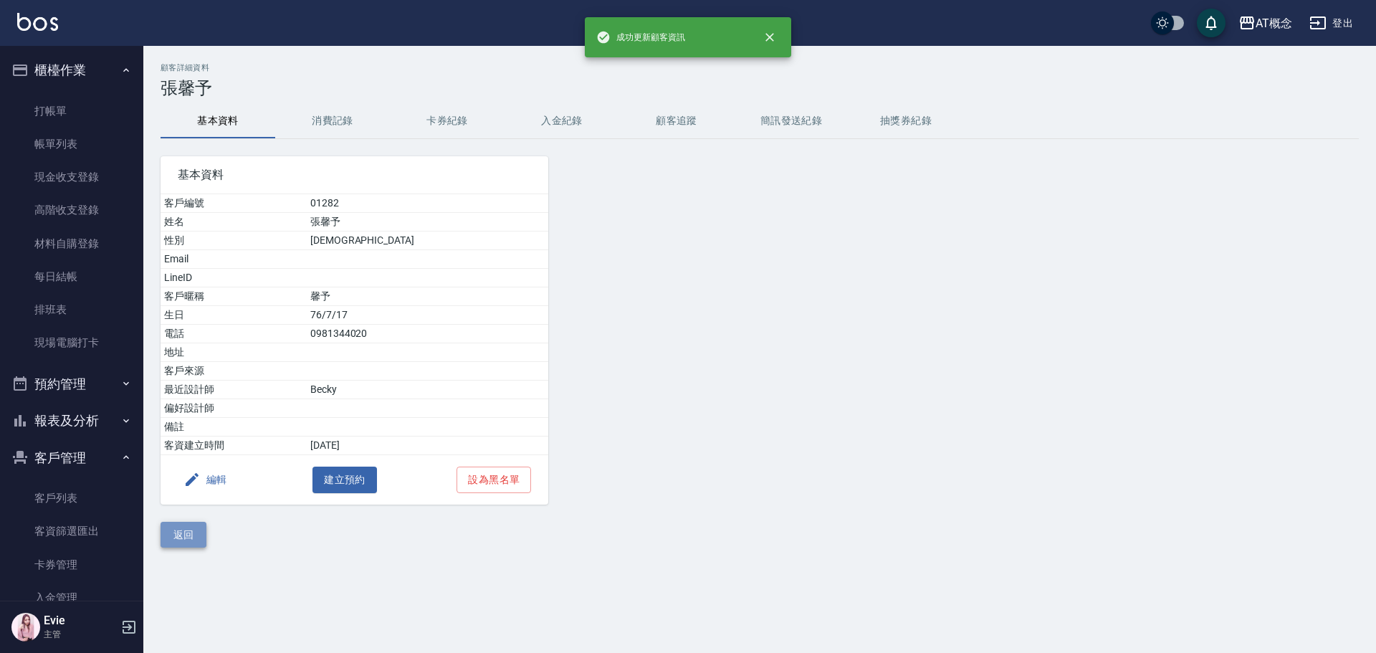
click at [189, 534] on button "返回" at bounding box center [184, 535] width 46 height 27
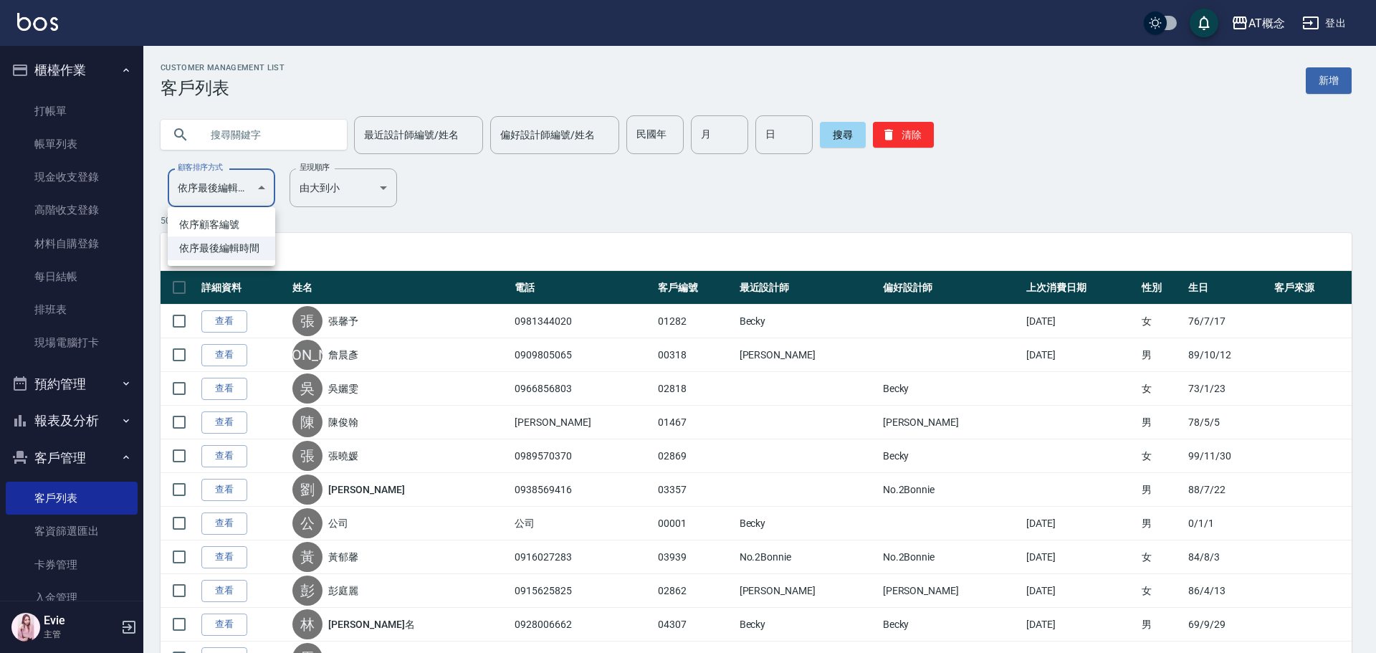
drag, startPoint x: 246, startPoint y: 188, endPoint x: 235, endPoint y: 194, distance: 11.9
click at [221, 219] on li "依序顧客編號" at bounding box center [222, 225] width 108 height 24
type input "NO"
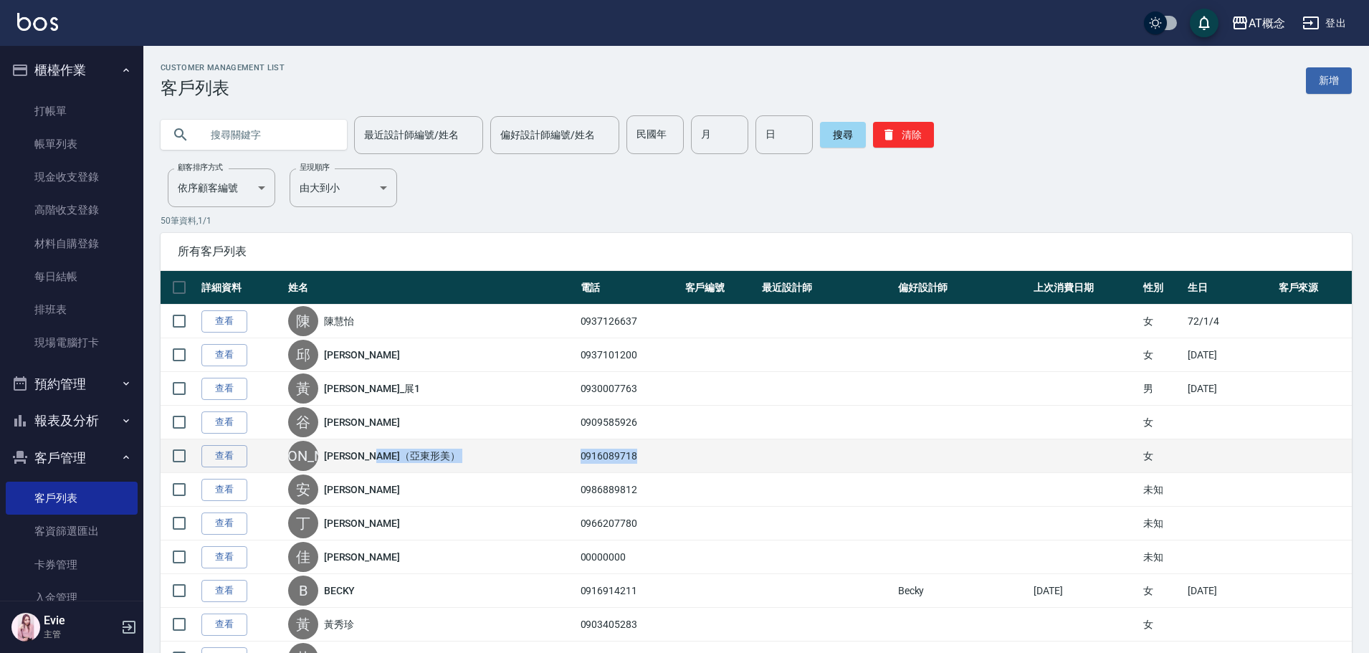
drag, startPoint x: 609, startPoint y: 457, endPoint x: 533, endPoint y: 461, distance: 76.8
click at [533, 461] on tr "查看 [PERSON_NAME]（亞東形美） 0916089718 女" at bounding box center [756, 456] width 1191 height 34
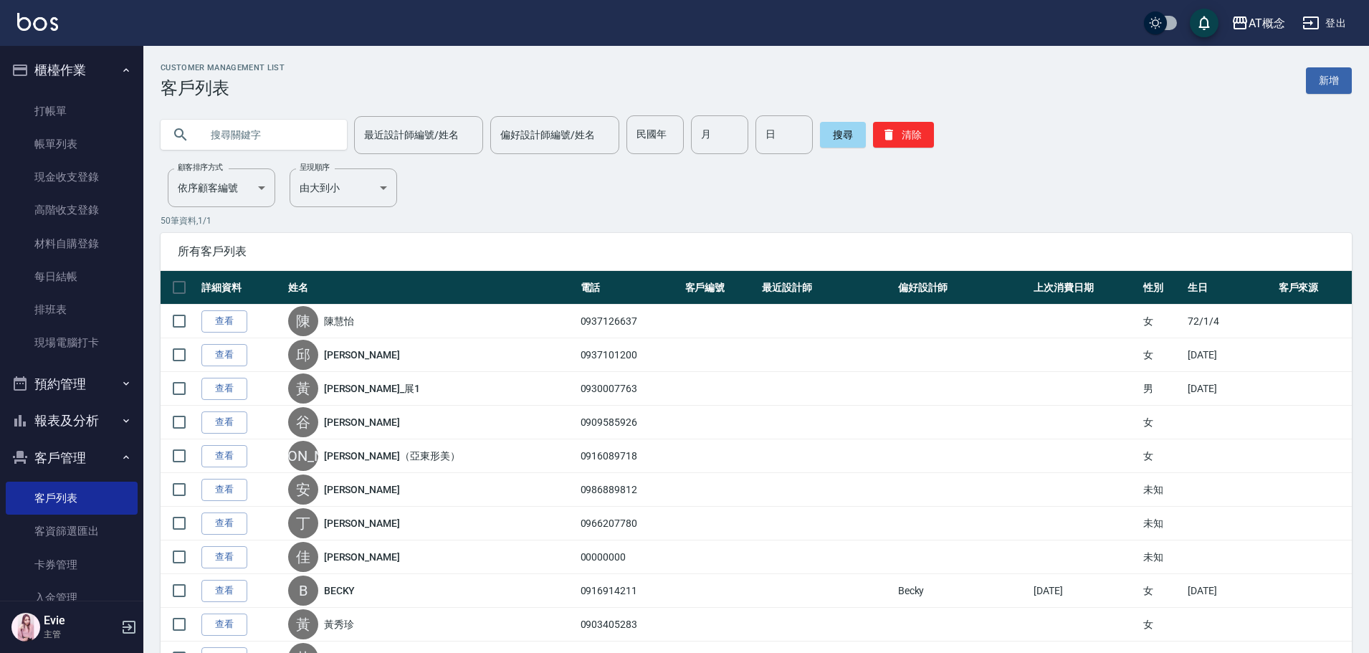
click at [216, 133] on input "text" at bounding box center [268, 134] width 135 height 39
paste input "0916089718"
drag, startPoint x: 229, startPoint y: 136, endPoint x: 88, endPoint y: 143, distance: 141.3
click at [836, 138] on button "搜尋" at bounding box center [843, 135] width 46 height 26
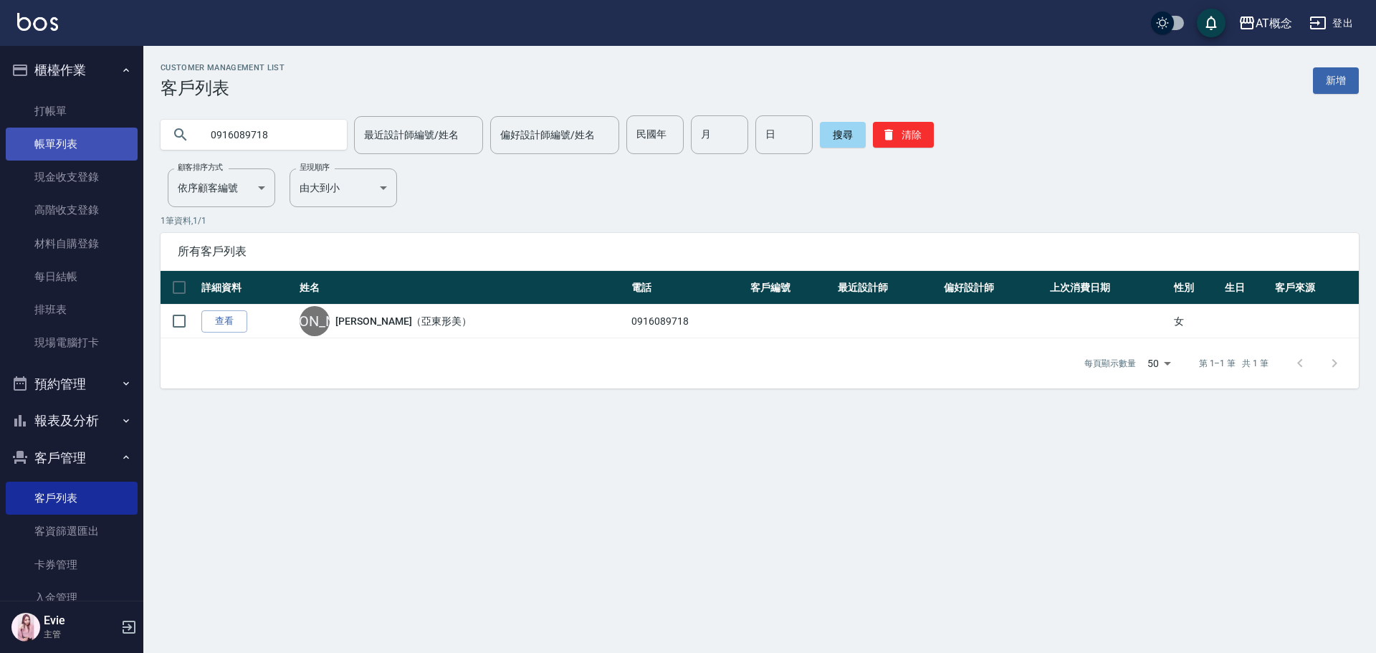
drag, startPoint x: 102, startPoint y: 143, endPoint x: 88, endPoint y: 143, distance: 13.6
click at [88, 143] on div "AT概念 登出 櫃檯作業 打帳單 帳單列表 現金收支登錄 高階收支登錄 材料自購登錄 每日結帳 排班表 現場電腦打卡 預約管理 預約管理 單日預約紀錄 單週預…" at bounding box center [688, 326] width 1376 height 653
type input "8"
click at [835, 132] on button "搜尋" at bounding box center [843, 135] width 46 height 26
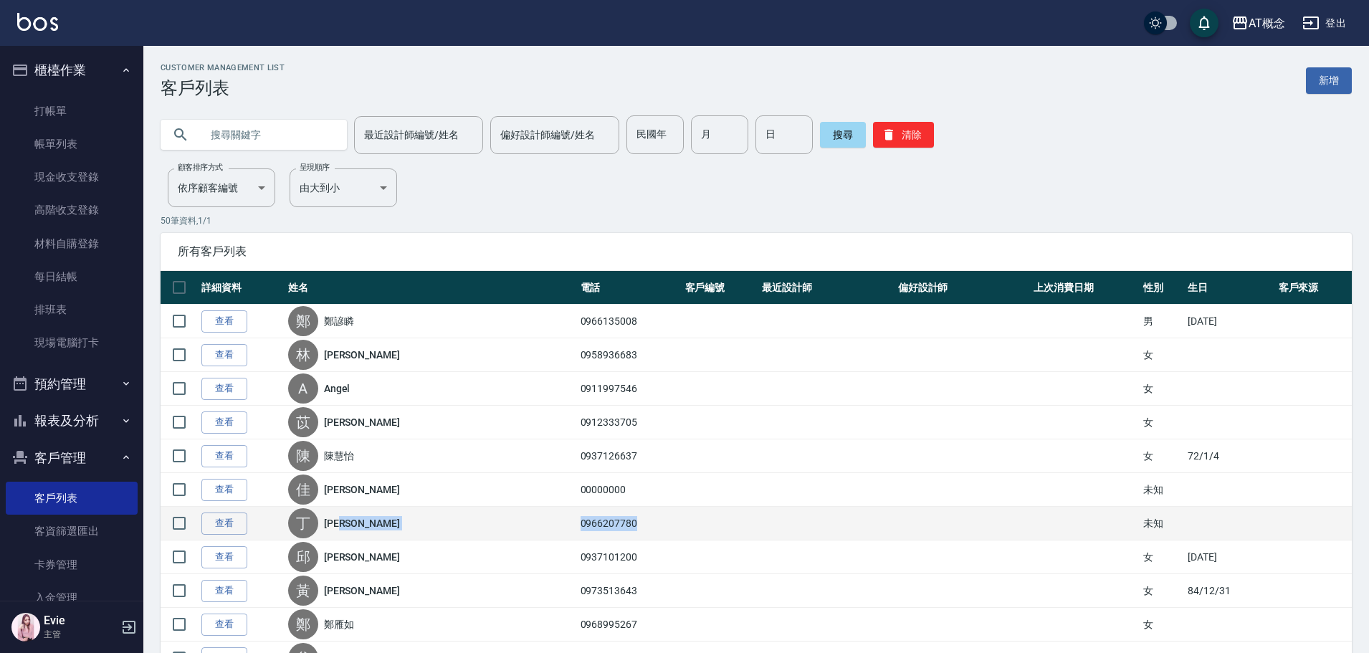
drag, startPoint x: 610, startPoint y: 525, endPoint x: 547, endPoint y: 522, distance: 63.2
click at [547, 522] on tr "查看 [PERSON_NAME]榛 0966207780 未知" at bounding box center [756, 524] width 1191 height 34
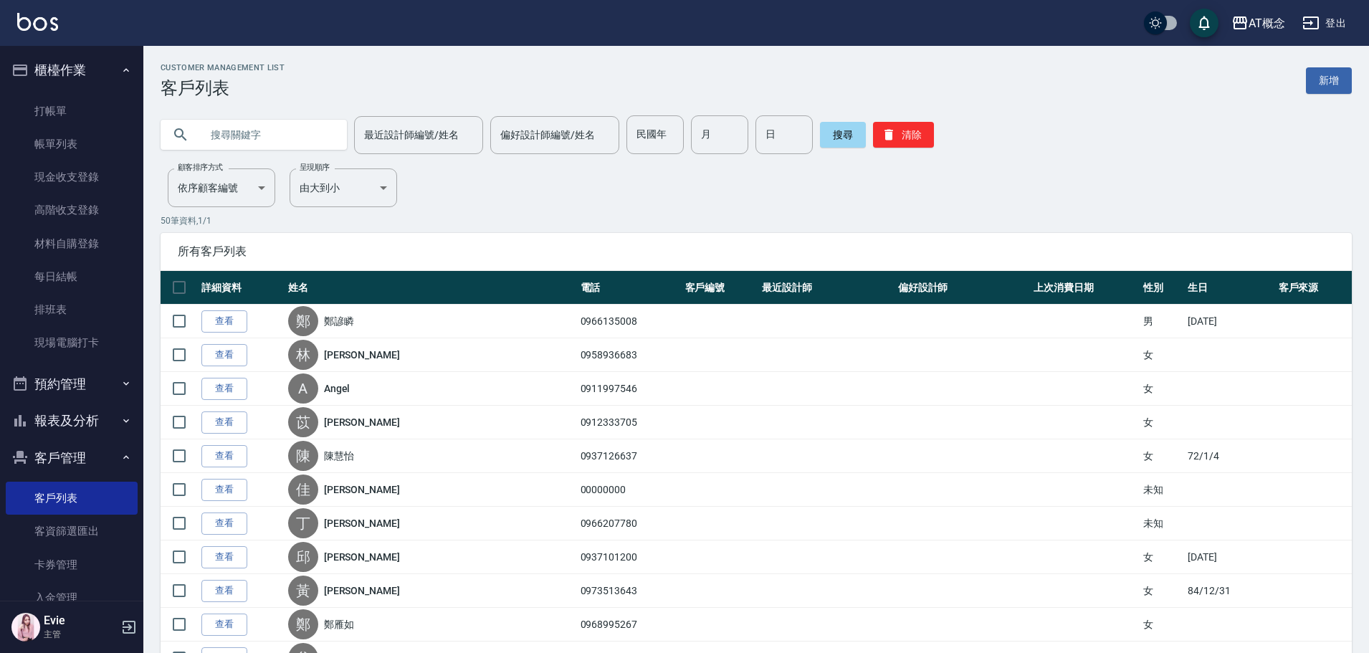
click at [270, 130] on input "text" at bounding box center [268, 134] width 135 height 39
paste input "0966207780"
drag, startPoint x: 230, startPoint y: 137, endPoint x: 0, endPoint y: 201, distance: 238.7
click at [828, 137] on button "搜尋" at bounding box center [843, 135] width 46 height 26
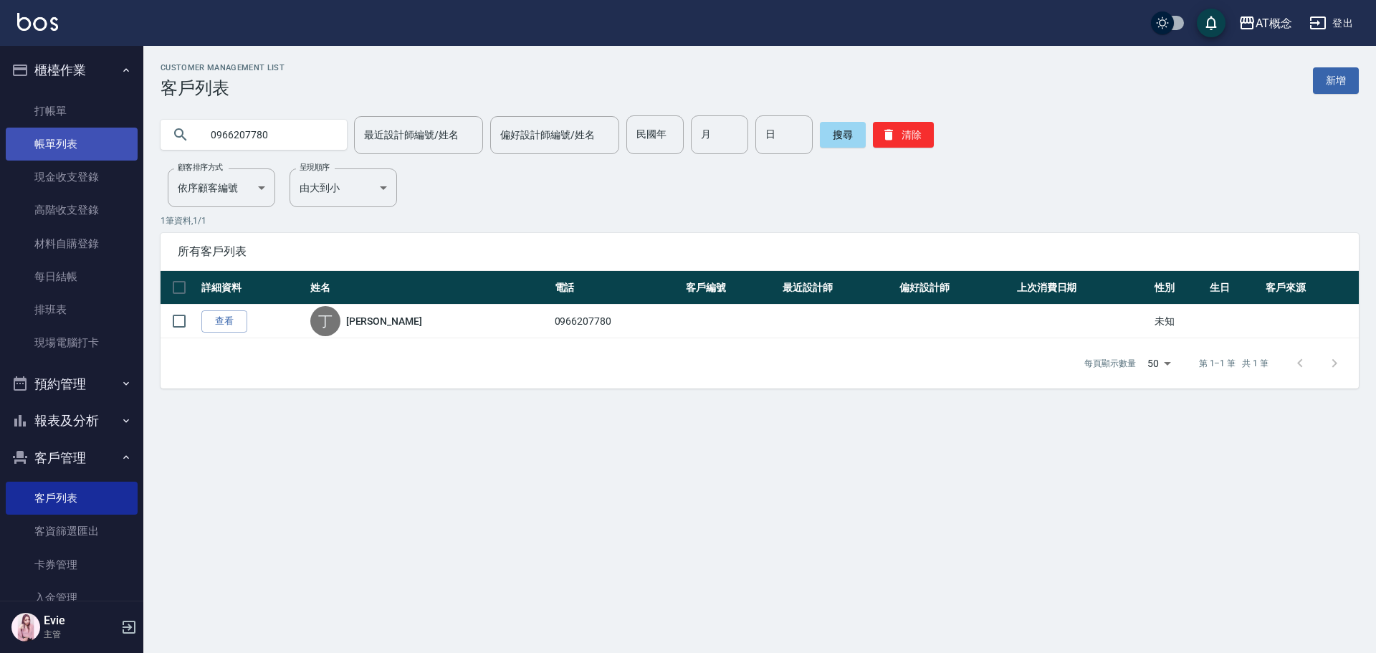
drag, startPoint x: 167, startPoint y: 137, endPoint x: 110, endPoint y: 135, distance: 57.4
click at [110, 135] on div "AT概念 登出 櫃檯作業 打帳單 帳單列表 現金收支登錄 高階收支登錄 材料自購登錄 每日結帳 排班表 現場電腦打卡 預約管理 預約管理 單日預約紀錄 單週預…" at bounding box center [688, 326] width 1376 height 653
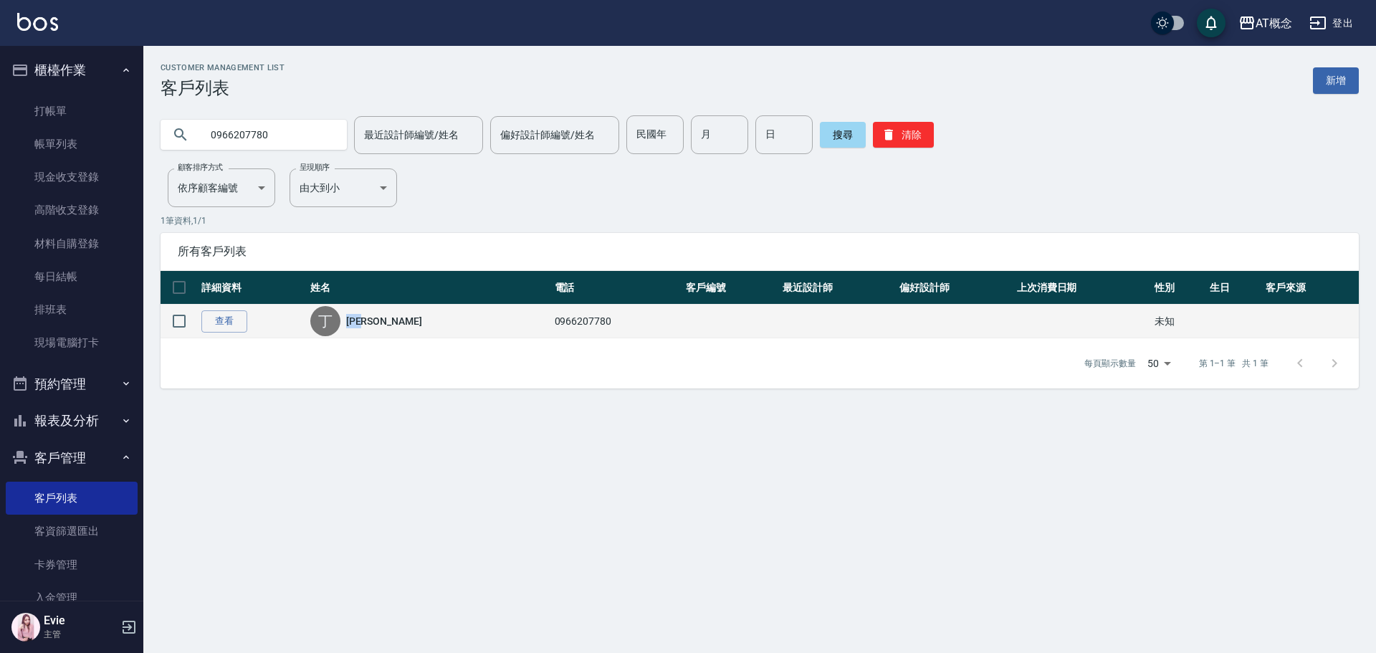
drag, startPoint x: 391, startPoint y: 318, endPoint x: 346, endPoint y: 318, distance: 44.4
click at [346, 318] on div "丁 丁盈榛" at bounding box center [428, 321] width 237 height 30
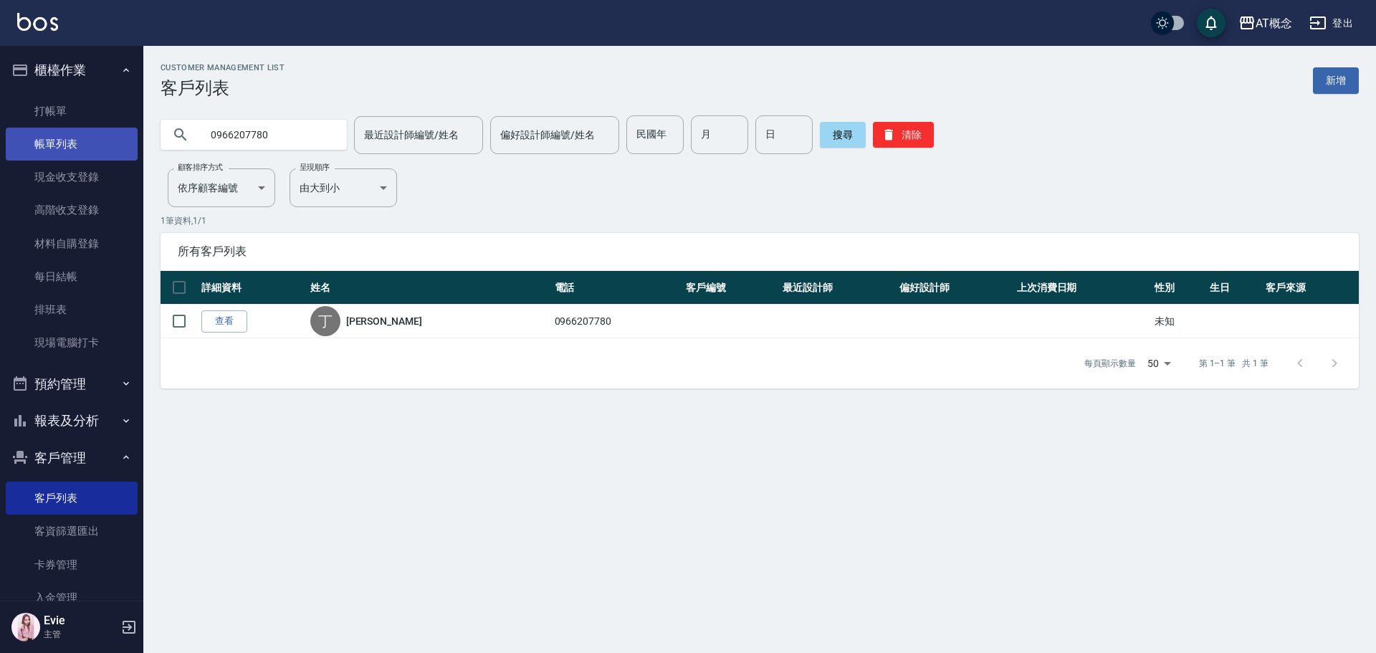
drag, startPoint x: 291, startPoint y: 138, endPoint x: 74, endPoint y: 151, distance: 217.5
click at [74, 151] on div "AT概念 登出 櫃檯作業 打帳單 帳單列表 現金收支登錄 高階收支登錄 材料自購登錄 每日結帳 排班表 現場電腦打卡 預約管理 預約管理 單日預約紀錄 單週預…" at bounding box center [688, 326] width 1376 height 653
paste input "[PERSON_NAME]"
type input "[PERSON_NAME]"
drag, startPoint x: 249, startPoint y: 138, endPoint x: 28, endPoint y: 155, distance: 222.1
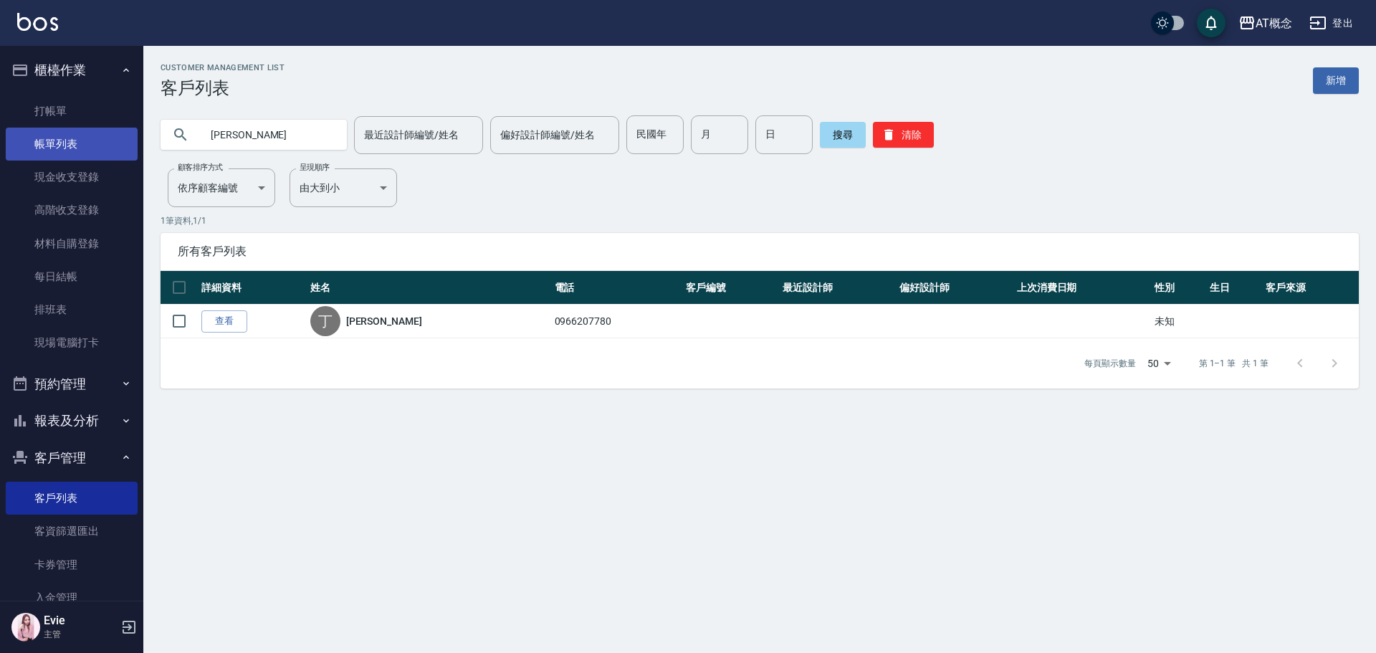
click at [43, 143] on div "AT概念 登出 櫃檯作業 打帳單 帳單列表 現金收支登錄 高階收支登錄 材料自購登錄 每日結帳 排班表 現場電腦打卡 預約管理 預約管理 單日預約紀錄 單週預…" at bounding box center [688, 326] width 1376 height 653
click at [846, 139] on button "搜尋" at bounding box center [843, 135] width 46 height 26
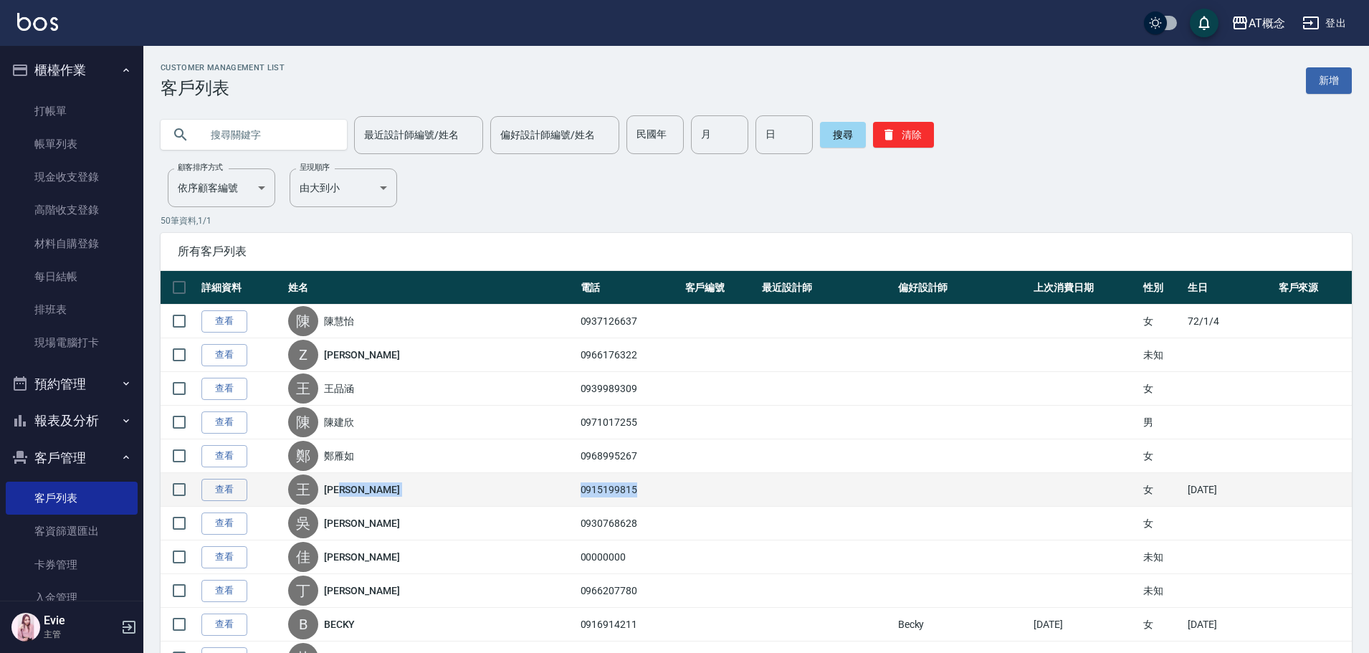
drag, startPoint x: 615, startPoint y: 492, endPoint x: 543, endPoint y: 492, distance: 71.7
click at [543, 492] on tr "查看 王 [PERSON_NAME] 0915199815 女 [DATE]" at bounding box center [756, 490] width 1191 height 34
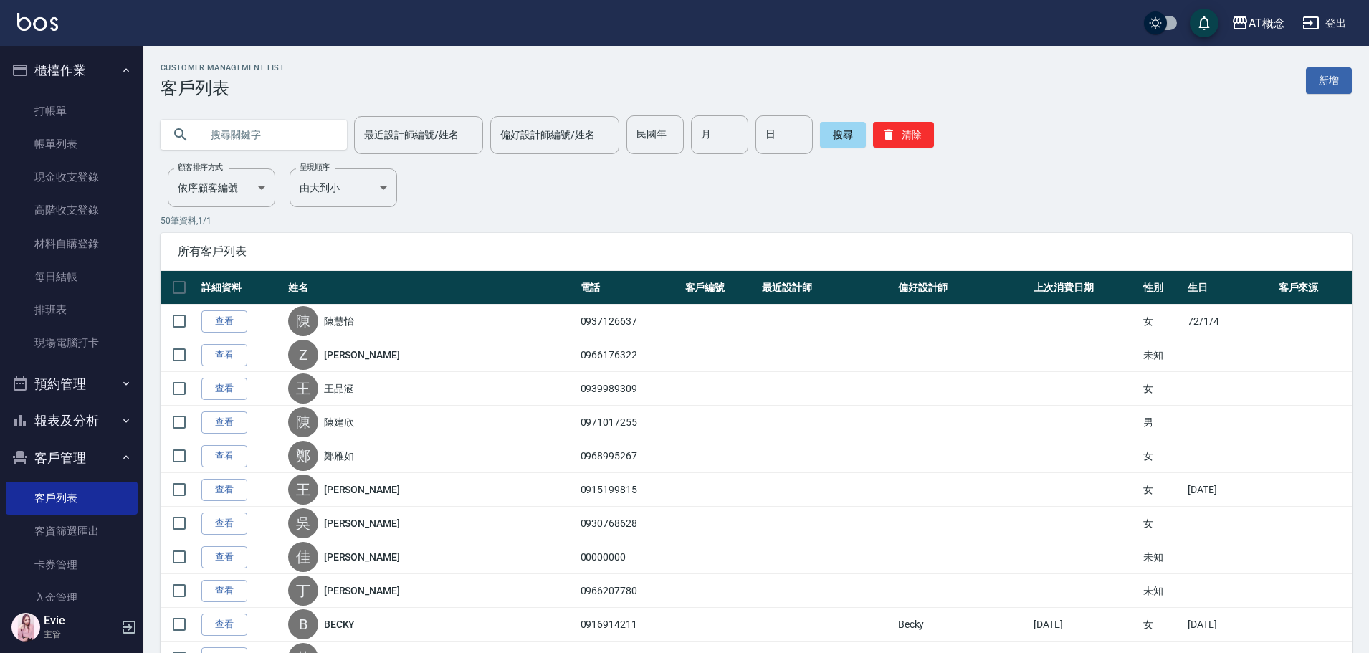
click at [284, 130] on input "text" at bounding box center [268, 134] width 135 height 39
paste input "0915199815"
drag, startPoint x: 231, startPoint y: 133, endPoint x: 0, endPoint y: 165, distance: 233.0
type input "0915199815"
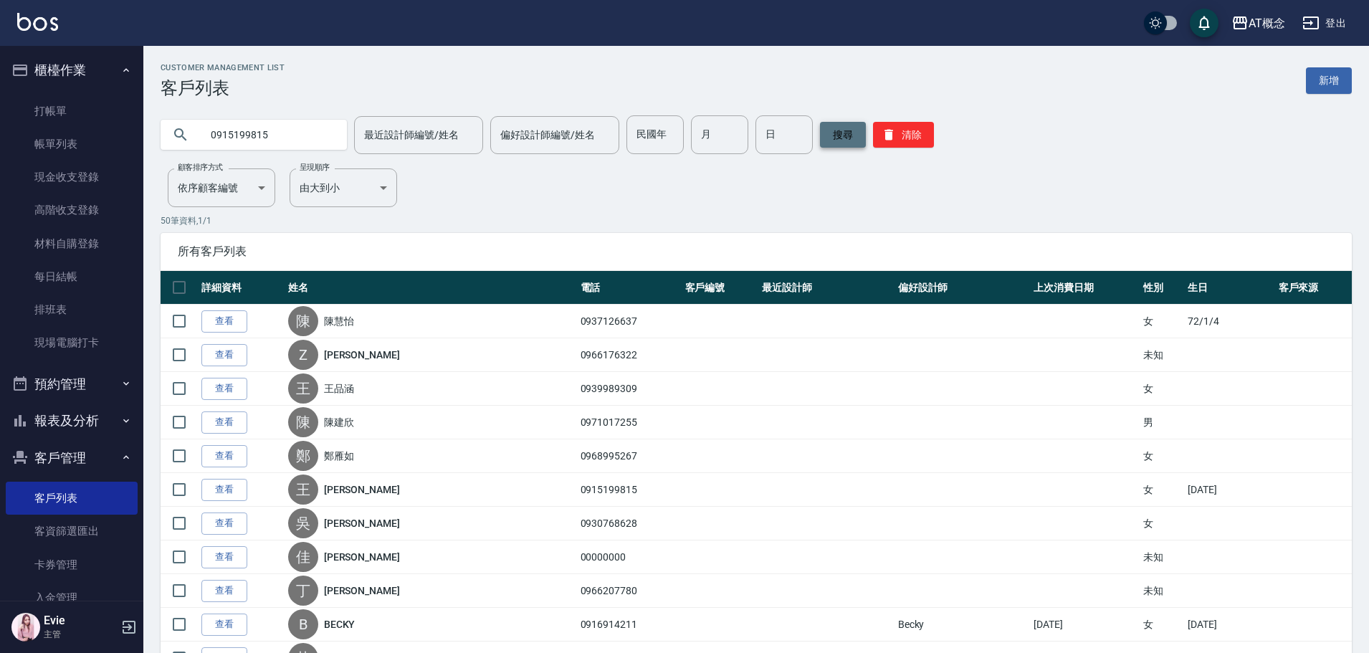
click at [831, 135] on button "搜尋" at bounding box center [843, 135] width 46 height 26
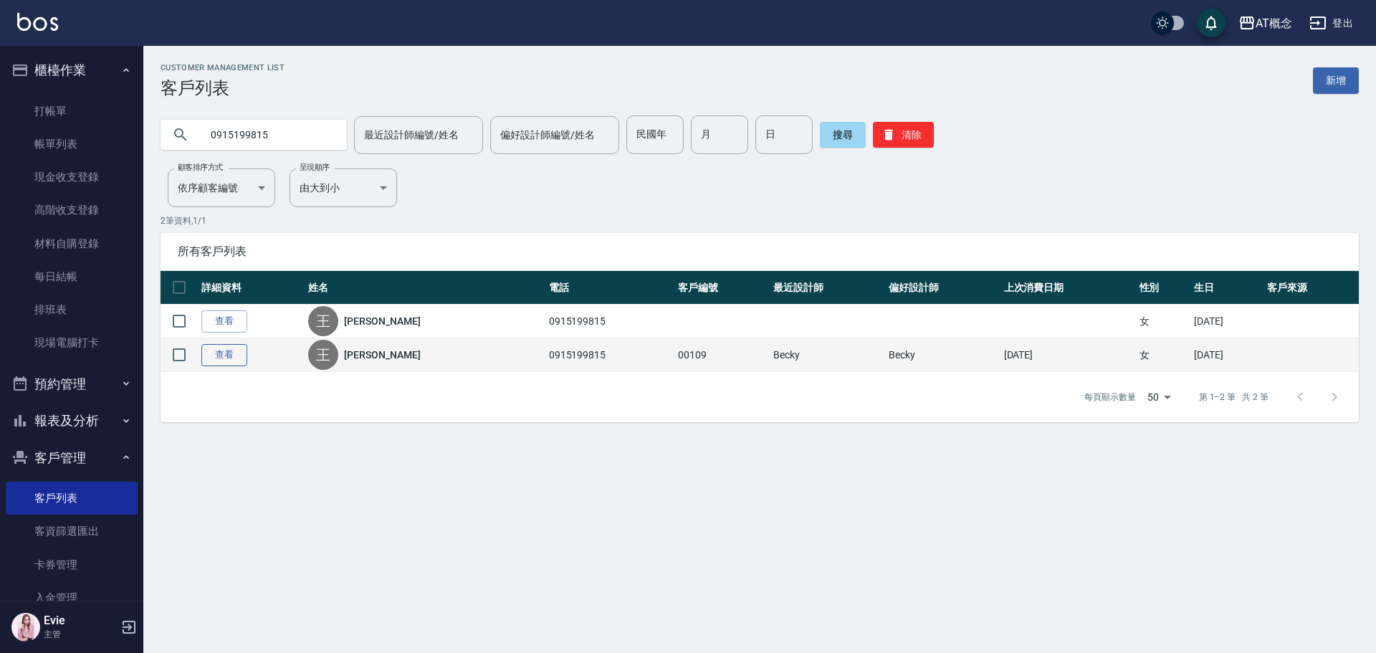
drag, startPoint x: 178, startPoint y: 320, endPoint x: 237, endPoint y: 351, distance: 66.7
click at [178, 320] on input "checkbox" at bounding box center [179, 321] width 30 height 30
checkbox input "true"
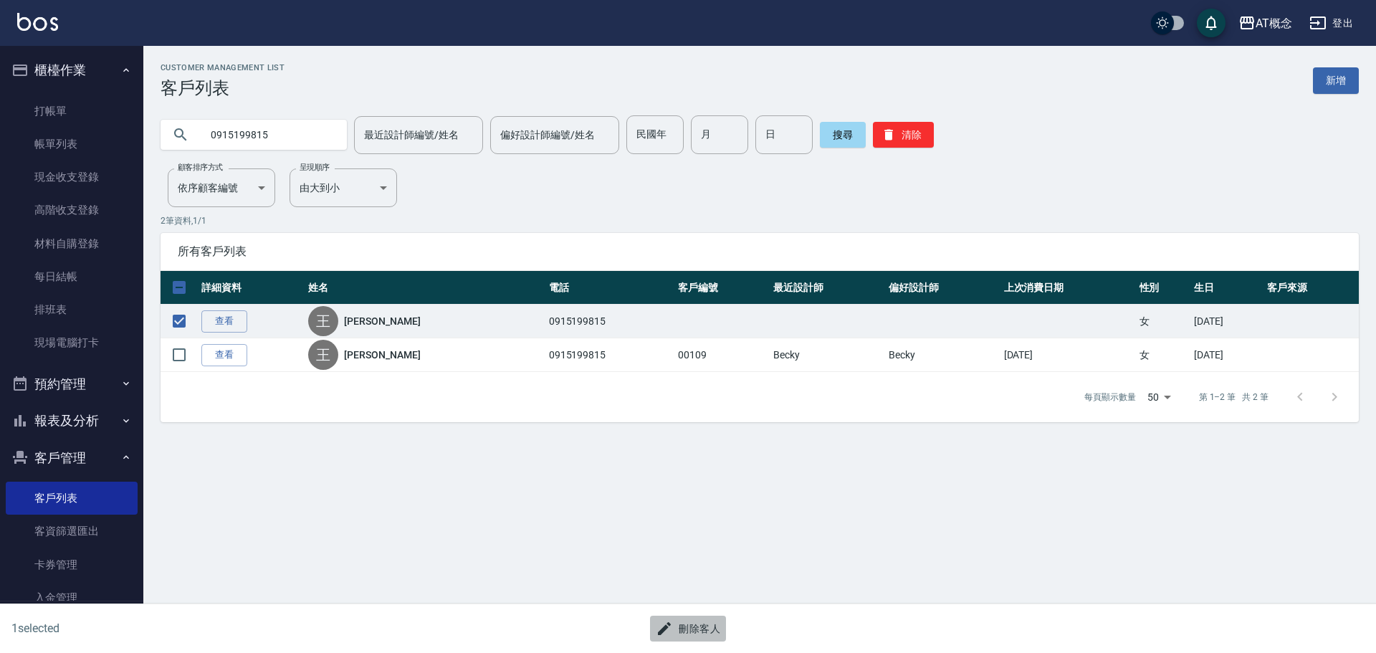
click at [707, 632] on button "刪除客人" at bounding box center [688, 629] width 76 height 27
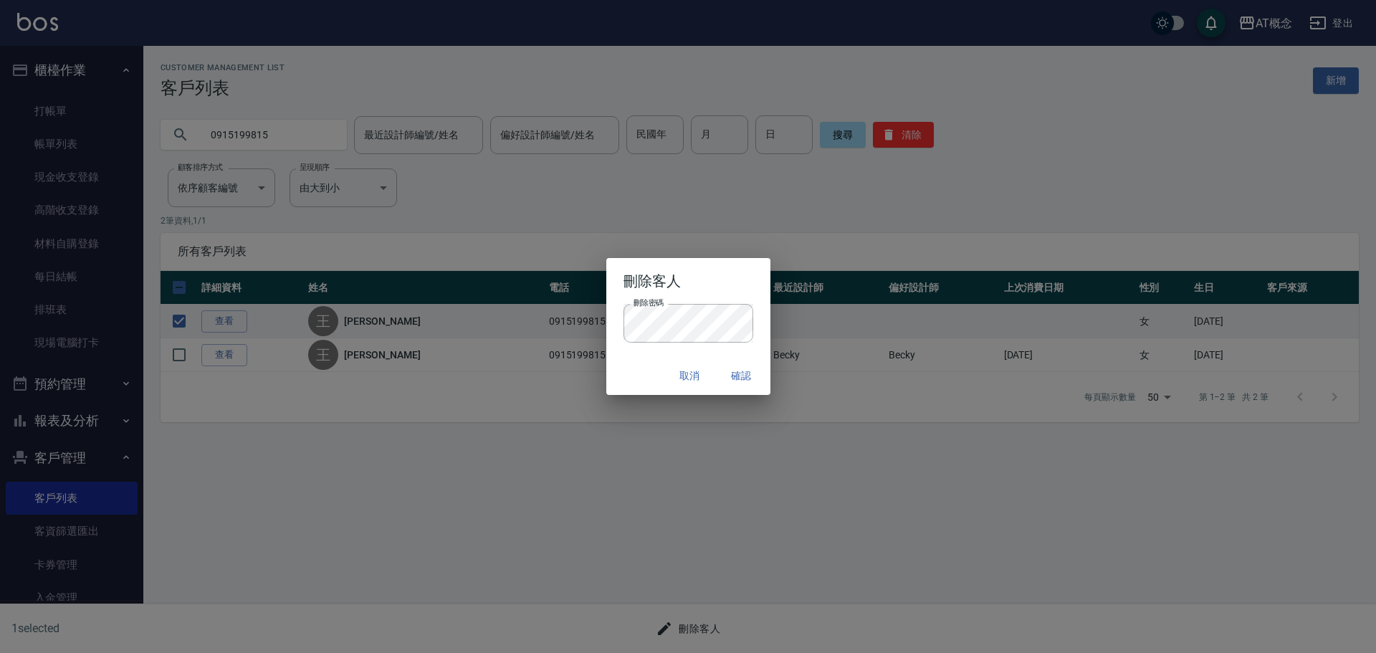
click at [639, 373] on div "取消 確認" at bounding box center [688, 376] width 164 height 38
click at [737, 380] on button "確認" at bounding box center [742, 376] width 46 height 27
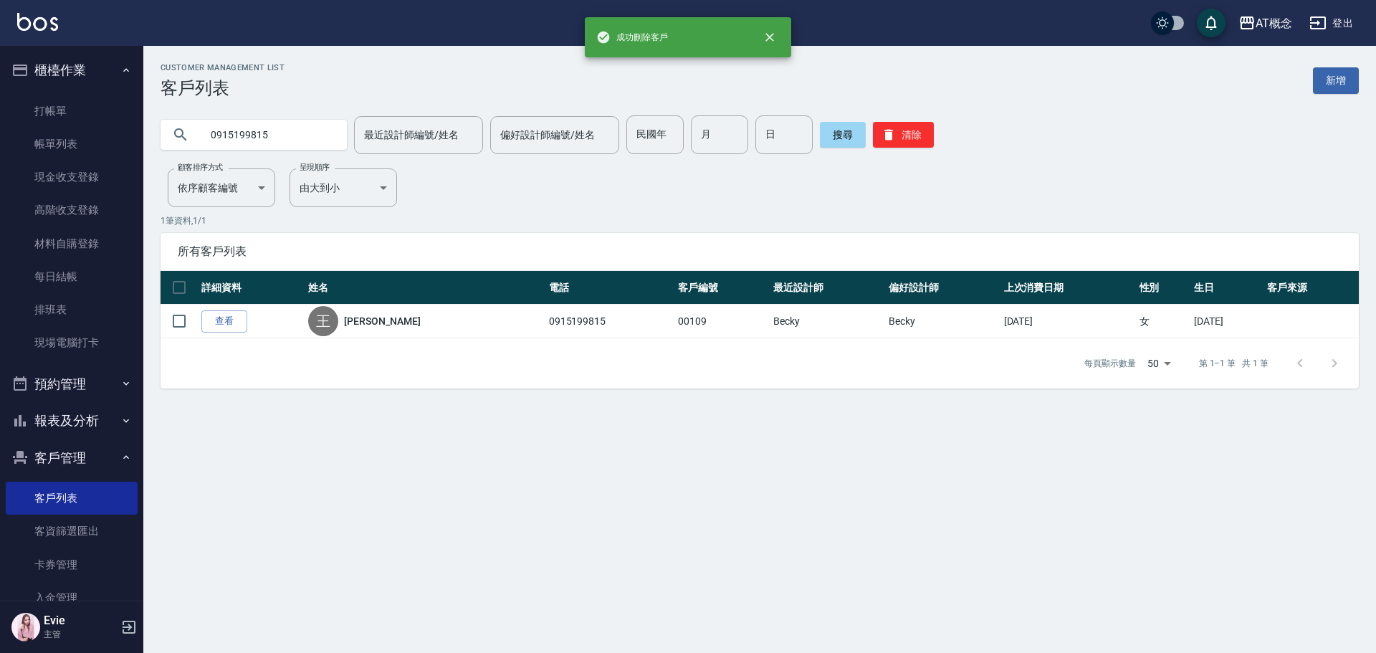
click at [0, 134] on div "成功刪除客戶 AT概念 登出 櫃檯作業 打帳單 帳單列表 現金收支登錄 高階收支登錄 材料自購登錄 每日結帳 排班表 現場電腦打卡 預約管理 預約管理 單日…" at bounding box center [688, 326] width 1376 height 653
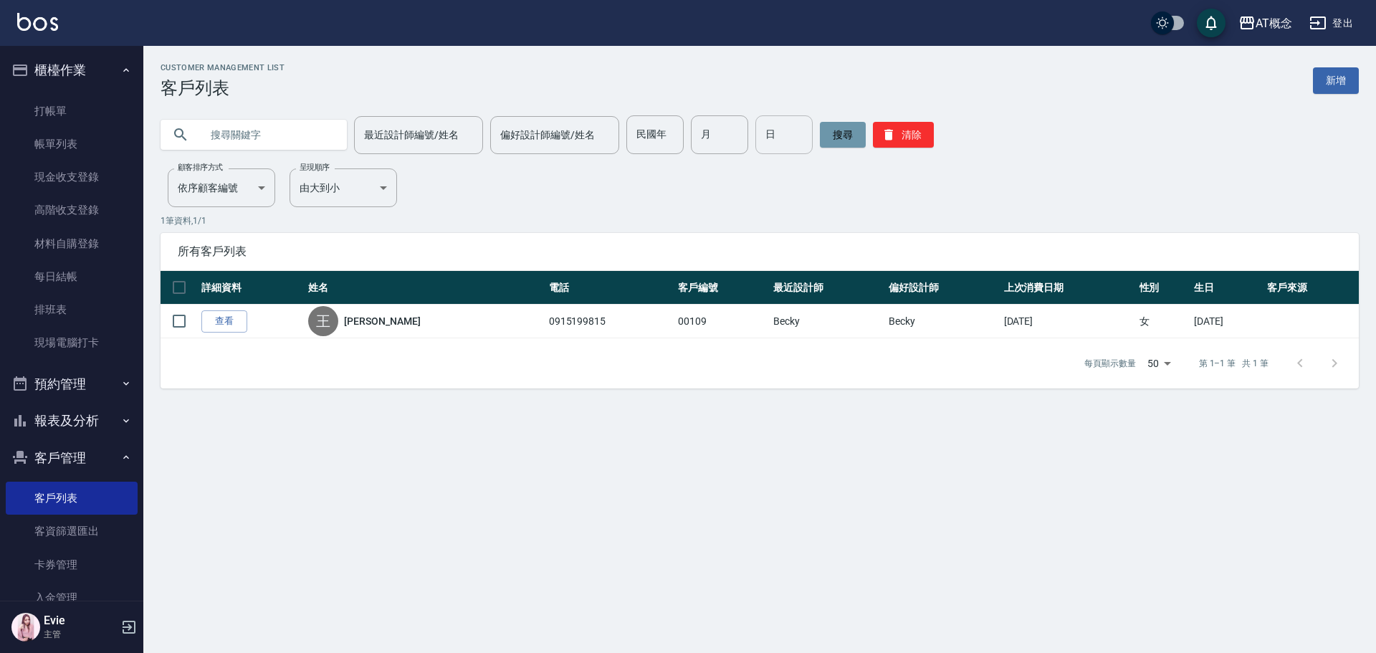
drag, startPoint x: 827, startPoint y: 132, endPoint x: 802, endPoint y: 144, distance: 27.9
click at [828, 131] on button "搜尋" at bounding box center [843, 135] width 46 height 26
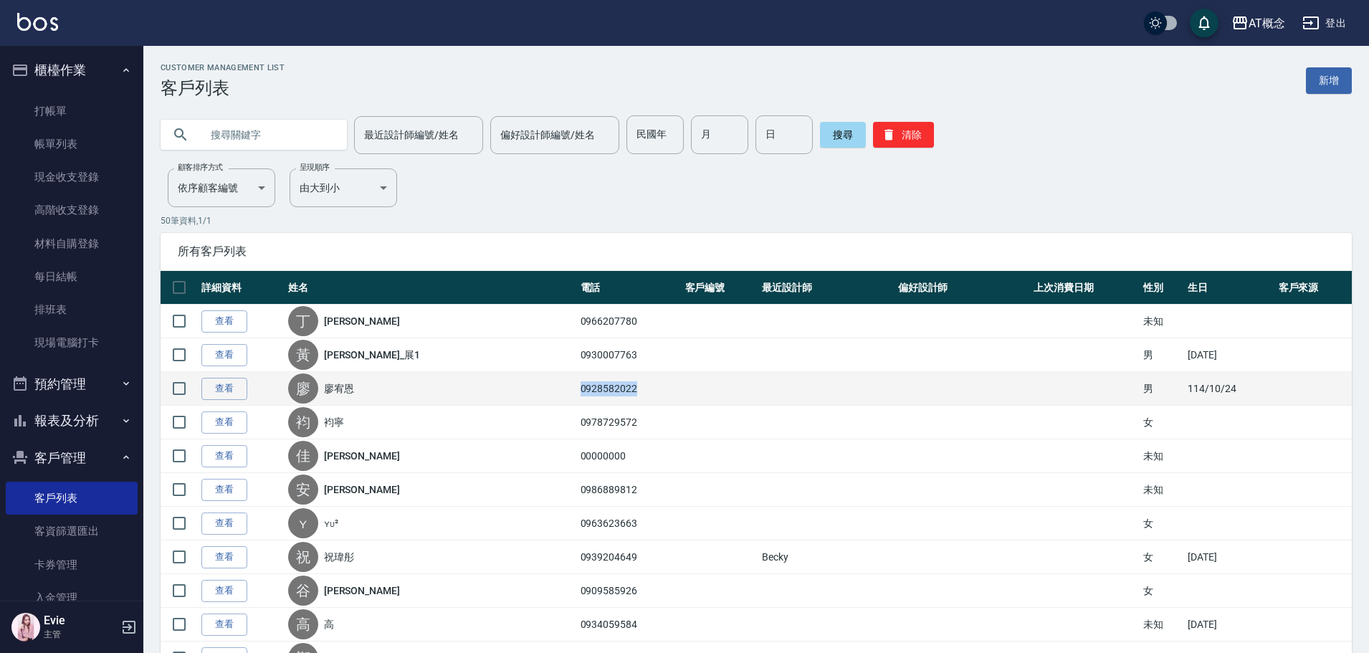
drag, startPoint x: 609, startPoint y: 389, endPoint x: 554, endPoint y: 398, distance: 55.9
click at [577, 398] on td "0928582022" at bounding box center [629, 389] width 105 height 34
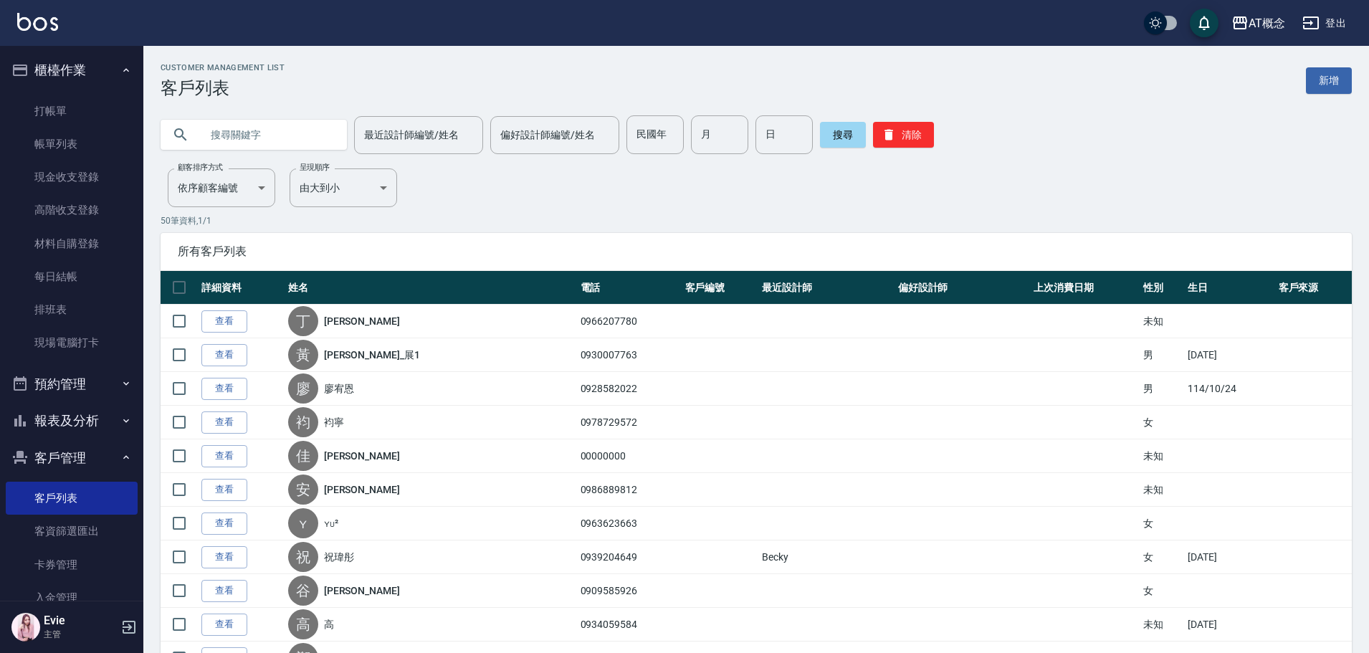
click at [262, 134] on input "text" at bounding box center [268, 134] width 135 height 39
paste input "0928582022"
click at [839, 134] on button "搜尋" at bounding box center [843, 135] width 46 height 26
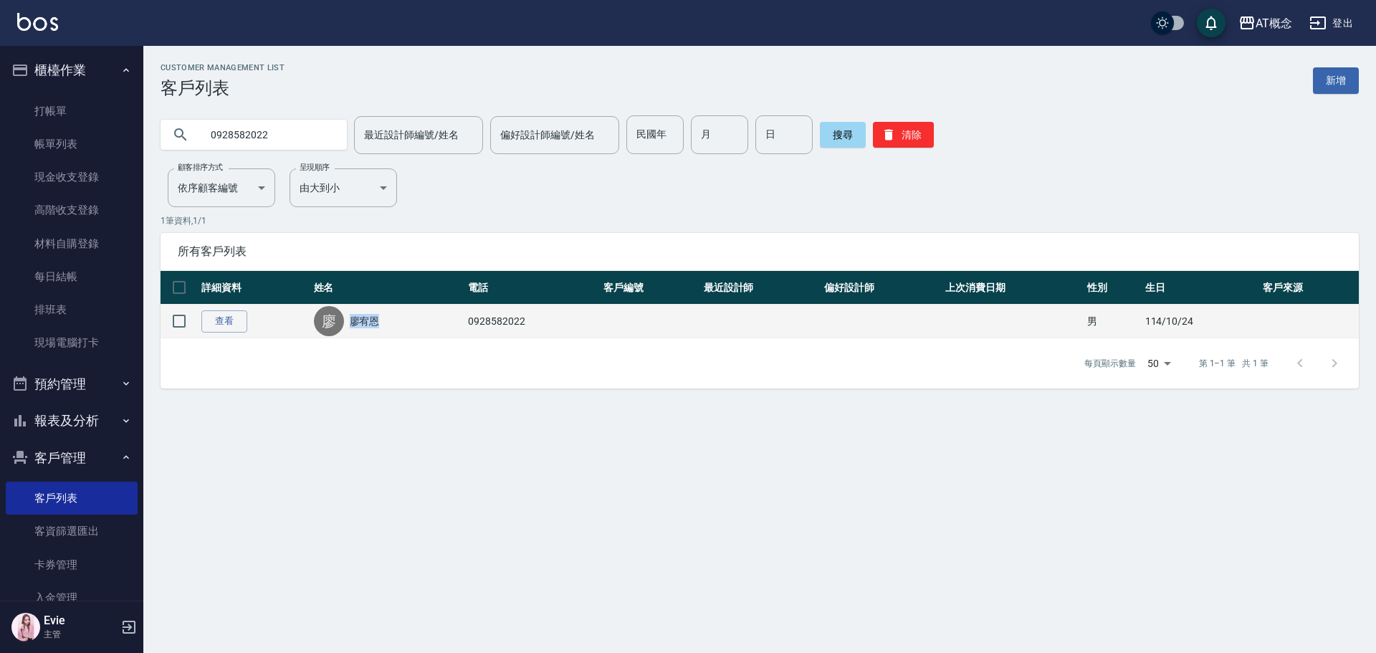
drag, startPoint x: 381, startPoint y: 318, endPoint x: 293, endPoint y: 321, distance: 87.5
click at [293, 321] on tr "查看 [PERSON_NAME] 0928582022 男 114/10/24" at bounding box center [760, 322] width 1198 height 34
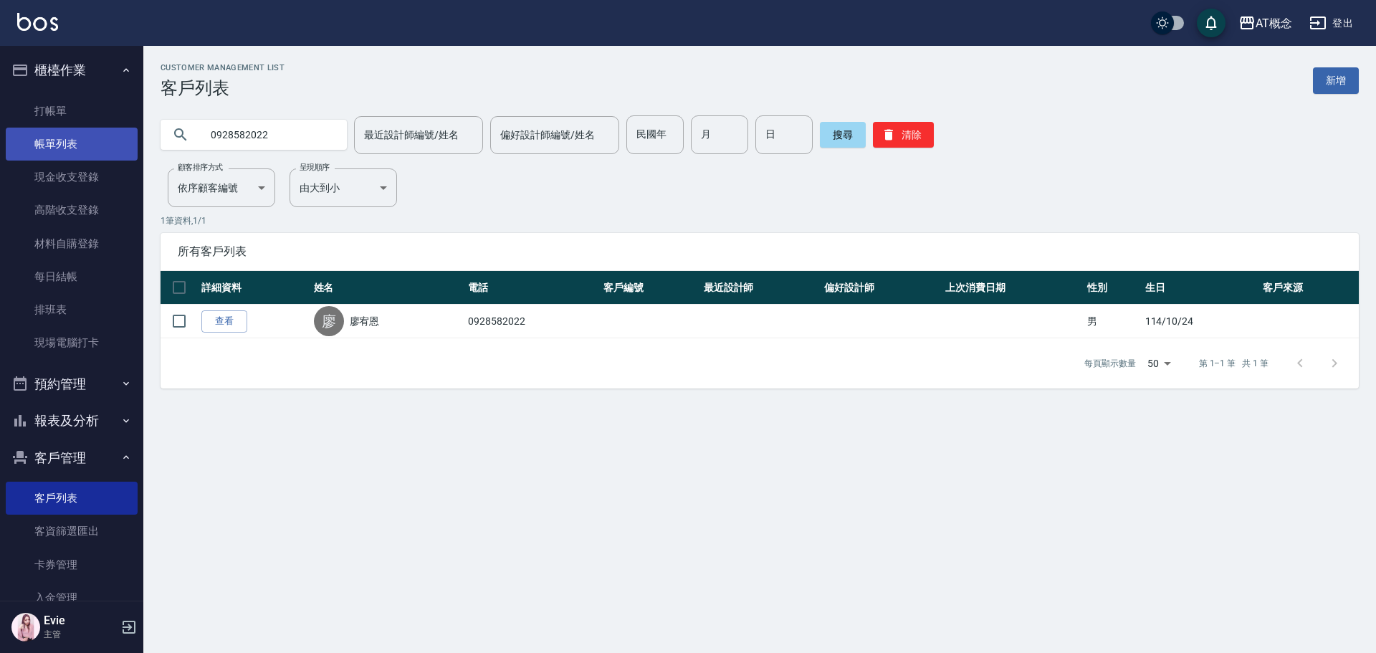
drag, startPoint x: 42, startPoint y: 143, endPoint x: 65, endPoint y: 142, distance: 23.0
click at [65, 140] on div "AT概念 登出 櫃檯作業 打帳單 帳單列表 現金收支登錄 高階收支登錄 材料自購登錄 每日結帳 排班表 現場電腦打卡 預約管理 預約管理 單日預約紀錄 單週預…" at bounding box center [688, 326] width 1376 height 653
paste input "廖宥恩"
type input "廖宥恩"
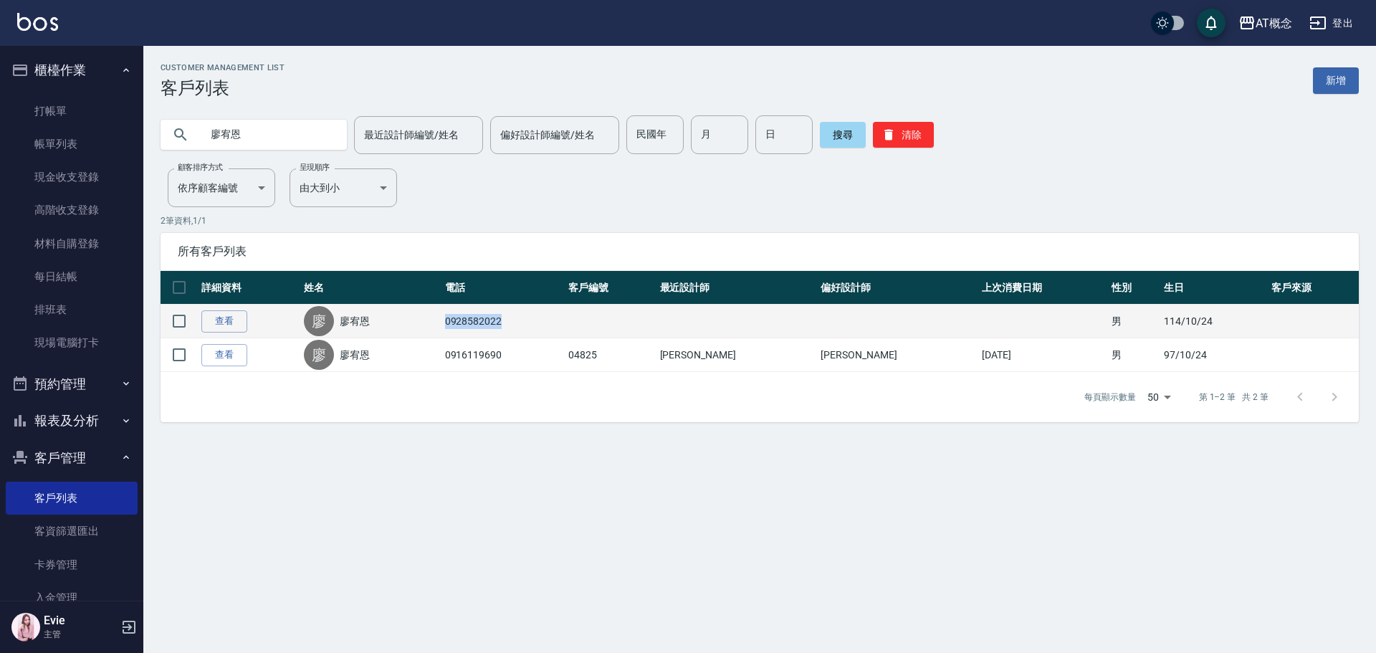
drag, startPoint x: 531, startPoint y: 325, endPoint x: 465, endPoint y: 335, distance: 66.7
click at [465, 335] on td "0928582022" at bounding box center [503, 322] width 124 height 34
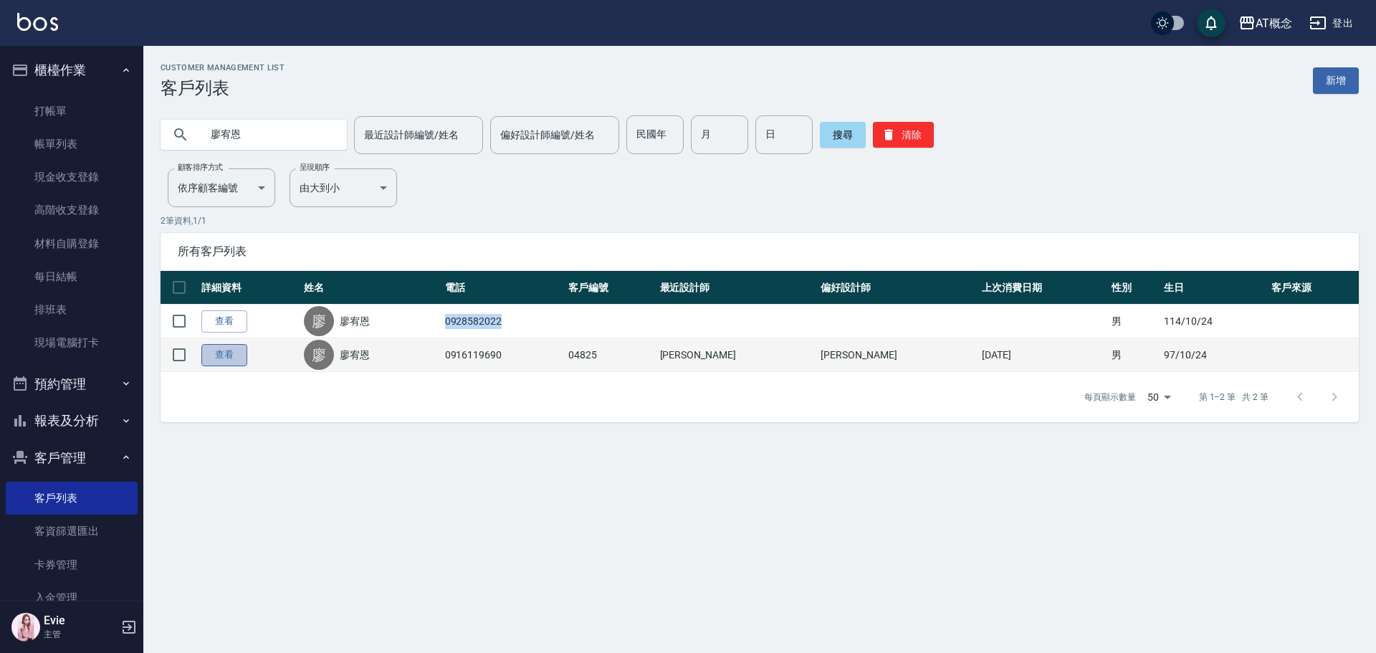
click at [231, 357] on link "查看" at bounding box center [224, 355] width 46 height 22
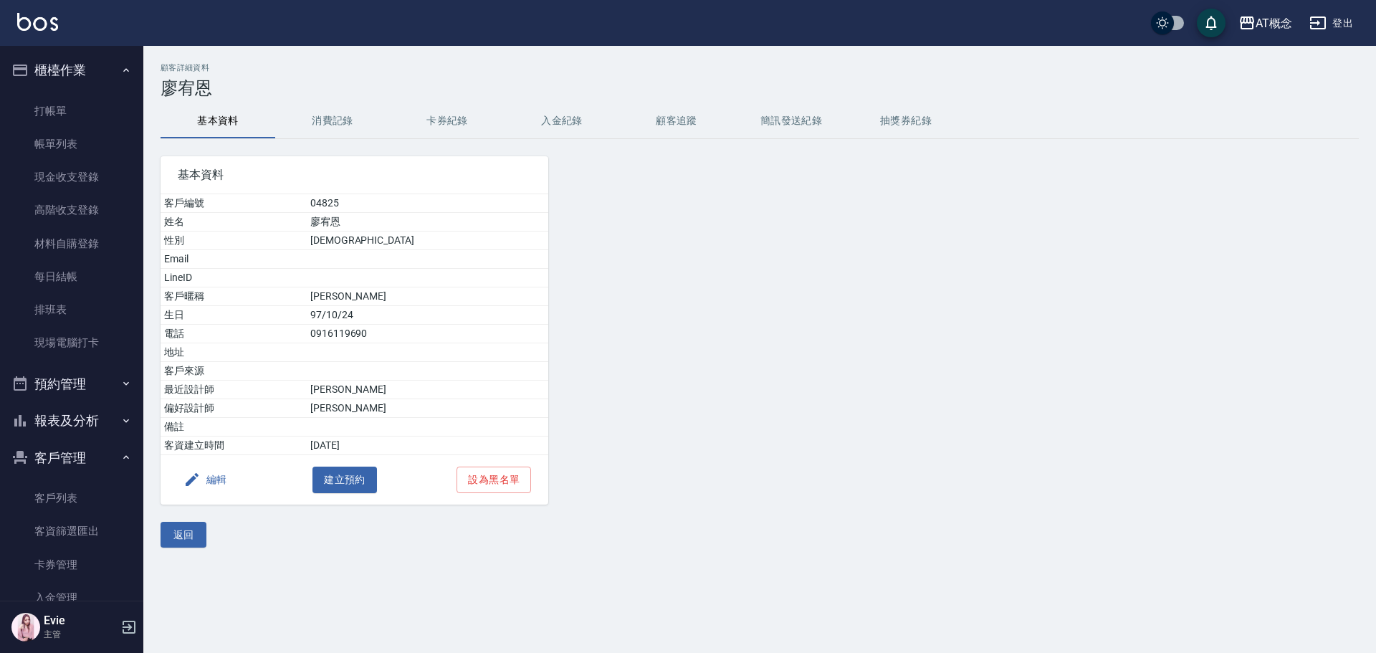
click at [210, 479] on button "編輯" at bounding box center [205, 480] width 55 height 27
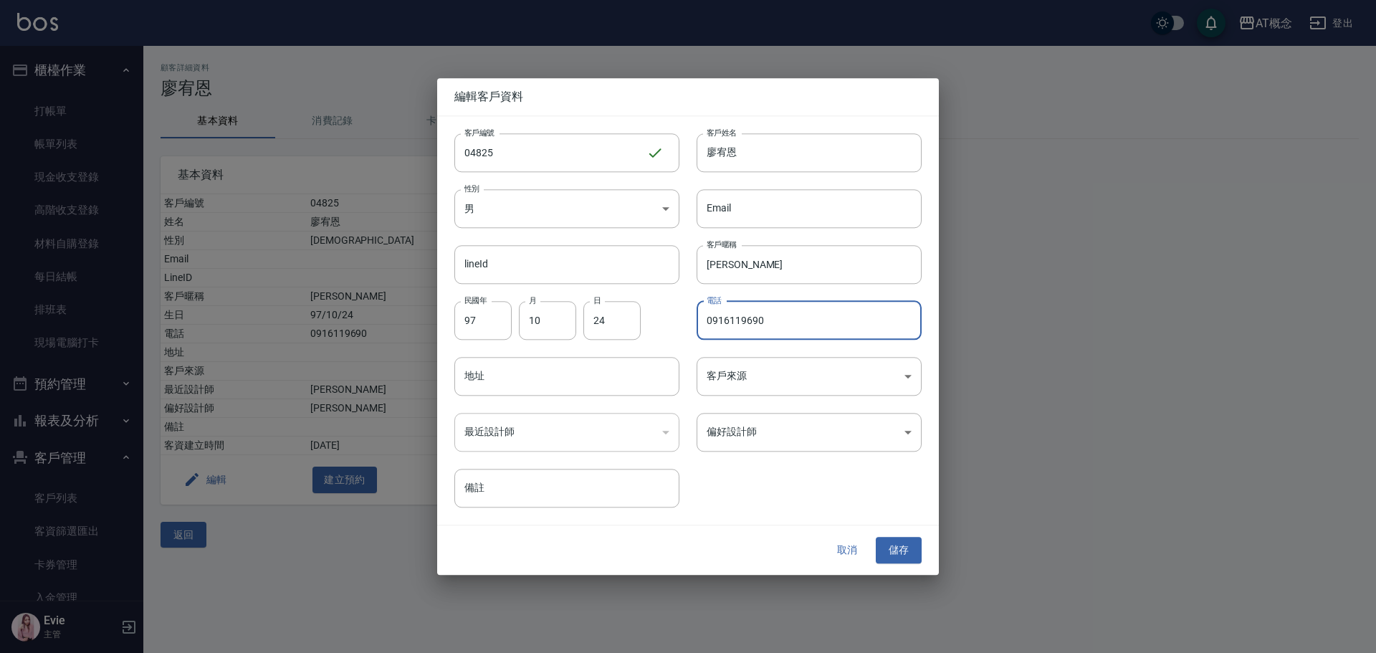
drag, startPoint x: 787, startPoint y: 320, endPoint x: 586, endPoint y: 340, distance: 201.7
click at [586, 340] on div "客戶編號 04825 ​ 客戶編號 客戶姓名 [PERSON_NAME]姓名 性別 男 [DEMOGRAPHIC_DATA] 性別 Email Email l…" at bounding box center [679, 312] width 484 height 392
paste input "28582022"
type input "0928582022"
click at [911, 553] on button "儲存" at bounding box center [899, 551] width 46 height 27
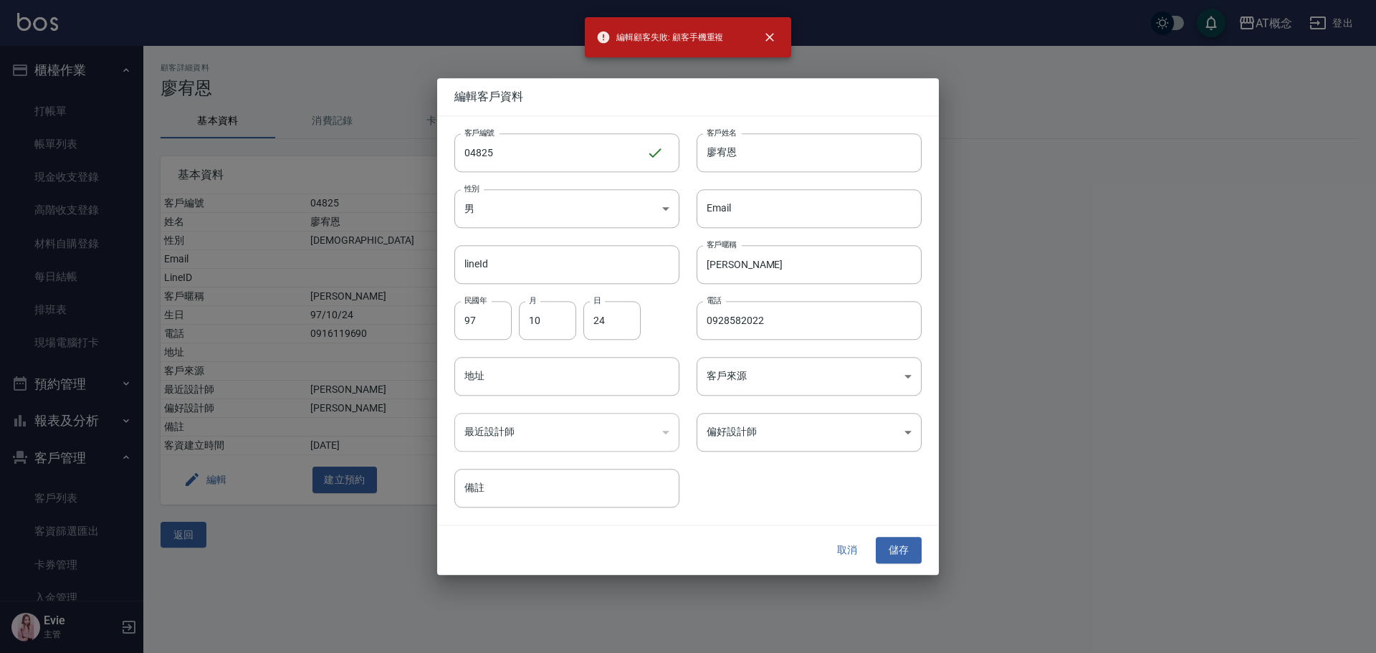
click at [189, 533] on div at bounding box center [688, 326] width 1376 height 653
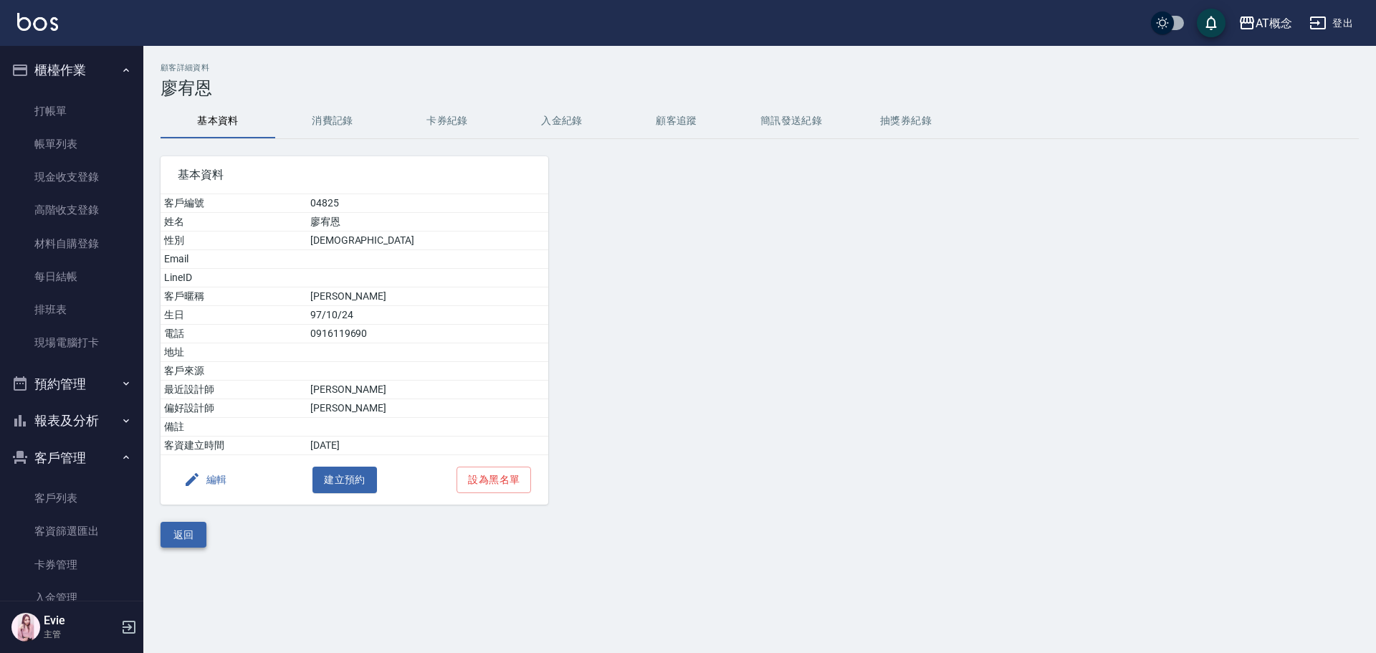
click at [191, 540] on button "返回" at bounding box center [184, 535] width 46 height 27
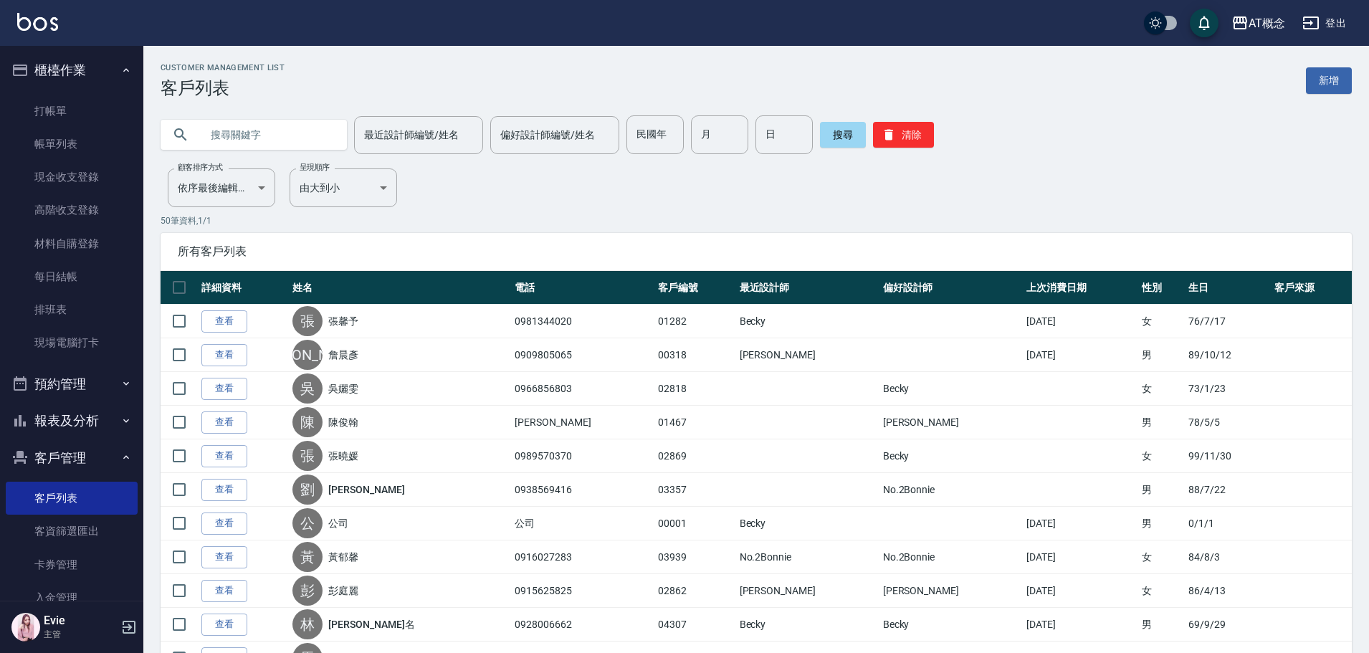
click at [282, 133] on input "text" at bounding box center [268, 134] width 135 height 39
type input "[PERSON_NAME]"
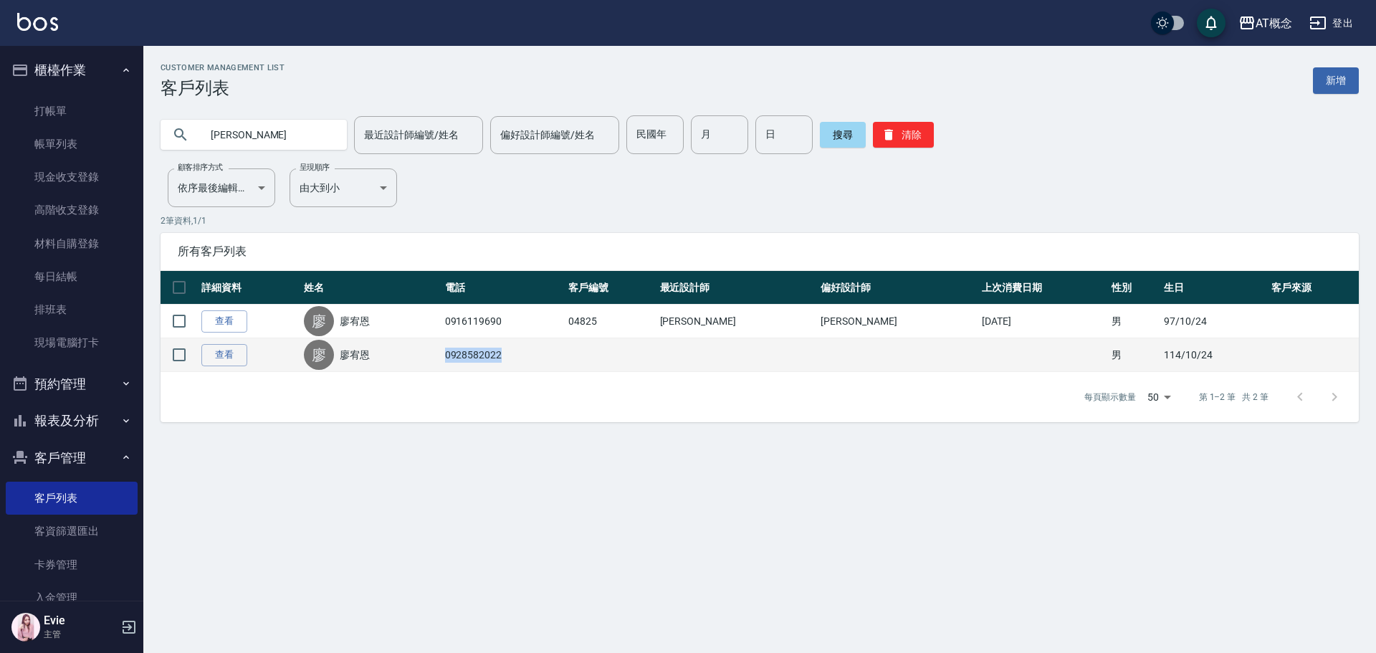
drag, startPoint x: 526, startPoint y: 358, endPoint x: 467, endPoint y: 362, distance: 58.9
click at [467, 362] on td "0928582022" at bounding box center [503, 355] width 124 height 34
click at [176, 351] on input "checkbox" at bounding box center [179, 355] width 30 height 30
checkbox input "true"
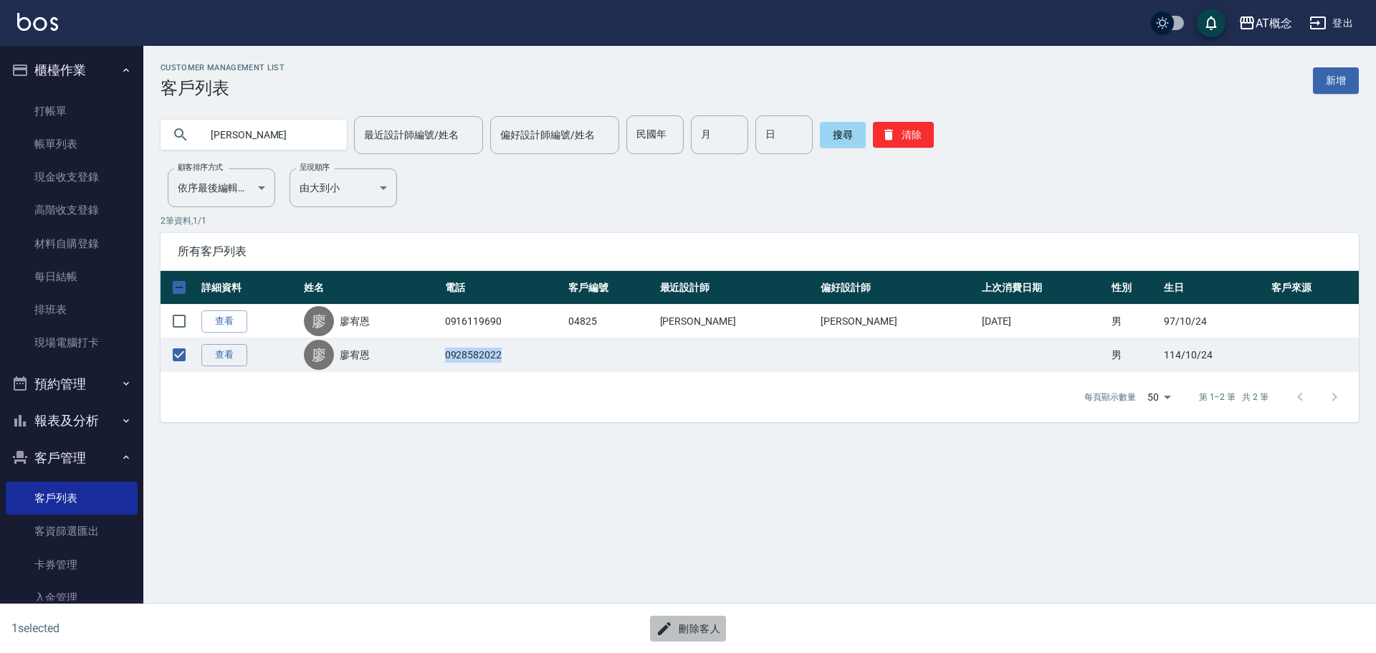
click at [694, 620] on button "刪除客人" at bounding box center [688, 629] width 76 height 27
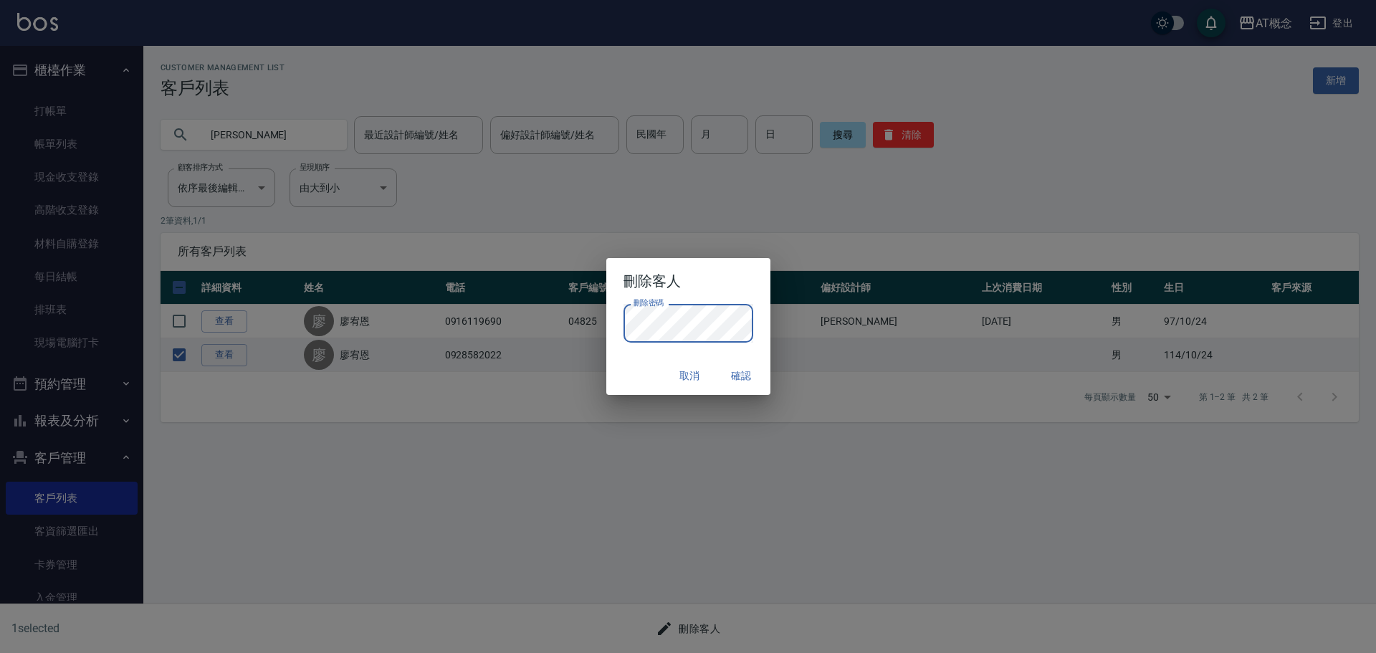
drag, startPoint x: 647, startPoint y: 361, endPoint x: 668, endPoint y: 361, distance: 20.8
click at [647, 361] on div "取消 確認" at bounding box center [688, 376] width 164 height 38
click at [737, 376] on button "確認" at bounding box center [742, 376] width 46 height 27
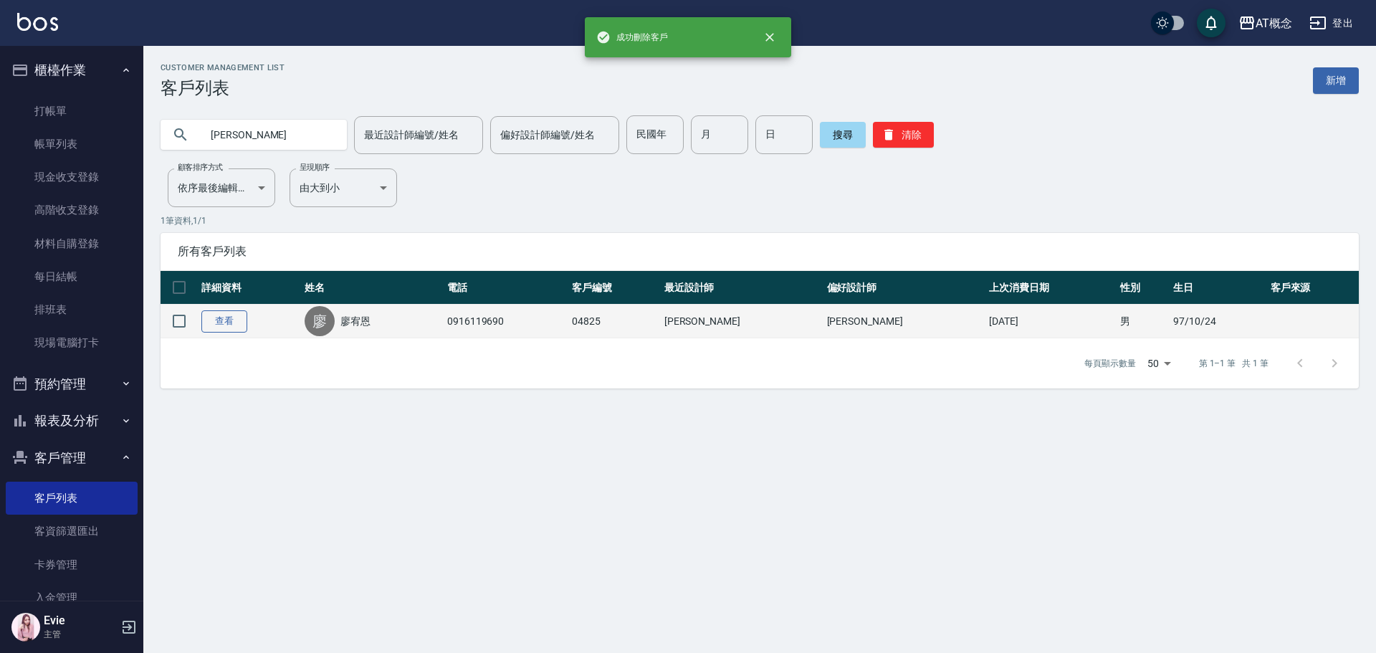
click at [231, 310] on link "查看" at bounding box center [224, 321] width 46 height 22
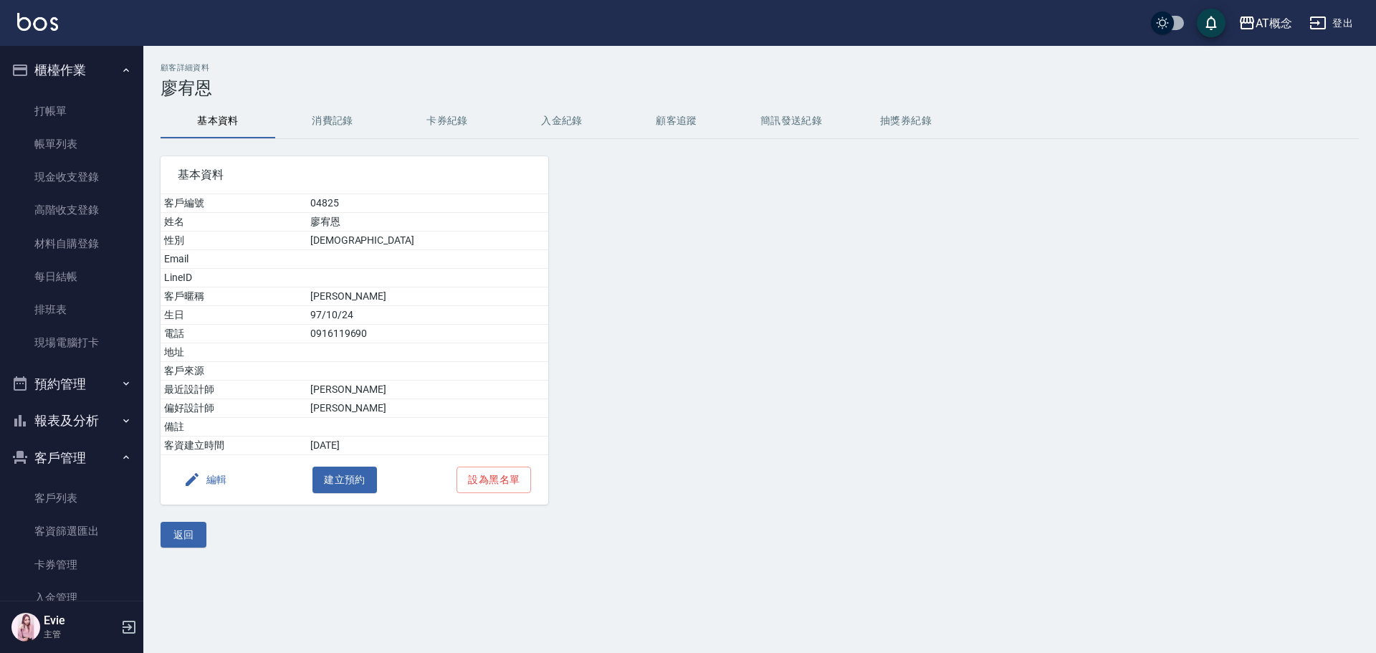
click at [219, 475] on button "編輯" at bounding box center [205, 480] width 55 height 27
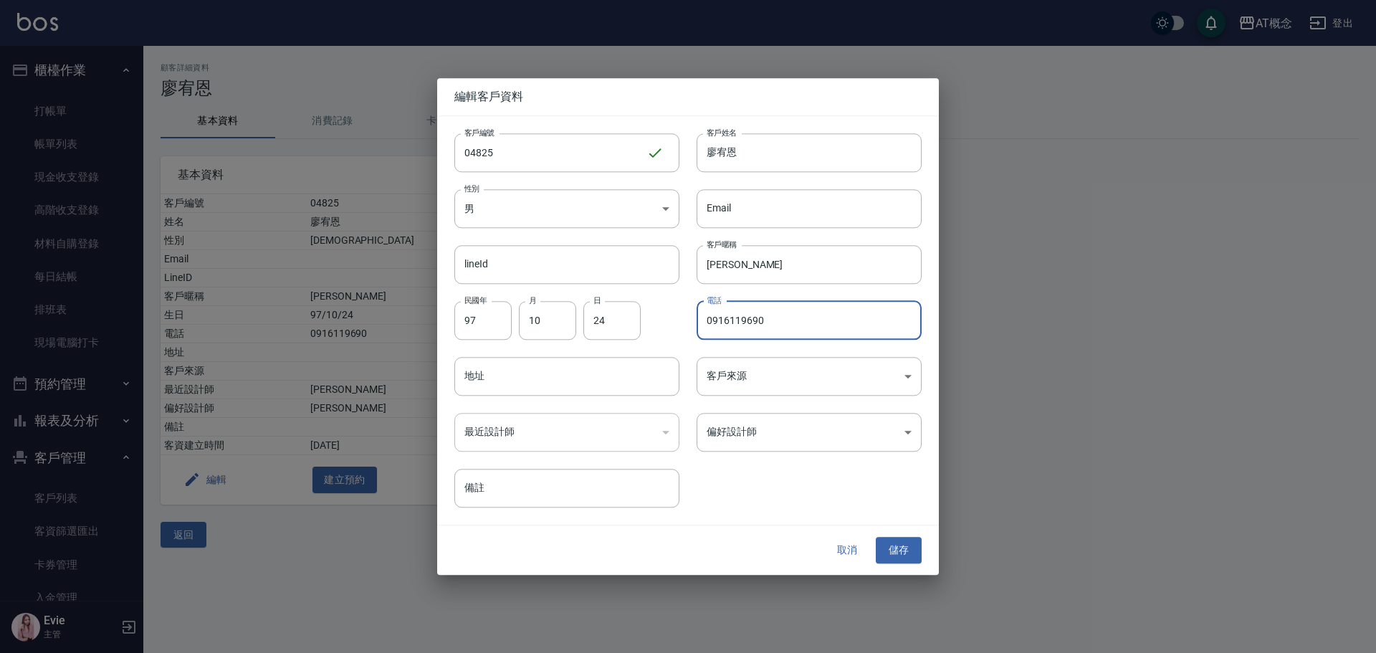
drag, startPoint x: 766, startPoint y: 319, endPoint x: 645, endPoint y: 335, distance: 122.2
click at [645, 335] on div "客戶編號 04825 ​ 客戶編號 客戶姓名 [PERSON_NAME]姓名 性別 男 [DEMOGRAPHIC_DATA] 性別 Email Email l…" at bounding box center [679, 312] width 484 height 392
paste input "28582022"
type input "0928582022"
click at [892, 546] on button "儲存" at bounding box center [899, 551] width 46 height 27
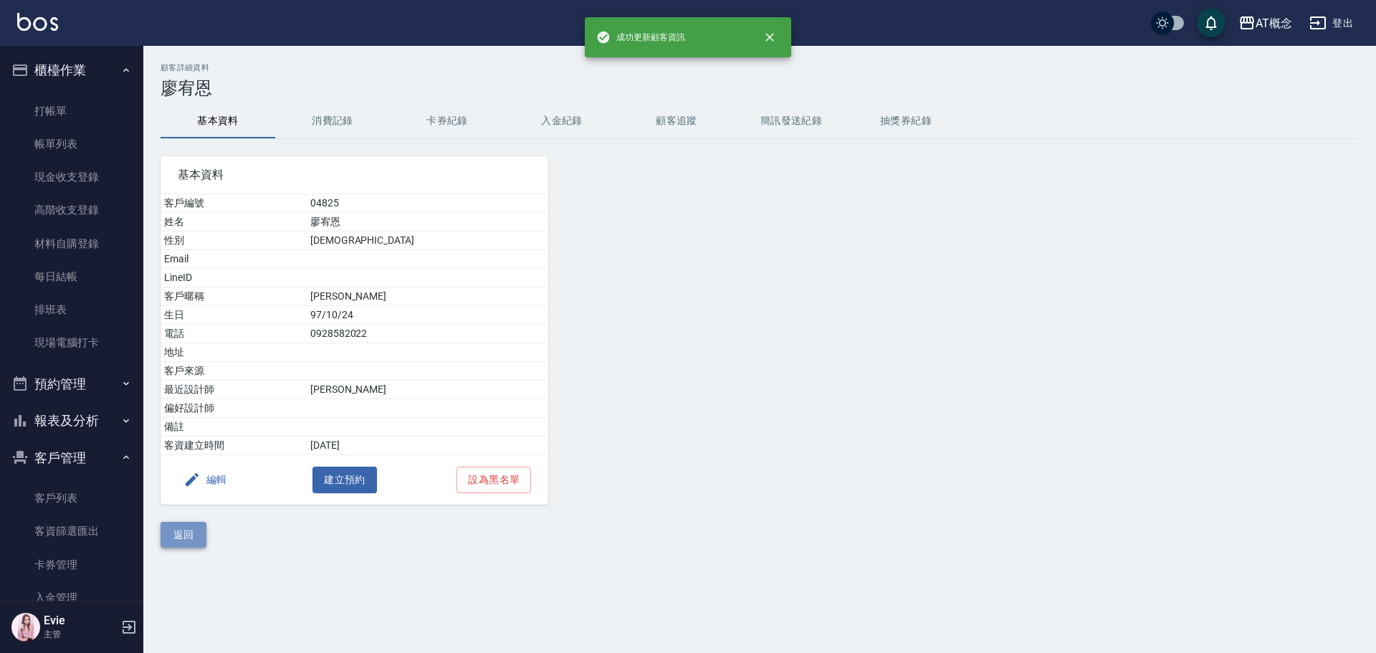
click at [186, 541] on button "返回" at bounding box center [184, 535] width 46 height 27
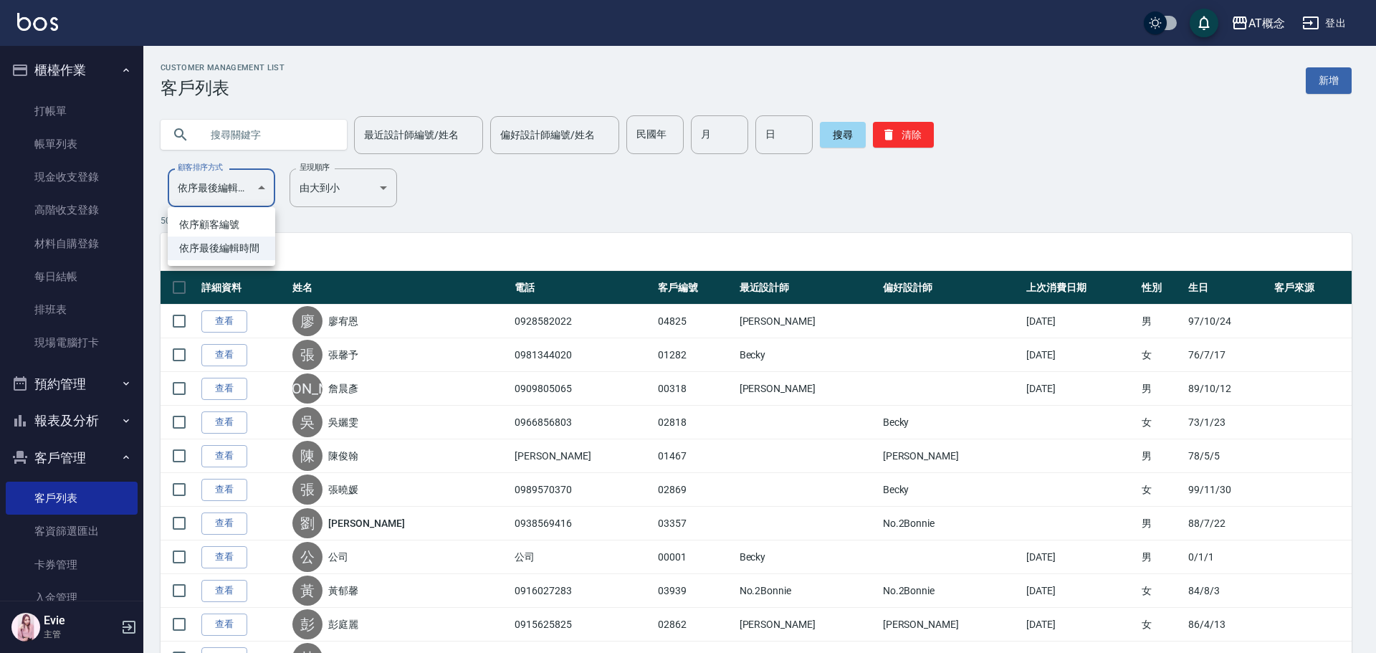
click at [230, 224] on li "依序顧客編號" at bounding box center [222, 225] width 108 height 24
type input "NO"
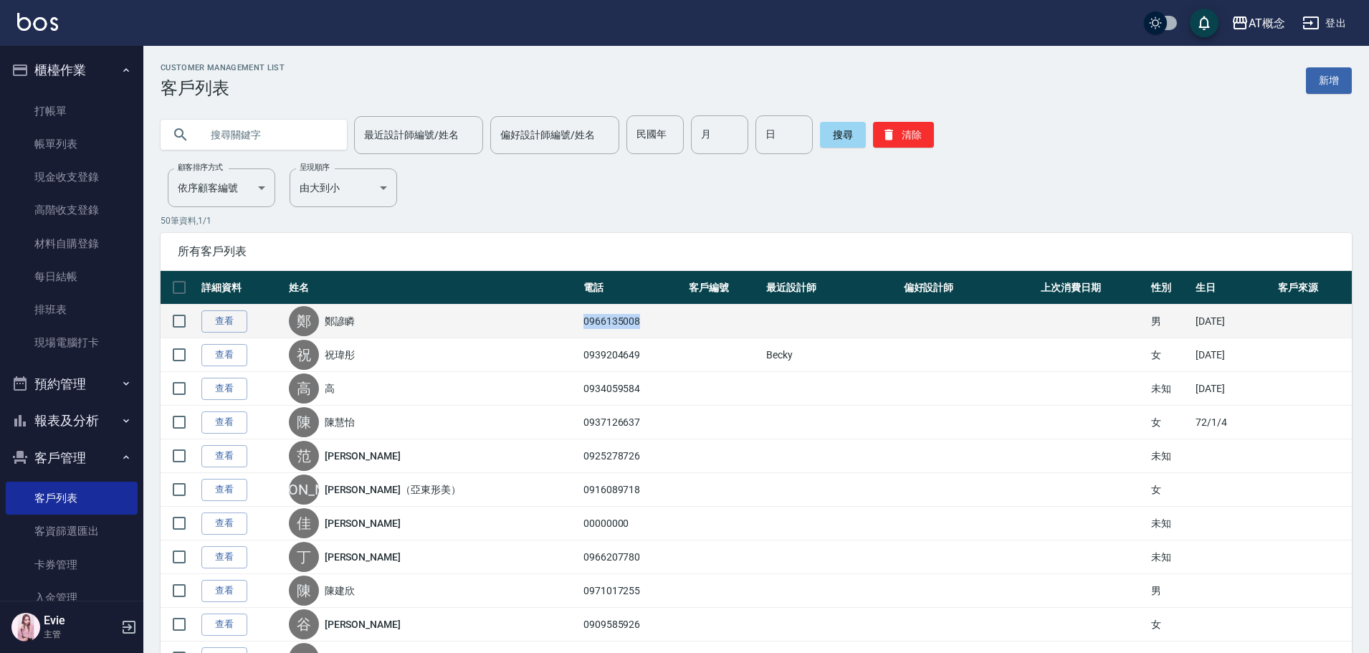
drag, startPoint x: 618, startPoint y: 319, endPoint x: 545, endPoint y: 331, distance: 73.4
click at [545, 331] on tr "查看 [PERSON_NAME] 0966135008 男 [DATE]" at bounding box center [756, 322] width 1191 height 34
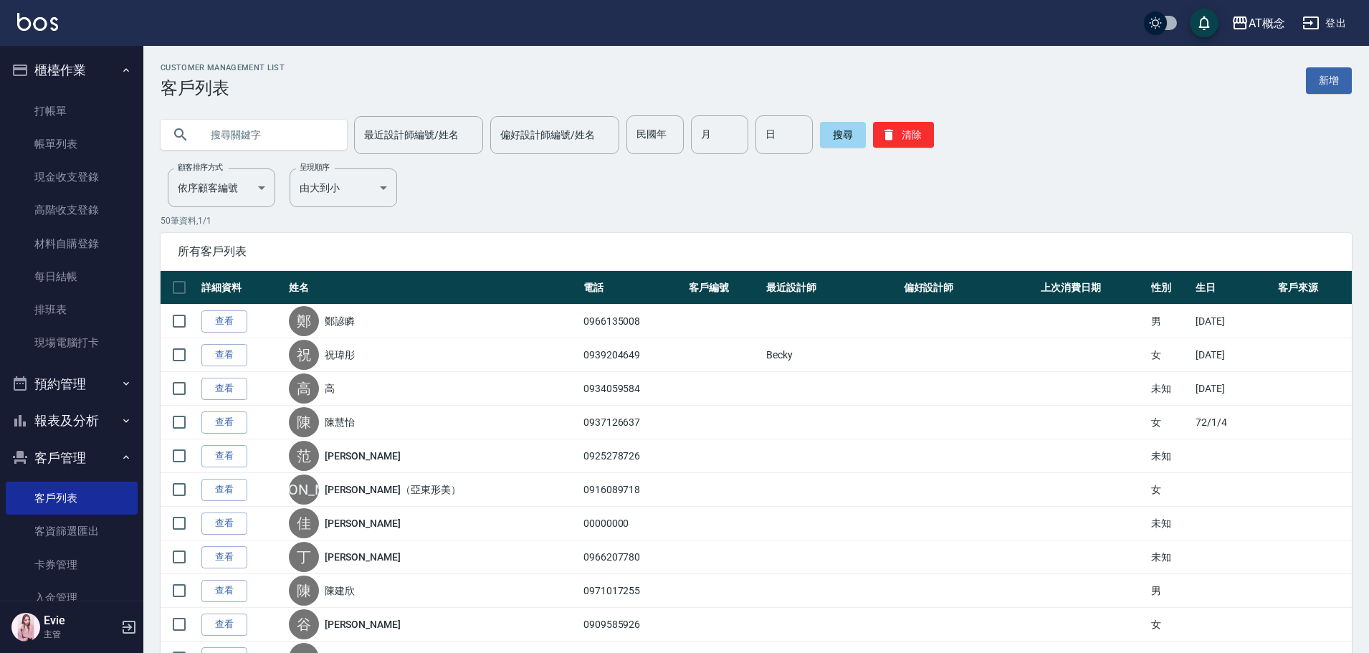
click at [265, 136] on input "text" at bounding box center [268, 134] width 135 height 39
paste input "0966135008"
drag, startPoint x: 231, startPoint y: 137, endPoint x: 128, endPoint y: 145, distance: 104.2
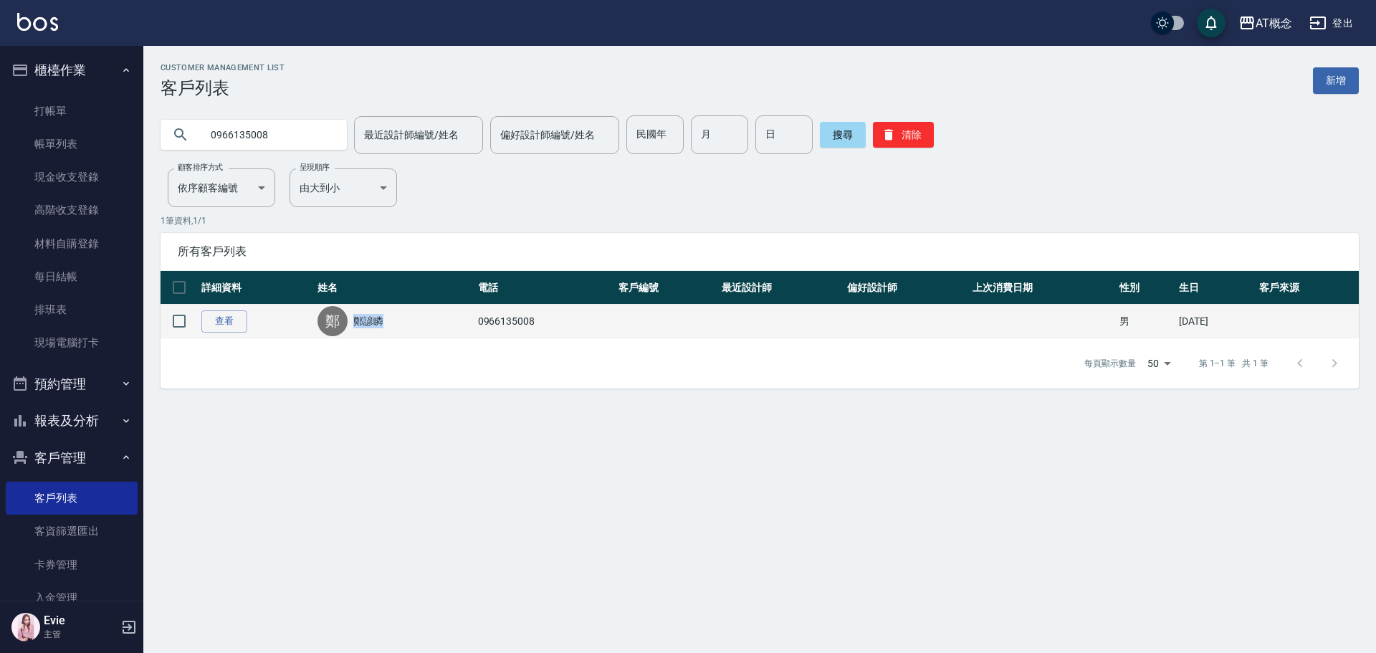
drag, startPoint x: 383, startPoint y: 322, endPoint x: 346, endPoint y: 323, distance: 37.3
click at [346, 323] on div "[PERSON_NAME]" at bounding box center [393, 321] width 153 height 30
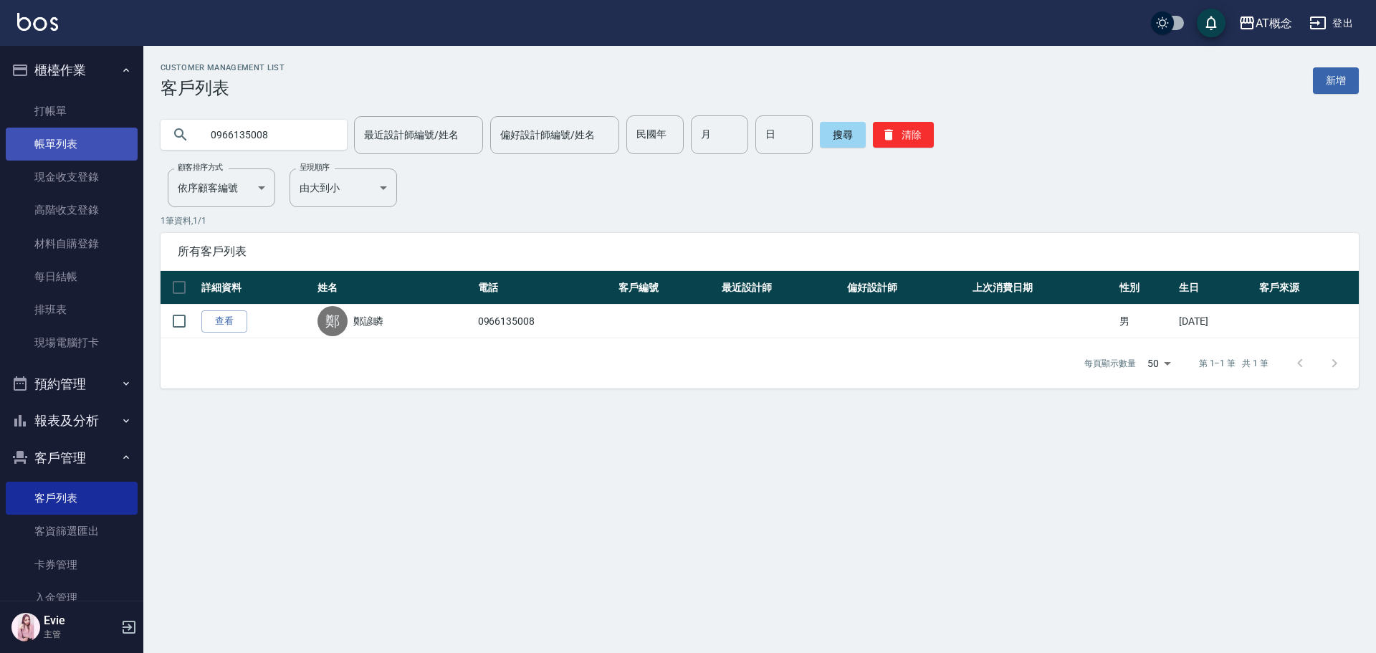
drag, startPoint x: 281, startPoint y: 144, endPoint x: 114, endPoint y: 136, distance: 167.2
click at [114, 136] on div "AT概念 登出 櫃檯作業 打帳單 帳單列表 現金收支登錄 高階收支登錄 材料自購登錄 每日結帳 排班表 現場電腦打卡 預約管理 預約管理 單日預約紀錄 單週預…" at bounding box center [688, 326] width 1376 height 653
paste input "鄭諺瞵"
type input "鄭諺瞵"
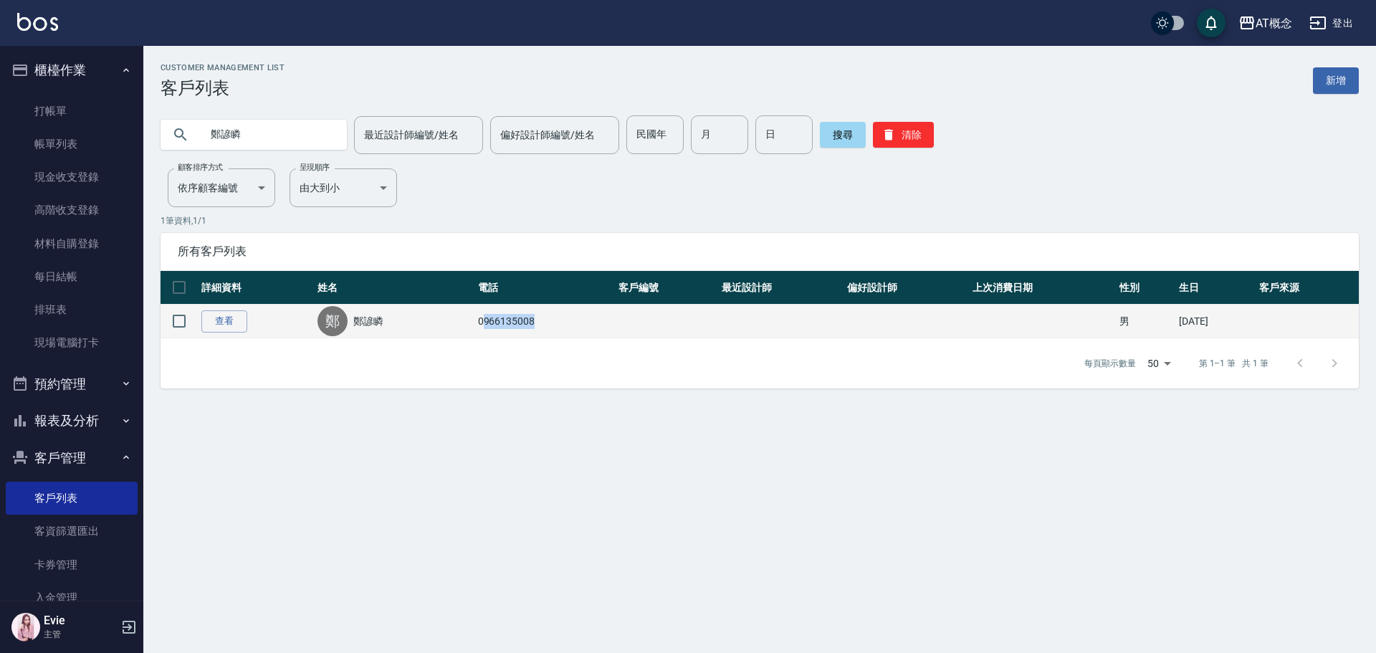
drag, startPoint x: 534, startPoint y: 323, endPoint x: 480, endPoint y: 334, distance: 55.0
click at [480, 334] on td "0966135008" at bounding box center [544, 322] width 140 height 34
click at [381, 325] on link "鄭諺瞵" at bounding box center [368, 321] width 30 height 14
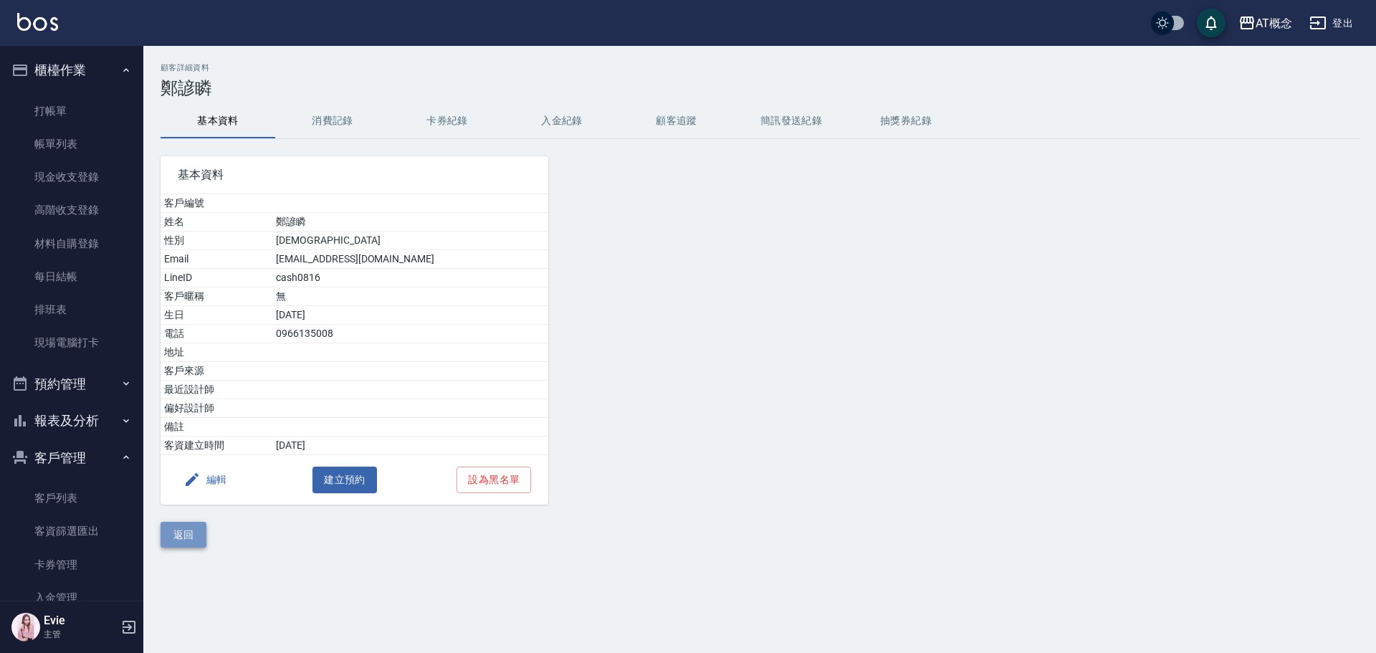
click at [184, 536] on button "返回" at bounding box center [184, 535] width 46 height 27
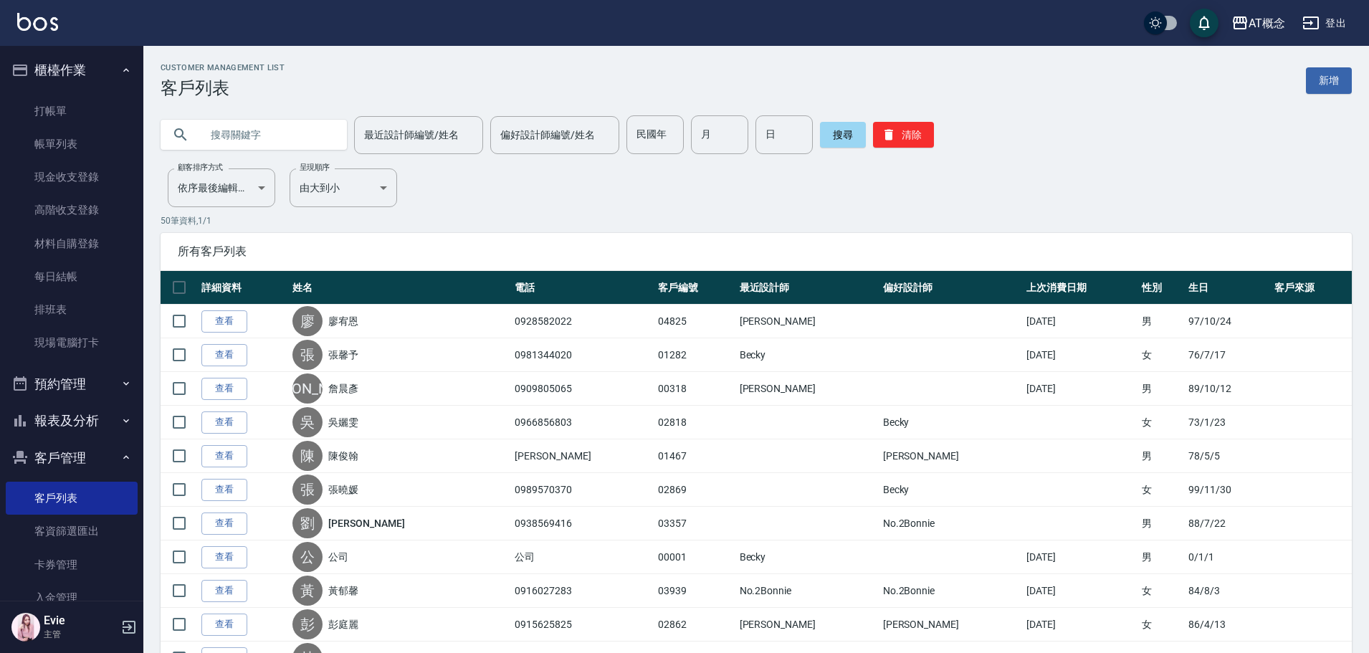
click at [272, 144] on input "text" at bounding box center [268, 134] width 135 height 39
type input "[PERSON_NAME]"
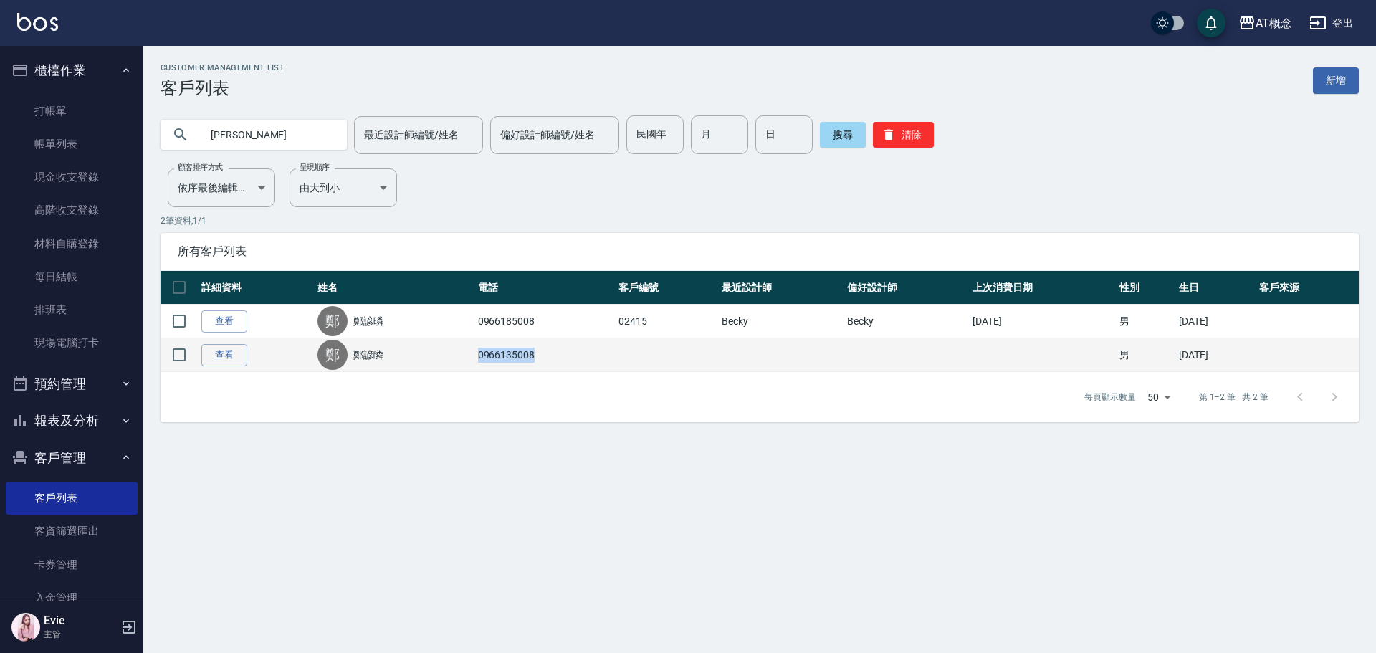
drag, startPoint x: 530, startPoint y: 358, endPoint x: 476, endPoint y: 368, distance: 54.7
click at [476, 368] on td "0966135008" at bounding box center [544, 355] width 140 height 34
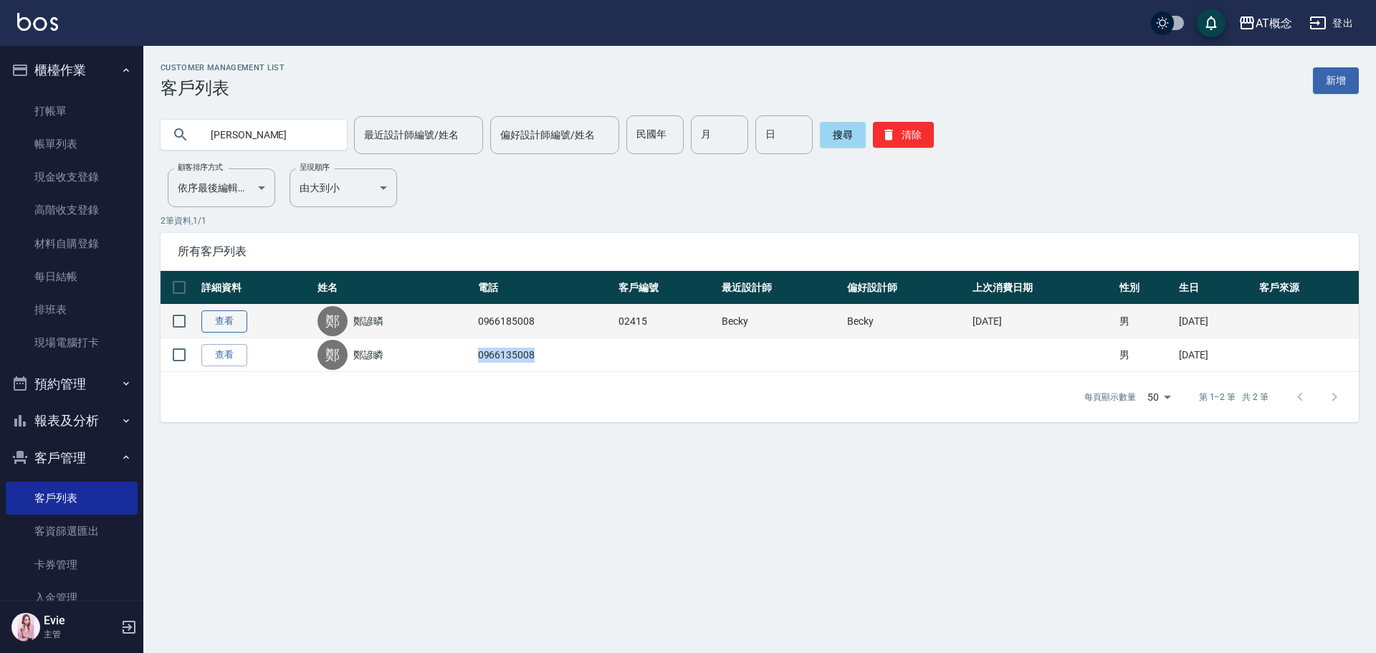
click at [236, 323] on link "查看" at bounding box center [224, 321] width 46 height 22
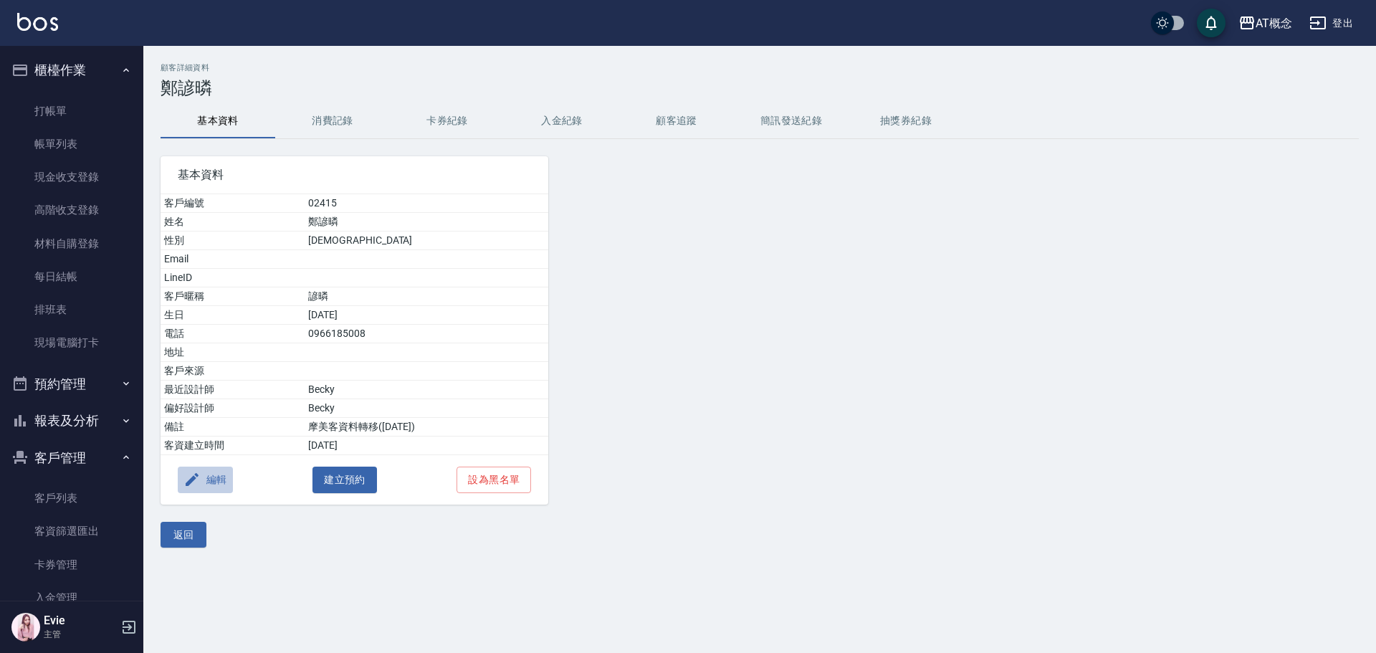
click at [217, 479] on button "編輯" at bounding box center [205, 480] width 55 height 27
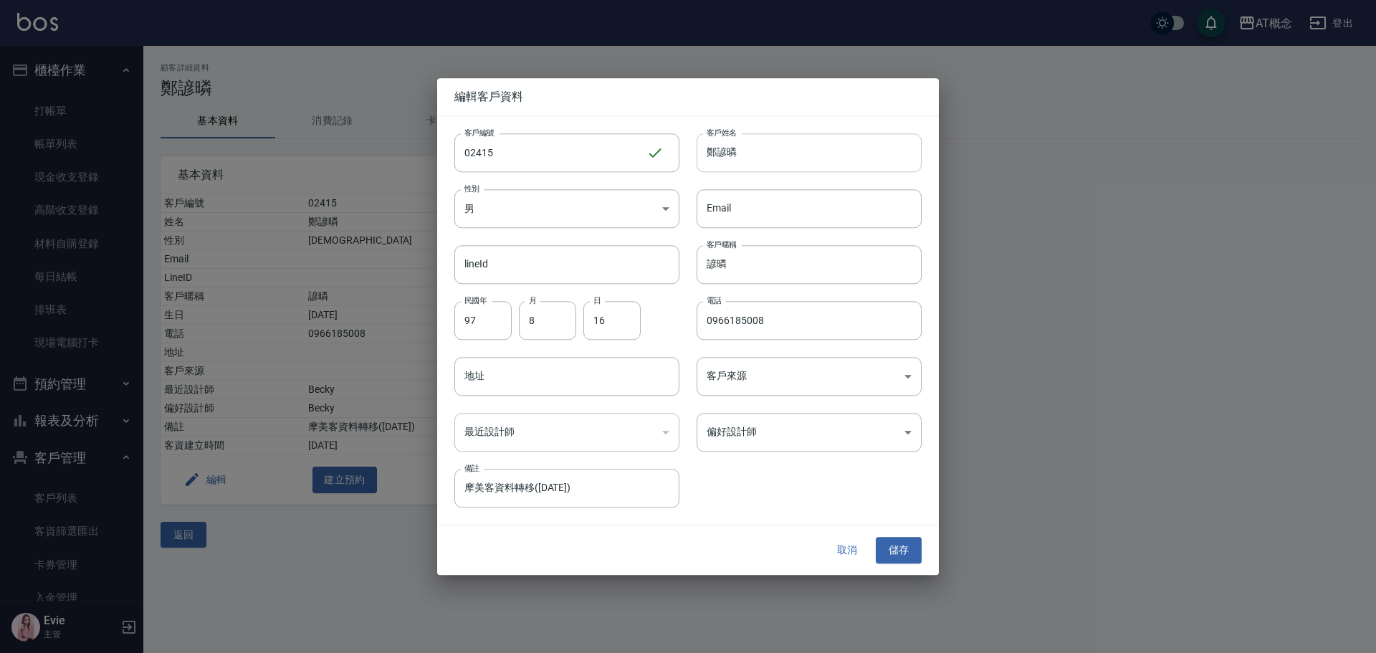
click at [757, 150] on input "鄭諺暽" at bounding box center [809, 152] width 225 height 39
type input "鄭諺瞵"
click at [762, 270] on input "諺暽" at bounding box center [809, 264] width 225 height 39
type input "諺瞵"
click at [903, 554] on button "儲存" at bounding box center [899, 551] width 46 height 27
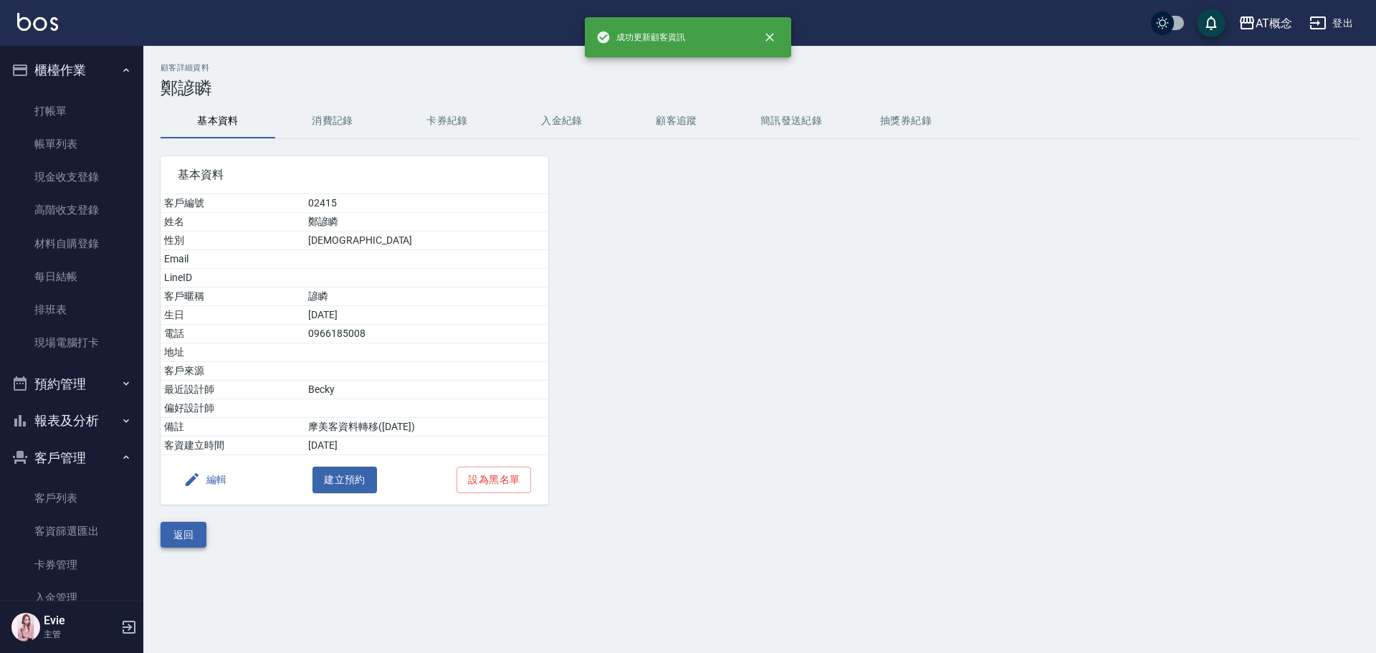
click at [199, 539] on button "返回" at bounding box center [184, 535] width 46 height 27
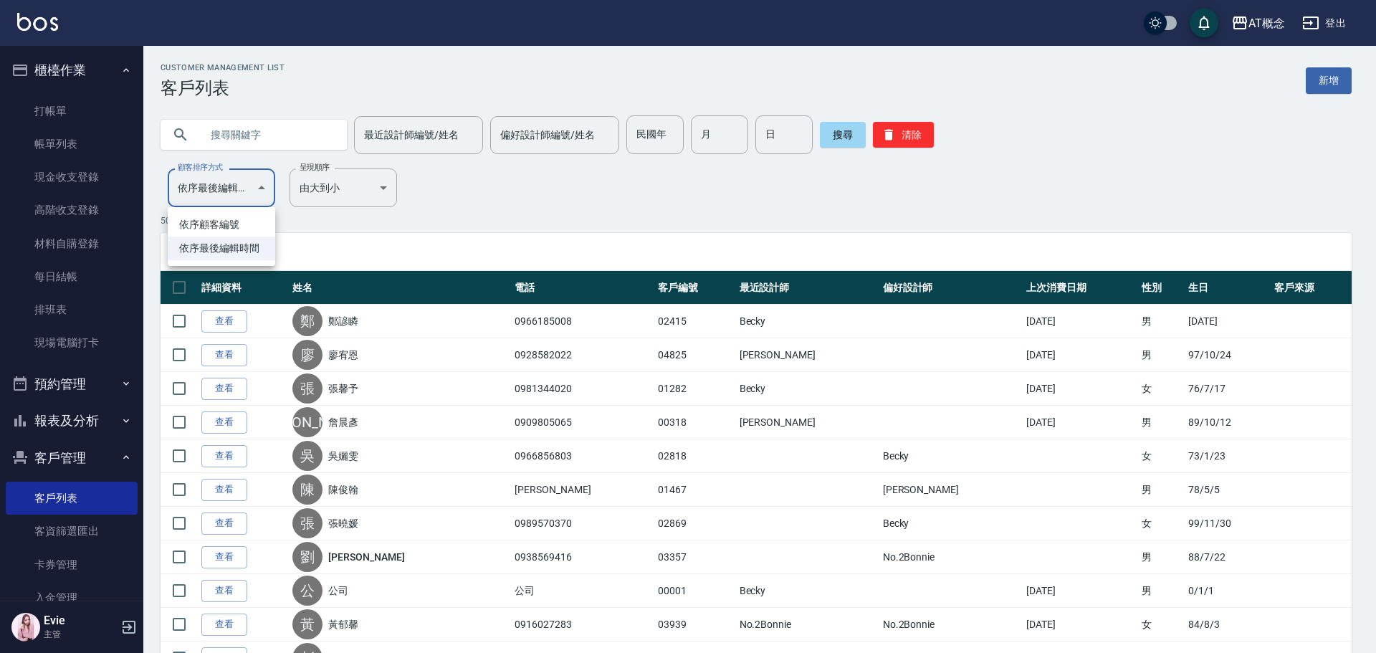
click at [219, 226] on li "依序顧客編號" at bounding box center [222, 225] width 108 height 24
type input "NO"
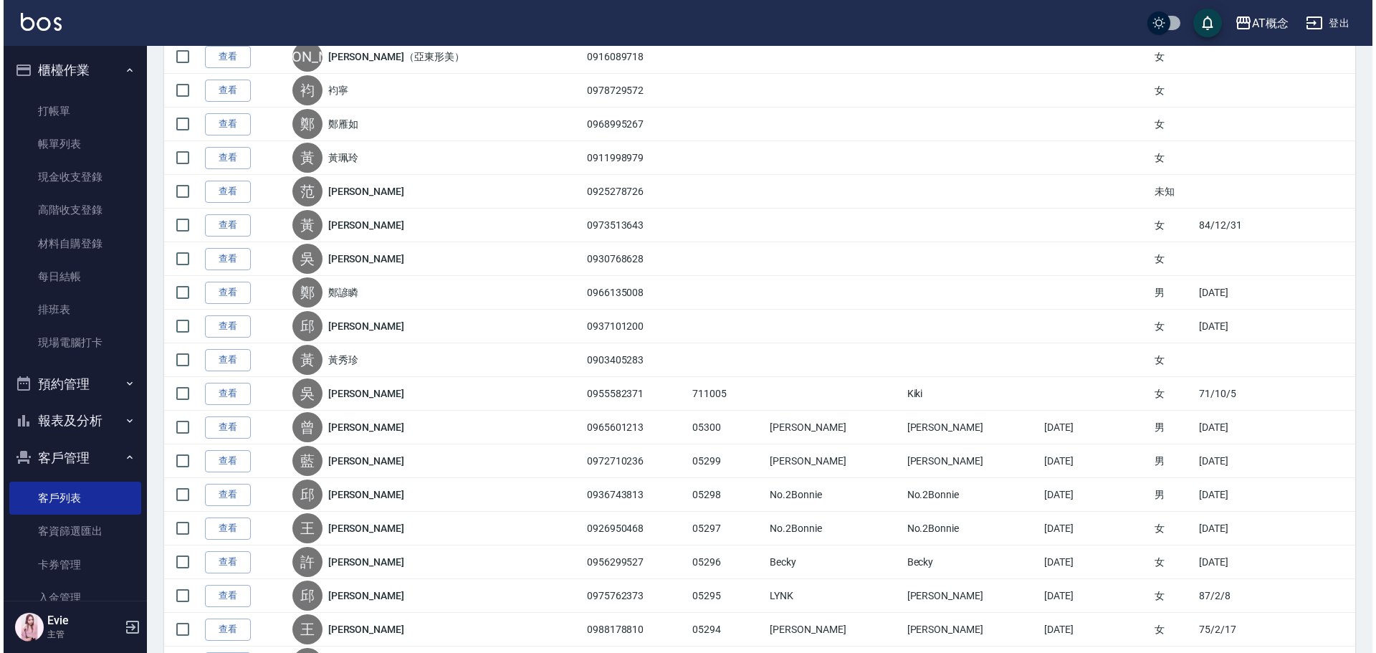
scroll to position [932, 0]
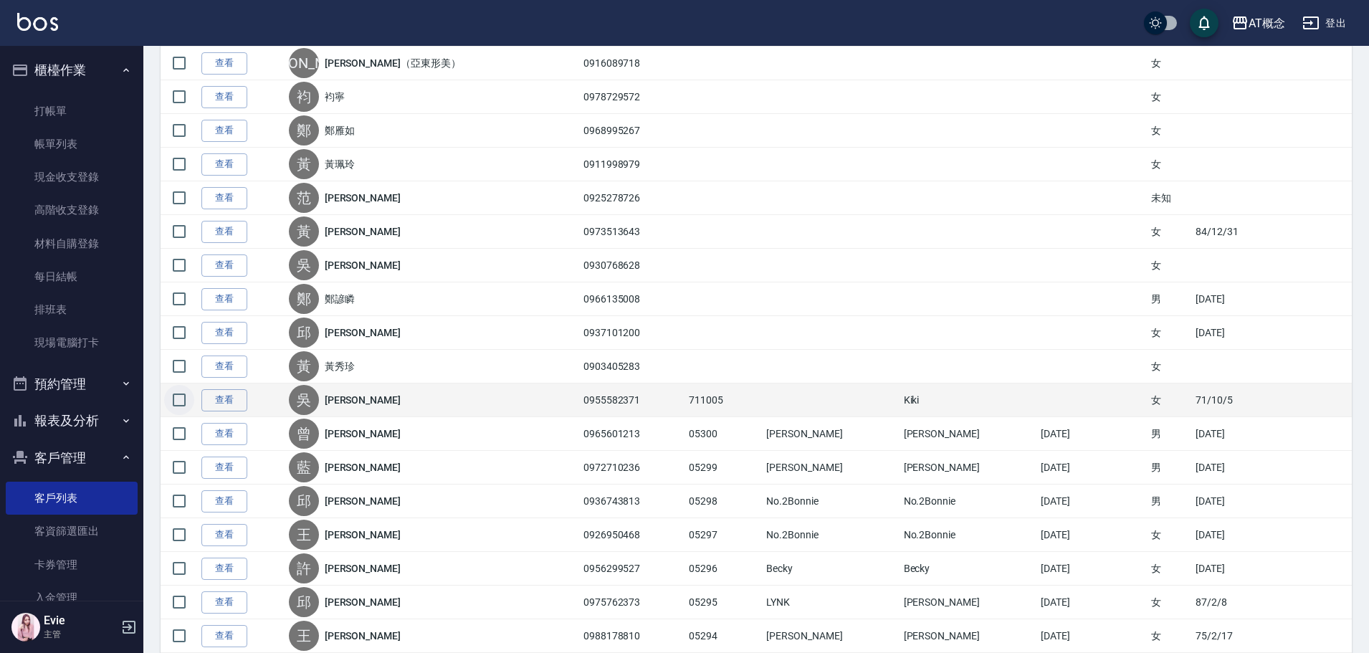
click at [173, 403] on input "checkbox" at bounding box center [179, 400] width 30 height 30
checkbox input "true"
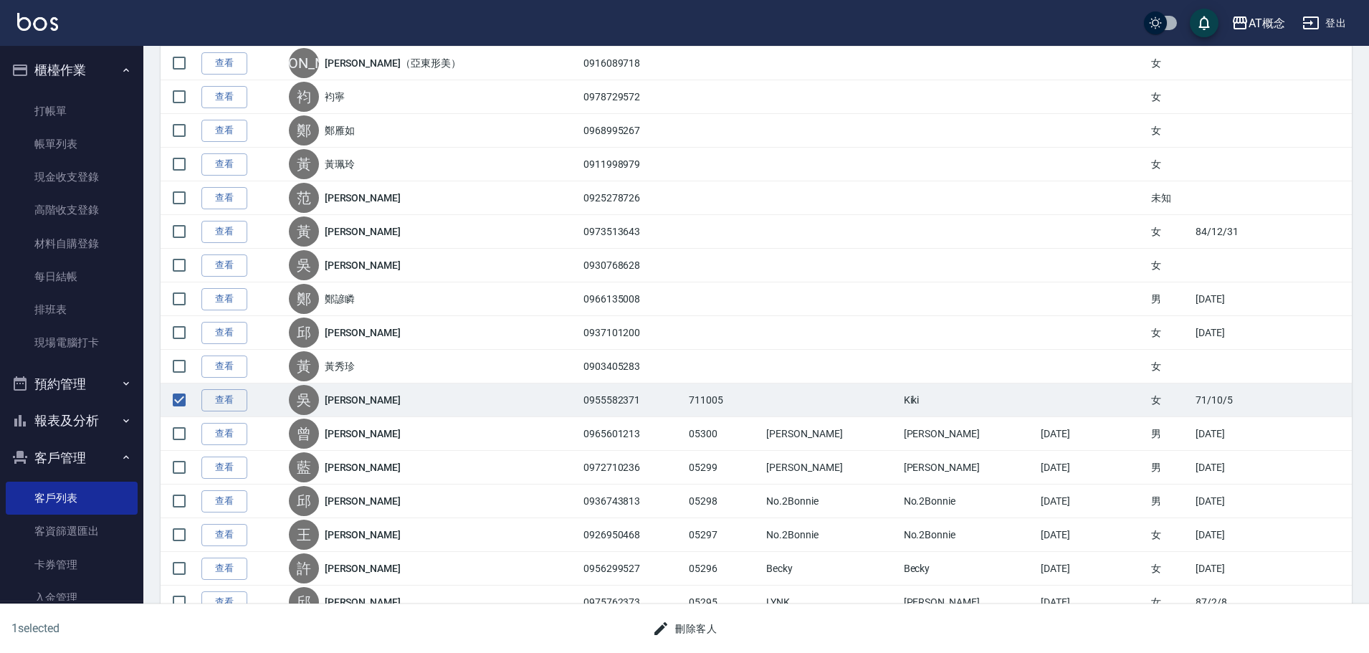
click at [678, 624] on button "刪除客人" at bounding box center [684, 629] width 76 height 27
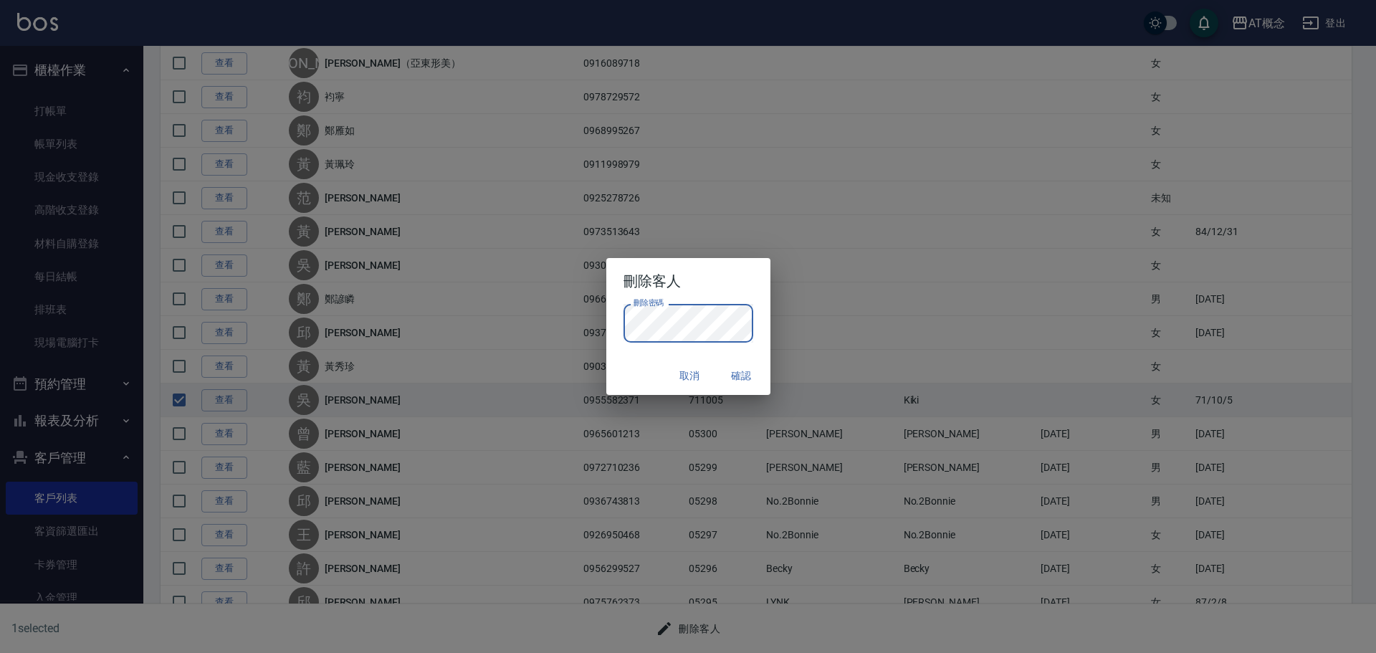
click at [651, 363] on div "取消 確認" at bounding box center [688, 376] width 164 height 38
click at [731, 373] on button "確認" at bounding box center [742, 376] width 46 height 27
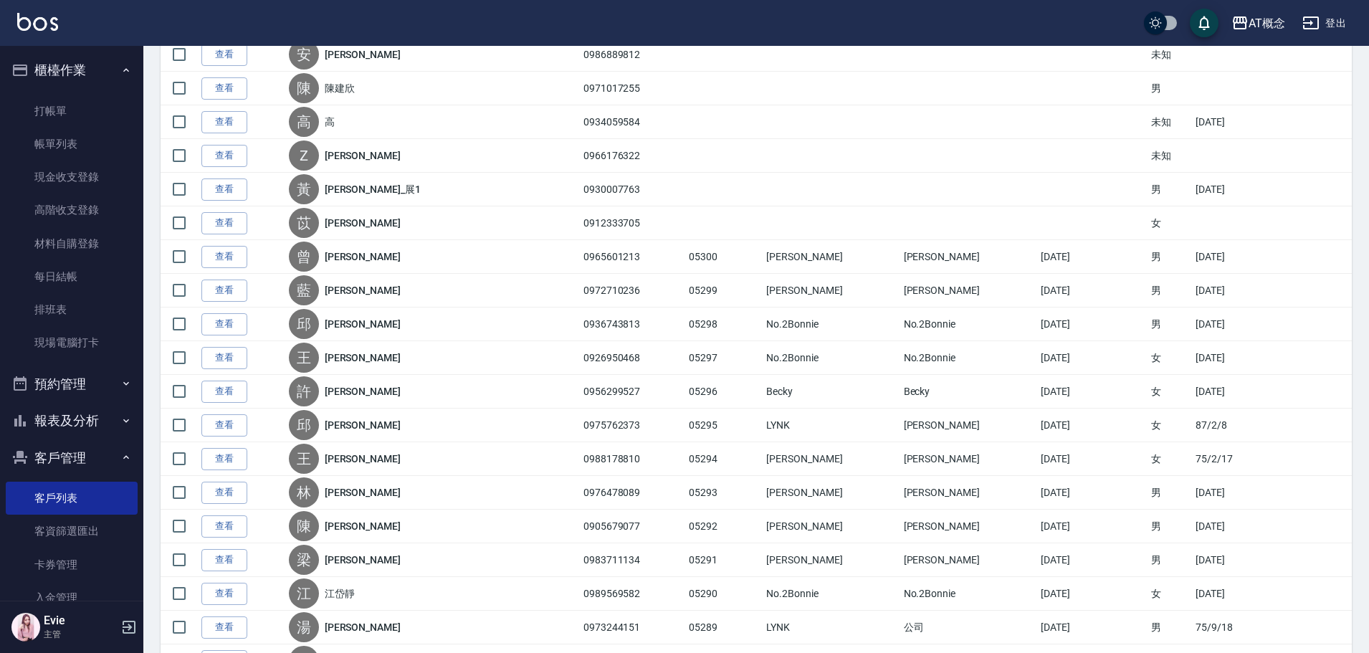
scroll to position [1003, 0]
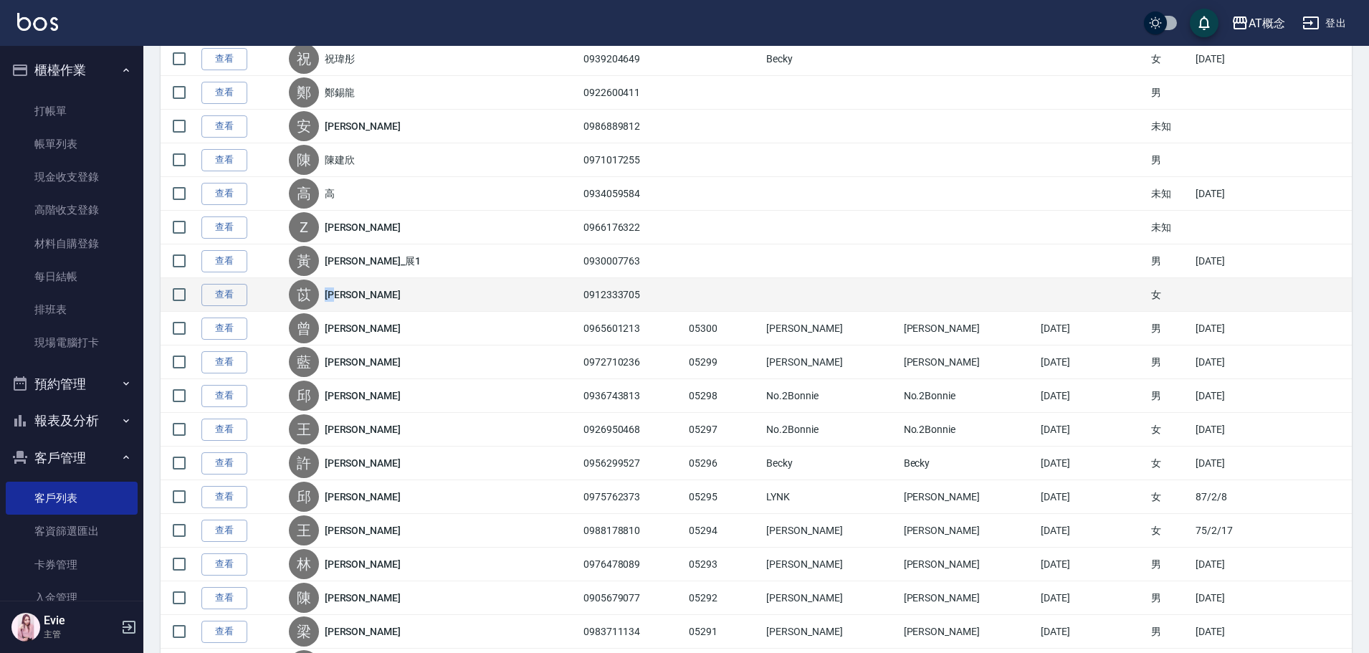
drag, startPoint x: 364, startPoint y: 296, endPoint x: 344, endPoint y: 297, distance: 20.1
click at [343, 297] on div "[PERSON_NAME]" at bounding box center [432, 295] width 287 height 30
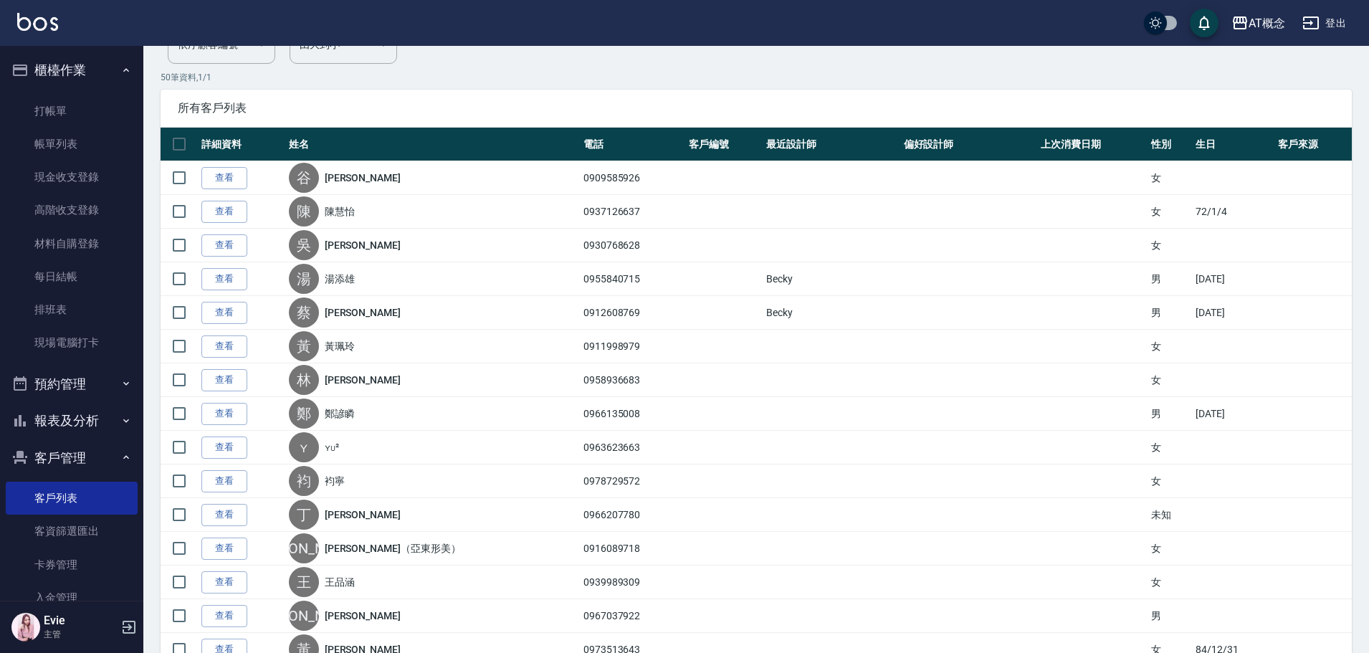
scroll to position [0, 0]
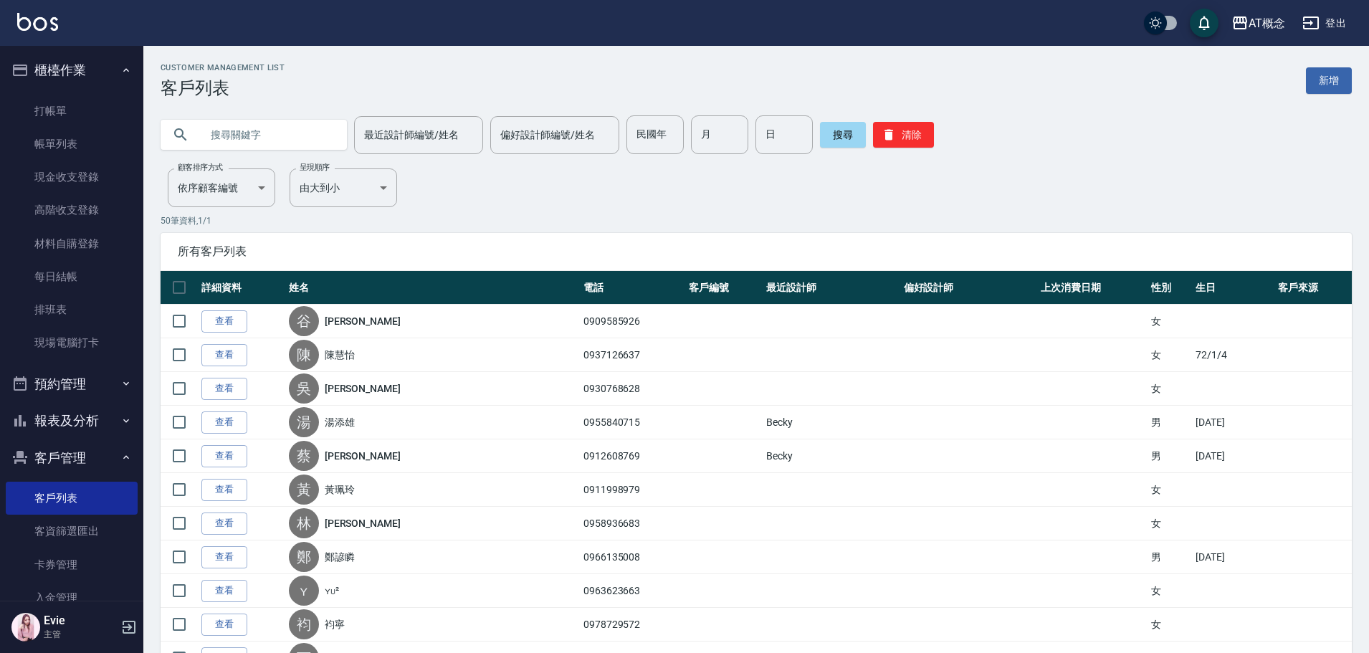
click at [243, 140] on input "text" at bounding box center [268, 134] width 135 height 39
paste input "[PERSON_NAME]"
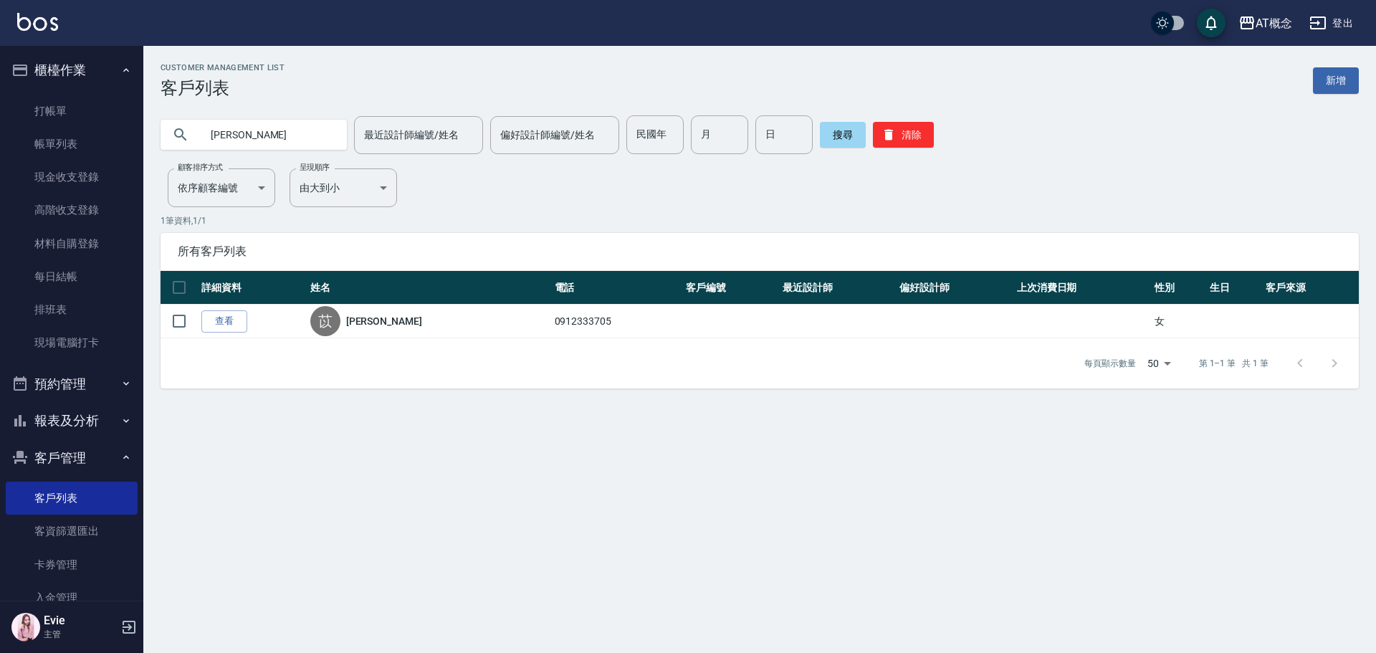
type input "苡"
click at [852, 135] on button "搜尋" at bounding box center [843, 135] width 46 height 26
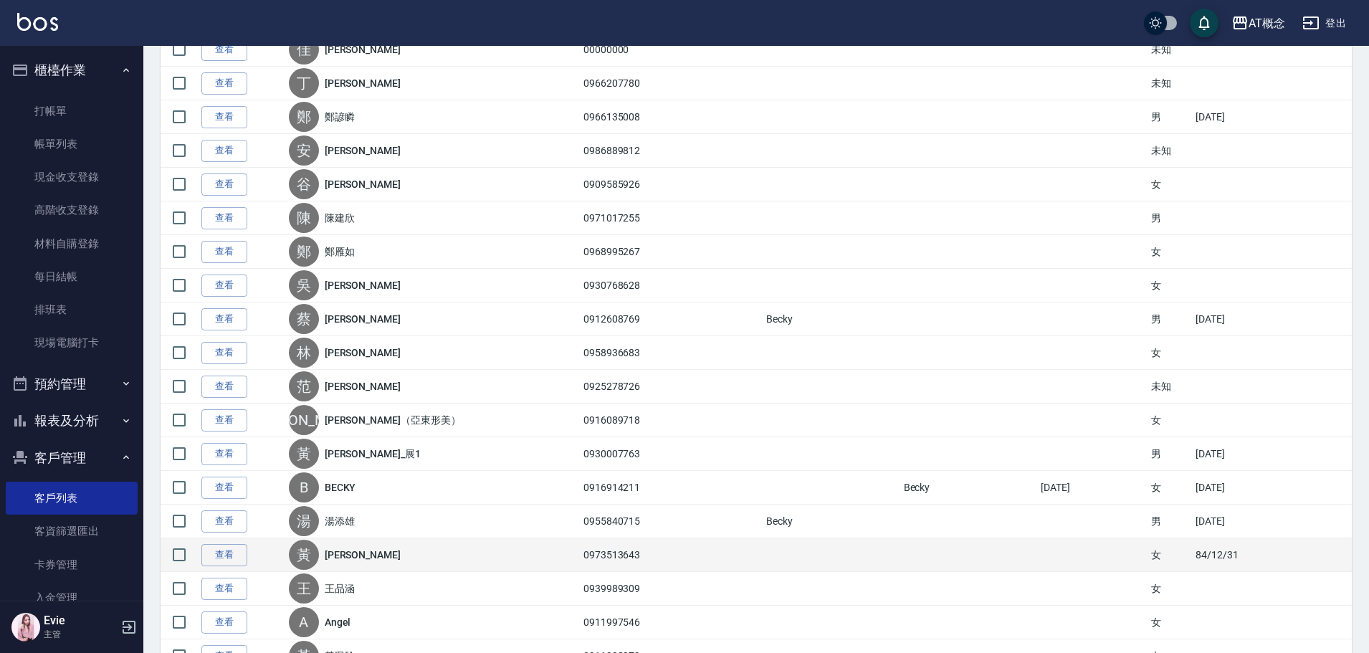
scroll to position [430, 0]
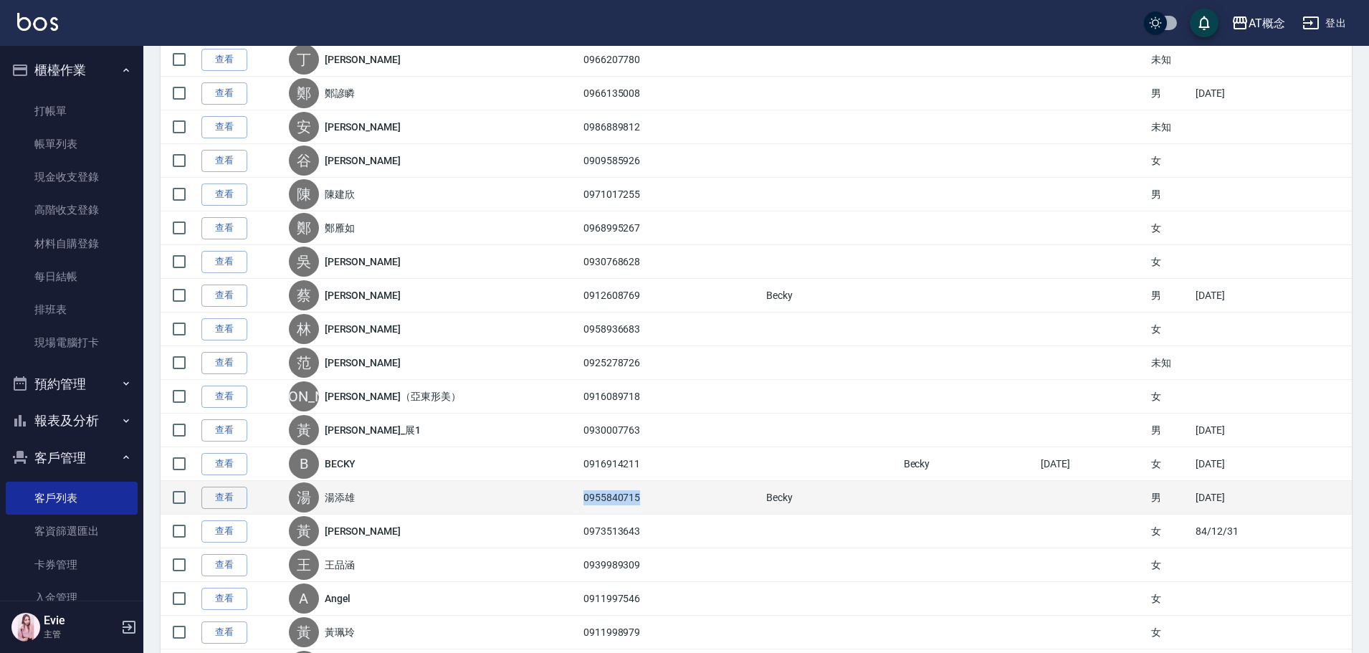
drag, startPoint x: 616, startPoint y: 497, endPoint x: 540, endPoint y: 495, distance: 75.3
click at [552, 501] on tr "查看 [PERSON_NAME] 0955840715 [PERSON_NAME] 男 [DATE]" at bounding box center [756, 498] width 1191 height 34
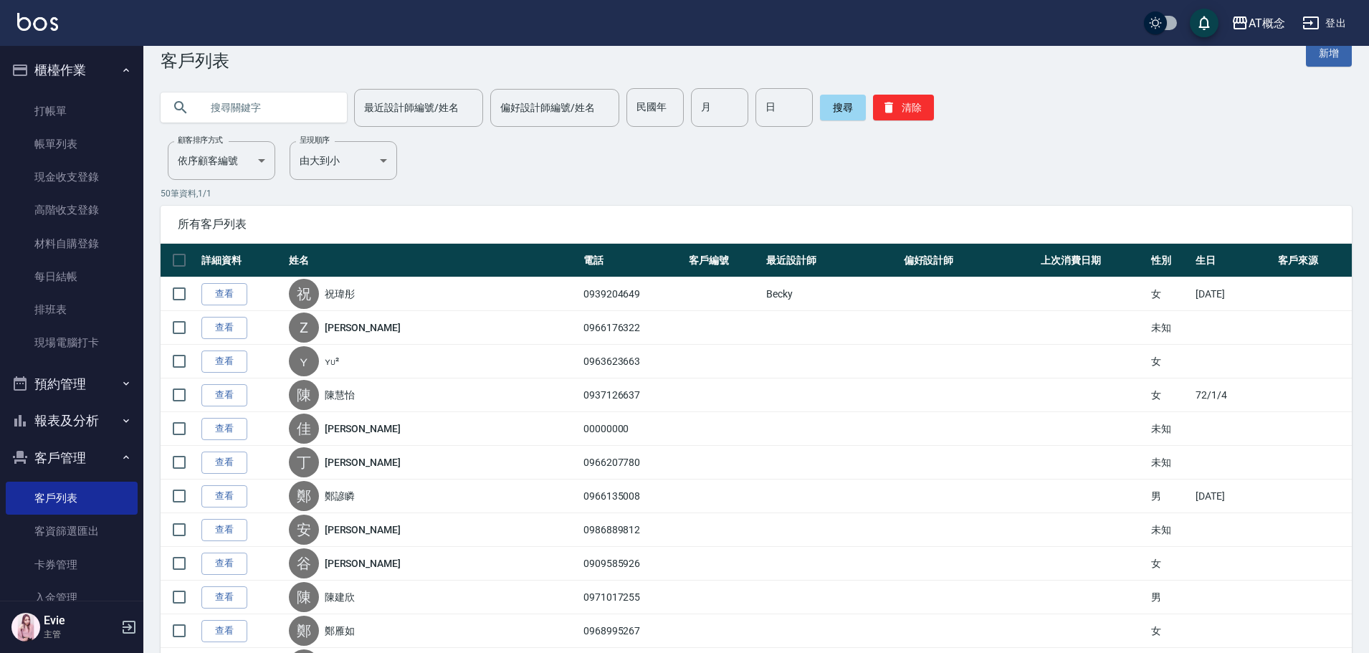
scroll to position [0, 0]
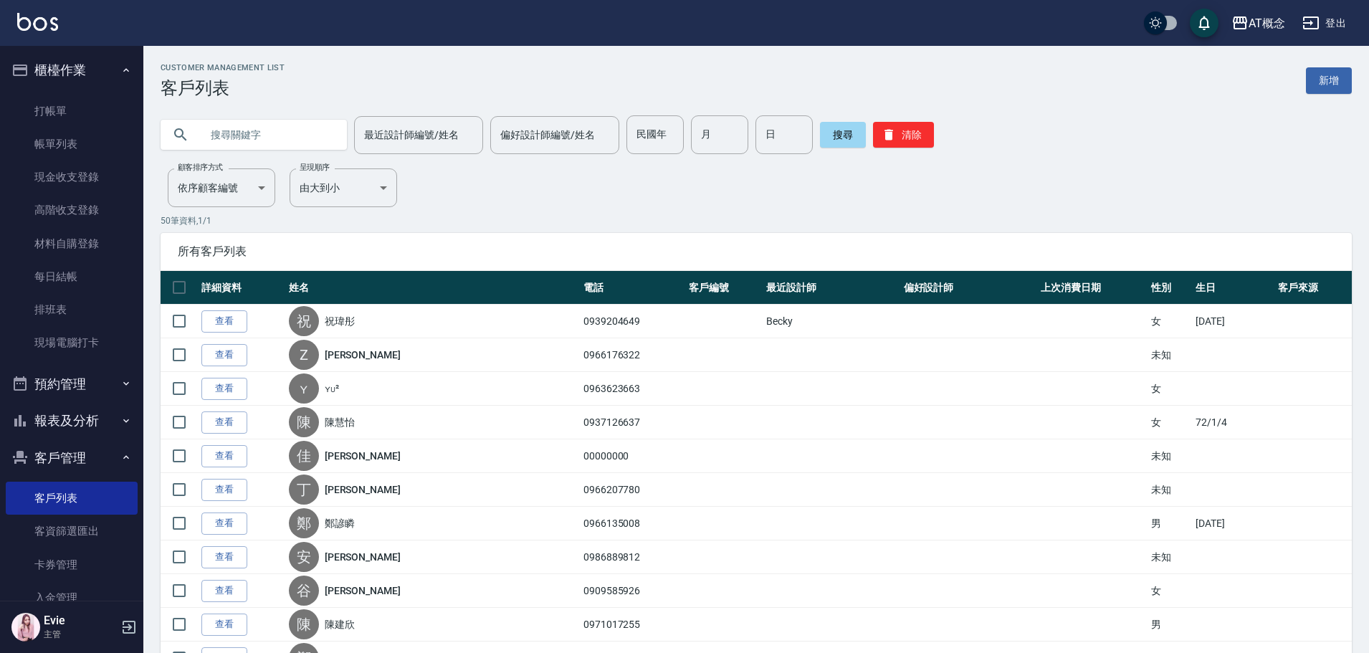
click at [251, 135] on input "text" at bounding box center [268, 134] width 135 height 39
paste input "0955840715"
drag, startPoint x: 231, startPoint y: 131, endPoint x: 112, endPoint y: 143, distance: 120.2
type input "0955840715"
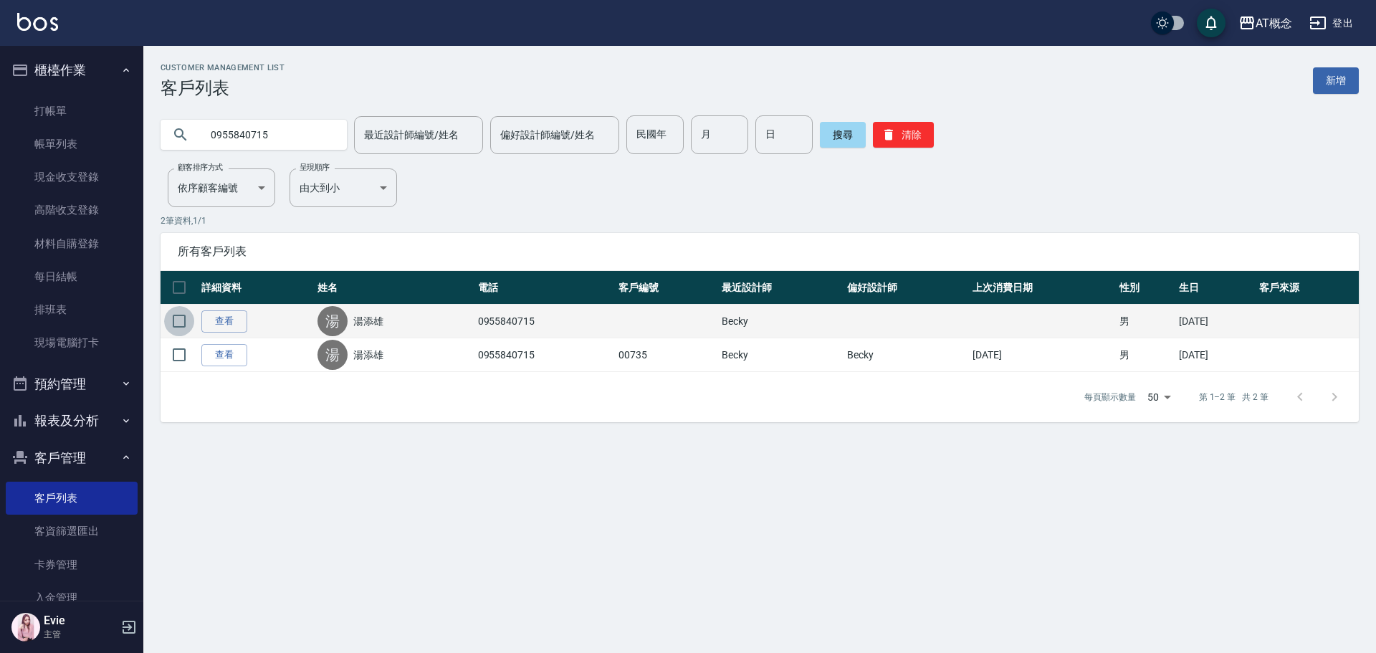
click at [176, 320] on input "checkbox" at bounding box center [179, 321] width 30 height 30
checkbox input "true"
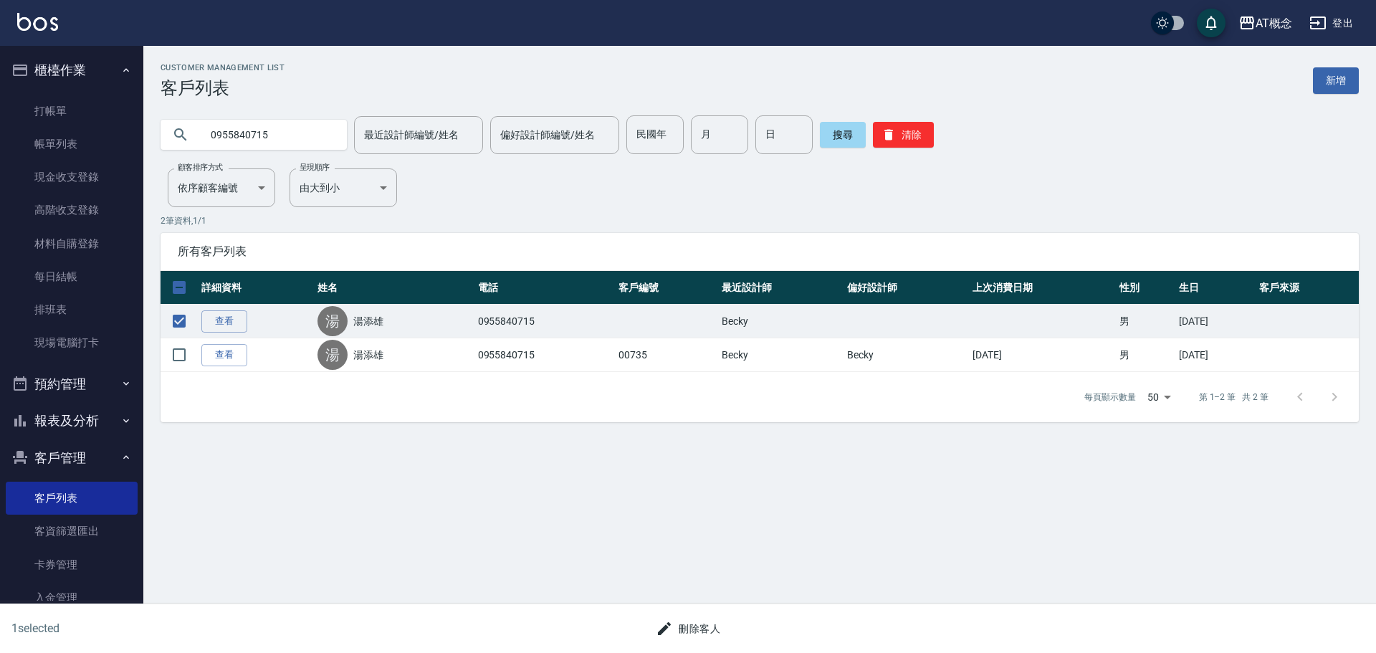
click at [699, 622] on button "刪除客人" at bounding box center [688, 629] width 76 height 27
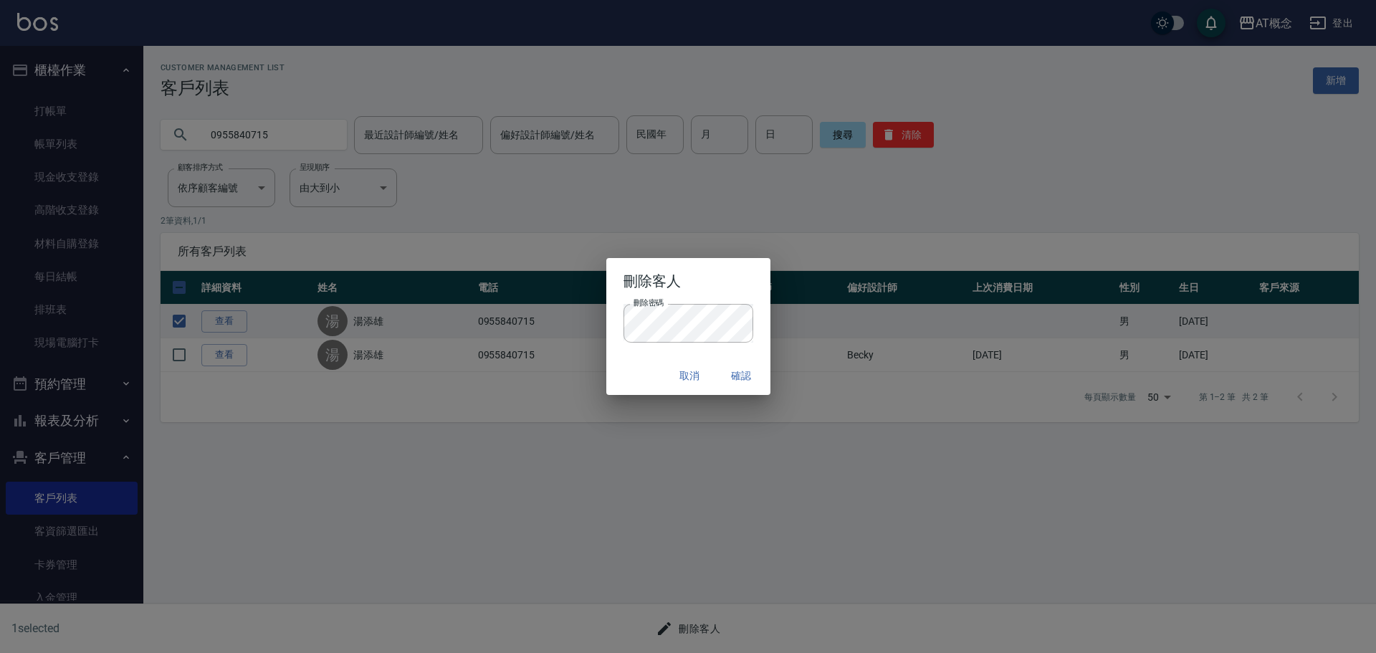
click at [651, 362] on div "取消 確認" at bounding box center [688, 376] width 164 height 38
click at [652, 369] on div "取消 確認" at bounding box center [688, 376] width 164 height 38
click at [740, 378] on button "確認" at bounding box center [742, 376] width 46 height 27
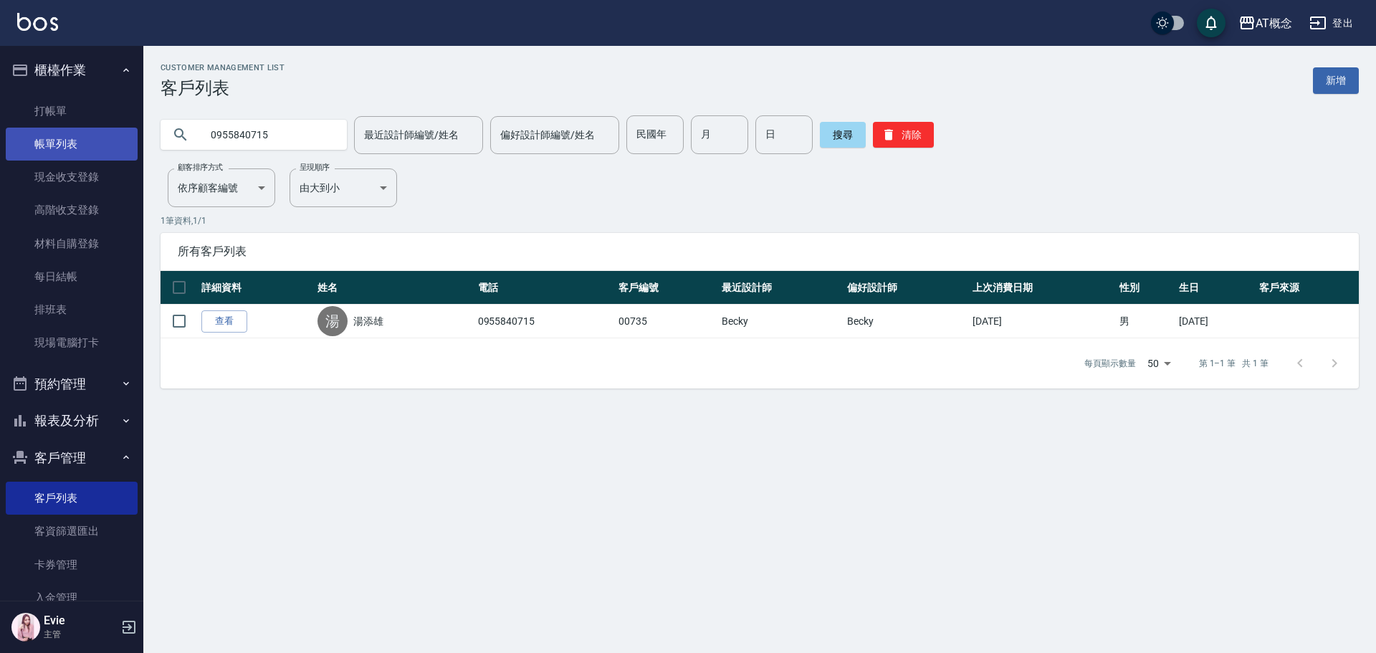
drag, startPoint x: 282, startPoint y: 136, endPoint x: 8, endPoint y: 135, distance: 273.8
click at [8, 135] on div "AT概念 登出 櫃檯作業 打帳單 帳單列表 現金收支登錄 高階收支登錄 材料自購登錄 每日結帳 排班表 現場電腦打卡 預約管理 預約管理 單日預約紀錄 單週預…" at bounding box center [688, 326] width 1376 height 653
click at [835, 140] on button "搜尋" at bounding box center [843, 135] width 46 height 26
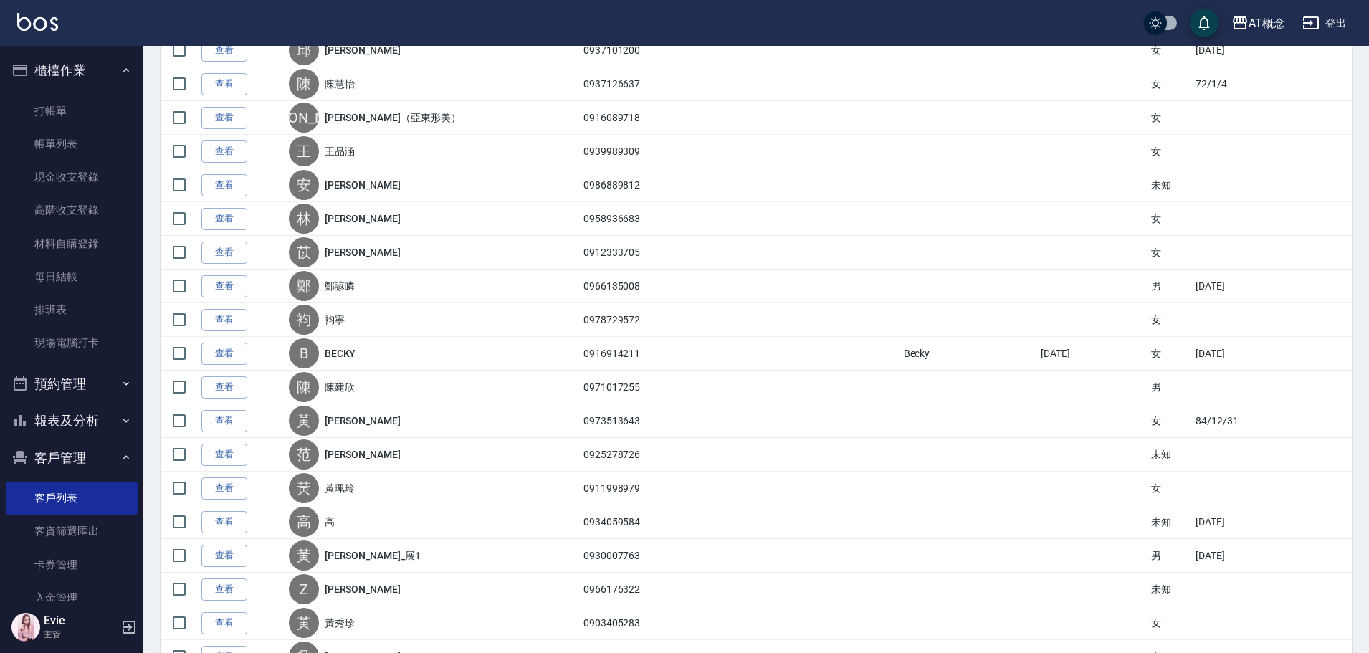
scroll to position [788, 0]
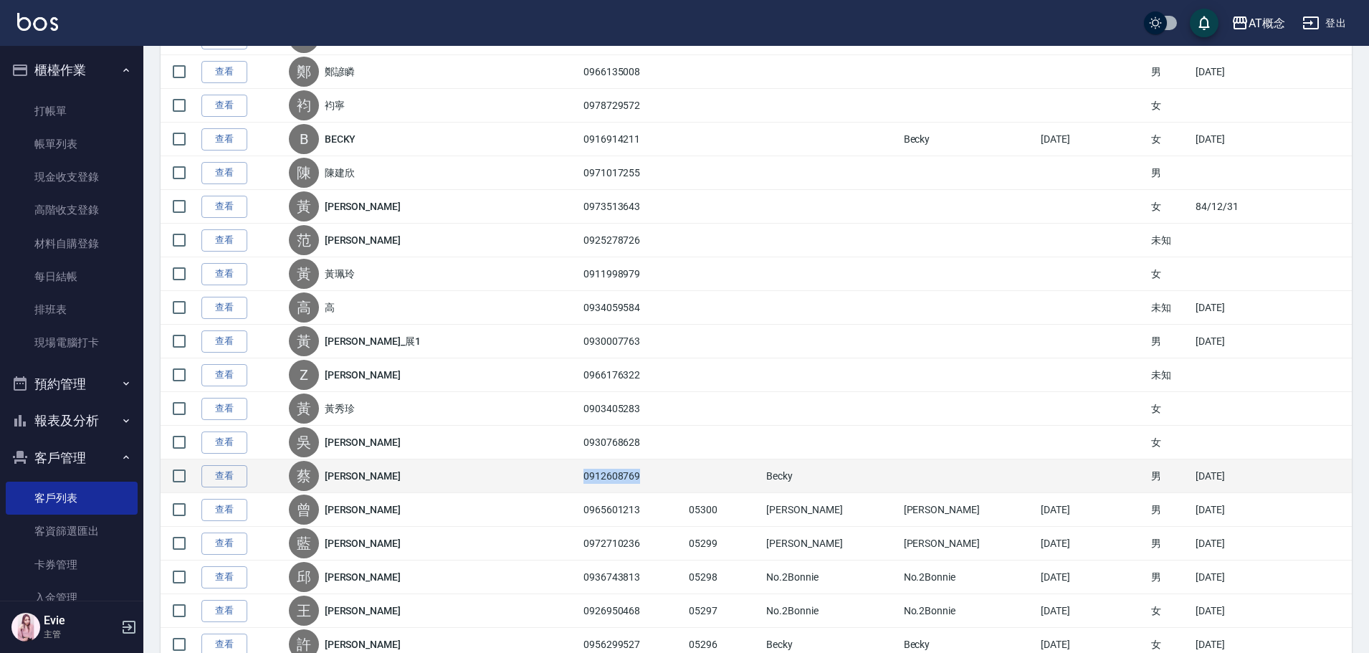
drag, startPoint x: 615, startPoint y: 476, endPoint x: 553, endPoint y: 484, distance: 62.8
click at [580, 484] on td "0912608769" at bounding box center [632, 476] width 105 height 34
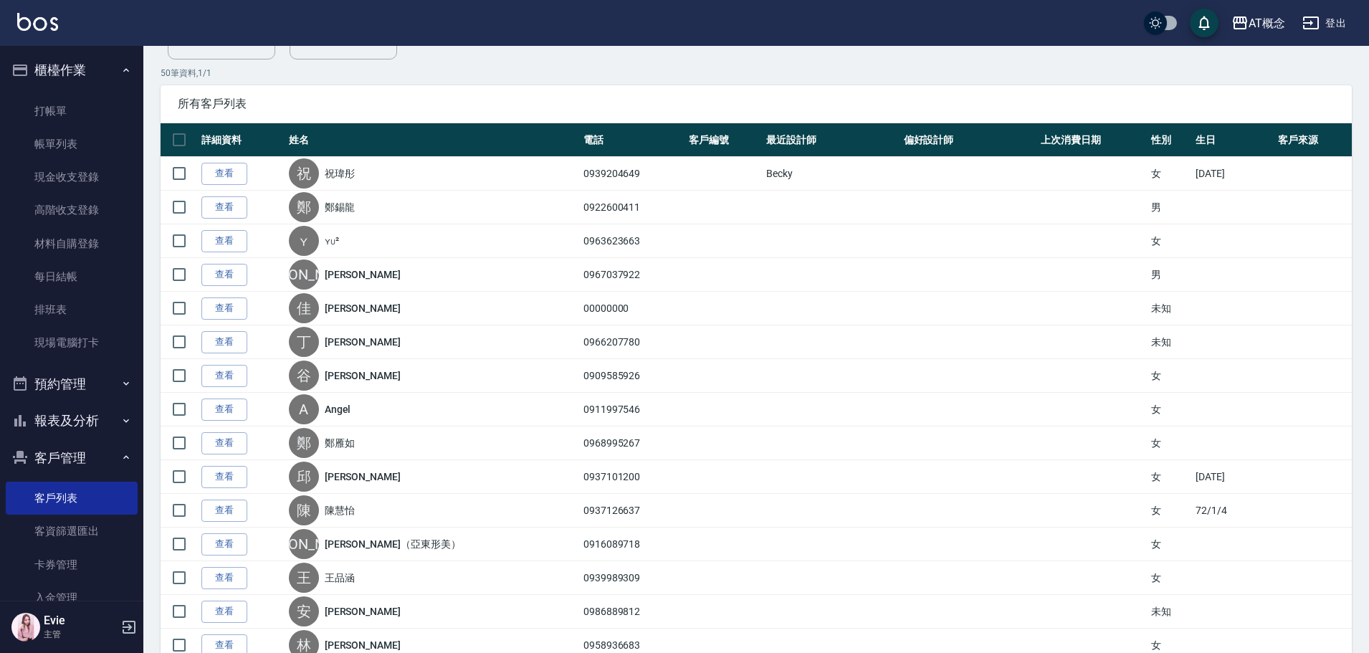
scroll to position [0, 0]
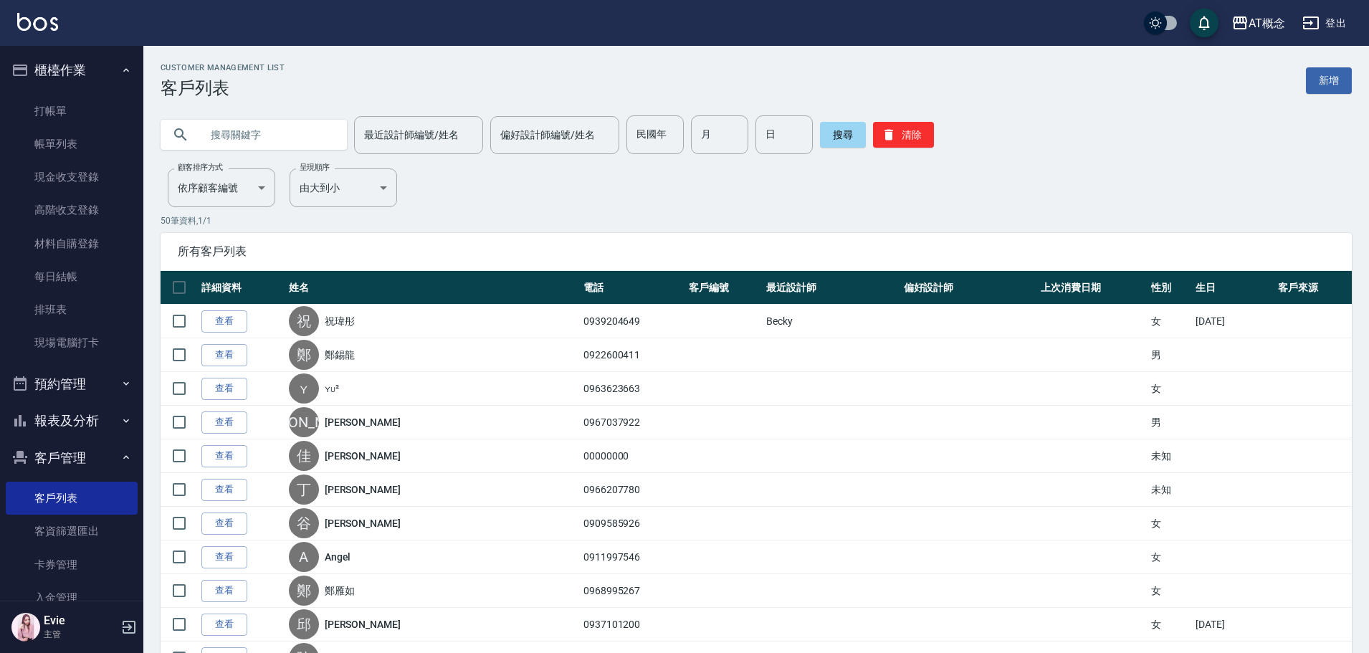
click at [243, 128] on input "text" at bounding box center [268, 134] width 135 height 39
paste input "0912608769"
type input "0912608769"
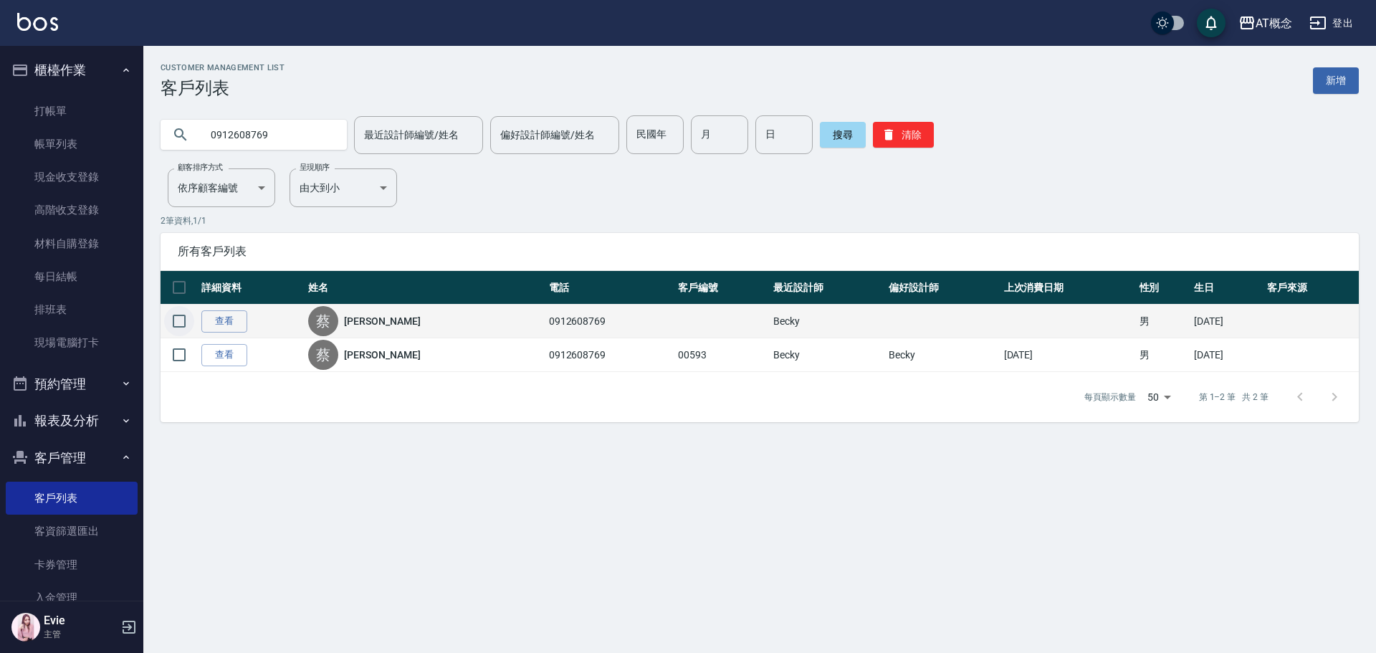
click at [182, 318] on input "checkbox" at bounding box center [179, 321] width 30 height 30
checkbox input "true"
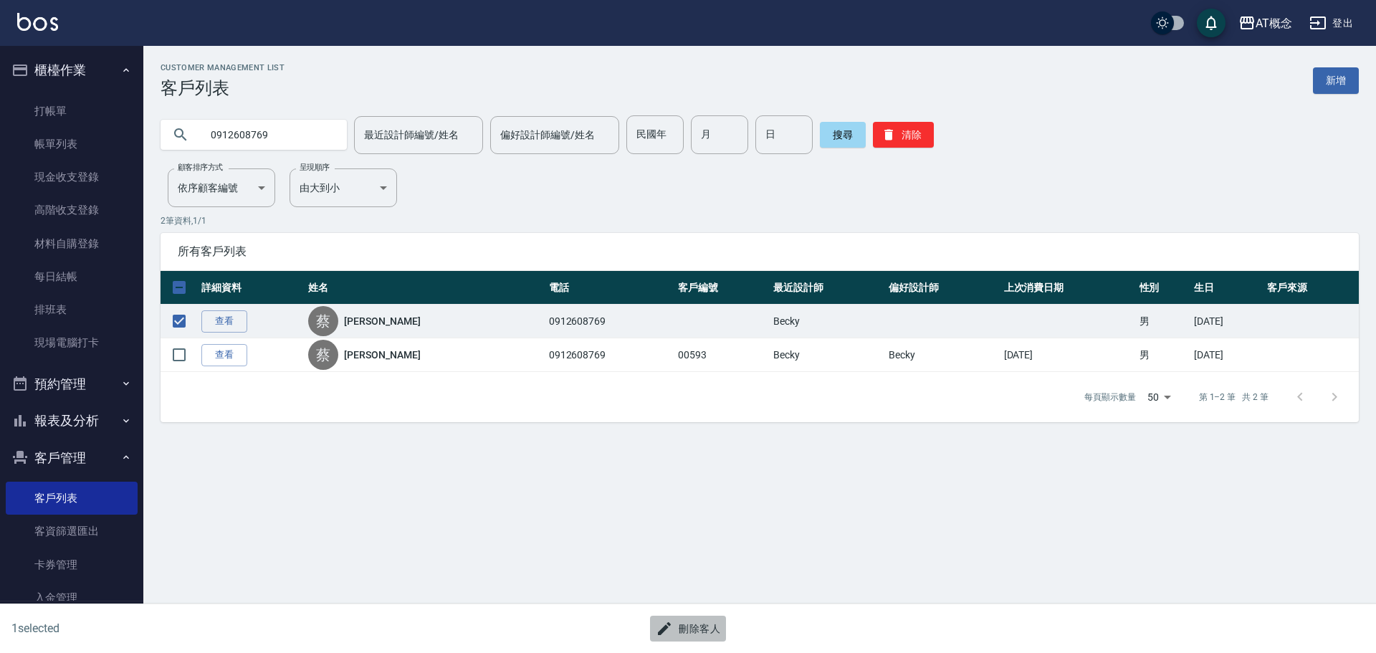
click at [689, 623] on button "刪除客人" at bounding box center [688, 629] width 76 height 27
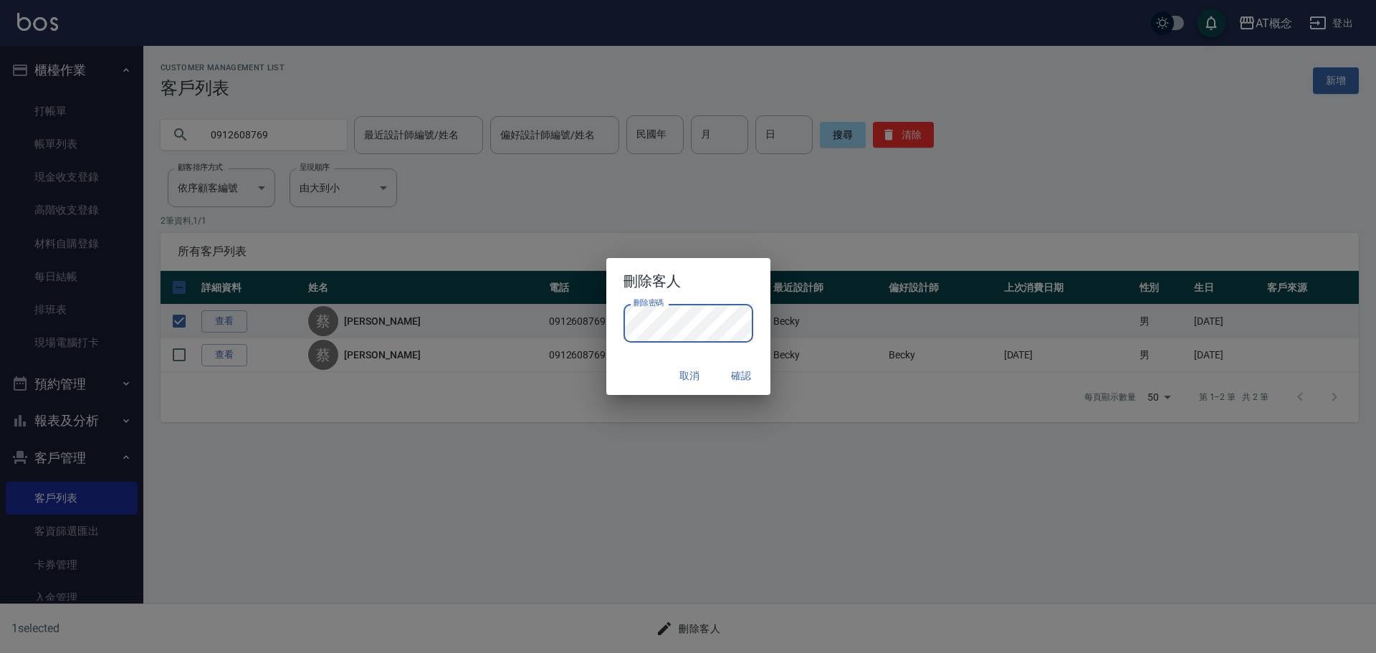
click at [613, 388] on div "取消 確認" at bounding box center [688, 376] width 164 height 38
click at [736, 373] on button "確認" at bounding box center [742, 376] width 46 height 27
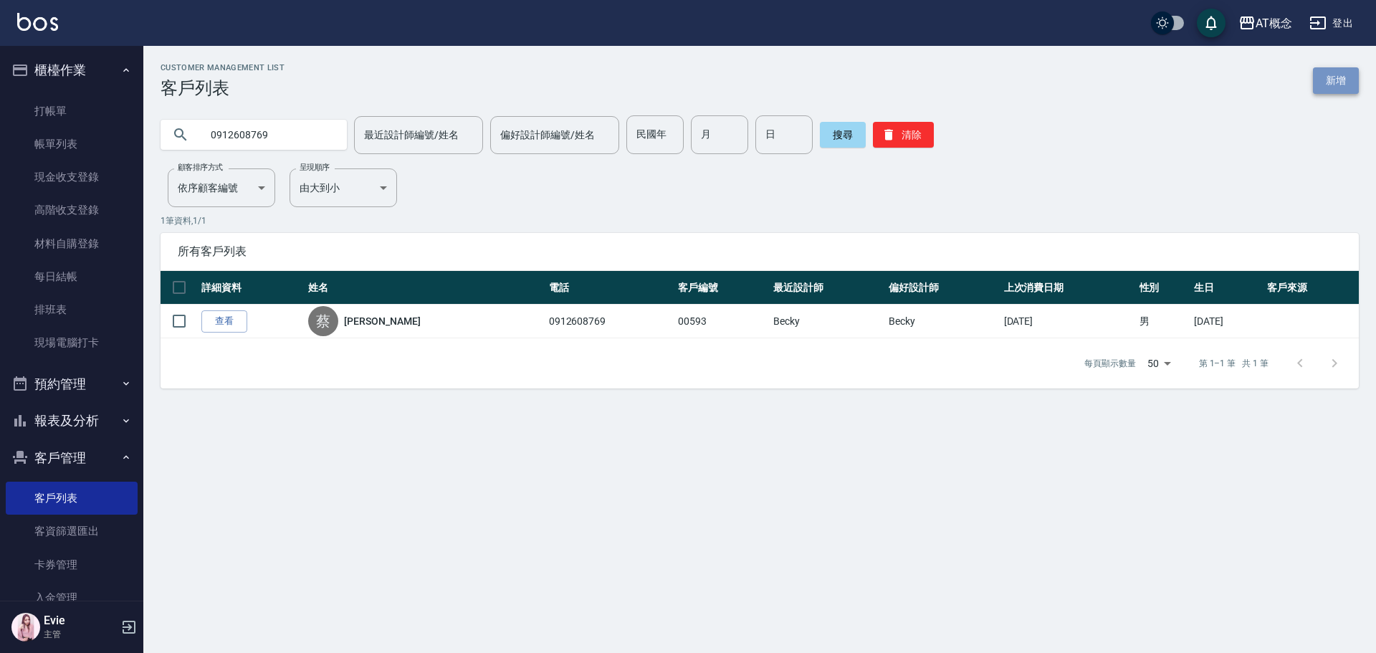
click at [1340, 83] on link "新增" at bounding box center [1336, 80] width 46 height 27
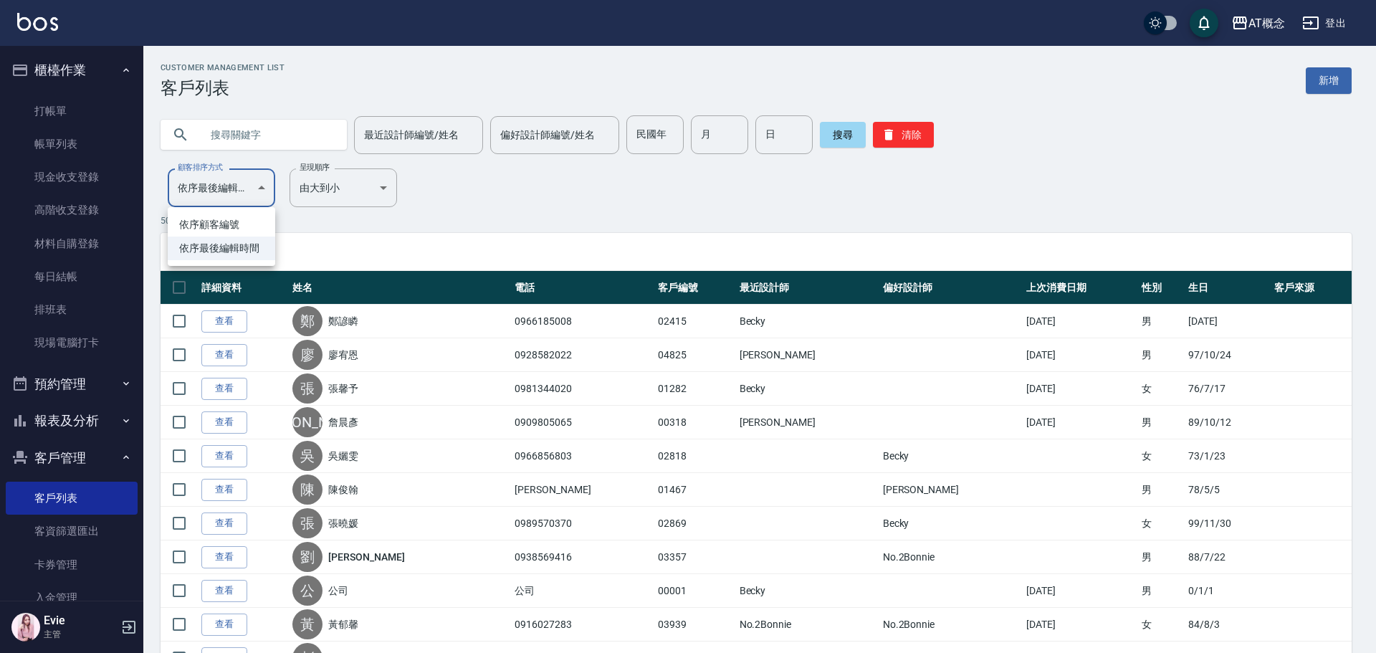
click at [205, 224] on li "依序顧客編號" at bounding box center [222, 225] width 108 height 24
type input "NO"
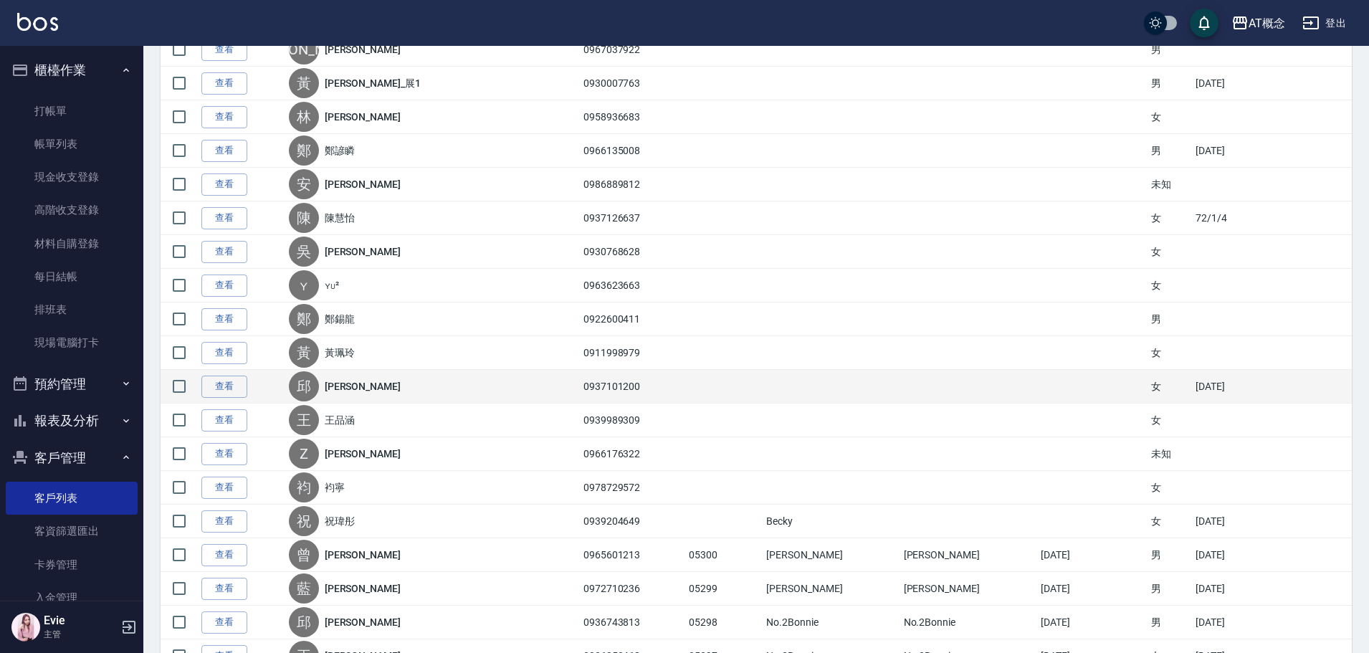
scroll to position [1003, 0]
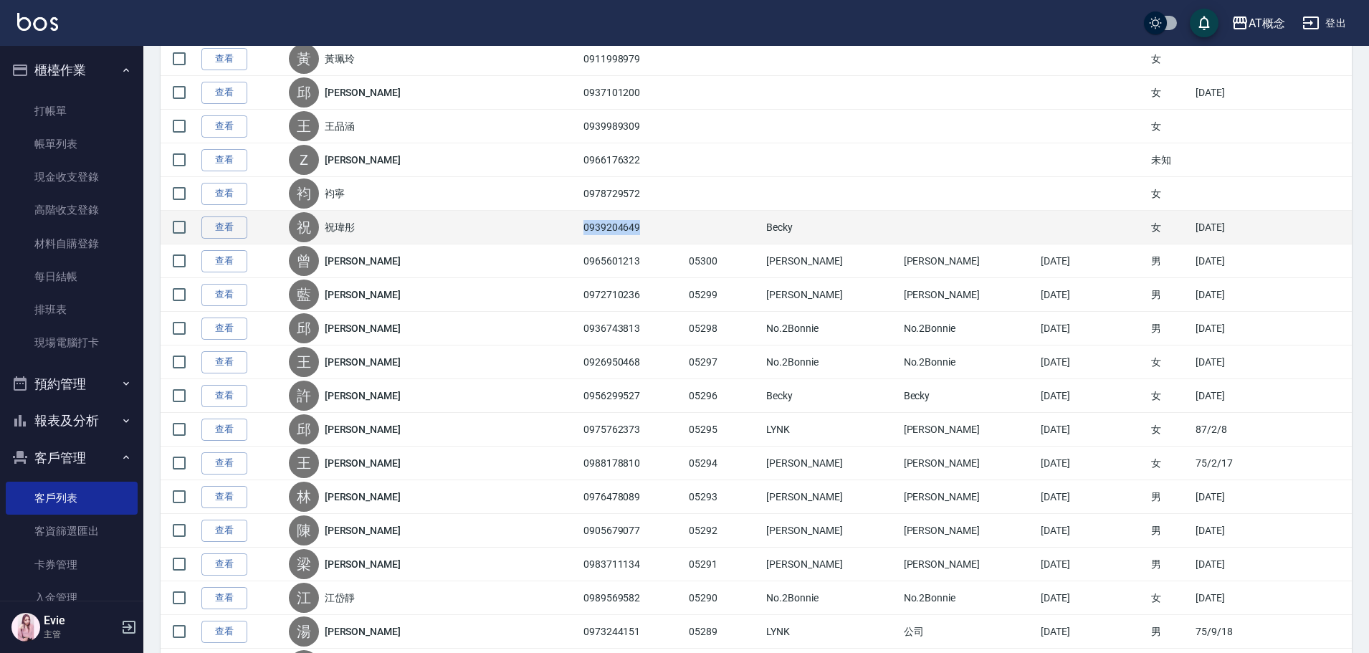
drag, startPoint x: 611, startPoint y: 227, endPoint x: 556, endPoint y: 228, distance: 54.5
click at [580, 228] on td "0939204649" at bounding box center [632, 228] width 105 height 34
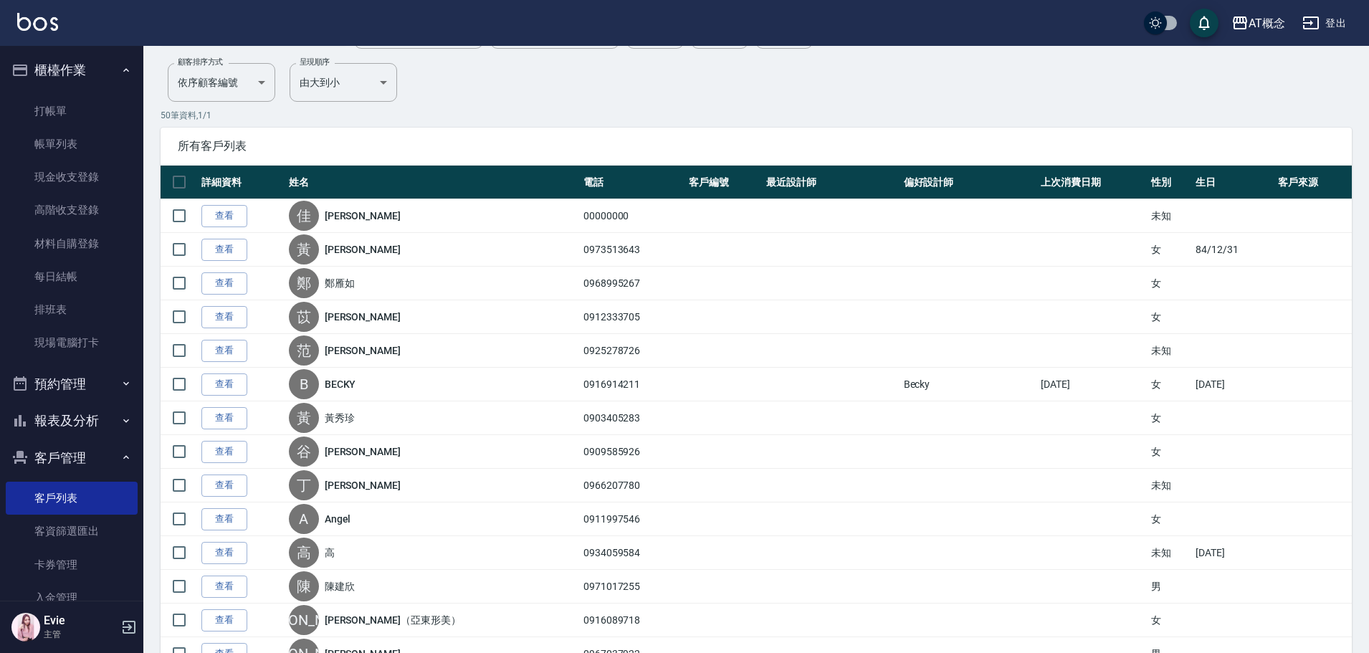
scroll to position [0, 0]
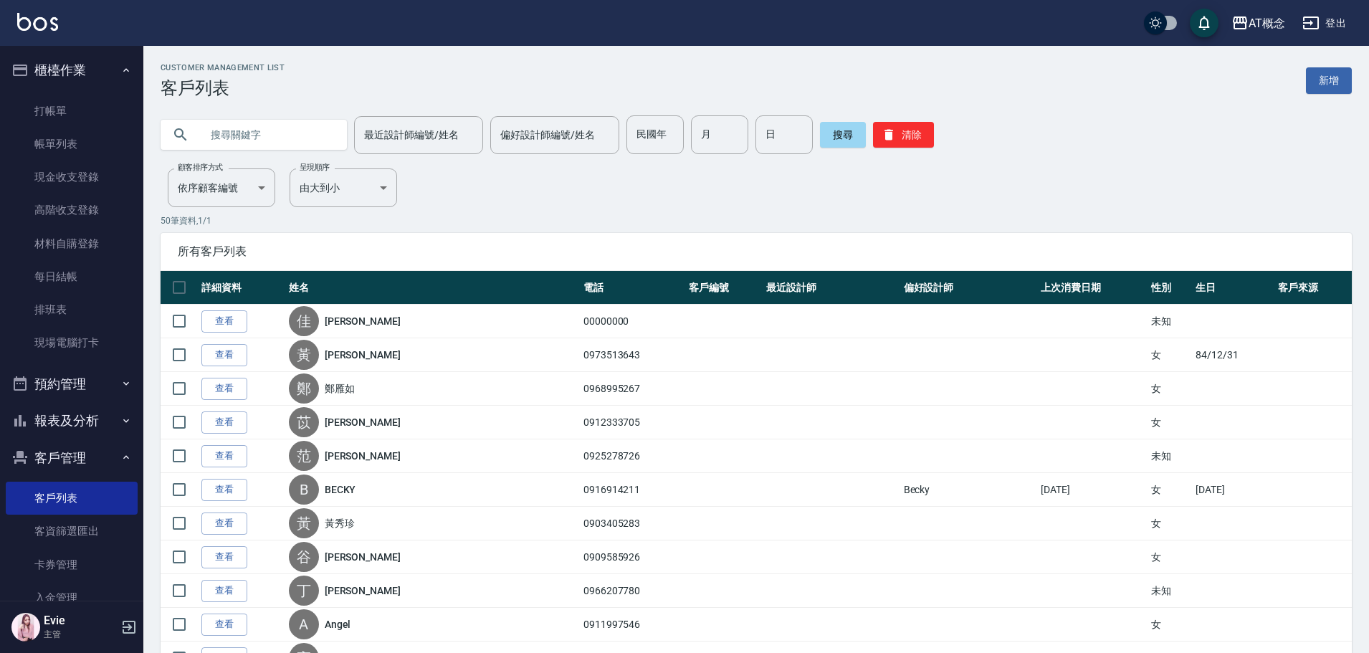
click at [291, 136] on input "text" at bounding box center [268, 134] width 135 height 39
paste input "0939204649"
type input "0939204649"
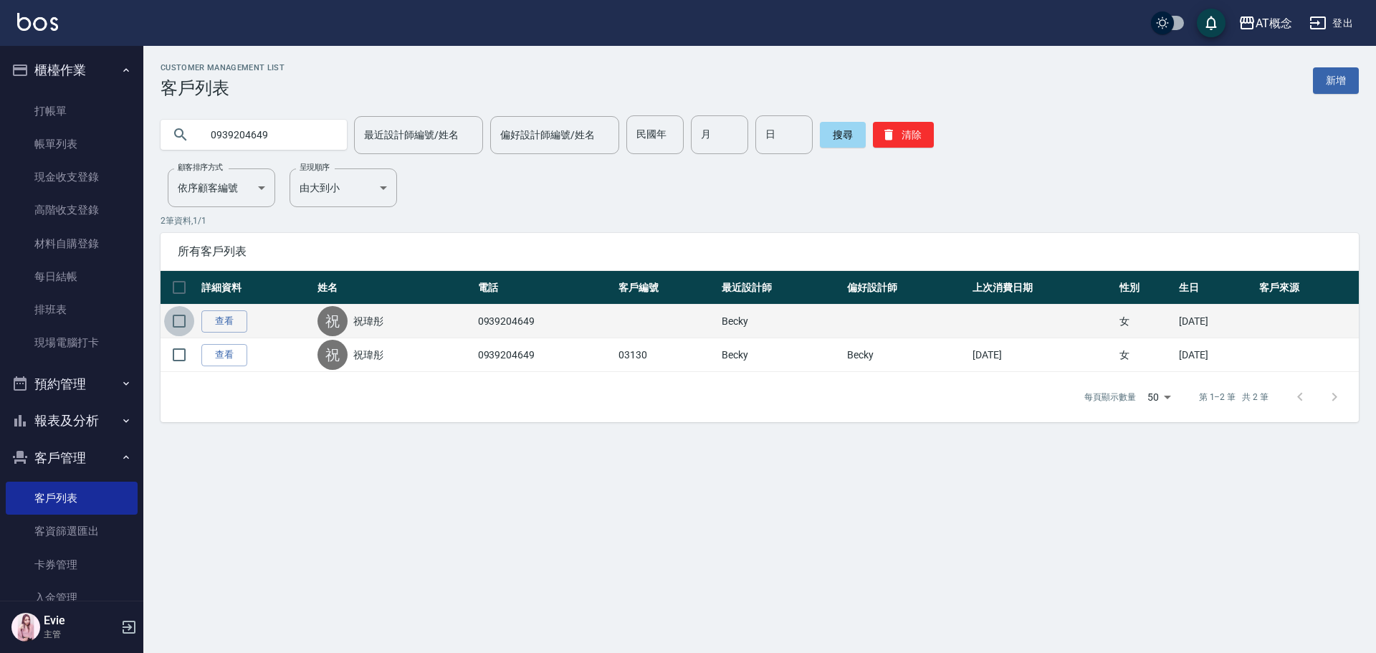
click at [174, 323] on input "checkbox" at bounding box center [179, 321] width 30 height 30
checkbox input "true"
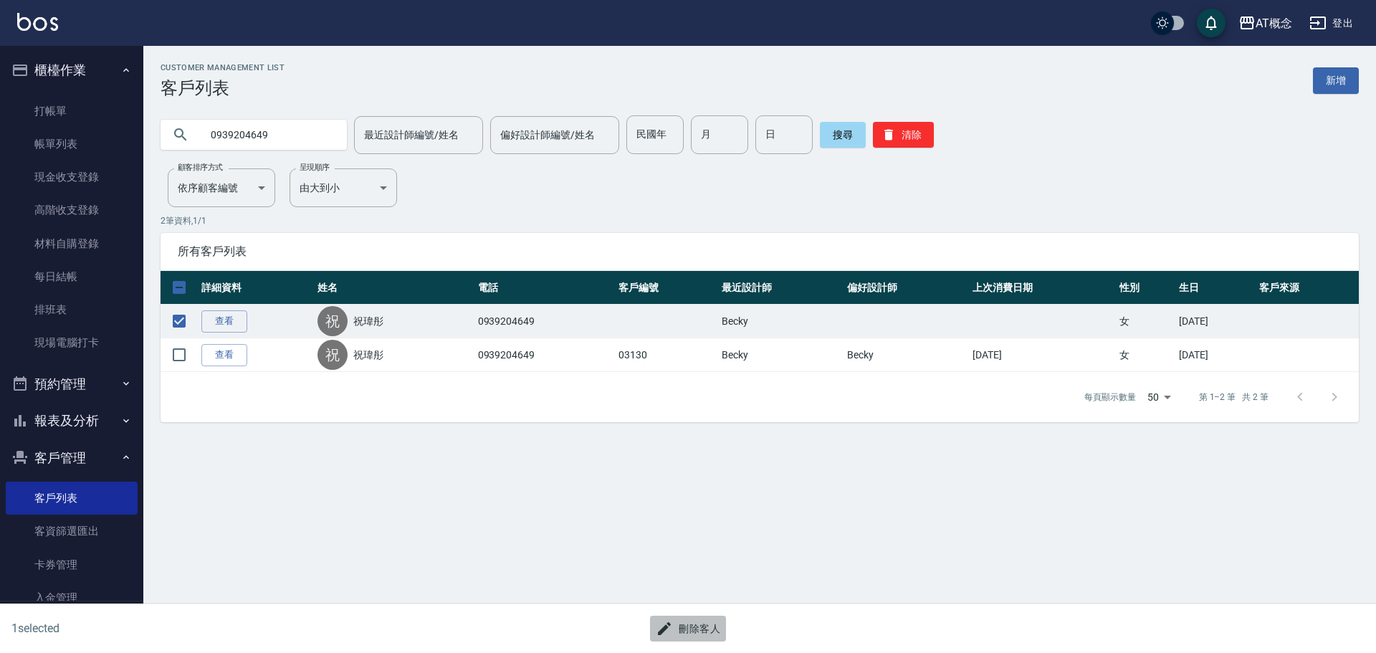
click at [692, 624] on button "刪除客人" at bounding box center [688, 629] width 76 height 27
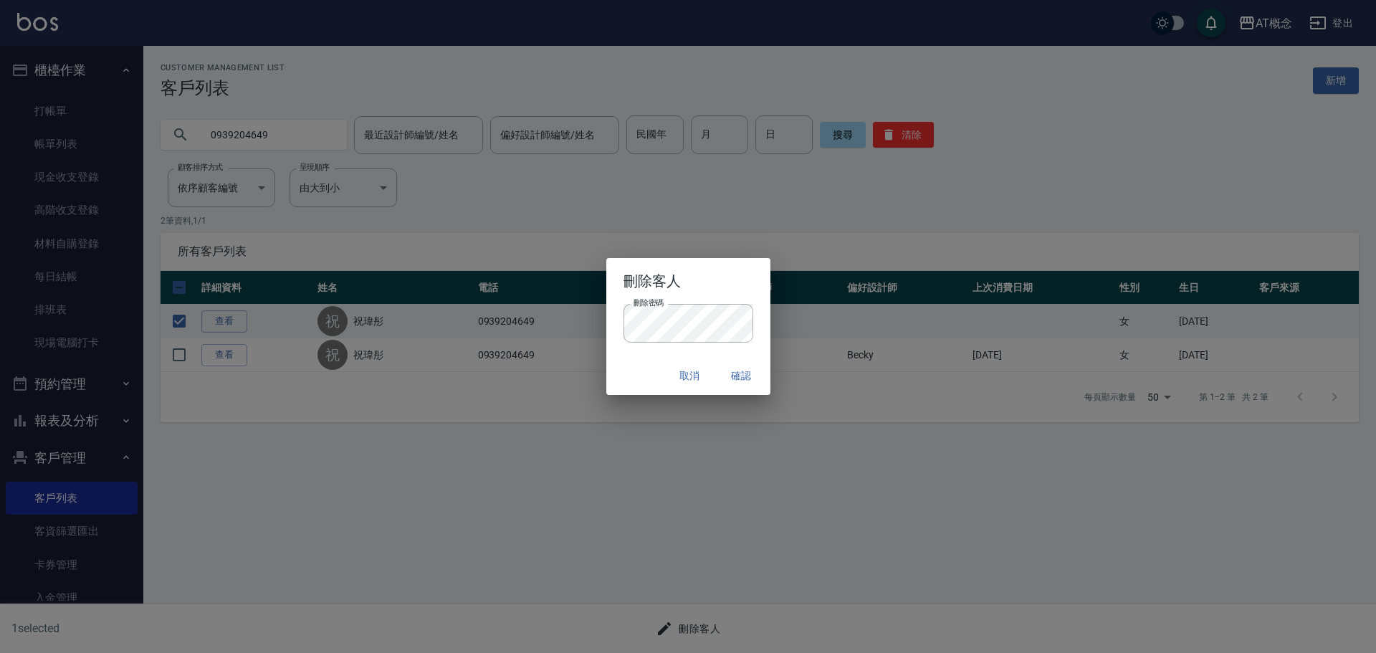
click at [656, 378] on div "取消 確認" at bounding box center [688, 376] width 164 height 38
click at [738, 374] on button "確認" at bounding box center [742, 376] width 46 height 27
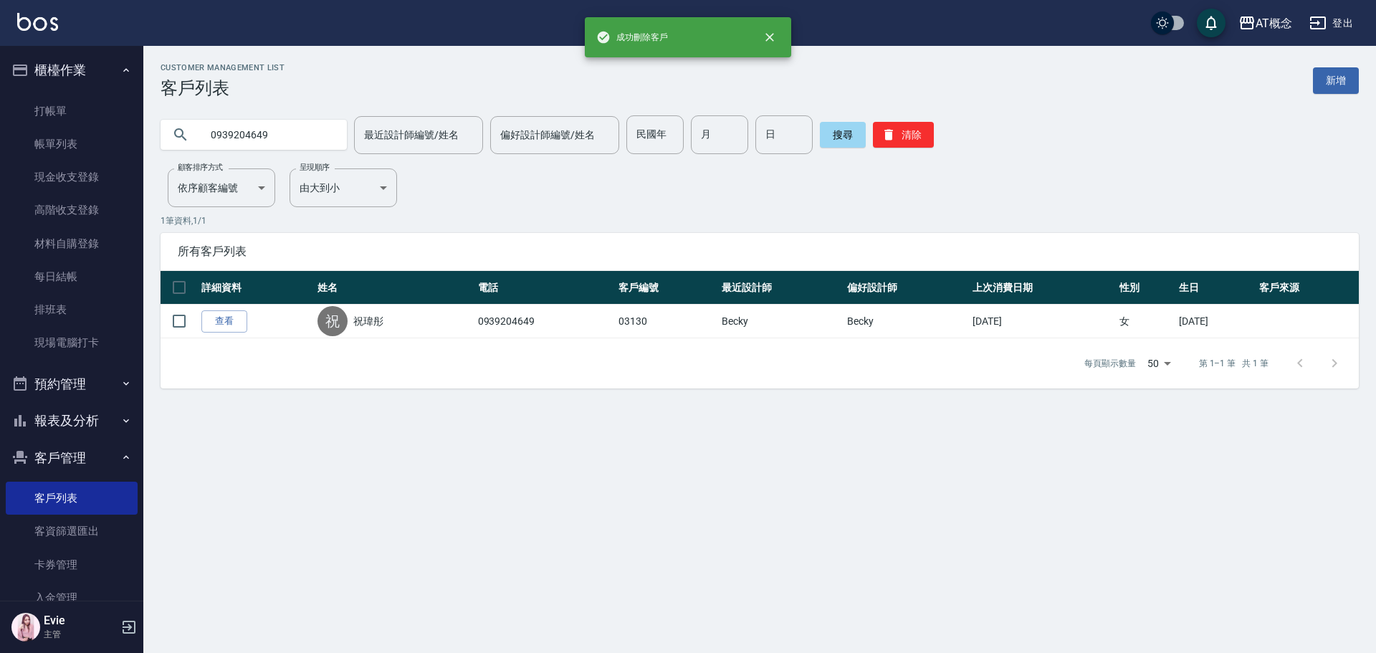
click at [277, 141] on input "0939204649" at bounding box center [268, 134] width 135 height 39
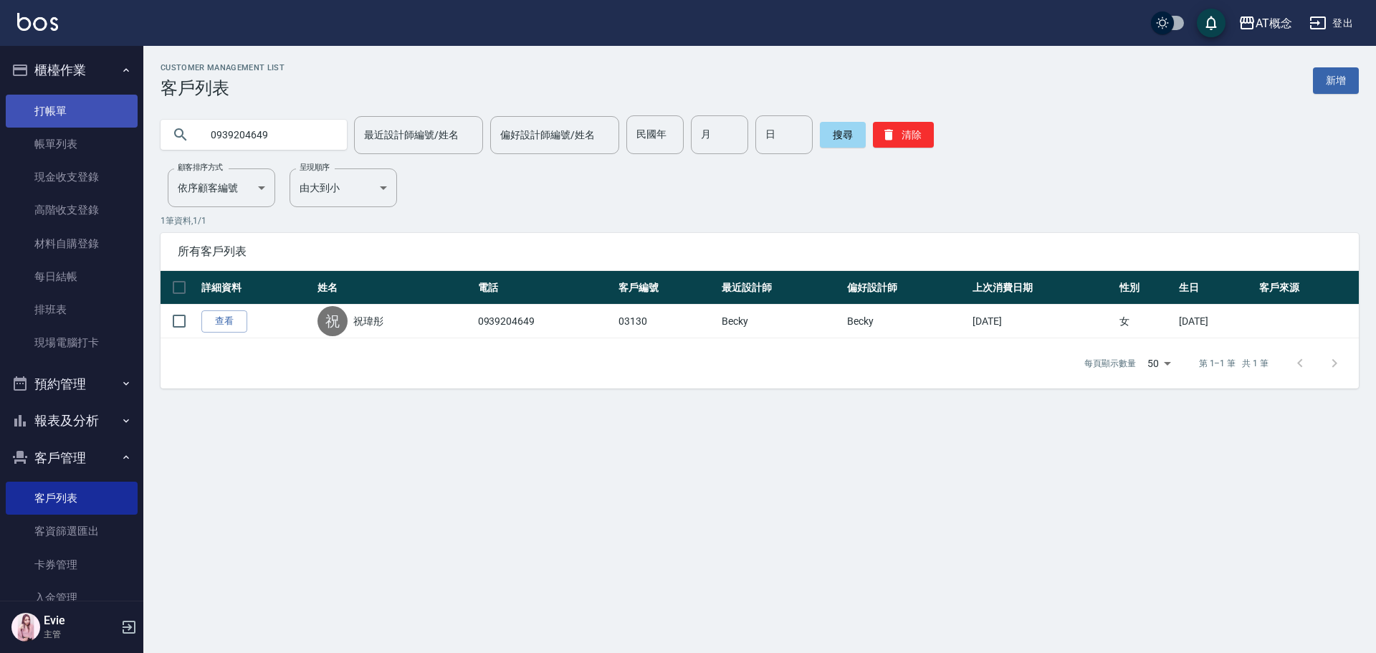
drag, startPoint x: 271, startPoint y: 130, endPoint x: 43, endPoint y: 120, distance: 228.1
click at [48, 119] on div "AT概念 登出 櫃檯作業 打帳單 帳單列表 現金收支登錄 高階收支登錄 材料自購登錄 每日結帳 排班表 現場電腦打卡 預約管理 預約管理 單日預約紀錄 單週預…" at bounding box center [688, 326] width 1376 height 653
click at [835, 137] on button "搜尋" at bounding box center [843, 135] width 46 height 26
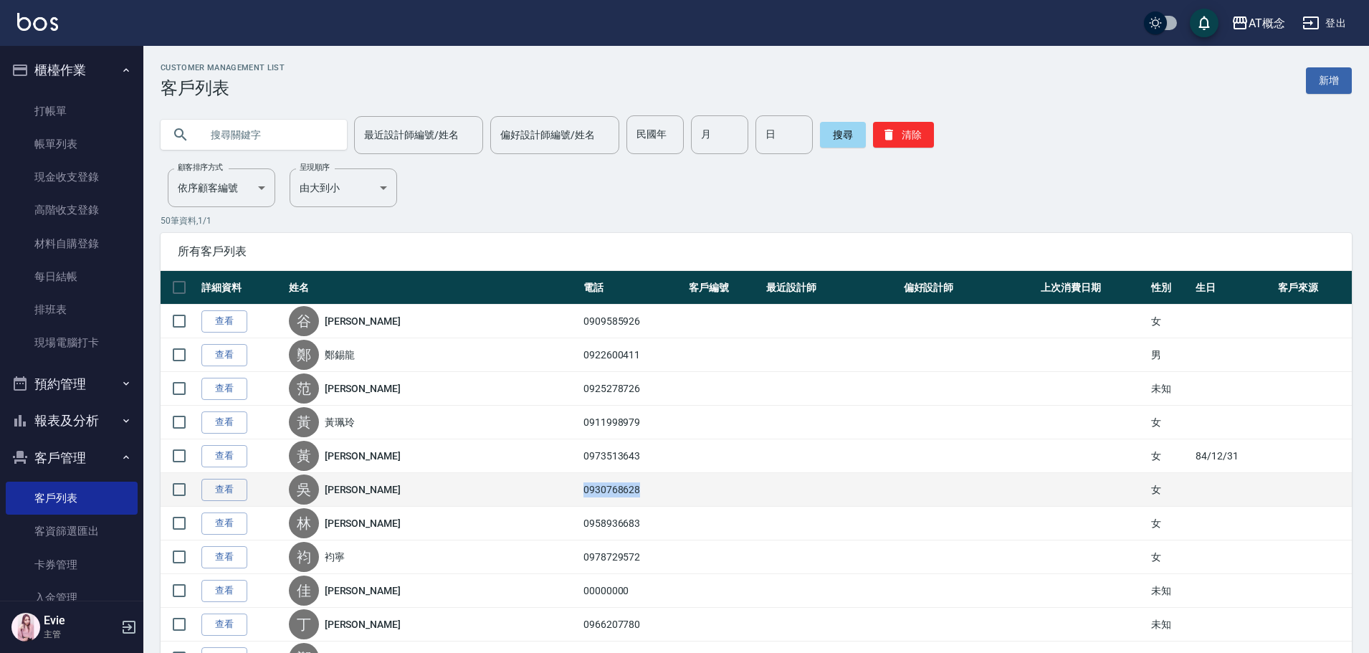
drag, startPoint x: 613, startPoint y: 490, endPoint x: 554, endPoint y: 494, distance: 58.9
click at [580, 494] on td "0930768628" at bounding box center [632, 490] width 105 height 34
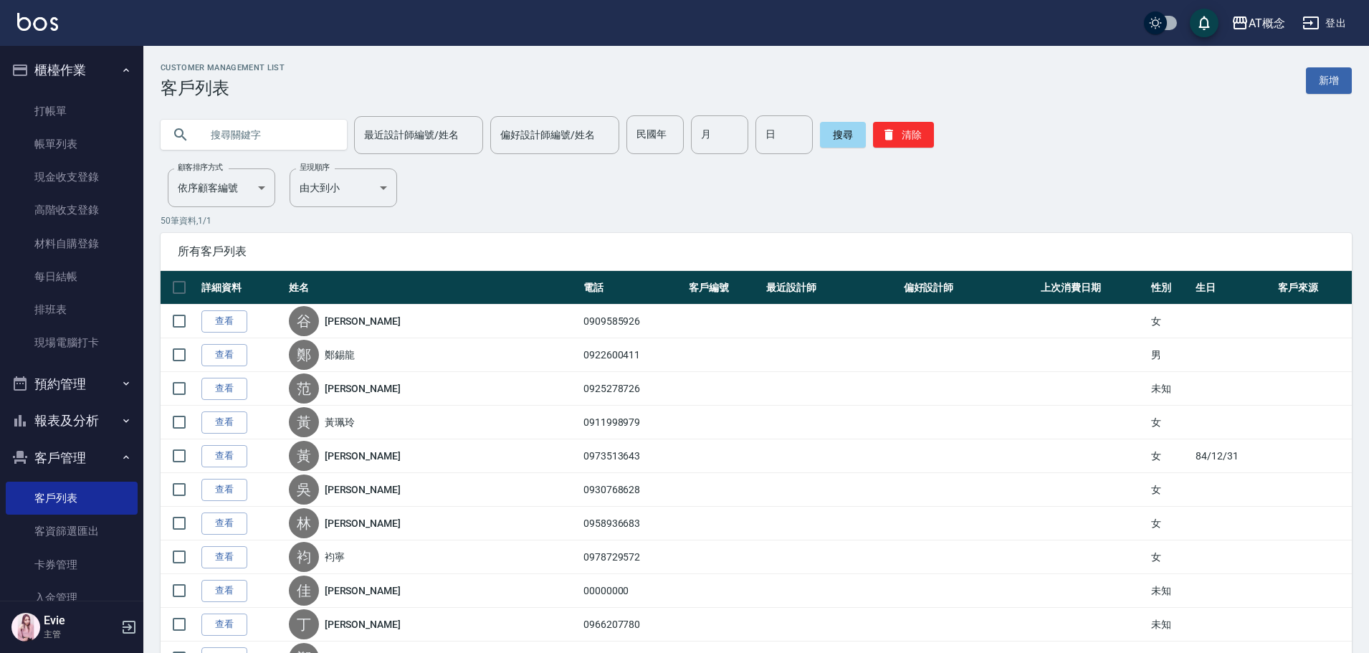
click at [254, 130] on input "text" at bounding box center [268, 134] width 135 height 39
paste input "0930768628"
type input "0930768628"
click at [835, 133] on button "搜尋" at bounding box center [843, 135] width 46 height 26
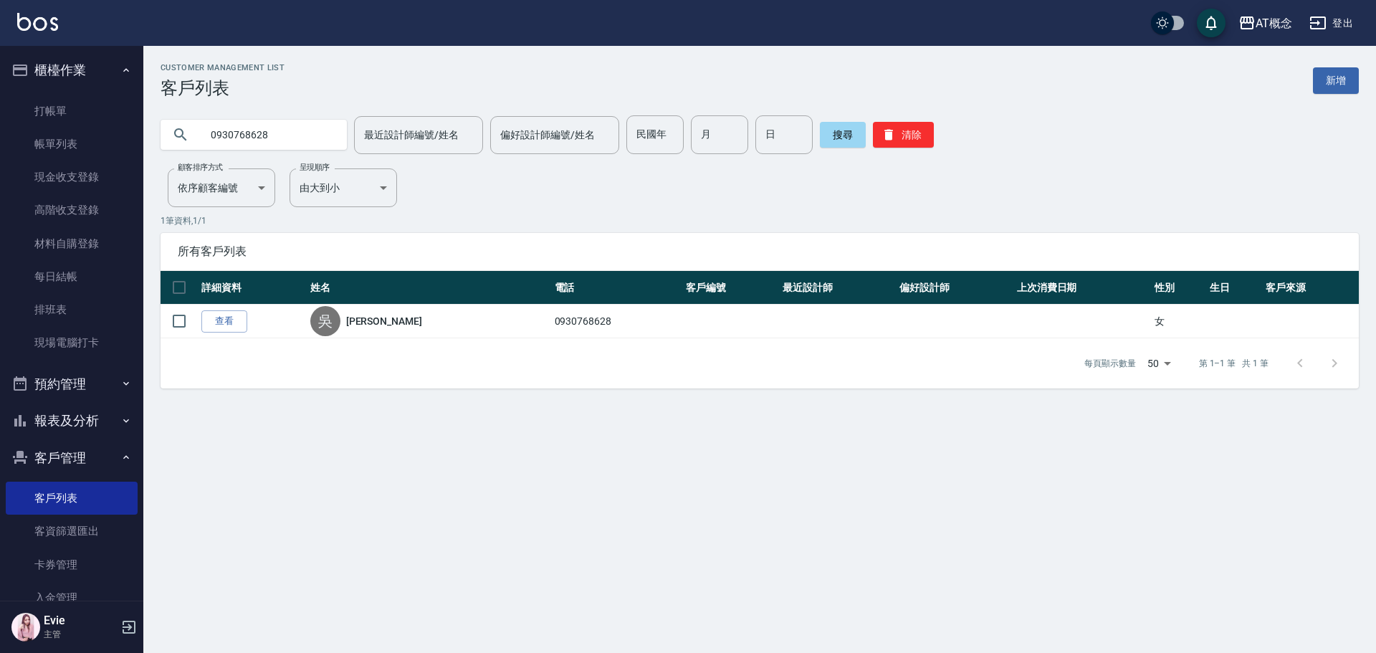
drag, startPoint x: 283, startPoint y: 134, endPoint x: 0, endPoint y: 133, distance: 283.1
click at [7, 134] on div "AT概念 登出 櫃檯作業 打帳單 帳單列表 現金收支登錄 高階收支登錄 材料自購登錄 每日結帳 排班表 現場電腦打卡 預約管理 預約管理 單日預約紀錄 單週預…" at bounding box center [688, 326] width 1376 height 653
click at [834, 140] on button "搜尋" at bounding box center [843, 135] width 46 height 26
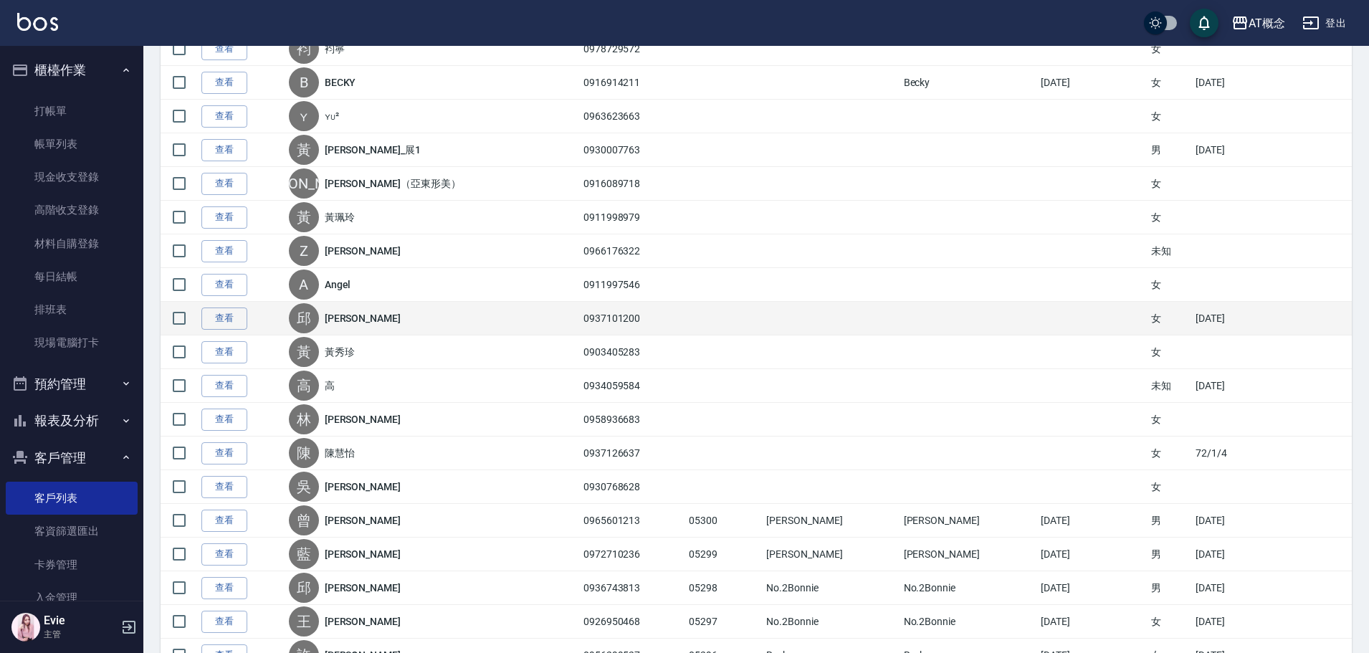
scroll to position [717, 0]
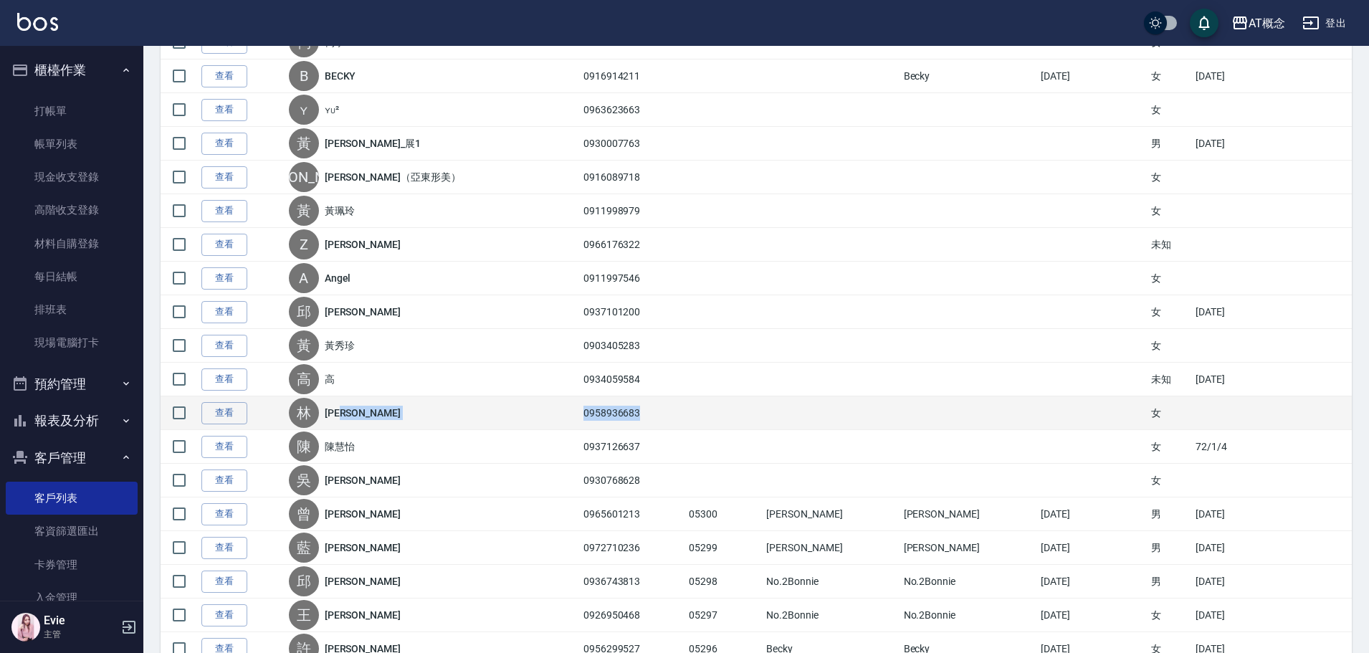
drag, startPoint x: 613, startPoint y: 412, endPoint x: 551, endPoint y: 411, distance: 61.7
click at [551, 411] on tr "查看 [PERSON_NAME] 0958936683 女" at bounding box center [756, 413] width 1191 height 34
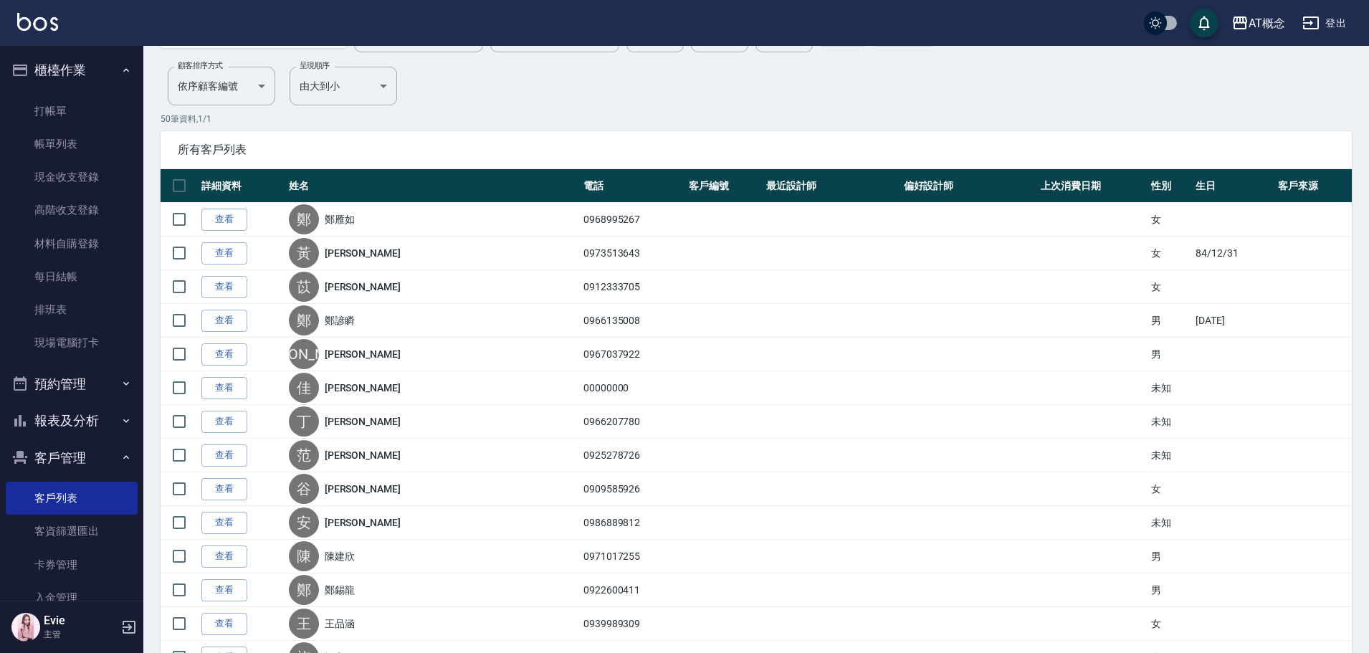
scroll to position [0, 0]
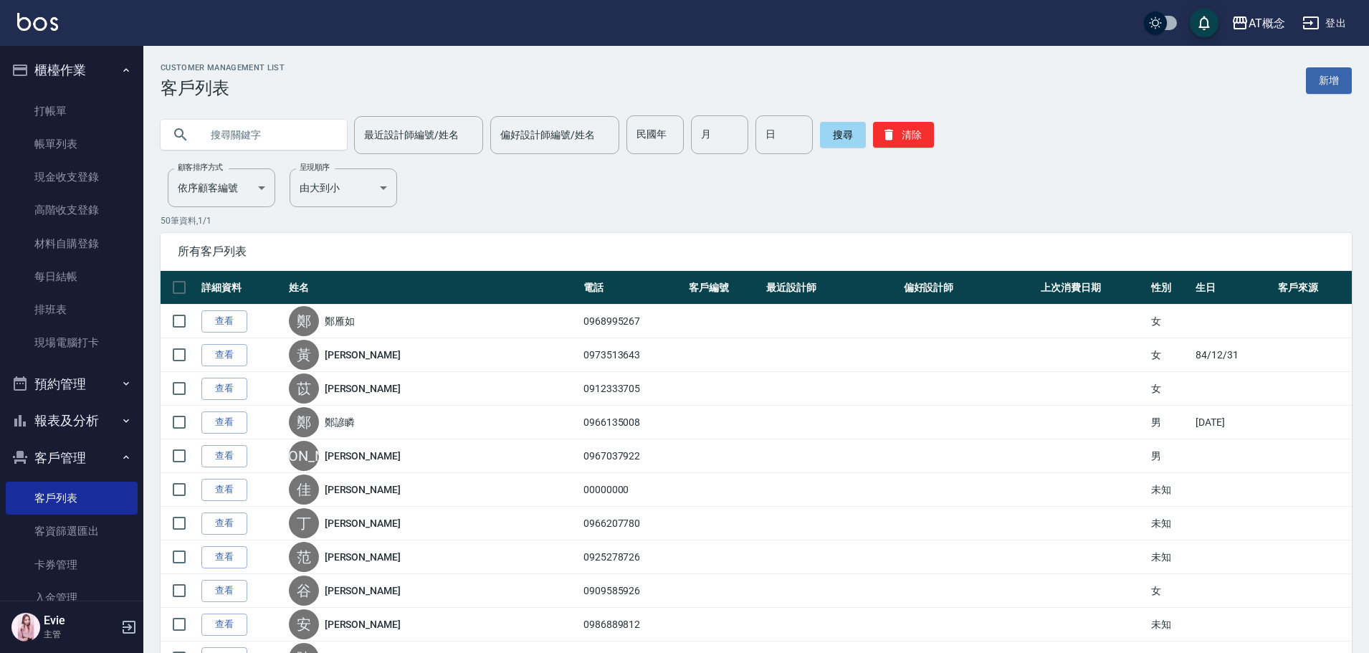
click at [287, 133] on input "text" at bounding box center [268, 134] width 135 height 39
paste input "0958936683"
drag, startPoint x: 231, startPoint y: 133, endPoint x: 0, endPoint y: 139, distance: 230.8
type input "0958936683"
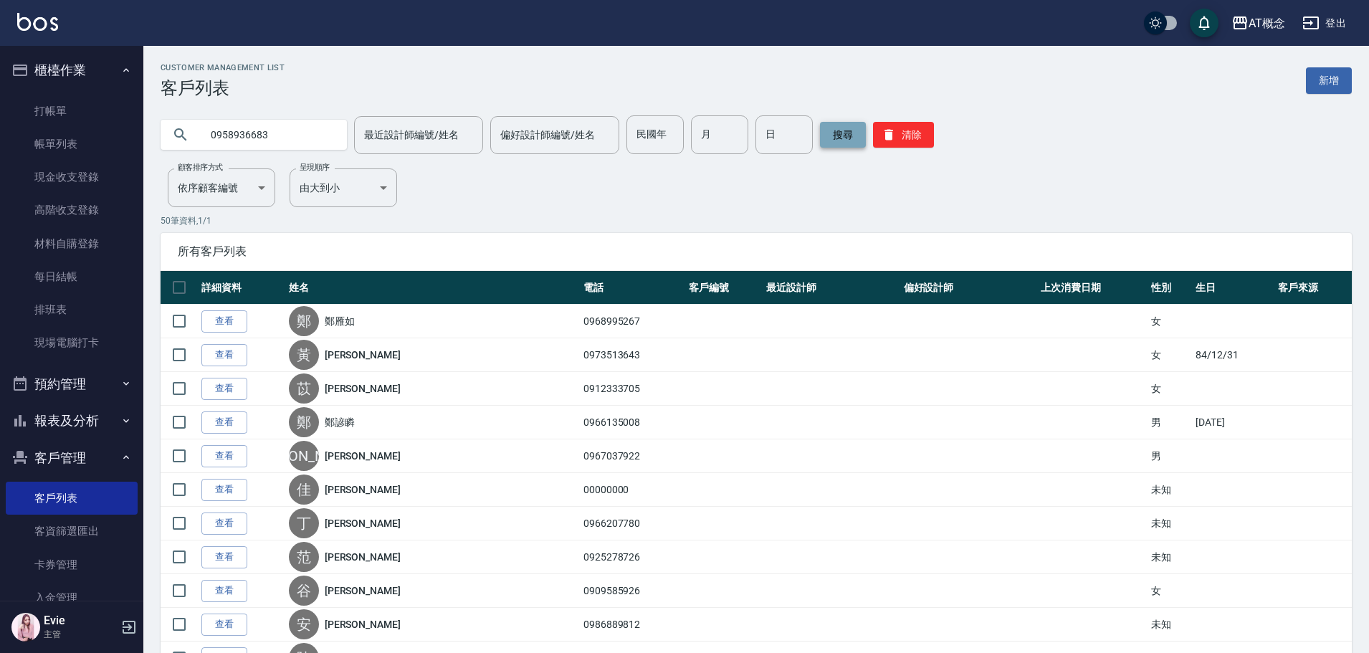
click at [849, 135] on button "搜尋" at bounding box center [843, 135] width 46 height 26
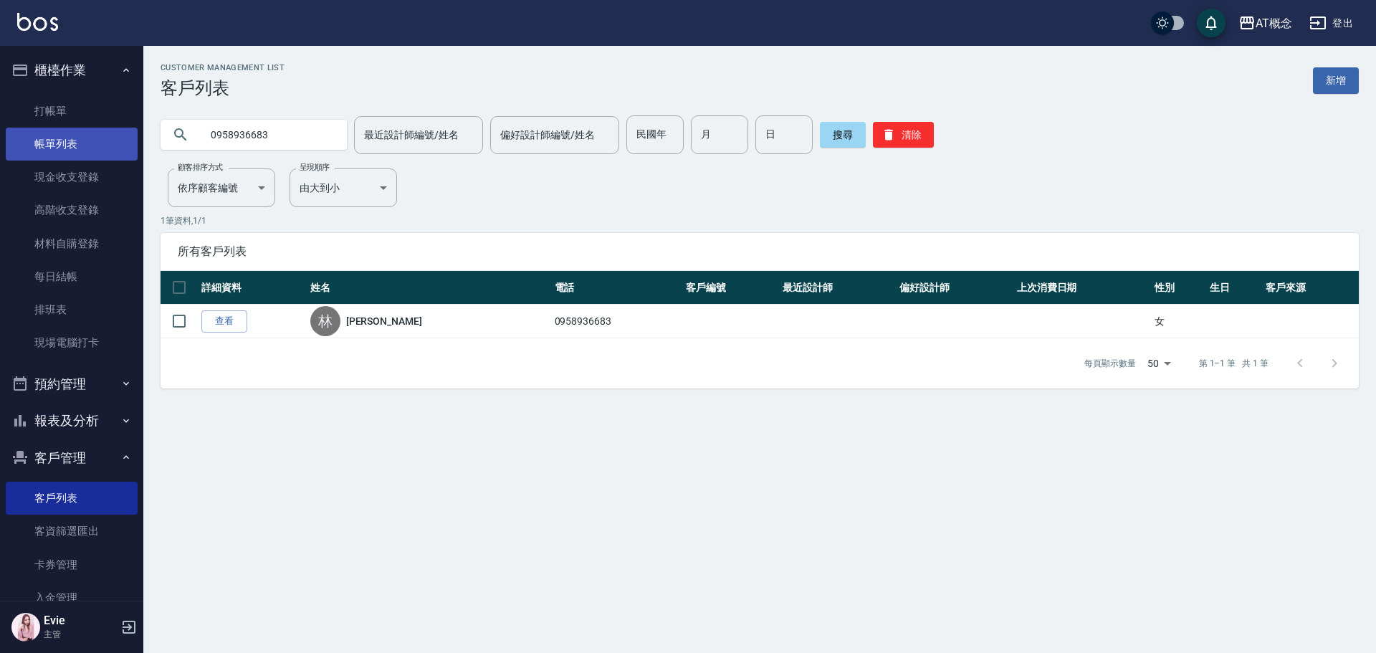
drag, startPoint x: 127, startPoint y: 137, endPoint x: 9, endPoint y: 135, distance: 118.3
click at [9, 135] on div "AT概念 登出 櫃檯作業 打帳單 帳單列表 現金收支登錄 高階收支登錄 材料自購登錄 每日結帳 排班表 現場電腦打卡 預約管理 預約管理 單日預約紀錄 單週預…" at bounding box center [688, 326] width 1376 height 653
click at [839, 136] on button "搜尋" at bounding box center [843, 135] width 46 height 26
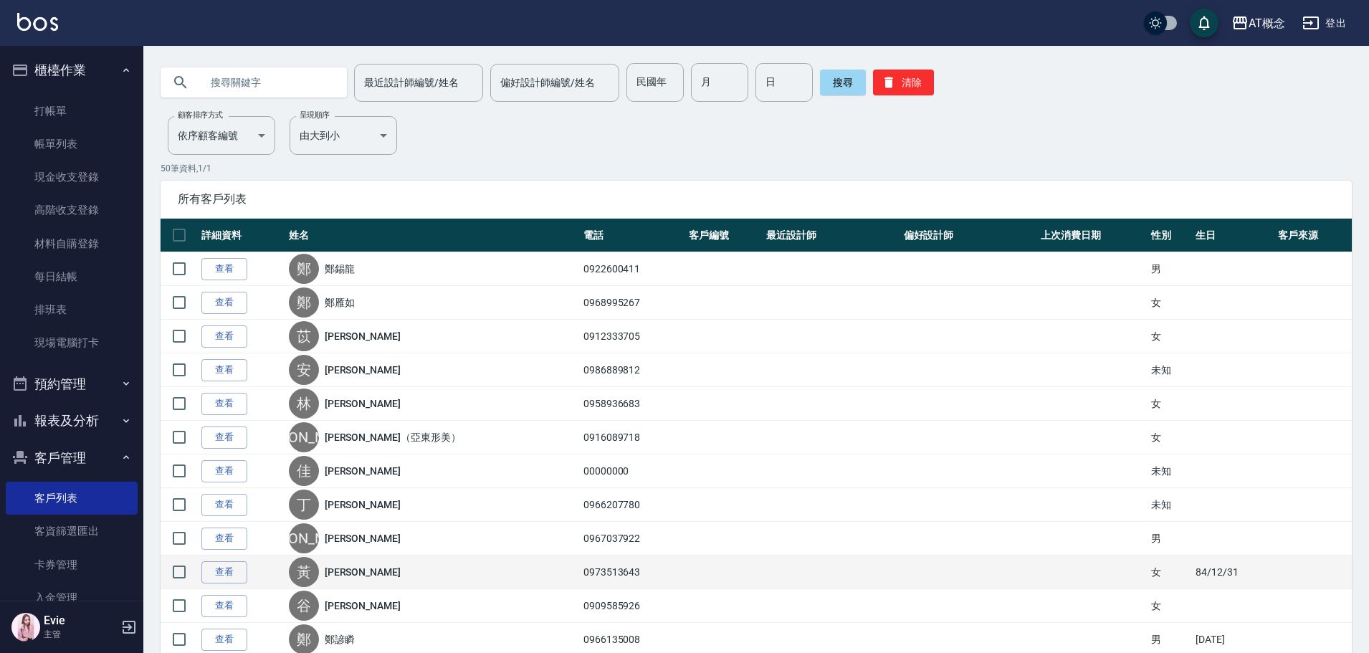
scroll to position [72, 0]
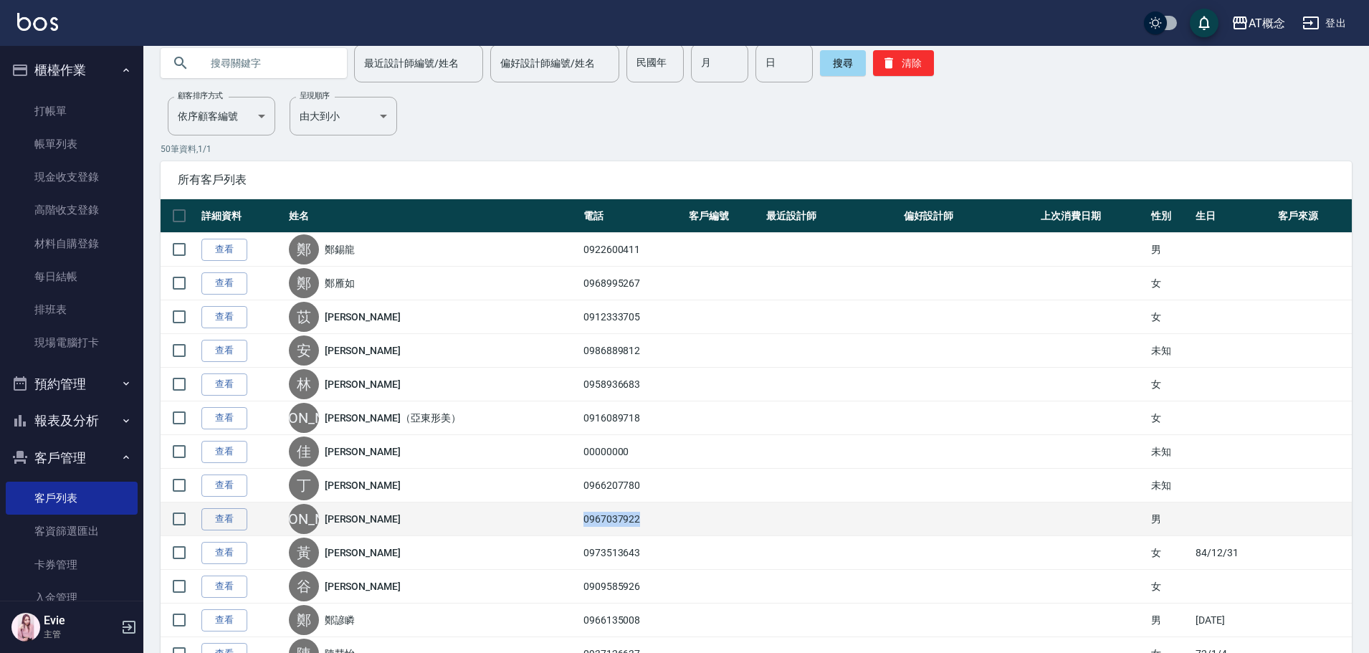
drag, startPoint x: 614, startPoint y: 522, endPoint x: 553, endPoint y: 522, distance: 60.9
click at [580, 522] on td "0967037922" at bounding box center [632, 519] width 105 height 34
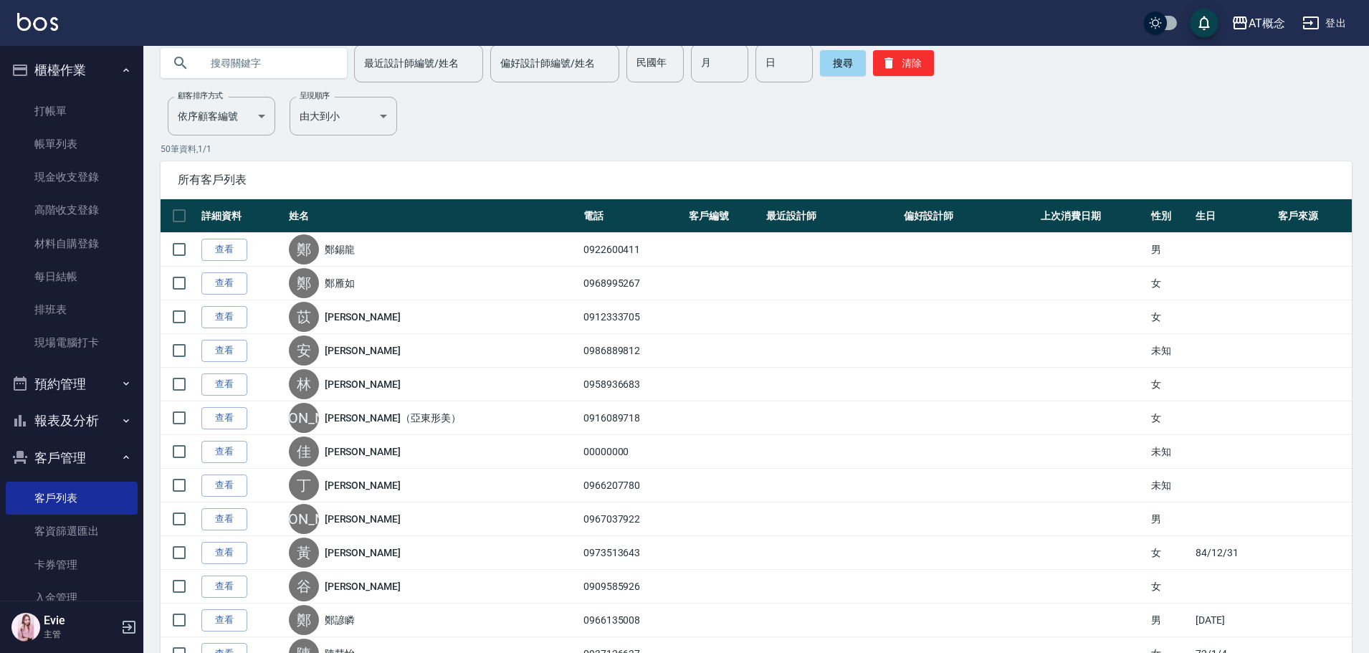
click at [269, 59] on input "text" at bounding box center [268, 63] width 135 height 39
paste input "0967037922"
type input "0967037922"
click at [820, 72] on button "搜尋" at bounding box center [843, 63] width 46 height 26
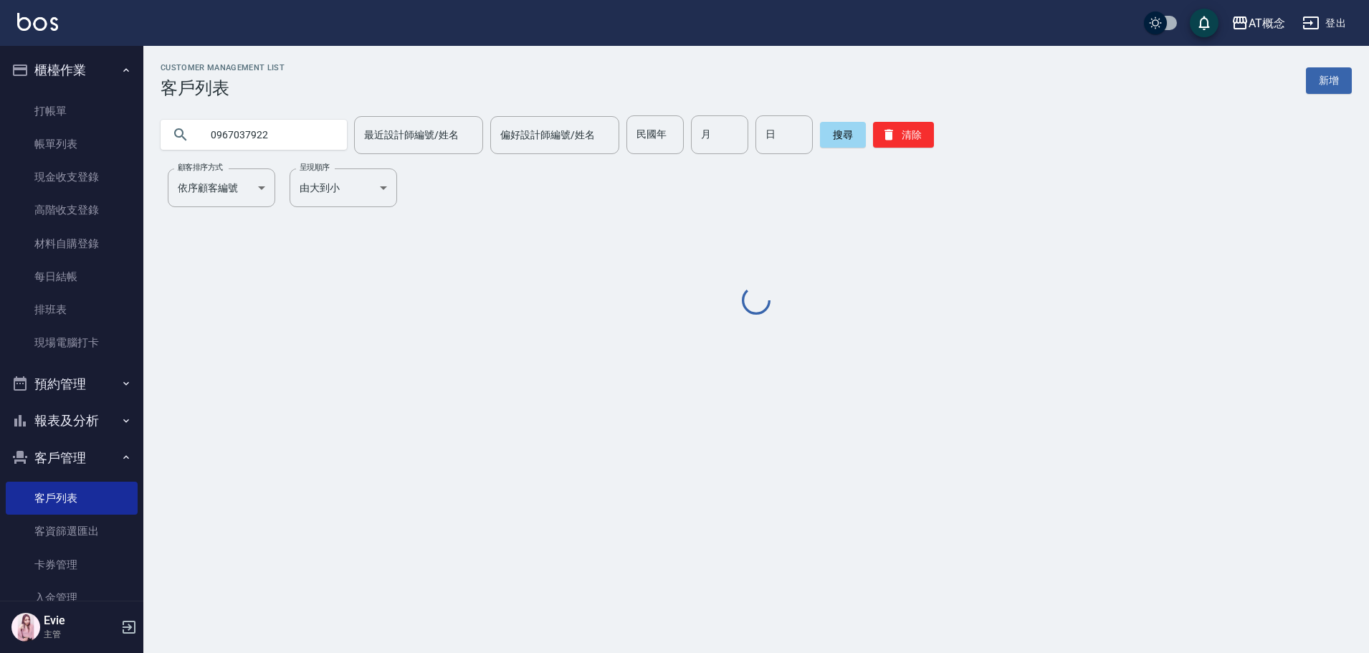
scroll to position [0, 0]
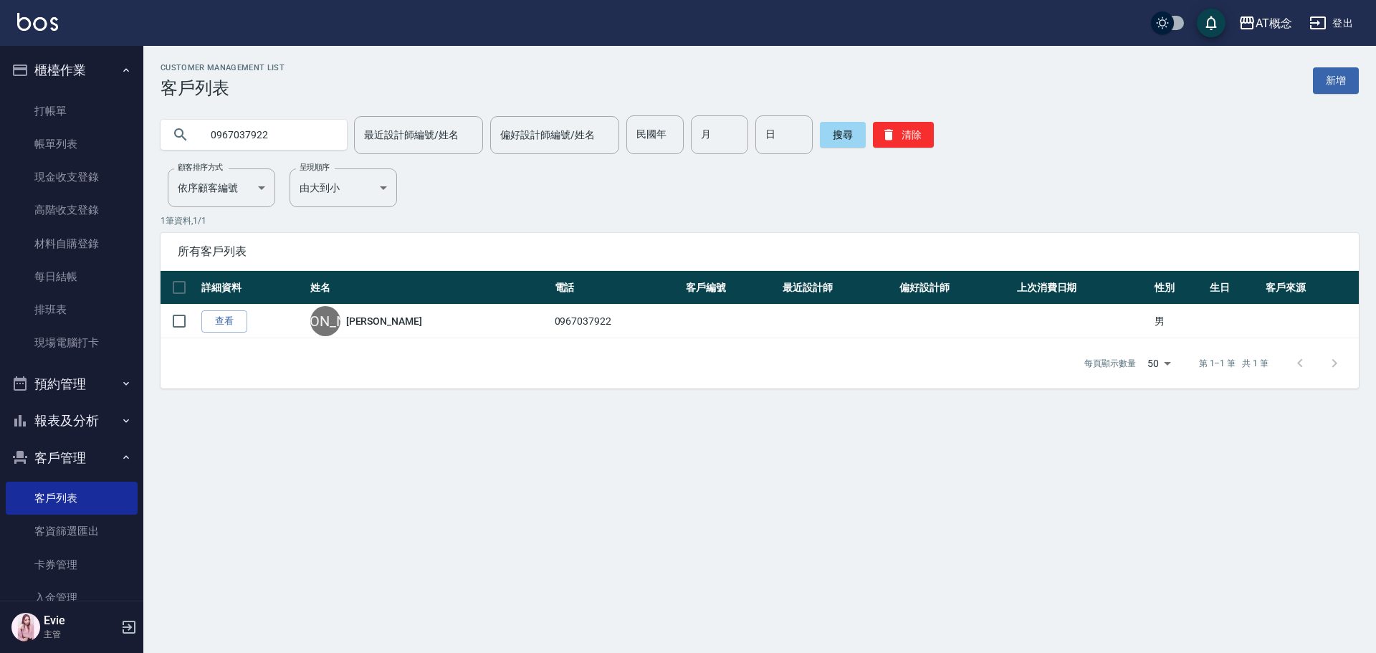
drag, startPoint x: 269, startPoint y: 139, endPoint x: 0, endPoint y: 137, distance: 268.8
click at [0, 134] on div "AT概念 登出 櫃檯作業 打帳單 帳單列表 現金收支登錄 高階收支登錄 材料自購登錄 每日結帳 排班表 現場電腦打卡 預約管理 預約管理 單日預約紀錄 單週預…" at bounding box center [688, 326] width 1376 height 653
drag, startPoint x: 841, startPoint y: 127, endPoint x: 861, endPoint y: 149, distance: 29.9
click at [841, 127] on button "搜尋" at bounding box center [843, 135] width 46 height 26
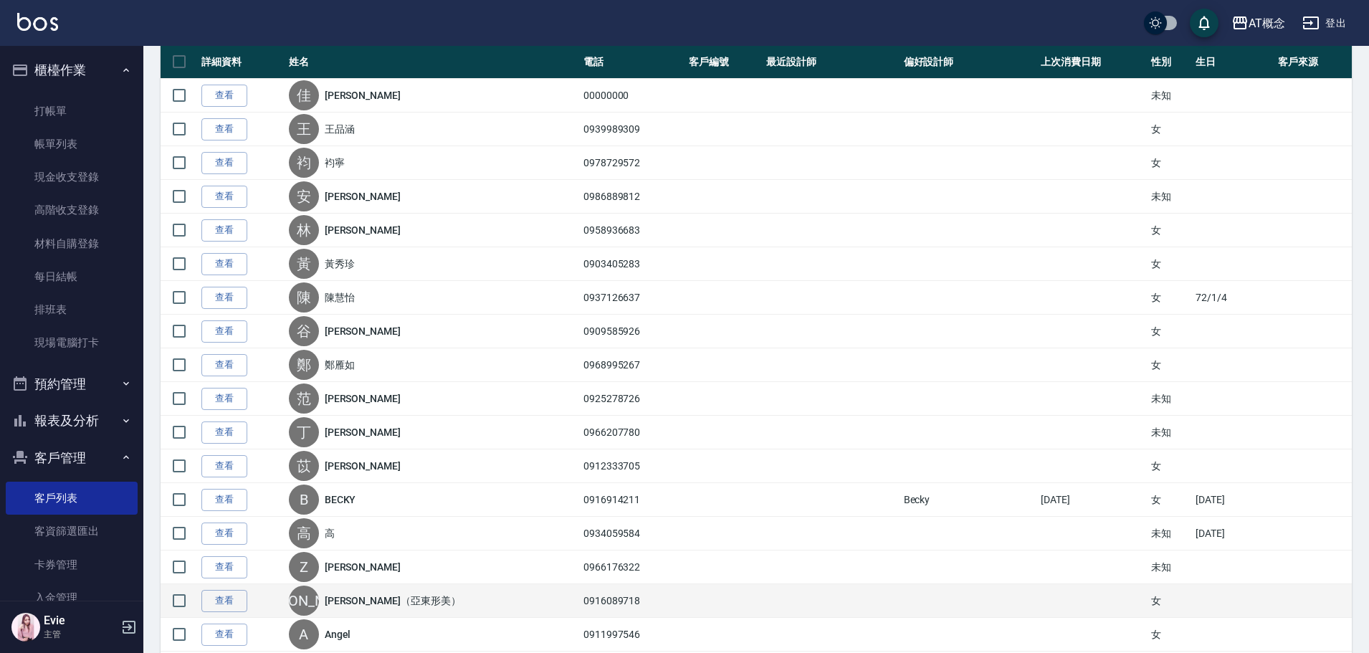
scroll to position [358, 0]
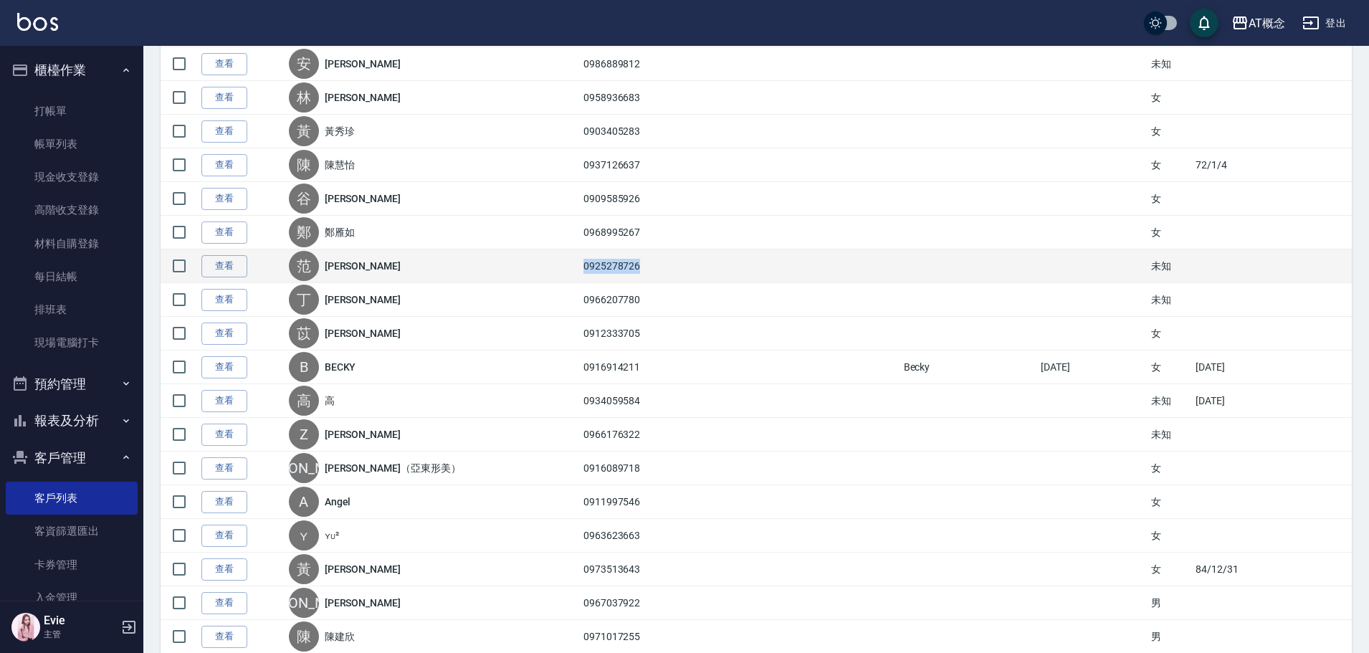
drag, startPoint x: 613, startPoint y: 267, endPoint x: 555, endPoint y: 269, distance: 58.1
click at [580, 269] on td "0925278726" at bounding box center [632, 266] width 105 height 34
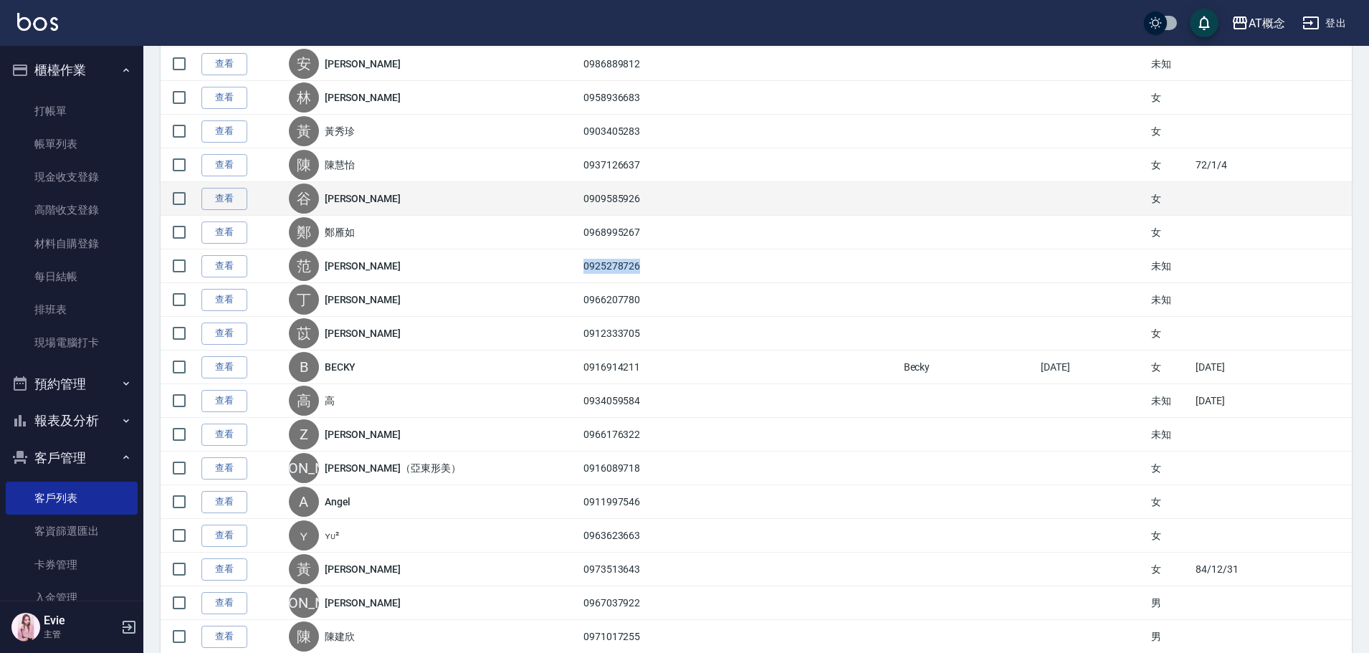
scroll to position [0, 0]
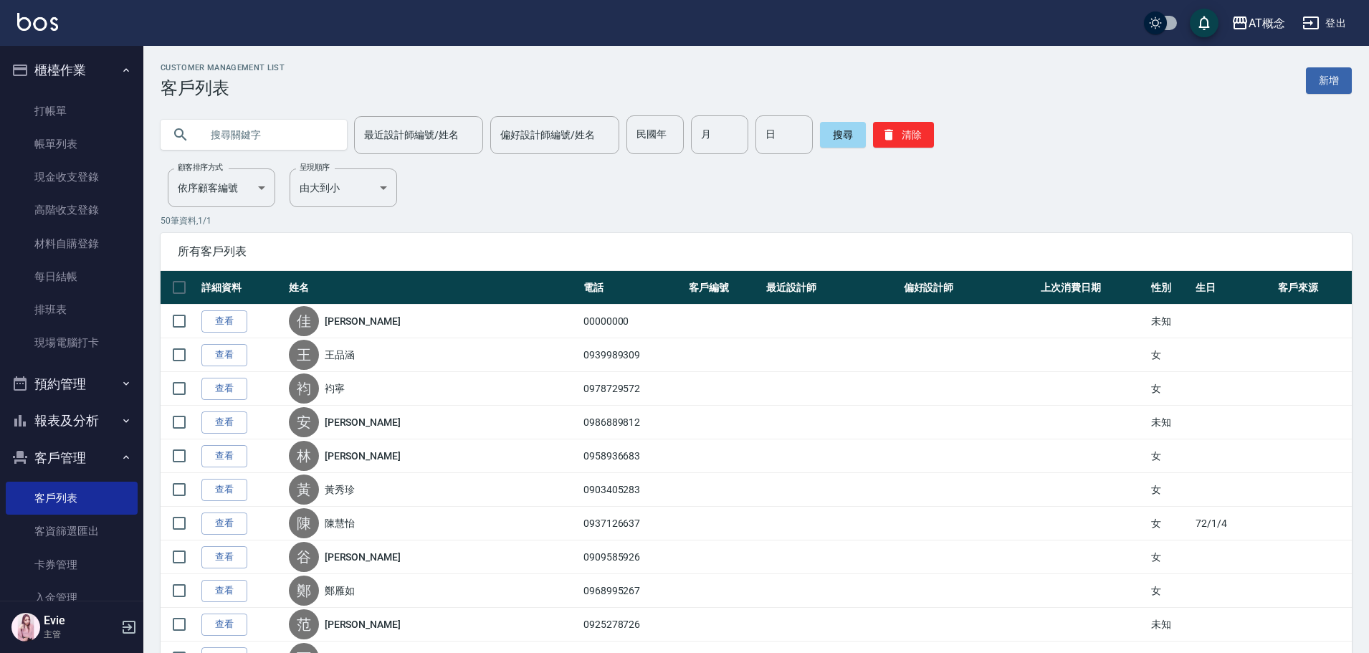
click at [292, 138] on input "text" at bounding box center [268, 134] width 135 height 39
paste input "0925278726"
type input "0925278726"
click at [849, 135] on button "搜尋" at bounding box center [843, 135] width 46 height 26
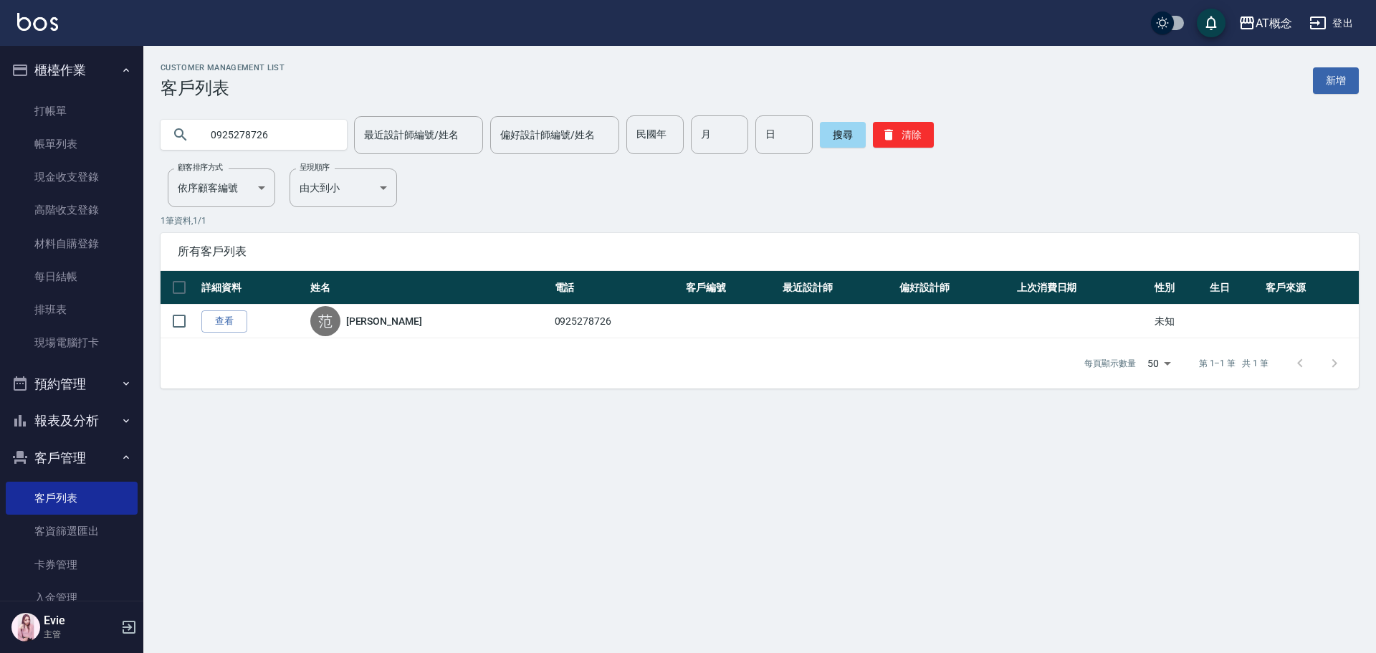
drag, startPoint x: 278, startPoint y: 133, endPoint x: 0, endPoint y: 148, distance: 278.5
click at [0, 133] on div "AT概念 登出 櫃檯作業 打帳單 帳單列表 現金收支登錄 高階收支登錄 材料自購登錄 每日結帳 排班表 現場電腦打卡 預約管理 預約管理 單日預約紀錄 單週預…" at bounding box center [688, 326] width 1376 height 653
click at [846, 138] on button "搜尋" at bounding box center [843, 135] width 46 height 26
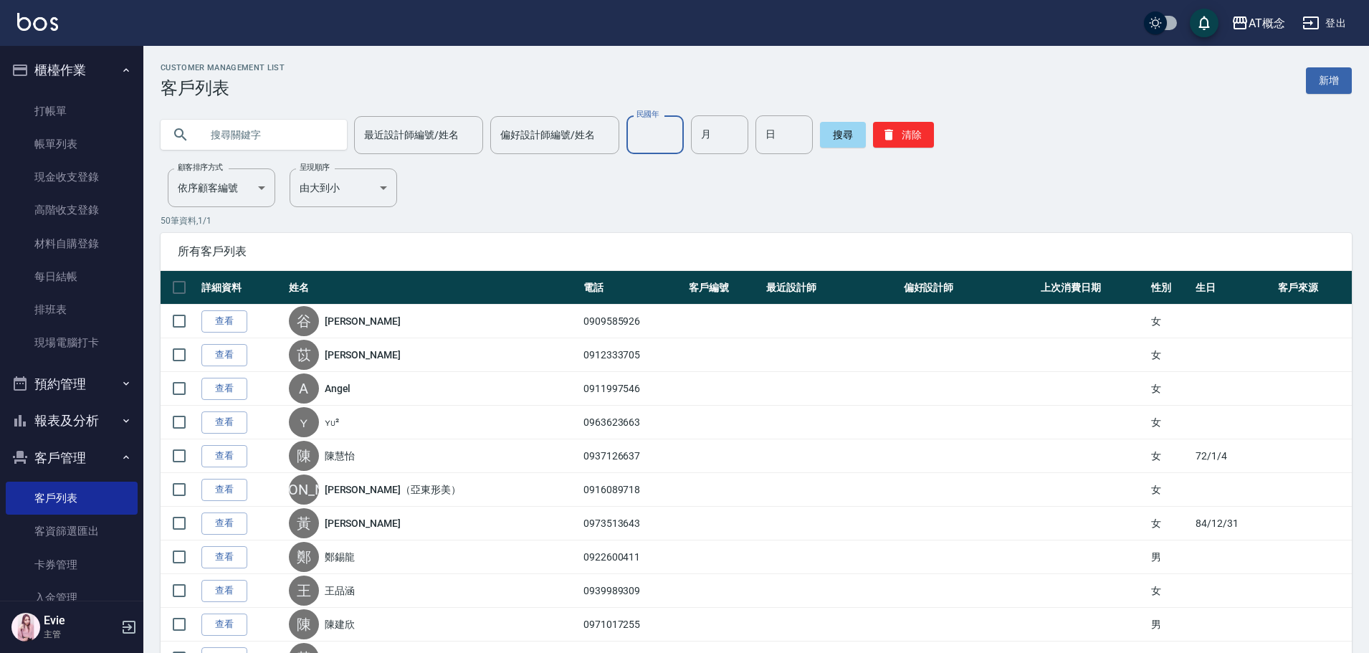
click at [648, 141] on input "民國年" at bounding box center [654, 134] width 57 height 39
type input "95"
type input "12"
type input "26"
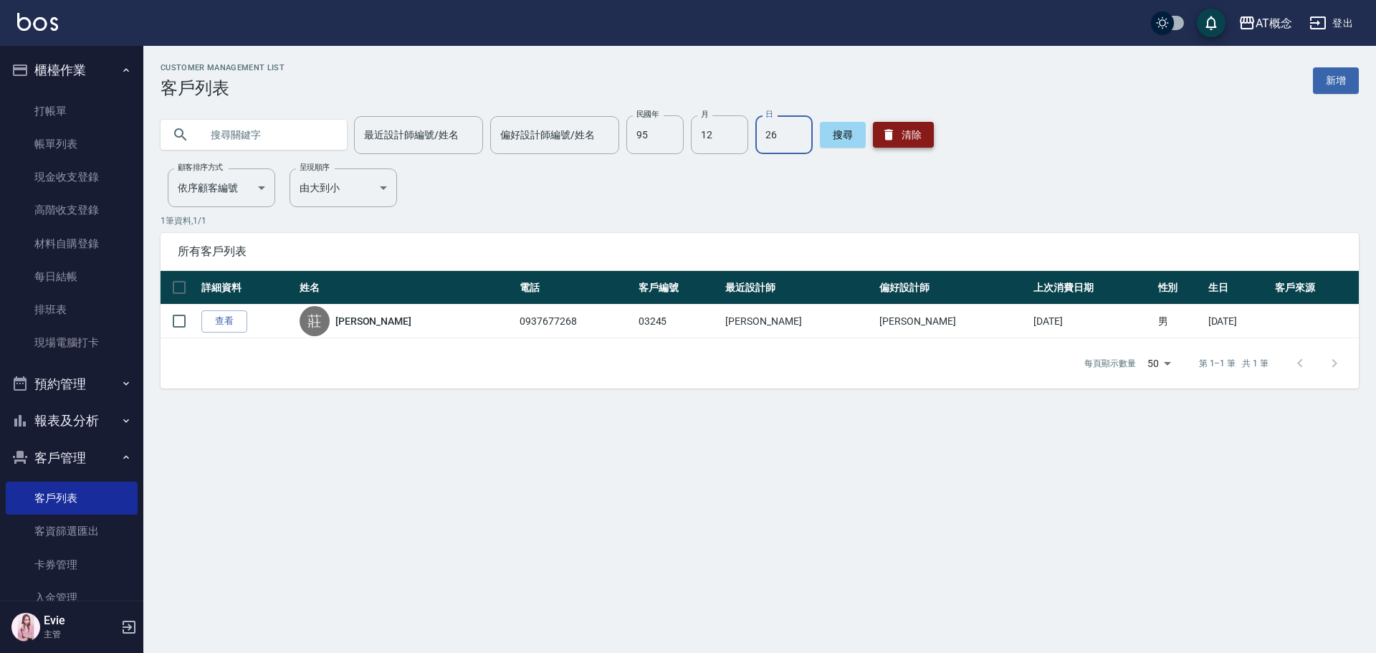
click at [917, 138] on button "清除" at bounding box center [903, 135] width 61 height 26
type input "UPDATEDAT"
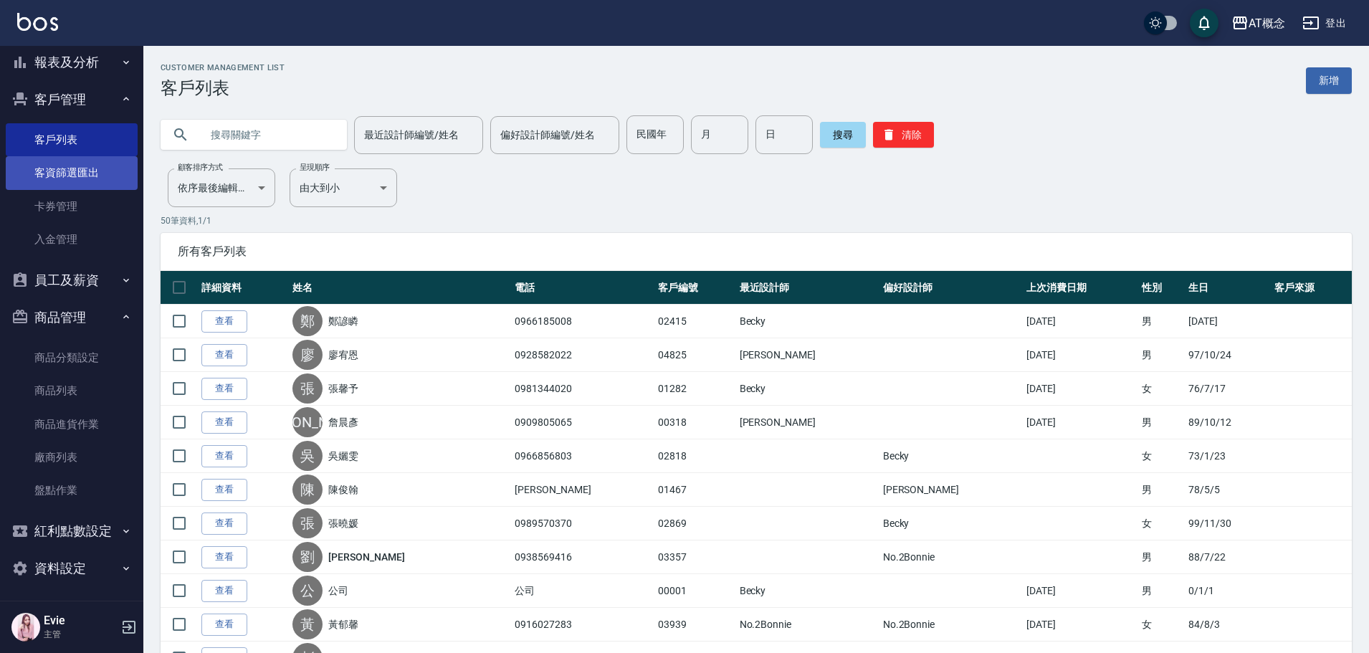
scroll to position [361, 0]
click at [54, 522] on button "紅利點數設定" at bounding box center [72, 528] width 132 height 37
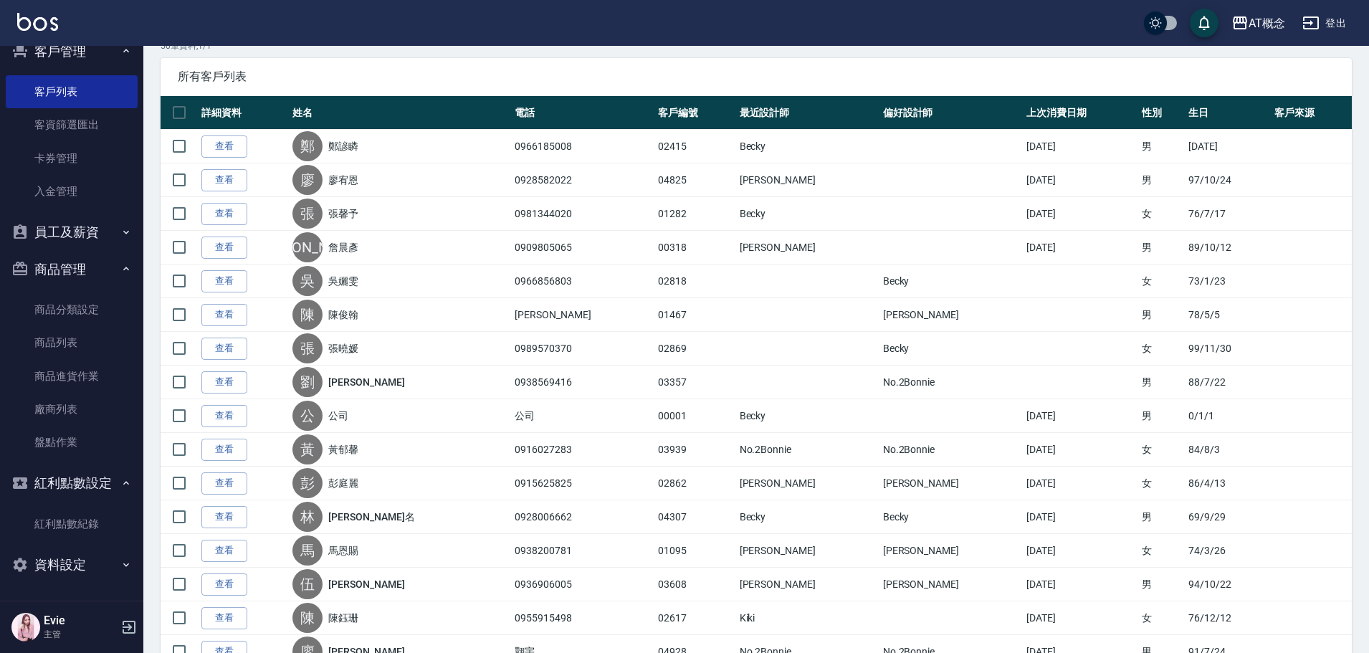
scroll to position [215, 0]
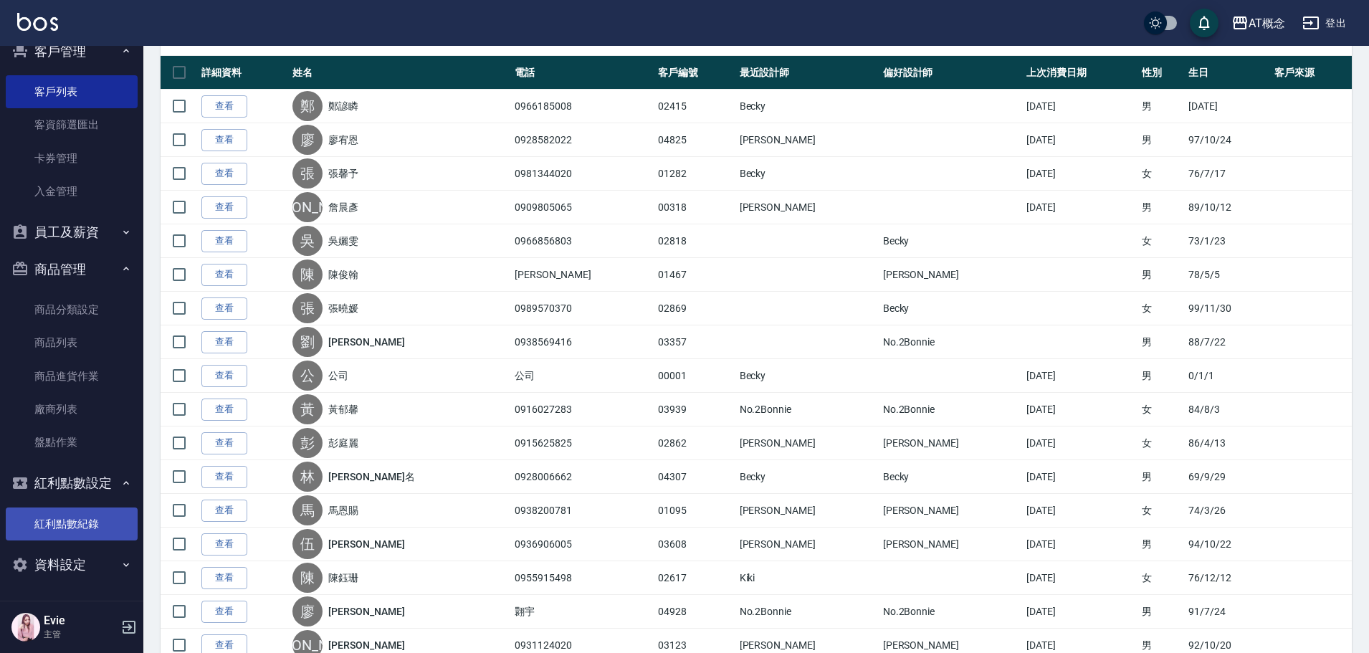
click at [80, 525] on link "紅利點數紀錄" at bounding box center [72, 523] width 132 height 33
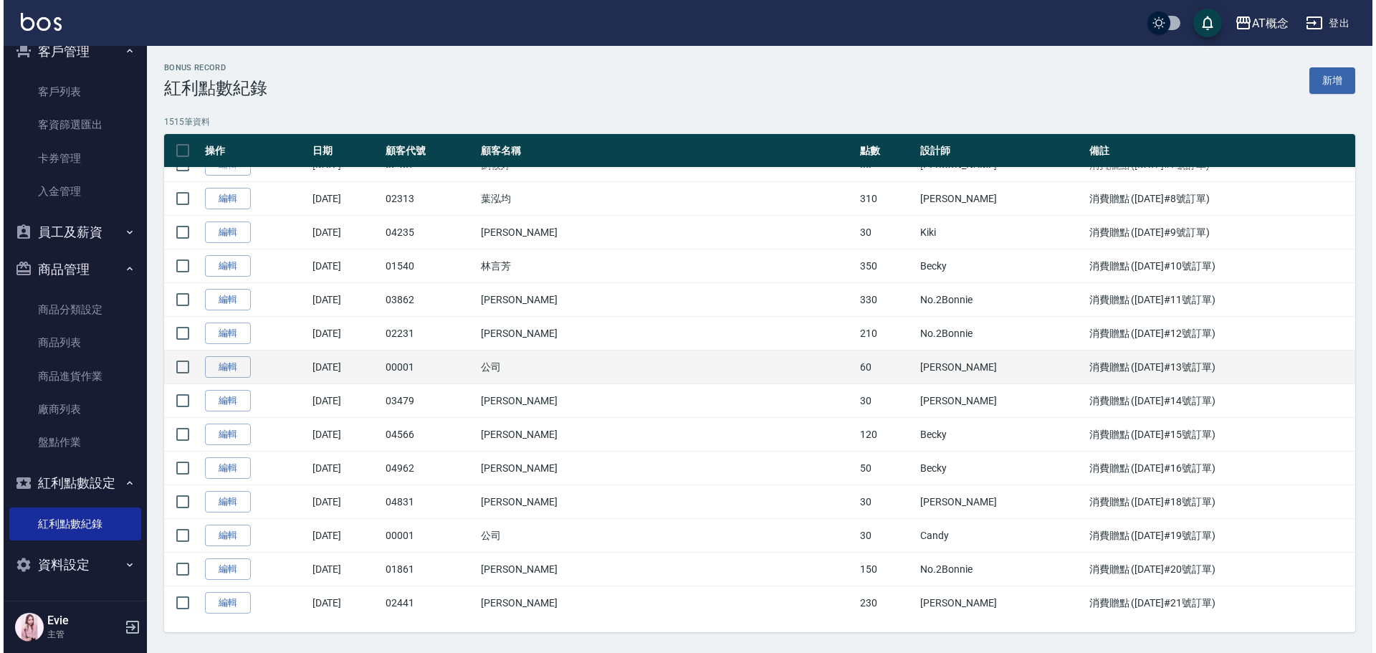
scroll to position [5304, 0]
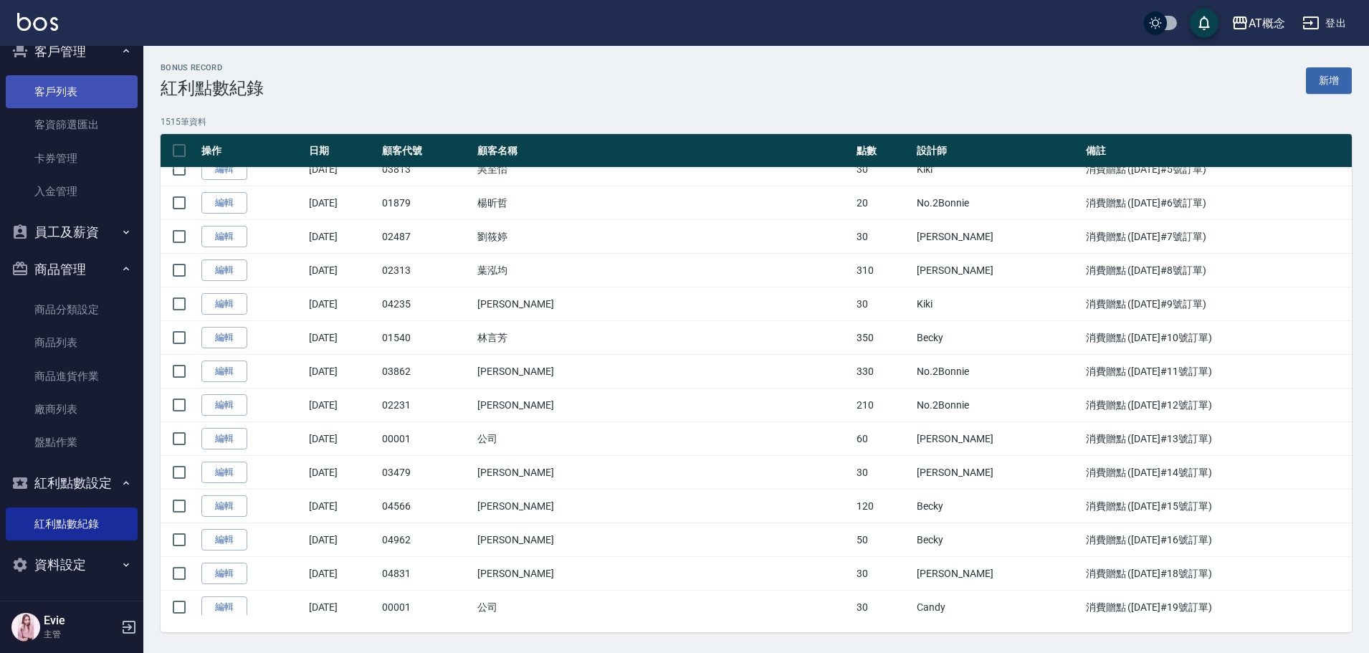
drag, startPoint x: 47, startPoint y: 98, endPoint x: 62, endPoint y: 100, distance: 15.9
click at [47, 98] on link "客戶列表" at bounding box center [72, 91] width 132 height 33
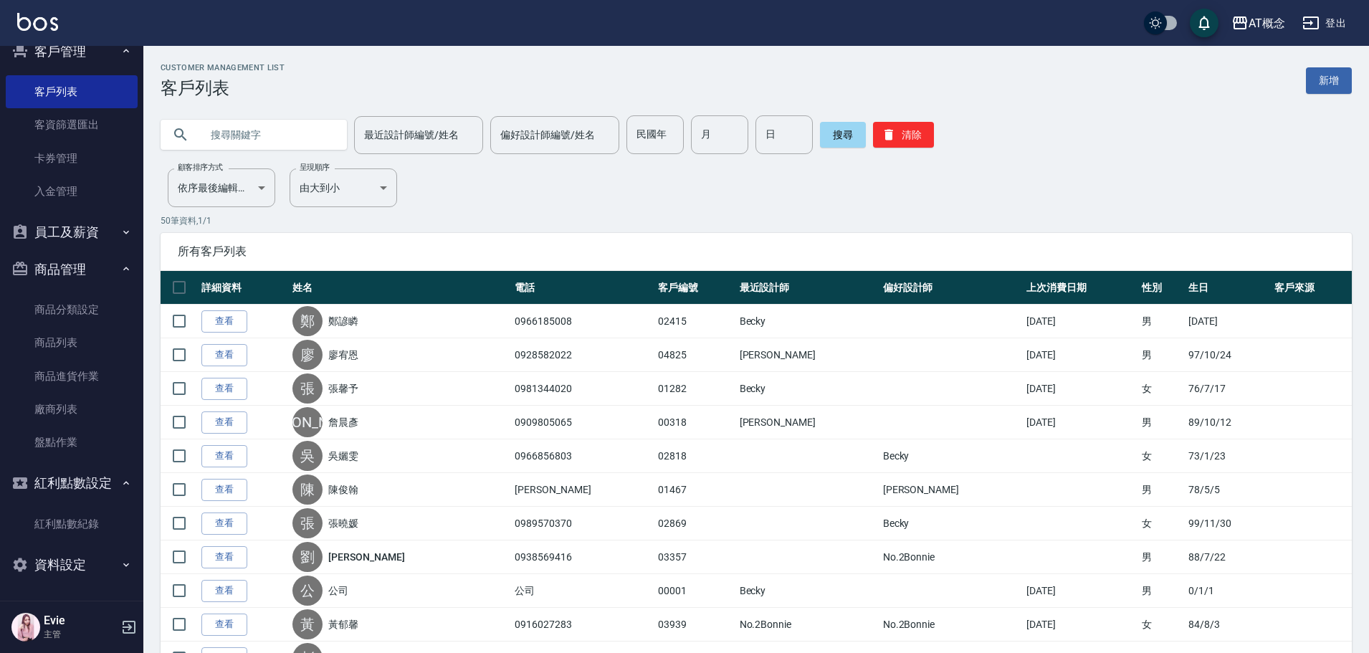
click at [297, 130] on input "text" at bounding box center [268, 134] width 135 height 39
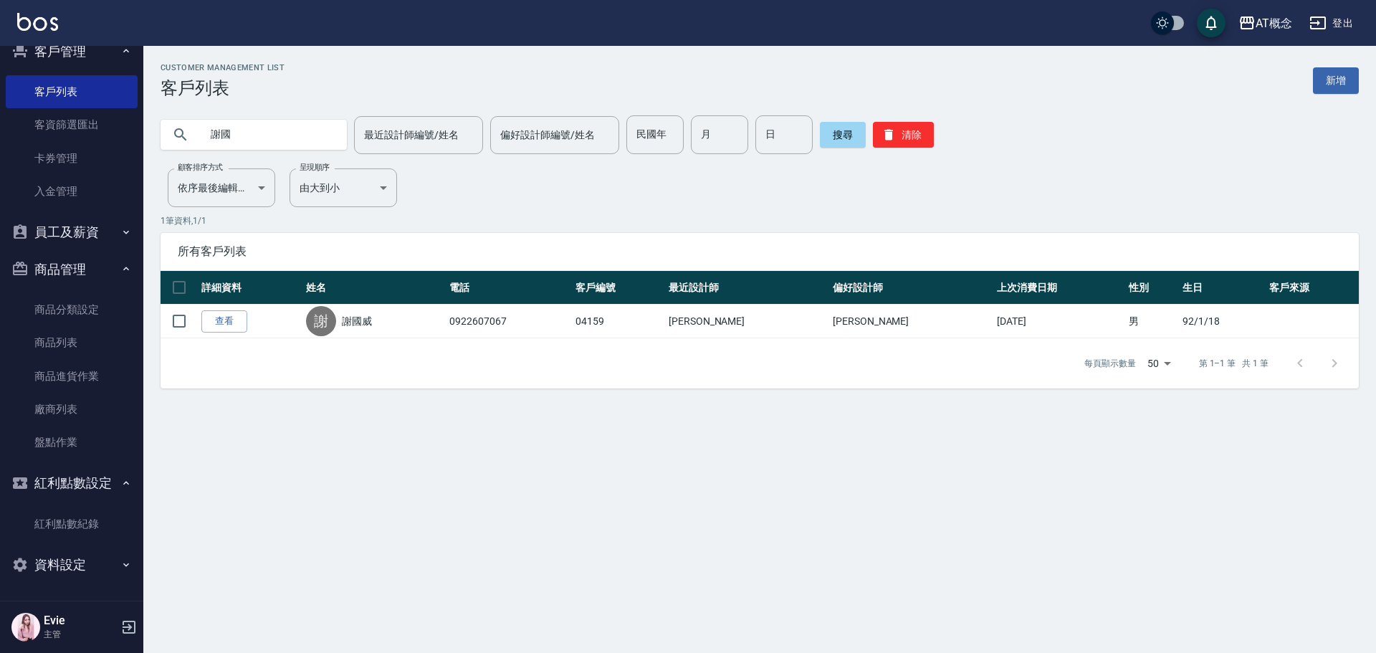
type input "謝"
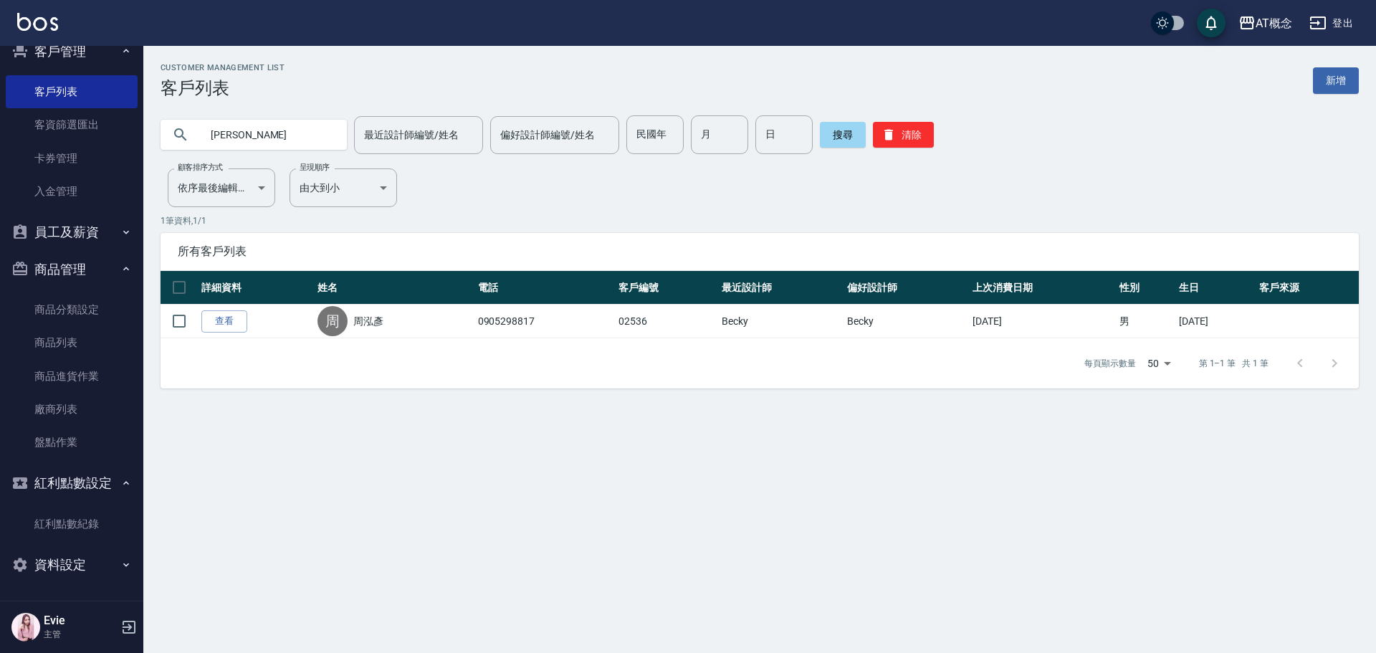
type input "周"
type input "湔"
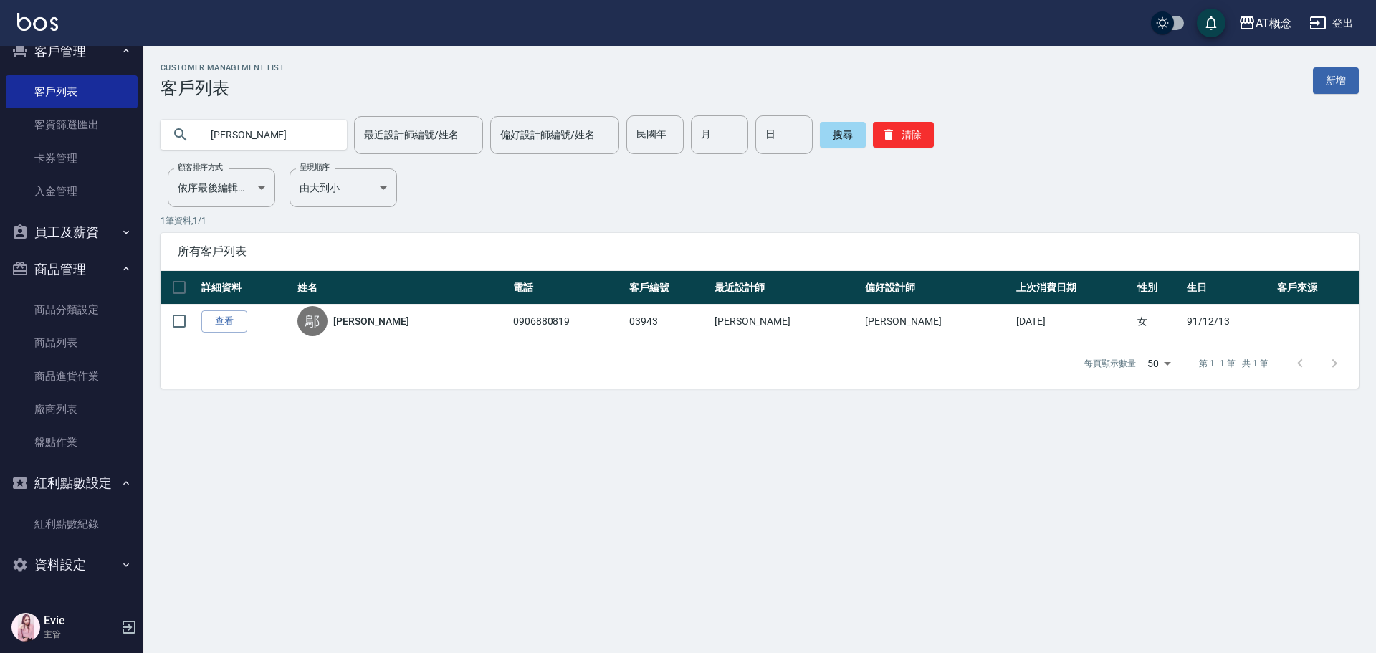
drag, startPoint x: 285, startPoint y: 136, endPoint x: 0, endPoint y: 143, distance: 285.3
click at [0, 143] on div "AT概念 登出 櫃檯作業 打帳單 帳單列表 現金收支登錄 高階收支登錄 材料自購登錄 每日結帳 排班表 現場電腦打卡 預約管理 預約管理 單日預約紀錄 單週預…" at bounding box center [688, 326] width 1376 height 653
type input "白"
type input "江"
type input "王"
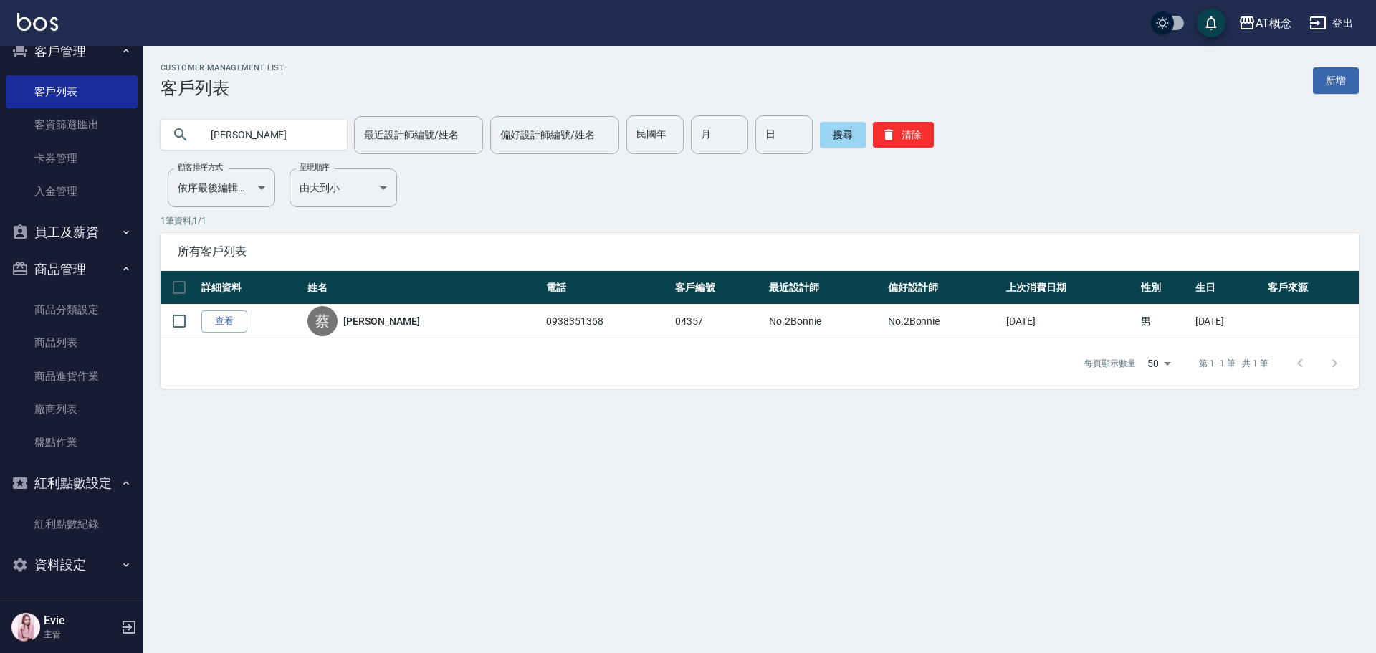
type input "蔡"
type input "Q"
type input "張"
click at [666, 140] on input "民國年" at bounding box center [654, 134] width 57 height 39
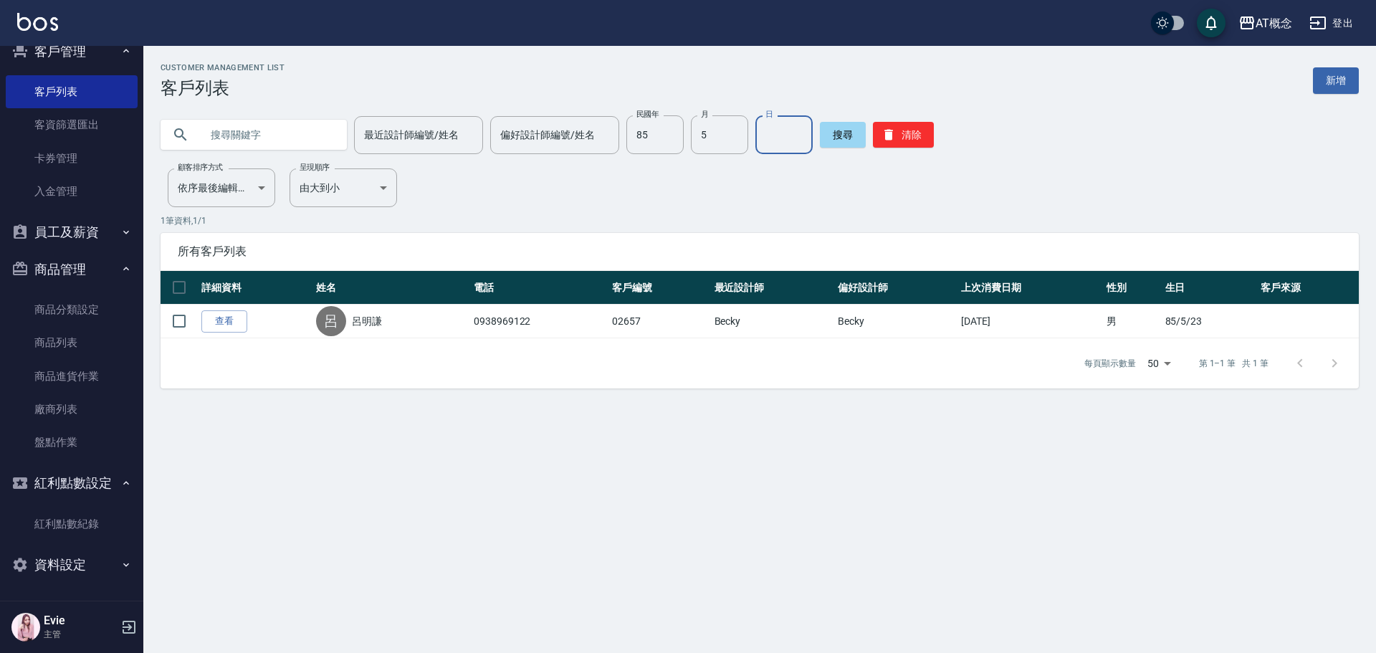
click at [909, 119] on div "搜尋 清除" at bounding box center [877, 134] width 114 height 39
click at [911, 141] on button "清除" at bounding box center [903, 135] width 61 height 26
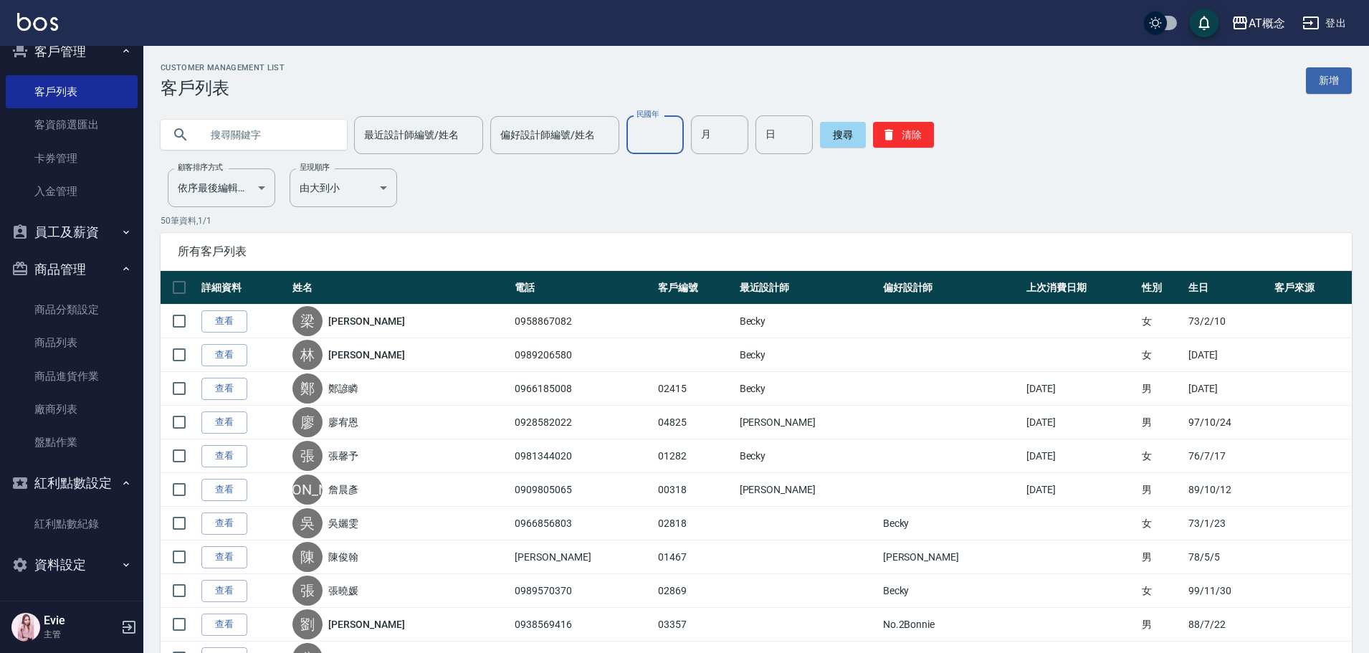
click at [643, 148] on input "民國年" at bounding box center [654, 134] width 57 height 39
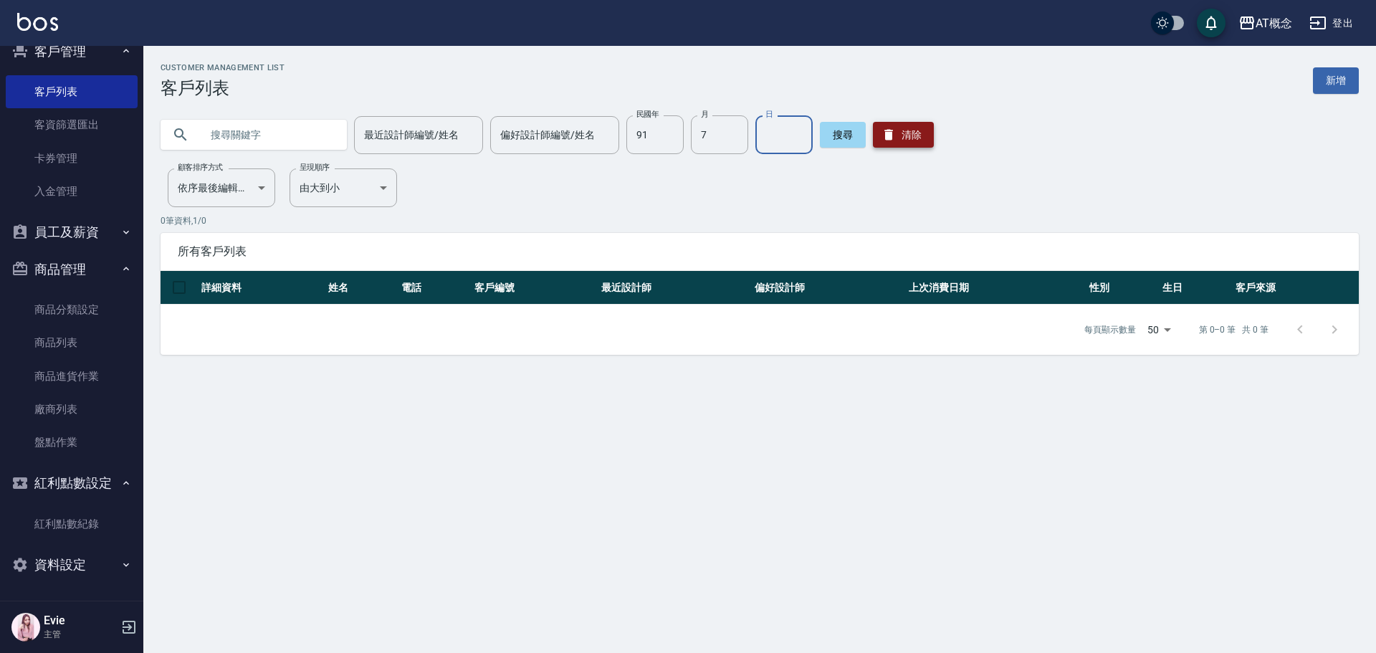
click at [887, 132] on icon "button" at bounding box center [888, 135] width 9 height 11
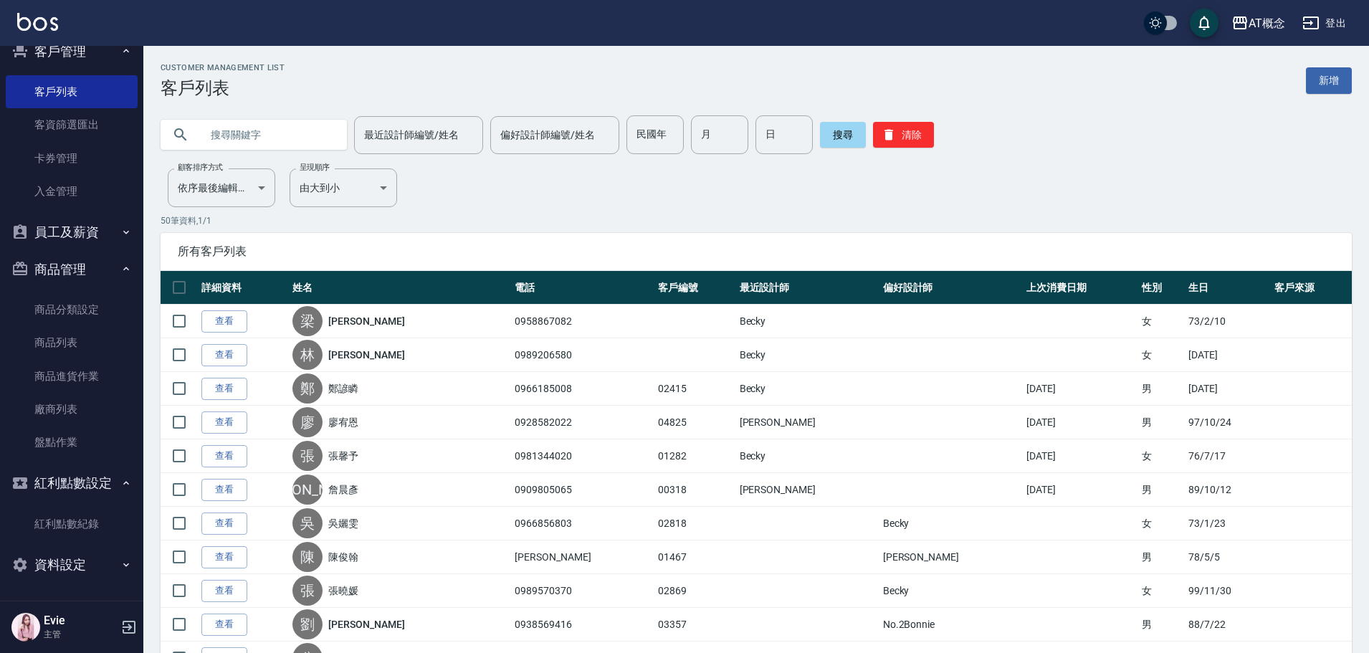
click at [292, 122] on input "text" at bounding box center [268, 134] width 135 height 39
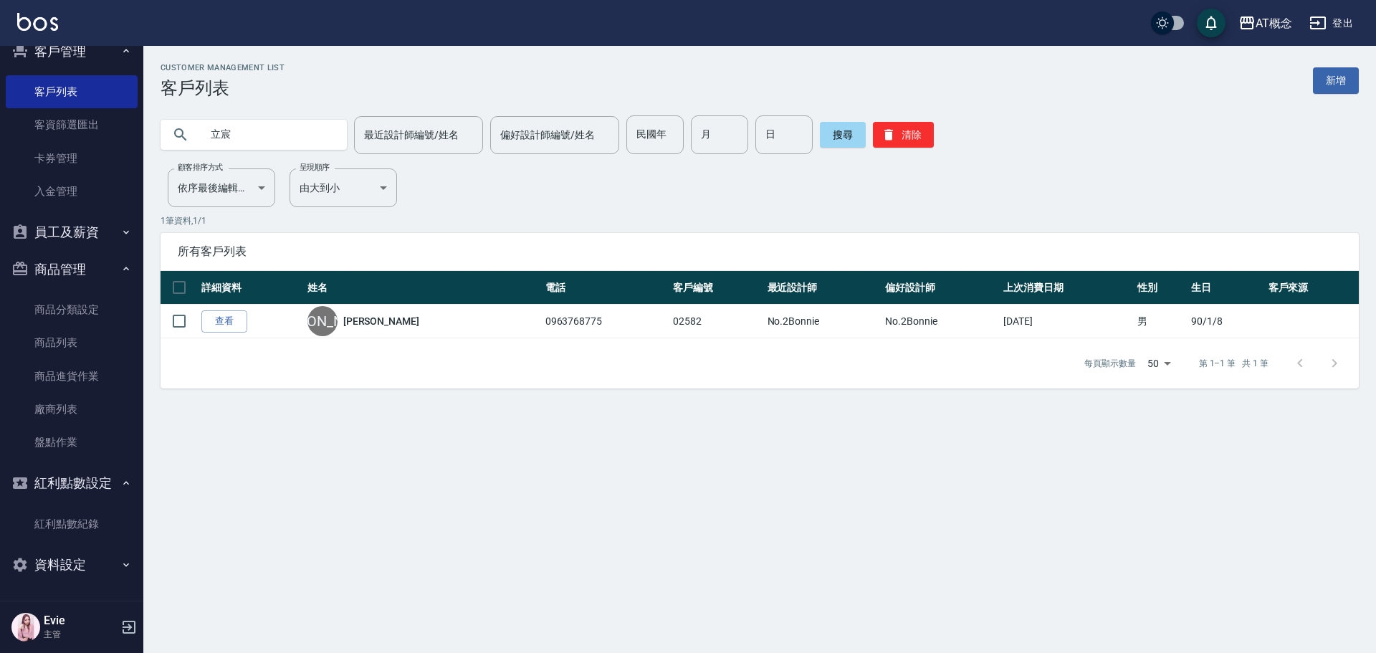
click at [294, 555] on div "Customer Management List 客戶列表 新增 [PERSON_NAME] 最近設計師編號/姓名 最近設計師編號/姓名 偏好設計師編號/姓名…" at bounding box center [688, 326] width 1376 height 653
click at [295, 120] on input "立宸" at bounding box center [268, 134] width 135 height 39
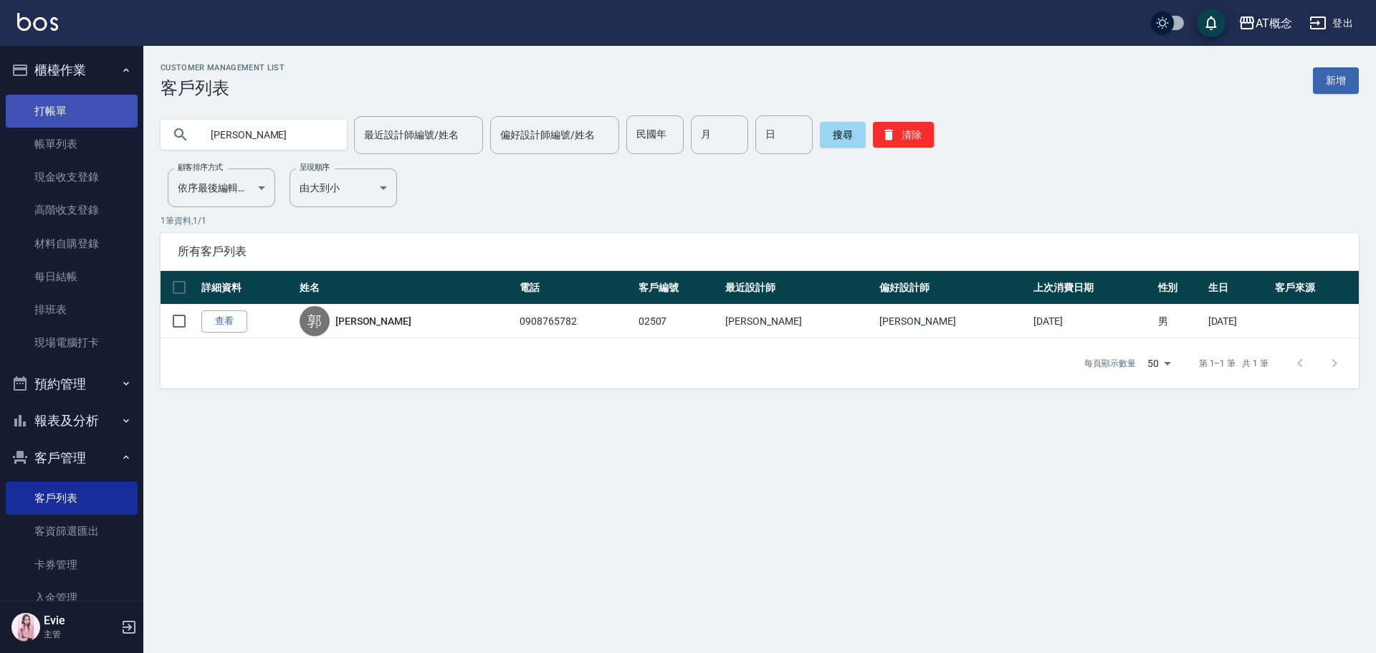
click at [39, 113] on link "打帳單" at bounding box center [72, 111] width 132 height 33
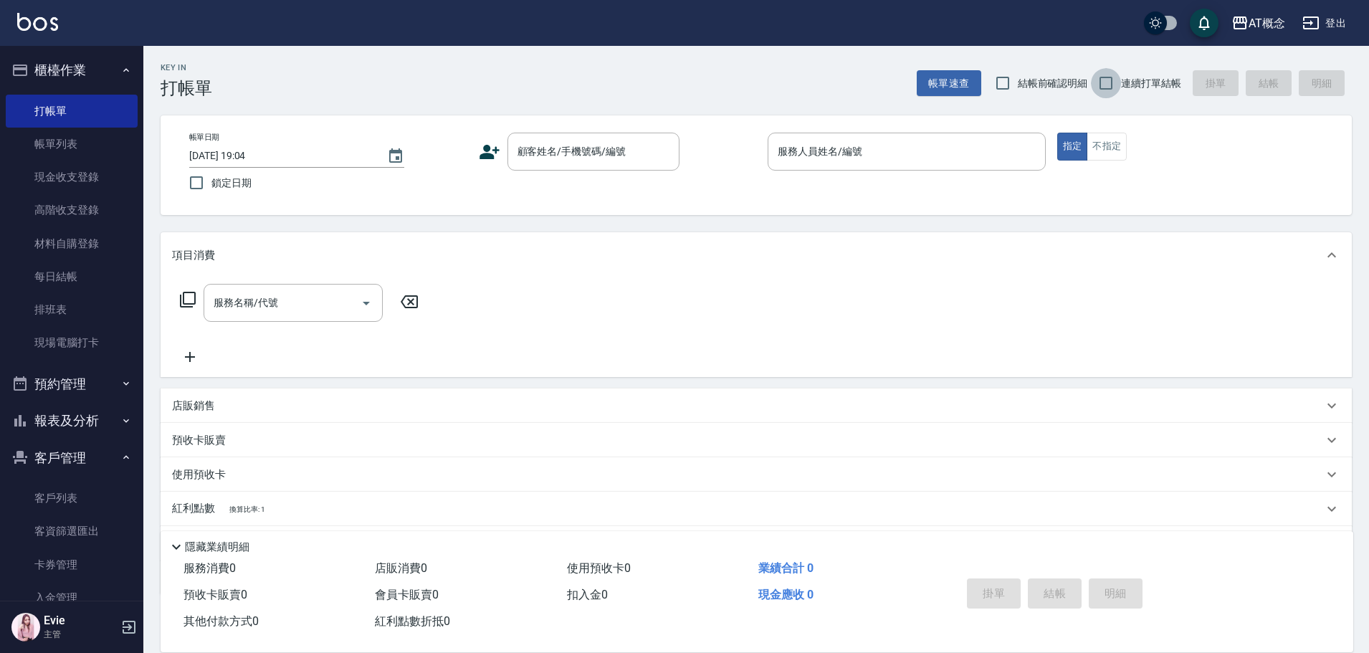
click at [1104, 87] on input "連續打單結帳" at bounding box center [1106, 83] width 30 height 30
click at [569, 148] on input "顧客姓名/手機號碼/編號" at bounding box center [583, 151] width 138 height 25
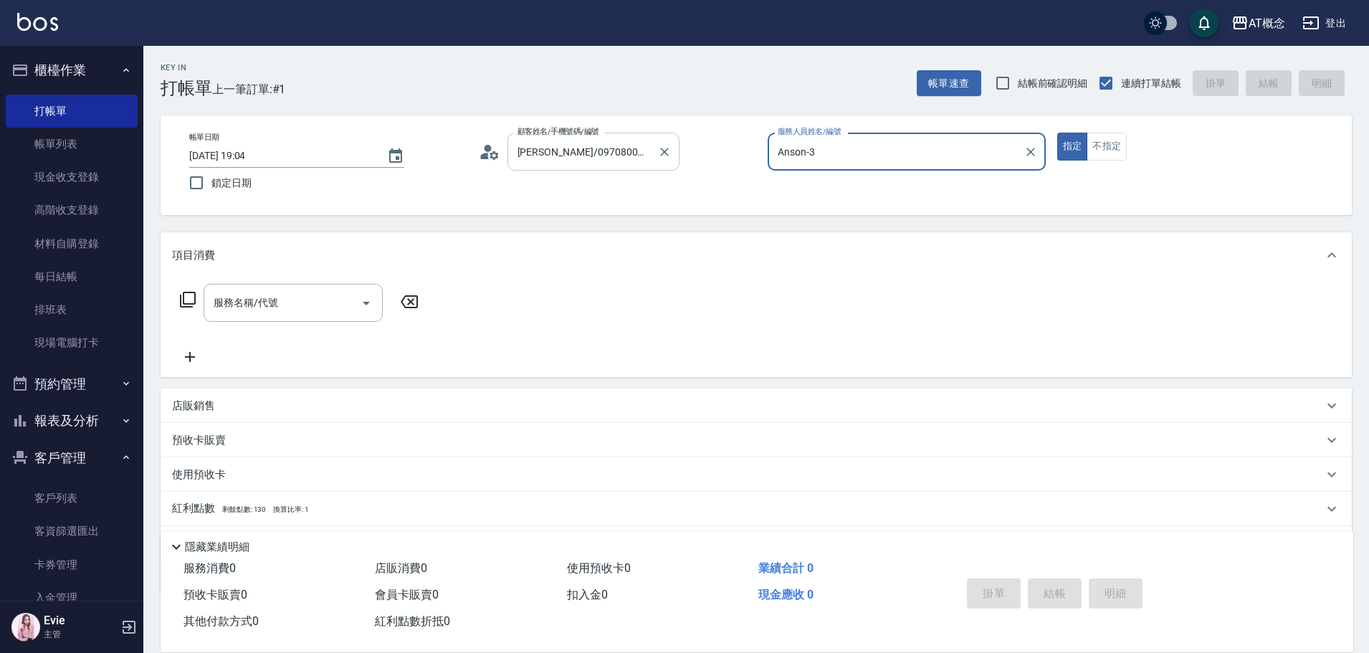
click at [1057, 133] on button "指定" at bounding box center [1072, 147] width 31 height 28
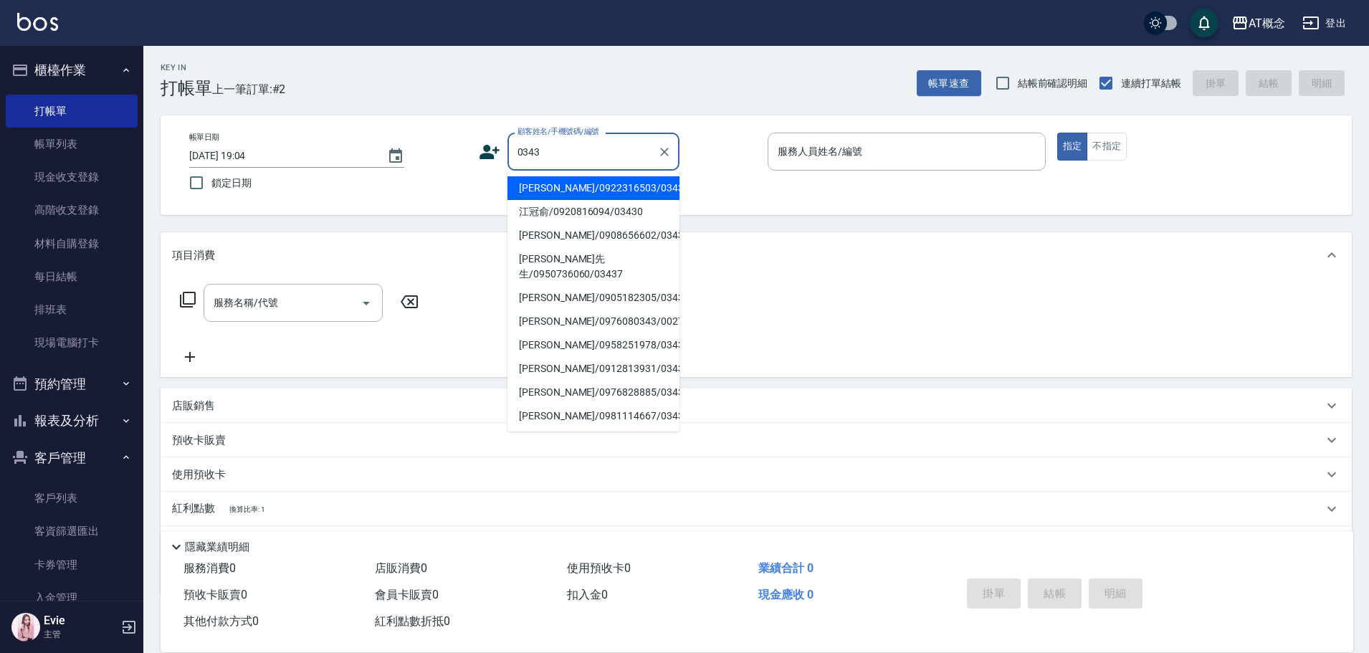
click at [522, 151] on input "0343" at bounding box center [583, 151] width 138 height 25
click at [529, 148] on input "0343" at bounding box center [583, 151] width 138 height 25
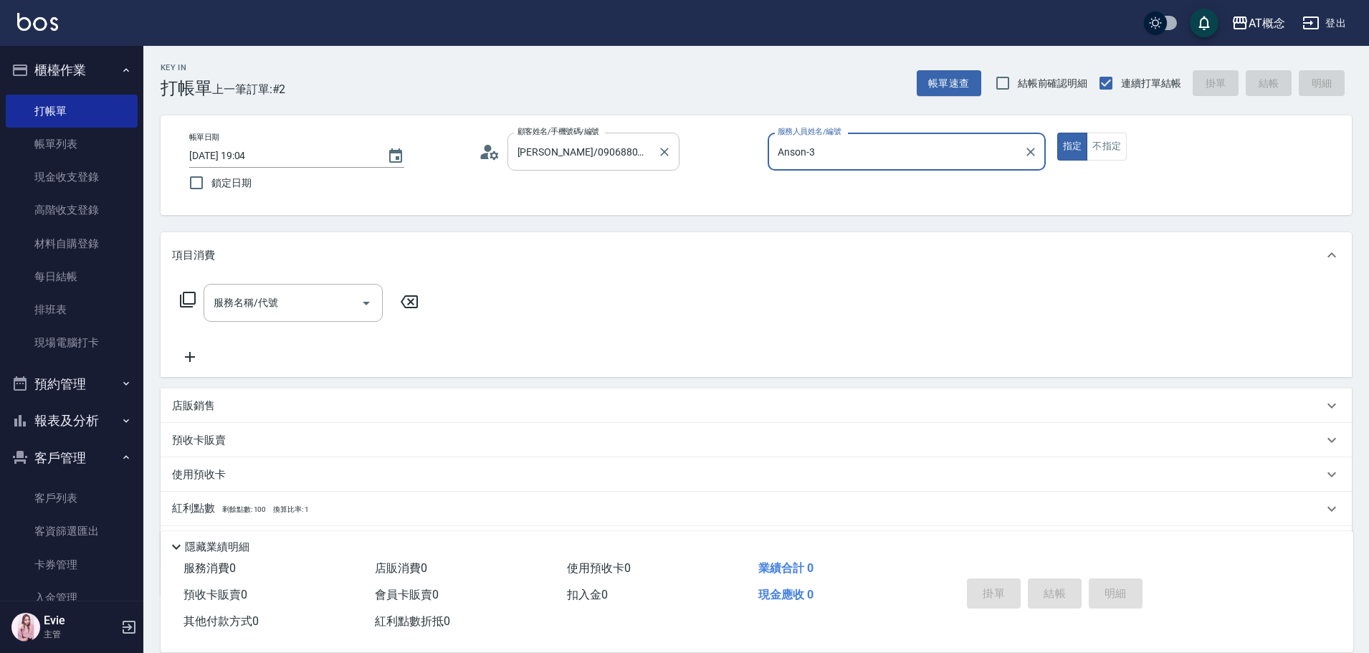
click at [1057, 133] on button "指定" at bounding box center [1072, 147] width 31 height 28
click at [1087, 133] on button "不指定" at bounding box center [1107, 147] width 40 height 28
click at [1057, 133] on button "指定" at bounding box center [1072, 147] width 31 height 28
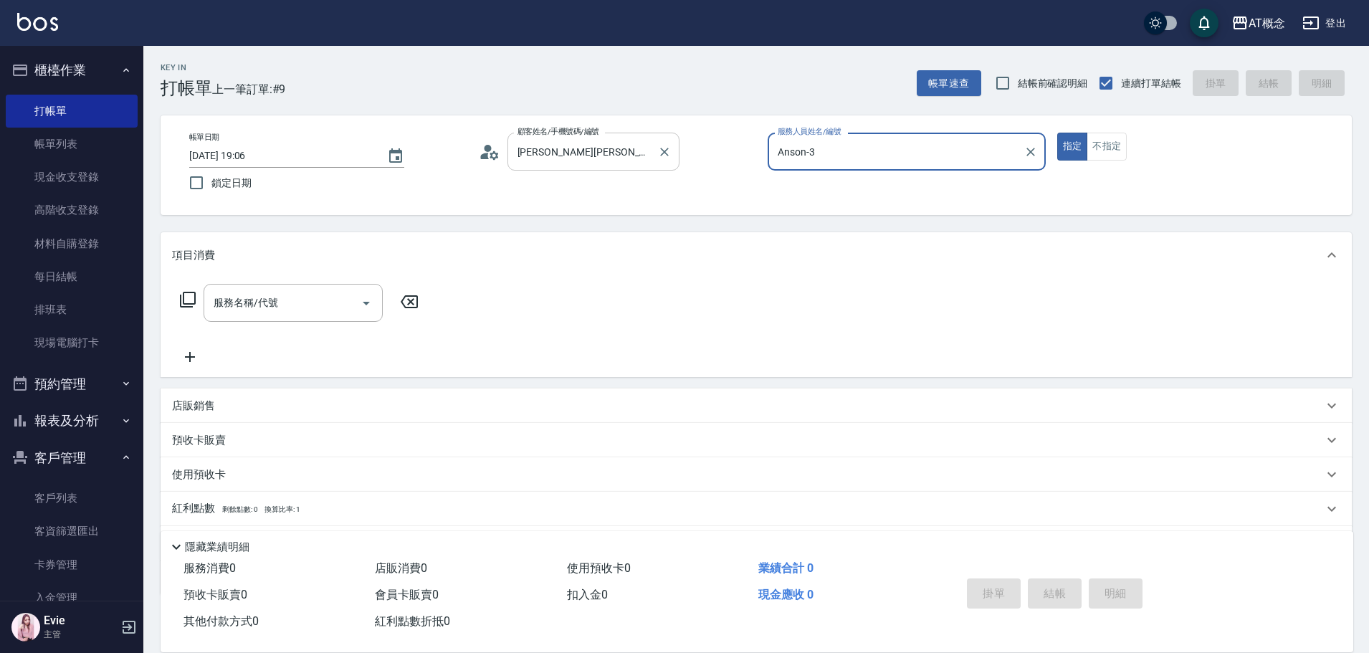
click at [1057, 133] on button "指定" at bounding box center [1072, 147] width 31 height 28
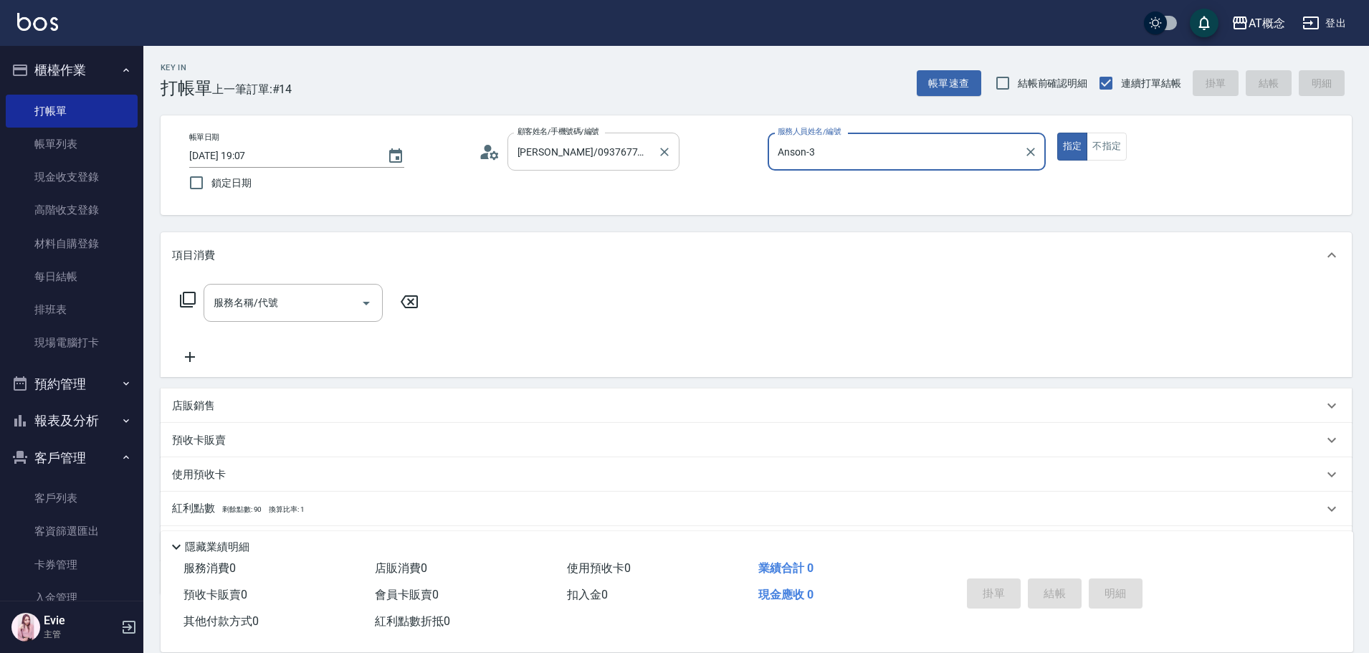
click at [1057, 133] on button "指定" at bounding box center [1072, 147] width 31 height 28
click at [665, 155] on icon "Clear" at bounding box center [664, 152] width 14 height 14
click at [1057, 133] on button "指定" at bounding box center [1072, 147] width 31 height 28
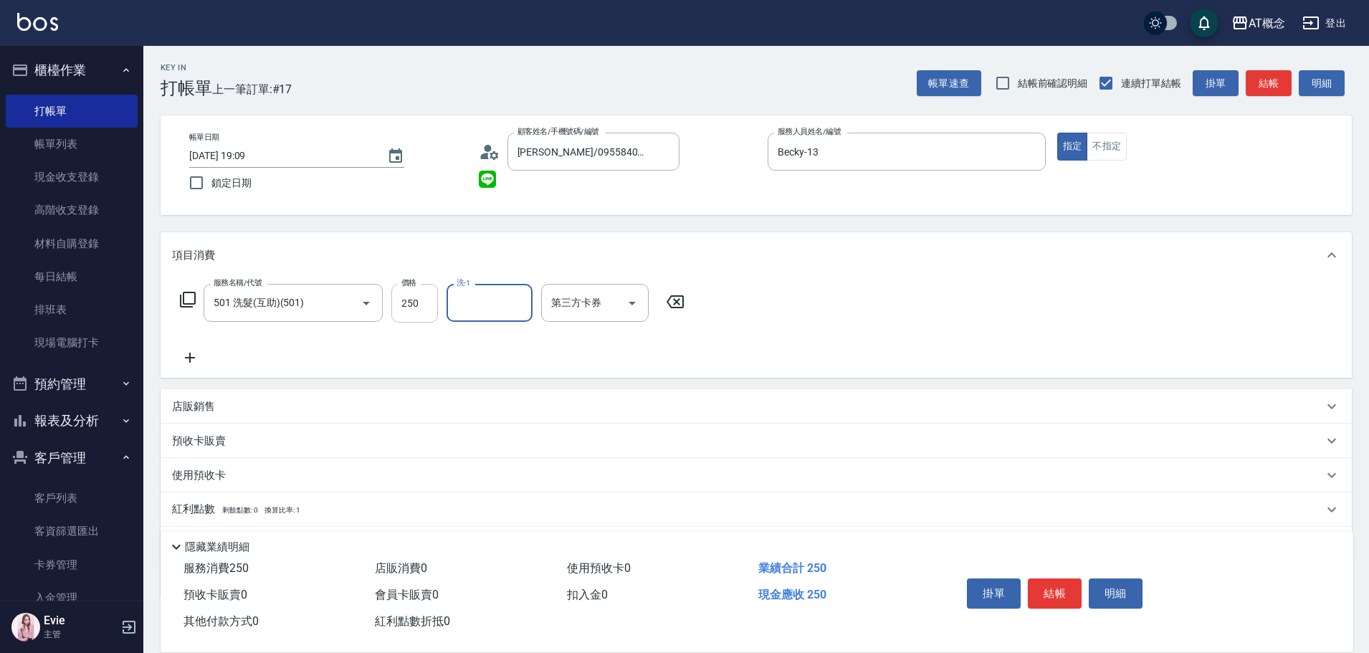
click at [414, 312] on input "250" at bounding box center [414, 303] width 47 height 39
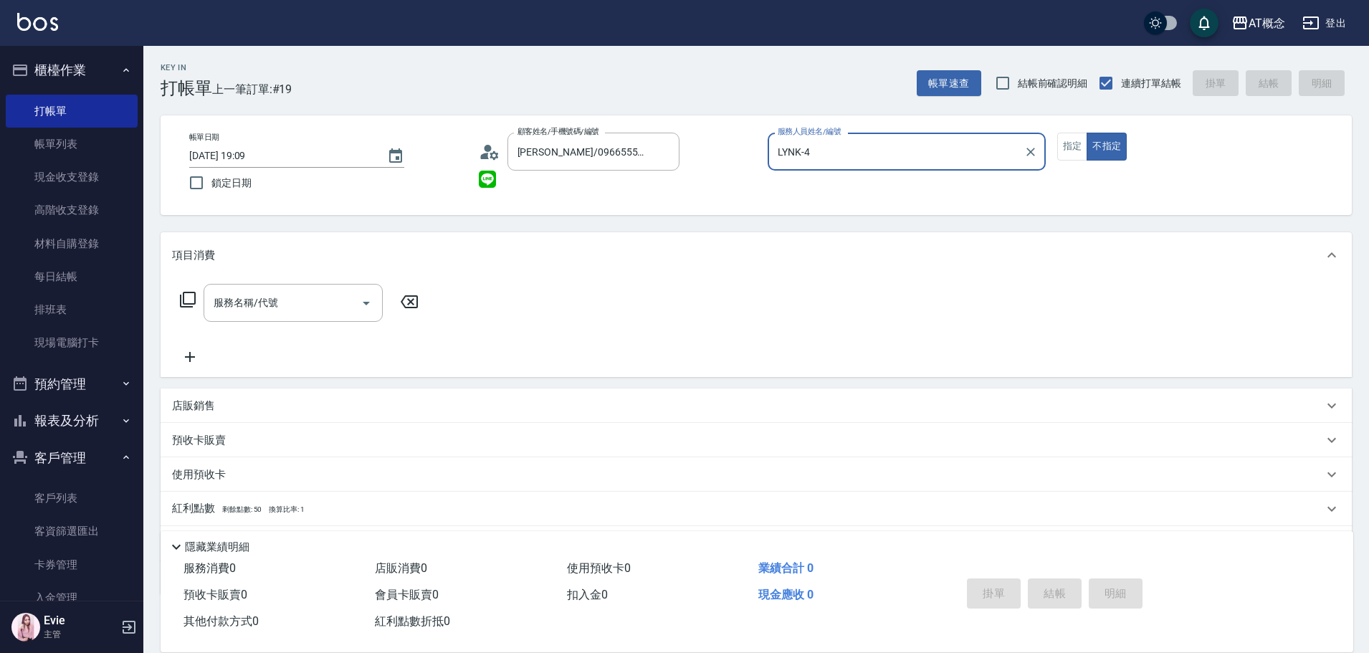
click at [1087, 133] on button "不指定" at bounding box center [1107, 147] width 40 height 28
click at [1057, 133] on button "指定" at bounding box center [1072, 147] width 31 height 28
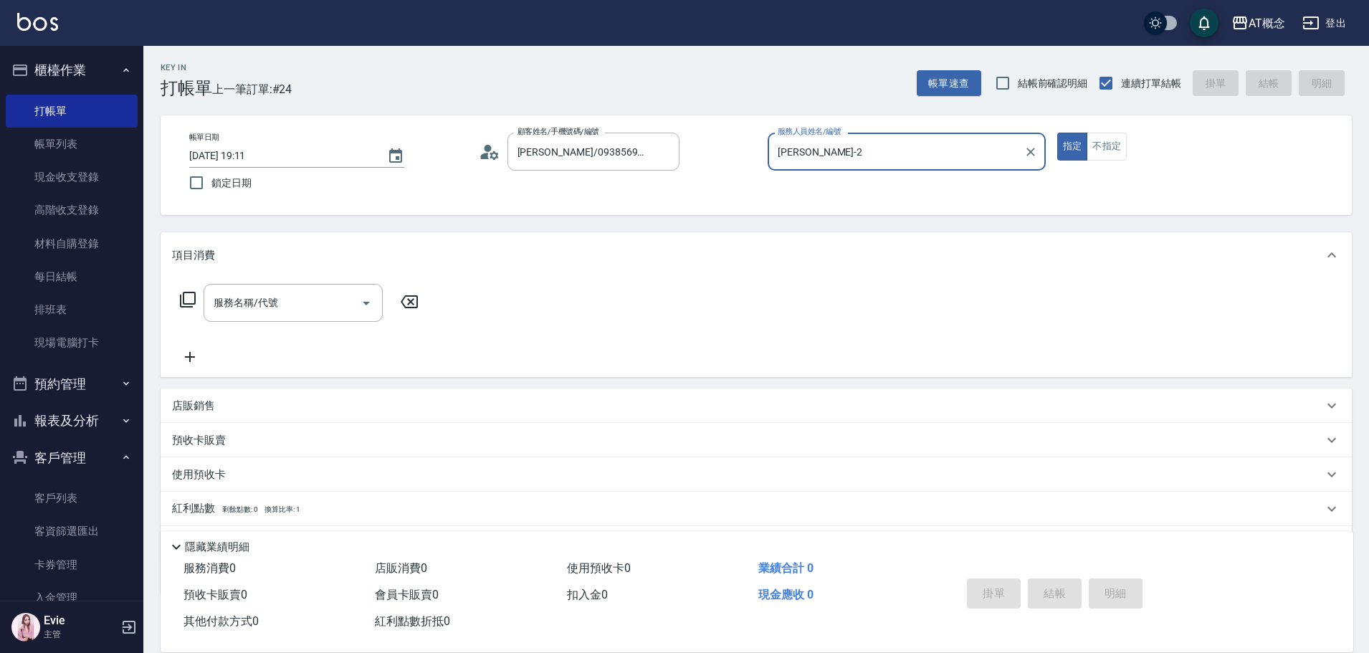
click at [1057, 133] on button "指定" at bounding box center [1072, 147] width 31 height 28
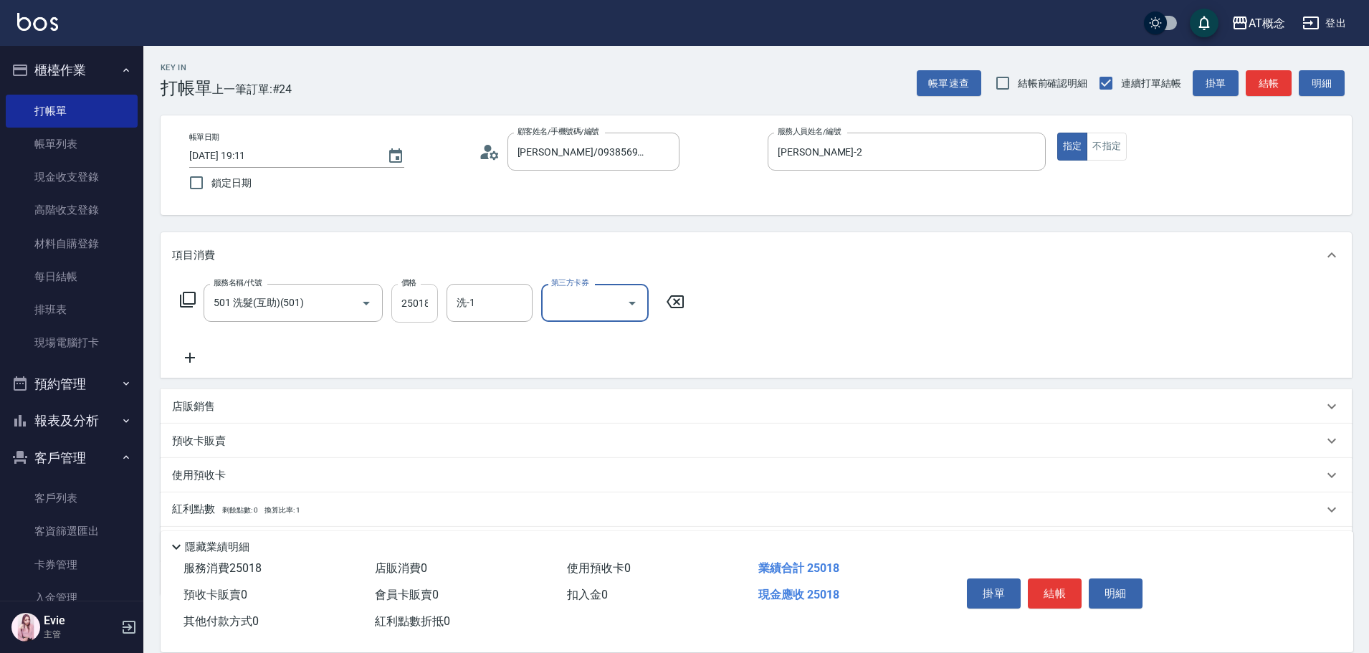
click at [420, 303] on input "25018" at bounding box center [414, 303] width 47 height 39
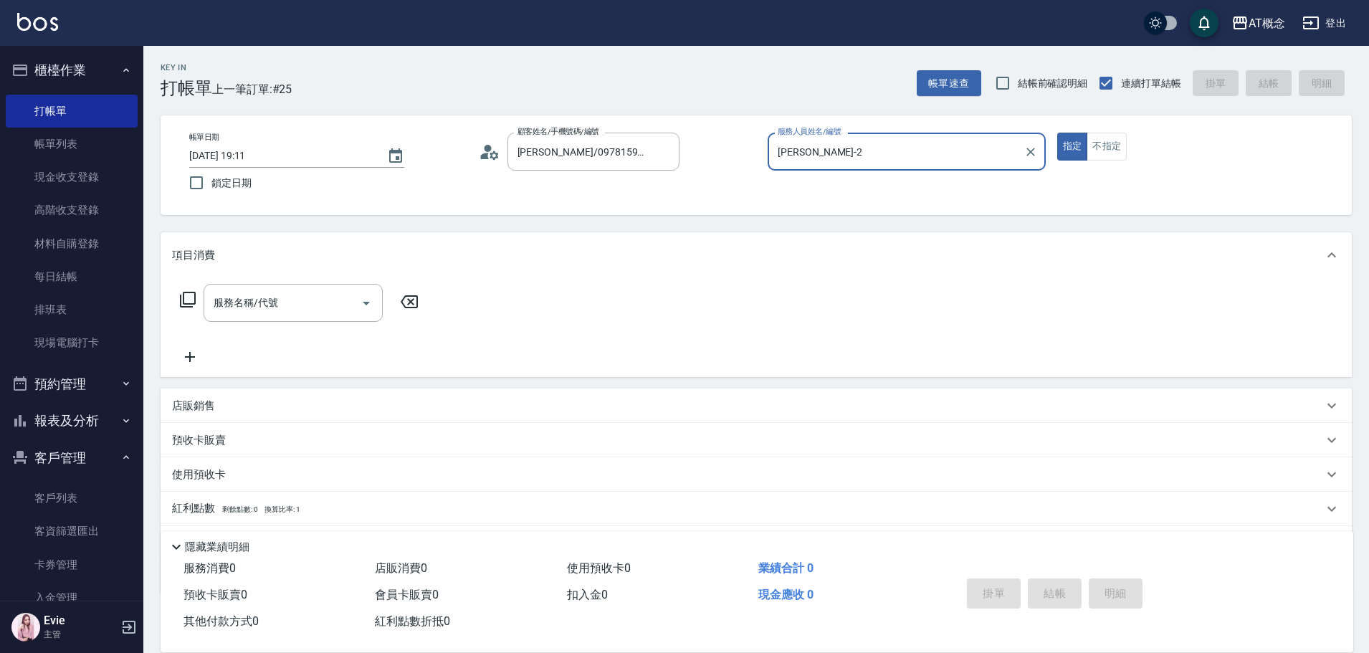
click at [1057, 133] on button "指定" at bounding box center [1072, 147] width 31 height 28
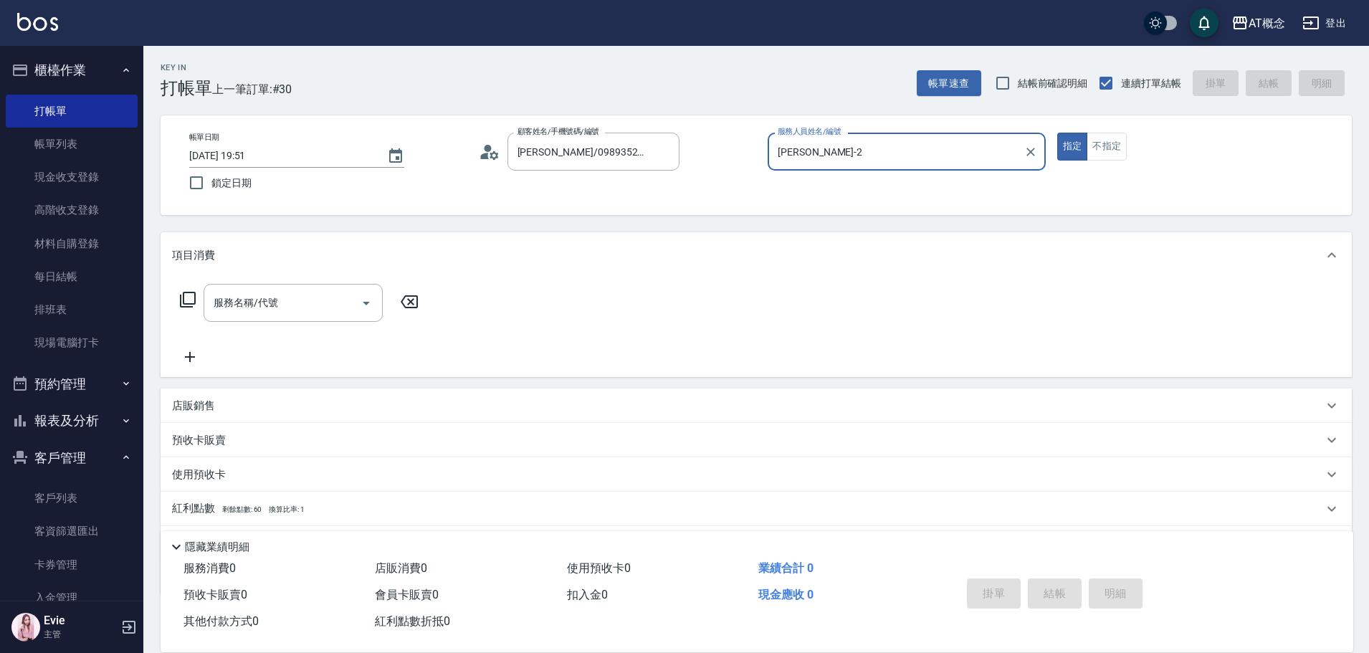
click at [1057, 133] on button "指定" at bounding box center [1072, 147] width 31 height 28
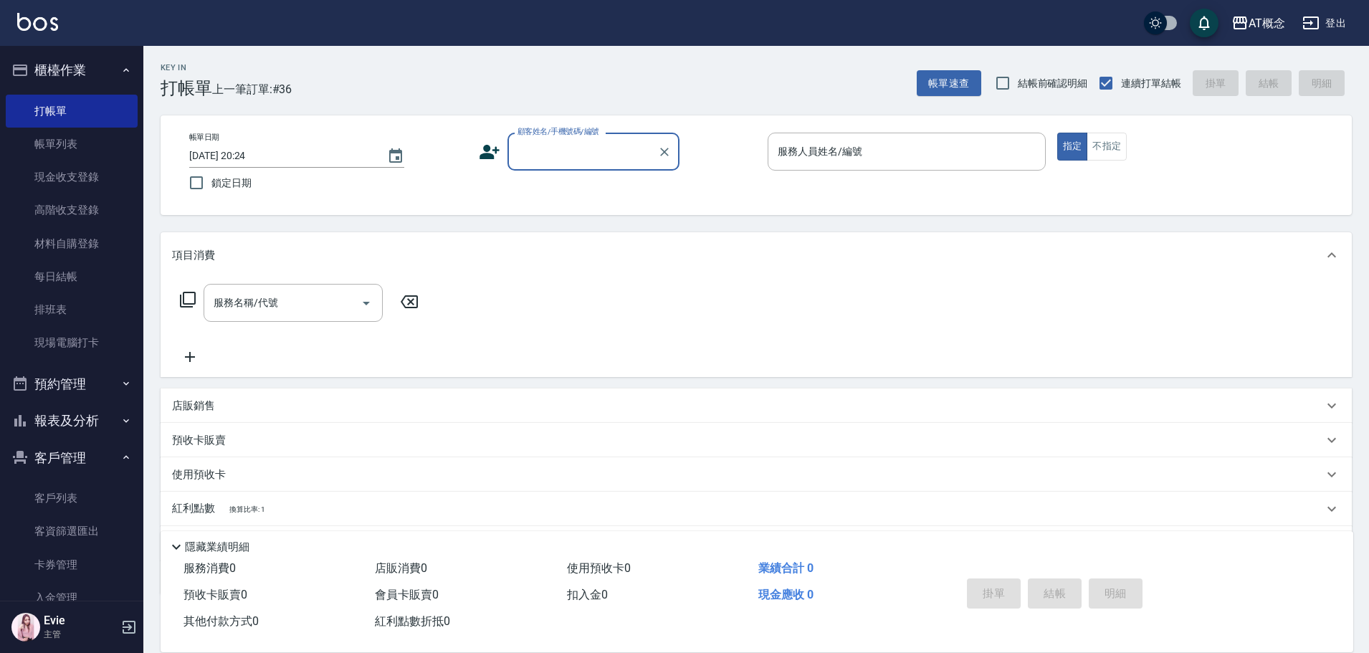
click at [80, 414] on button "報表及分析" at bounding box center [72, 420] width 132 height 37
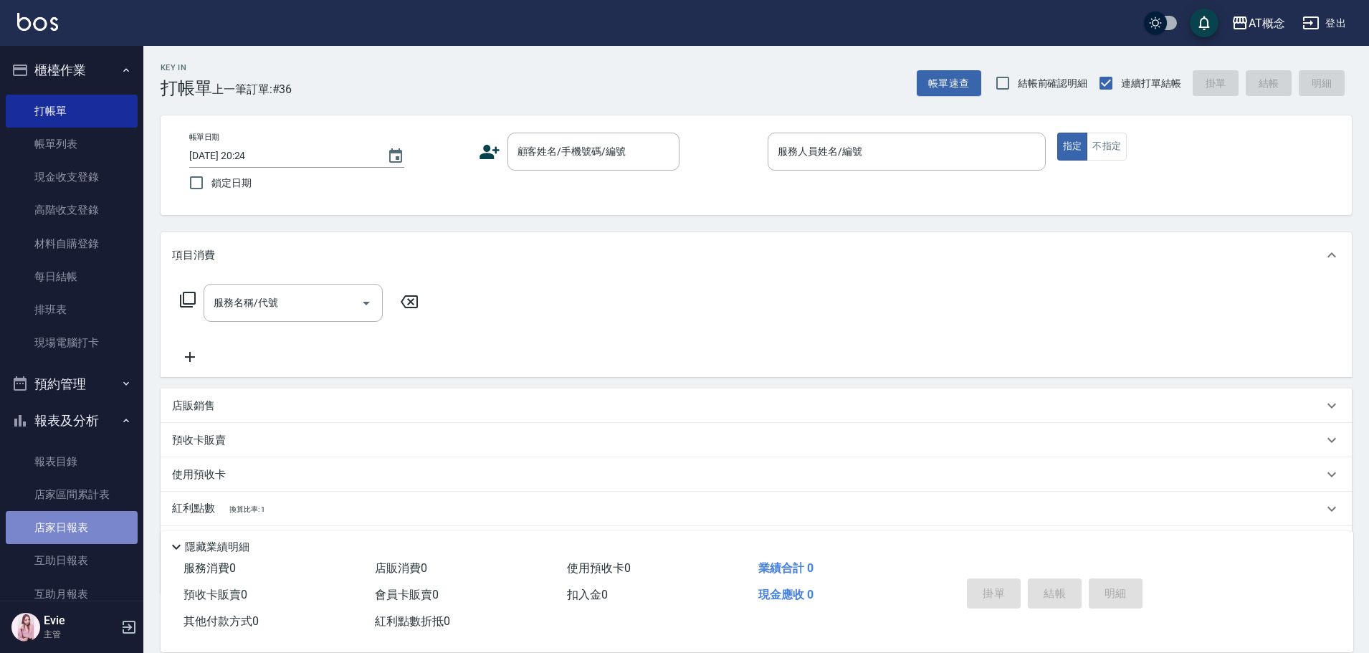
click at [75, 527] on link "店家日報表" at bounding box center [72, 527] width 132 height 33
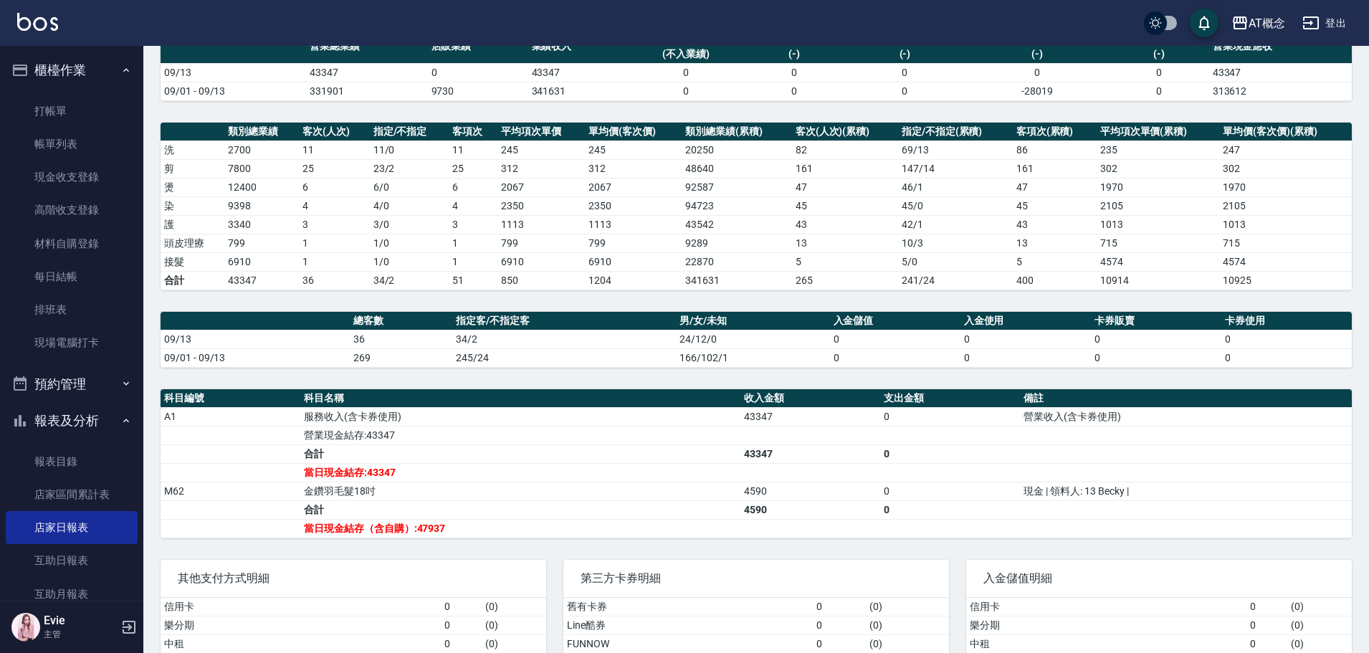
scroll to position [143, 0]
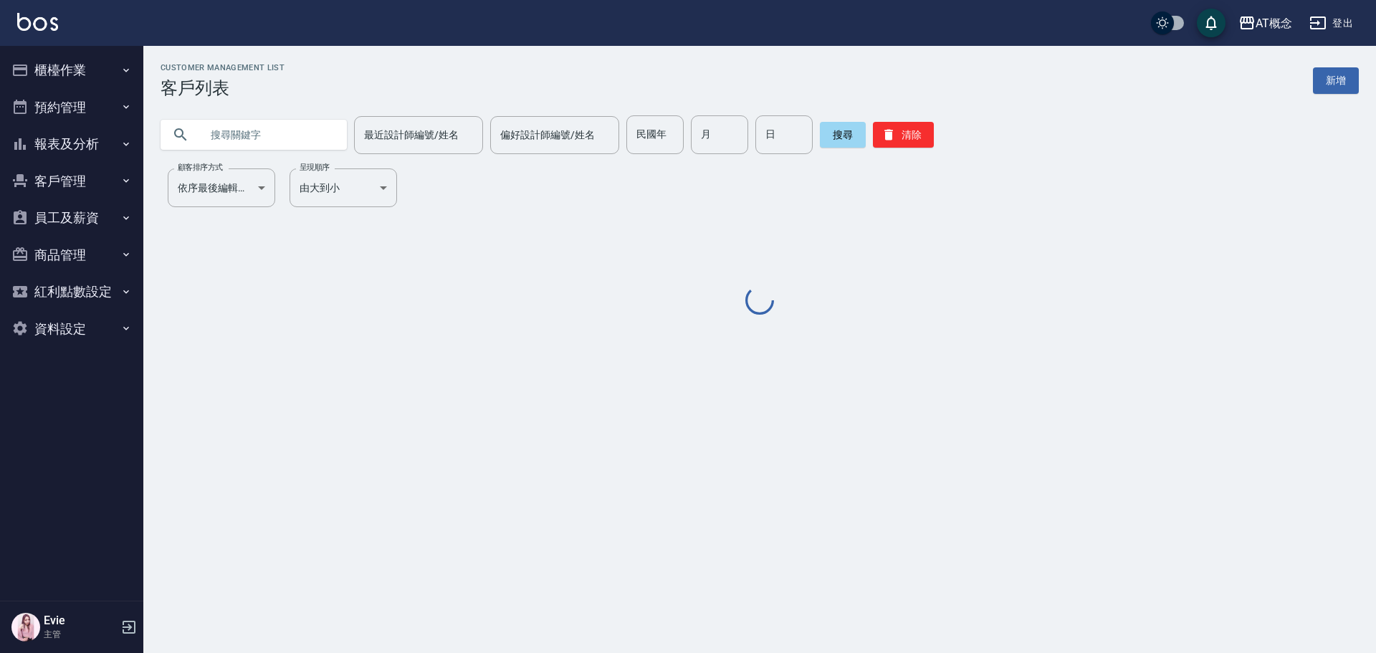
click at [288, 137] on input "text" at bounding box center [268, 134] width 135 height 39
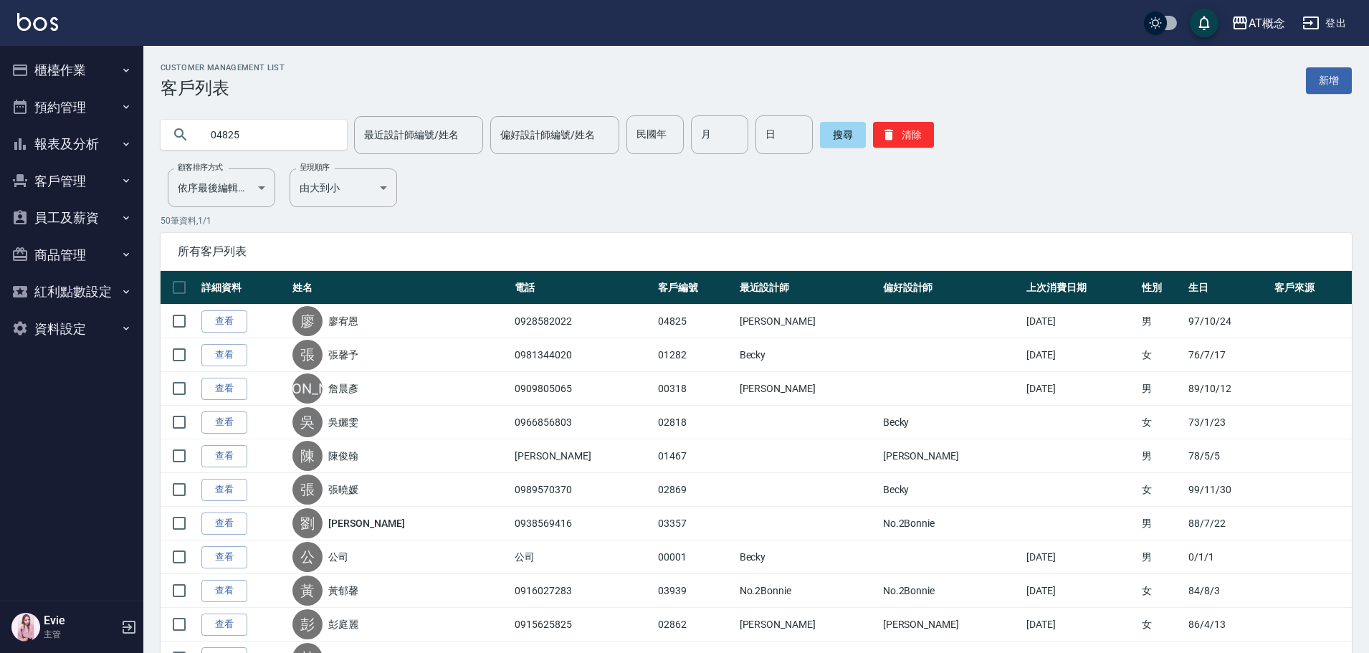
type input "04825"
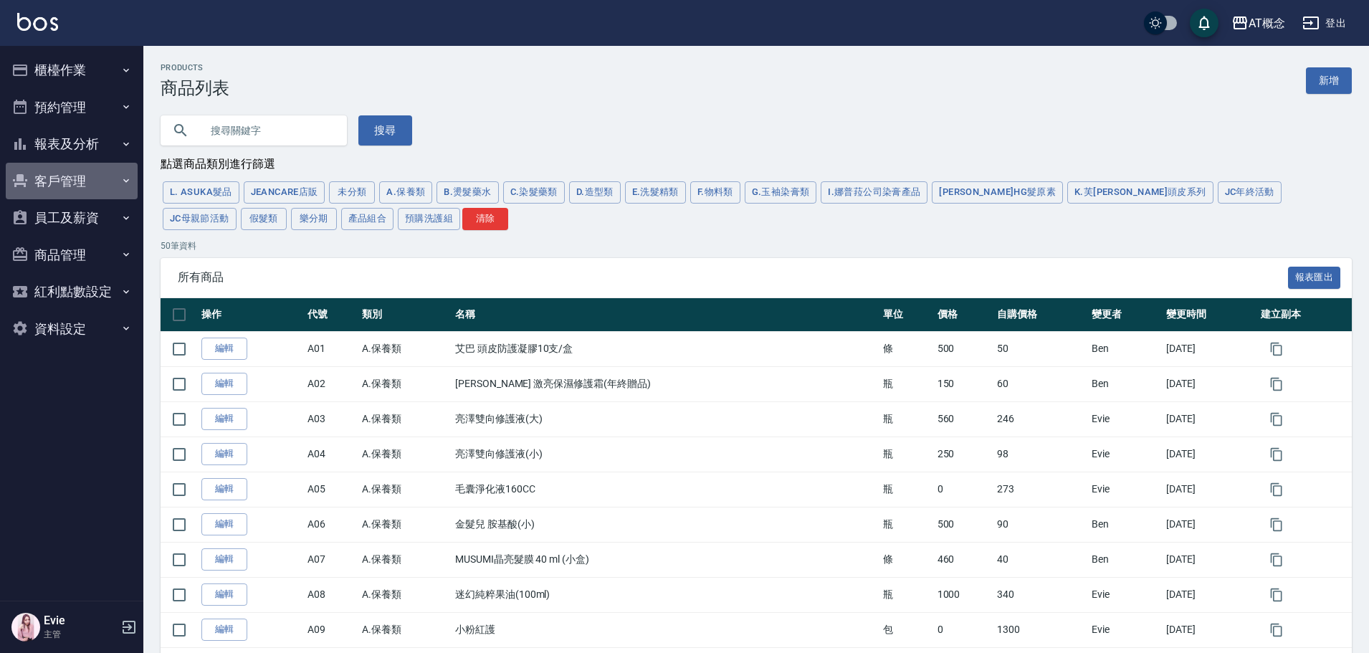
drag, startPoint x: 65, startPoint y: 185, endPoint x: 70, endPoint y: 207, distance: 22.8
click at [65, 185] on button "客戶管理" at bounding box center [72, 181] width 132 height 37
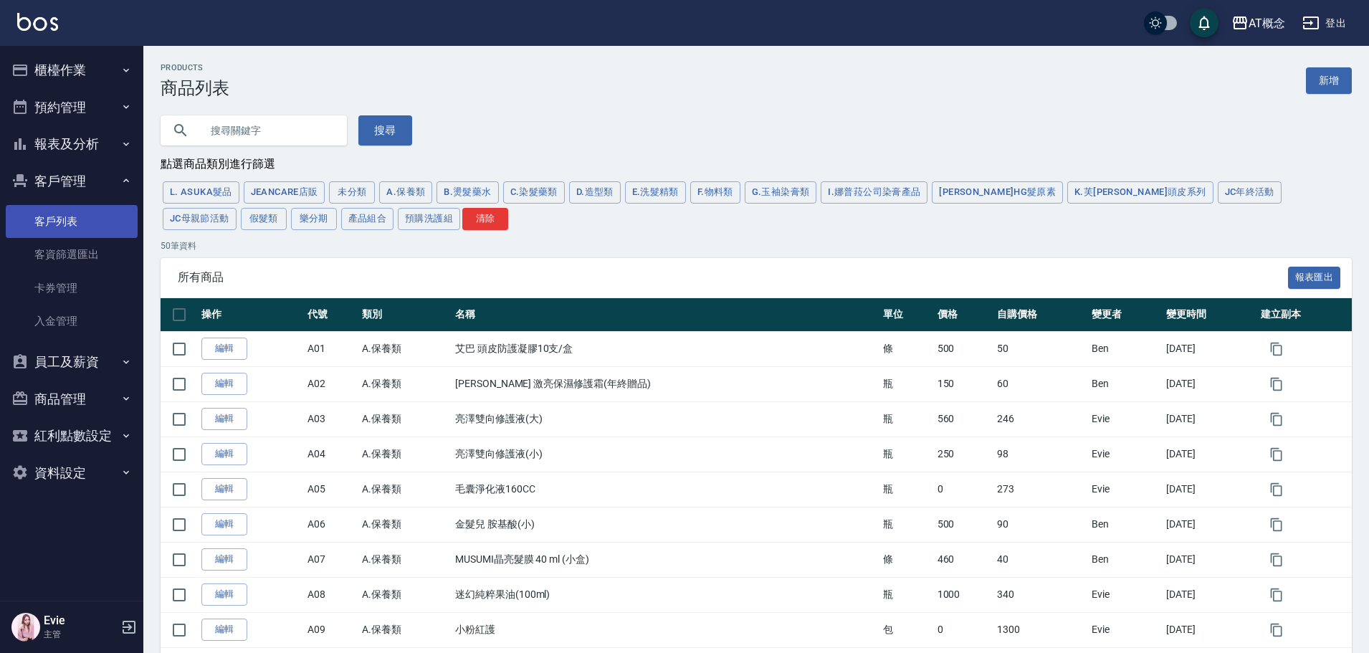
click at [69, 219] on link "客戶列表" at bounding box center [72, 221] width 132 height 33
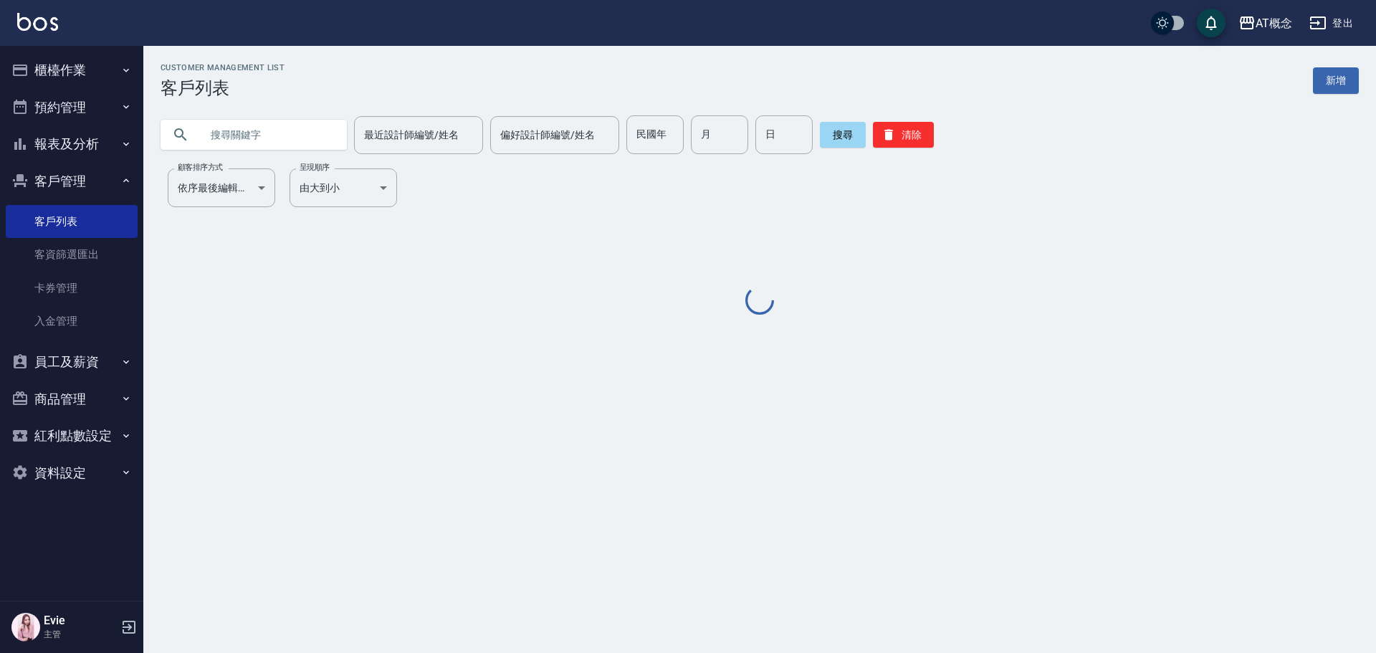
click at [266, 144] on input "text" at bounding box center [268, 134] width 135 height 39
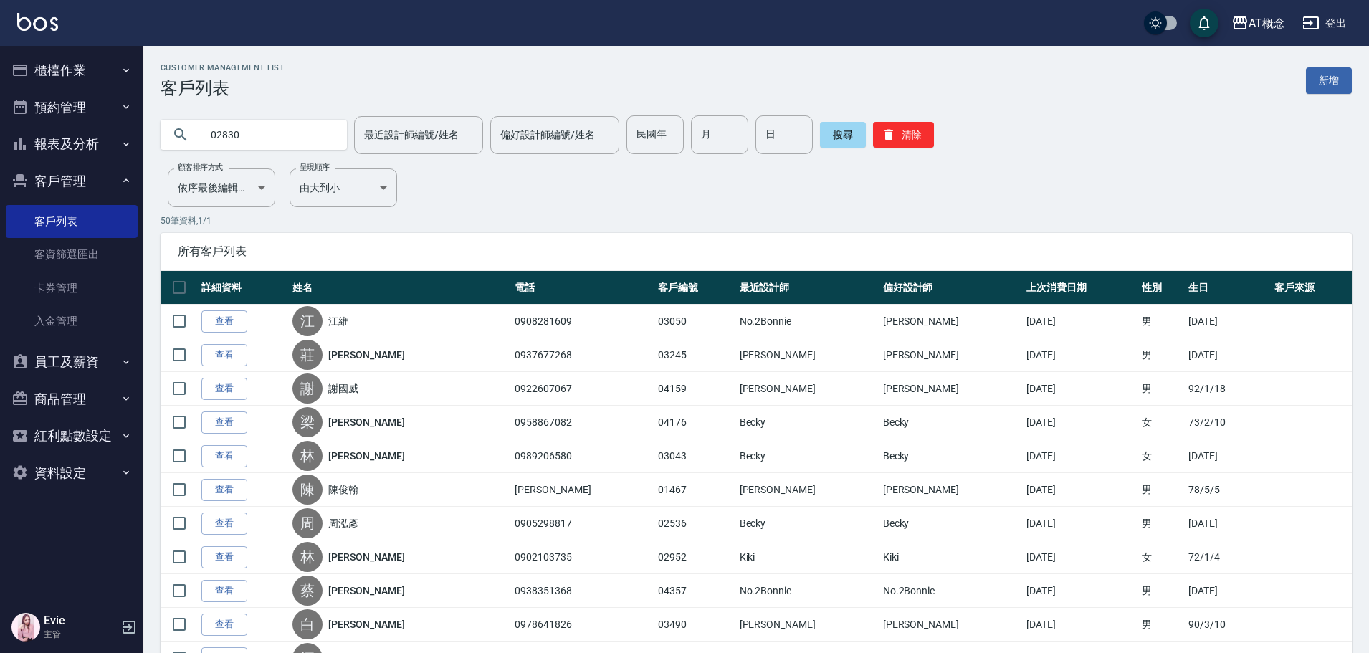
type input "02830"
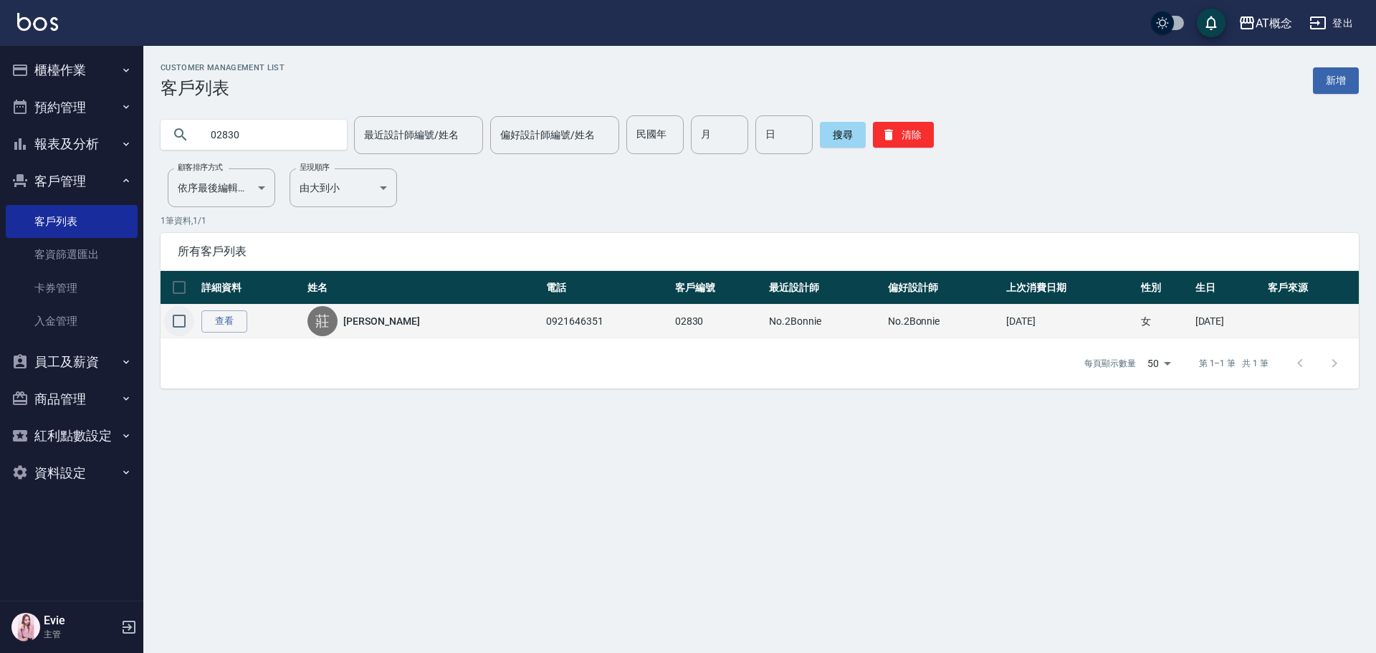
drag, startPoint x: 182, startPoint y: 318, endPoint x: 261, endPoint y: 337, distance: 81.0
click at [182, 317] on input "checkbox" at bounding box center [179, 321] width 30 height 30
checkbox input "true"
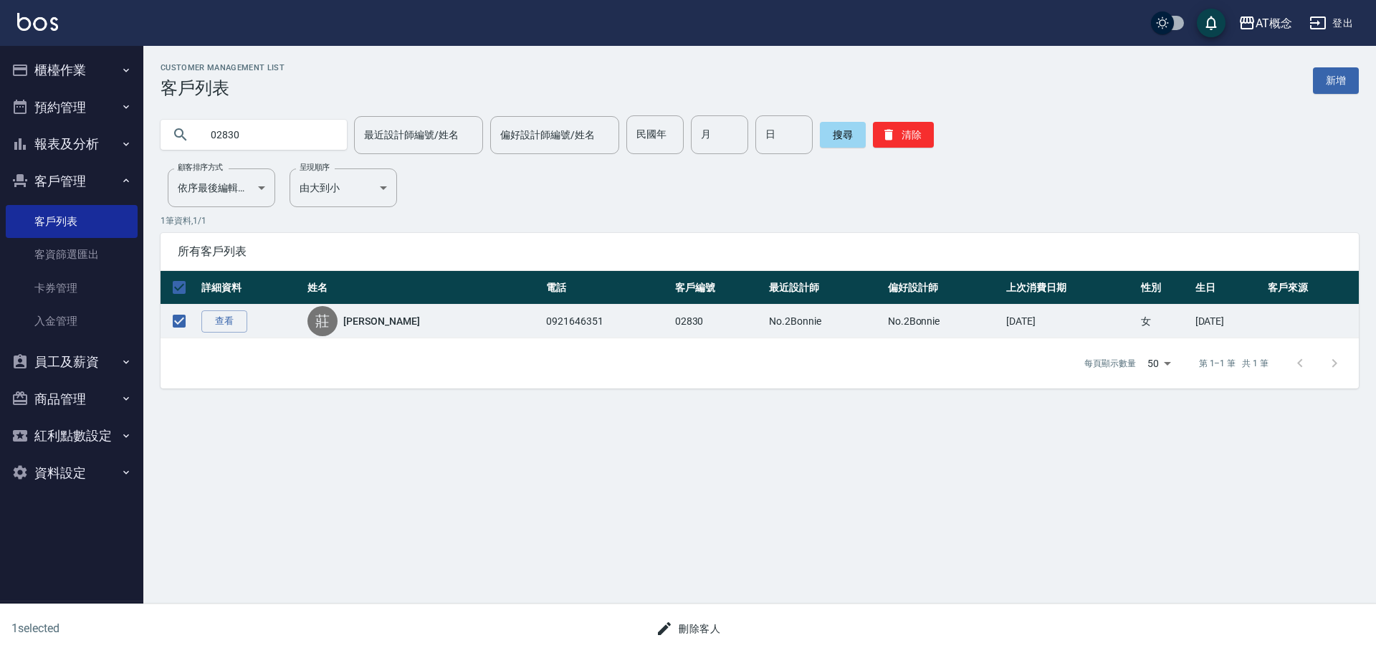
click at [695, 622] on button "刪除客人" at bounding box center [688, 629] width 76 height 27
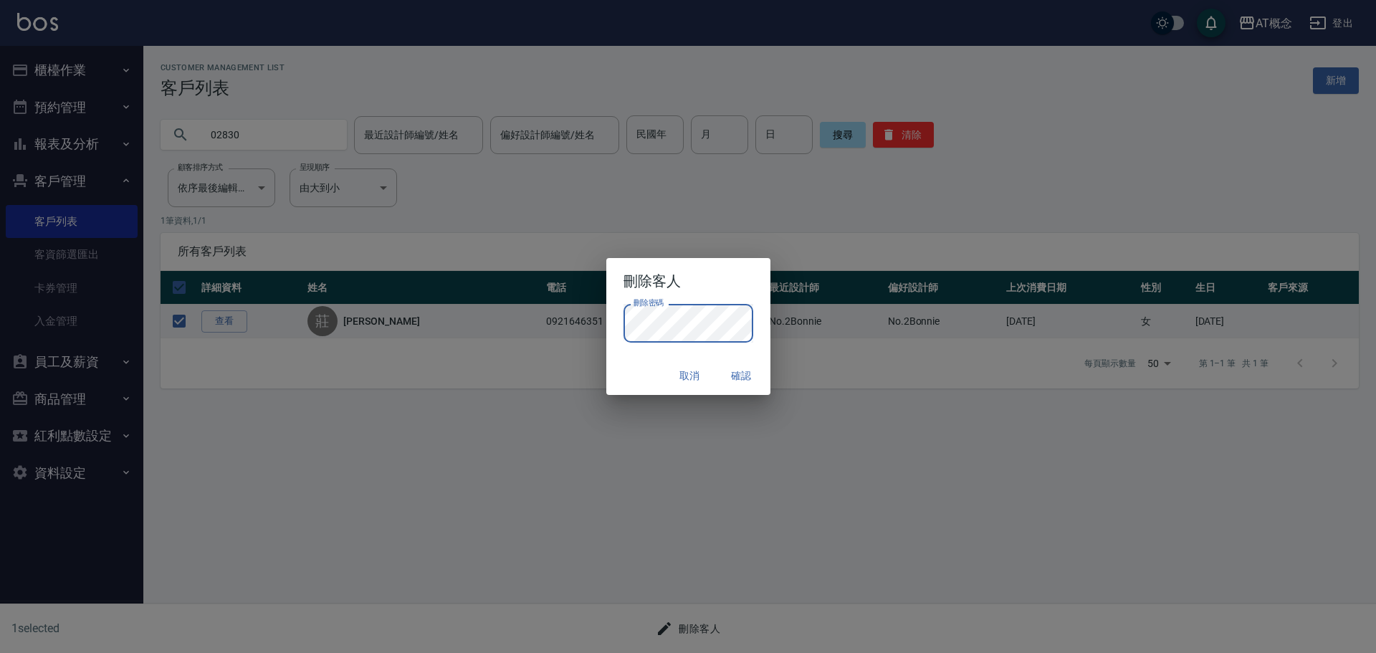
click at [653, 371] on div "取消 確認" at bounding box center [688, 376] width 164 height 38
click at [763, 377] on button "確認" at bounding box center [742, 376] width 46 height 27
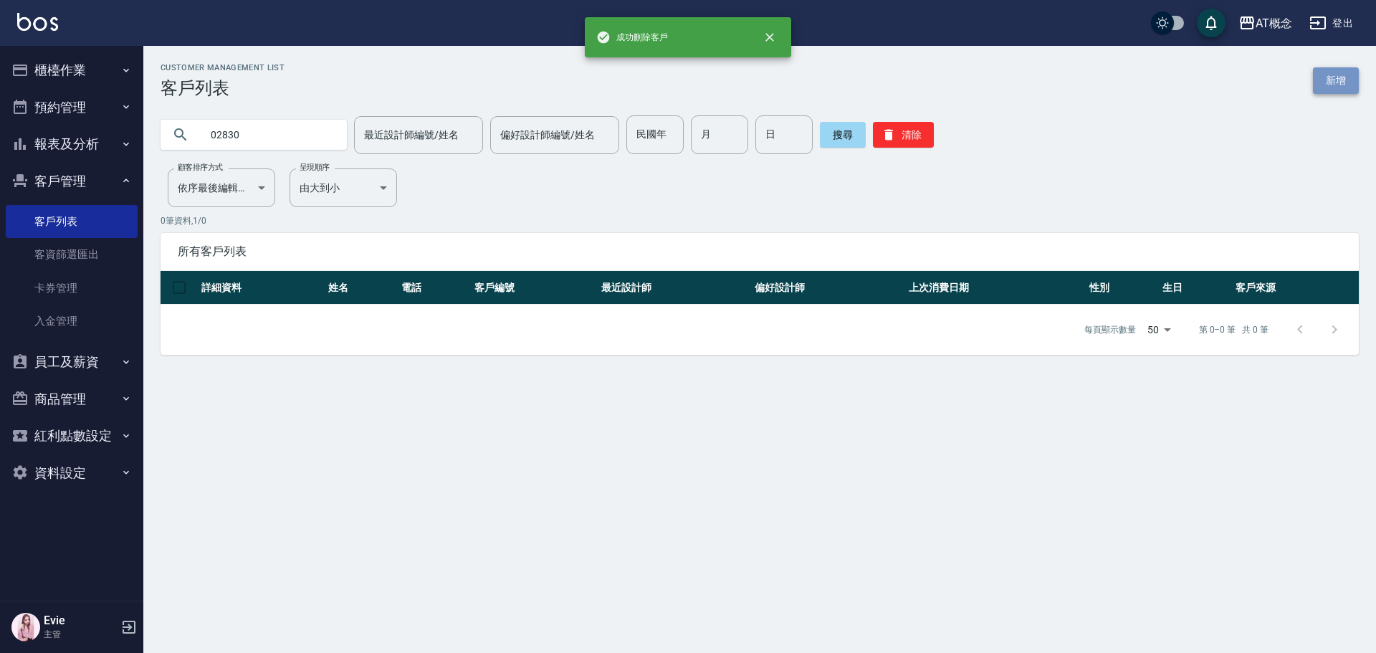
click at [1332, 77] on link "新增" at bounding box center [1336, 80] width 46 height 27
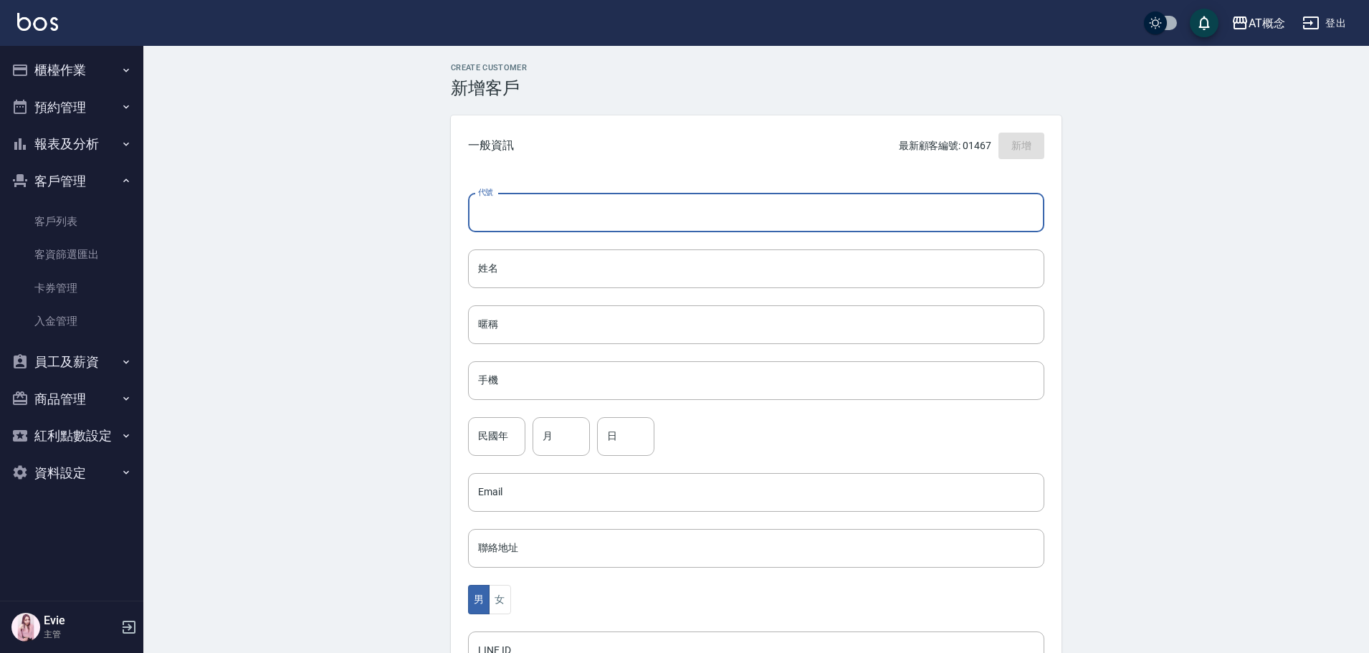
click at [563, 218] on input "代號" at bounding box center [756, 213] width 576 height 39
type input "02830"
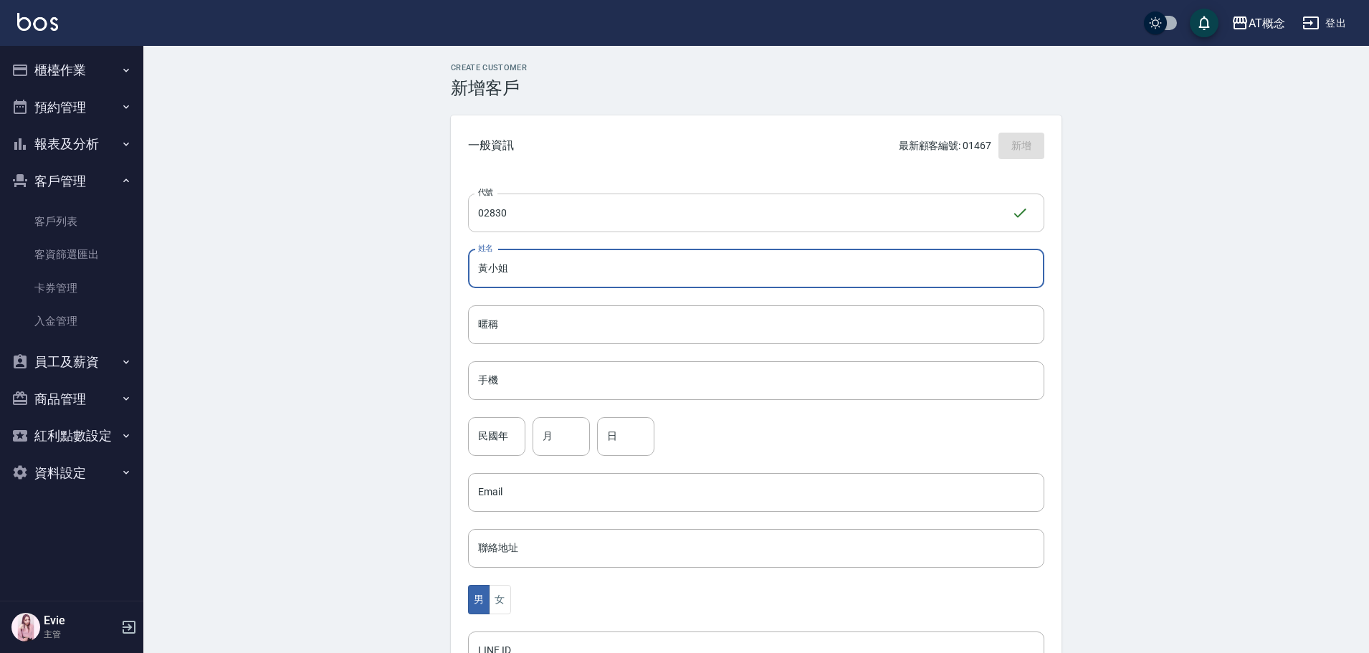
type input "黃小姐"
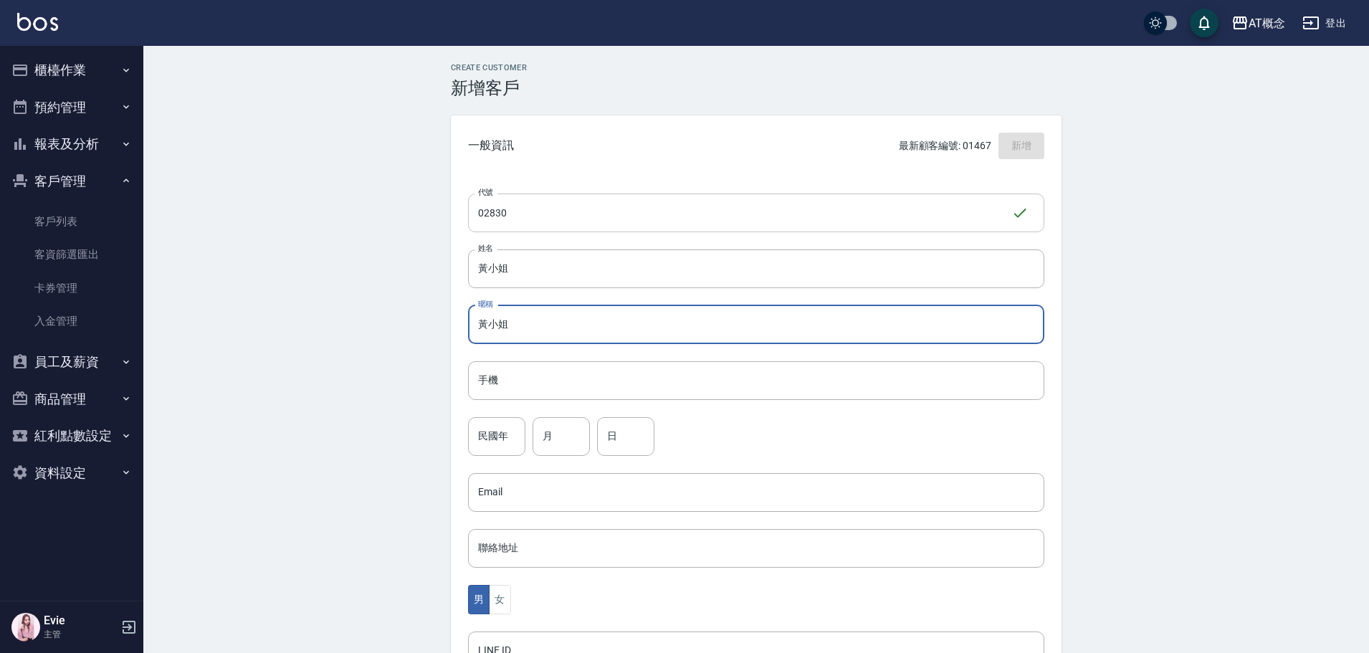
type input "黃小姐"
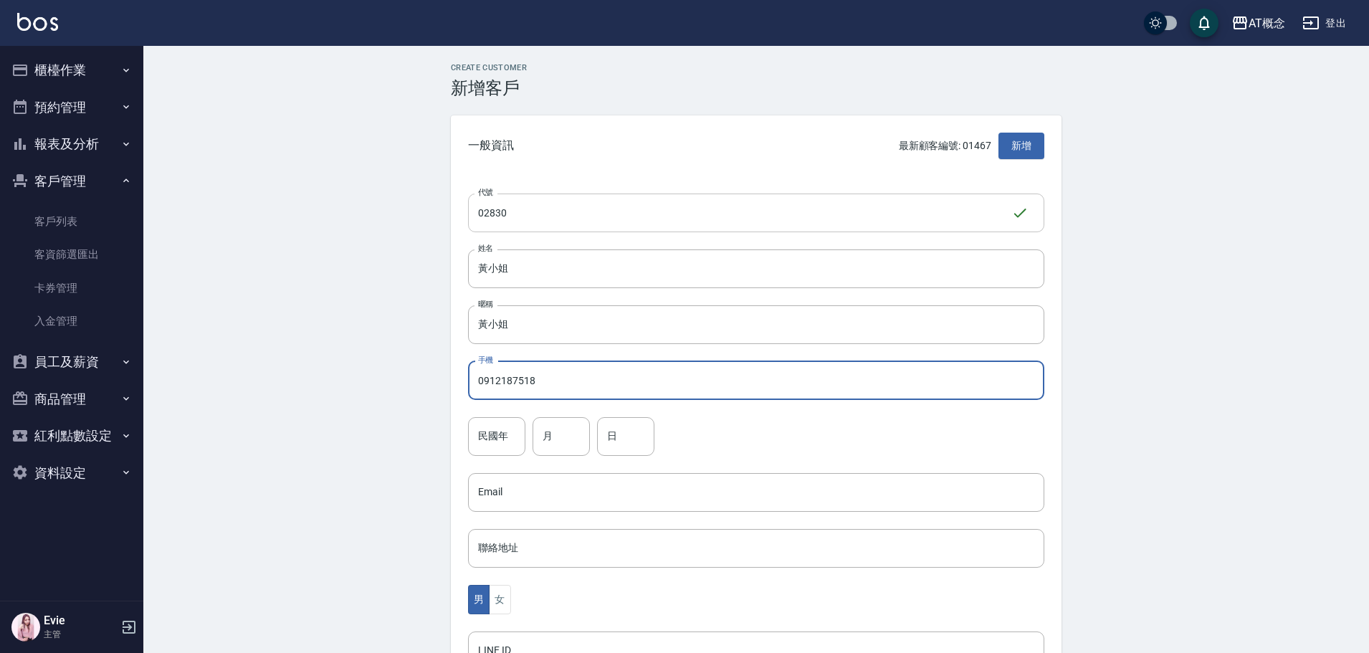
type input "0912187518"
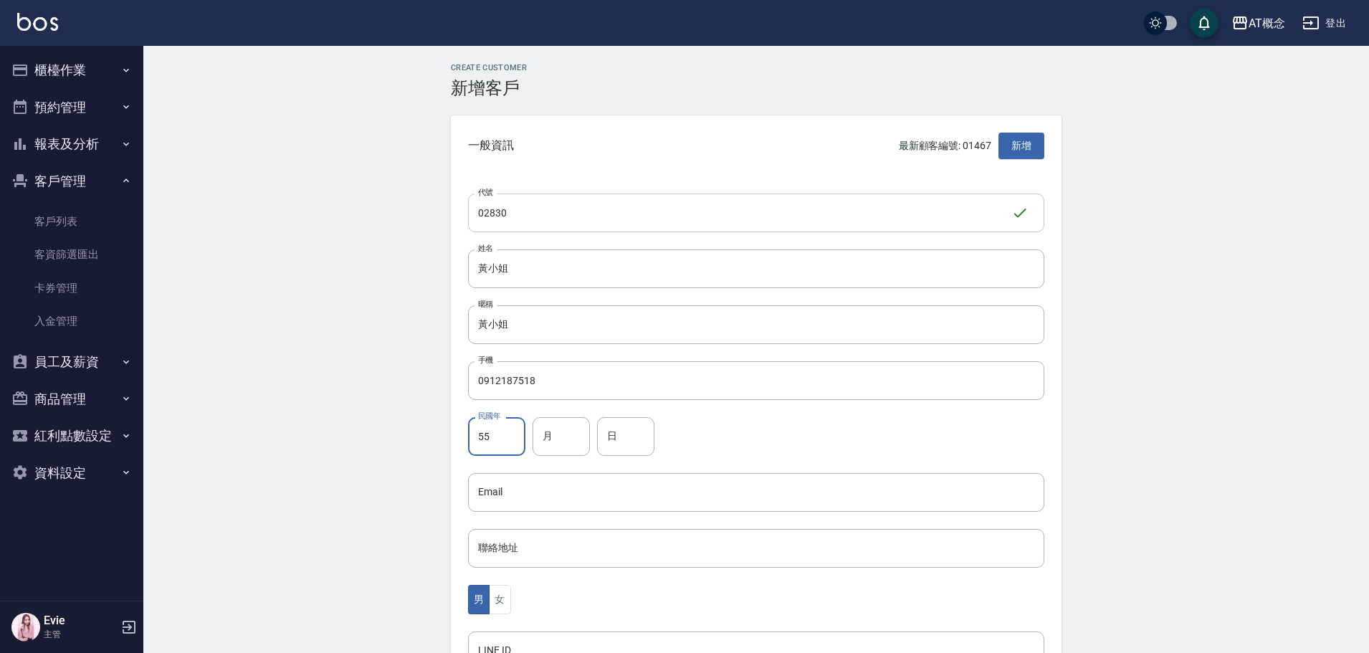
type input "55"
type input "8"
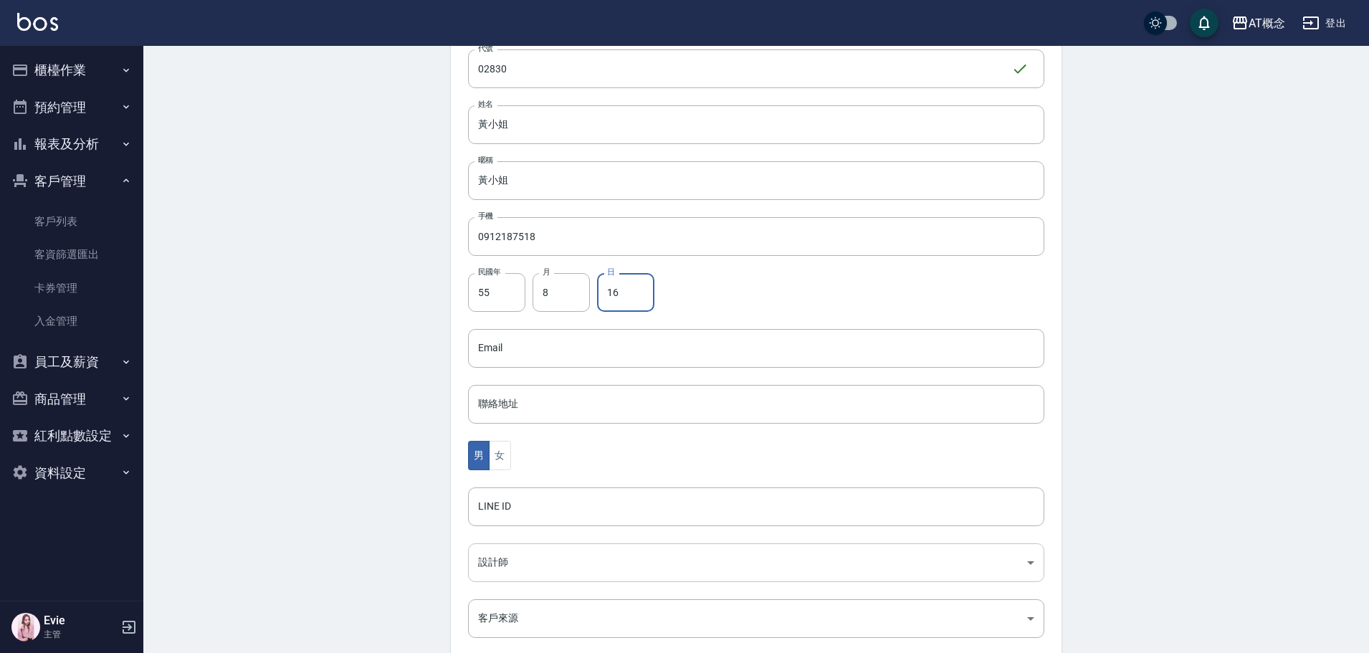
scroll to position [215, 0]
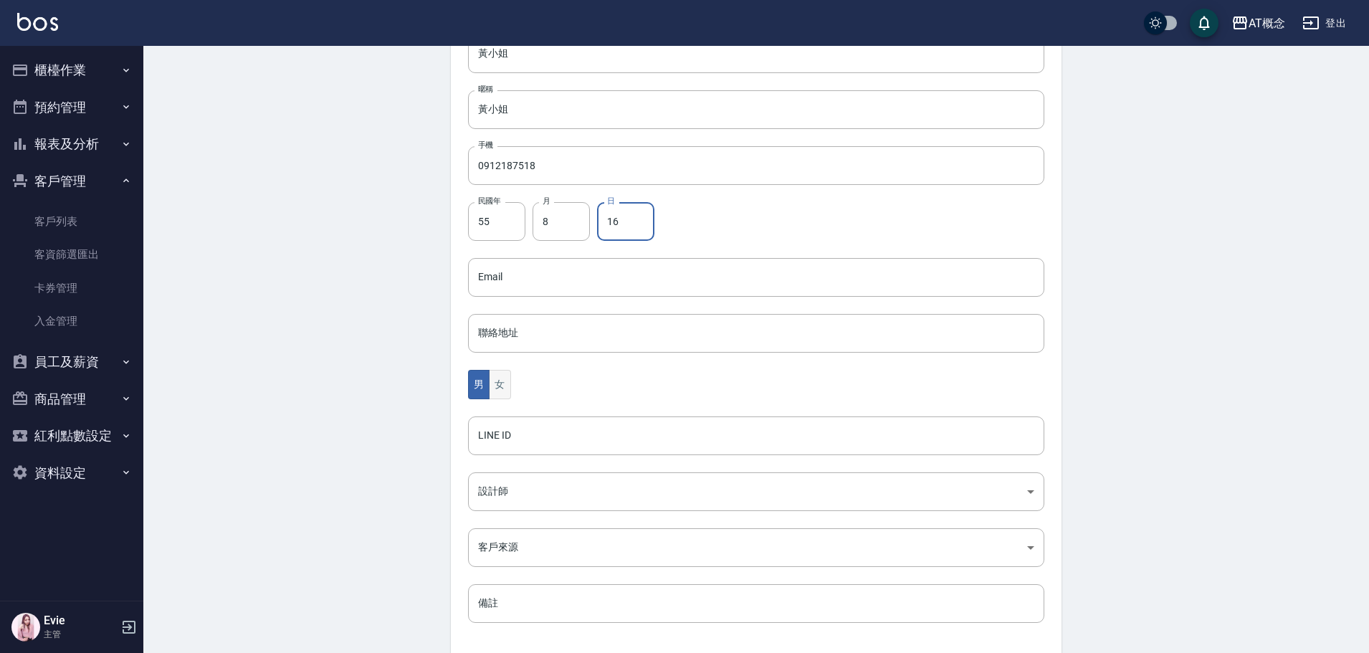
type input "16"
click at [502, 386] on button "女" at bounding box center [500, 384] width 22 height 29
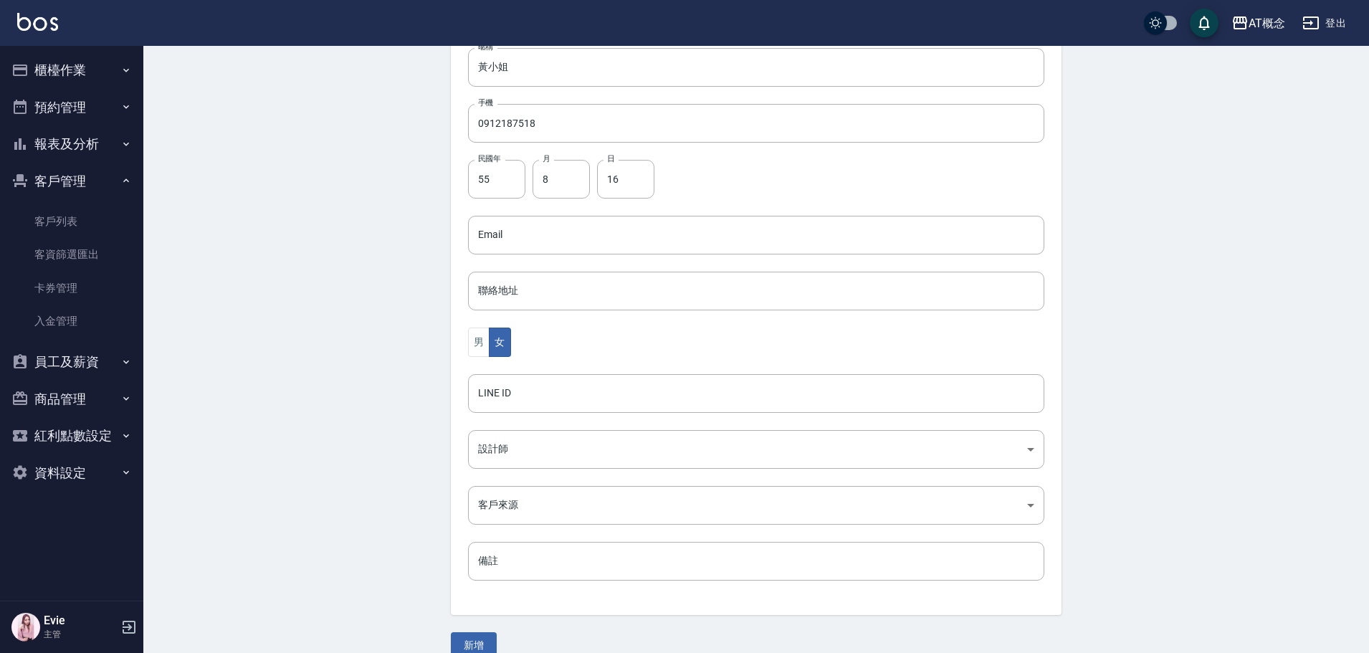
scroll to position [280, 0]
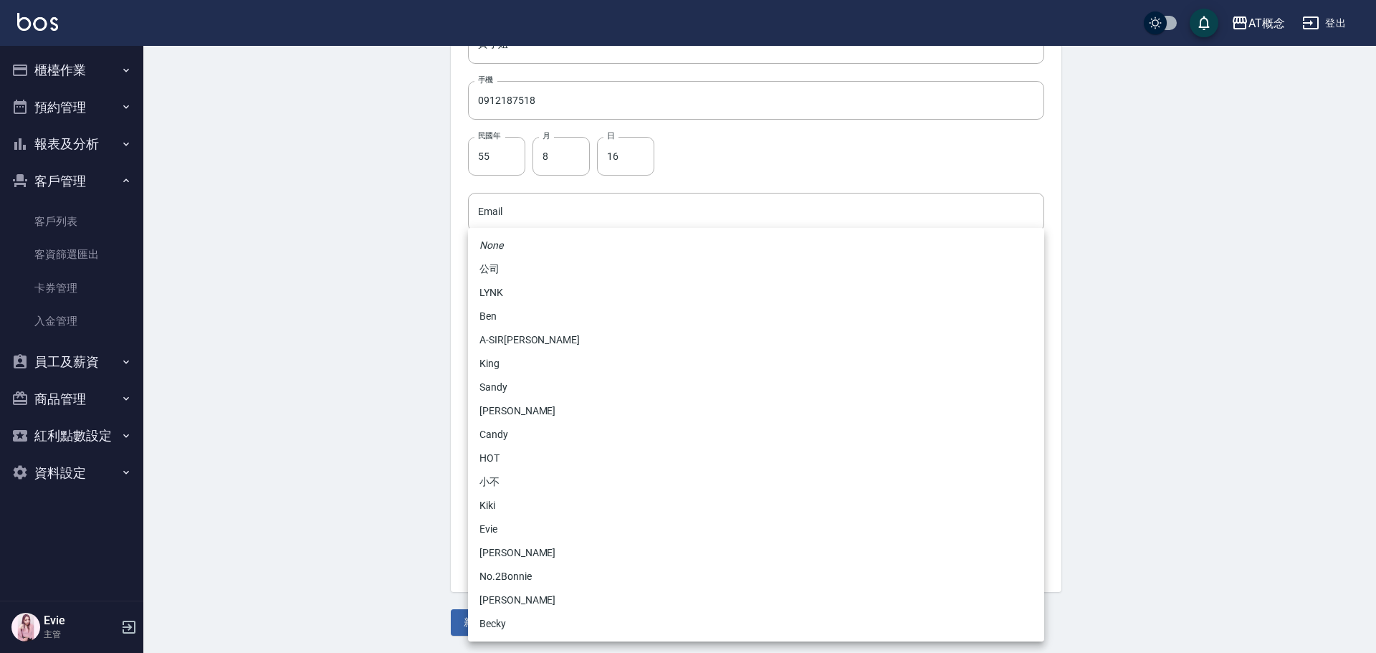
click at [510, 424] on body "AT概念 登出 櫃檯作業 打帳單 帳單列表 現金收支登錄 高階收支登錄 材料自購登錄 每日結帳 排班表 現場電腦打卡 預約管理 預約管理 單日預約紀錄 單週預…" at bounding box center [688, 186] width 1376 height 933
click at [511, 578] on li "No.2Bonnie" at bounding box center [756, 577] width 576 height 24
type input "20abcae0-810e-448a-b26a-bcbab897de4d"
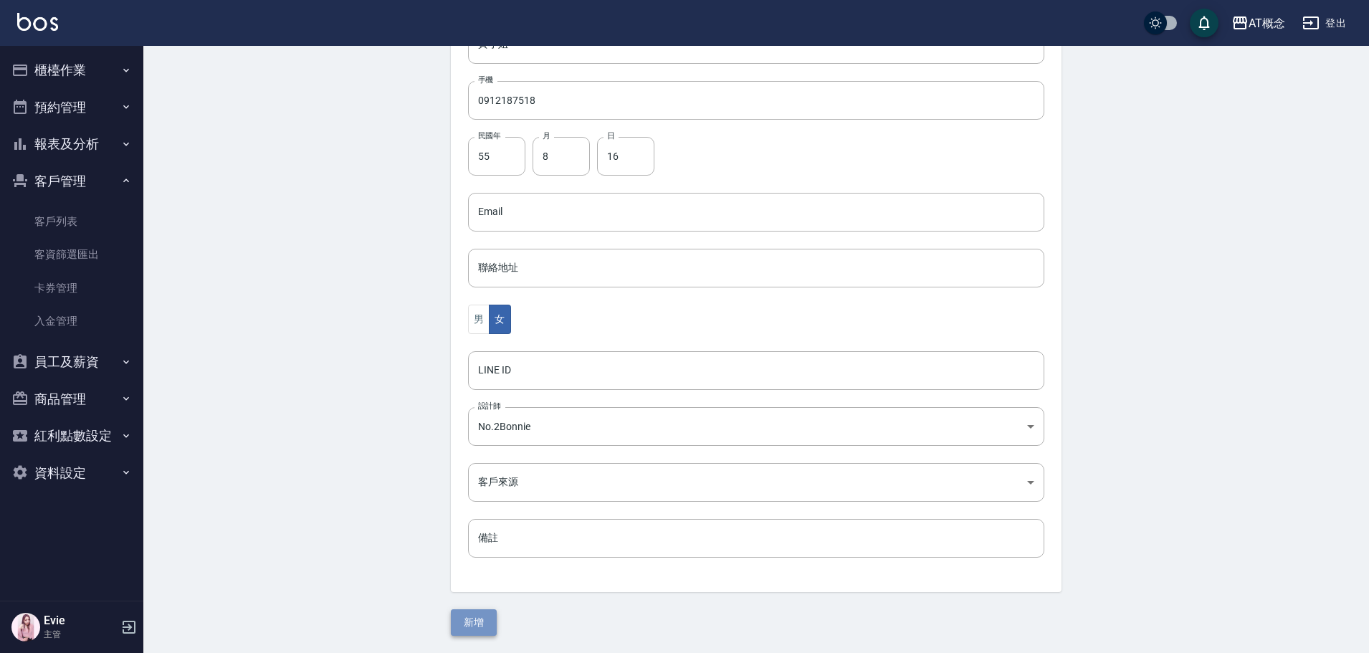
click at [467, 619] on button "新增" at bounding box center [474, 622] width 46 height 27
